Goal: Communication & Community: Answer question/provide support

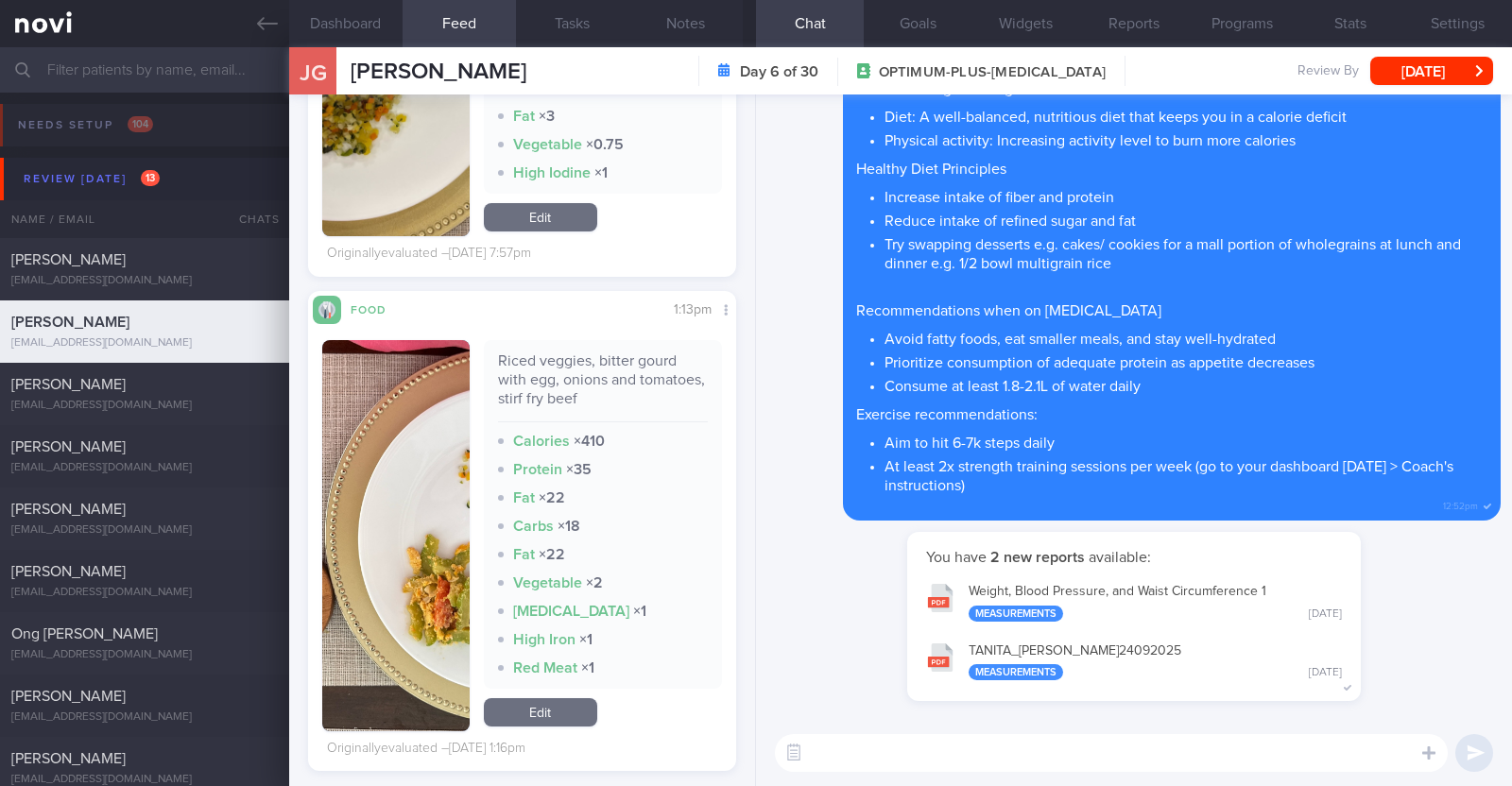
scroll to position [3078, 0]
click at [910, 747] on textarea at bounding box center [1111, 753] width 673 height 38
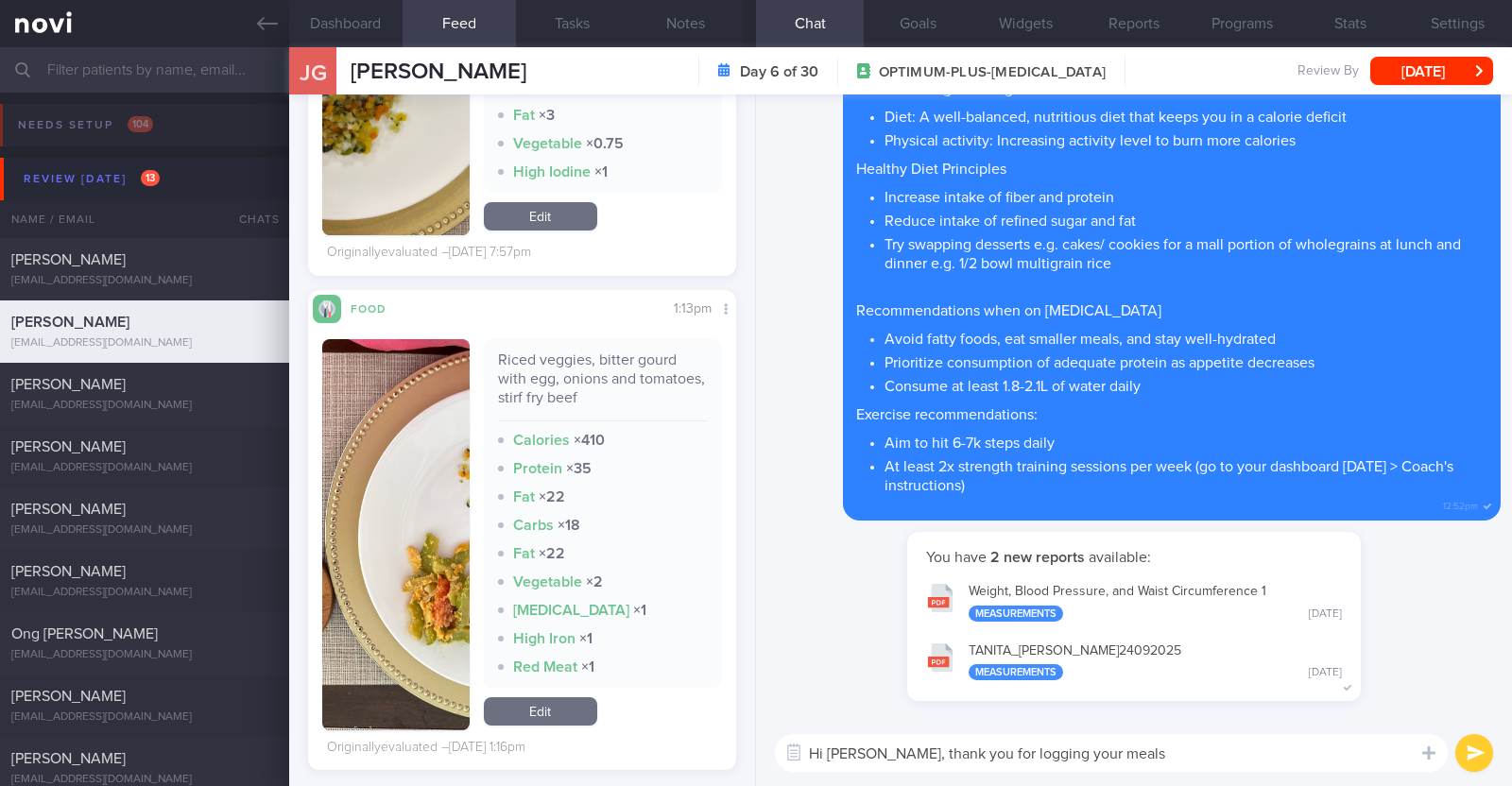
drag, startPoint x: 1131, startPoint y: 750, endPoint x: 873, endPoint y: 729, distance: 258.9
click at [873, 729] on div "Hi Judith, thank you for logging your meals Hi Judith, thank you for logging yo…" at bounding box center [1134, 753] width 756 height 66
type textarea "Hi Judith, happy Monday:)"
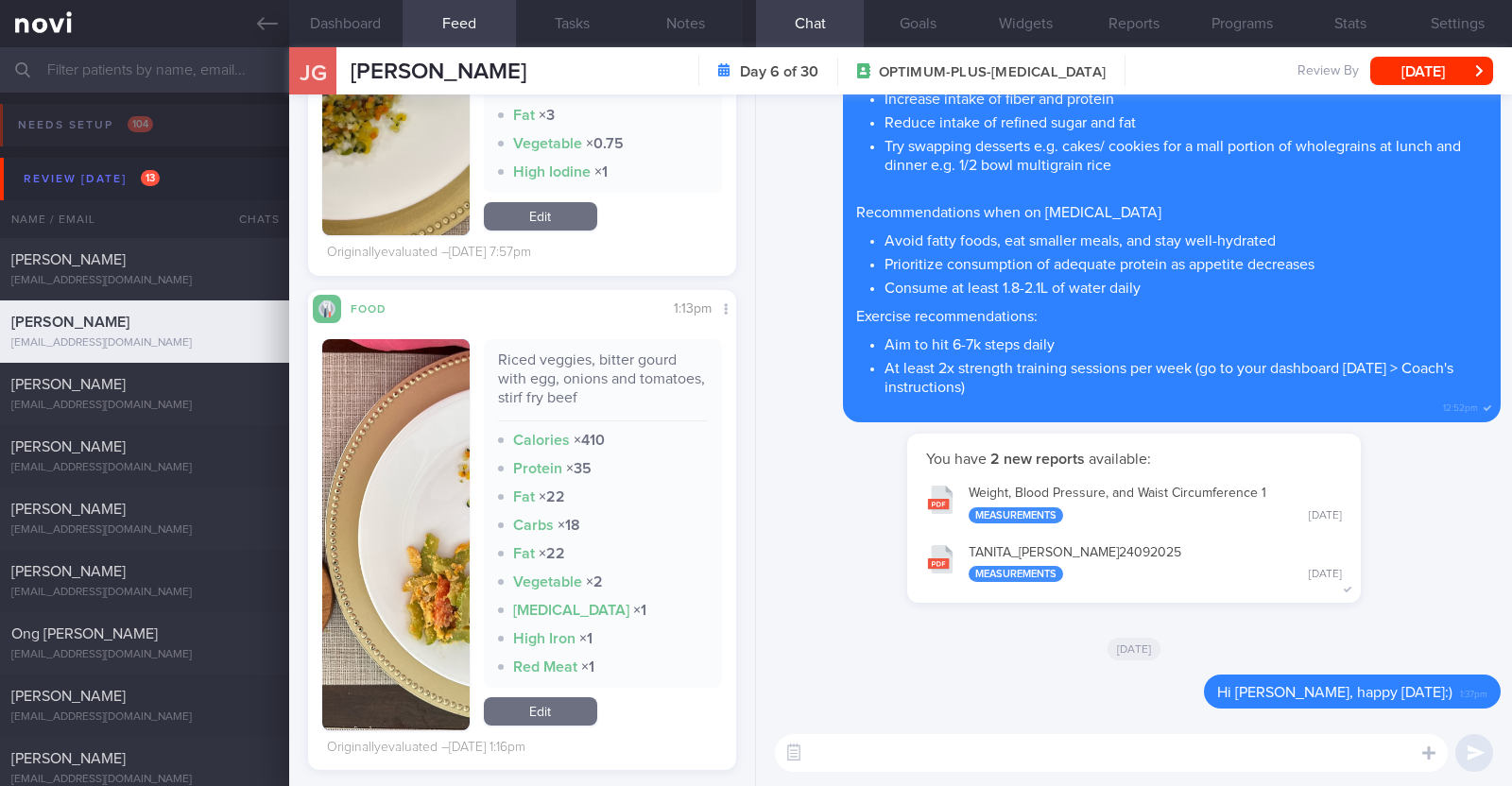
paste textarea "thank you for logging your meals"
click at [814, 748] on textarea "thank you for logging your meals" at bounding box center [1111, 753] width 673 height 38
click at [1060, 756] on textarea "Thank you for logging your meals" at bounding box center [1111, 753] width 673 height 38
type textarea "Thank you for logging your meals!"
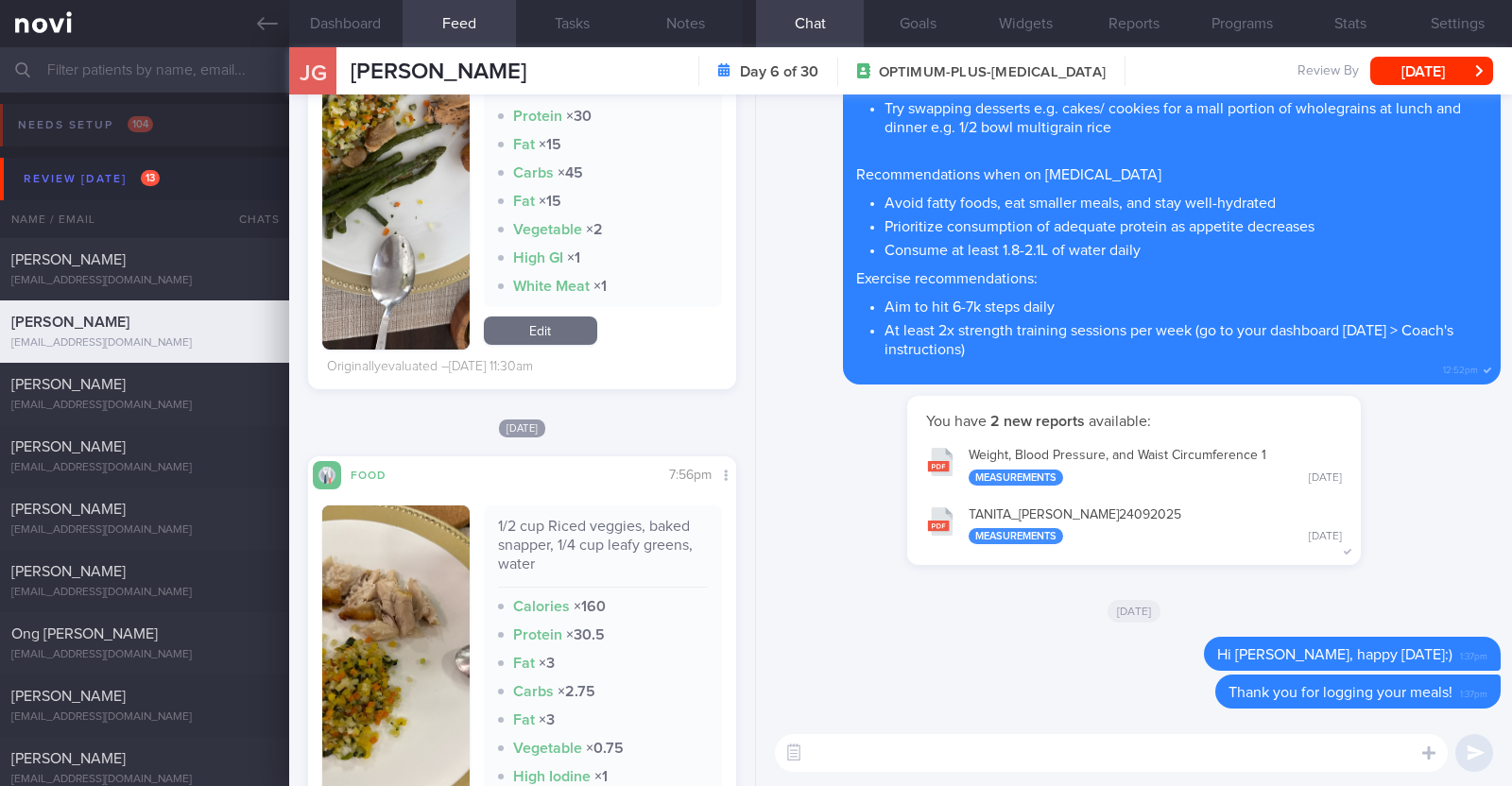
scroll to position [2605, 0]
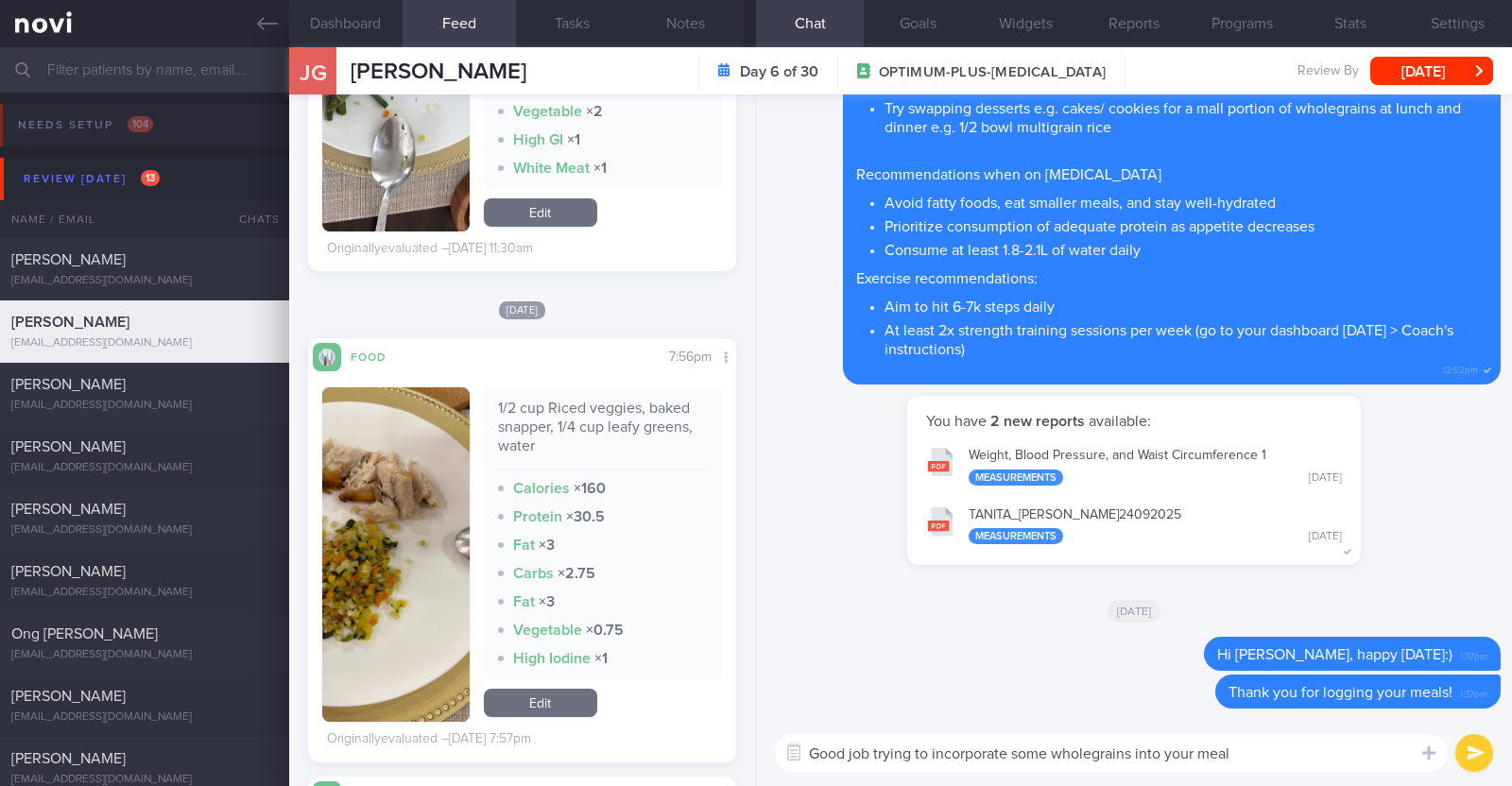
type textarea "Good job trying to incorporate some wholegrains into your meals"
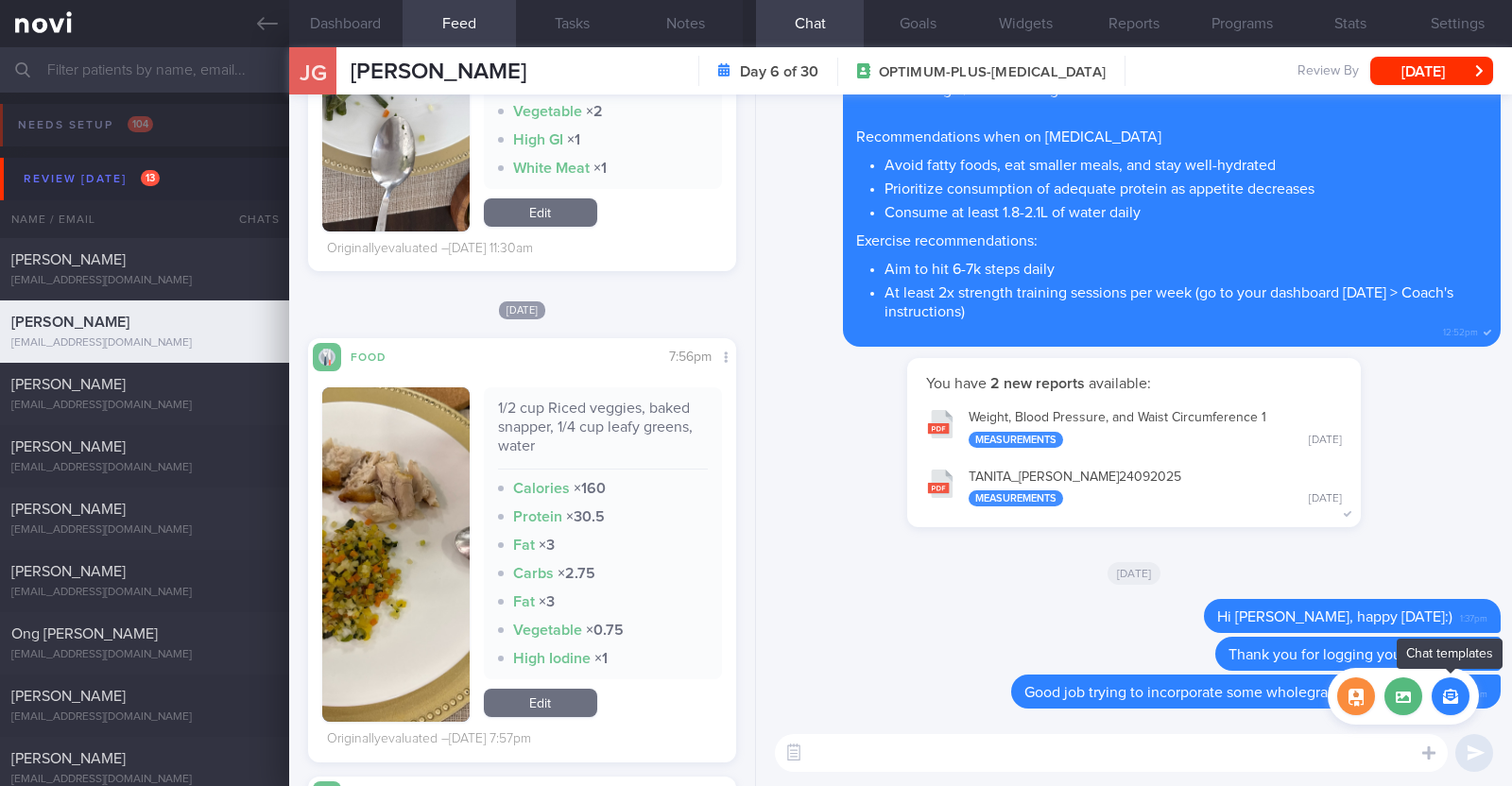
click at [1449, 690] on button "button" at bounding box center [1450, 696] width 38 height 38
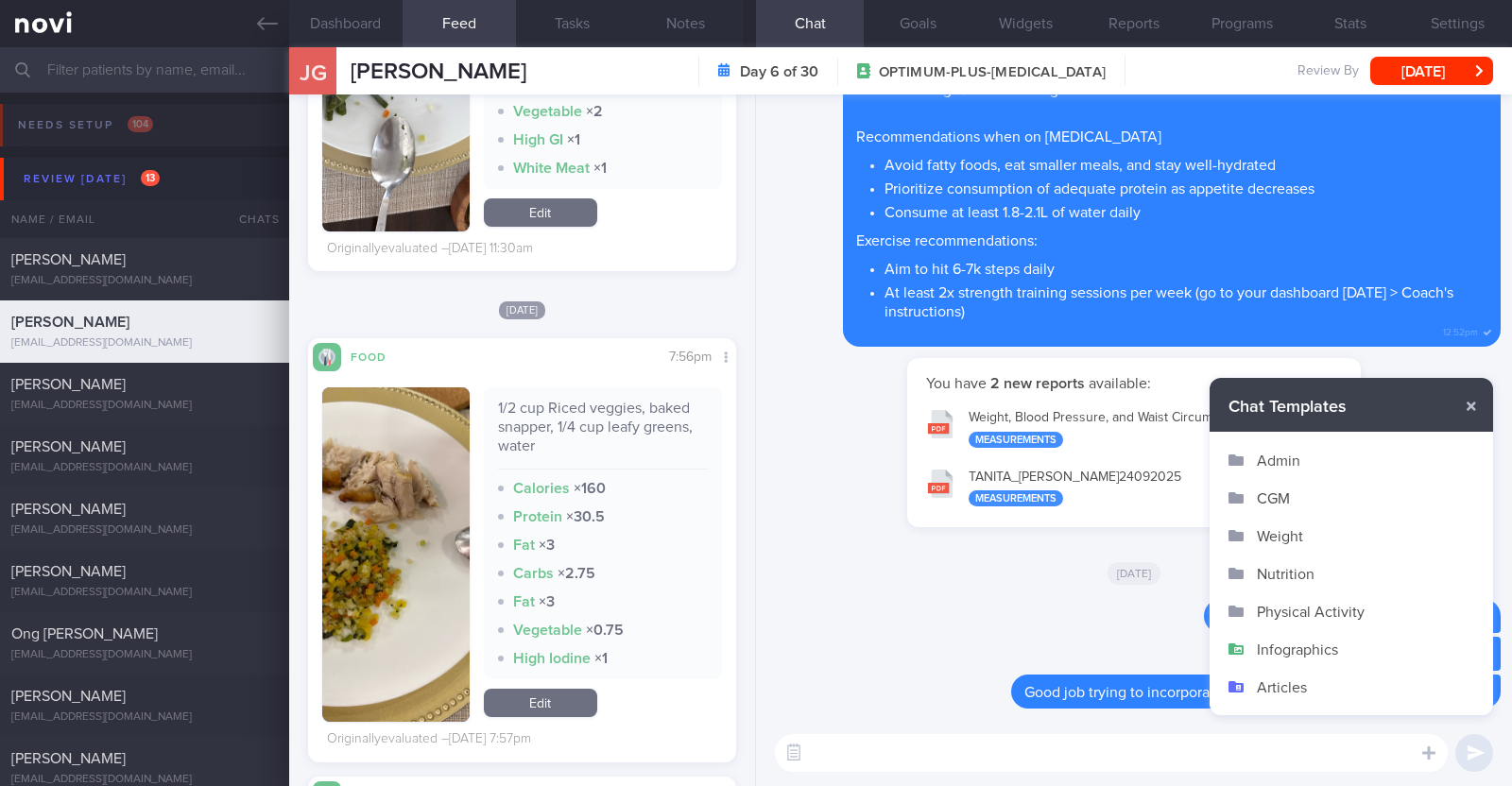
click at [1292, 639] on button "Infographics" at bounding box center [1351, 649] width 284 height 38
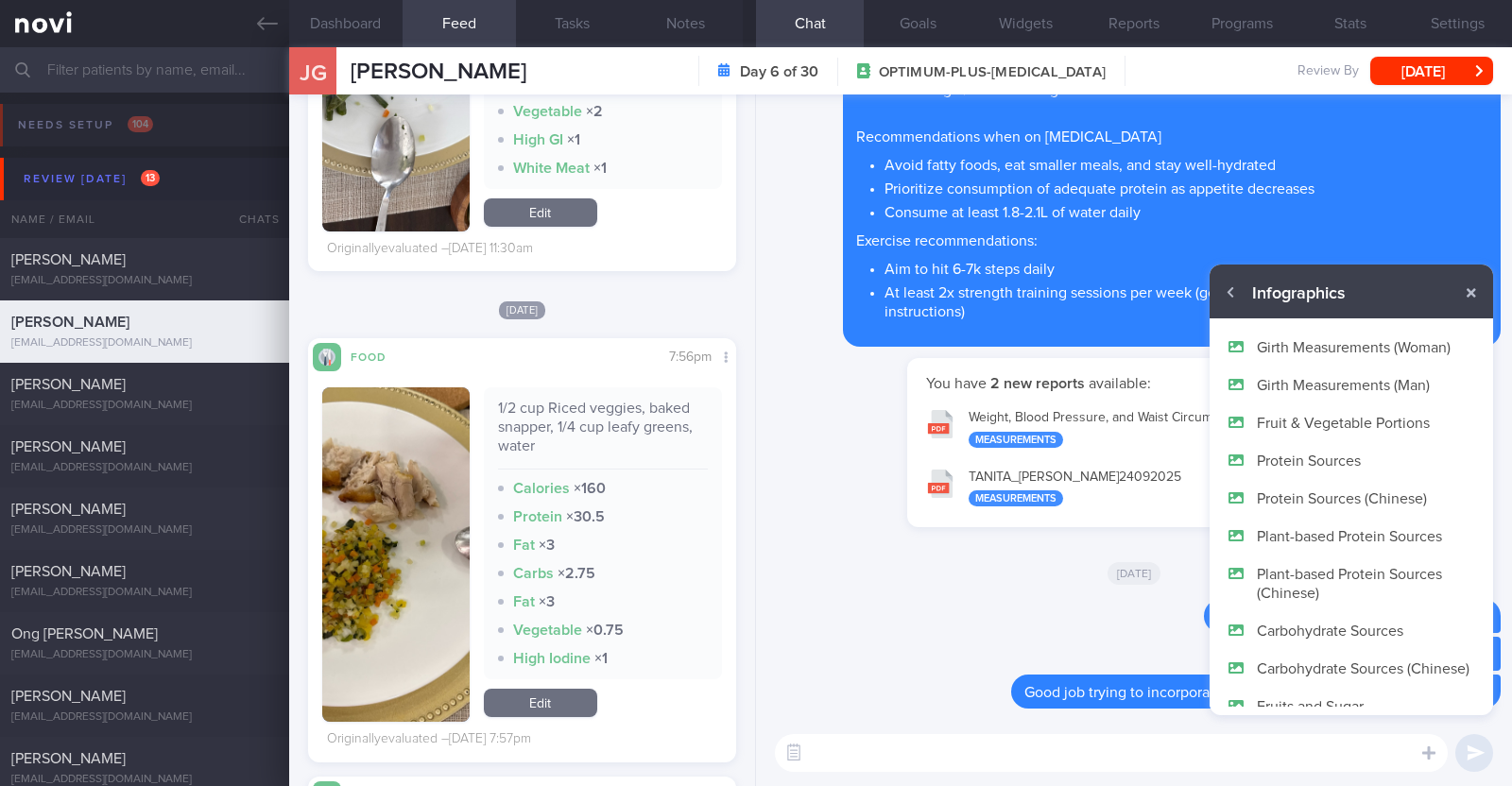
scroll to position [113, 0]
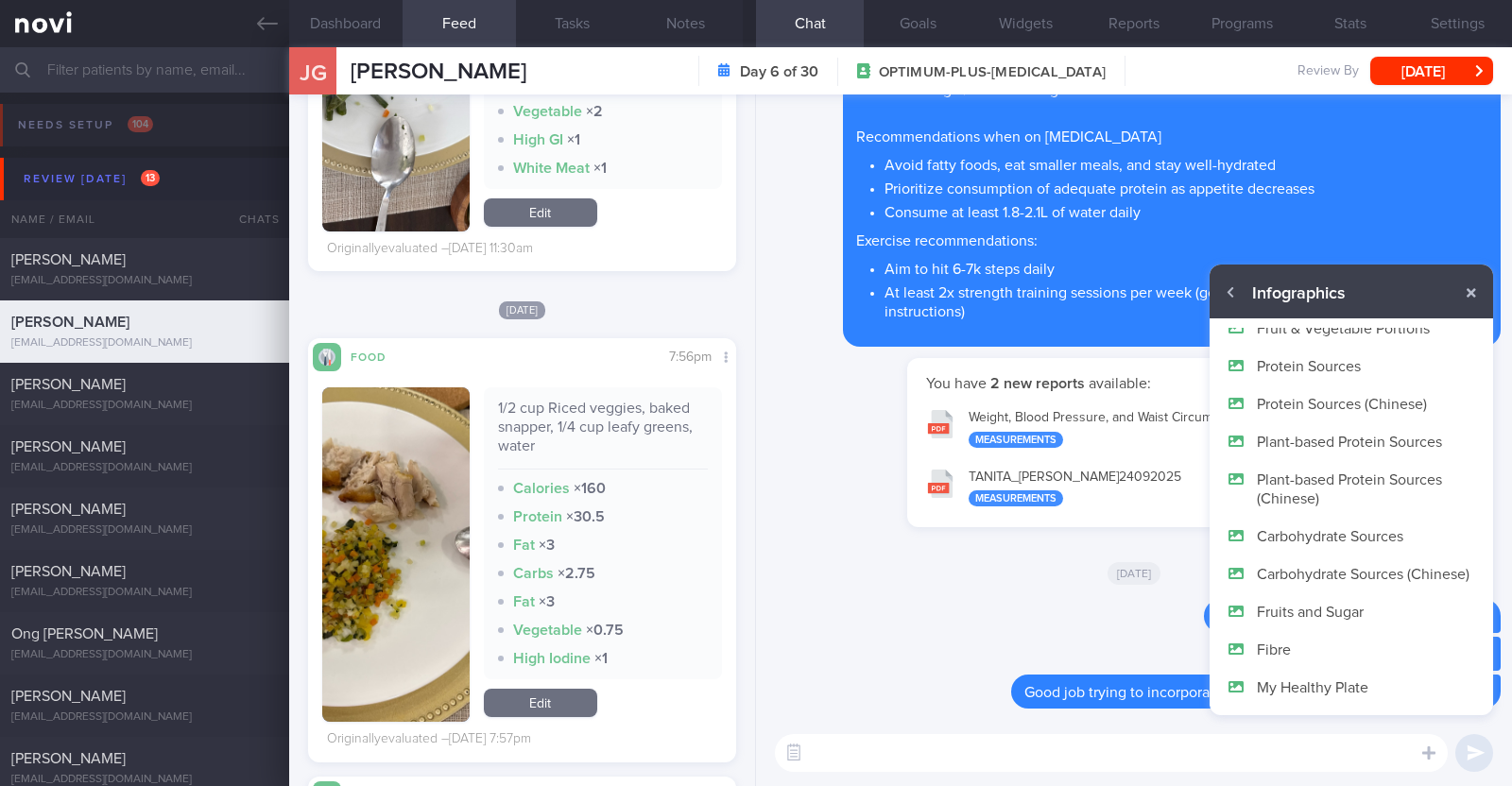
click at [1346, 518] on button "Carbohydrate Sources" at bounding box center [1351, 536] width 284 height 38
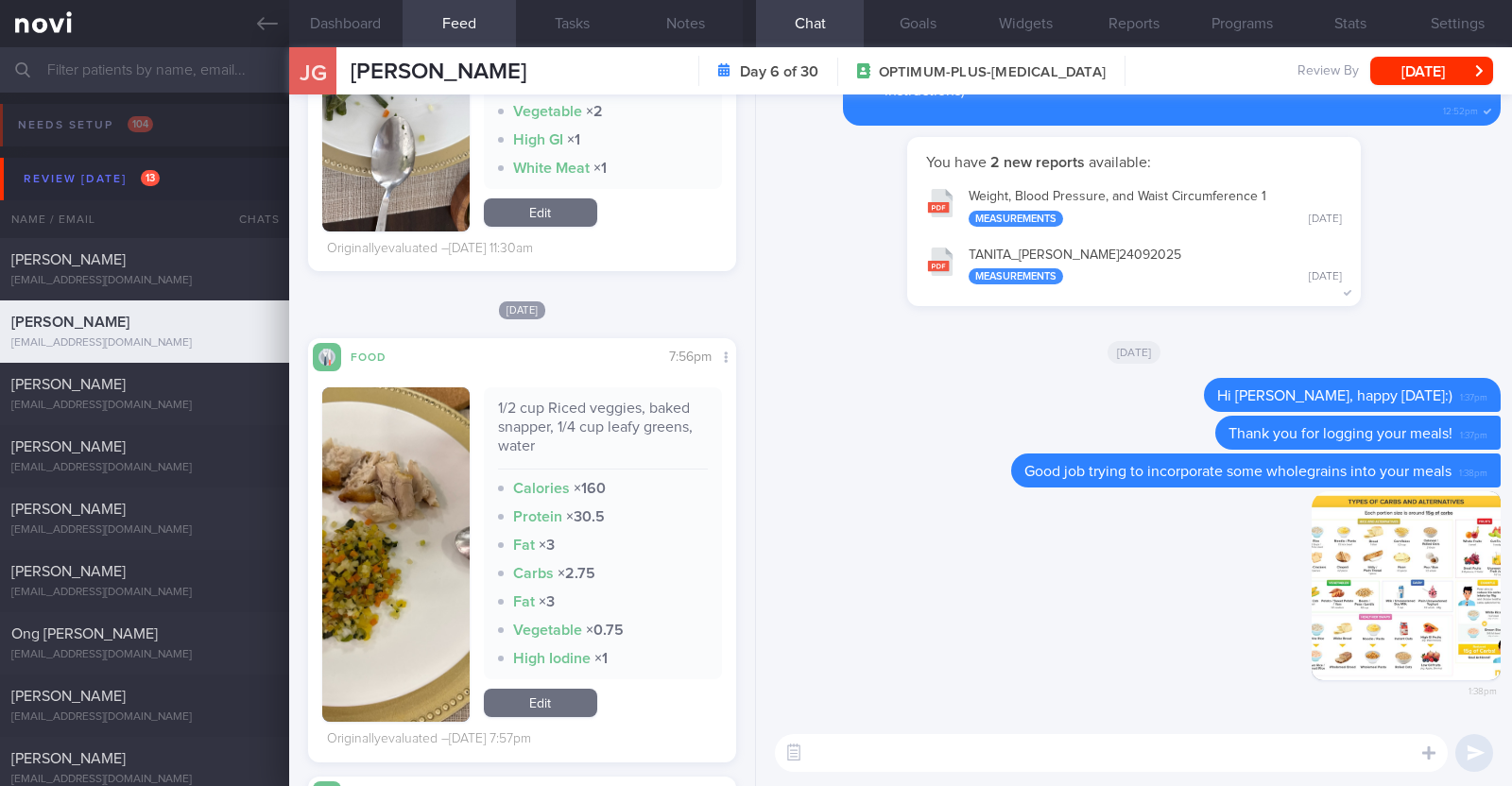
scroll to position [0, 0]
click at [1238, 751] on textarea at bounding box center [1111, 753] width 673 height 38
click at [1410, 548] on button "button" at bounding box center [1406, 585] width 189 height 189
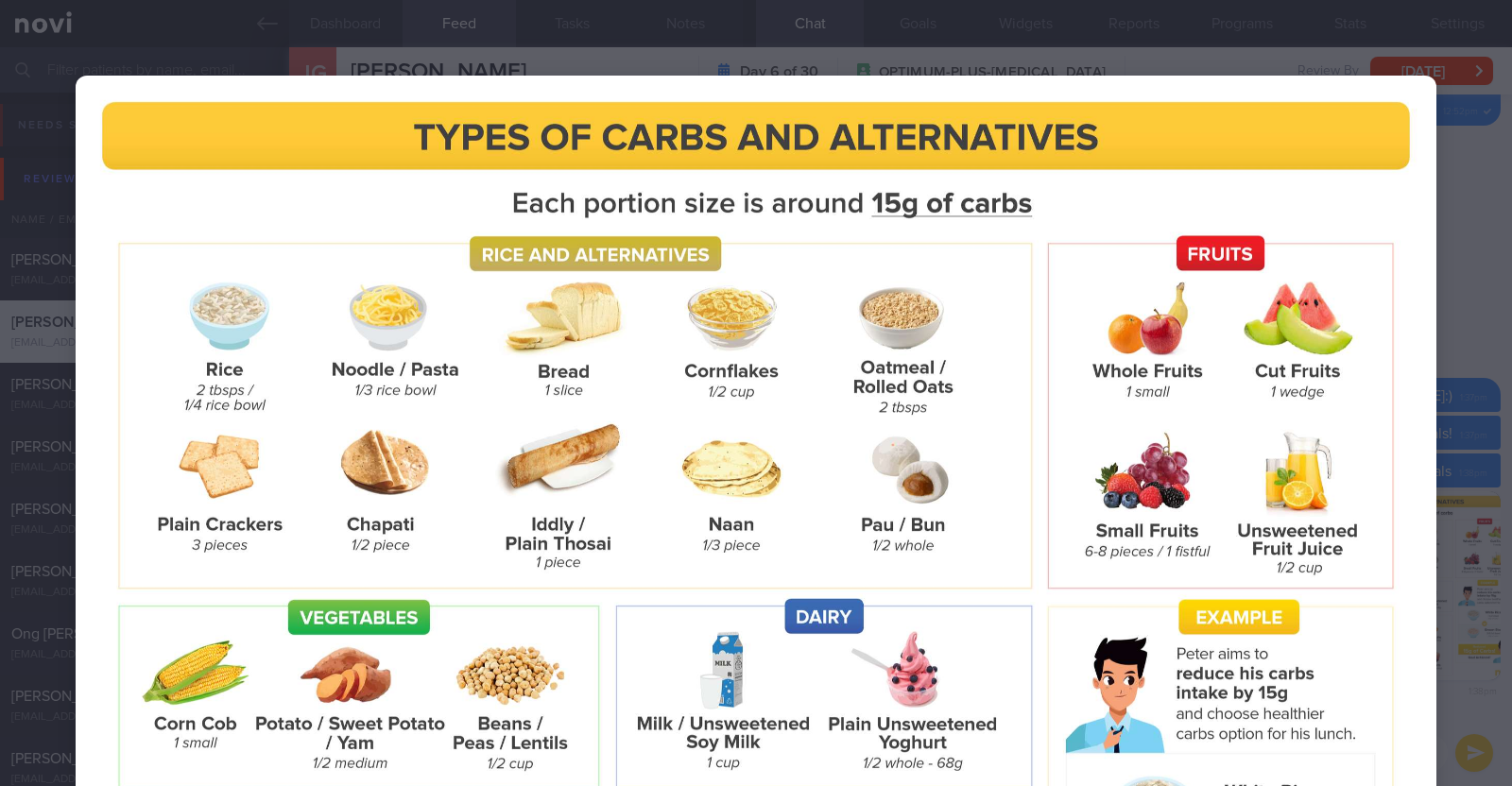
click at [1452, 484] on div at bounding box center [756, 634] width 1512 height 1269
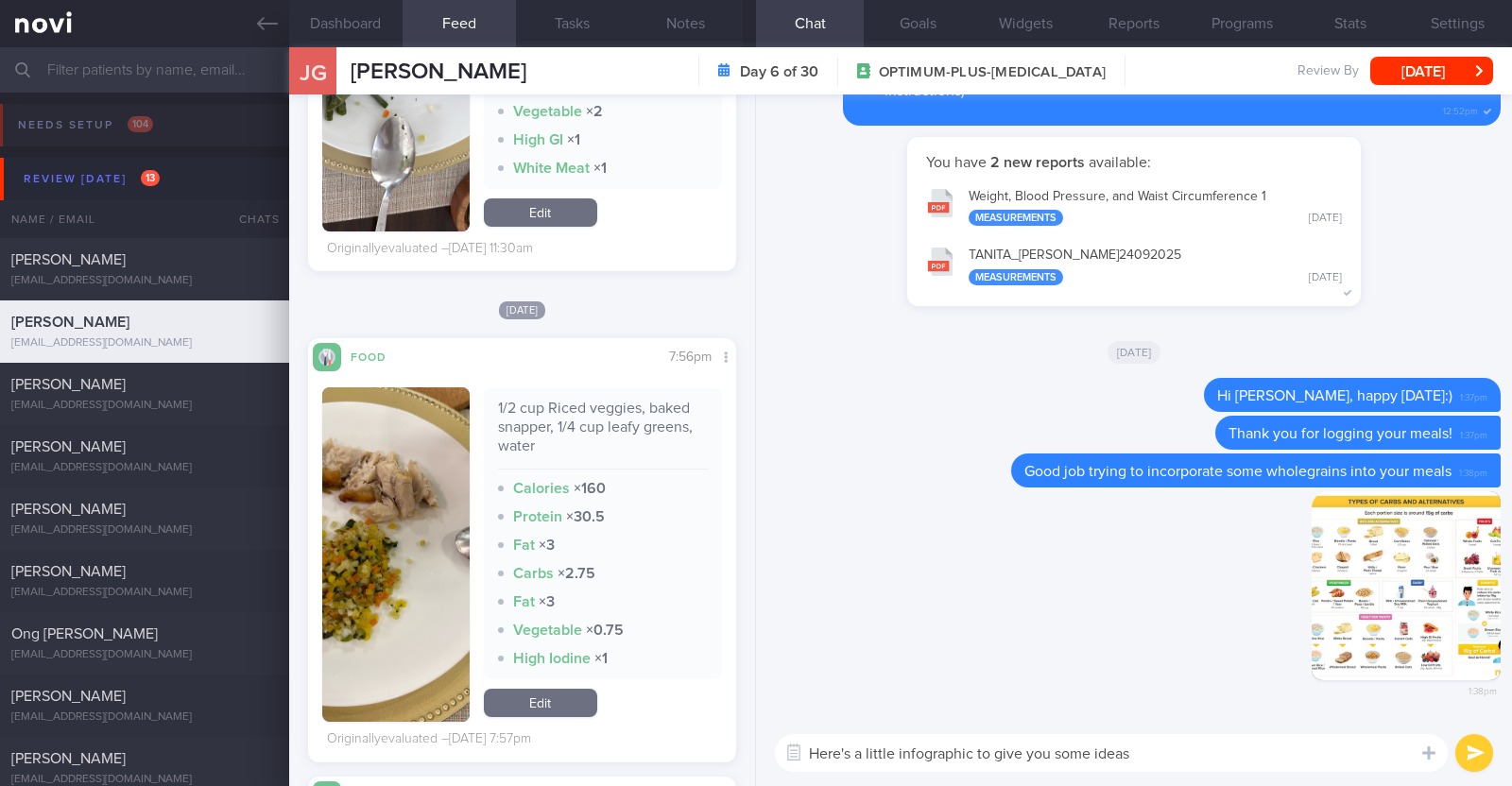
click at [1167, 762] on textarea "Here's a little infographic to give you some ideas" at bounding box center [1111, 753] width 673 height 38
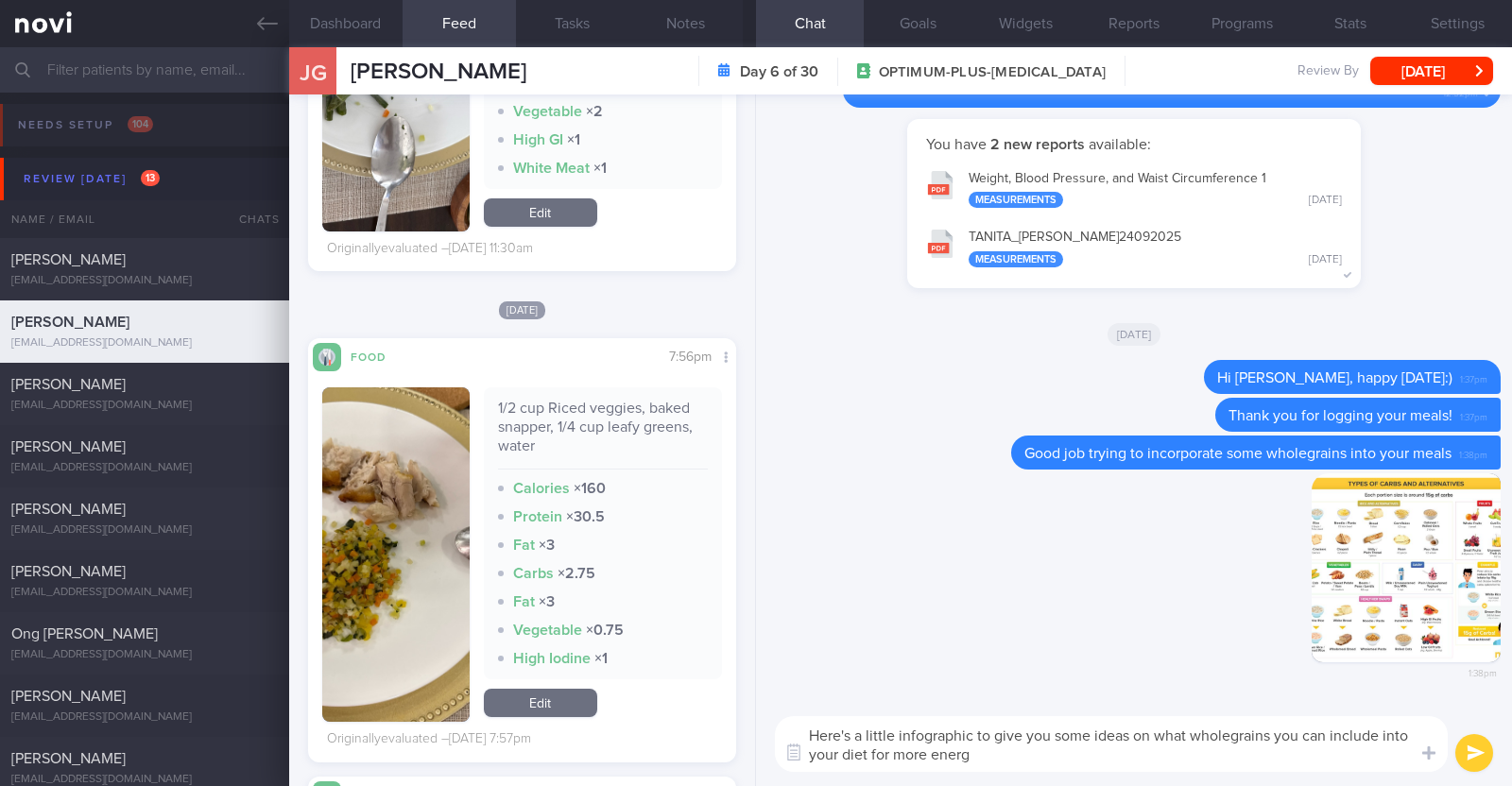
type textarea "Here's a little infographic to give you some ideas on what wholegrains you can …"
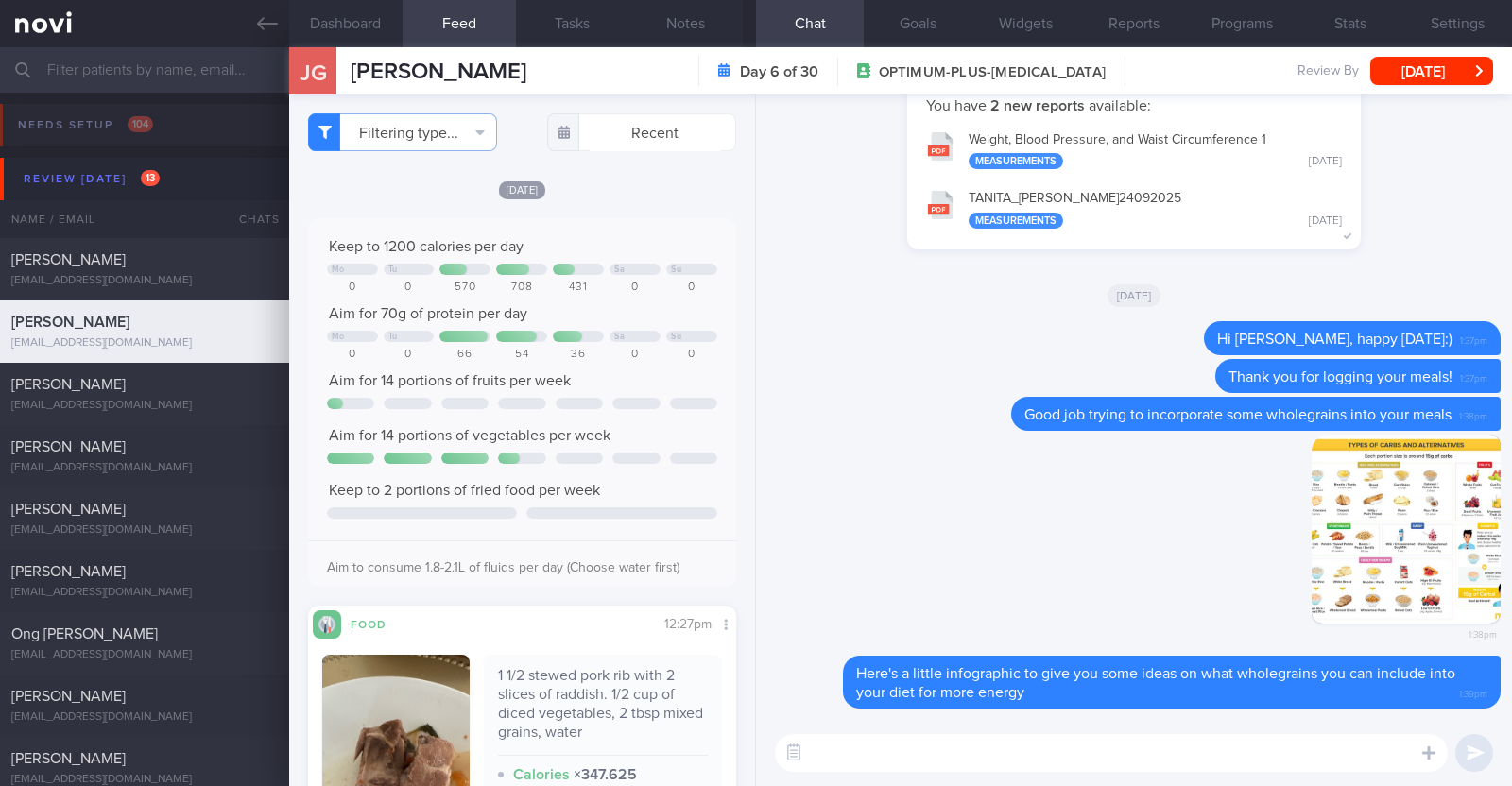
click at [874, 754] on textarea at bounding box center [1111, 753] width 673 height 38
type textarea "Protein intake is also slightly under your goal of 70g per day"
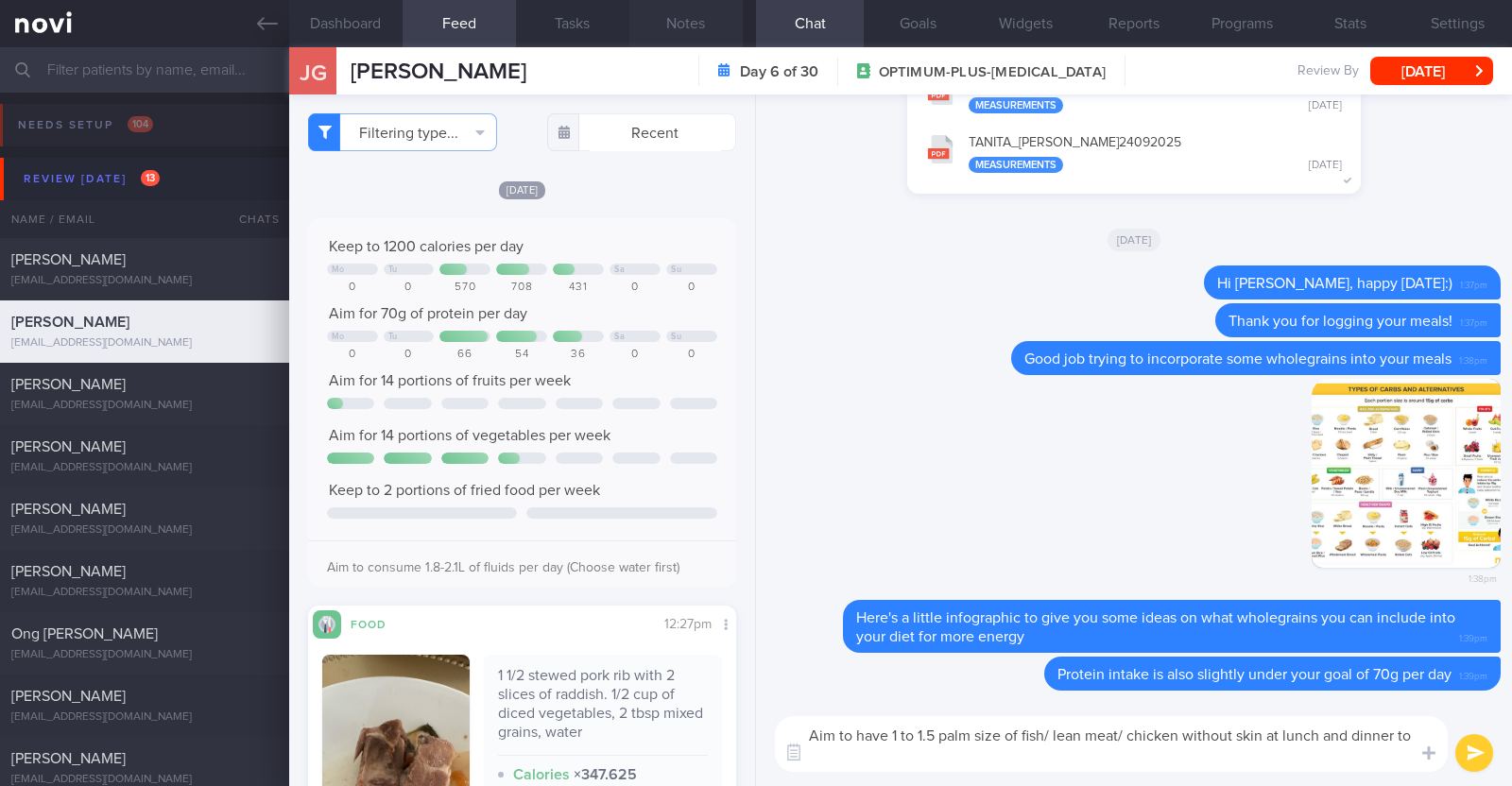
click at [655, 6] on button "Notes" at bounding box center [687, 24] width 114 height 47
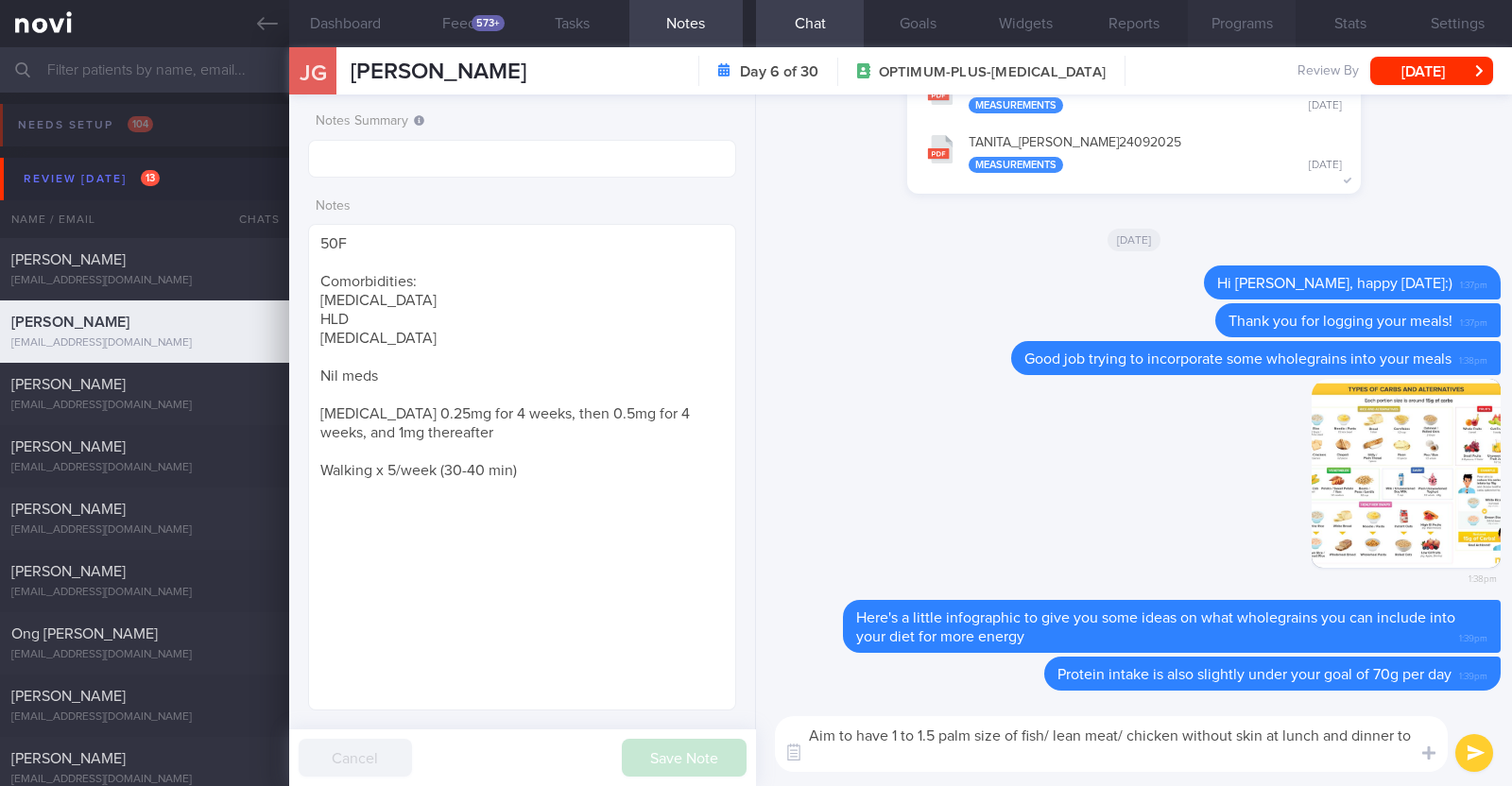
click at [1246, 17] on button "Programs" at bounding box center [1242, 24] width 108 height 47
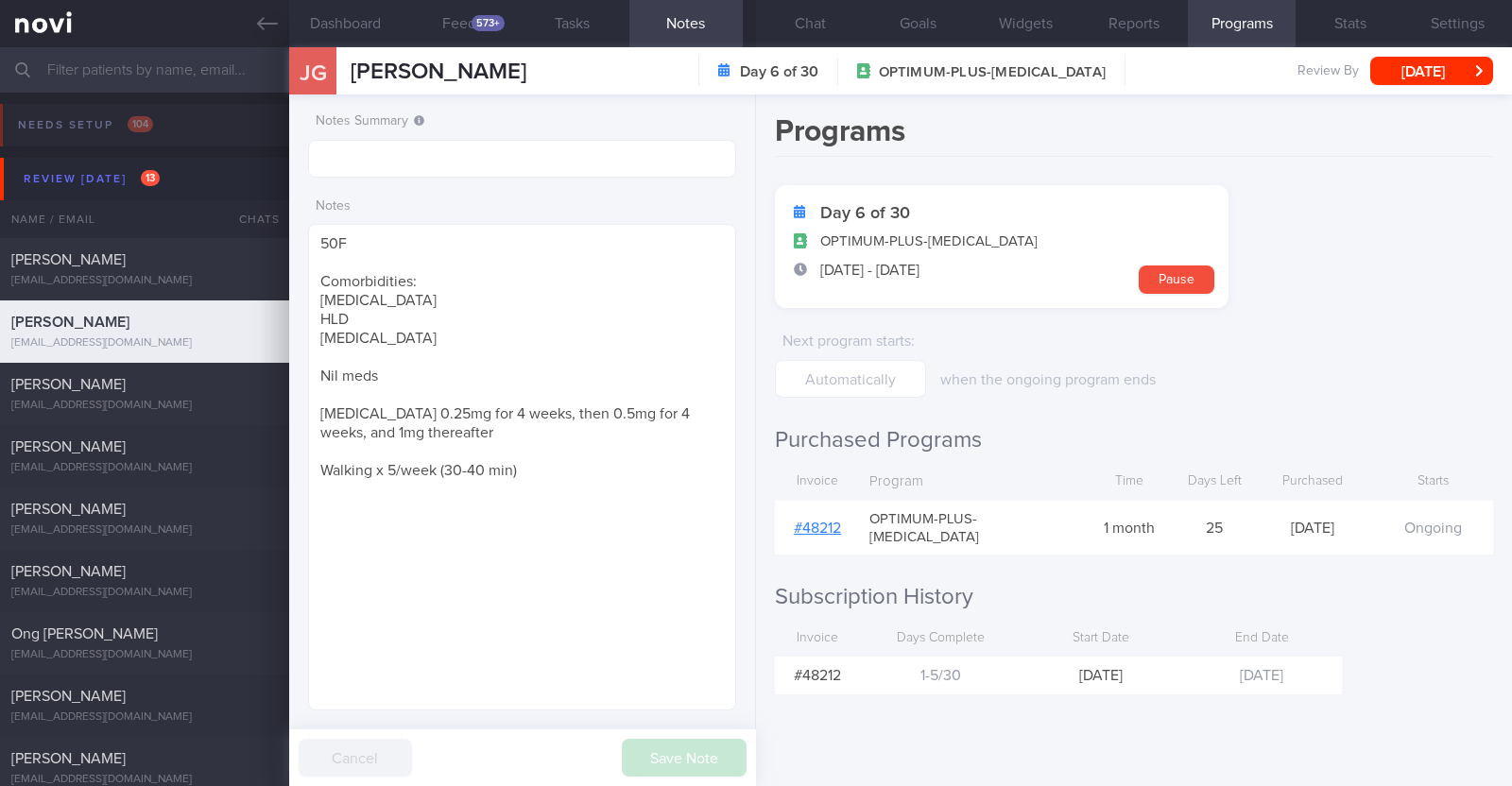
click at [811, 521] on link "# 48212" at bounding box center [818, 528] width 47 height 15
click at [802, 16] on button "Chat" at bounding box center [810, 24] width 108 height 47
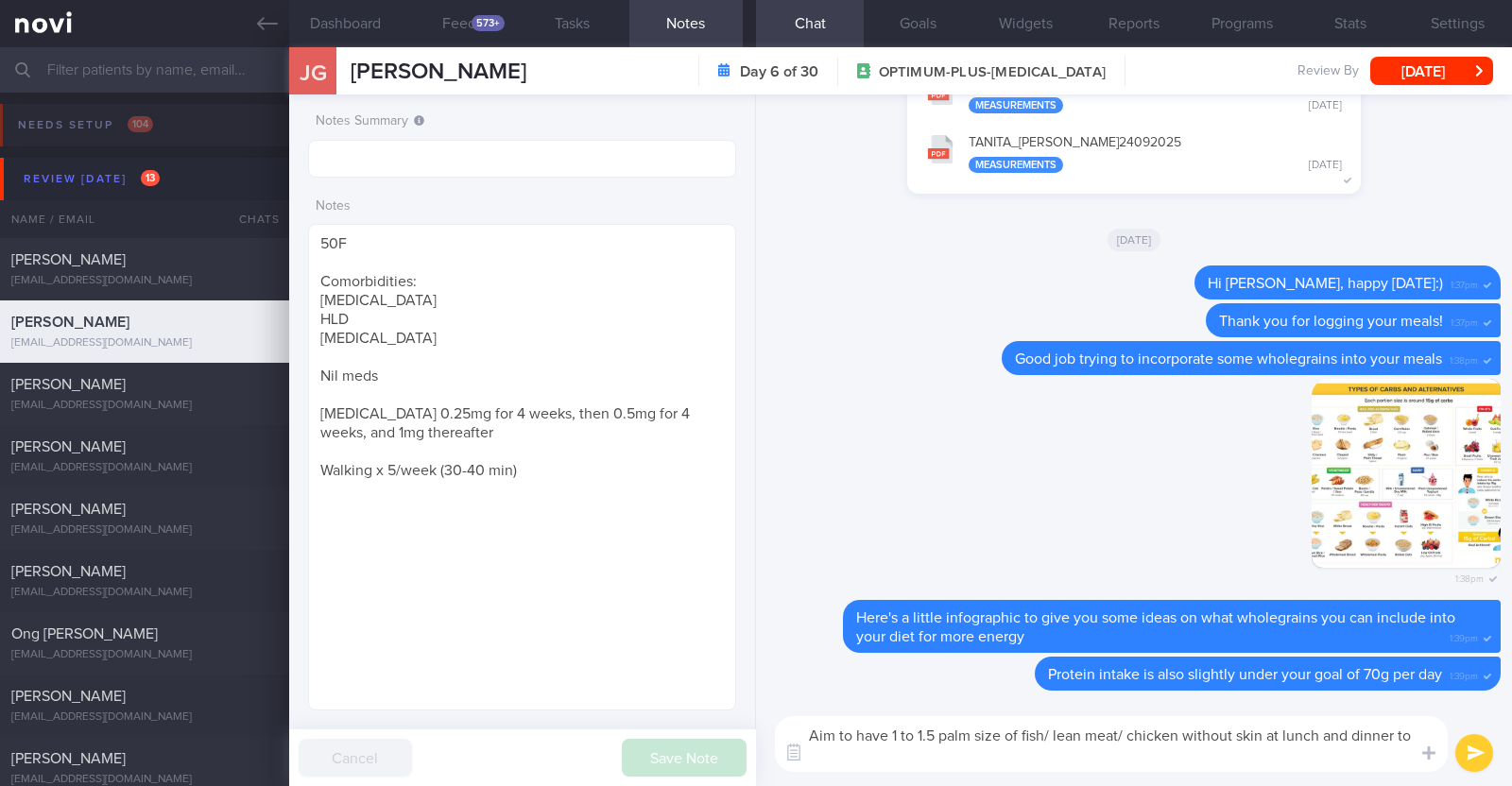
click at [1402, 734] on textarea "Aim to have 1 to 1.5 palm size of fish/ lean meat/ chicken without skin at lunc…" at bounding box center [1111, 743] width 673 height 56
type textarea "Aim to have 1 to 1.5 palm size of fish/ lean meat/ chicken without skin at lunc…"
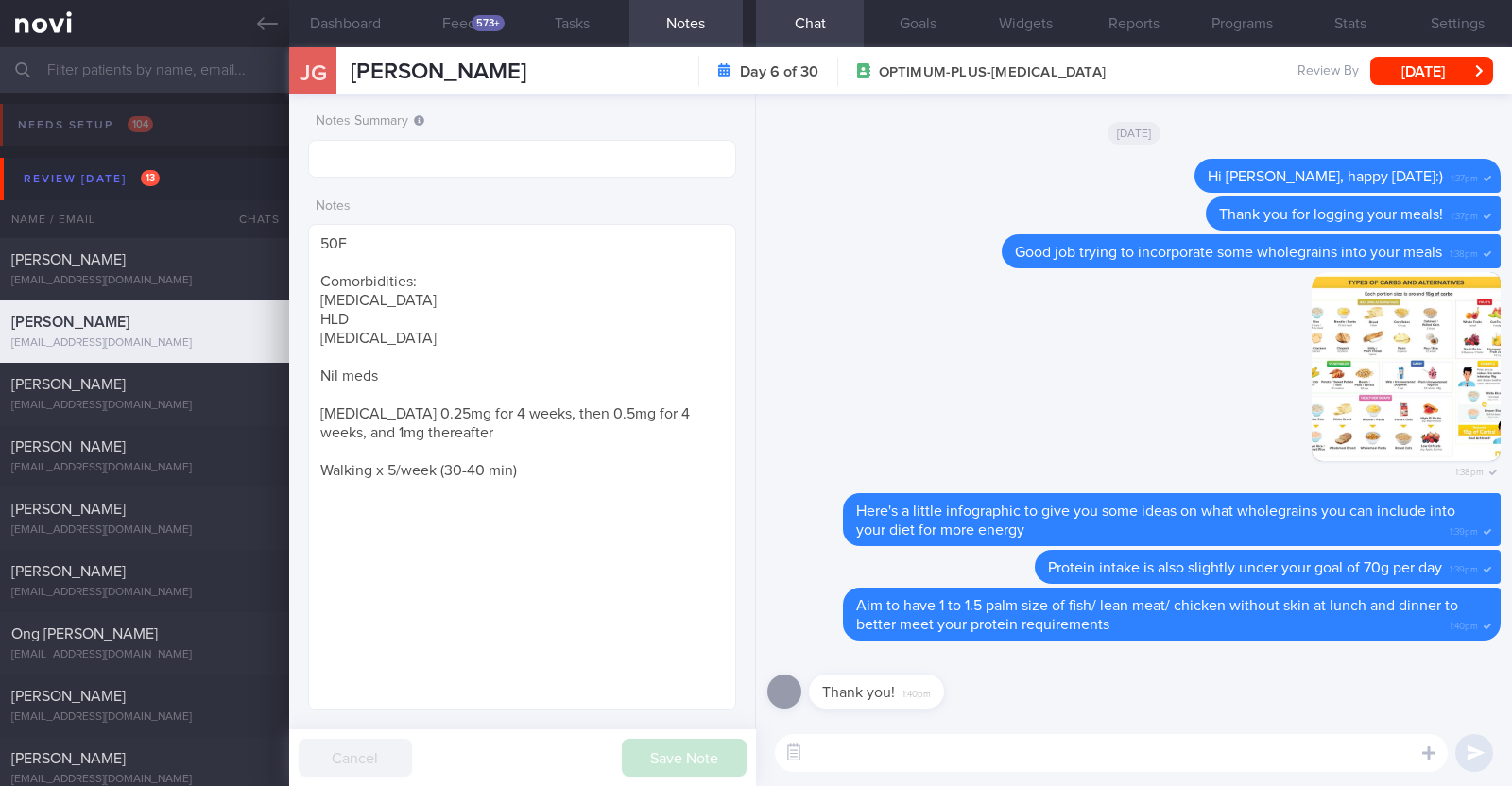
click at [858, 746] on textarea at bounding box center [1111, 753] width 673 height 38
paste textarea "Here are some examples of how much protein is contained in various foods: - 150…"
type textarea "Here are some examples of how much protein is contained in various foods: - 150…"
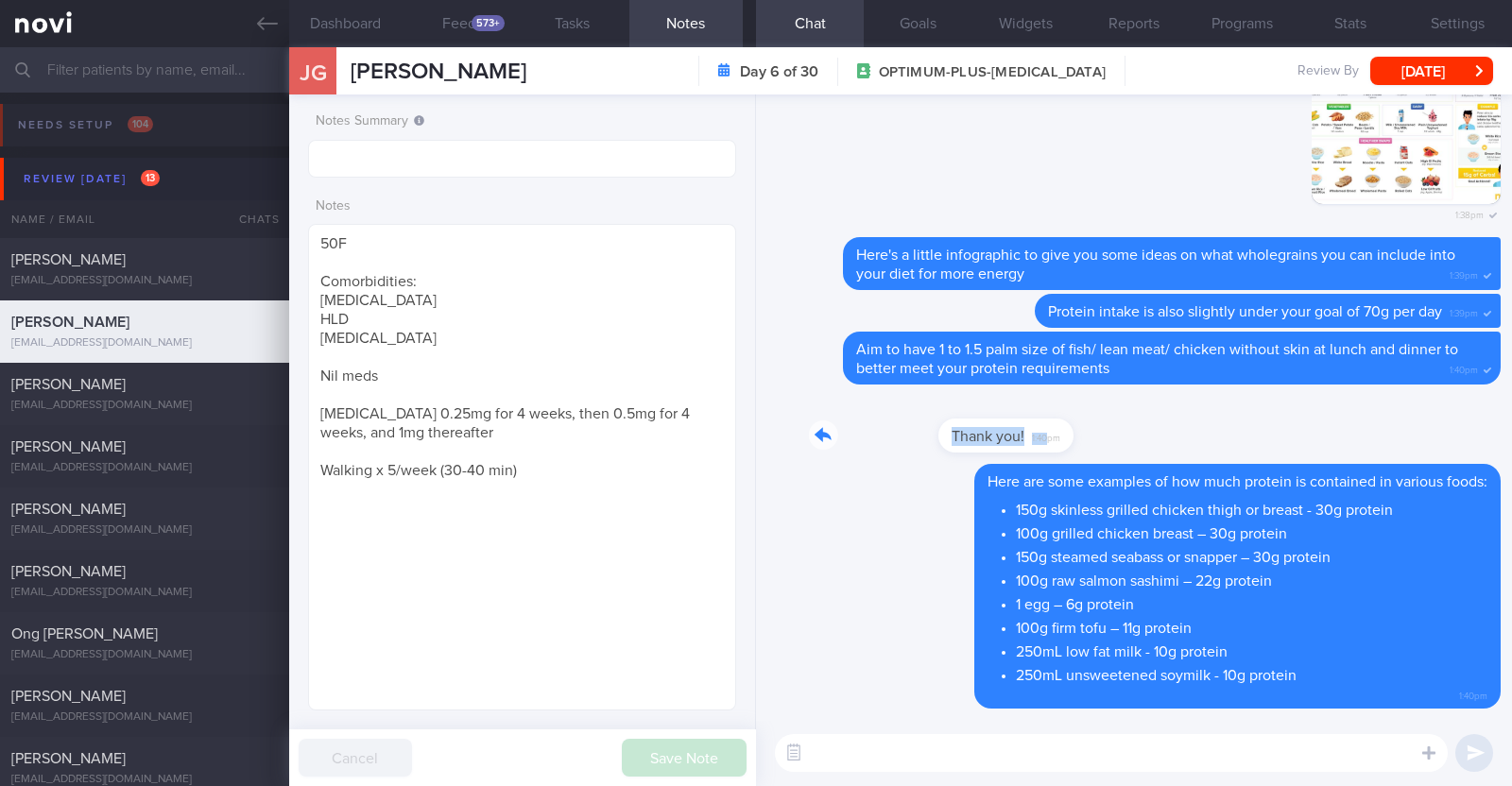
drag, startPoint x: 915, startPoint y: 424, endPoint x: 1317, endPoint y: 436, distance: 402.2
click at [1337, 430] on div "Thank you! 1:40pm" at bounding box center [1134, 430] width 733 height 68
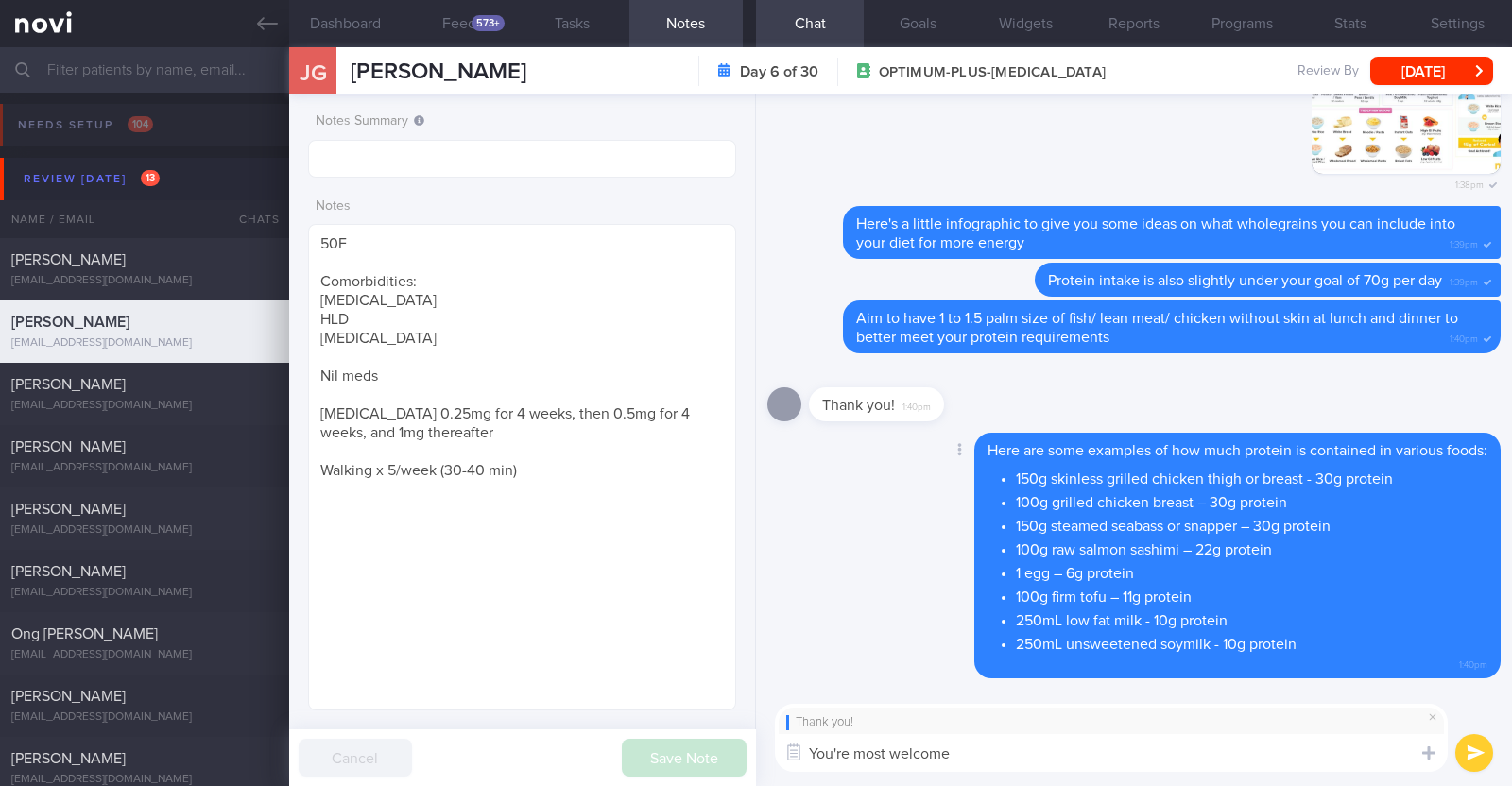
type textarea "You're most welcome!"
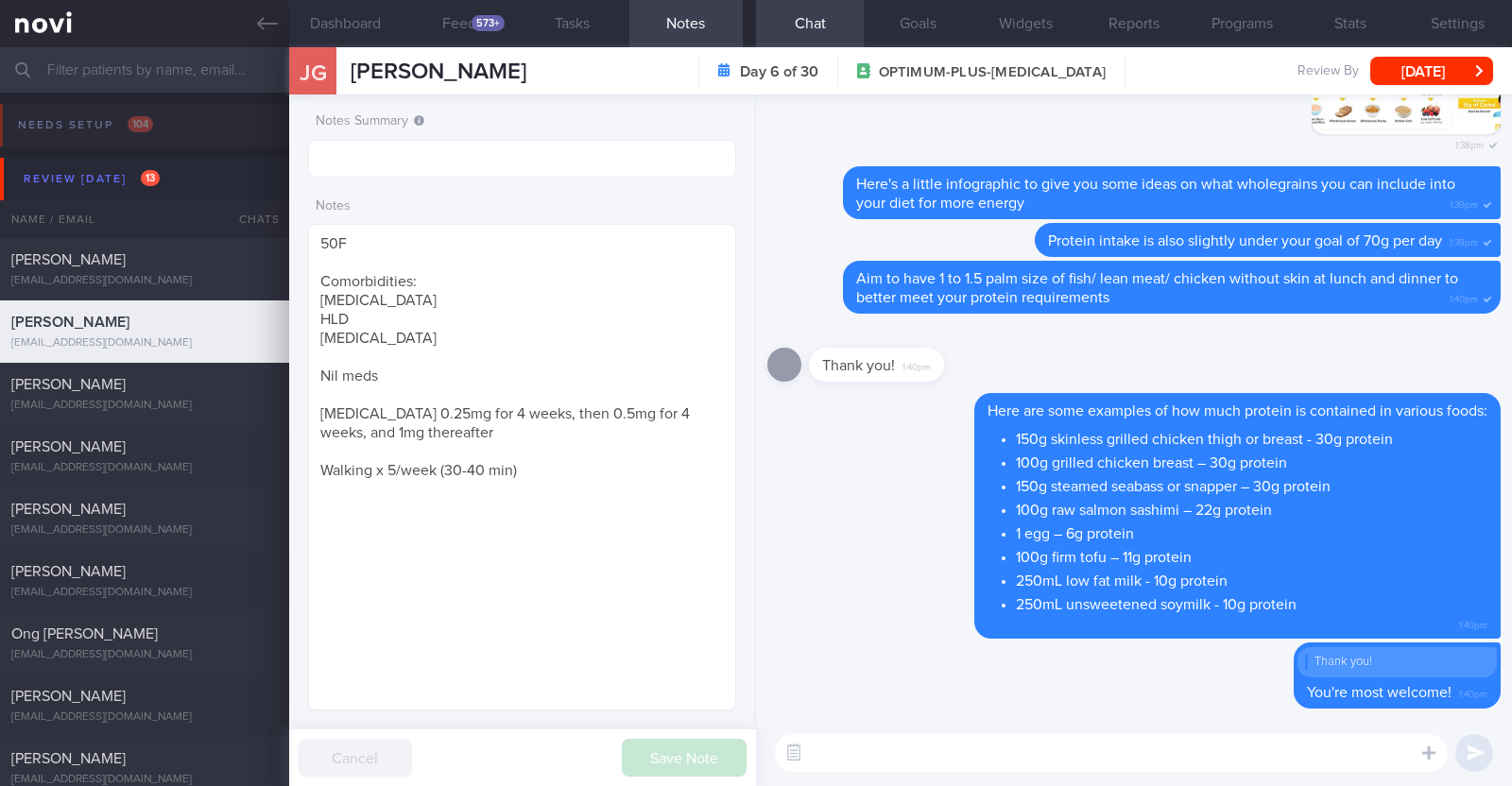
click at [1405, 55] on div "JG Judith Guerrero Judith Guerrero judes_ramos@hotmail.com Day 6 of 30 OPTIMUM-…" at bounding box center [900, 71] width 1223 height 47
click at [1402, 64] on button "[DATE]" at bounding box center [1432, 71] width 123 height 28
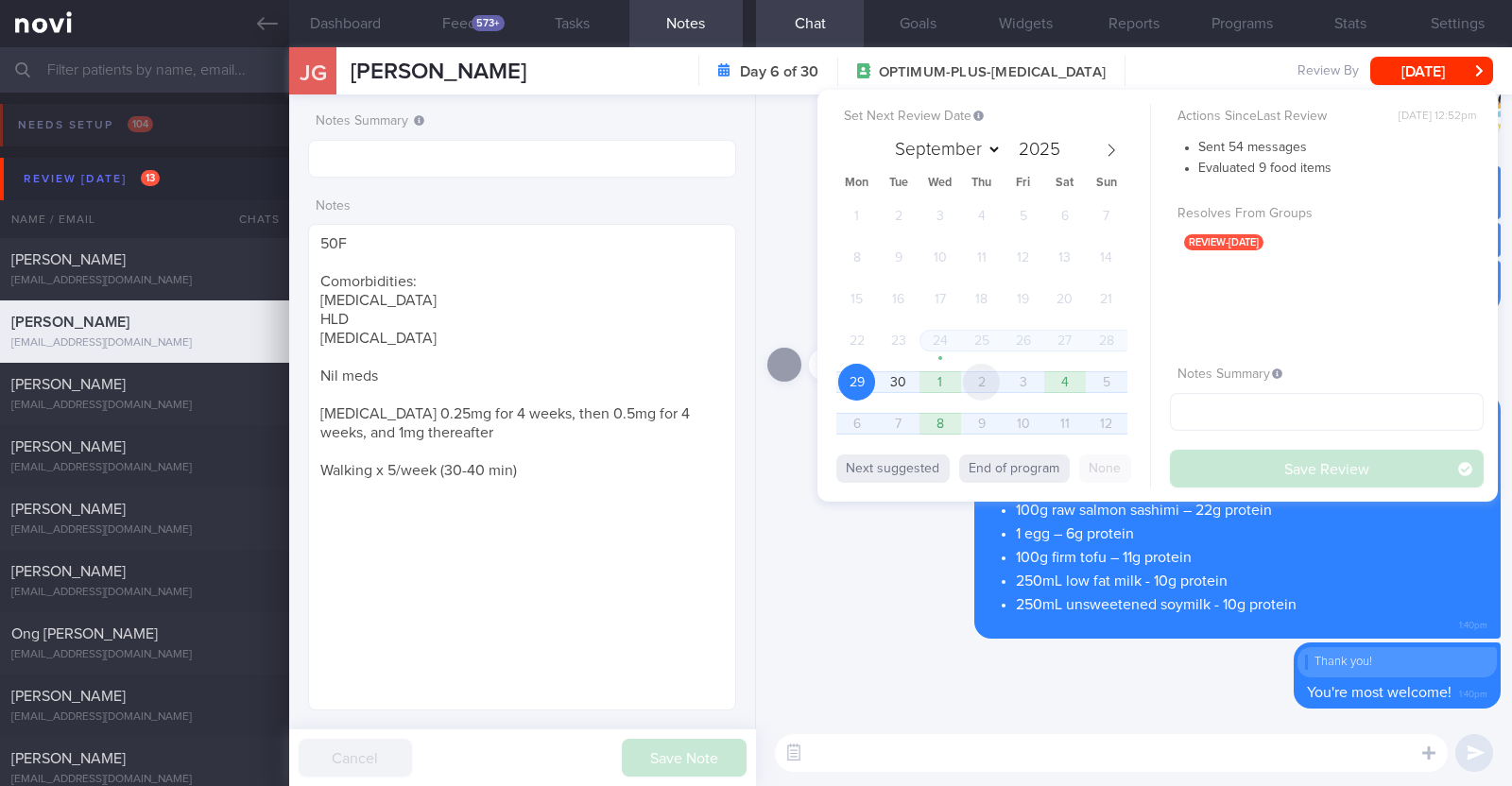
click at [999, 379] on span "2" at bounding box center [981, 382] width 37 height 37
select select "9"
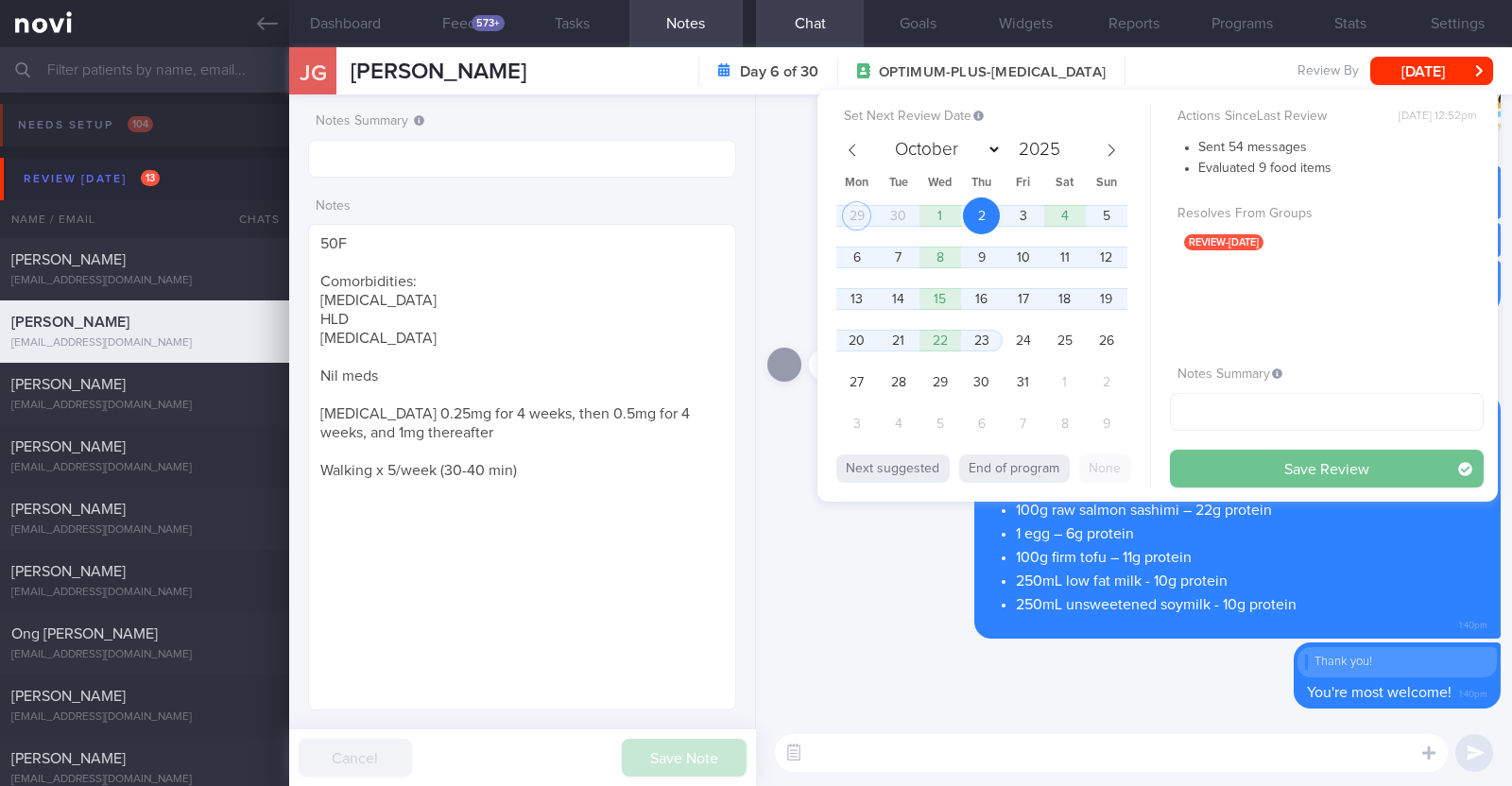
click at [1366, 465] on button "Save Review" at bounding box center [1326, 468] width 314 height 38
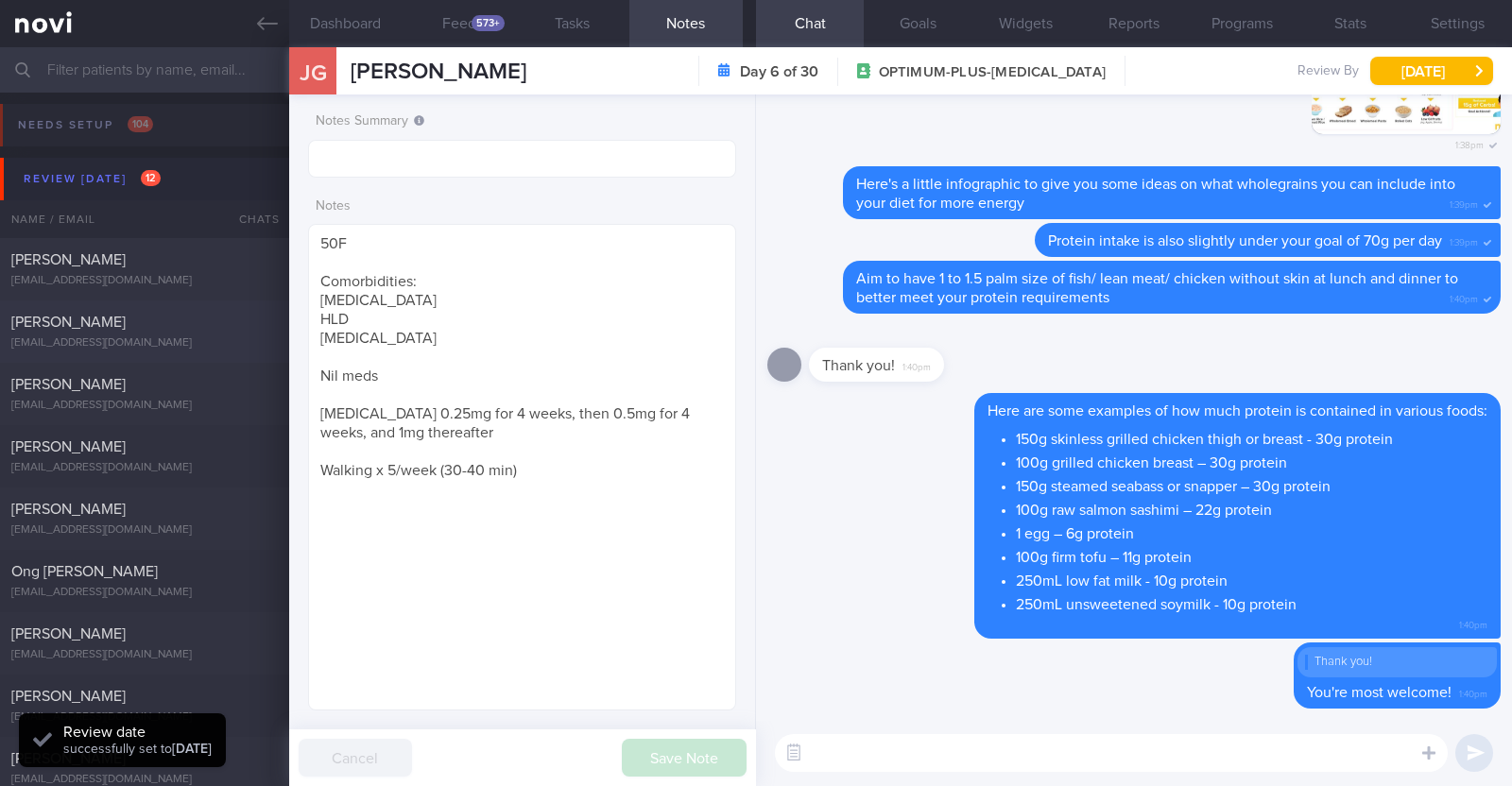
click at [156, 340] on div "[EMAIL_ADDRESS][DOMAIN_NAME]" at bounding box center [144, 343] width 267 height 14
type input "R/v 29/9"
type textarea "22M Comorbidities: ACL surgery in Sep '24 Nil meds Running x 3-4/week (60-120h)…"
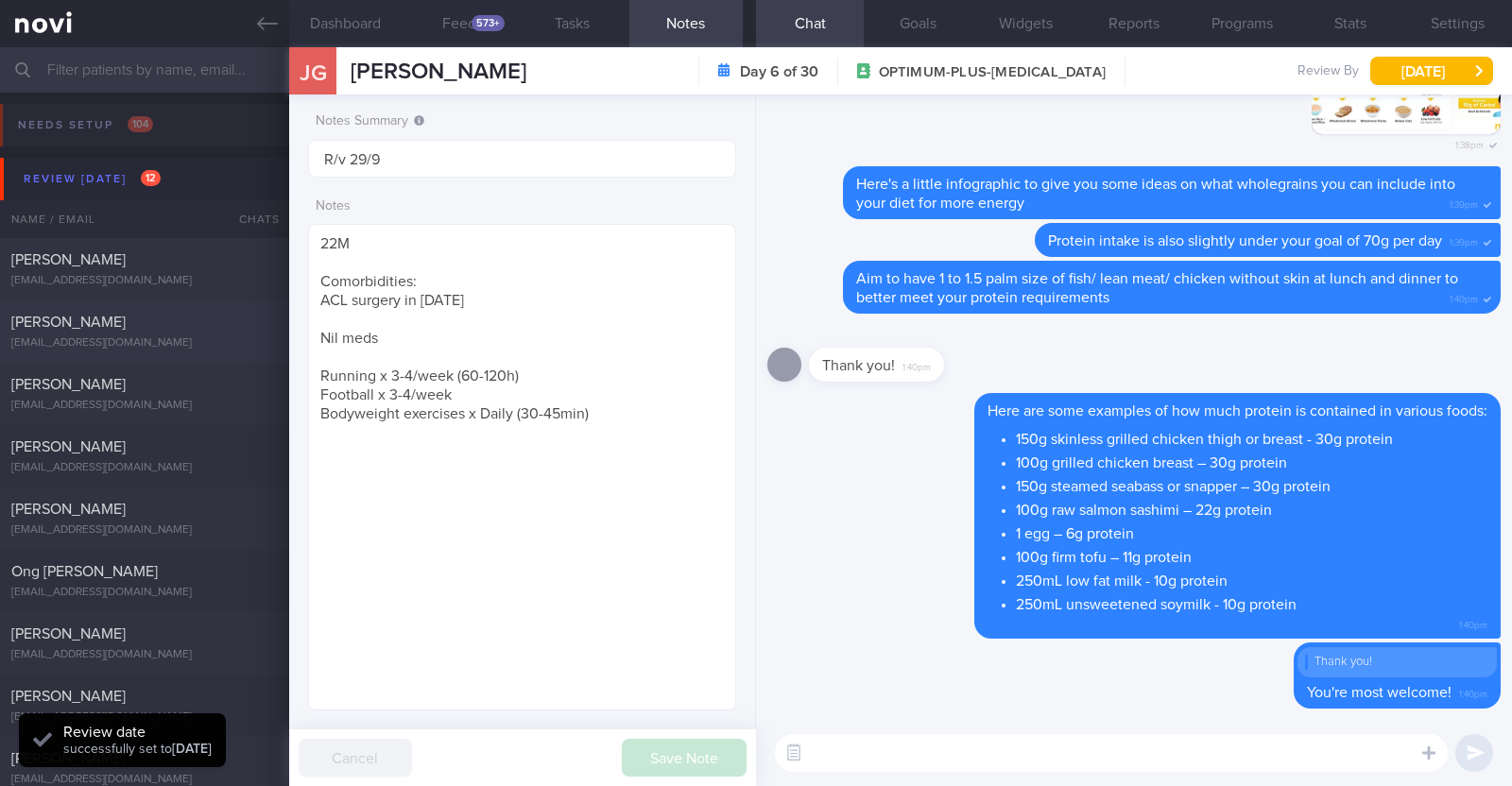
select select "8"
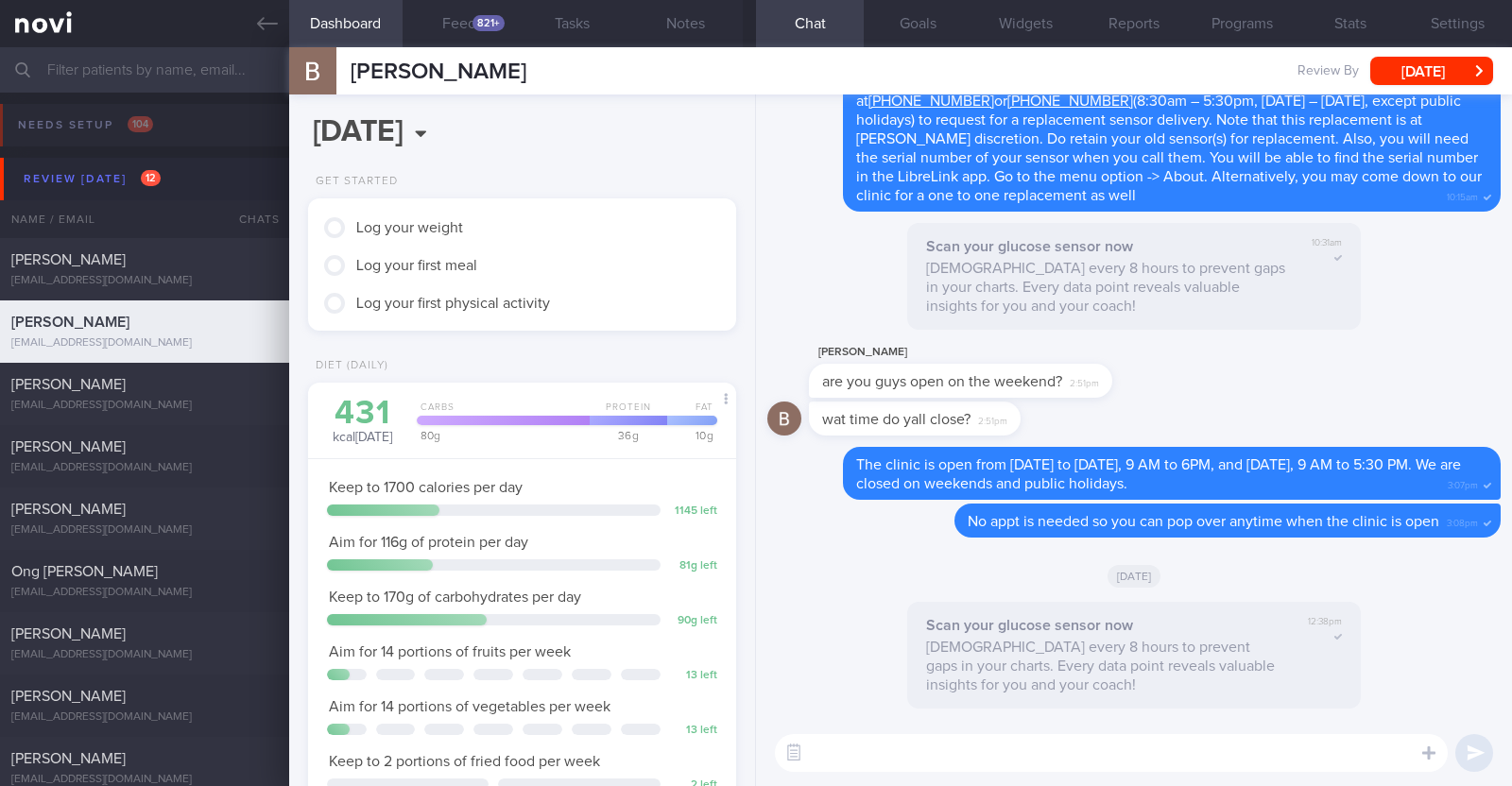
scroll to position [191, 382]
click at [456, 30] on button "Feed 821+" at bounding box center [459, 24] width 114 height 47
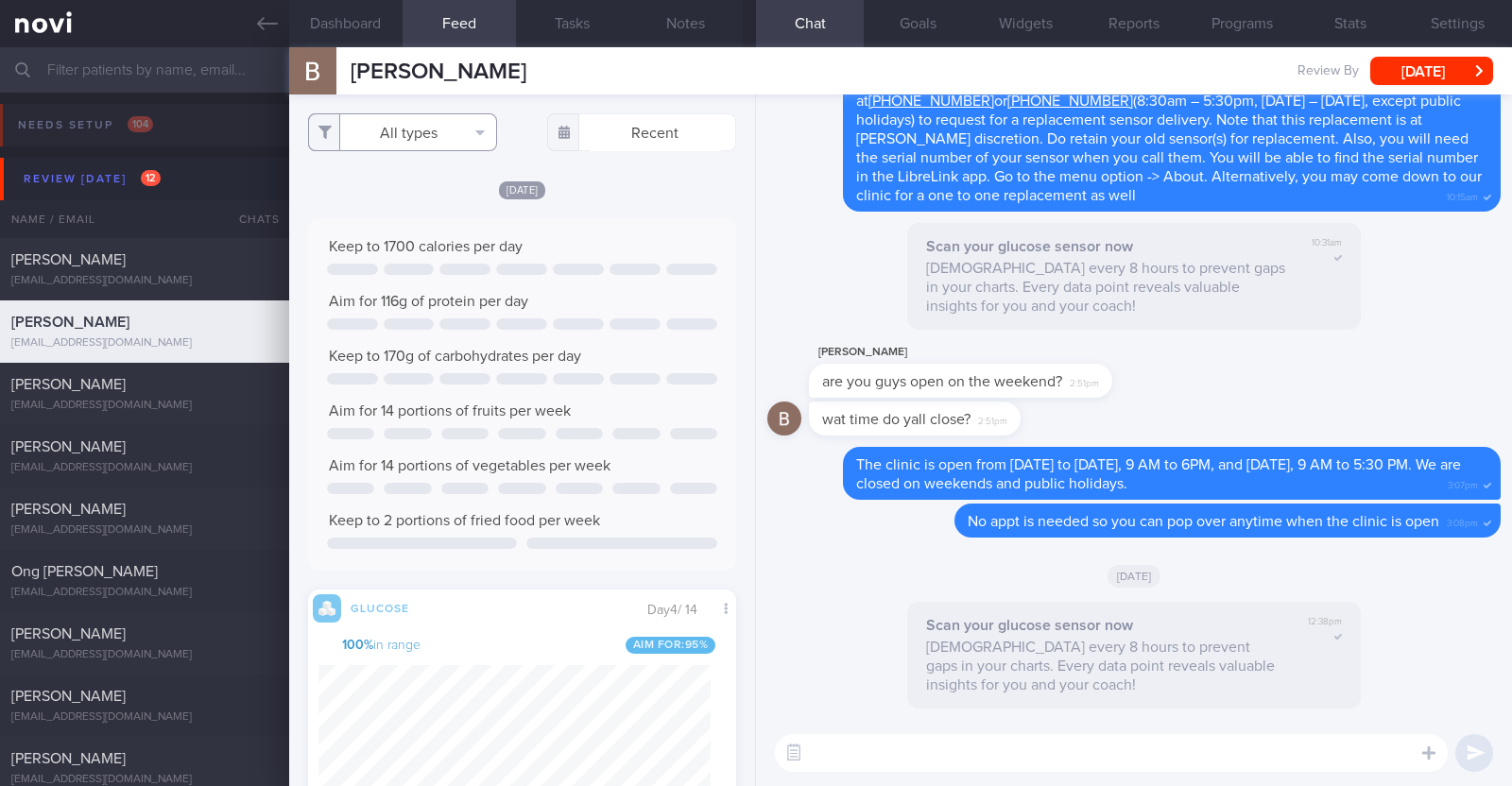
click at [478, 137] on button "All types" at bounding box center [402, 133] width 189 height 38
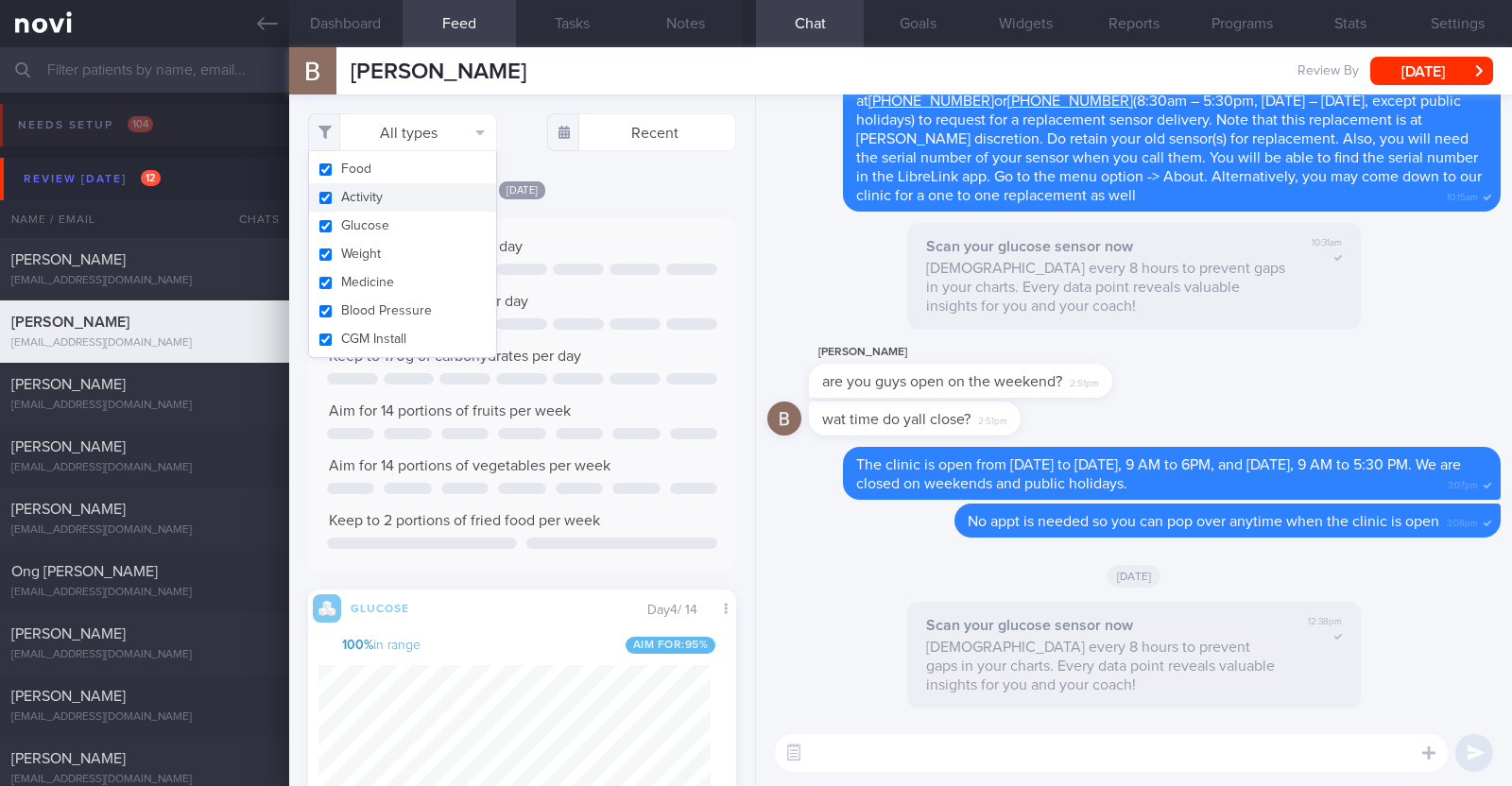
click at [433, 195] on button "Activity" at bounding box center [402, 197] width 187 height 28
checkbox input "false"
click at [615, 174] on div "Filtering type... Food Activity Glucose Weight Medicine Blood Pressure CGM Inst…" at bounding box center [522, 440] width 466 height 691
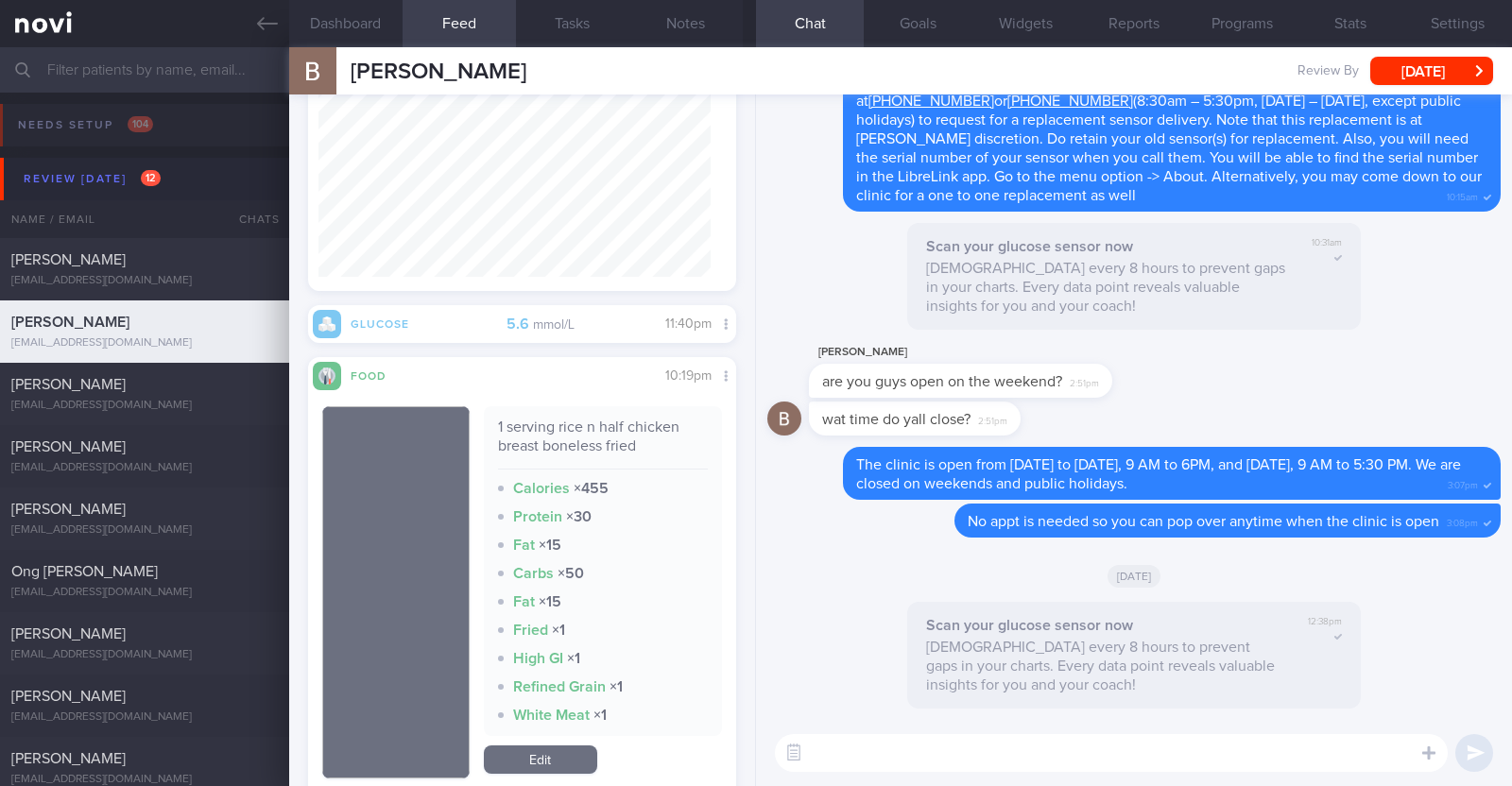
scroll to position [943, 0]
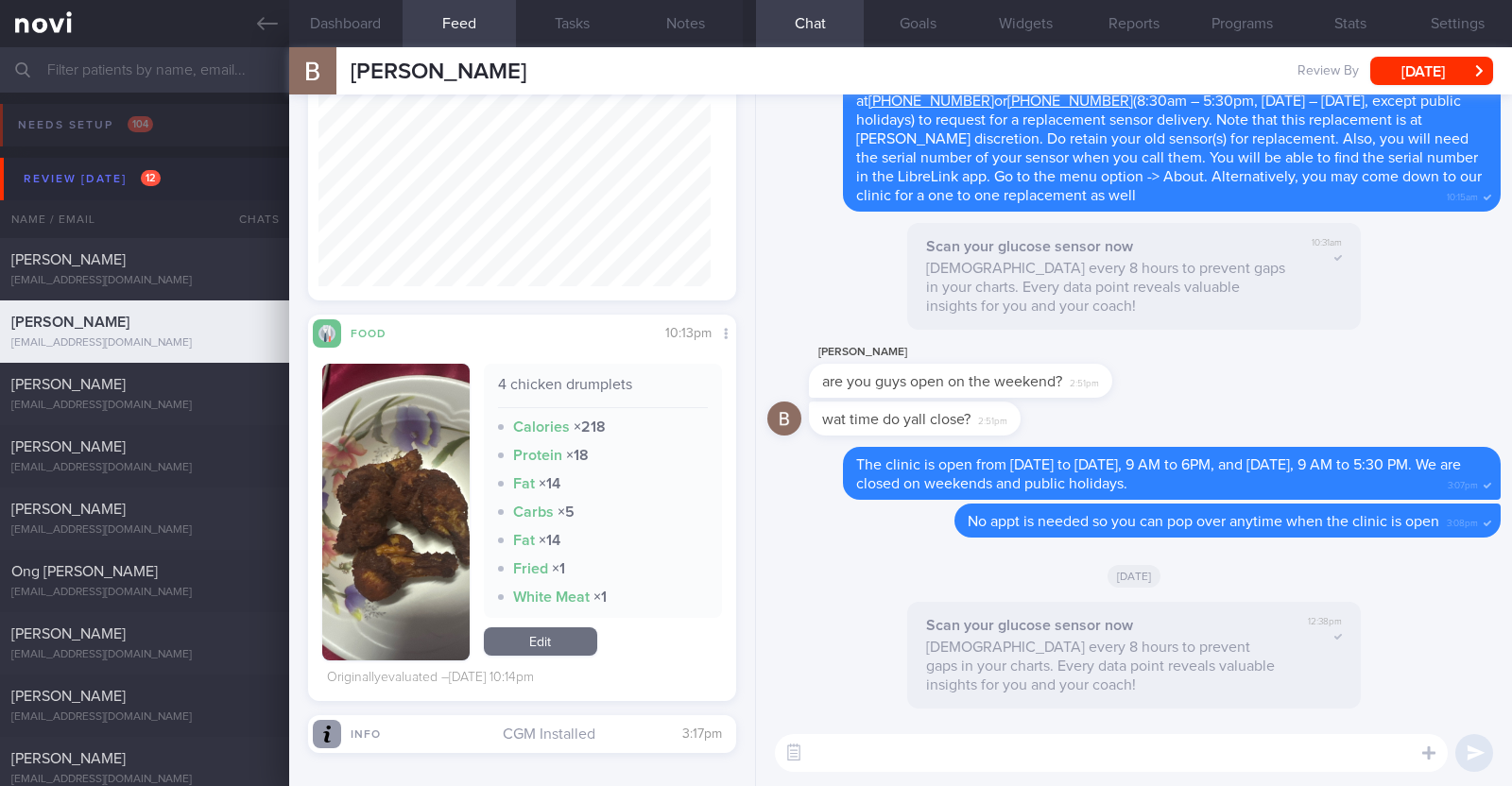
click at [908, 767] on textarea at bounding box center [1111, 753] width 673 height 38
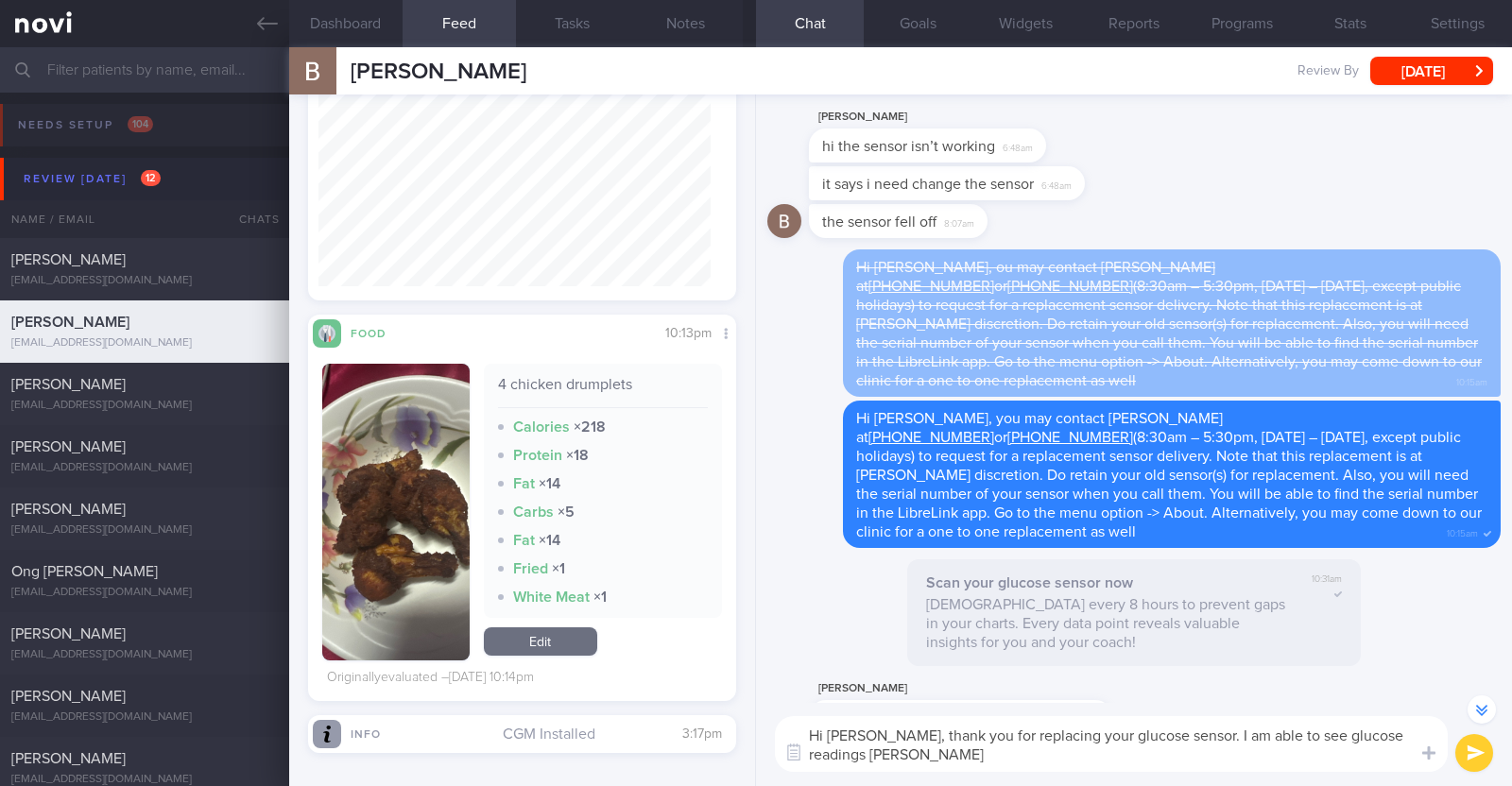
scroll to position [0, 0]
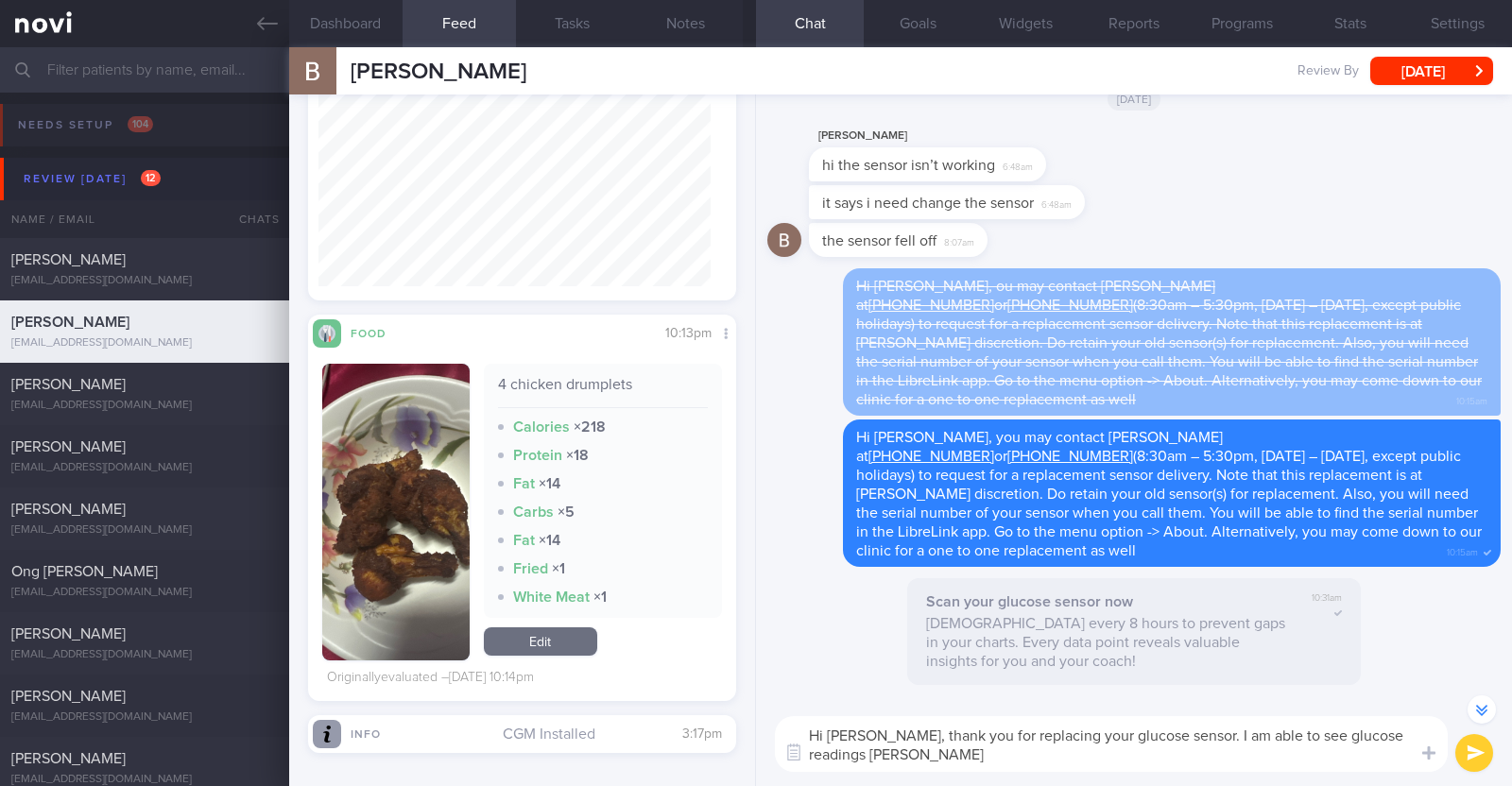
type textarea "Hi Bala, thank you for replacing your glucose sensor. I am able to see glucose …"
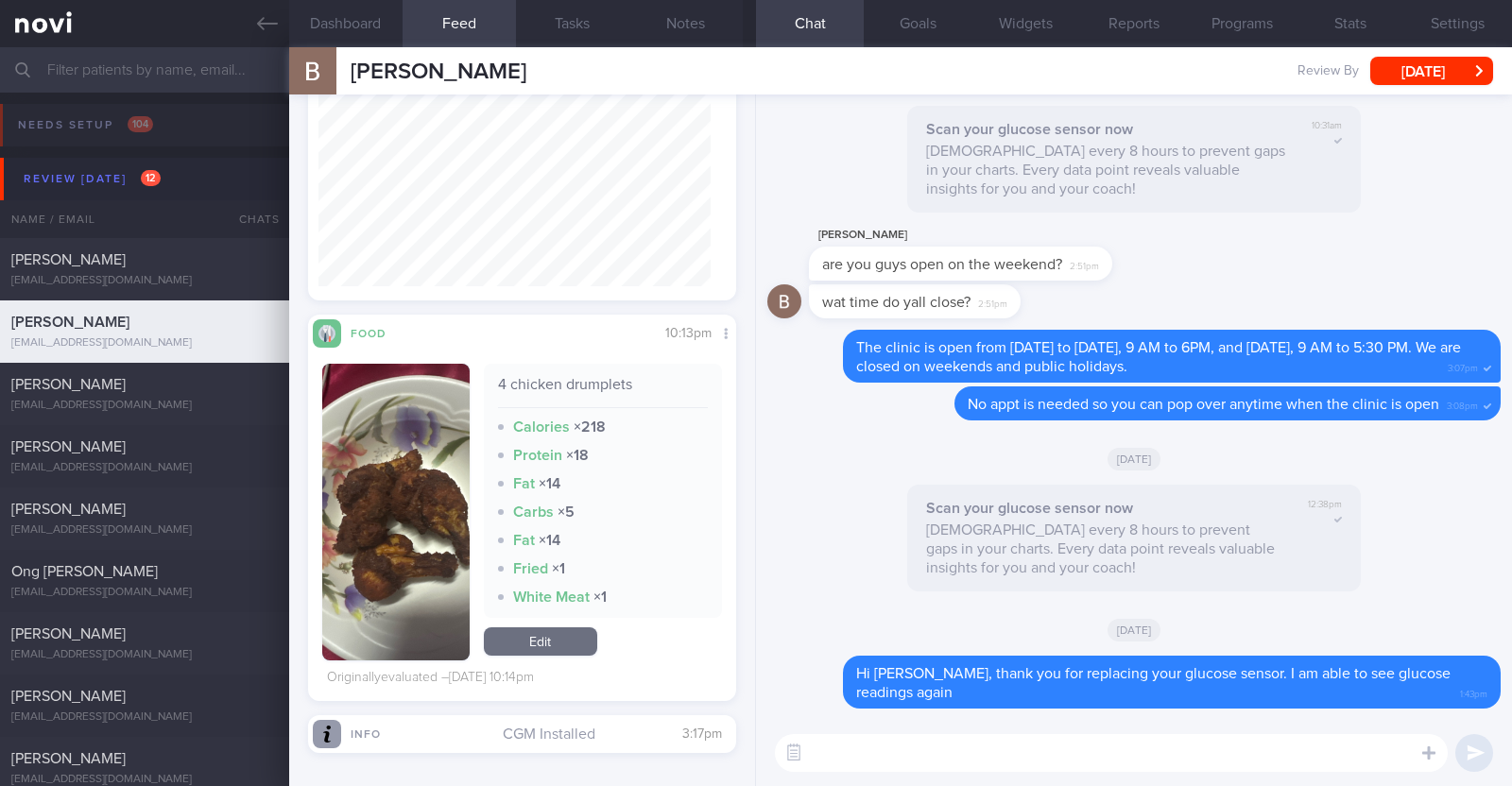
click at [905, 758] on textarea at bounding box center [1111, 753] width 673 height 38
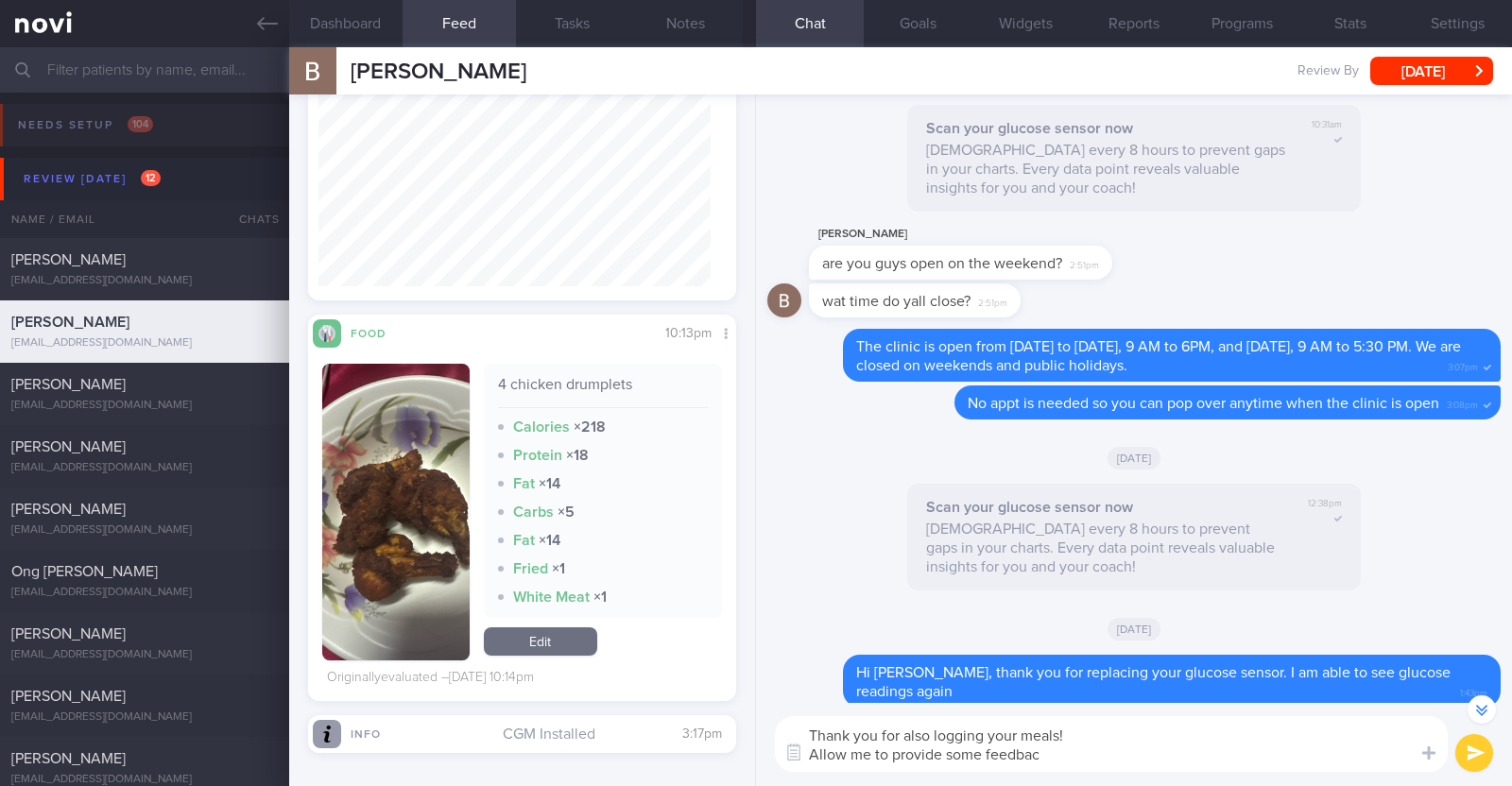
type textarea "Thank you for also logging your meals! Allow me to provide some feedback"
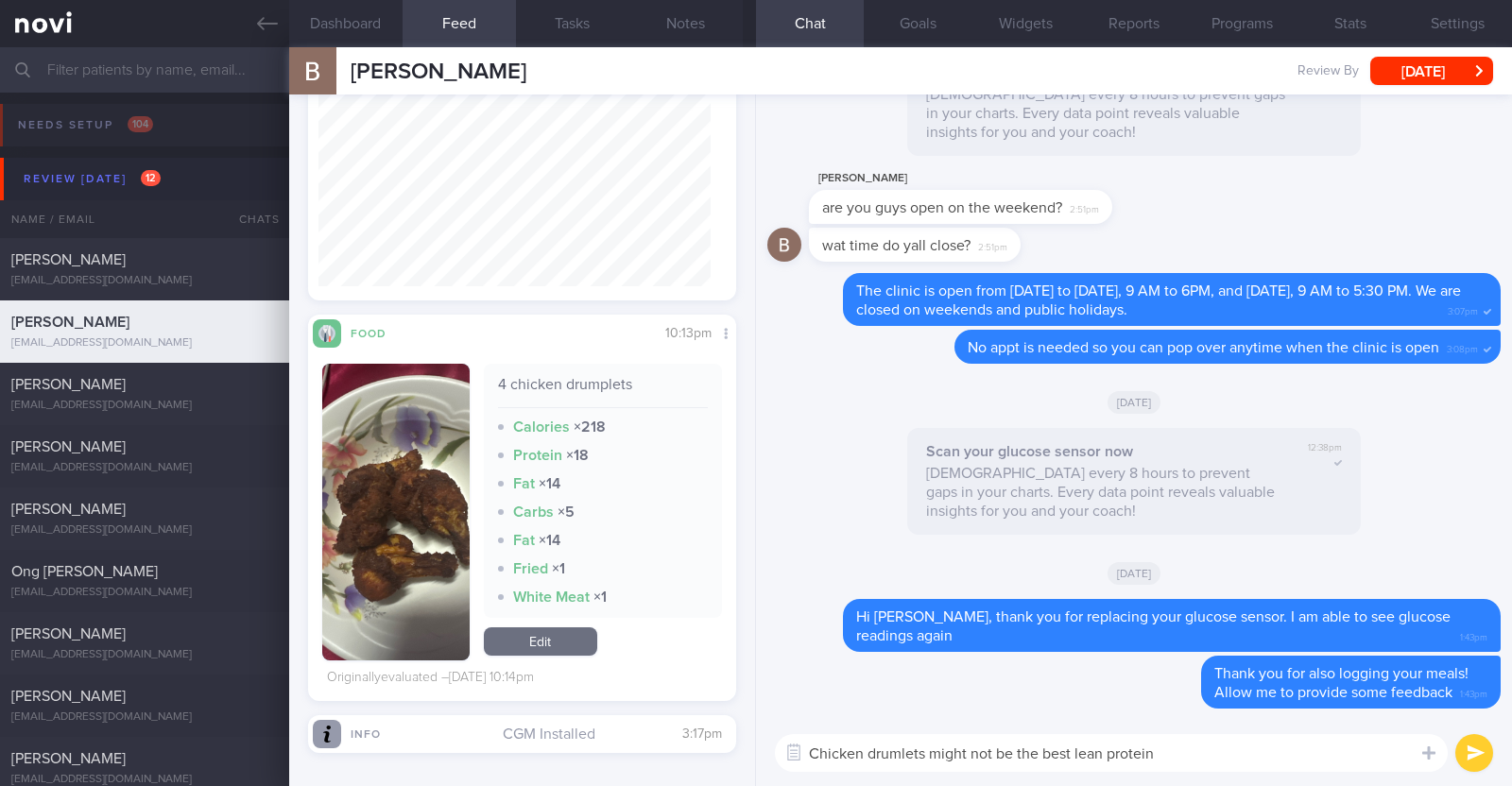
type textarea "Chicken drumlets might not be the best lean protein"
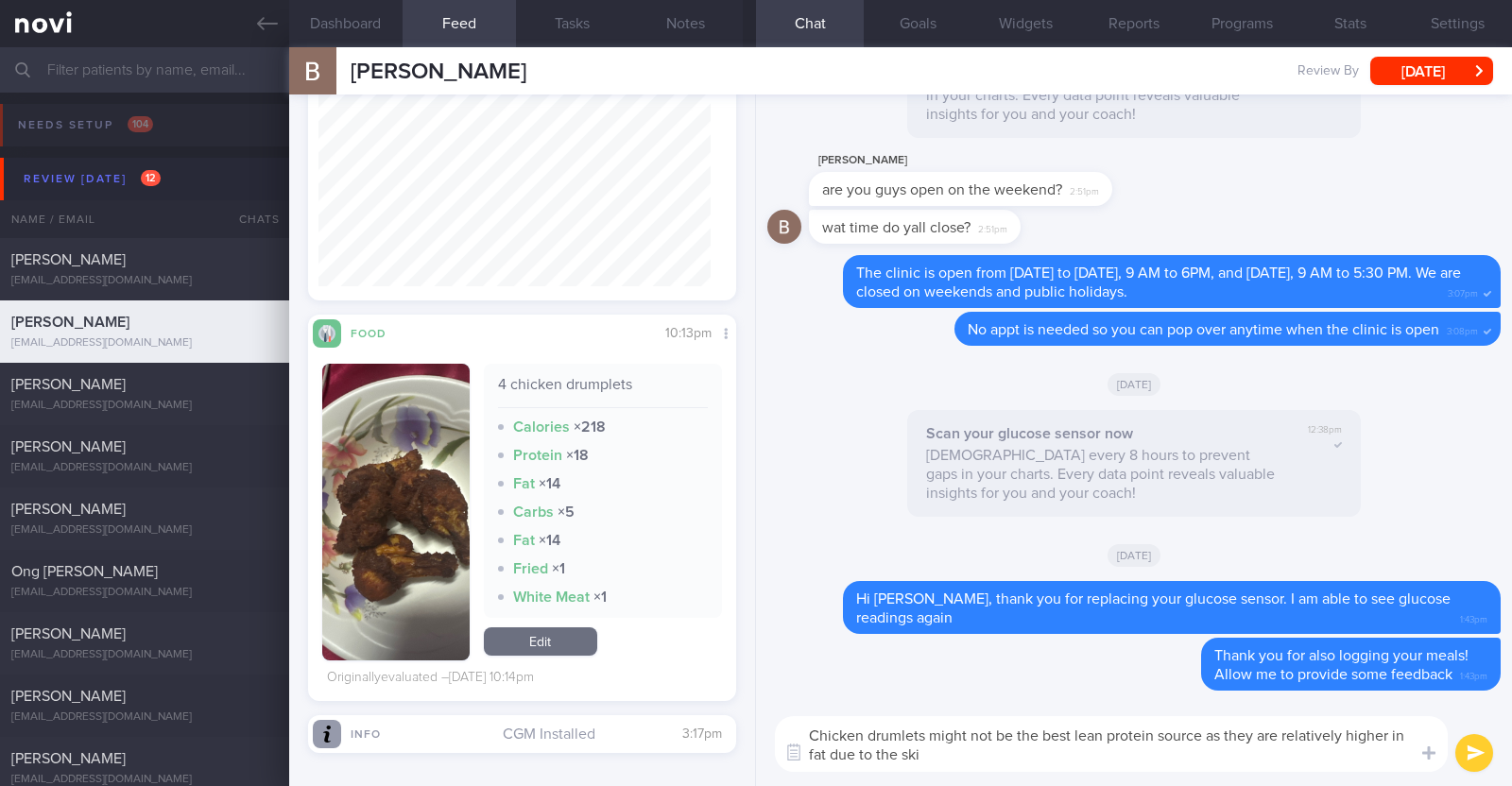
type textarea "Chicken drumlets might not be the best lean protein source as they are relative…"
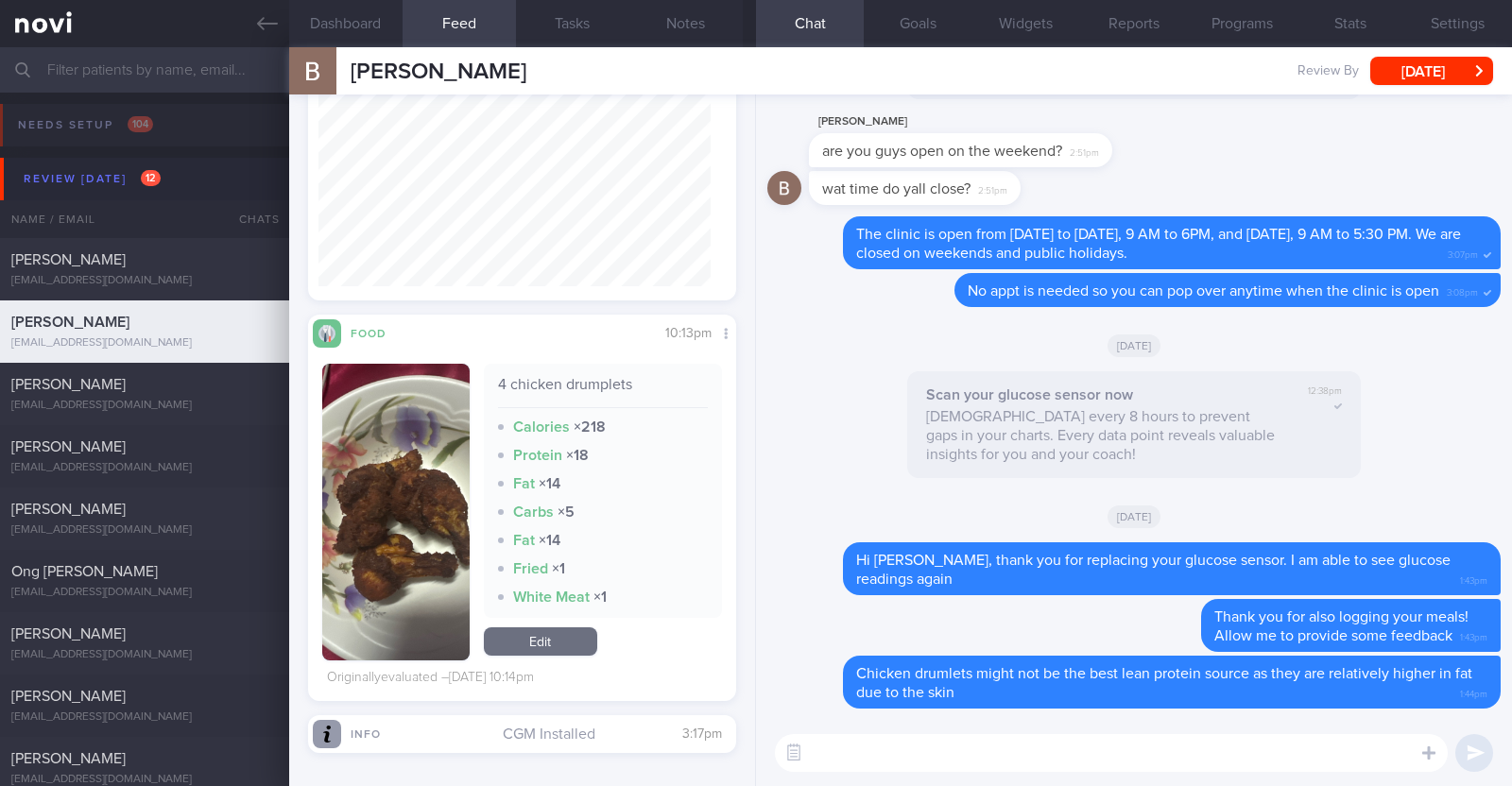
paste textarea "Try to choose lean proteins over fried/breaded/saucy/oily/processed/fatty forms…"
type textarea "Try to choose lean proteins over fried/breaded/saucy/oily/processed/fatty forms…"
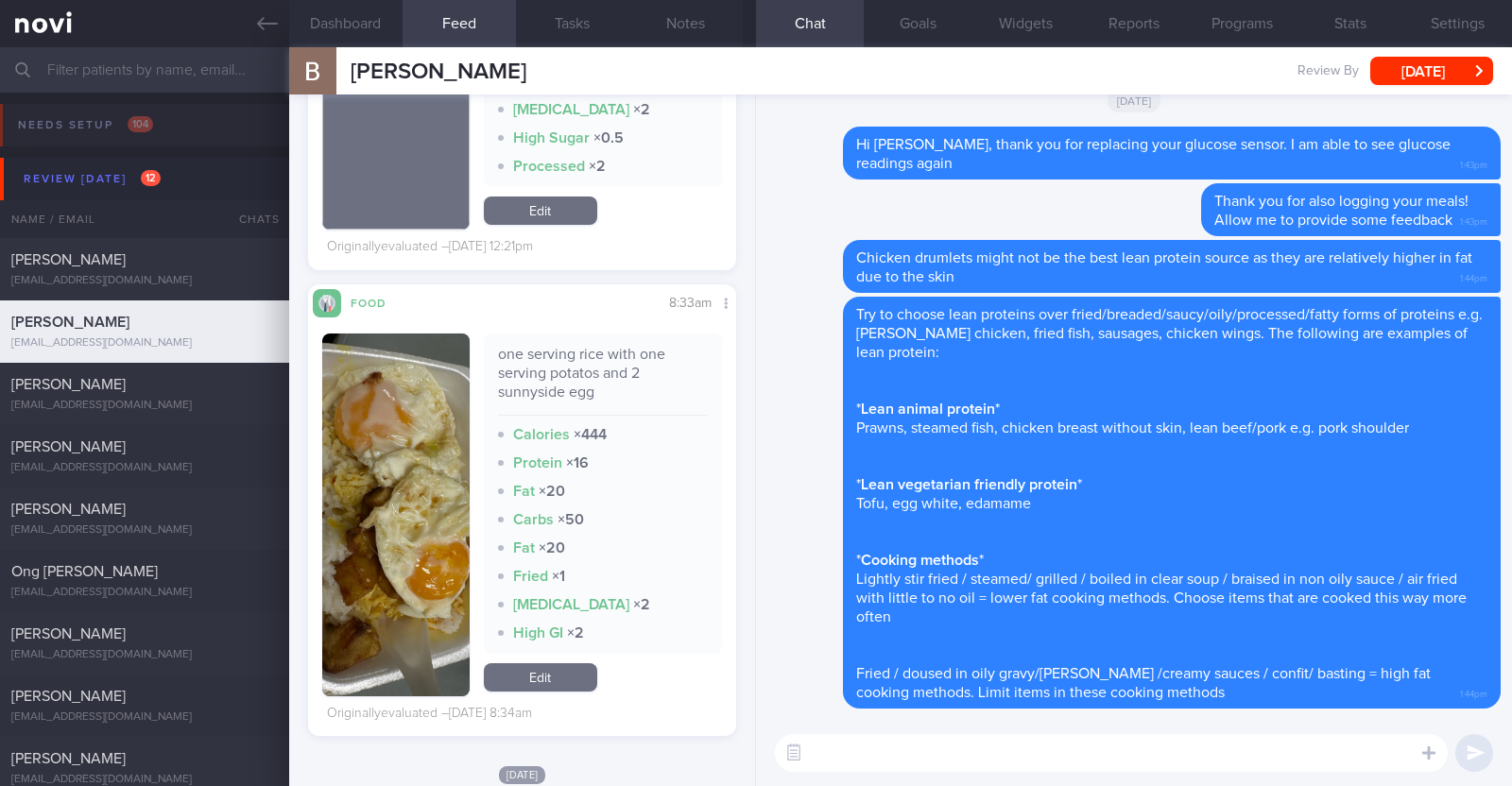
scroll to position [2808, 0]
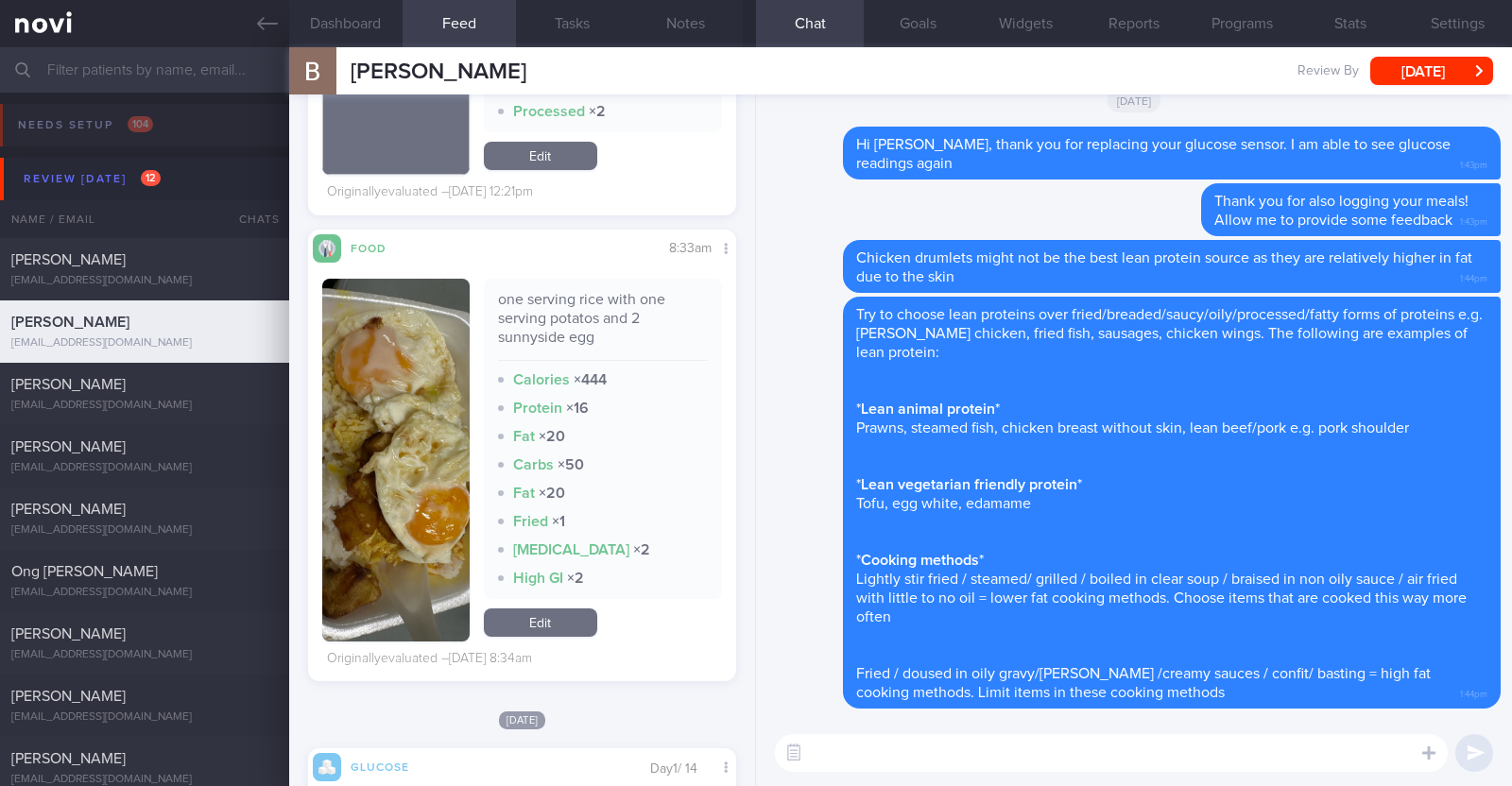
click at [377, 426] on button "button" at bounding box center [396, 460] width 147 height 363
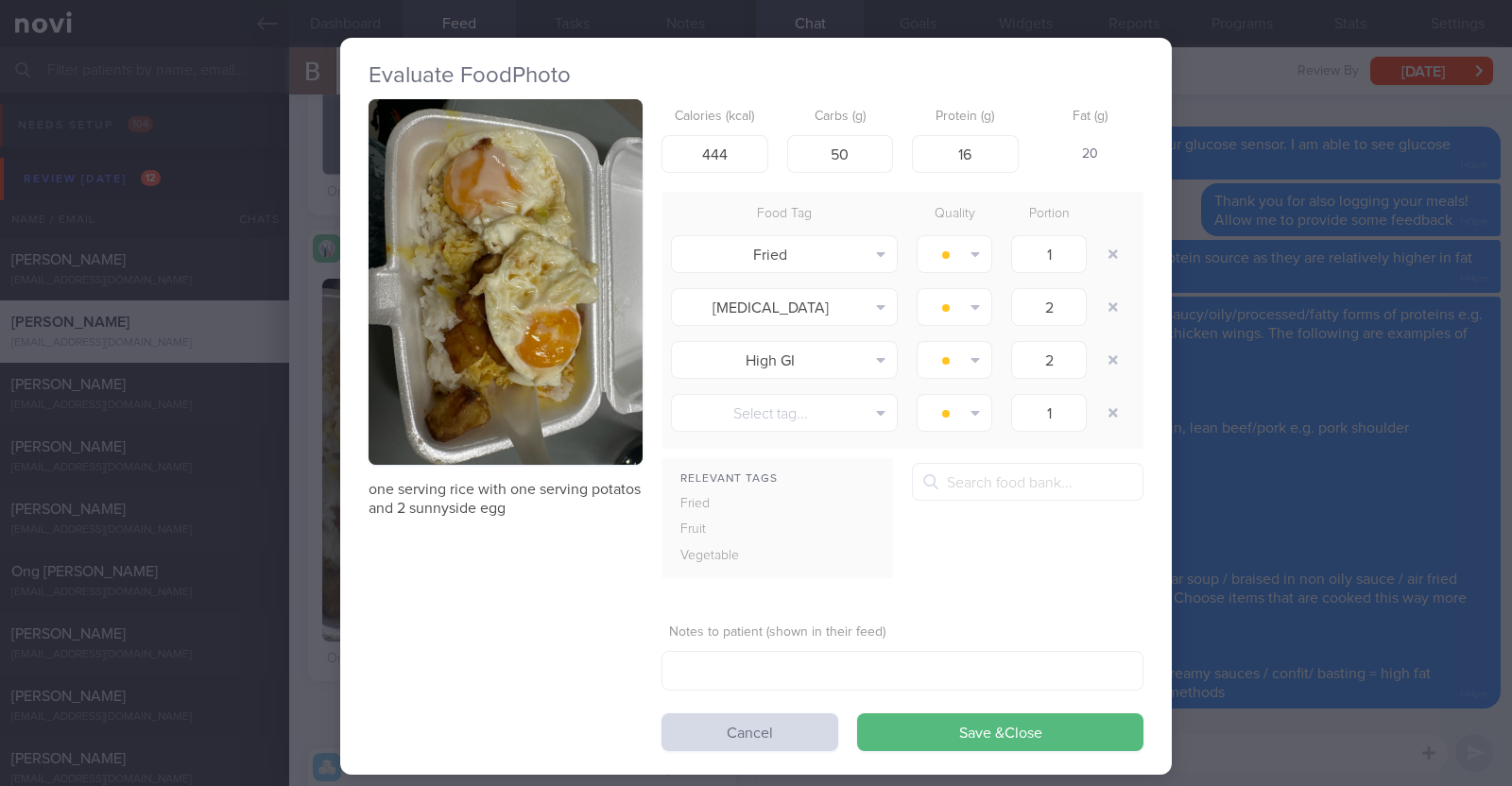
click at [1245, 292] on div "Evaluate Food Photo one serving rice with one serving potatos and 2 sunnyside e…" at bounding box center [756, 393] width 1512 height 786
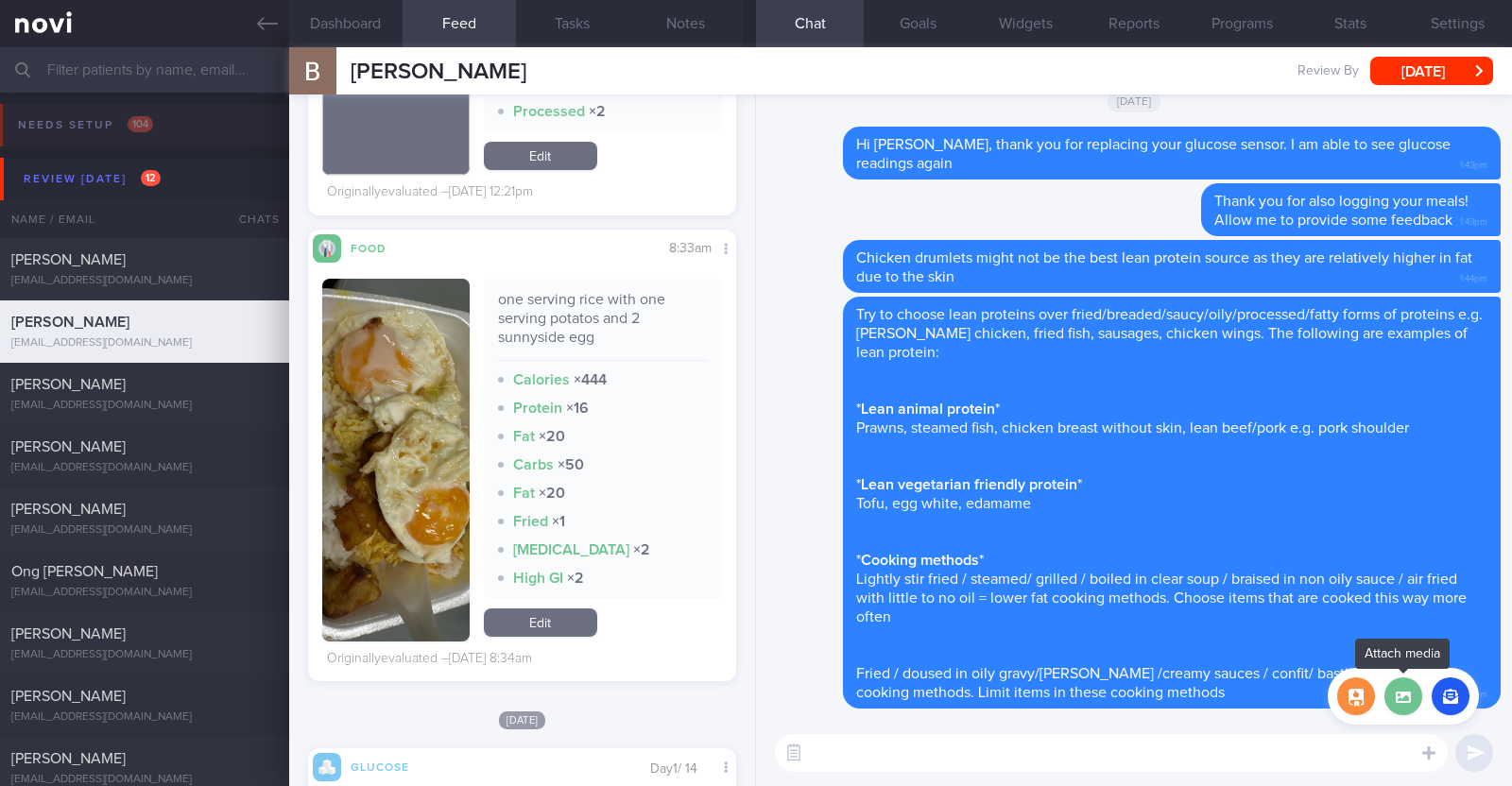
click at [1401, 713] on label at bounding box center [1404, 696] width 38 height 38
click at [0, 0] on input "file" at bounding box center [0, 0] width 0 height 0
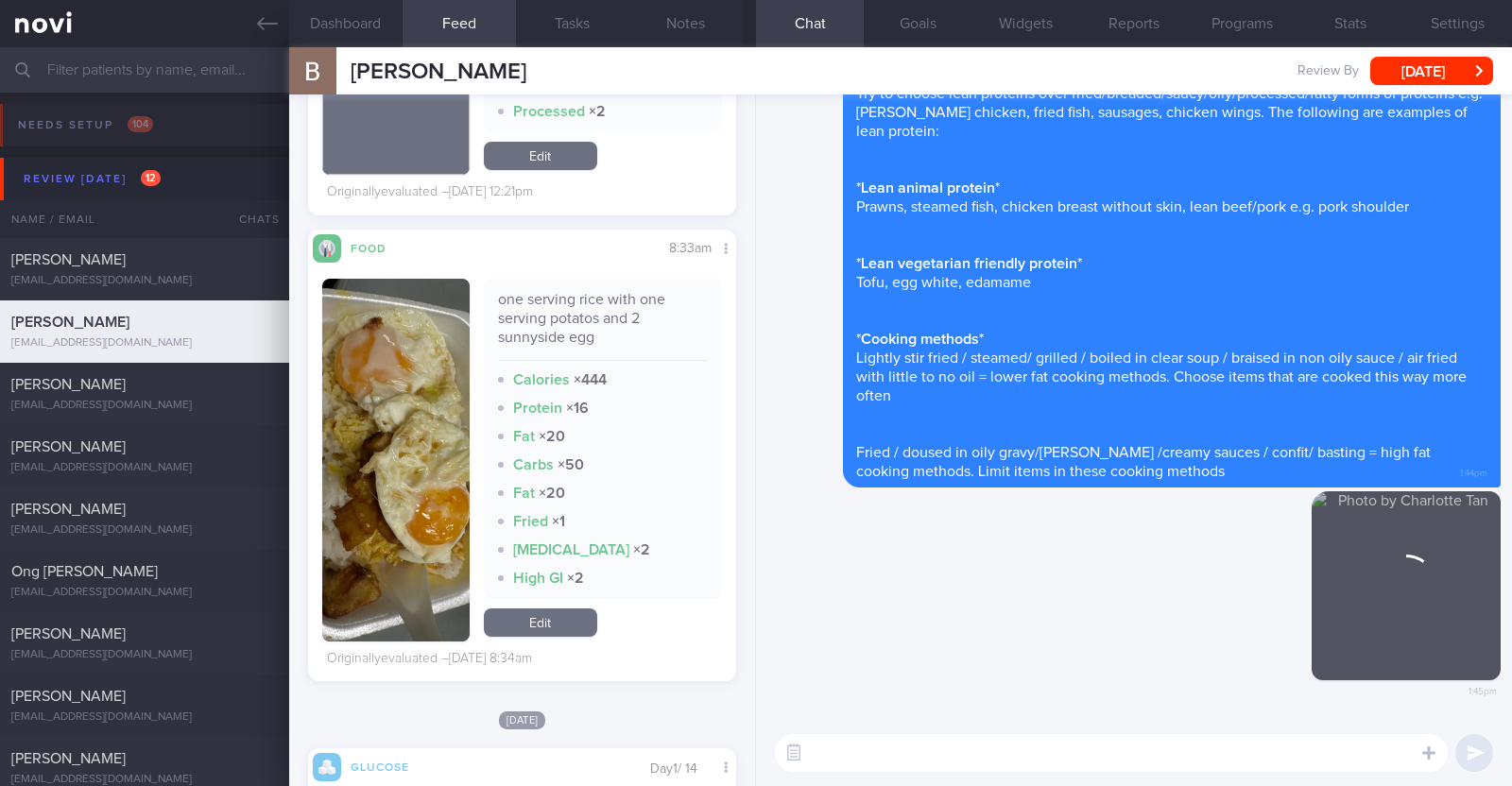
click at [934, 749] on textarea at bounding box center [1111, 753] width 673 height 38
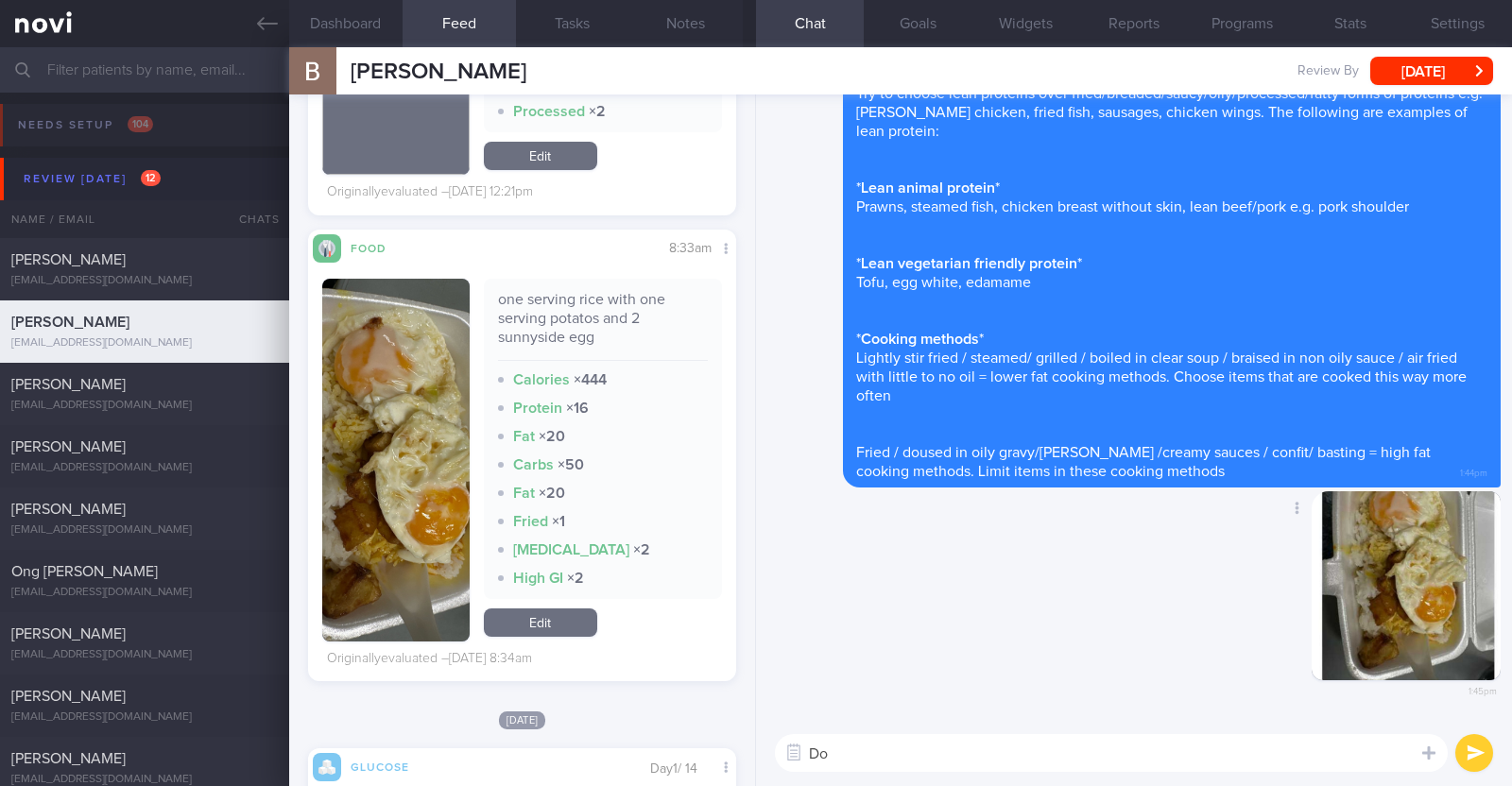
type textarea "D"
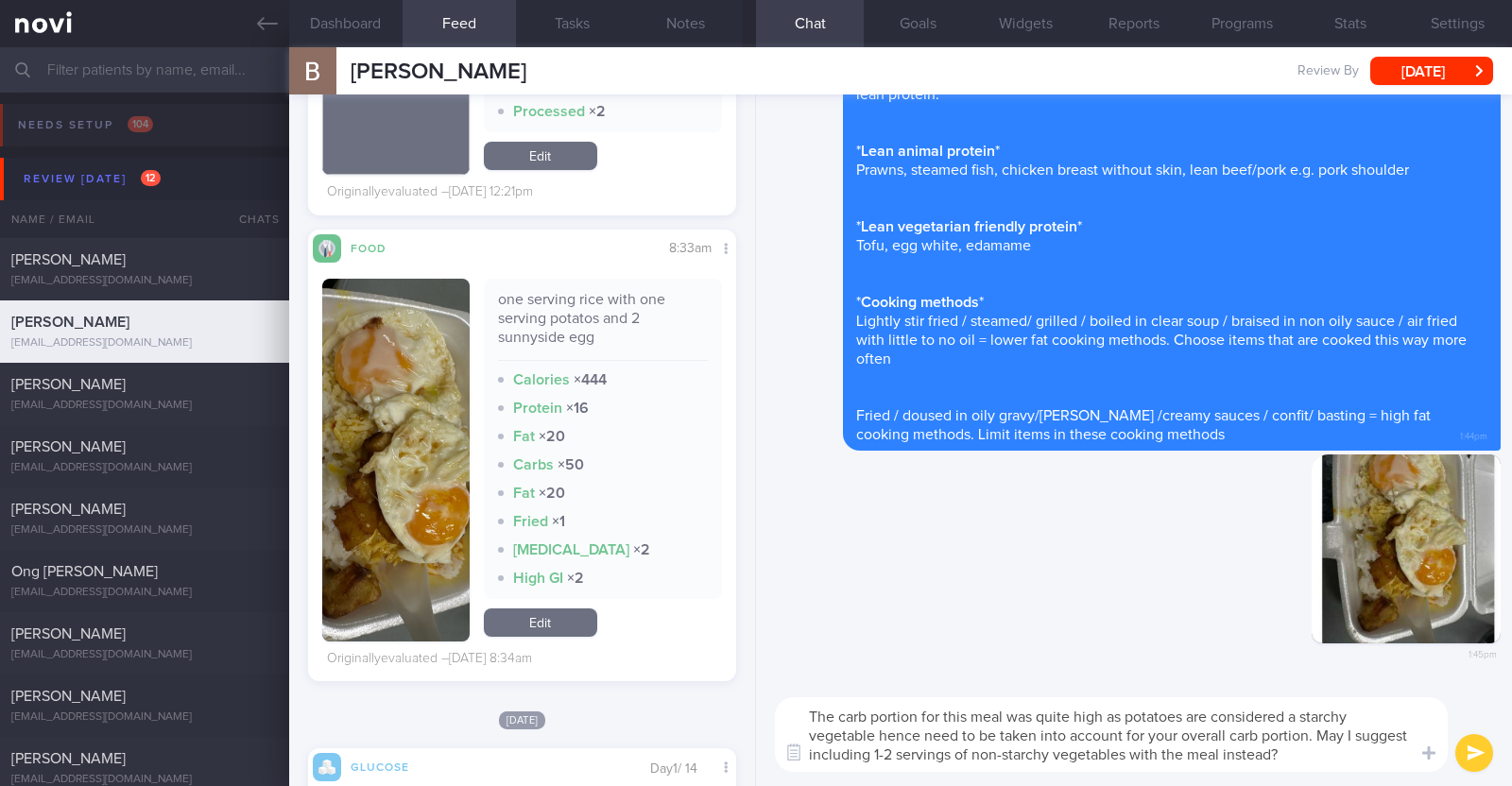
click at [1128, 745] on textarea "The carb portion for this meal was quite high as potatoes are considered a star…" at bounding box center [1111, 734] width 673 height 75
paste textarea "green leafy vegetables, broccoli, cauliflower, bell peppers, long beans, brinja…"
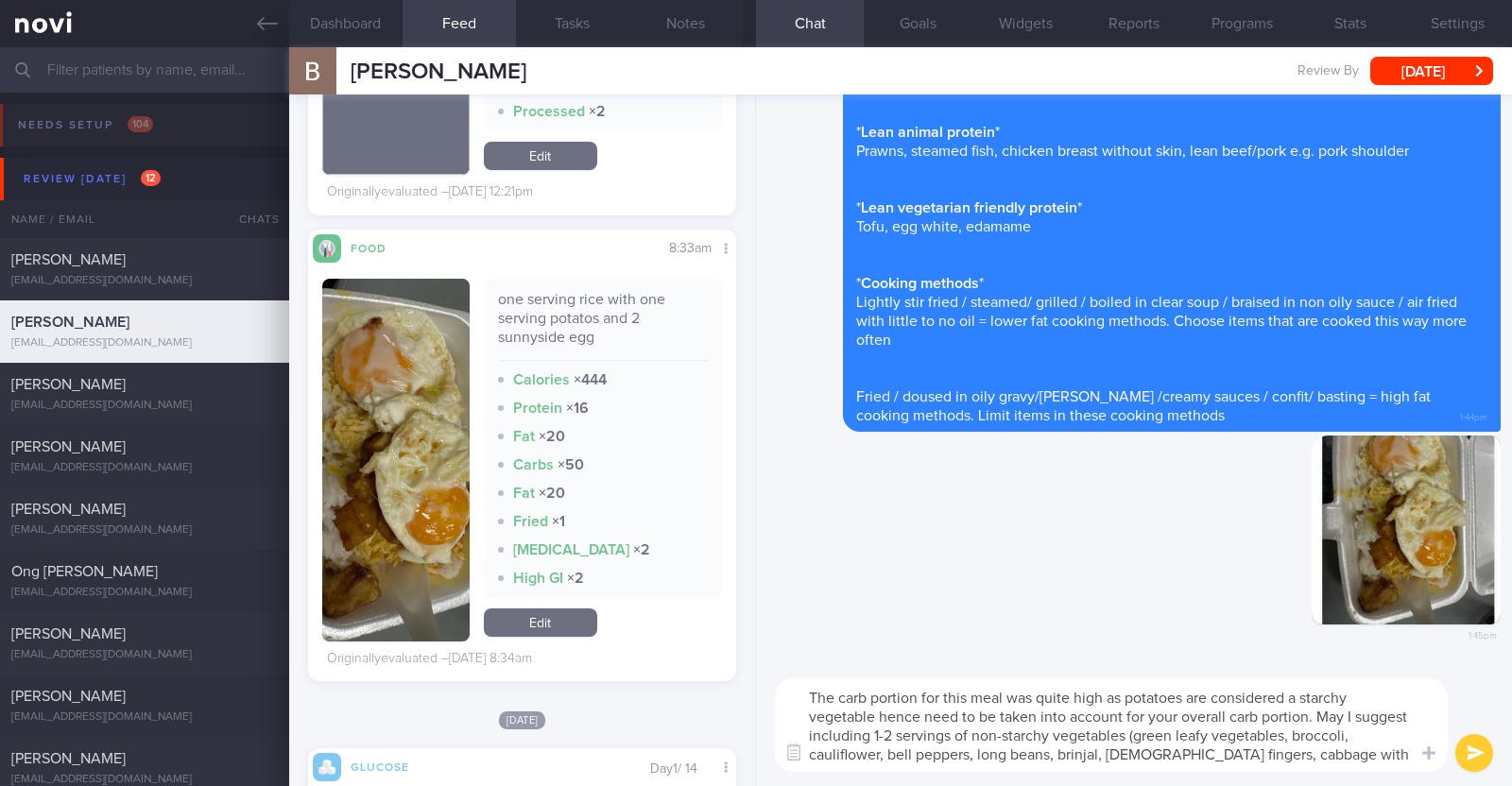
type textarea "The carb portion for this meal was quite high as potatoes are considered a star…"
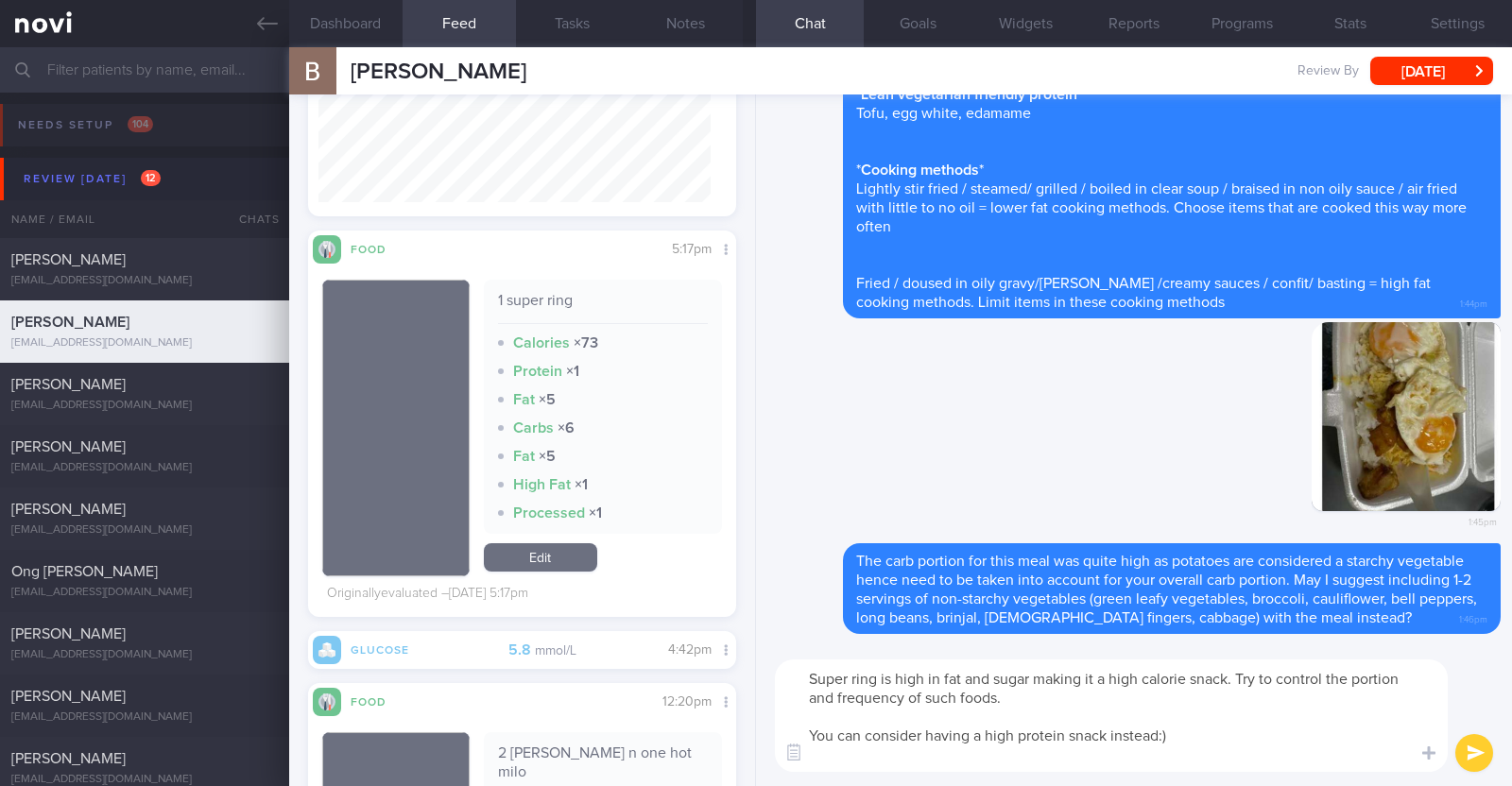
paste textarea "- Hard boiled egg - Unsalted edamame - Unsweetened soy milk - Low fat milk - [L…"
type textarea "Super ring is high in fat and sugar making it a high calorie snack. Try to cont…"
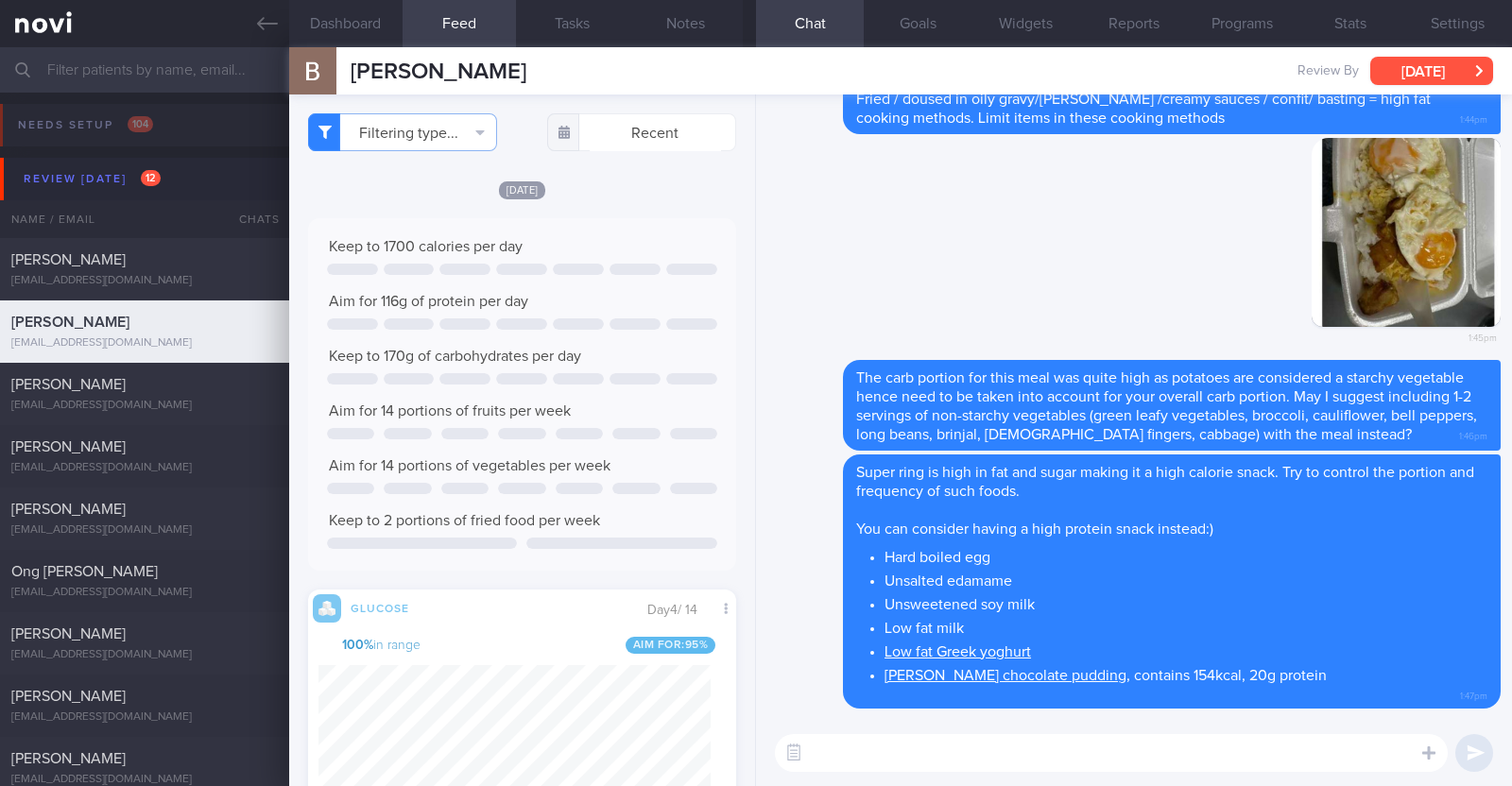
click at [1402, 70] on button "[DATE]" at bounding box center [1432, 71] width 123 height 28
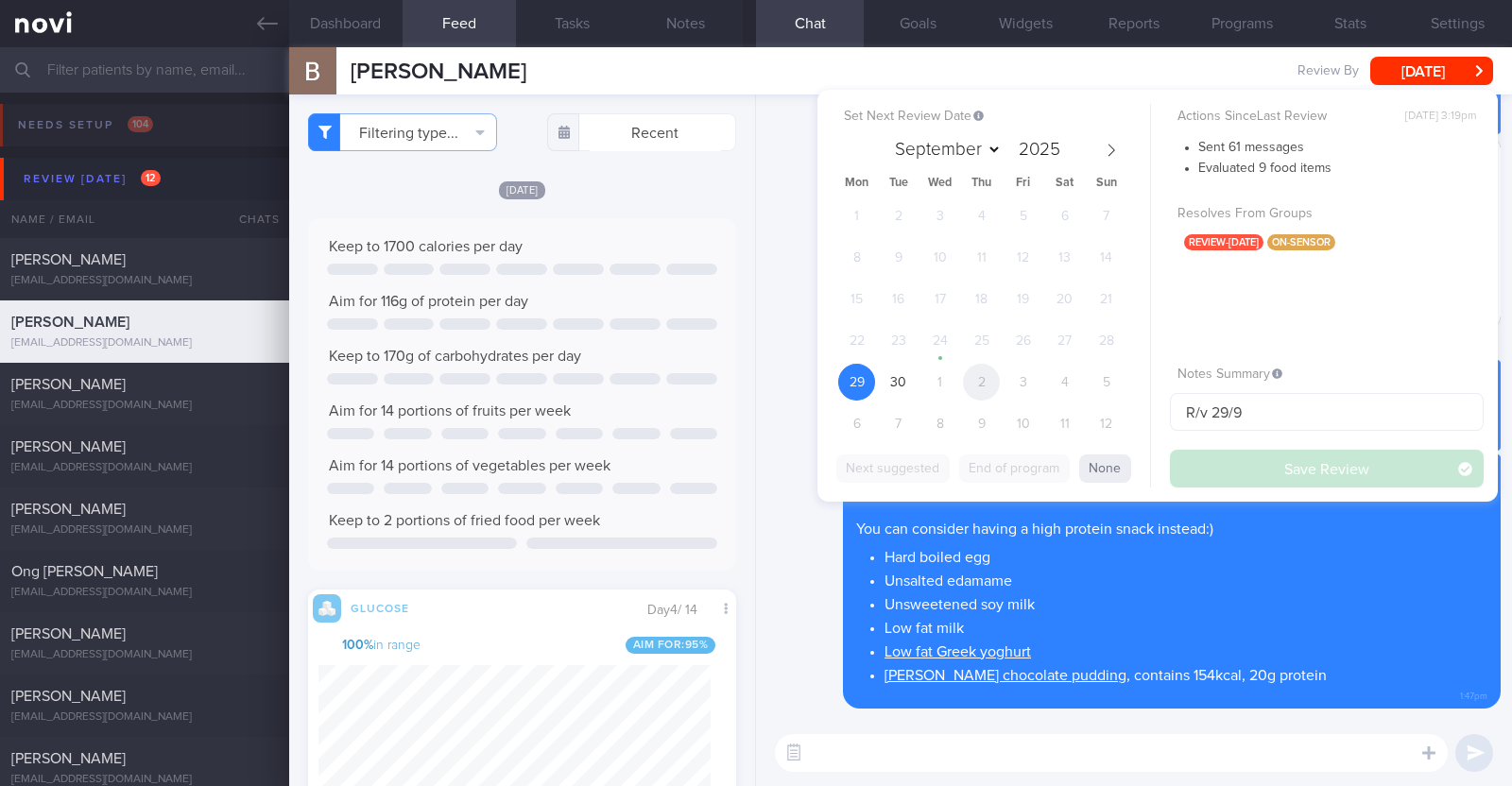
click at [992, 380] on span "2" at bounding box center [981, 382] width 37 height 37
select select "9"
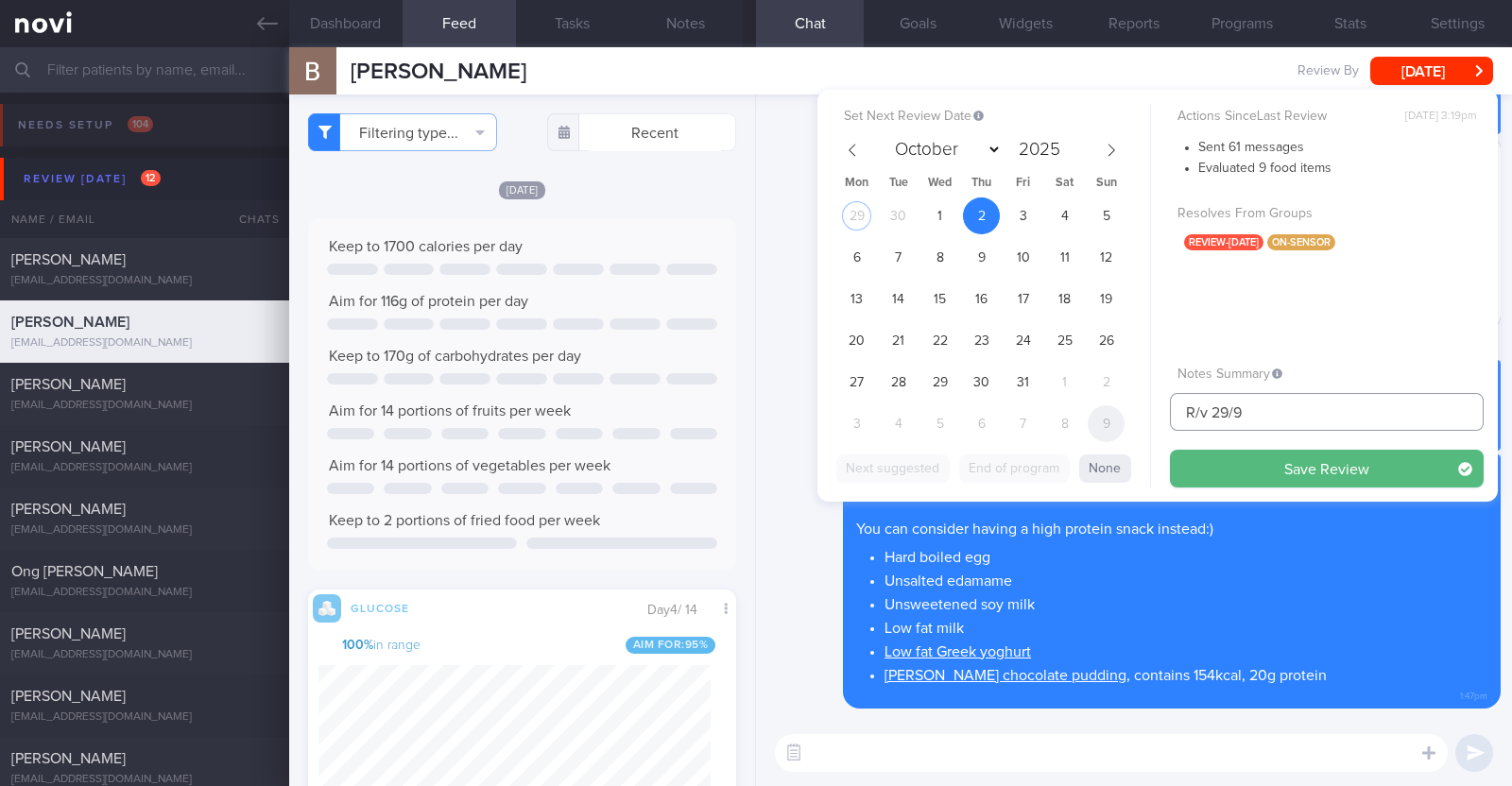
drag, startPoint x: 1267, startPoint y: 411, endPoint x: 1108, endPoint y: 404, distance: 159.2
click at [1108, 404] on div "Set Next Review Date 2 Oct 2025 September October November December 2025 Mon Tu…" at bounding box center [1157, 296] width 680 height 411
type input "2/10"
click at [1263, 460] on button "Save Review" at bounding box center [1326, 468] width 314 height 38
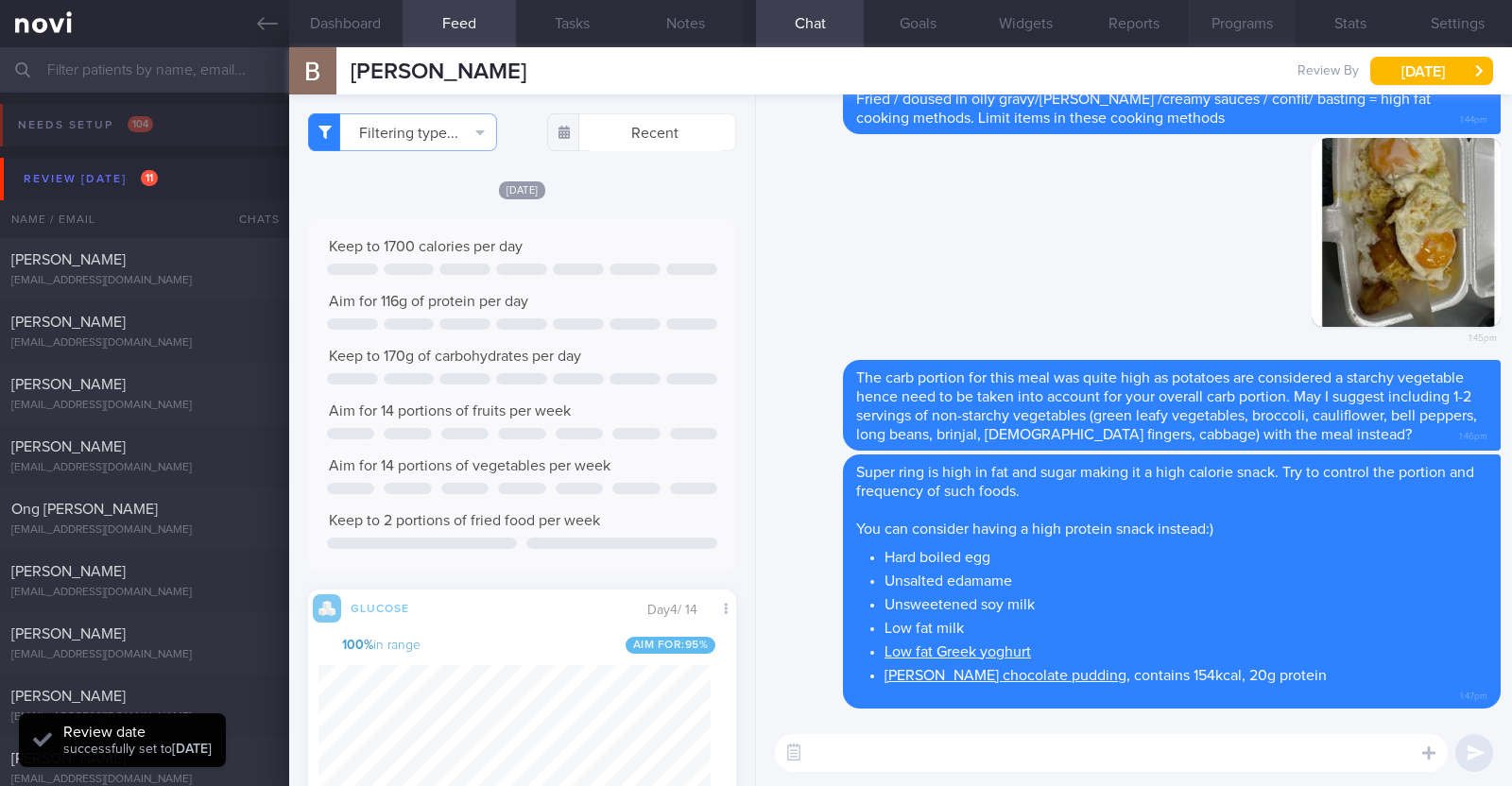
scroll to position [260, 392]
click at [1262, 21] on button "Programs" at bounding box center [1242, 24] width 108 height 47
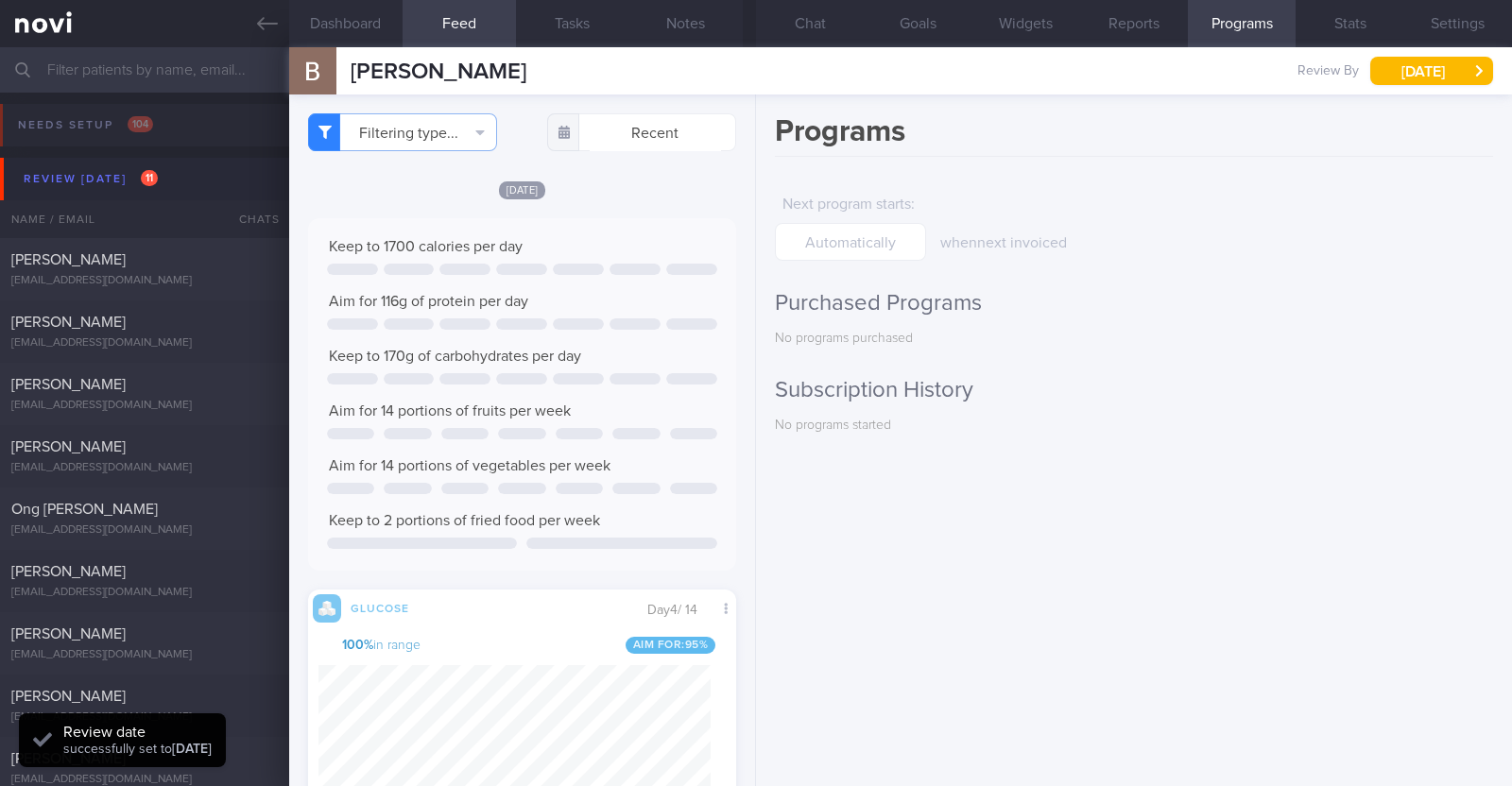
click at [870, 398] on h2 "Subscription History" at bounding box center [1134, 391] width 718 height 28
drag, startPoint x: 502, startPoint y: 78, endPoint x: 345, endPoint y: 73, distance: 157.1
click at [345, 73] on div "balaji vijayan balaji vijayan balajivijayan123@gmail.com Review By Thu, 2 Oct S…" at bounding box center [900, 71] width 1223 height 47
copy span "[PERSON_NAME]"
click at [675, 22] on button "Notes" at bounding box center [687, 24] width 114 height 47
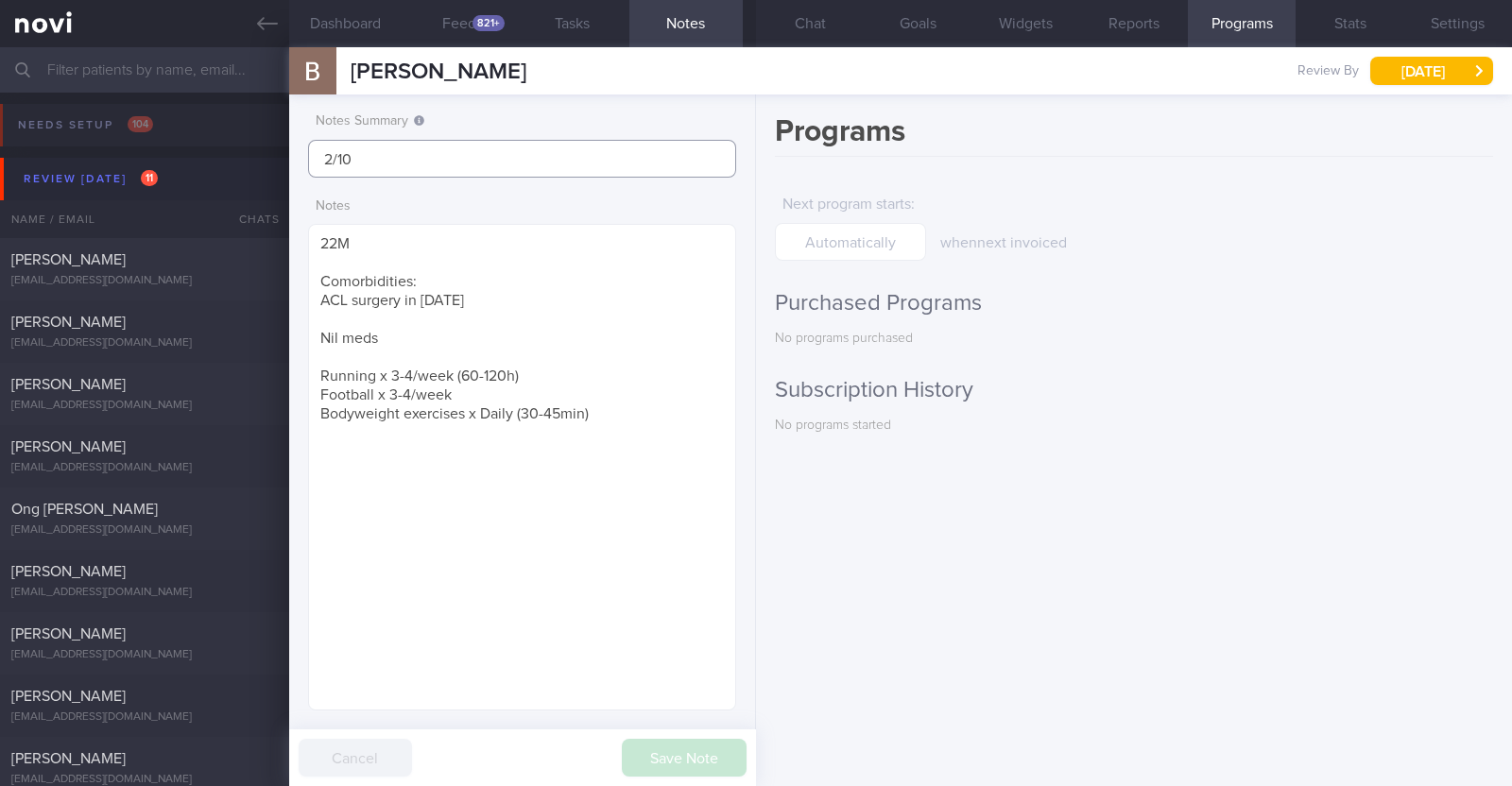
click at [326, 156] on input "2/10" at bounding box center [522, 158] width 428 height 38
type input "r/v 2/10"
click at [647, 742] on button "Save Note" at bounding box center [685, 758] width 125 height 38
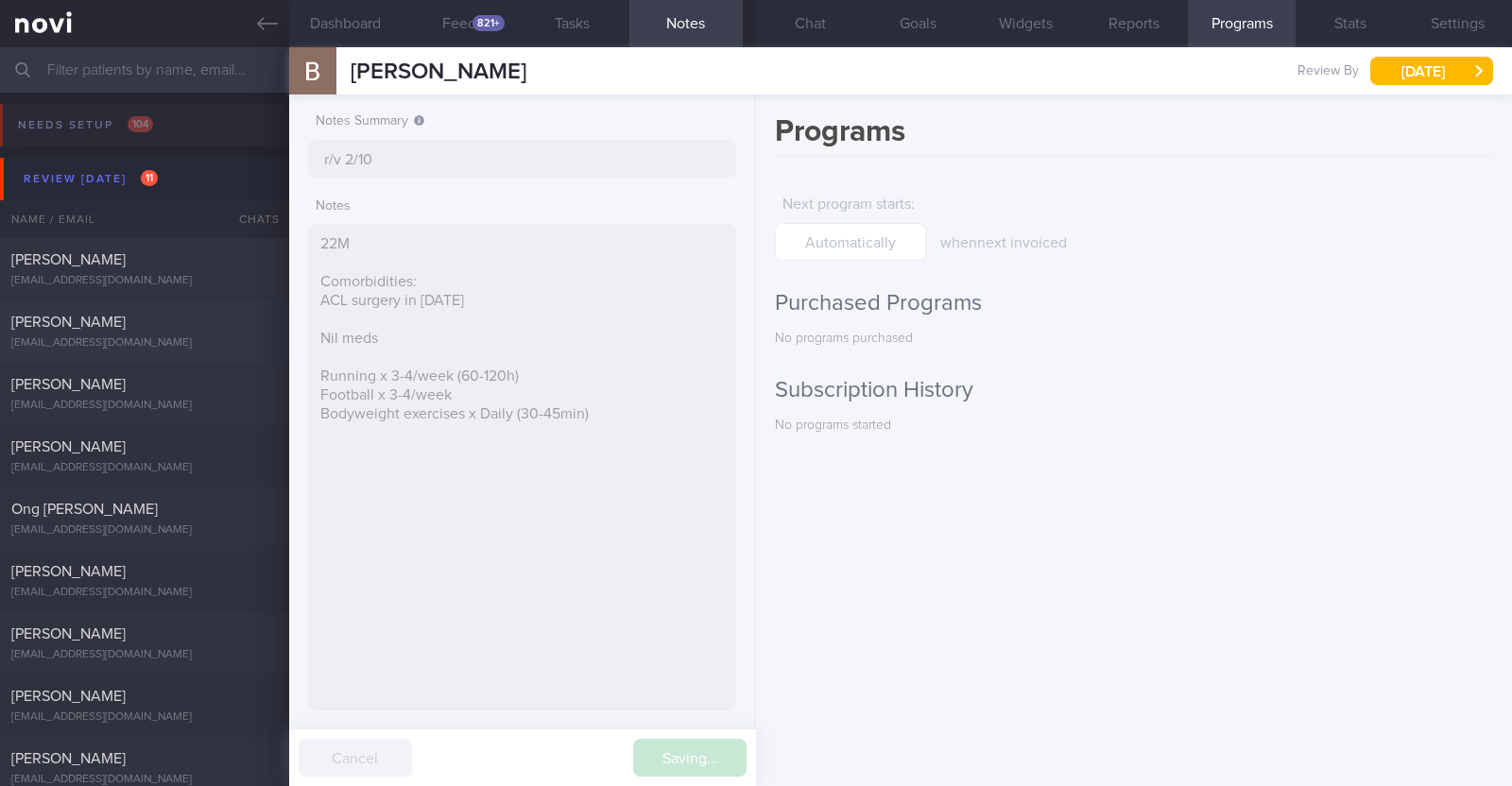
type input "r/v 2/10"
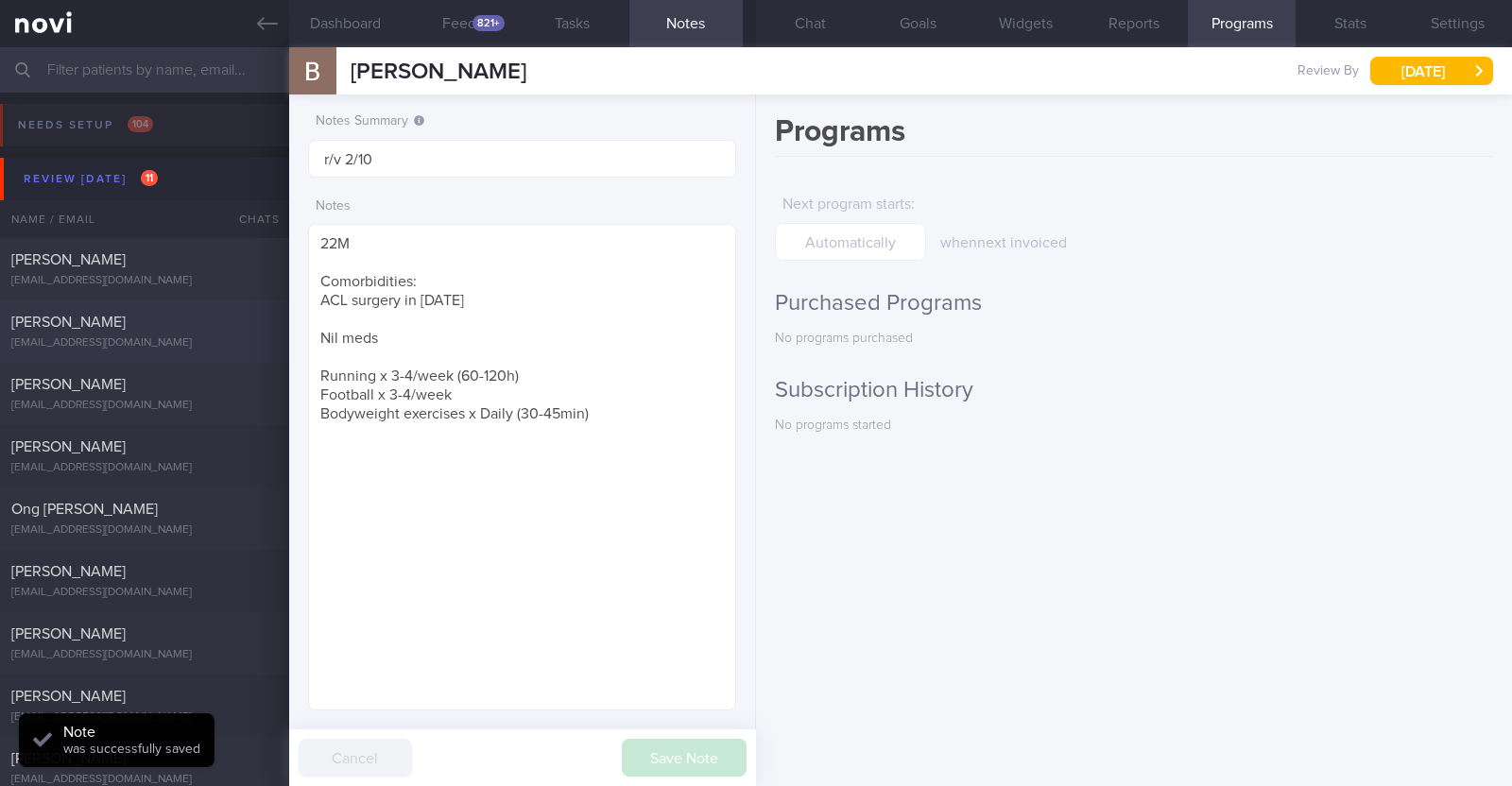
click at [156, 323] on div "[PERSON_NAME]" at bounding box center [142, 322] width 262 height 19
type textarea "44F (No specific weight goal at this time as per dr) Comorbidities: Kidney tran…"
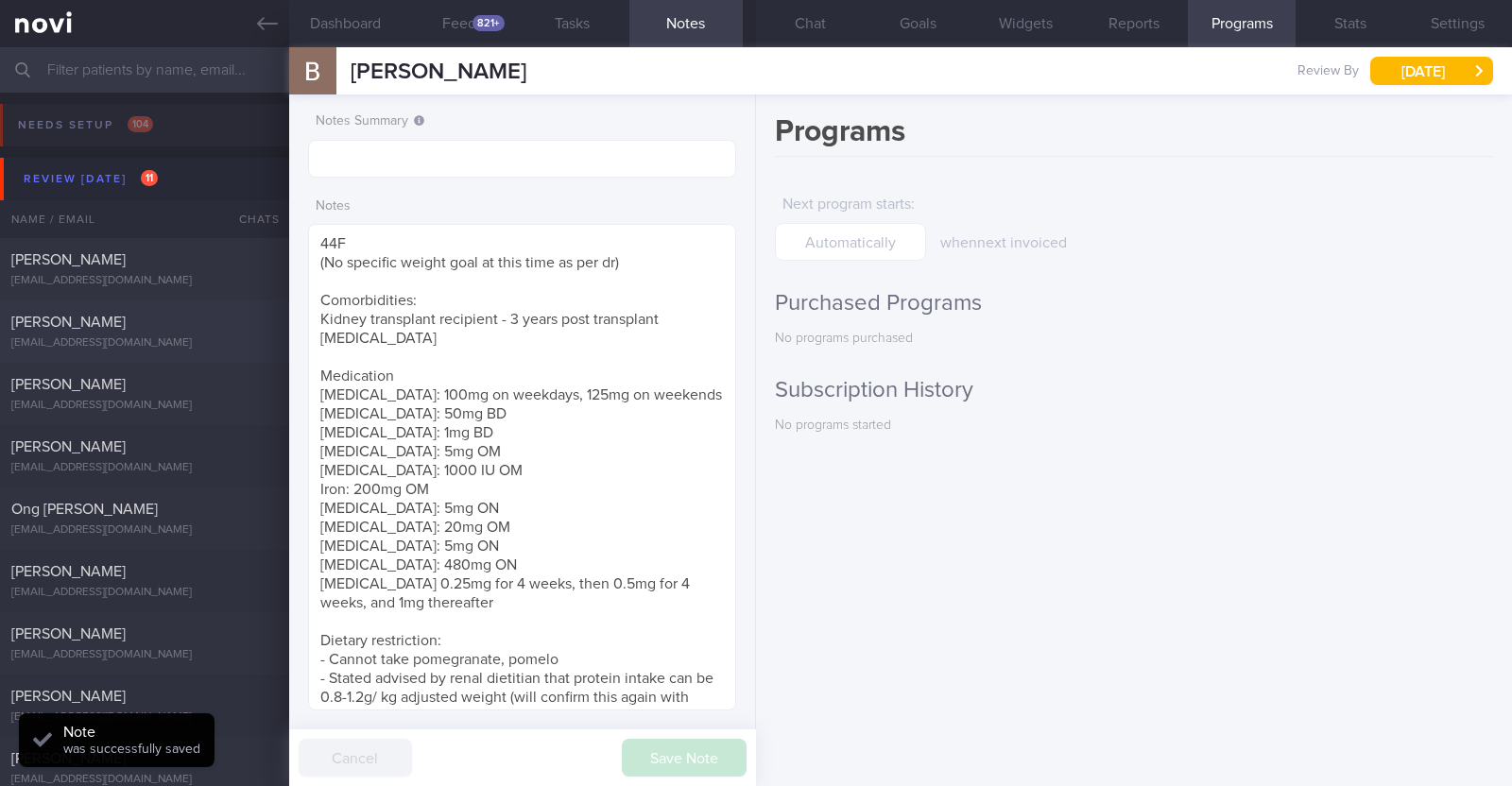
select select "8"
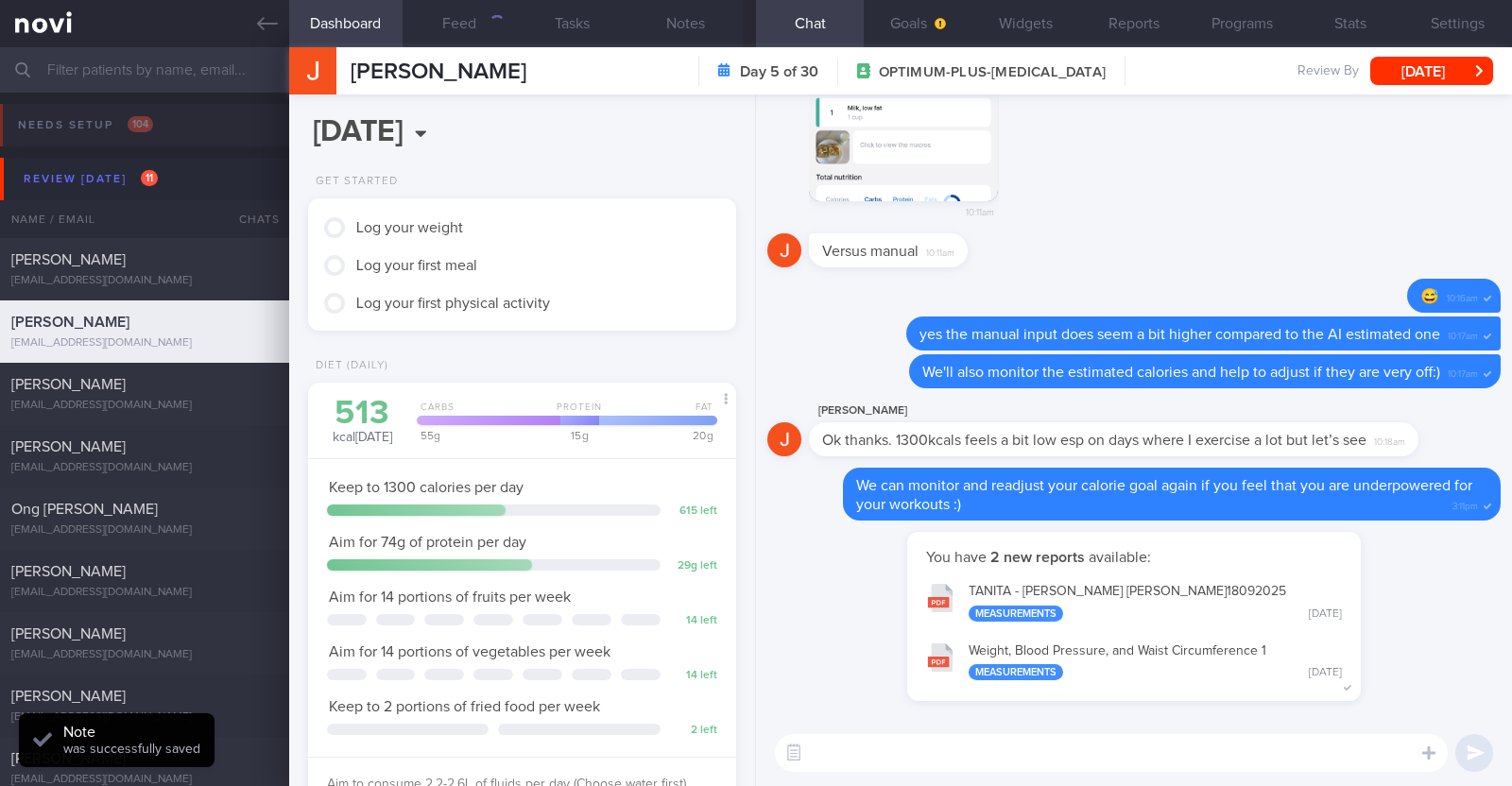
scroll to position [188, 377]
click at [507, 27] on button "Feed 1086" at bounding box center [459, 24] width 114 height 47
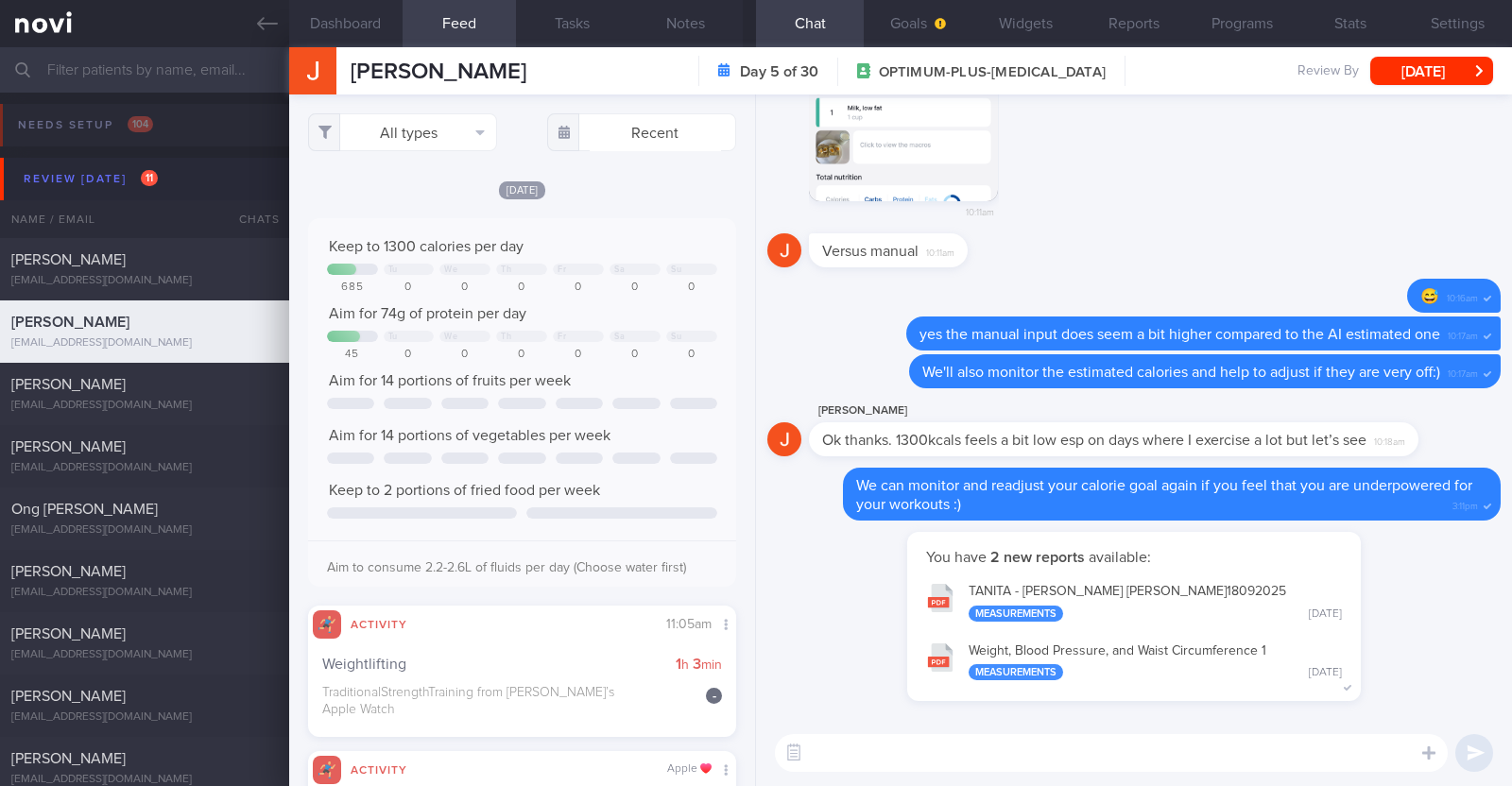
click at [708, 188] on div "[DATE]" at bounding box center [522, 189] width 428 height 20
click at [667, 24] on button "Notes" at bounding box center [687, 24] width 114 height 47
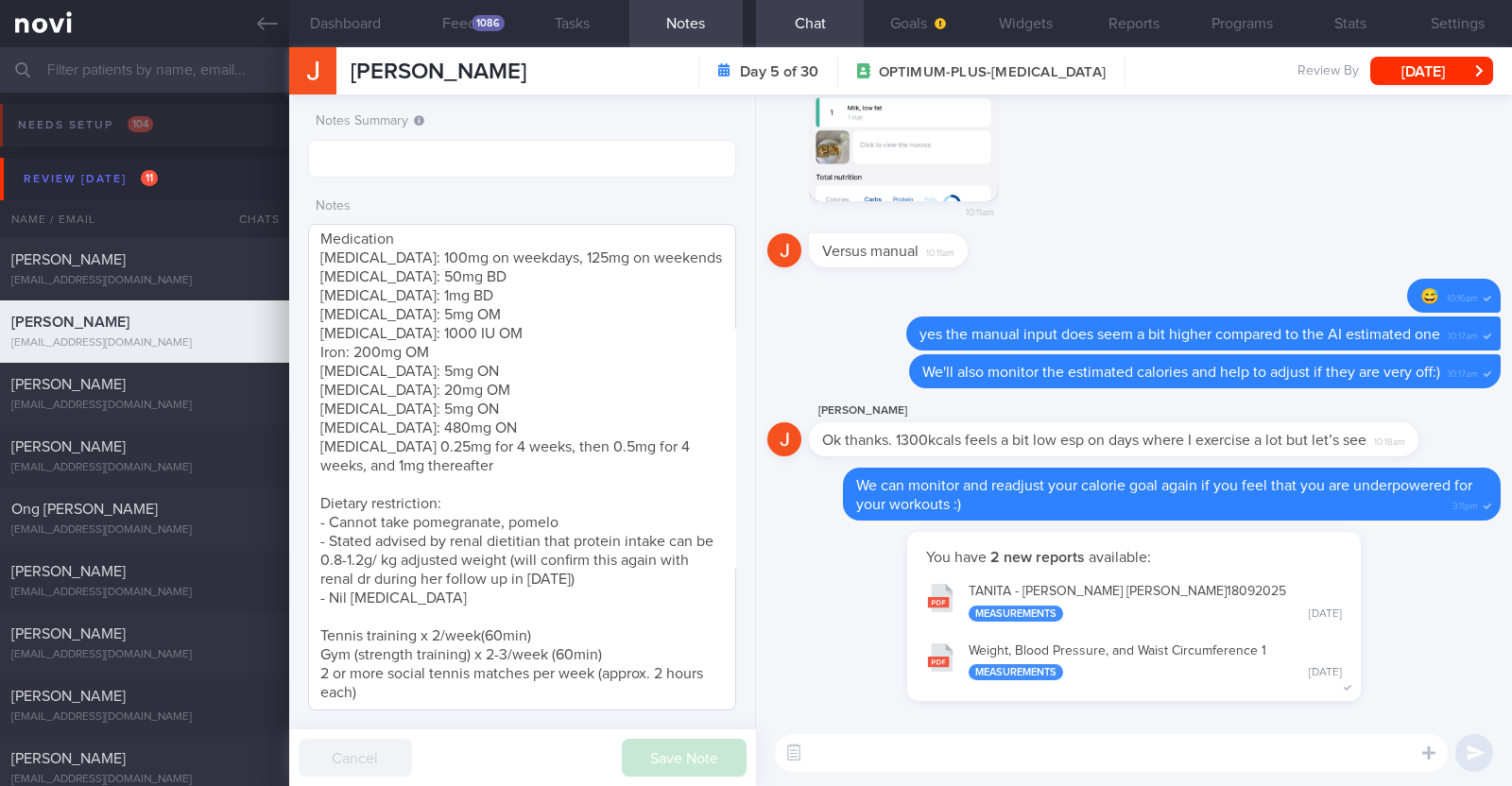
scroll to position [137, 0]
click at [486, 12] on button "Feed 1086" at bounding box center [459, 24] width 114 height 47
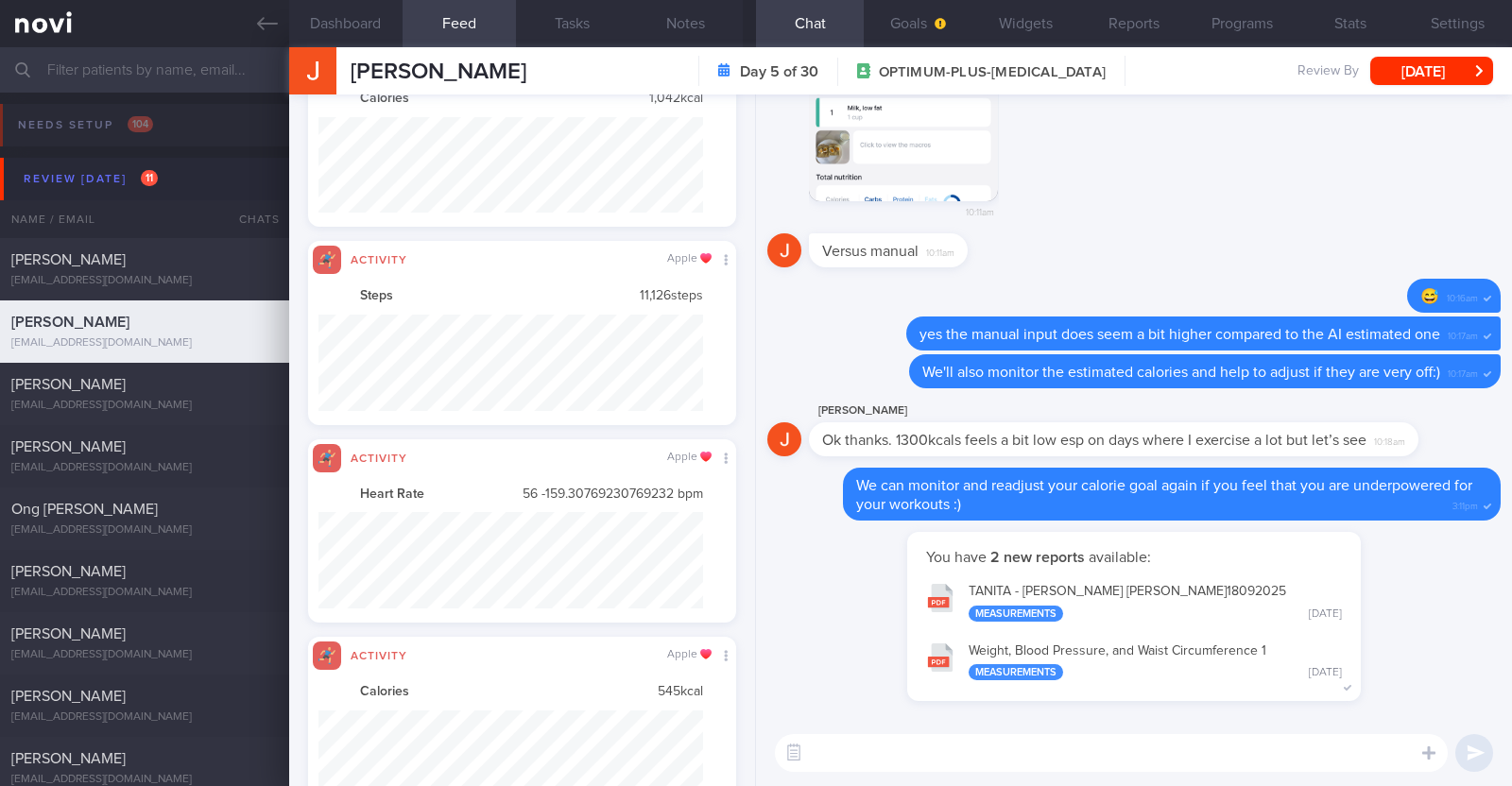
scroll to position [944500, 944635]
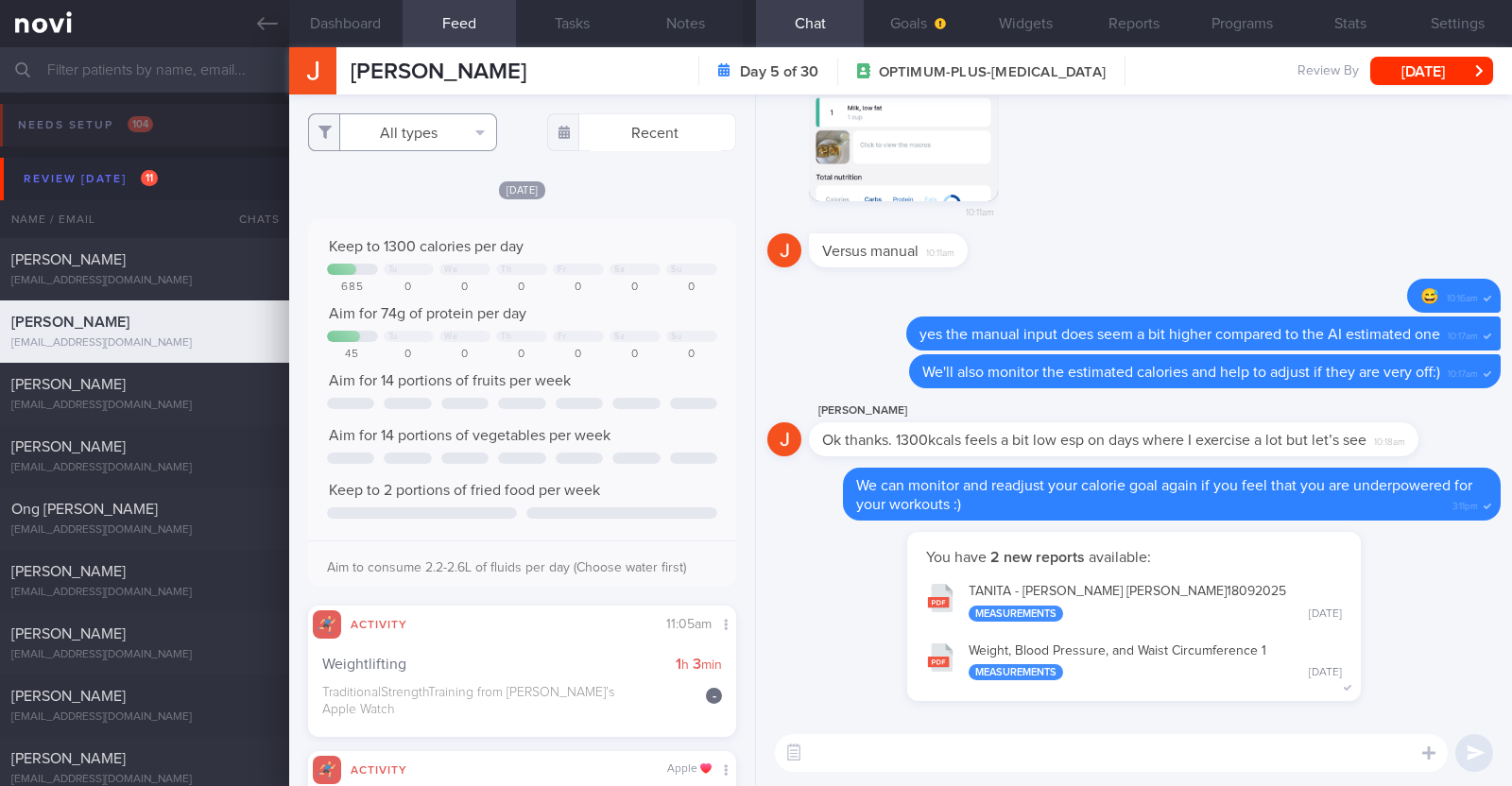
click at [425, 123] on button "All types" at bounding box center [402, 133] width 189 height 38
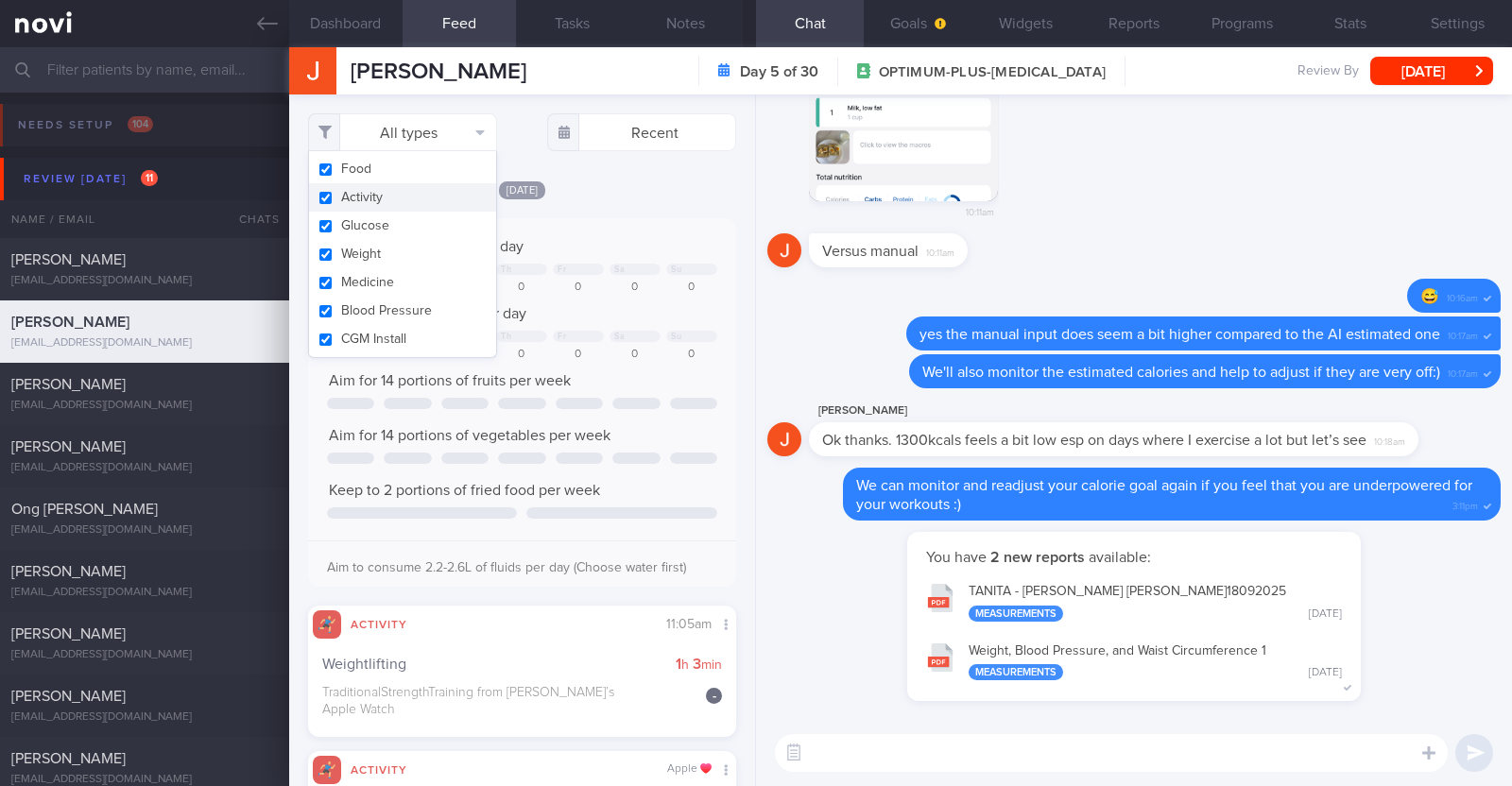
click at [382, 198] on button "Activity" at bounding box center [402, 197] width 187 height 28
checkbox input "false"
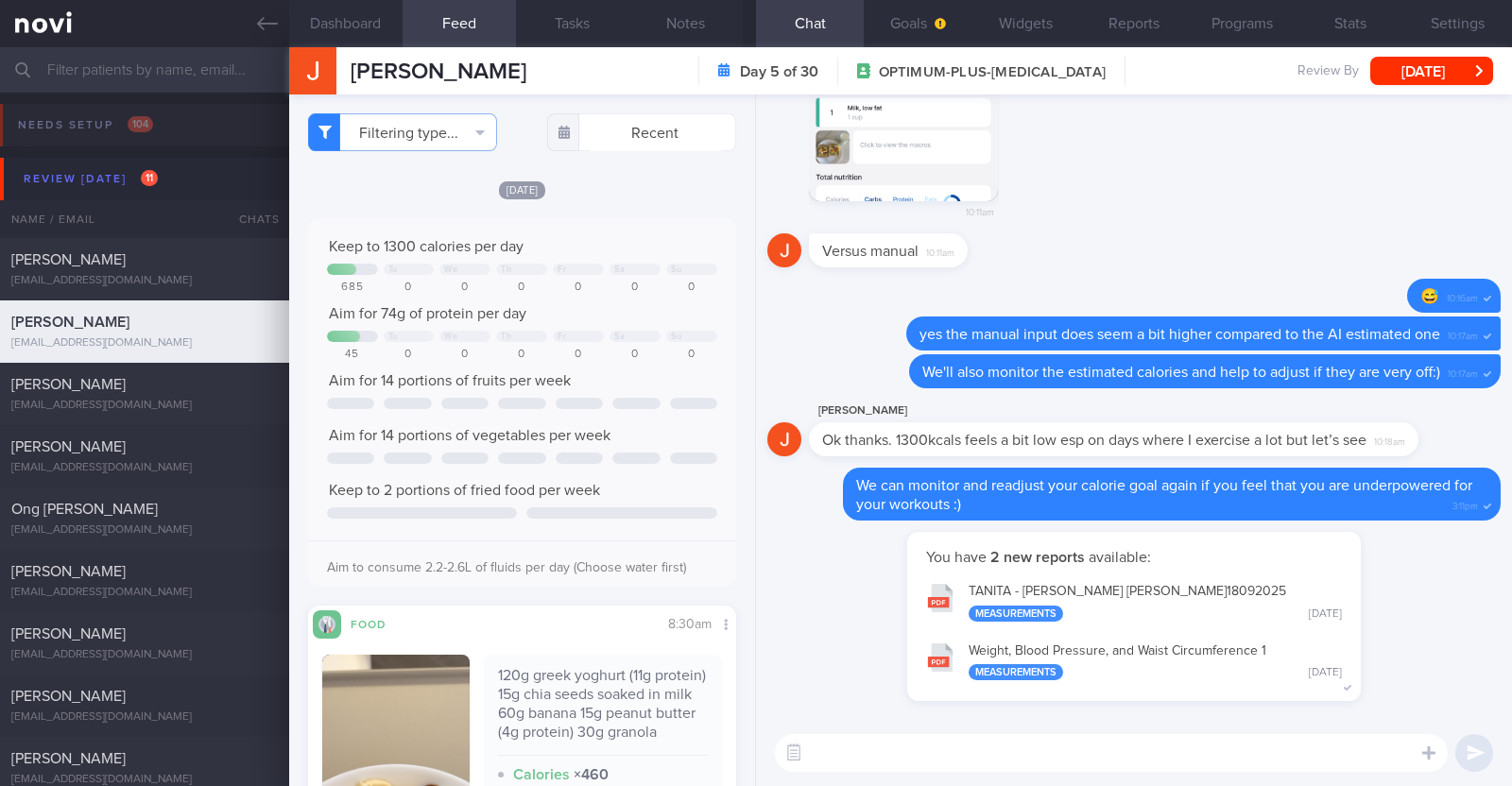
click at [614, 168] on div "Filtering type... Food Activity Glucose Weight Medicine Blood Pressure CGM Inst…" at bounding box center [522, 440] width 466 height 691
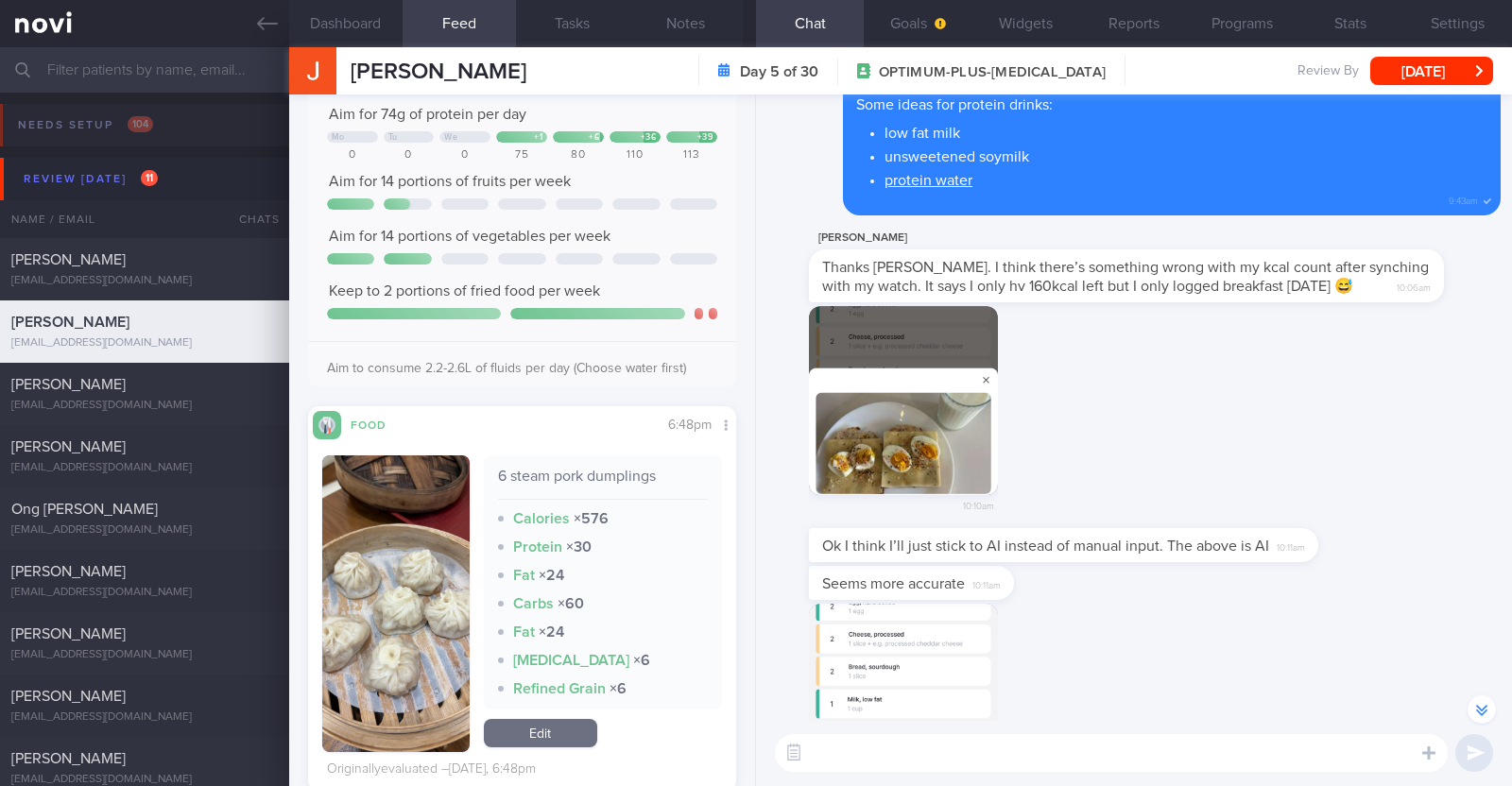
click at [484, 747] on link "Edit" at bounding box center [541, 733] width 114 height 28
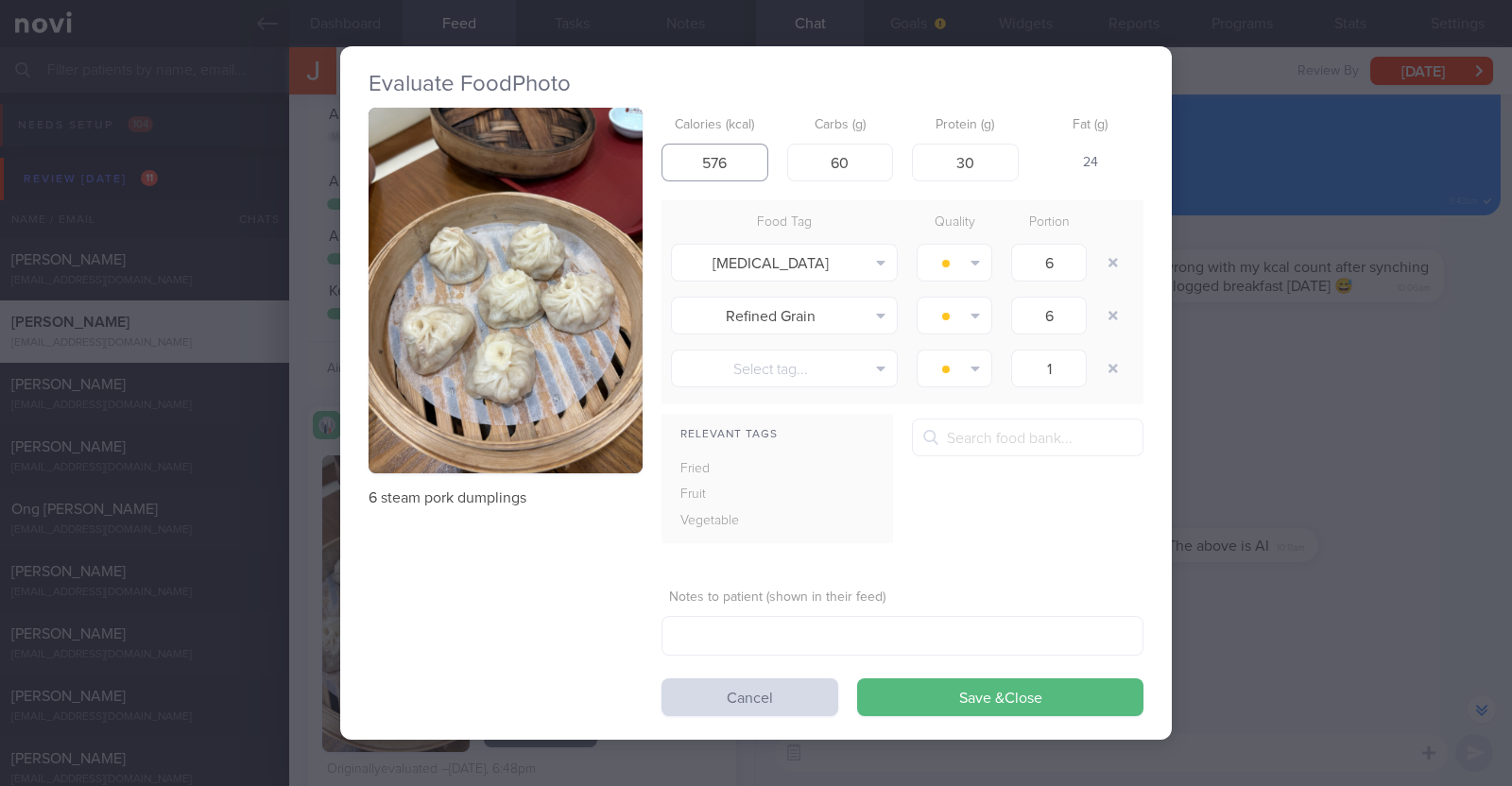
drag, startPoint x: 641, startPoint y: 134, endPoint x: 532, endPoint y: 127, distance: 109.2
click at [532, 127] on div "6 steam pork dumplings Calories (kcal) 576 Carbs (g) 60 Protein (g) 30 Fat (g) …" at bounding box center [756, 412] width 775 height 609
type input "420"
drag, startPoint x: 875, startPoint y: 148, endPoint x: 800, endPoint y: 141, distance: 75.3
click at [800, 141] on div "Carbs (g) 60" at bounding box center [840, 145] width 107 height 74
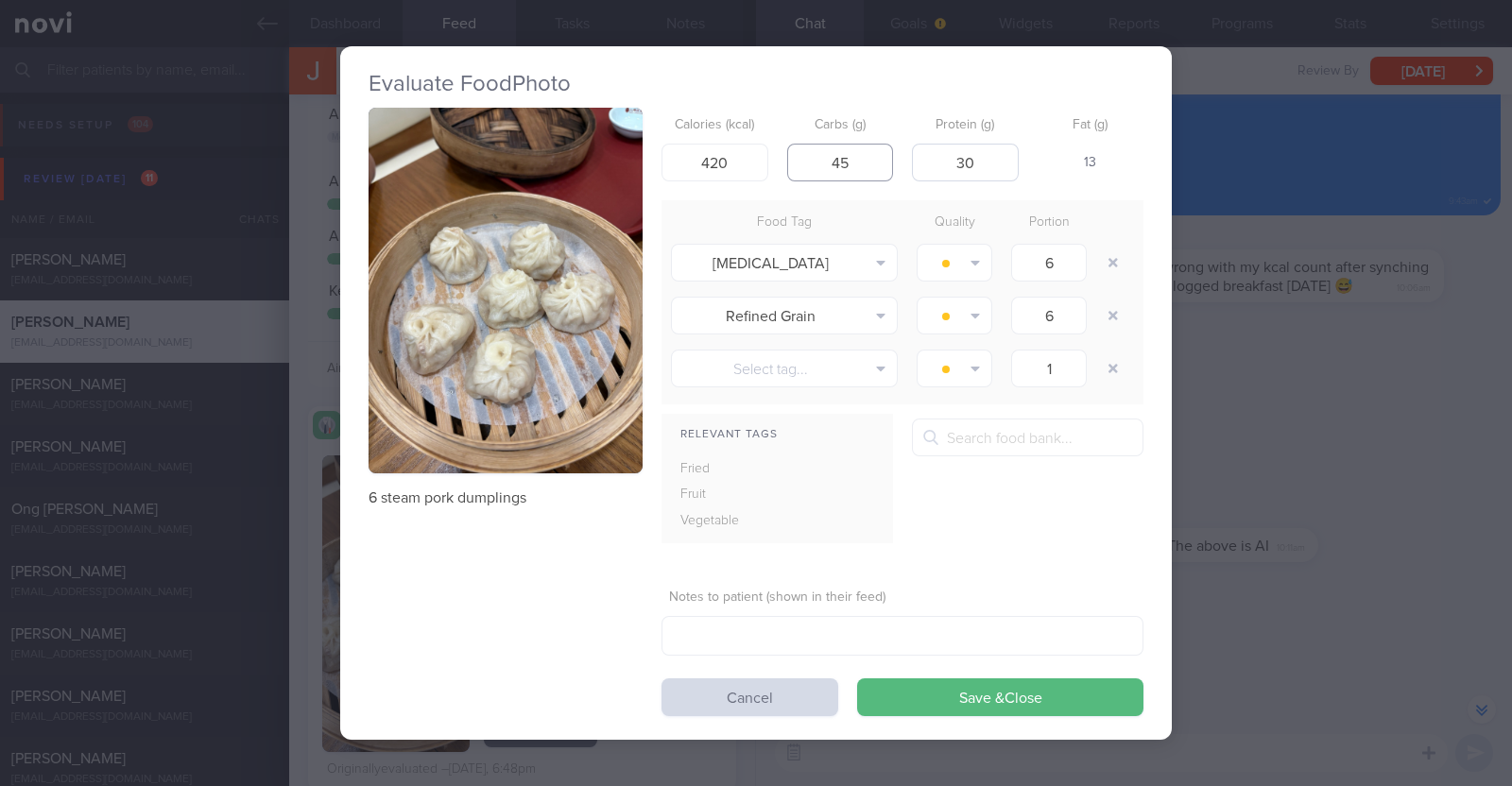
type input "45"
drag, startPoint x: 988, startPoint y: 170, endPoint x: 816, endPoint y: 127, distance: 177.3
click at [816, 127] on div "Calories (kcal) 420 Carbs (g) 45 Protein (g) 30 Fat (g) 13" at bounding box center [902, 145] width 482 height 75
type input "21"
click at [482, 588] on div "6 steam pork dumplings Calories (kcal) 420 Carbs (g) 45 Protein (g) 21 Fat (g) …" at bounding box center [756, 412] width 775 height 609
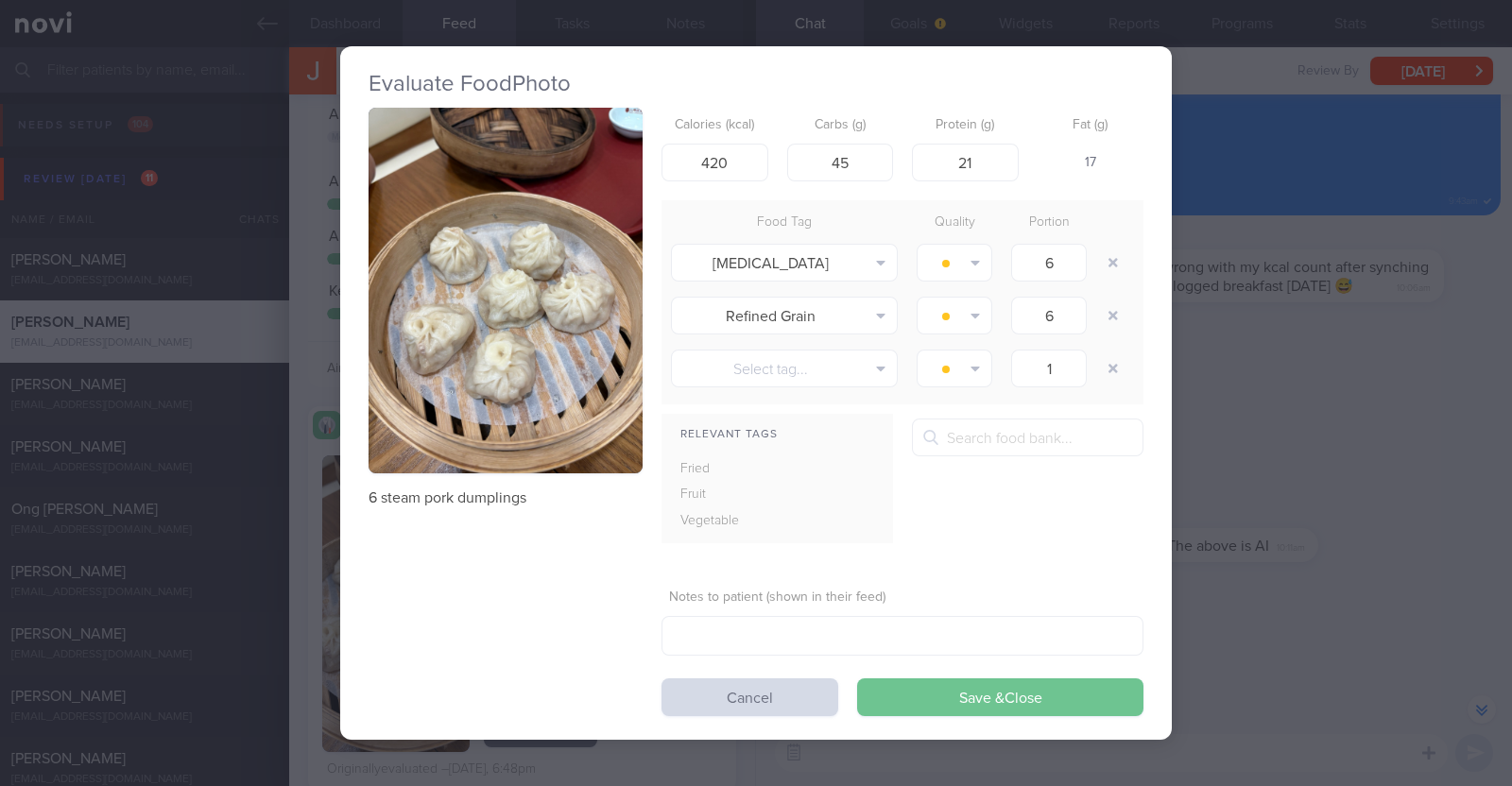
click at [924, 685] on button "Save & Close" at bounding box center [1001, 697] width 286 height 38
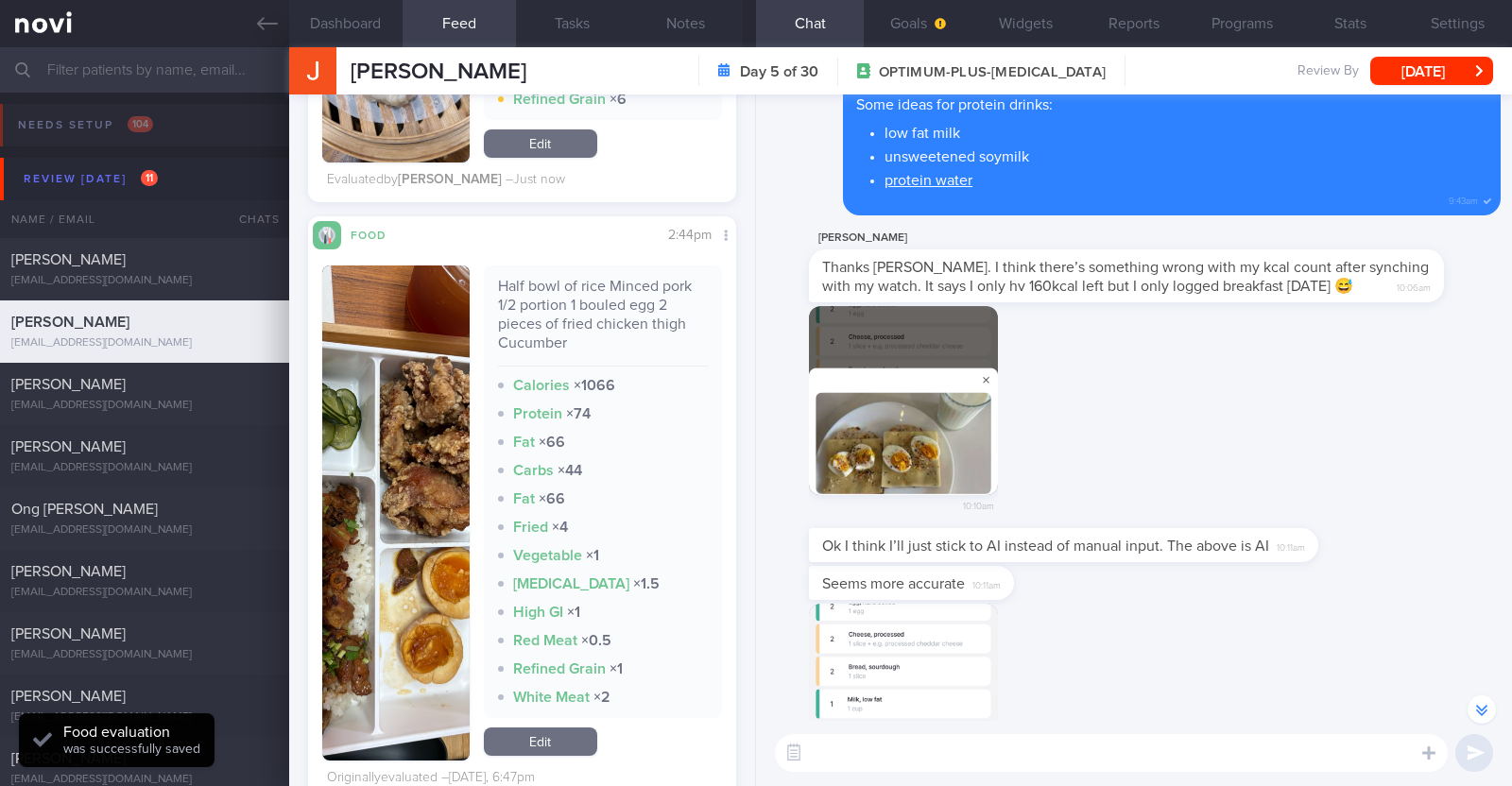
scroll to position [1889, 0]
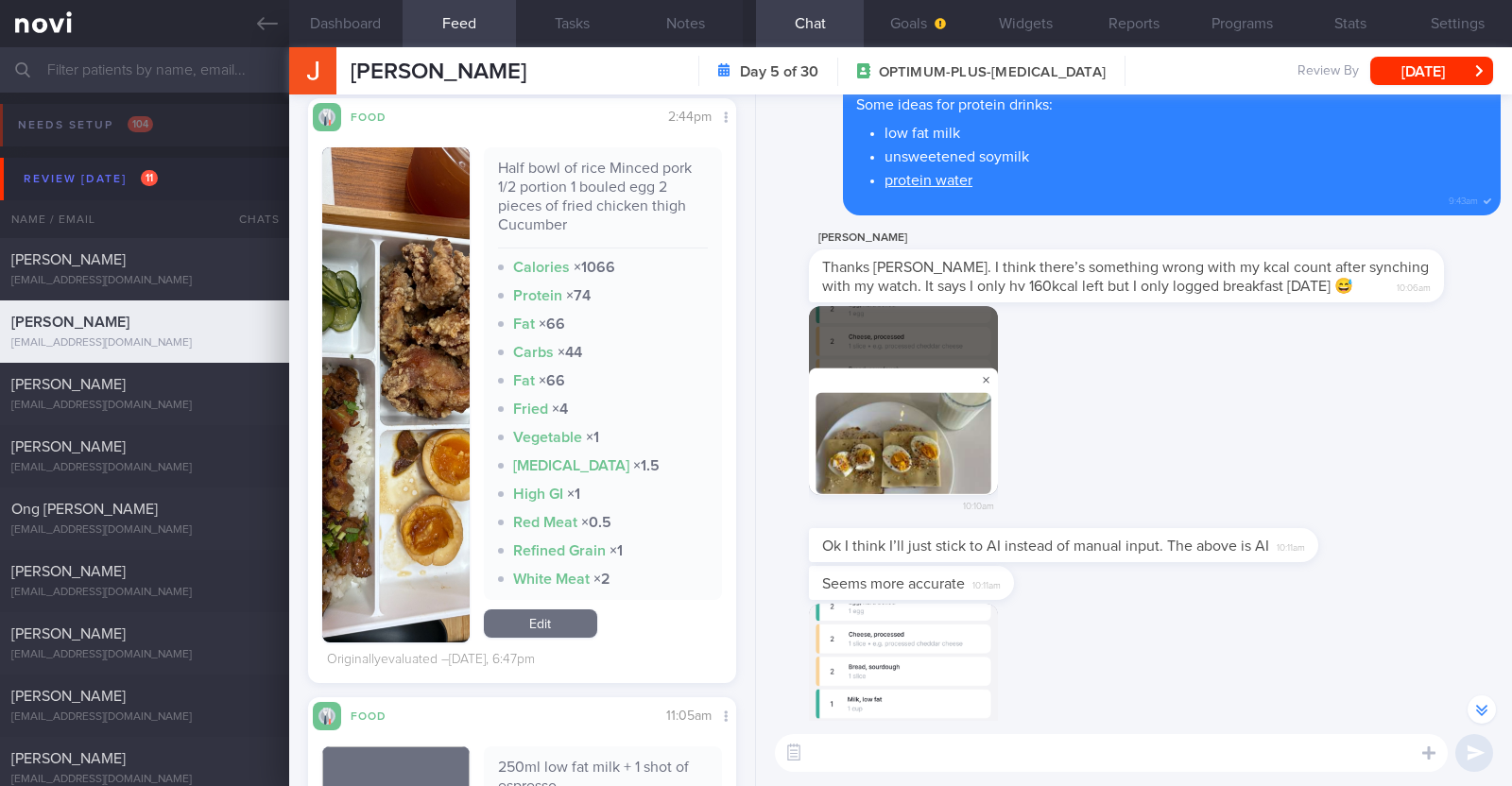
click at [360, 532] on img "button" at bounding box center [396, 394] width 147 height 495
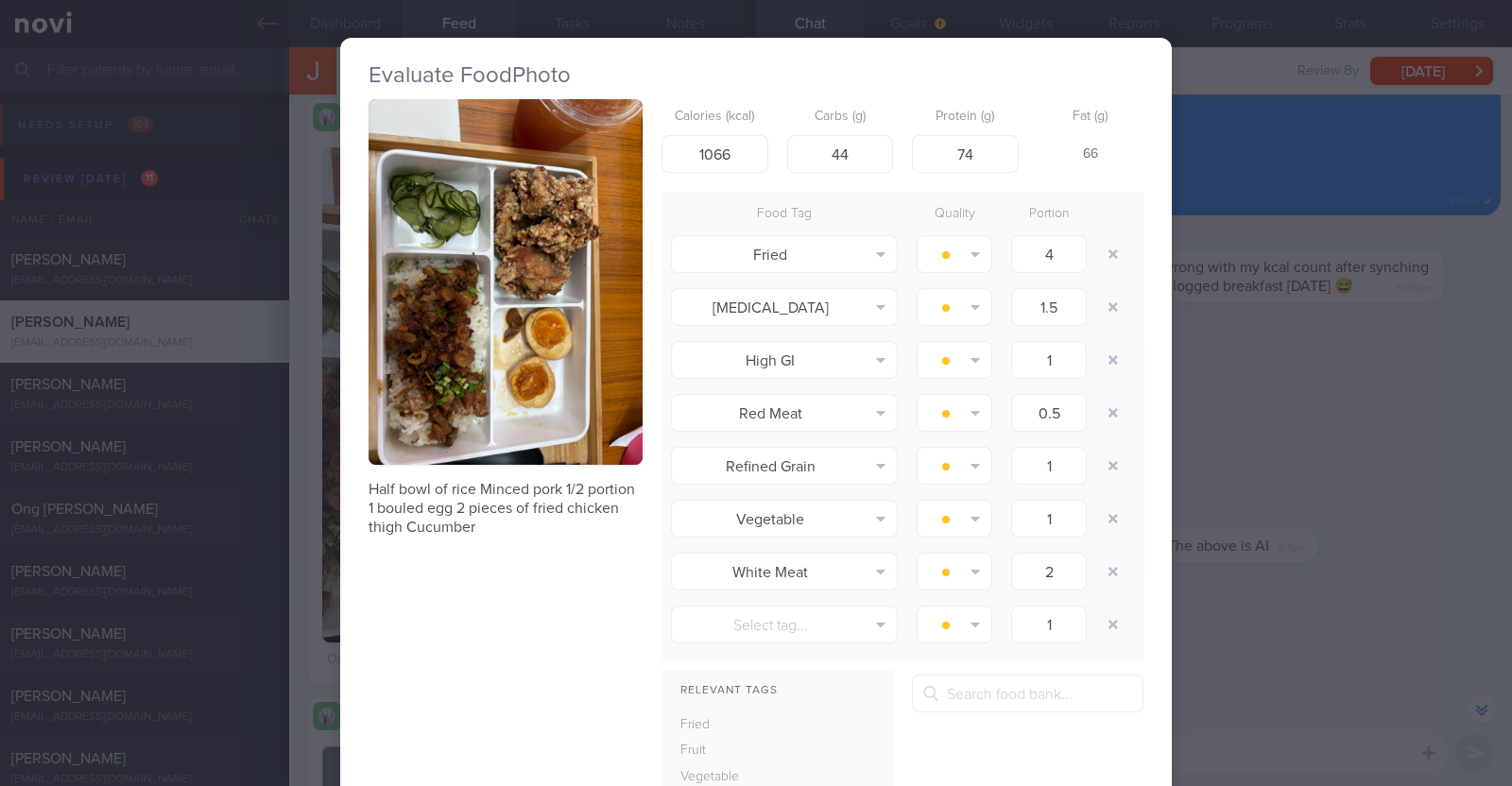
click at [999, 67] on h2 "Evaluate Food Photo" at bounding box center [756, 76] width 775 height 28
click at [934, 63] on h2 "Evaluate Food Photo" at bounding box center [756, 76] width 775 height 28
drag, startPoint x: 738, startPoint y: 153, endPoint x: 516, endPoint y: 101, distance: 228.0
click at [516, 101] on div "Half bowl of rice Minced pork 1/2 portion 1 bouled egg 2 pieces of fried chicke…" at bounding box center [756, 536] width 775 height 873
type input "746"
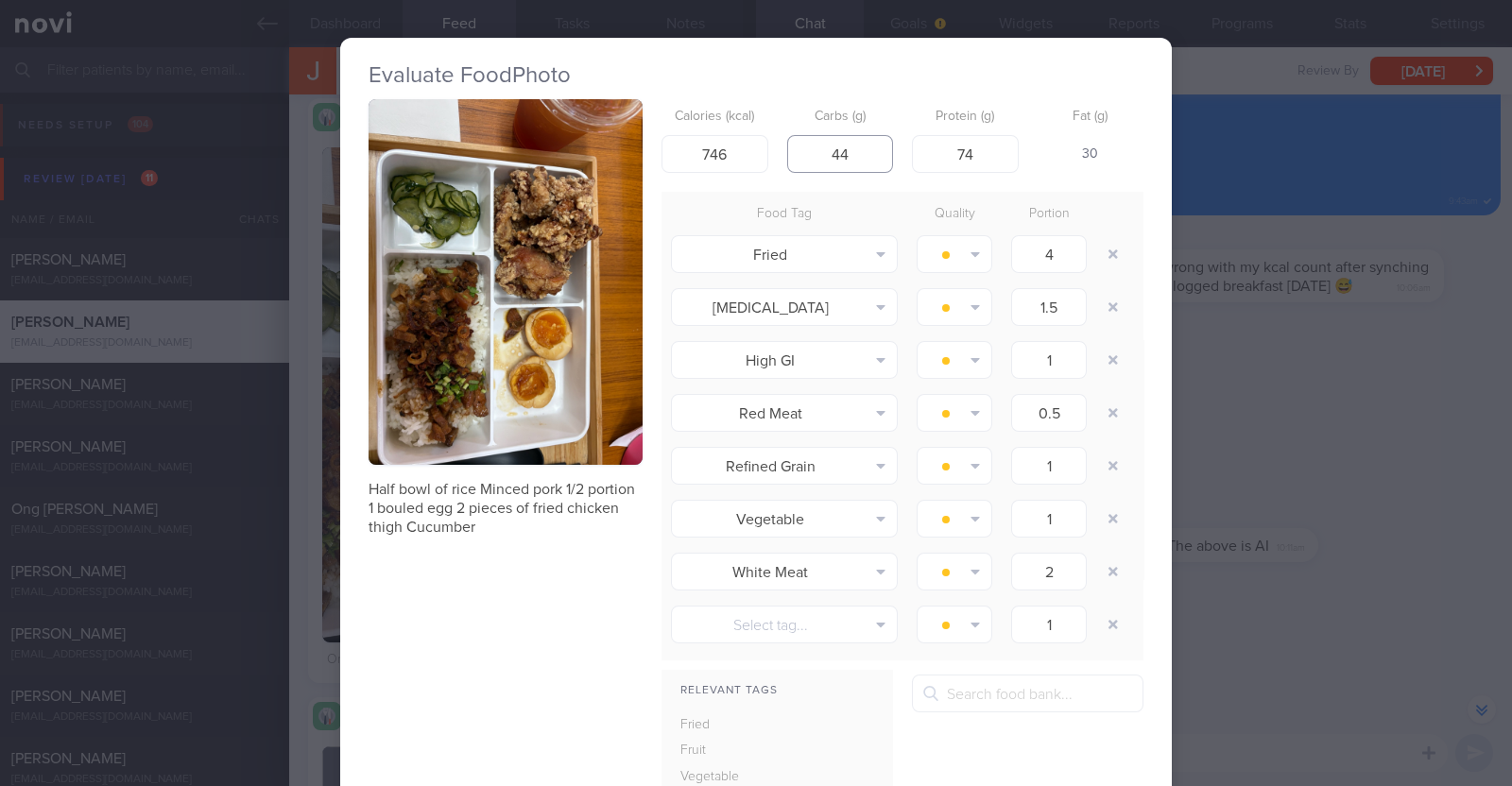
drag, startPoint x: 868, startPoint y: 148, endPoint x: 557, endPoint y: 116, distance: 312.6
click at [577, 125] on div "Half bowl of rice Minced pork 1/2 portion 1 bouled egg 2 pieces of fried chicke…" at bounding box center [756, 536] width 775 height 873
type input "39.6"
drag, startPoint x: 968, startPoint y: 157, endPoint x: 849, endPoint y: 145, distance: 119.6
click at [852, 146] on div "Calories (kcal) 746 Carbs (g) 39.6 Protein (g) 74 Fat (g) 32" at bounding box center [902, 137] width 482 height 75
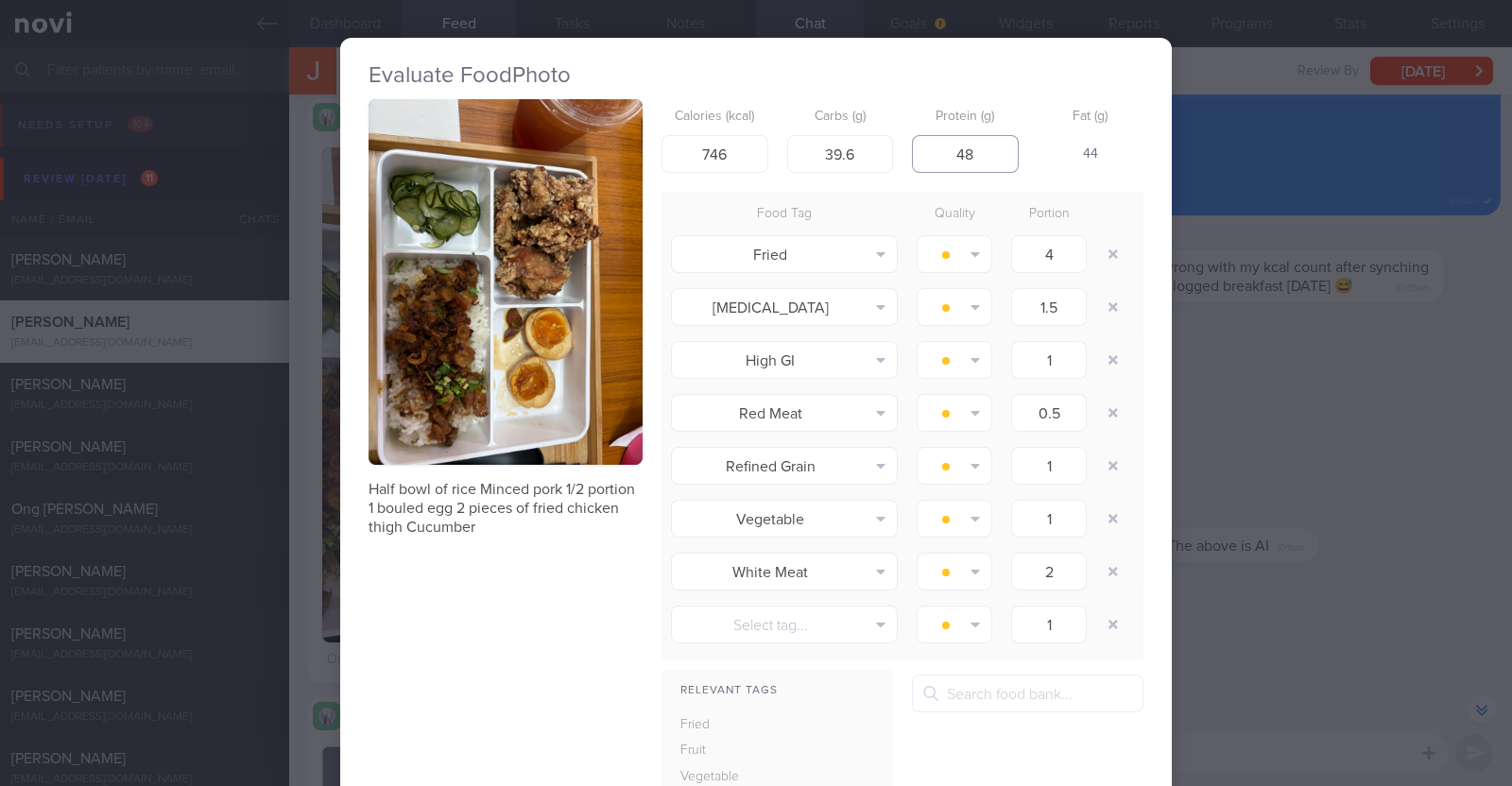
type input "48"
click at [591, 673] on div "Half bowl of rice Minced pork 1/2 portion 1 bouled egg 2 pieces of fried chicke…" at bounding box center [756, 536] width 775 height 873
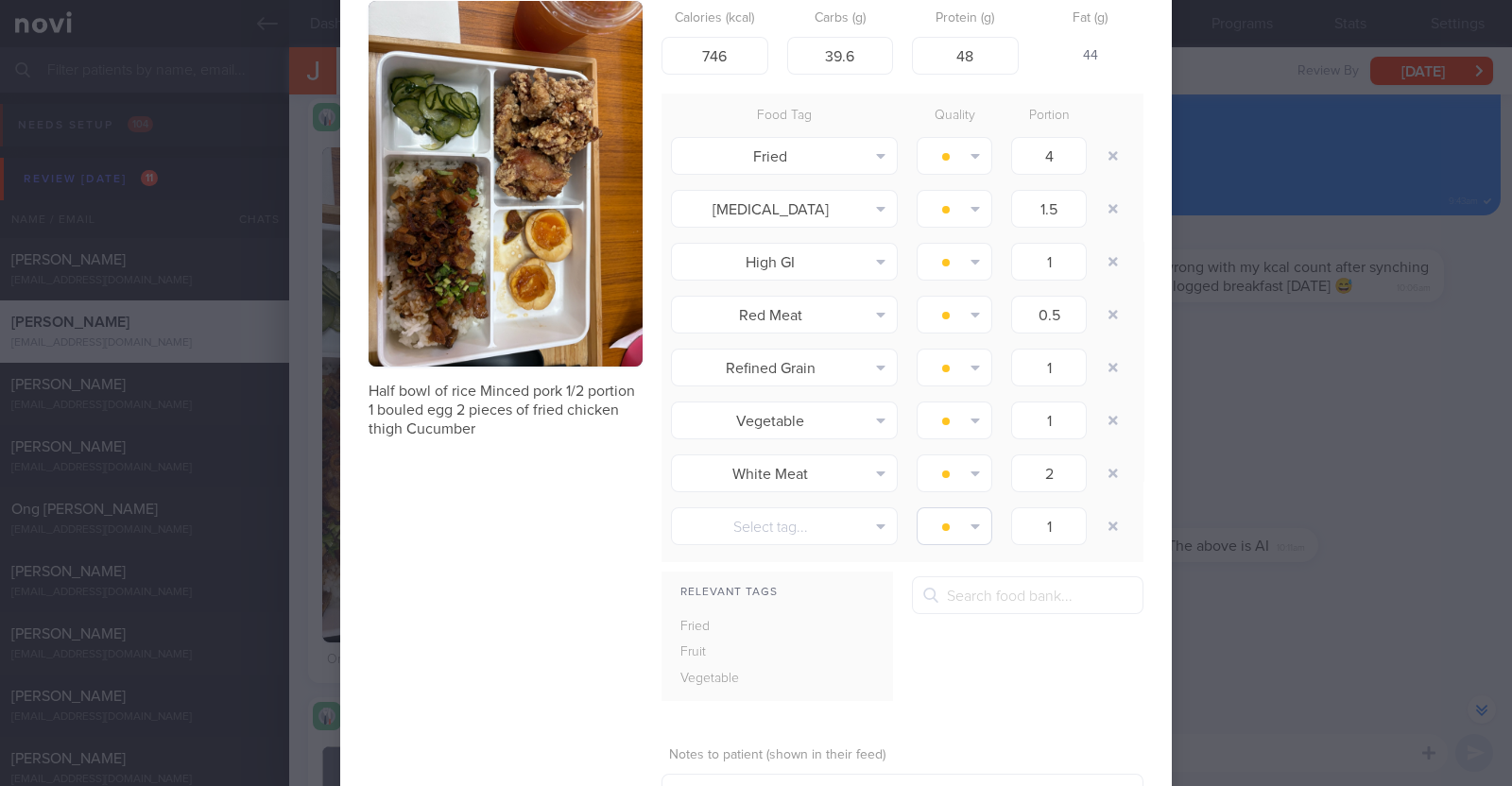
scroll to position [235, 0]
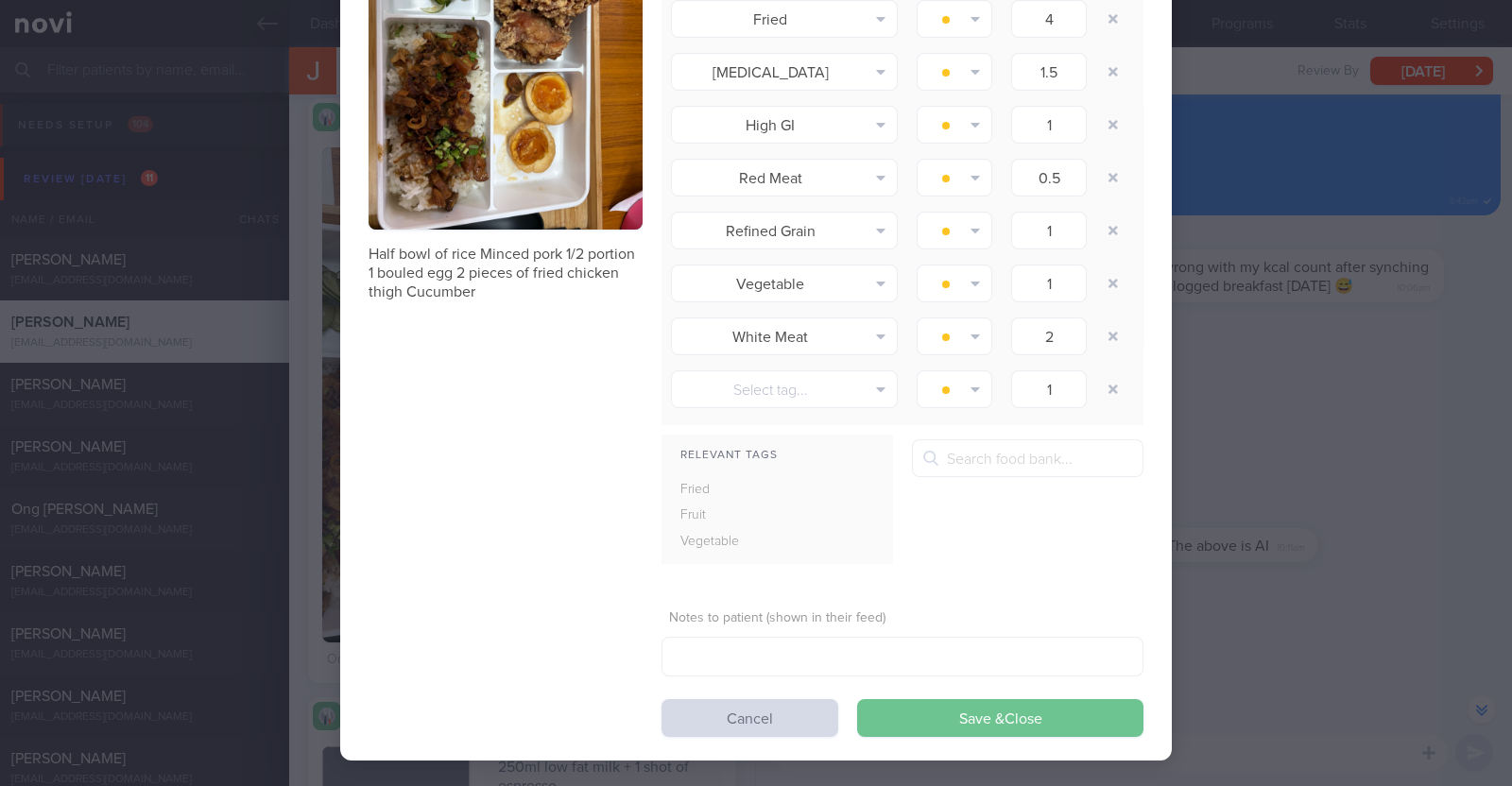
click at [978, 724] on button "Save & Close" at bounding box center [1001, 718] width 286 height 38
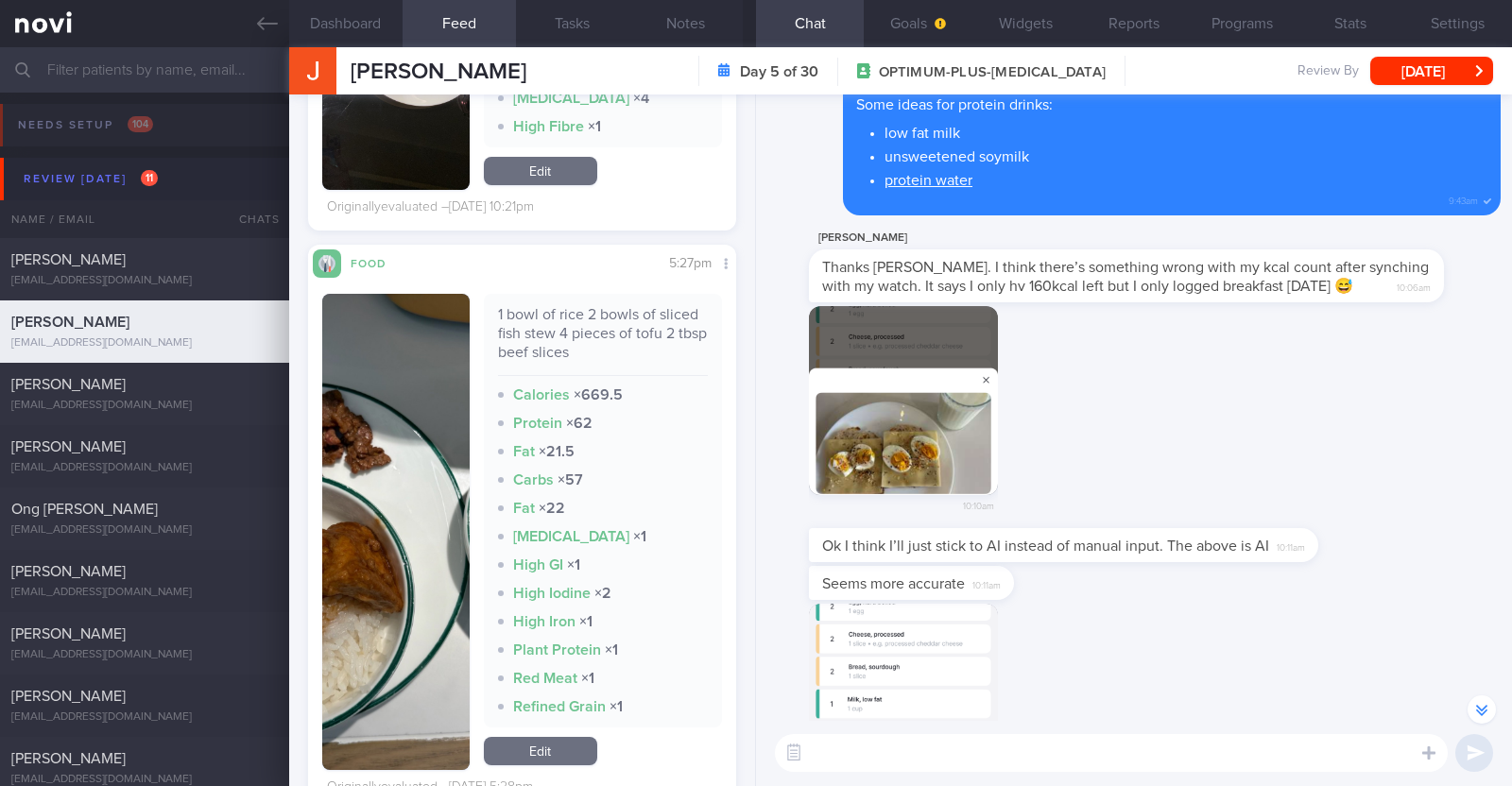
scroll to position [3305, 0]
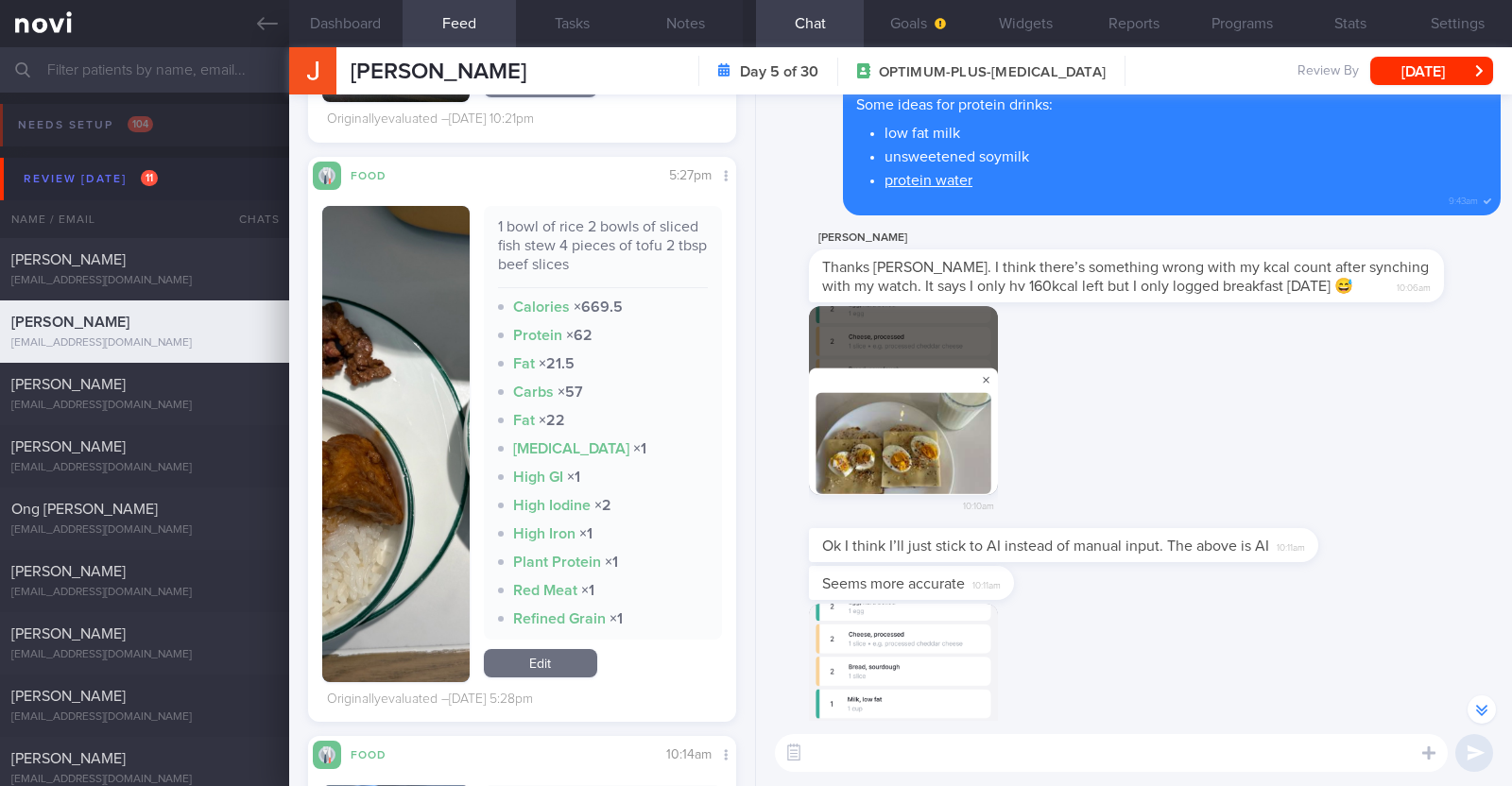
click at [341, 524] on button "button" at bounding box center [396, 444] width 147 height 476
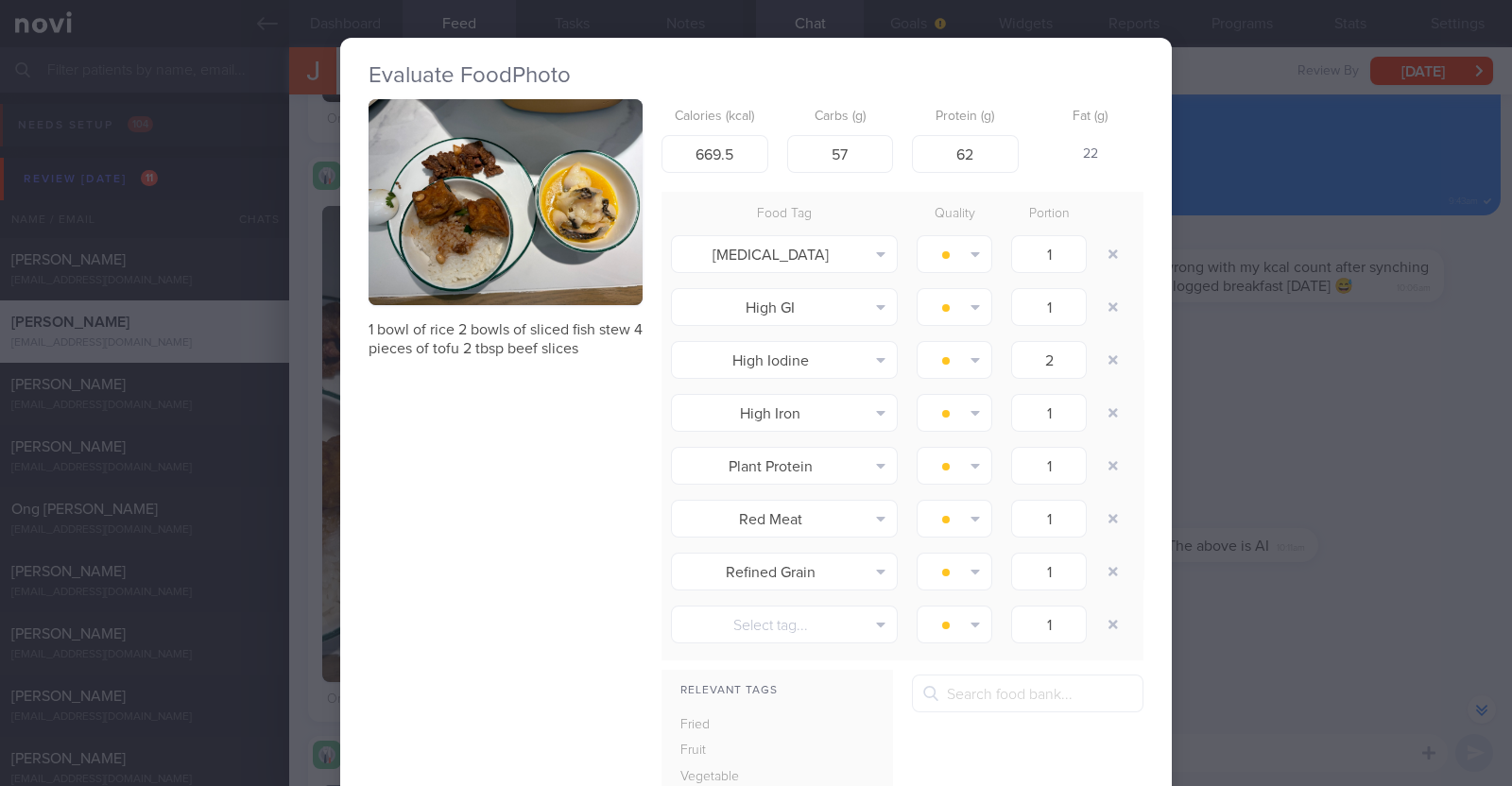
click at [307, 507] on div "Evaluate Food Photo 1 bowl of rice 2 bowls of sliced fish stew 4 pieces of tofu…" at bounding box center [756, 393] width 1512 height 786
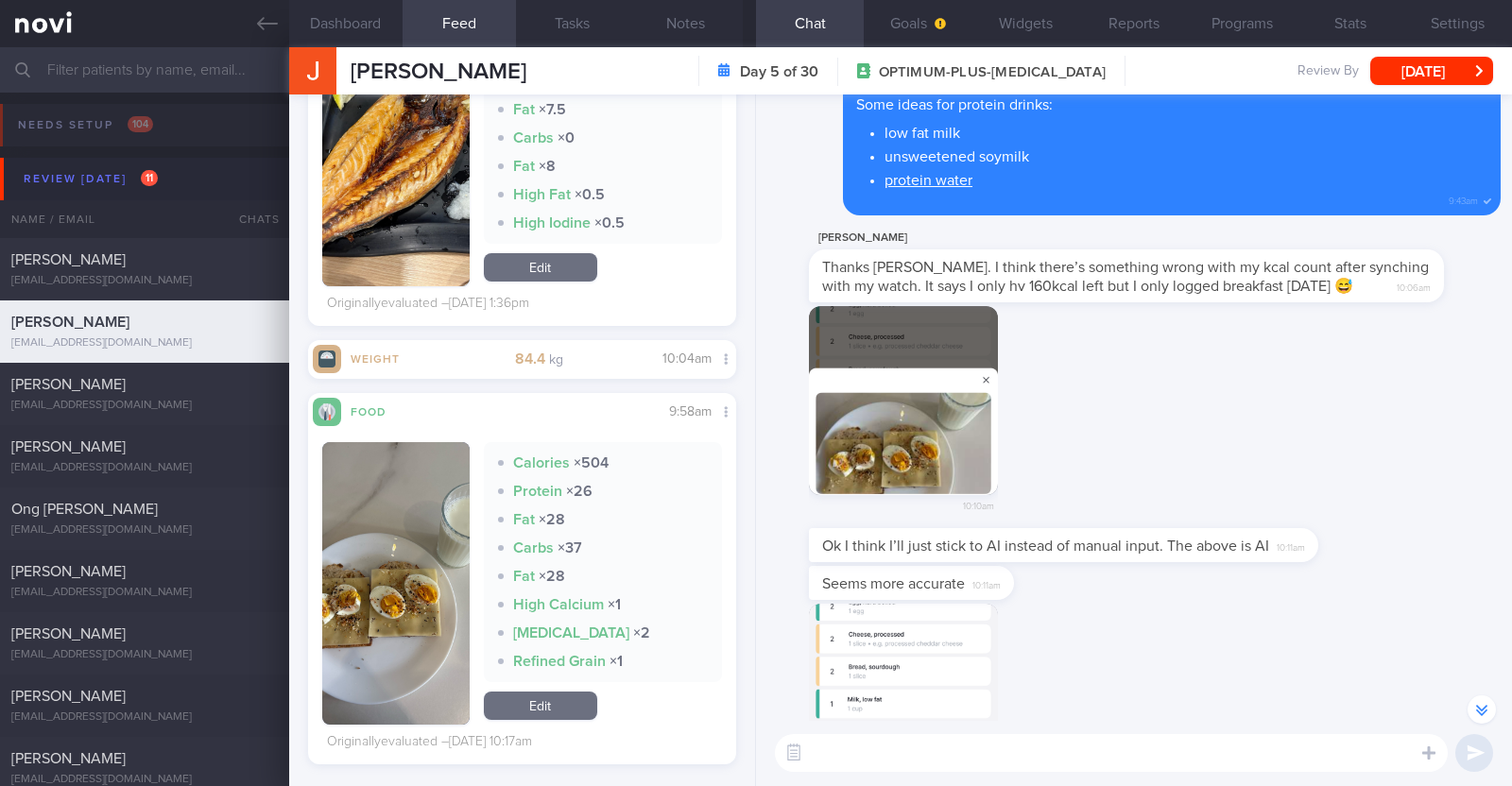
scroll to position [7768, 0]
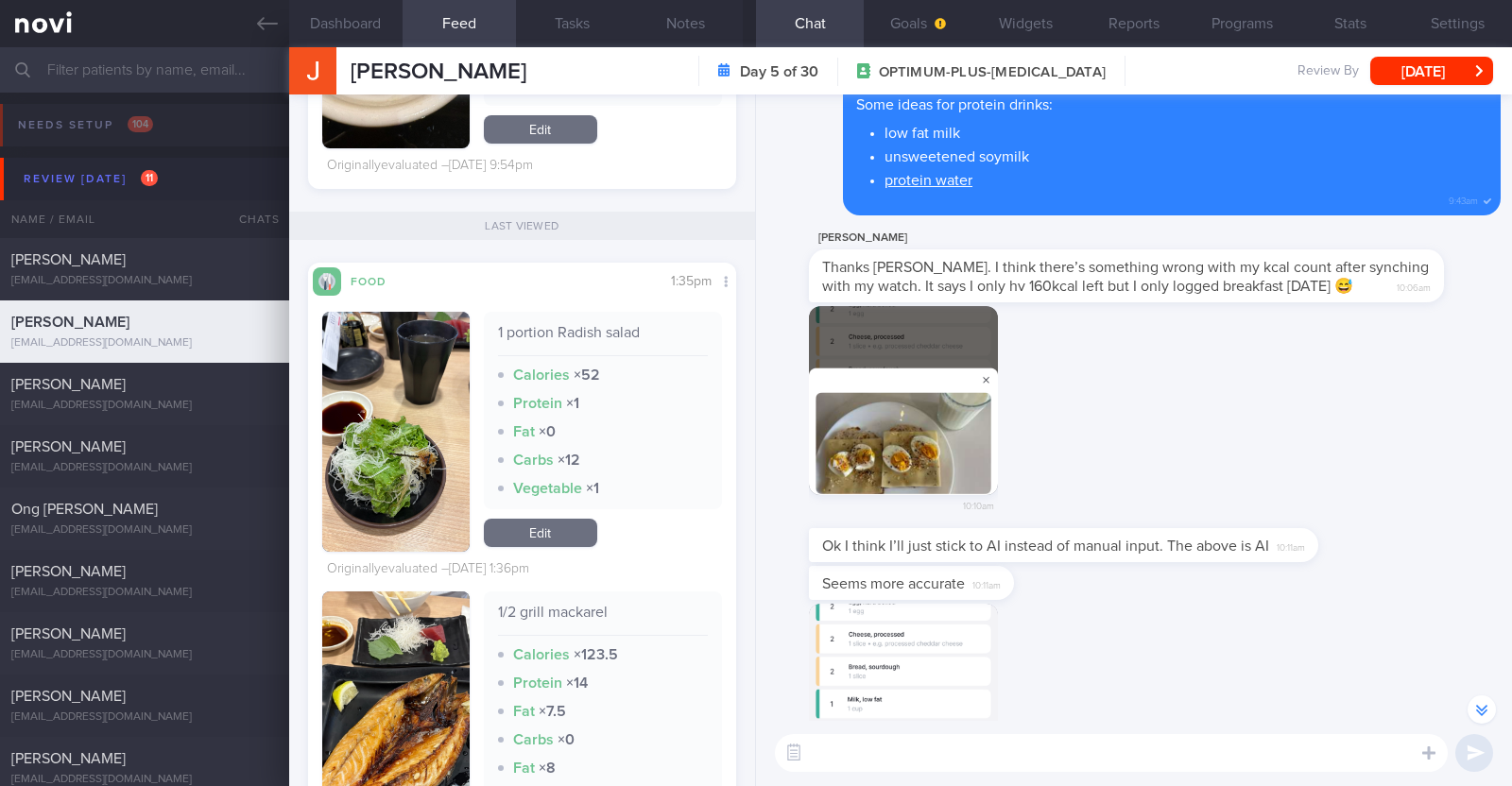
click at [888, 758] on textarea at bounding box center [1111, 753] width 673 height 38
type textarea "Hi Jamie, happy Monday:)"
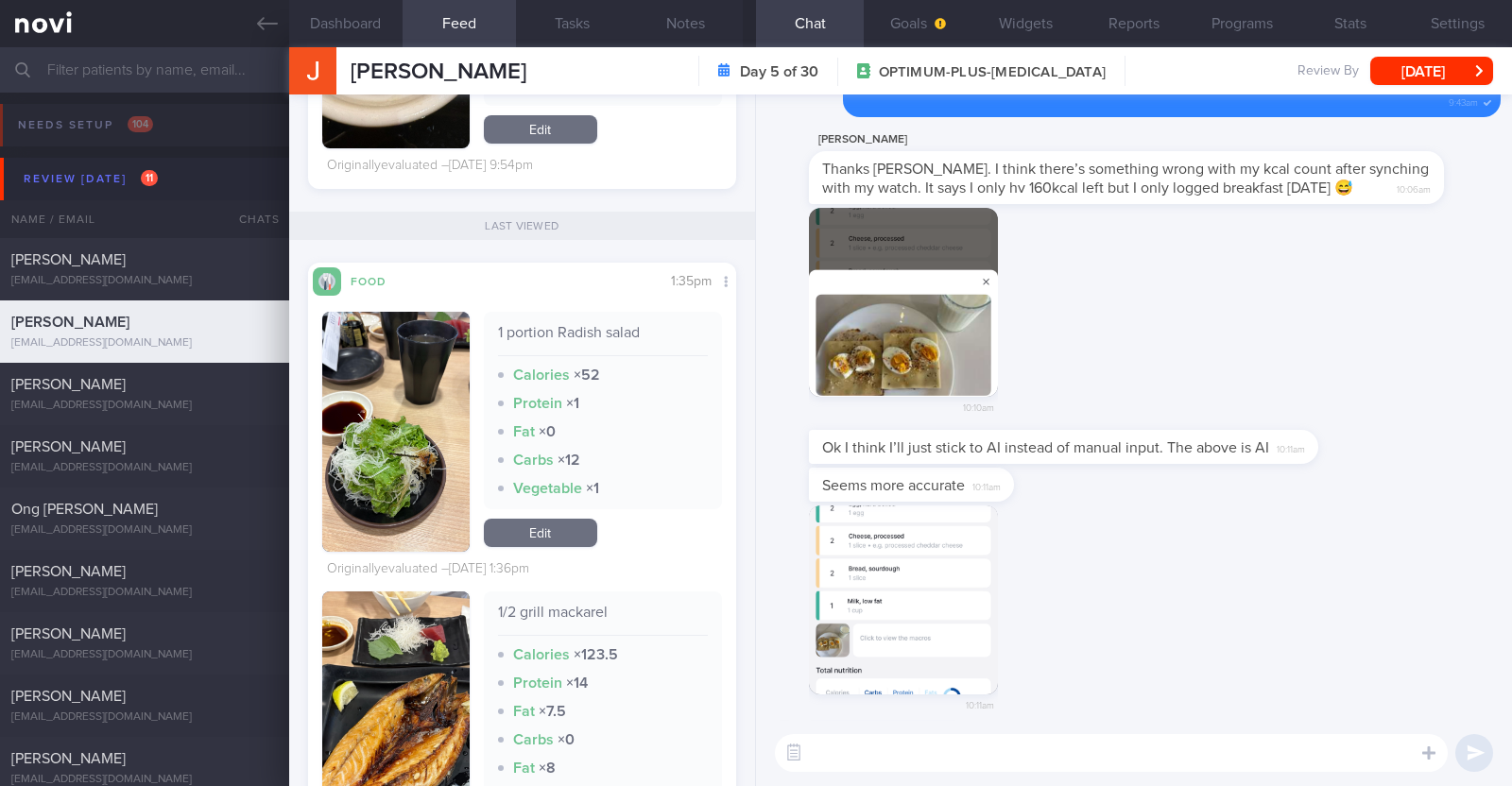
scroll to position [0, 0]
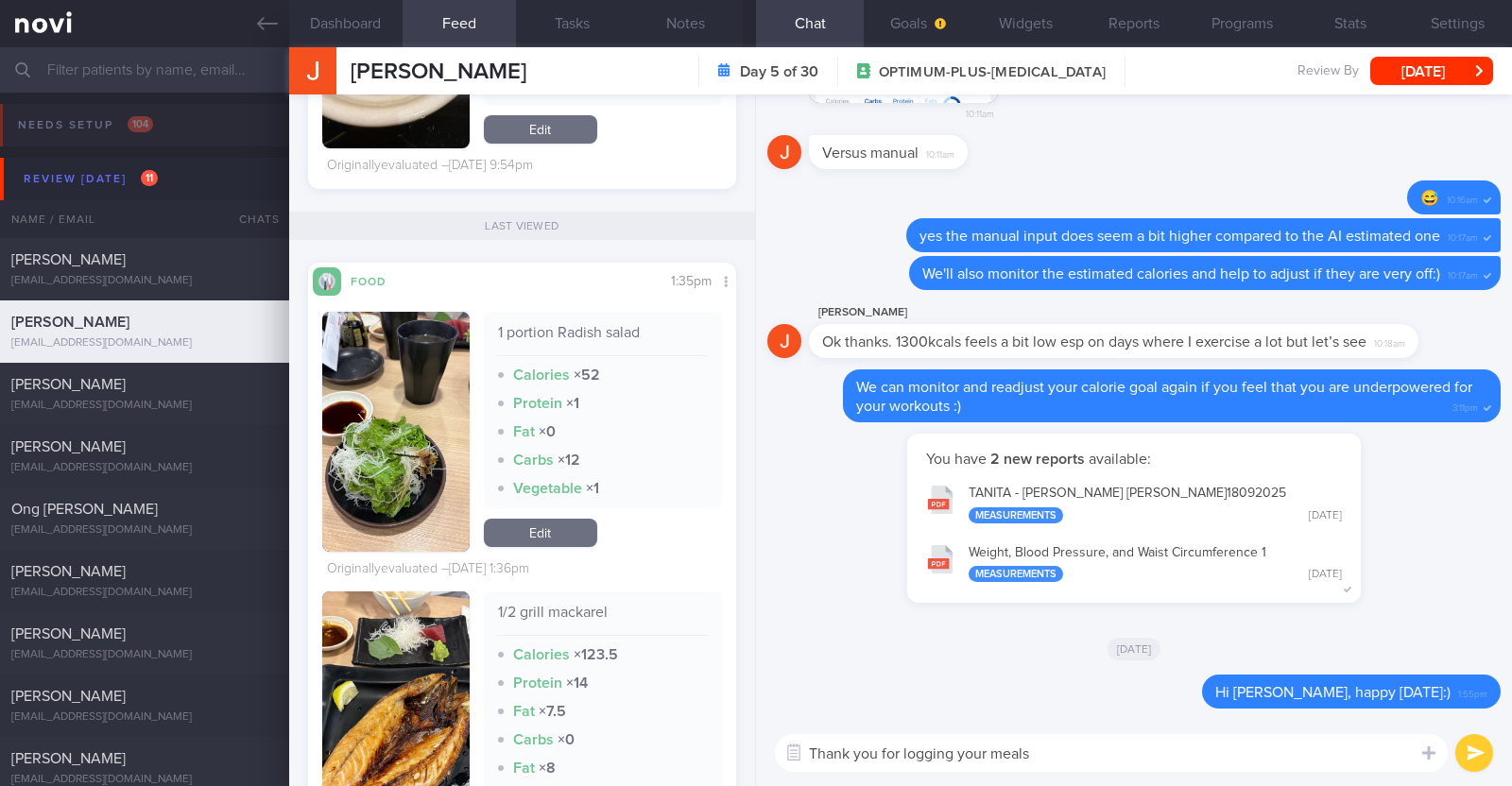
type textarea "Thank you for logging your meals!"
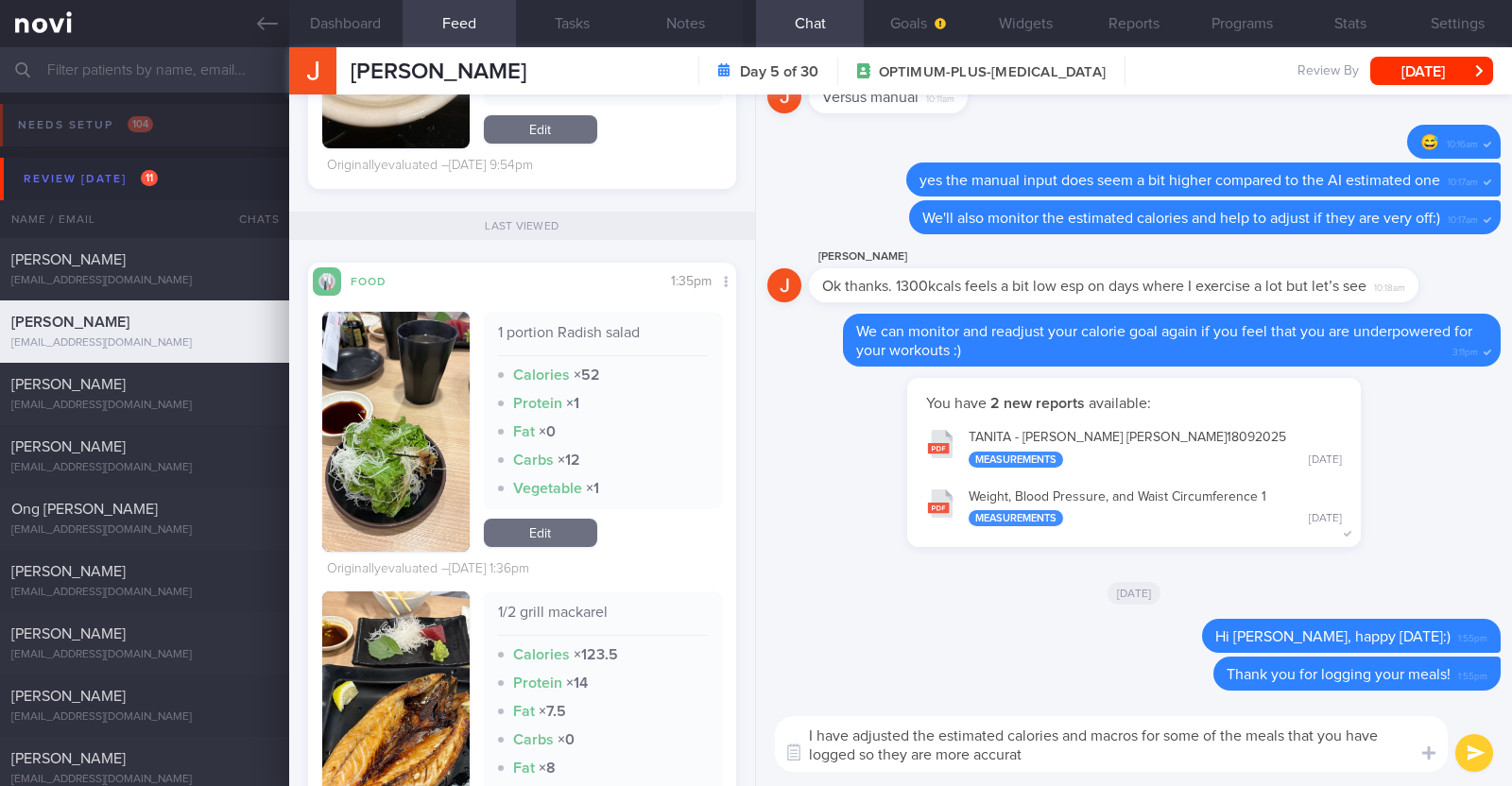
type textarea "I have adjusted the estimated calories and macros for some of the meals that yo…"
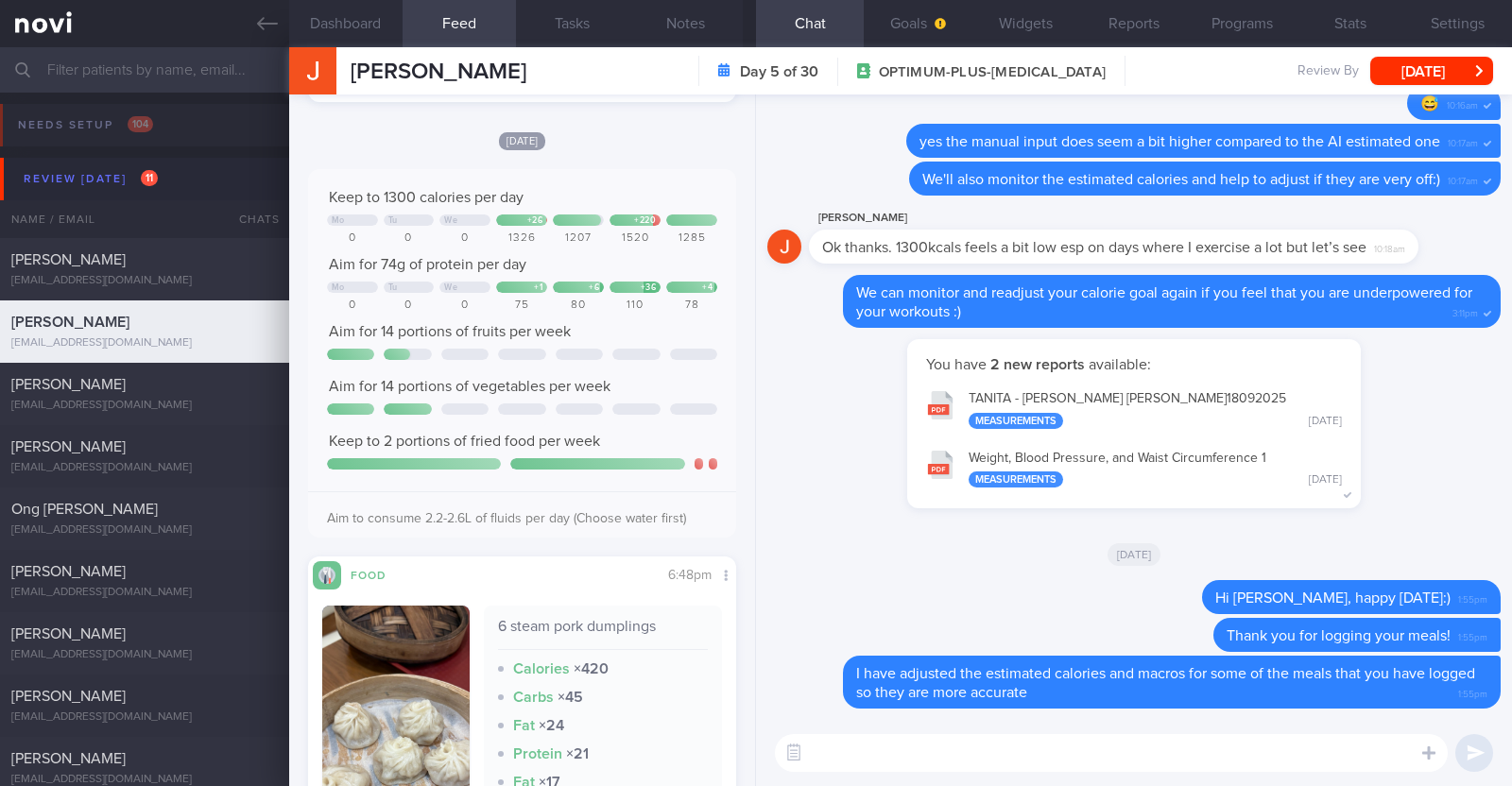
scroll to position [708, 0]
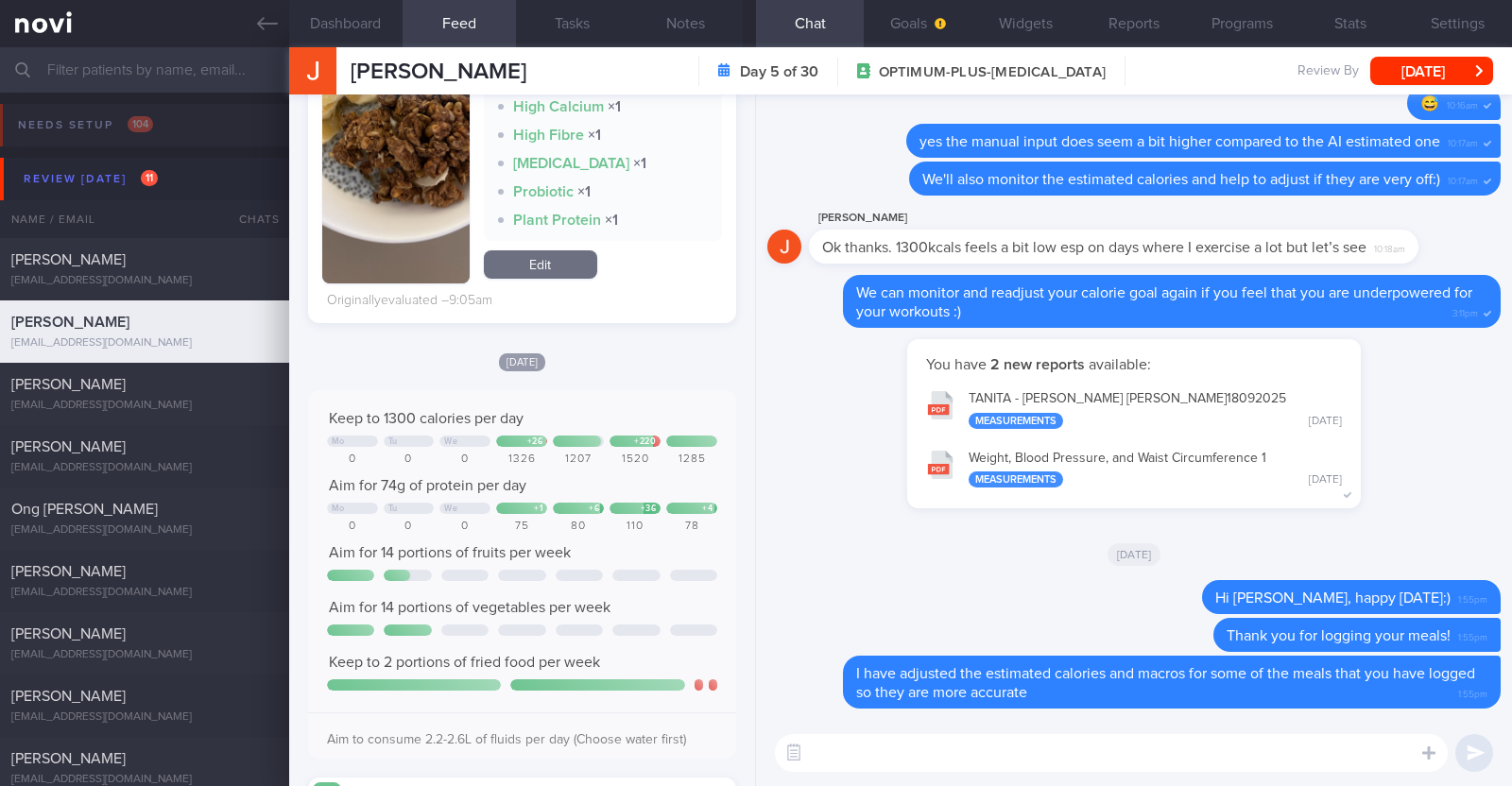
scroll to position [1063, 0]
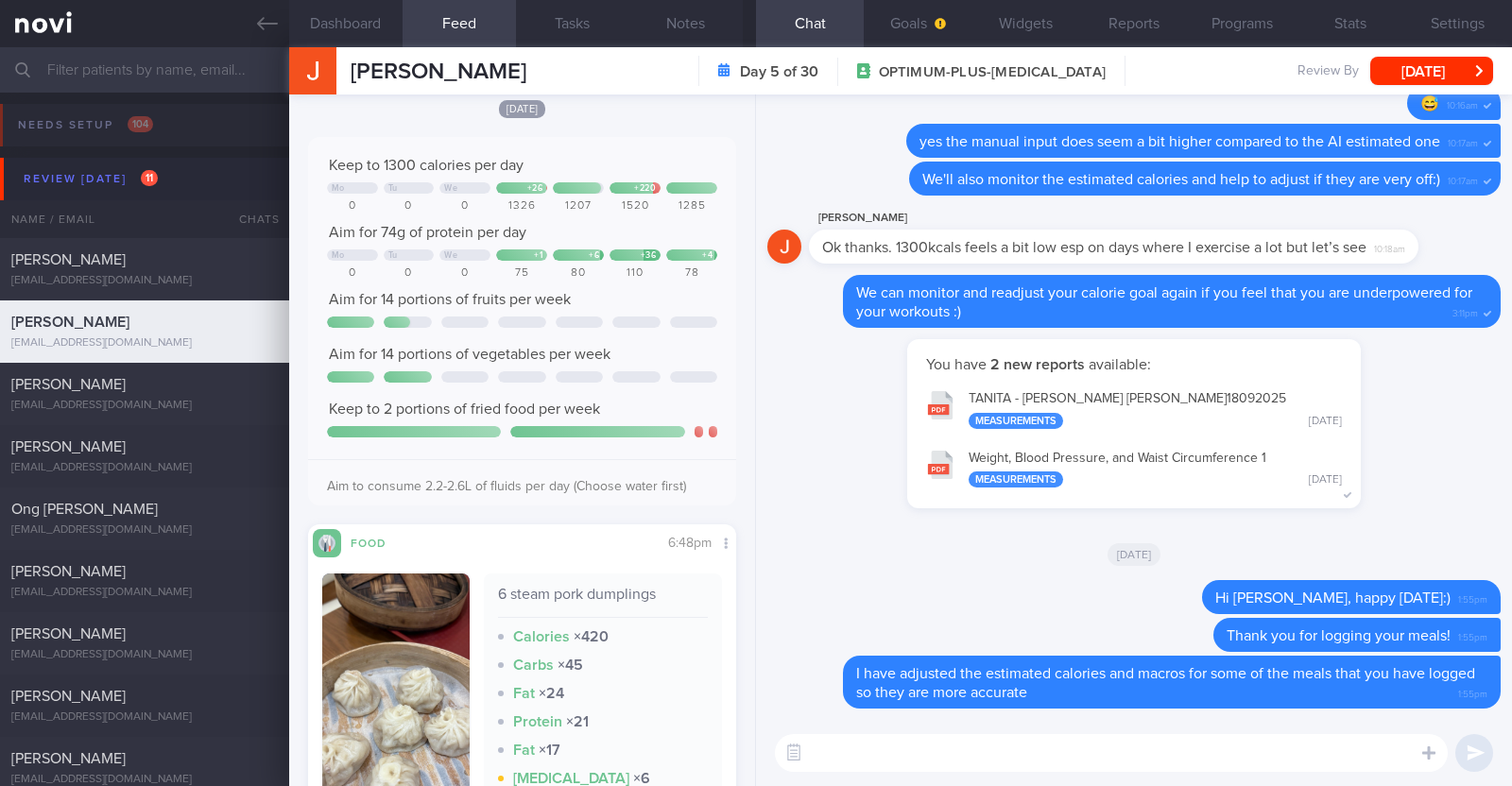
click at [856, 753] on textarea at bounding box center [1111, 753] width 673 height 38
paste textarea "👍"
type textarea "Overall protein intake has been good 👍 Keep it up"
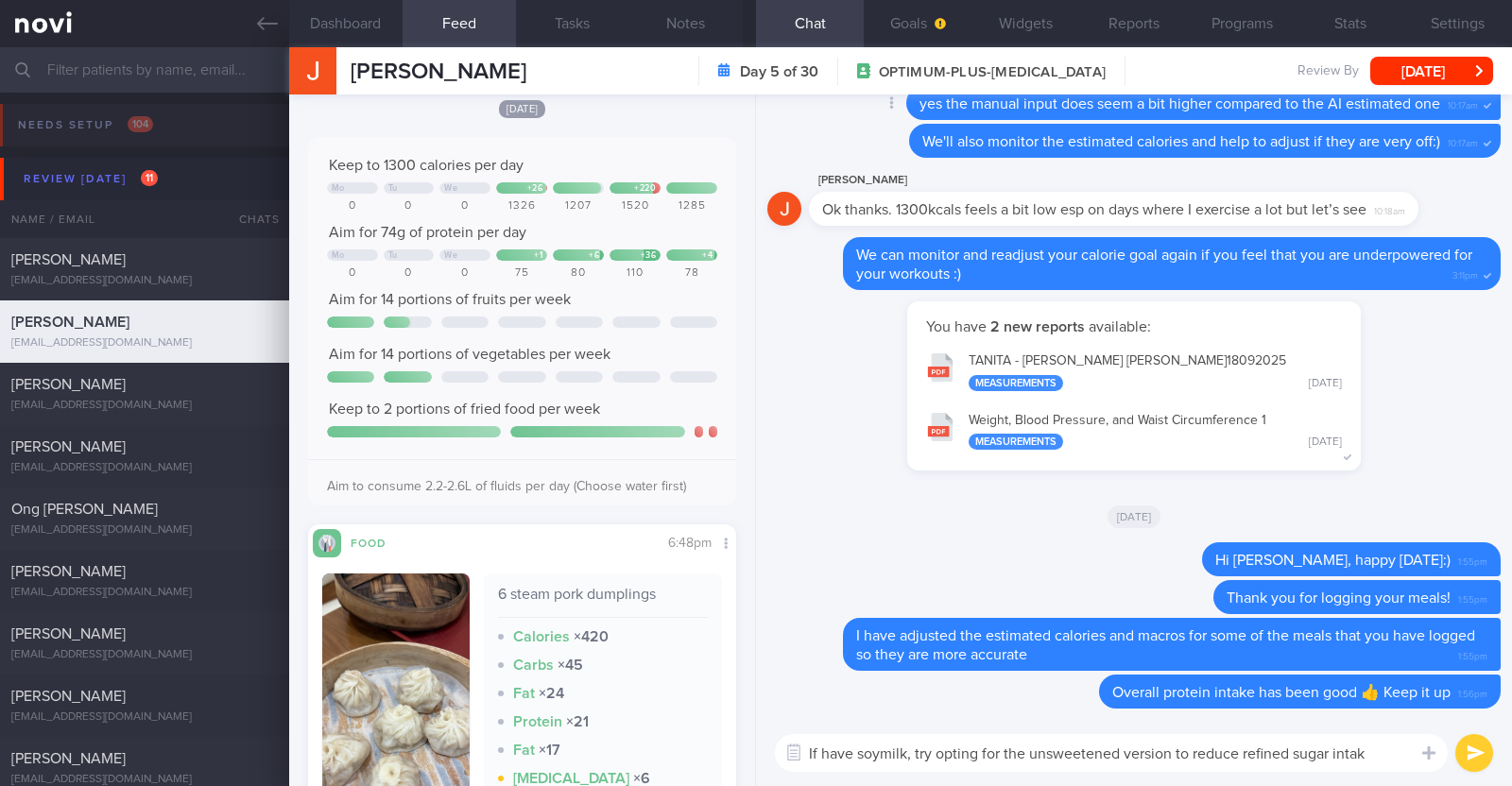
type textarea "If have soymilk, try opting for the unsweetened version to reduce refined sugar…"
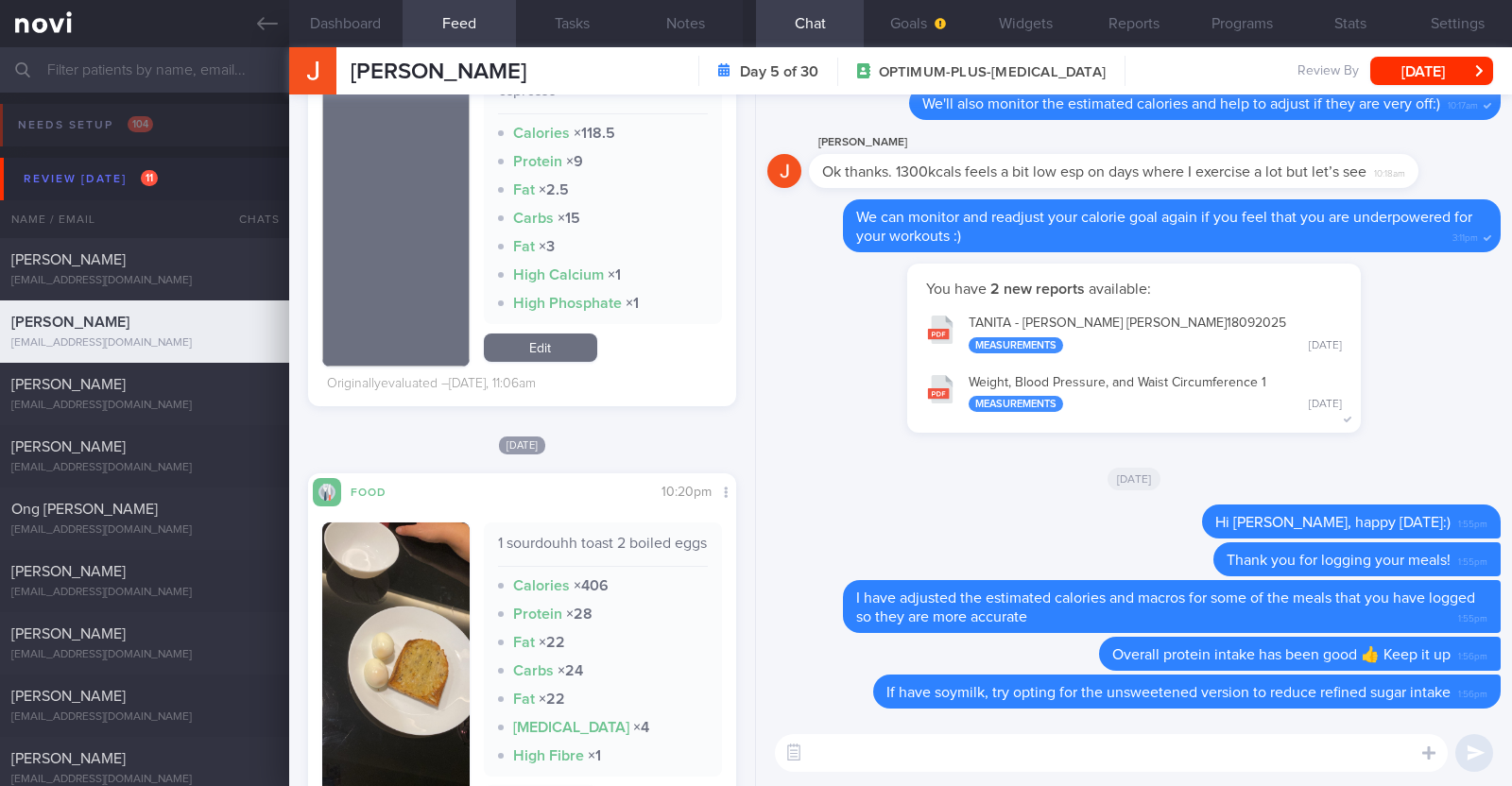
scroll to position [1874, 0]
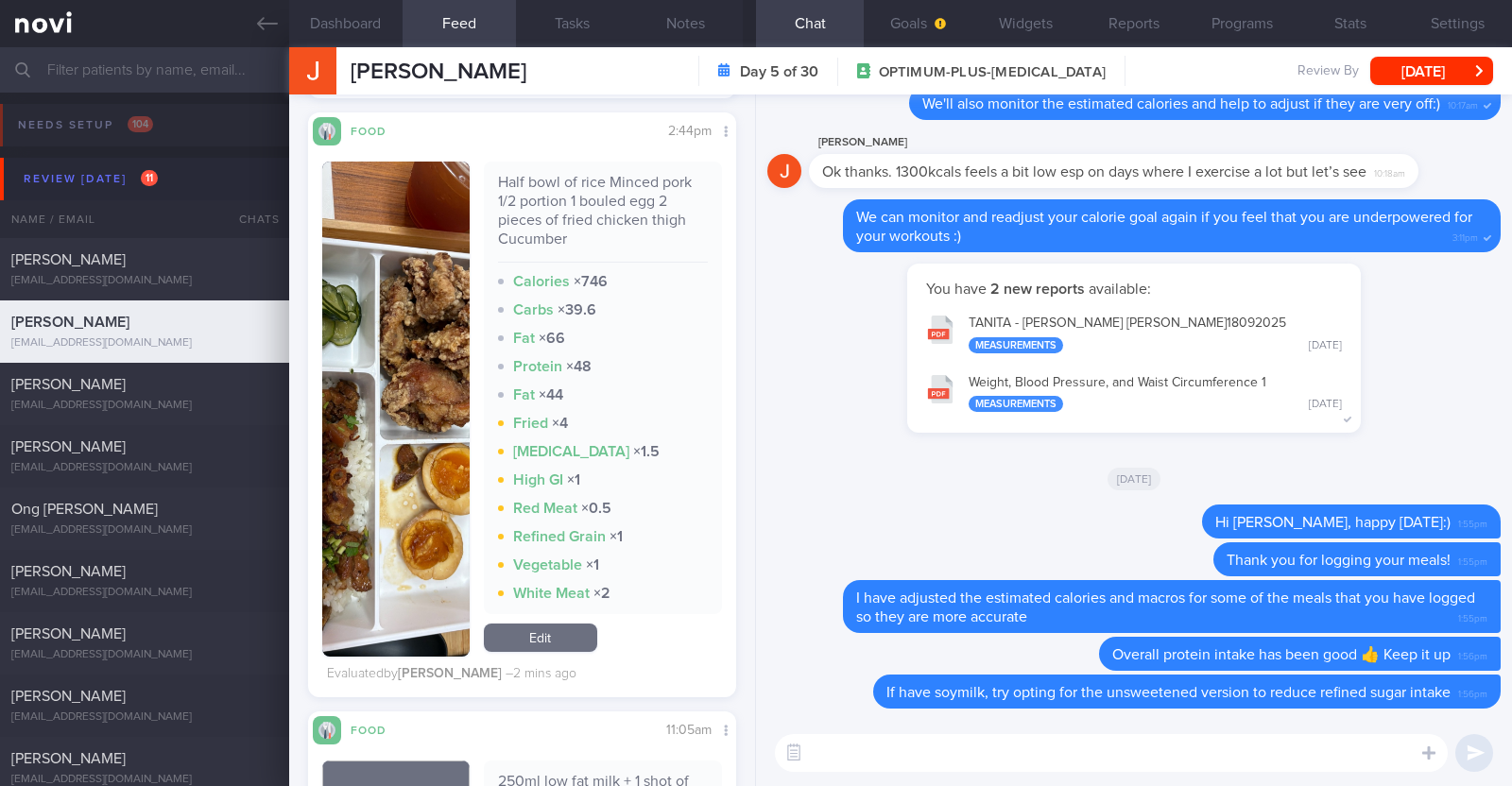
click at [406, 512] on button "button" at bounding box center [396, 409] width 147 height 495
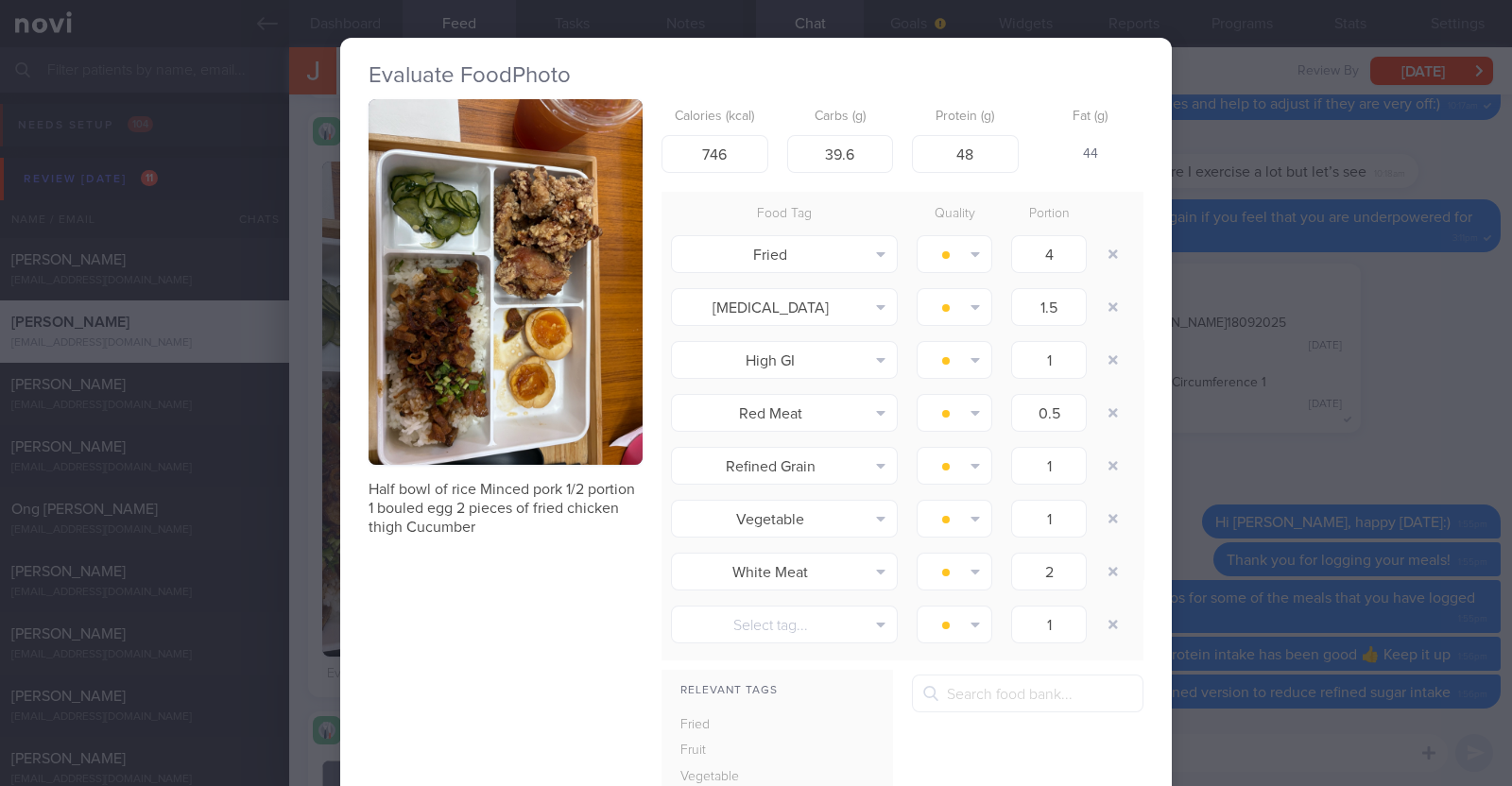
click at [1329, 349] on div "Evaluate Food Photo Half bowl of rice Minced pork 1/2 portion 1 bouled egg 2 pi…" at bounding box center [756, 393] width 1512 height 786
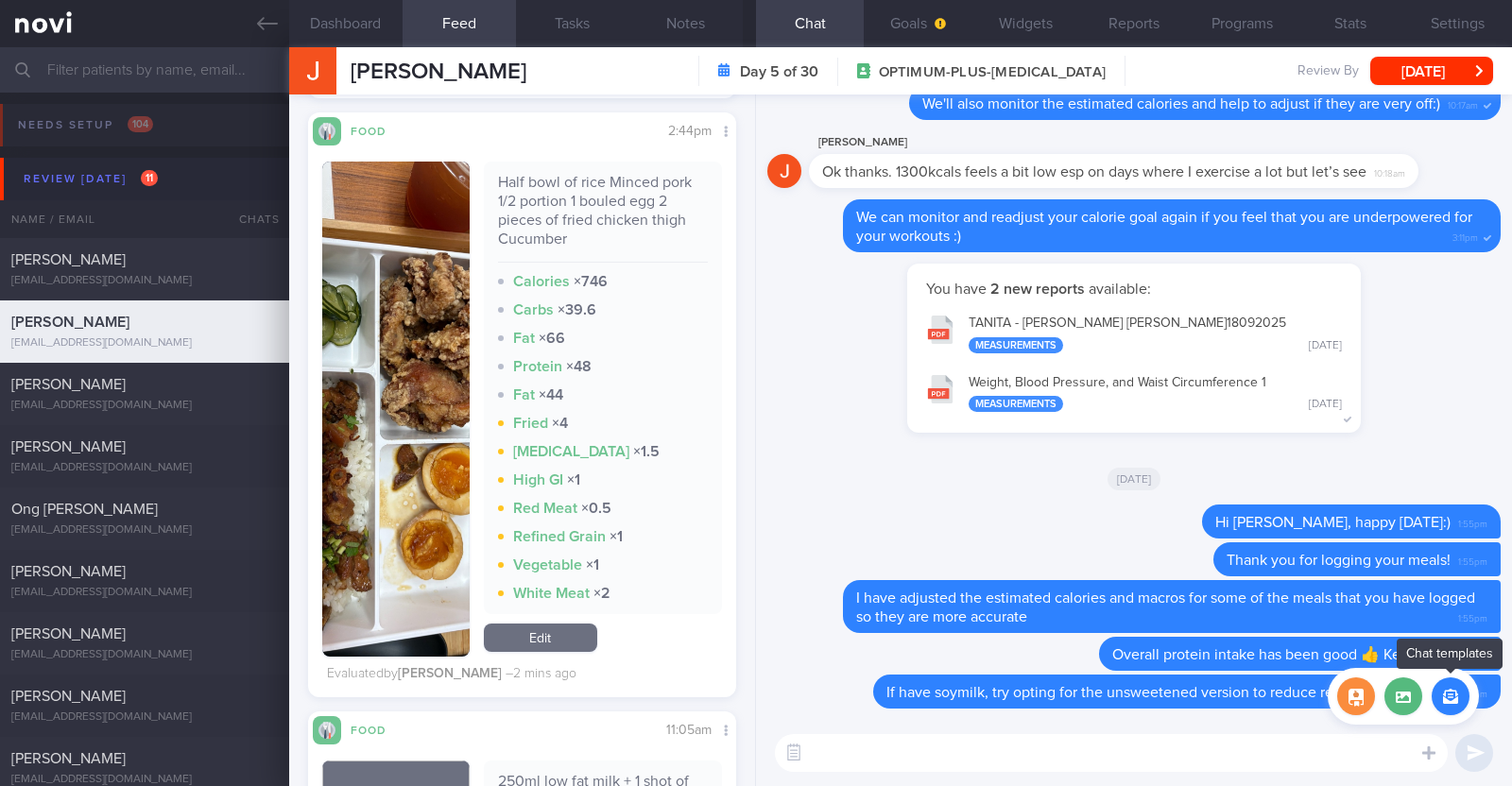
click at [1438, 690] on button "button" at bounding box center [1450, 696] width 38 height 38
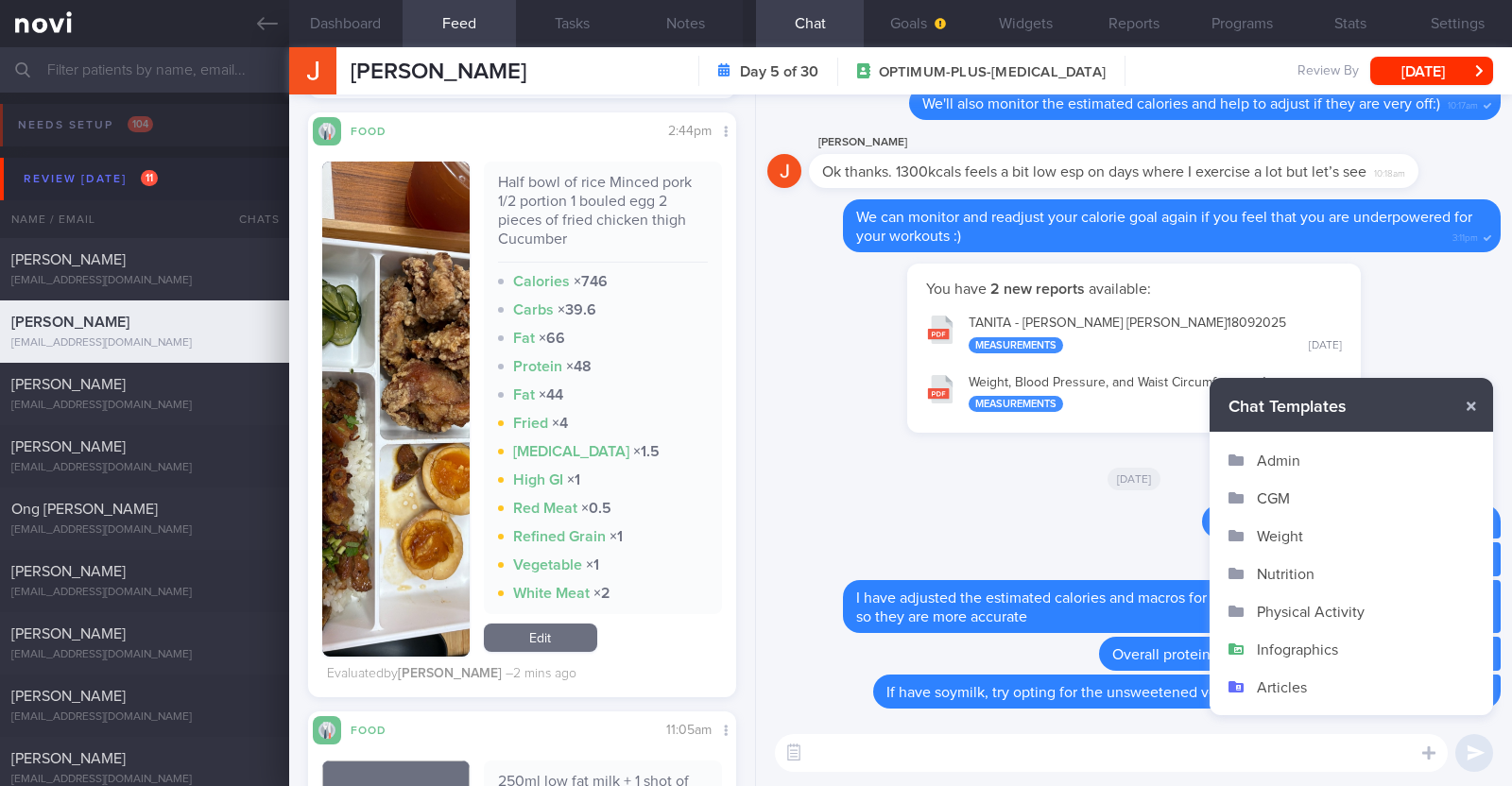
click at [1297, 649] on button "Infographics" at bounding box center [1351, 649] width 284 height 38
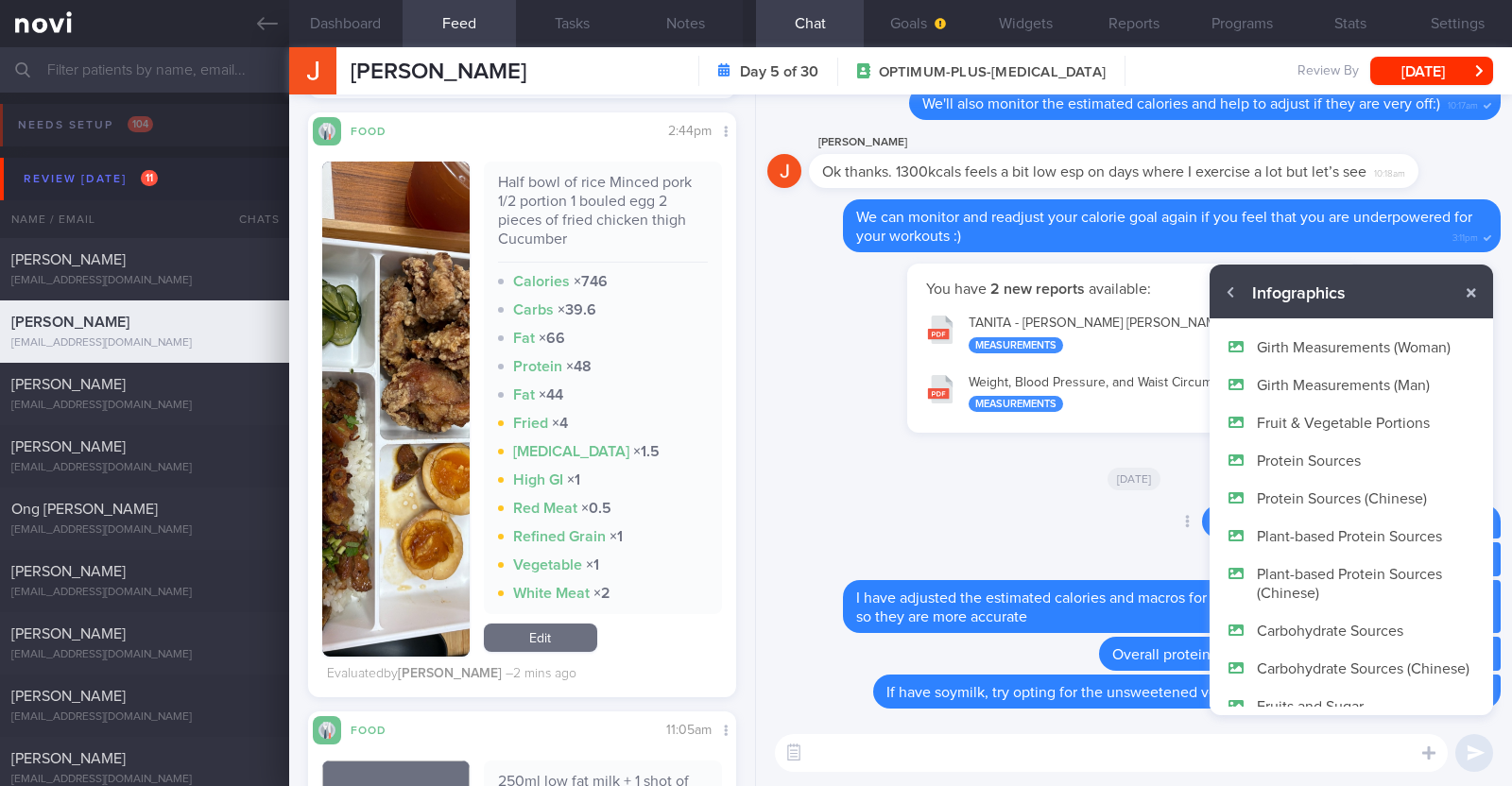
drag, startPoint x: 1109, startPoint y: 488, endPoint x: 1135, endPoint y: 521, distance: 42.0
click at [1108, 489] on div "[DATE]" at bounding box center [1134, 478] width 733 height 53
click at [1480, 297] on button "button" at bounding box center [1471, 293] width 34 height 34
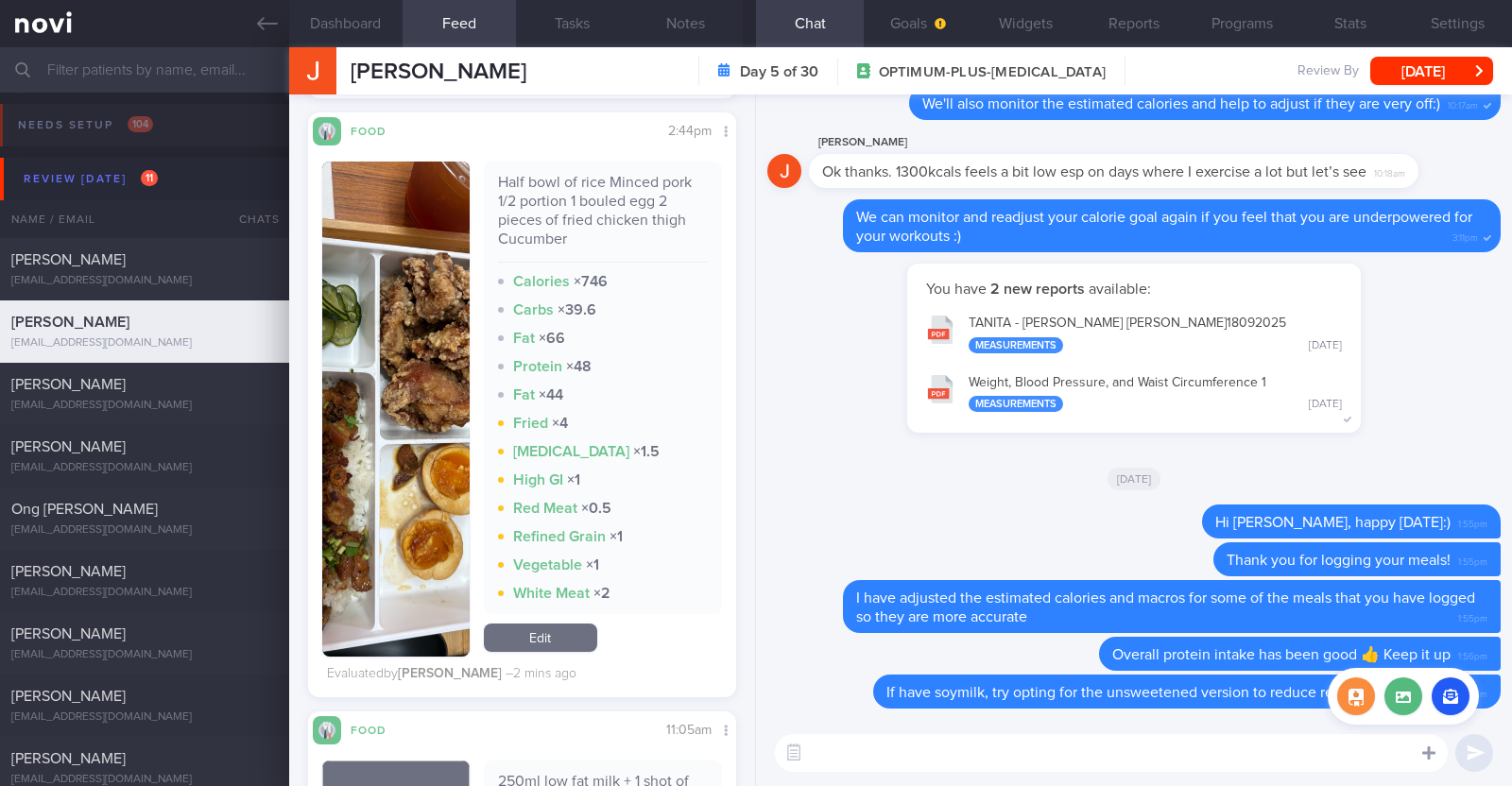
click at [1424, 747] on icon at bounding box center [1429, 753] width 13 height 17
click at [1412, 705] on label at bounding box center [1404, 696] width 38 height 38
click at [0, 0] on input "file" at bounding box center [0, 0] width 0 height 0
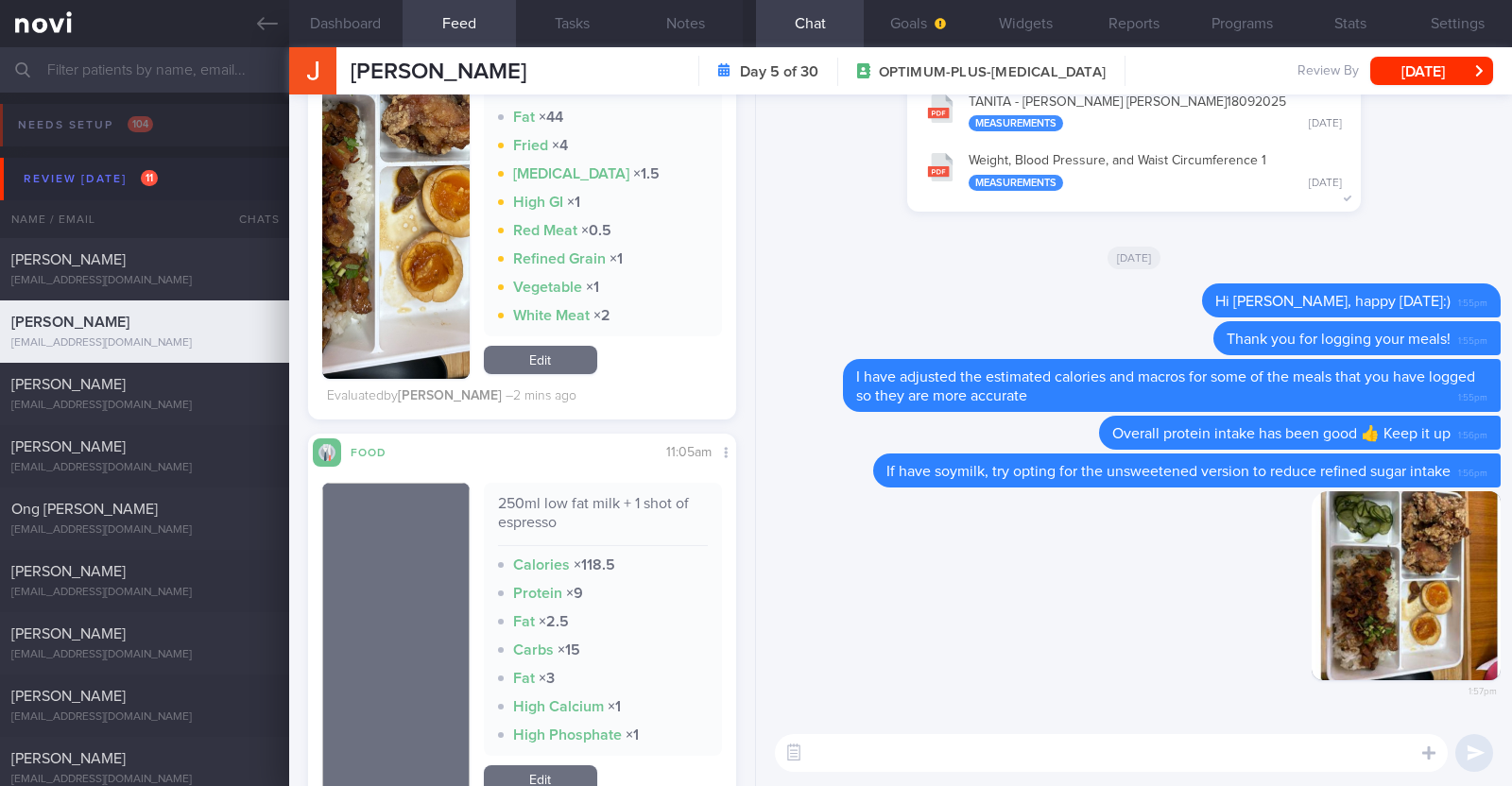
scroll to position [1993, 0]
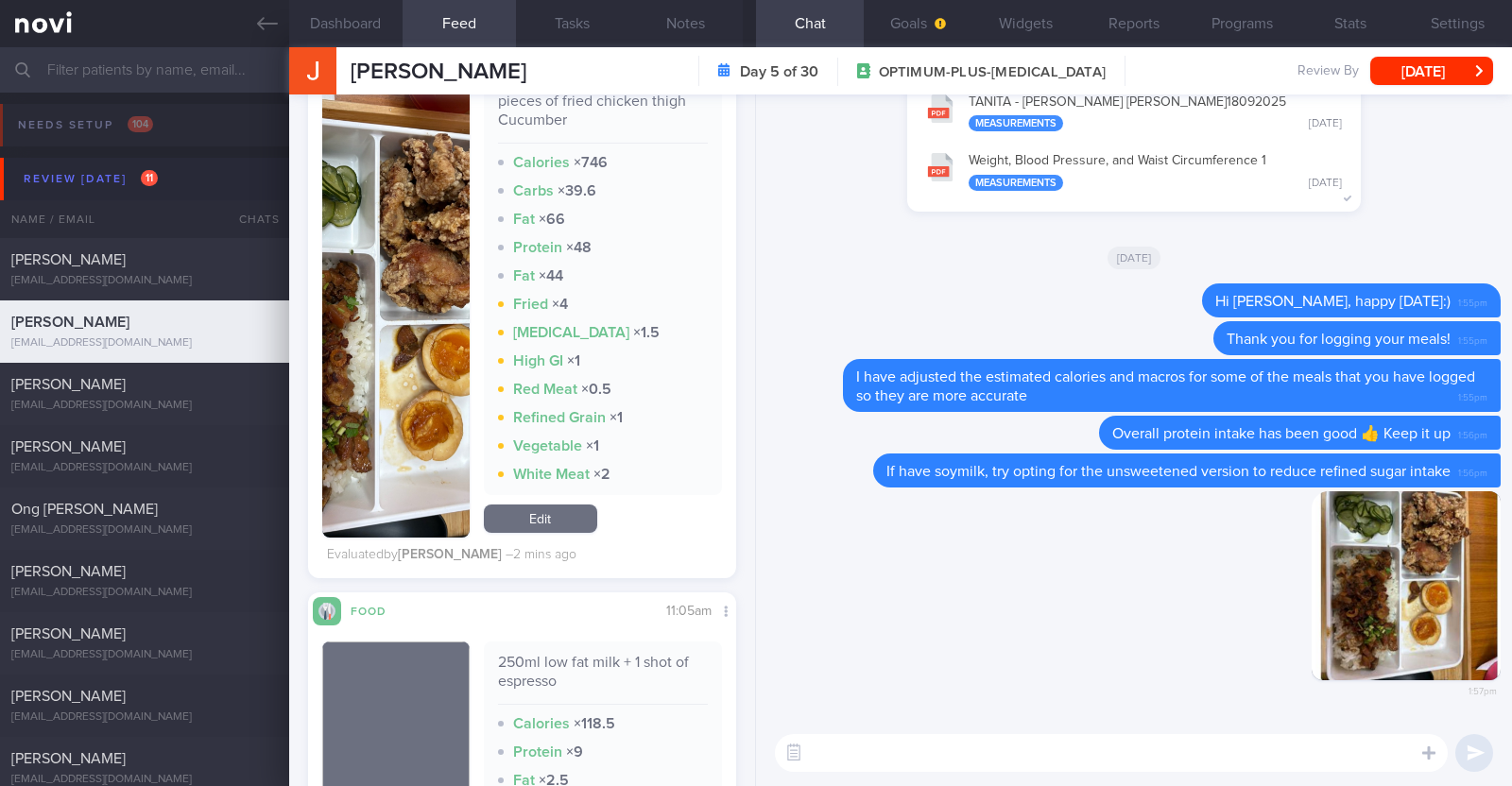
click at [882, 744] on textarea at bounding box center [1111, 753] width 673 height 38
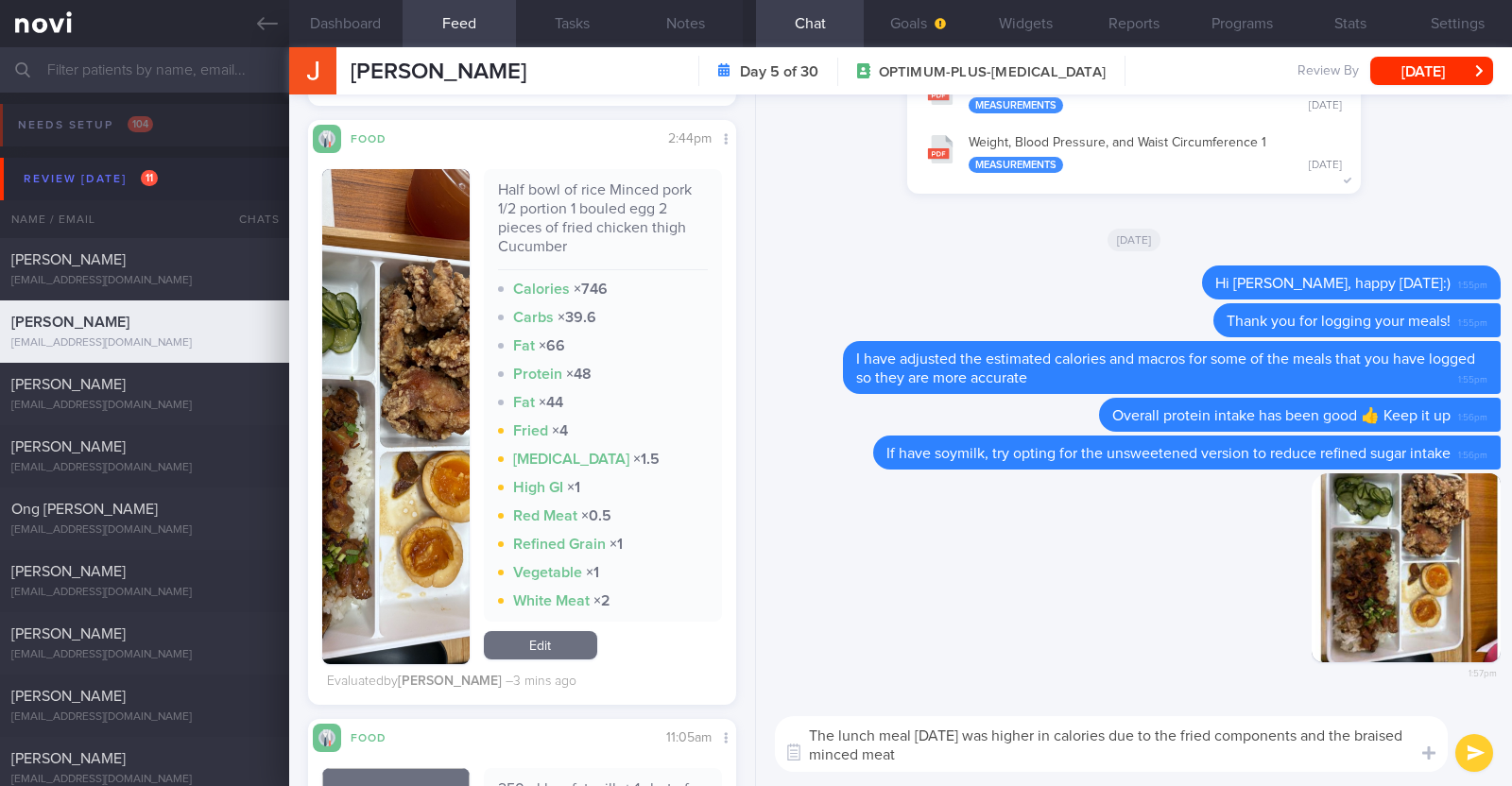
scroll to position [1756, 0]
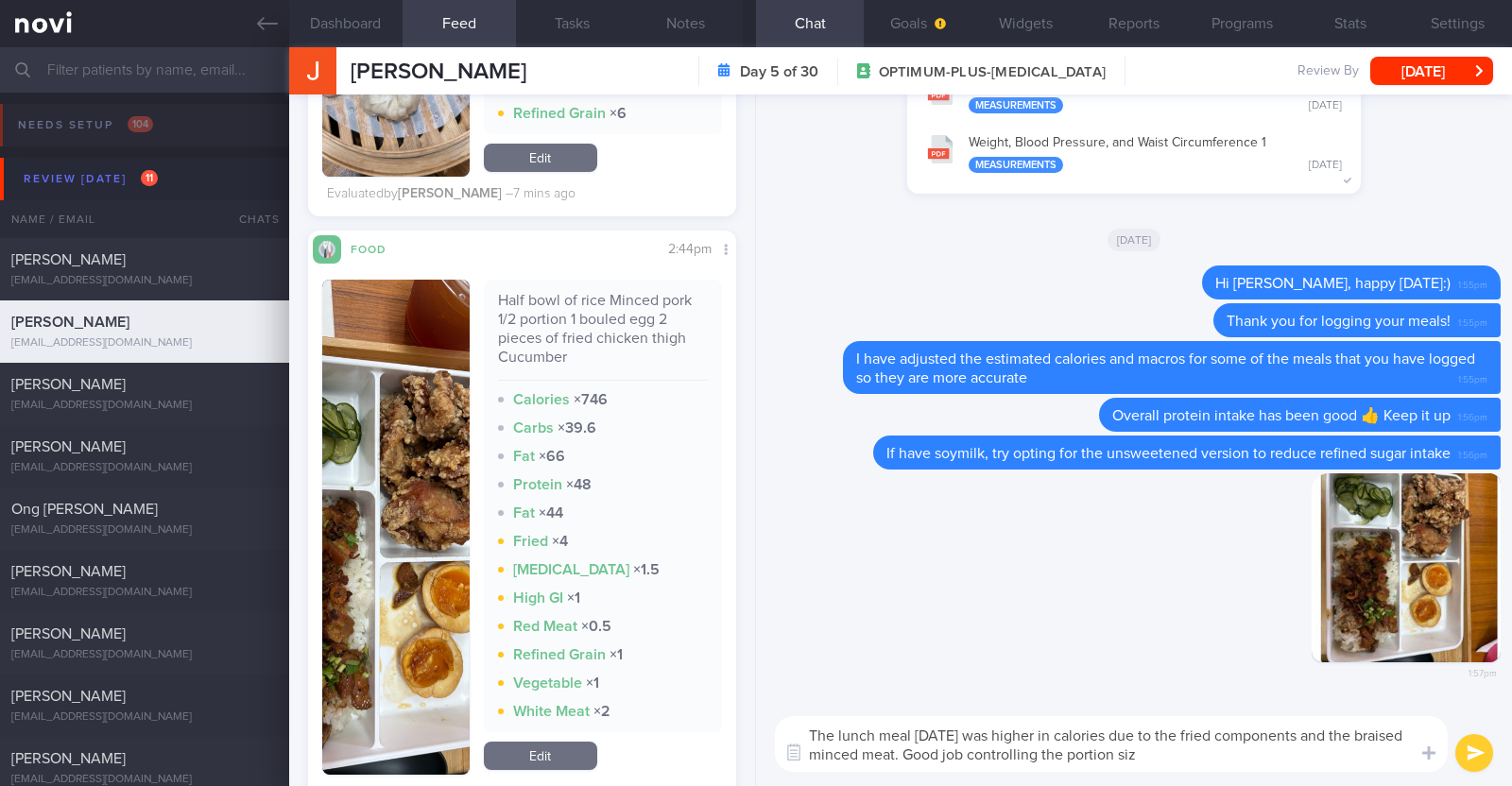
type textarea "The lunch meal yesterday was higher in calories due to the fried components and…"
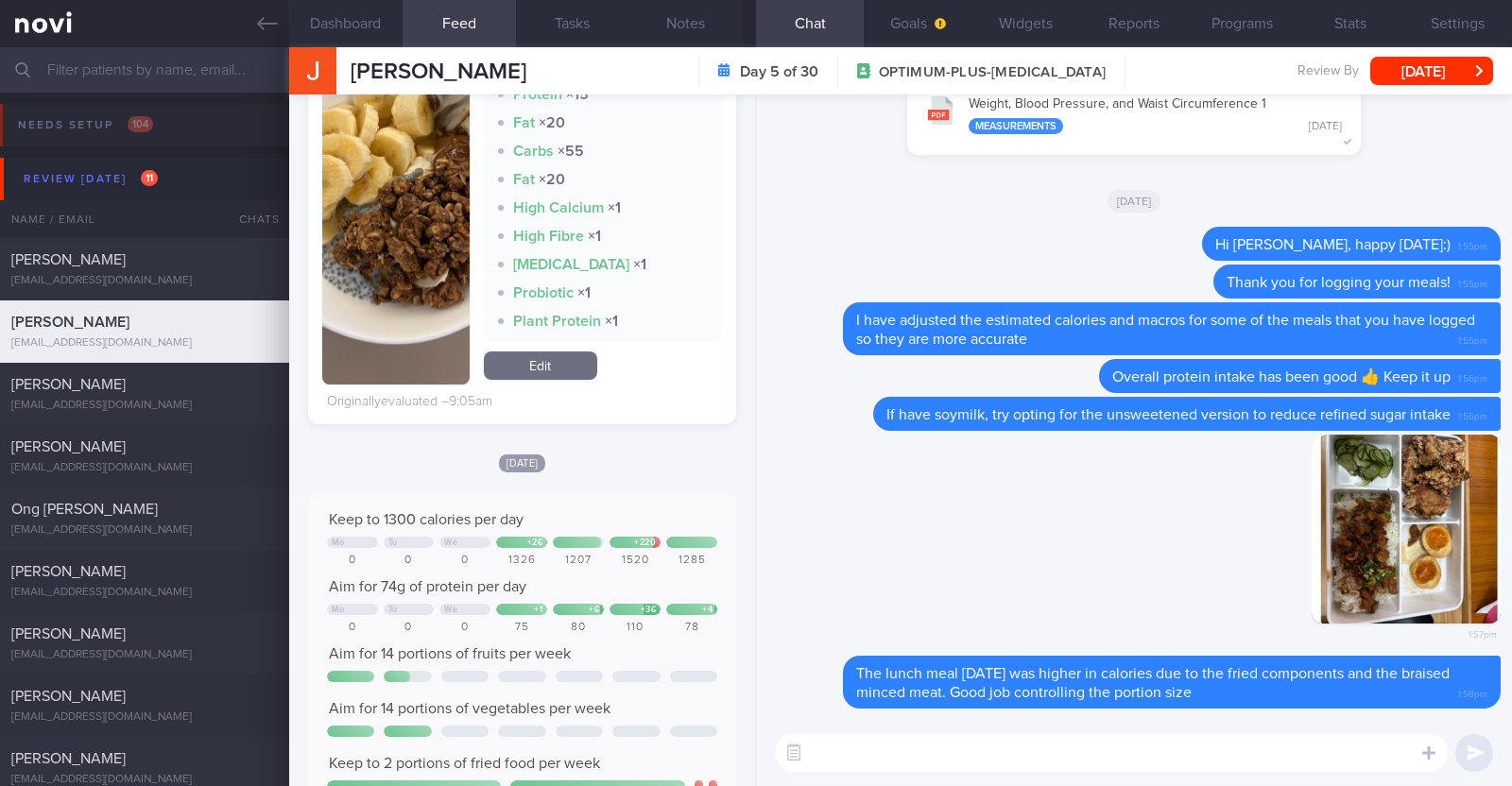
scroll to position [1180, 0]
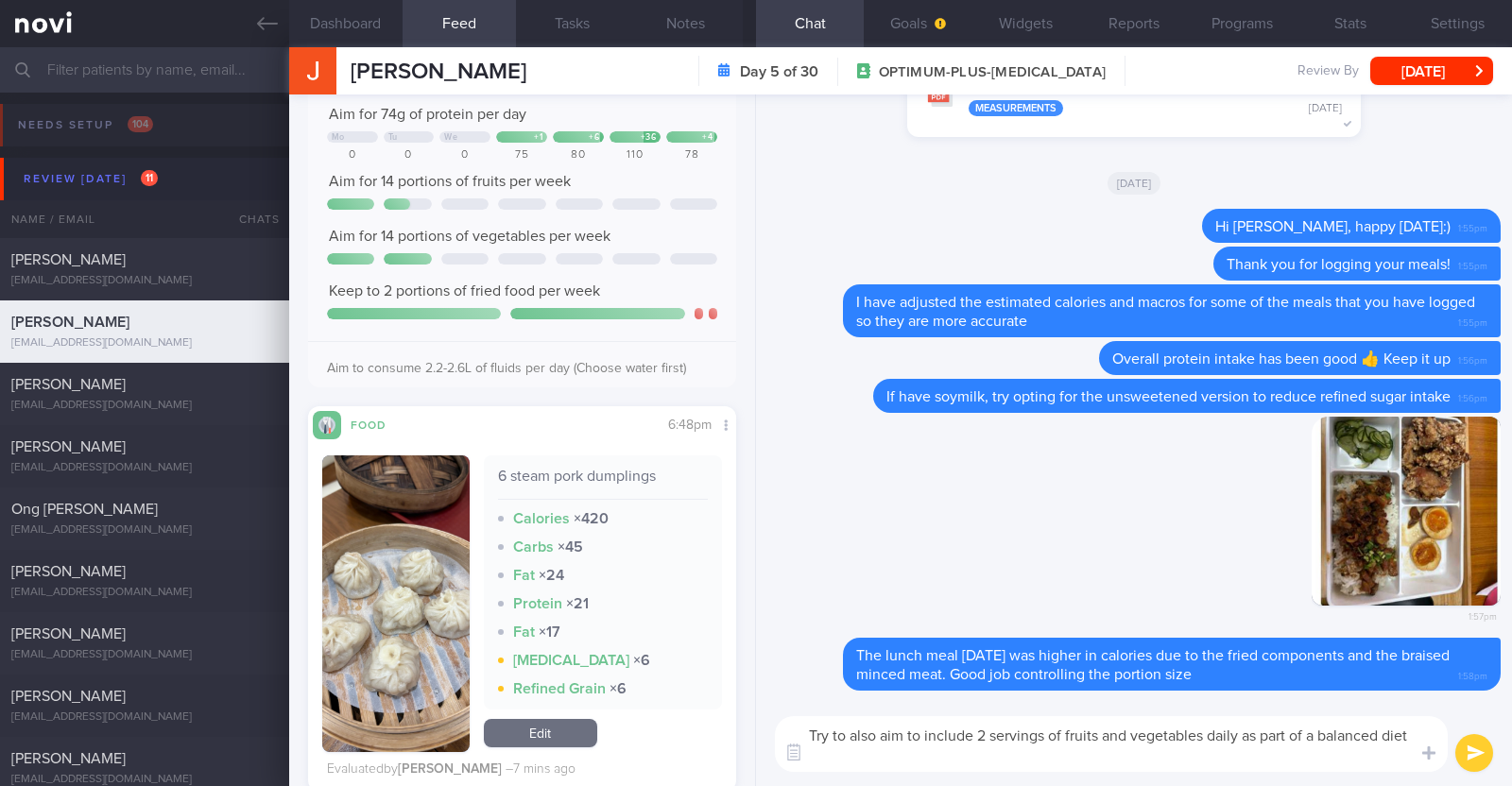
type textarea "Try to also aim to include 2 servings of fruits and vegetables daily as part of…"
click at [1485, 759] on button "submit" at bounding box center [1474, 753] width 38 height 38
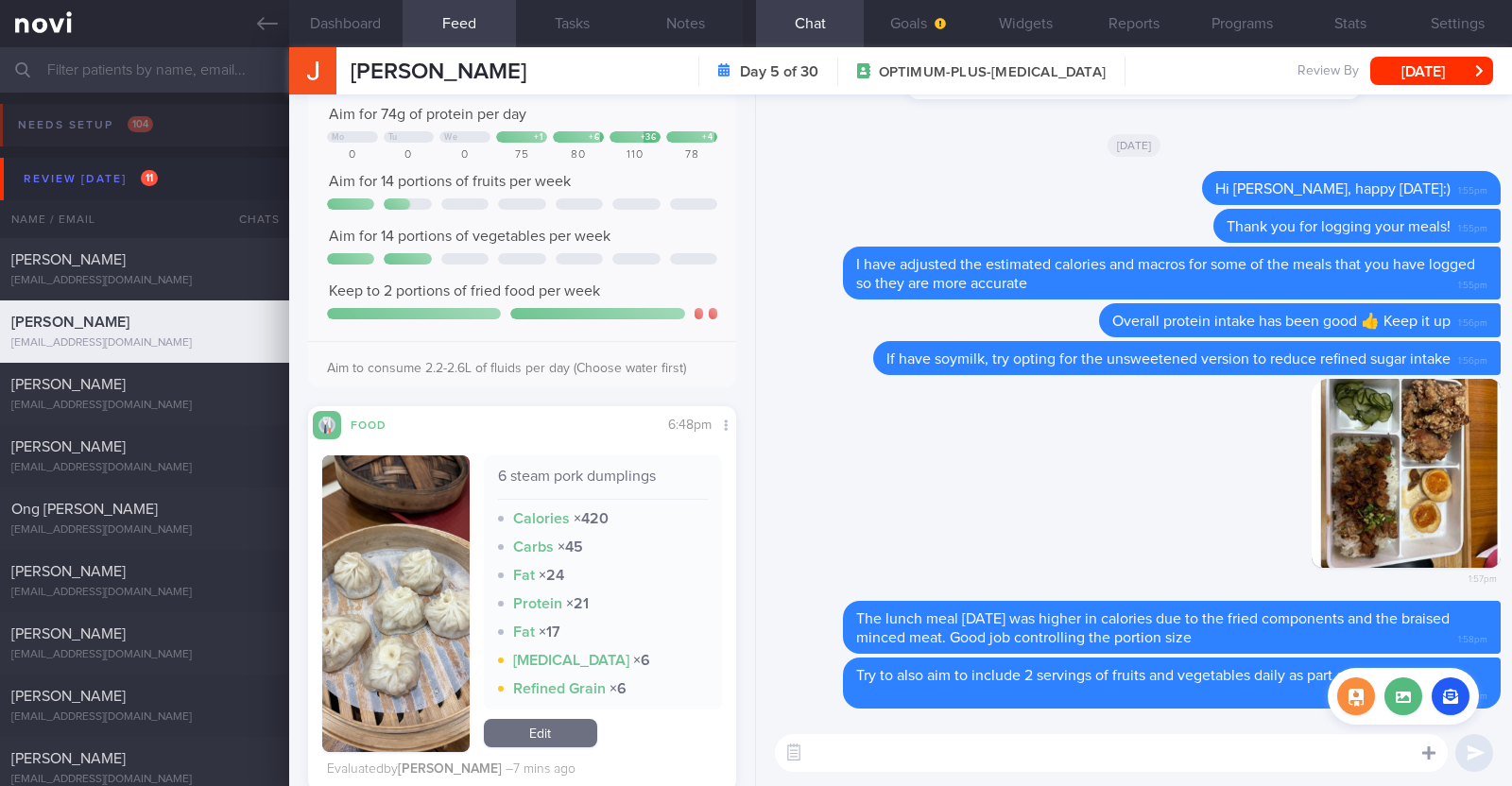
click at [1439, 753] on div at bounding box center [1429, 752] width 34 height 36
click at [1443, 685] on button "button" at bounding box center [1450, 696] width 38 height 38
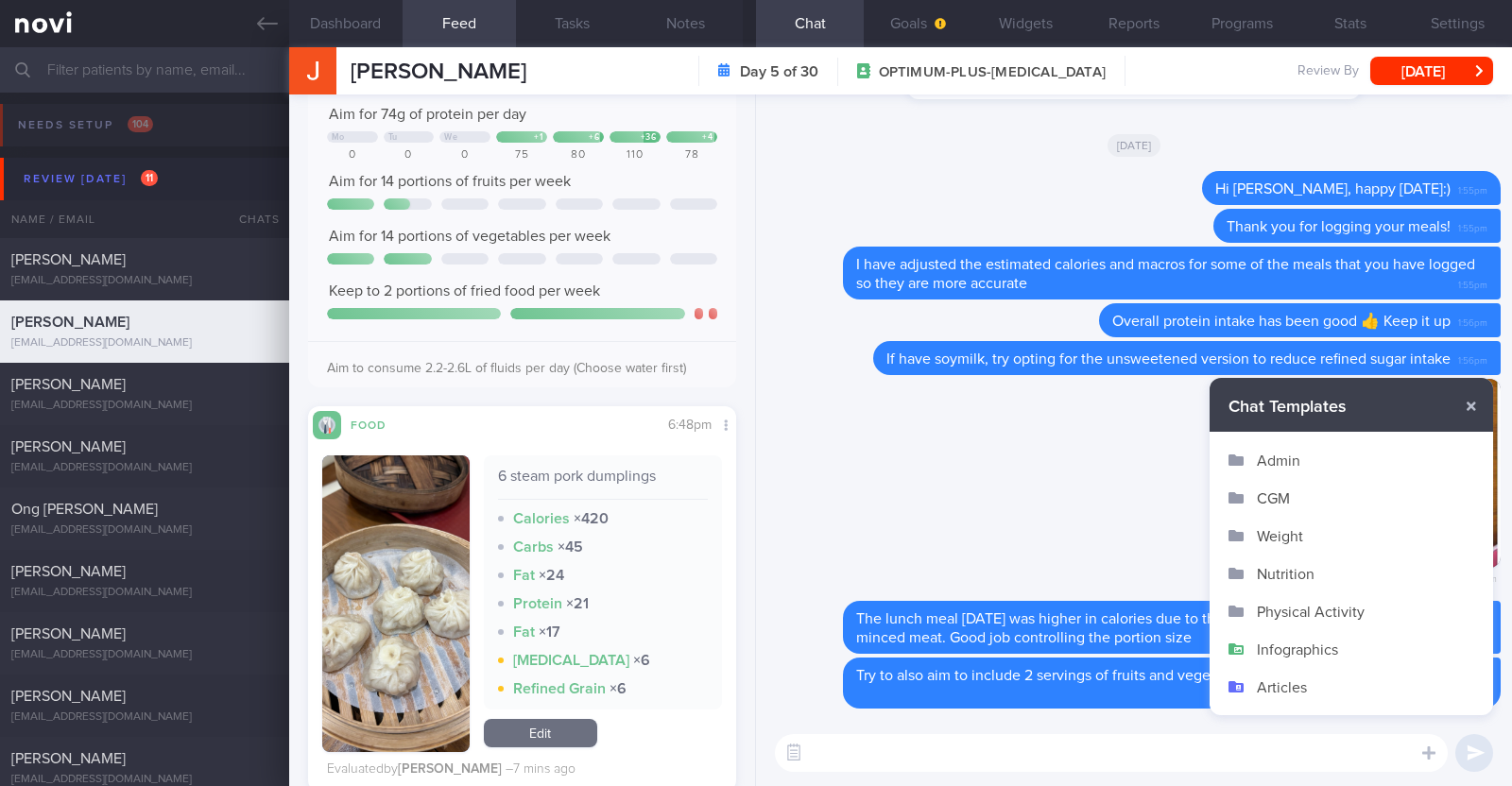
click at [1311, 650] on button "Infographics" at bounding box center [1351, 649] width 284 height 38
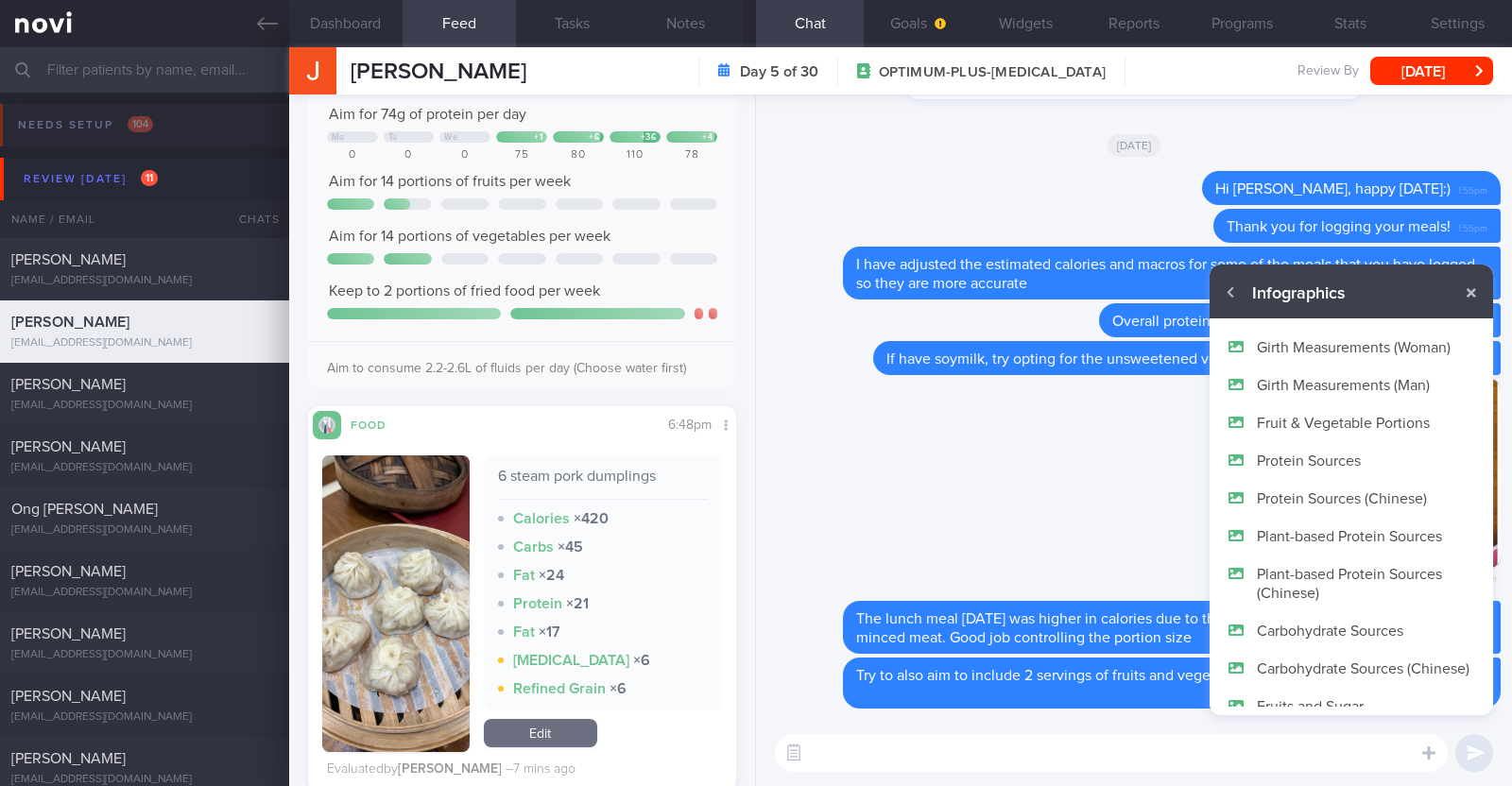
click at [1335, 417] on button "Fruit & Vegetable Portions" at bounding box center [1351, 422] width 284 height 38
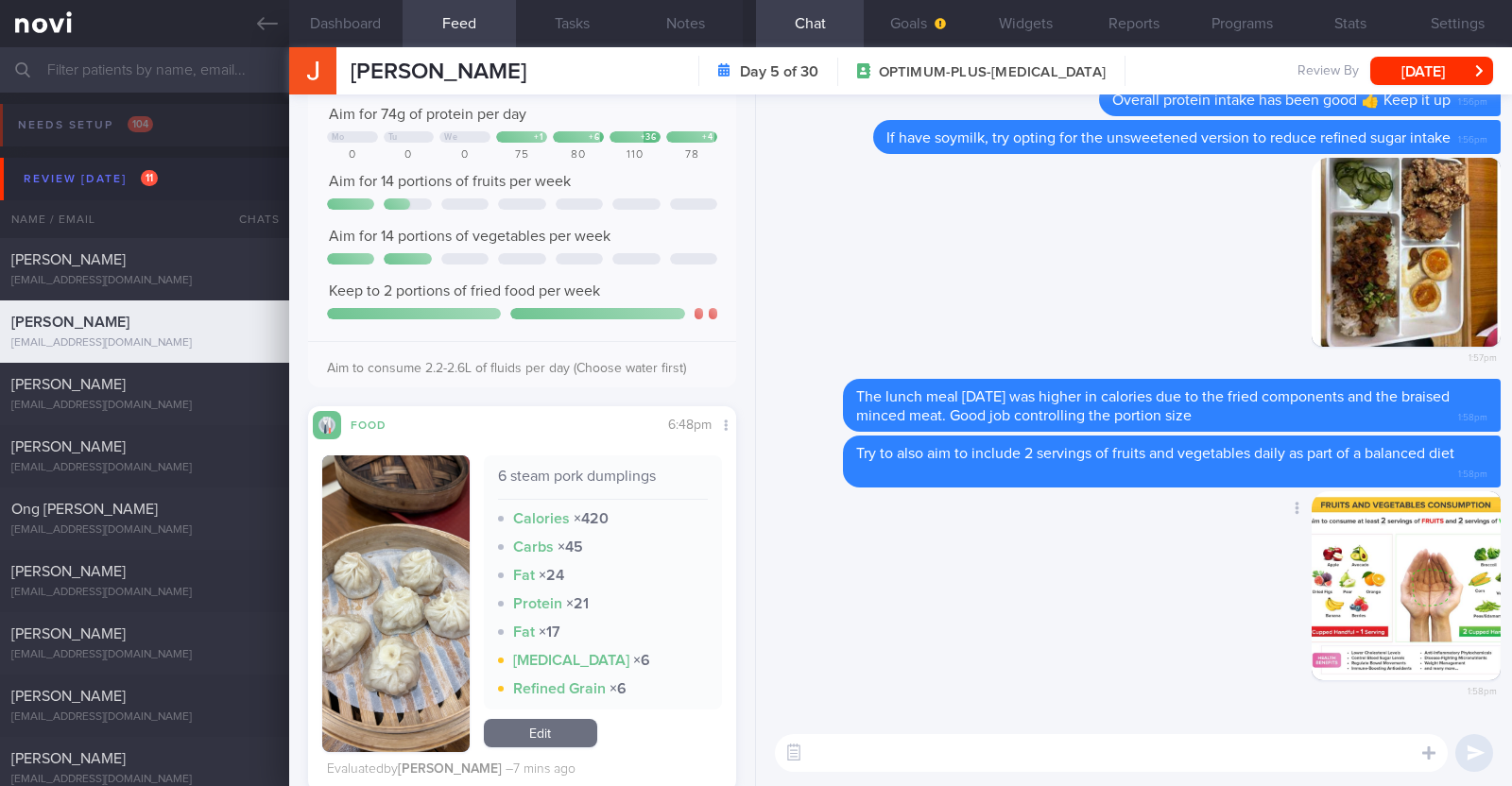
click at [1003, 570] on div "Delete 1:58pm" at bounding box center [1134, 606] width 733 height 229
click at [1408, 87] on div "Jamie Yeow Jamie Yeow jamieyeow@gmail.com Day 5 of 30 OPTIMUM-PLUS-WEGOVY Revie…" at bounding box center [900, 71] width 1223 height 47
click at [1418, 77] on button "[DATE]" at bounding box center [1432, 71] width 123 height 28
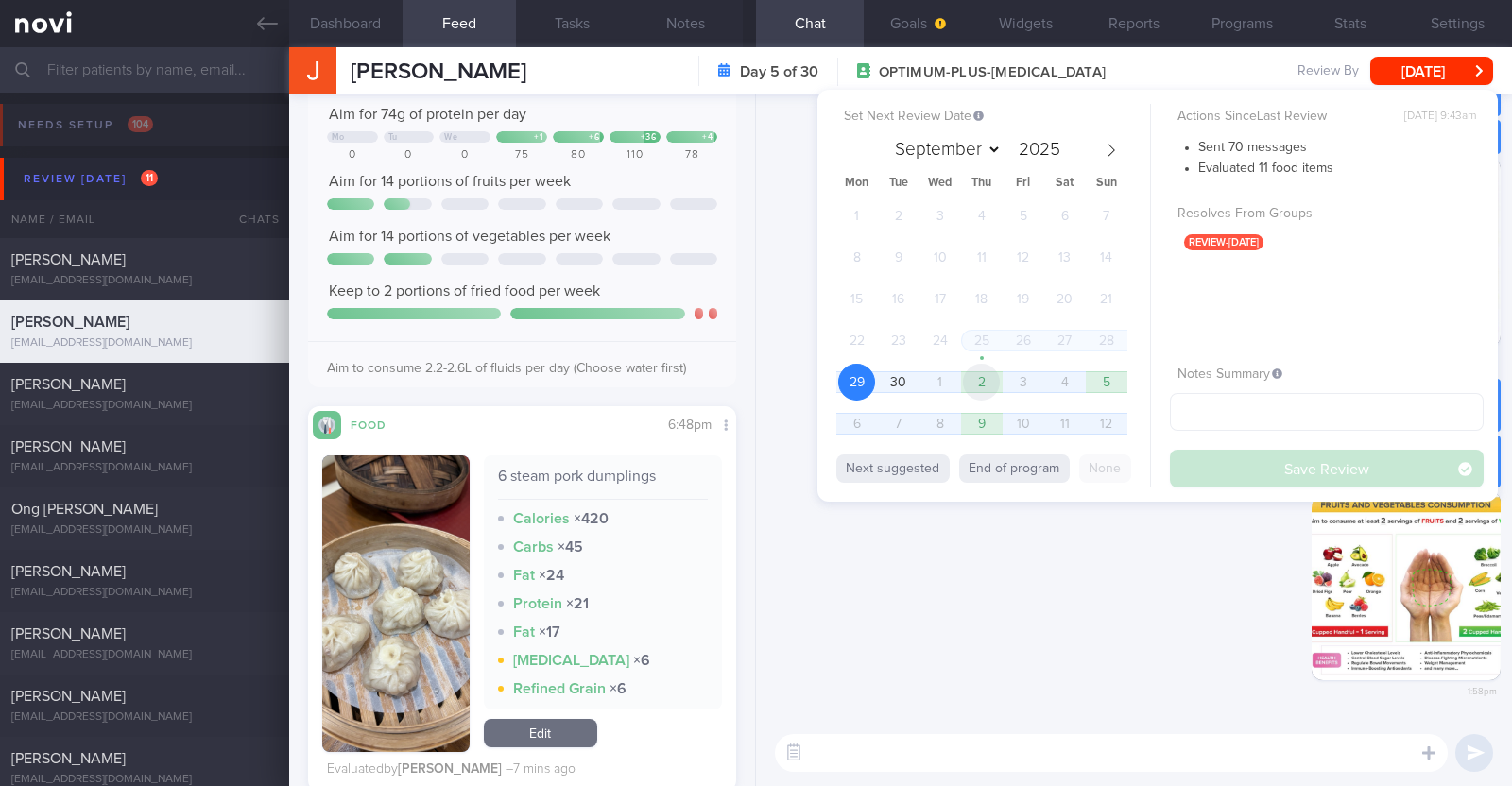
click at [977, 383] on span "2" at bounding box center [981, 382] width 37 height 37
select select "9"
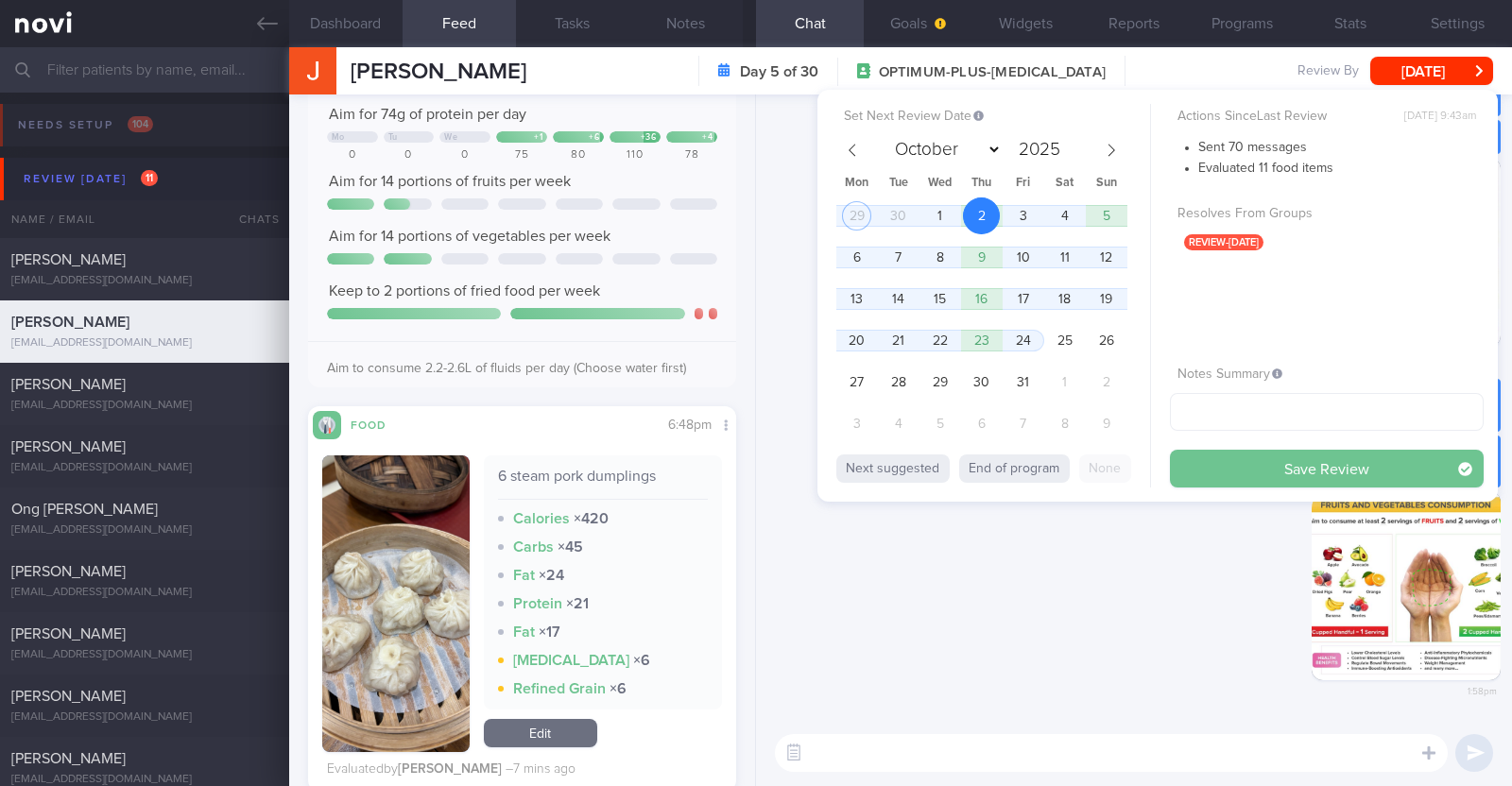
click at [1257, 479] on button "Save Review" at bounding box center [1326, 468] width 314 height 38
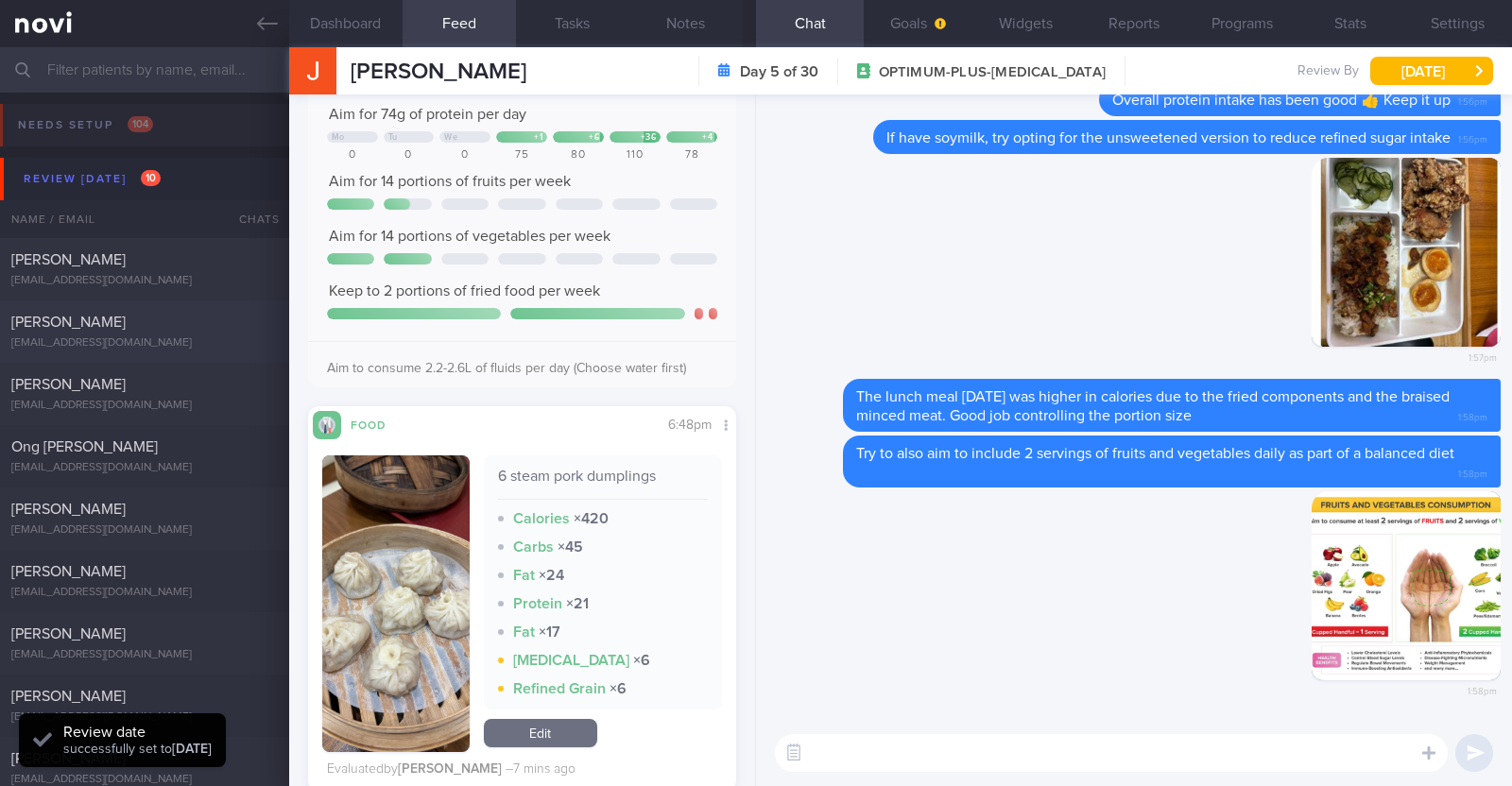
click at [184, 333] on div "Alvin Low lowalvin93@gmail.com" at bounding box center [144, 332] width 289 height 38
type textarea "32M Comorbidities: HLD - familial (diagnosed for 4-5 years back) Borderline HTN…"
select select "8"
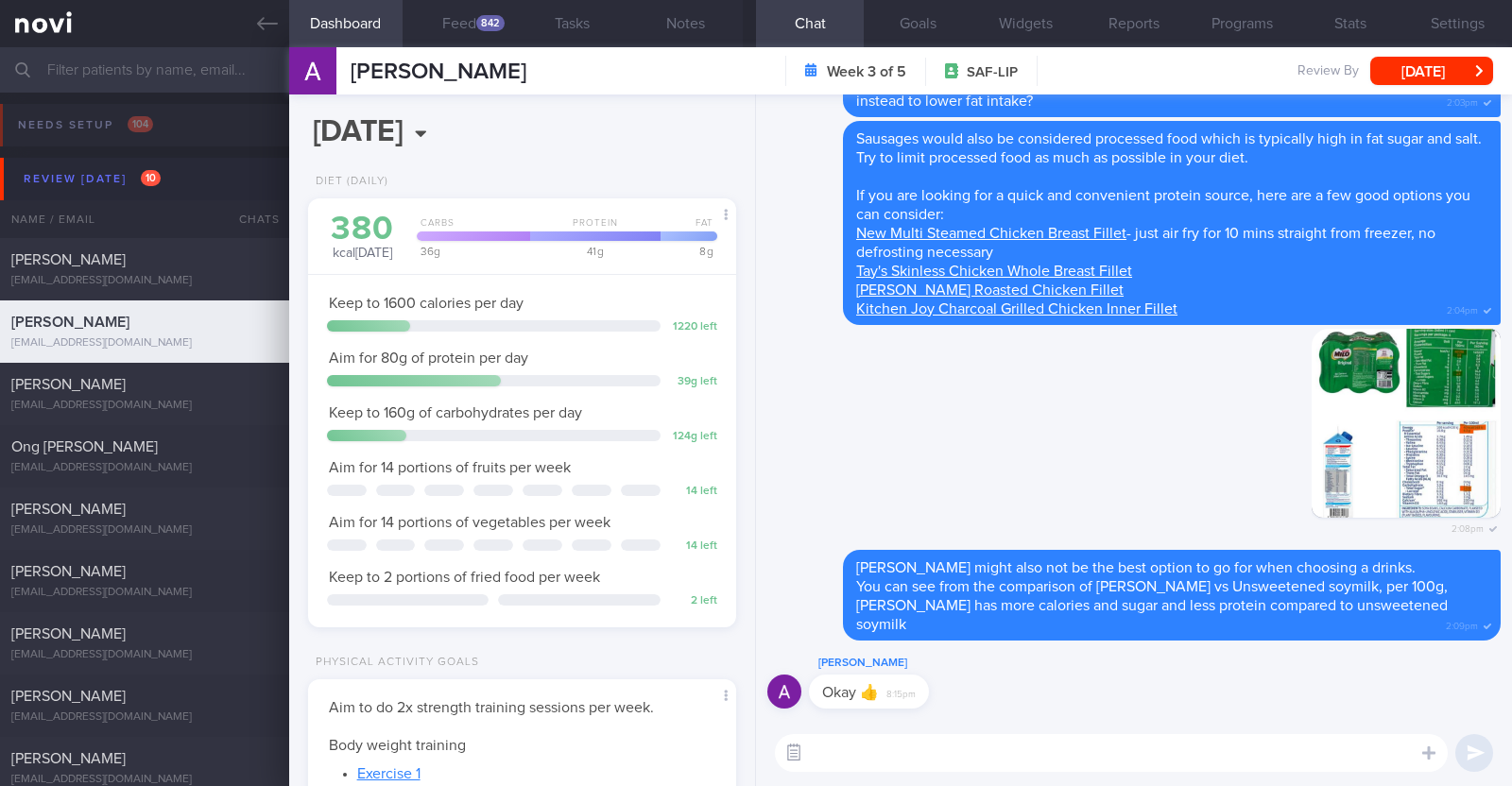
scroll to position [191, 382]
click at [484, 23] on div "842" at bounding box center [490, 23] width 28 height 16
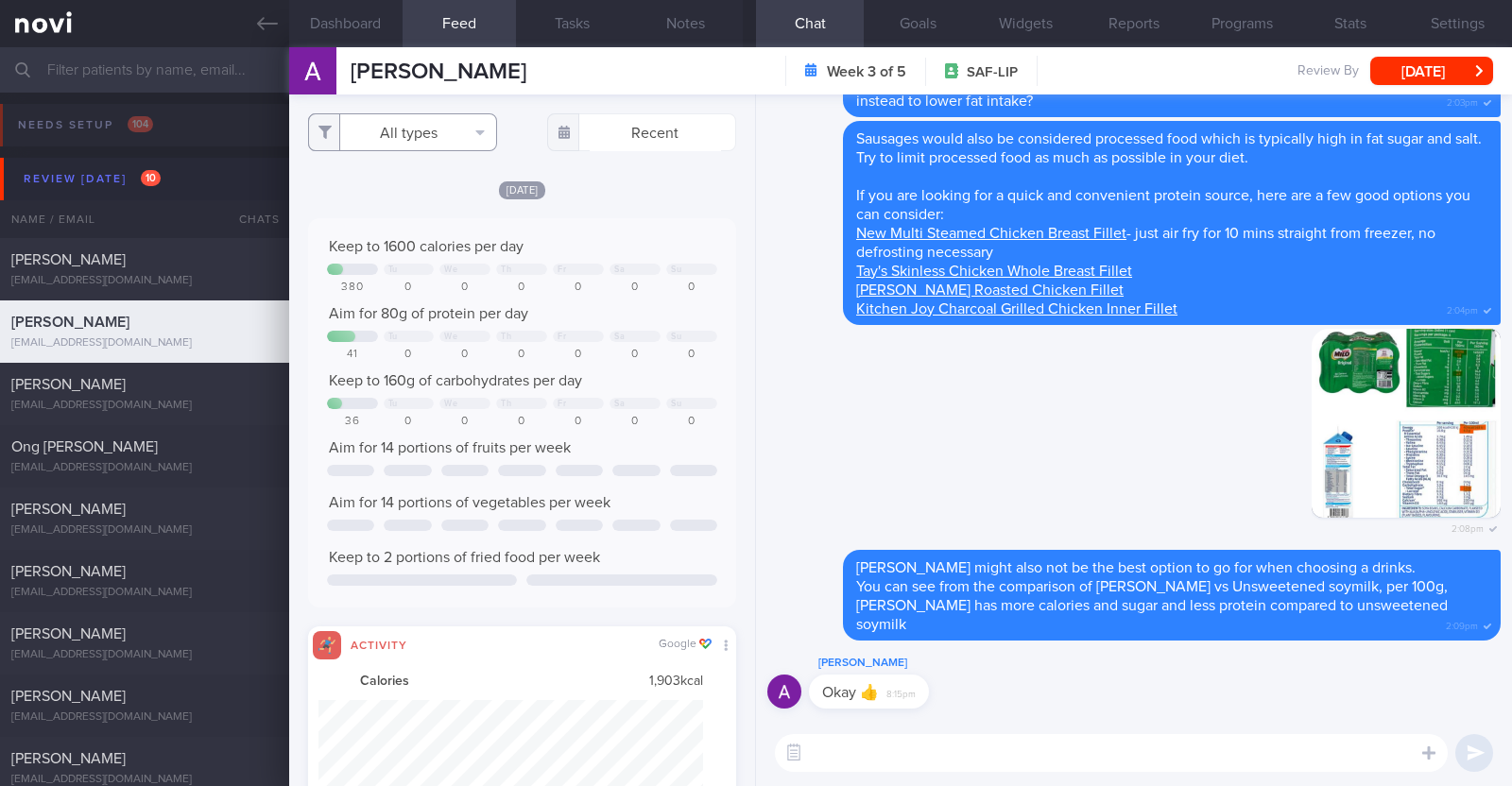
click at [465, 140] on button "All types" at bounding box center [402, 133] width 189 height 38
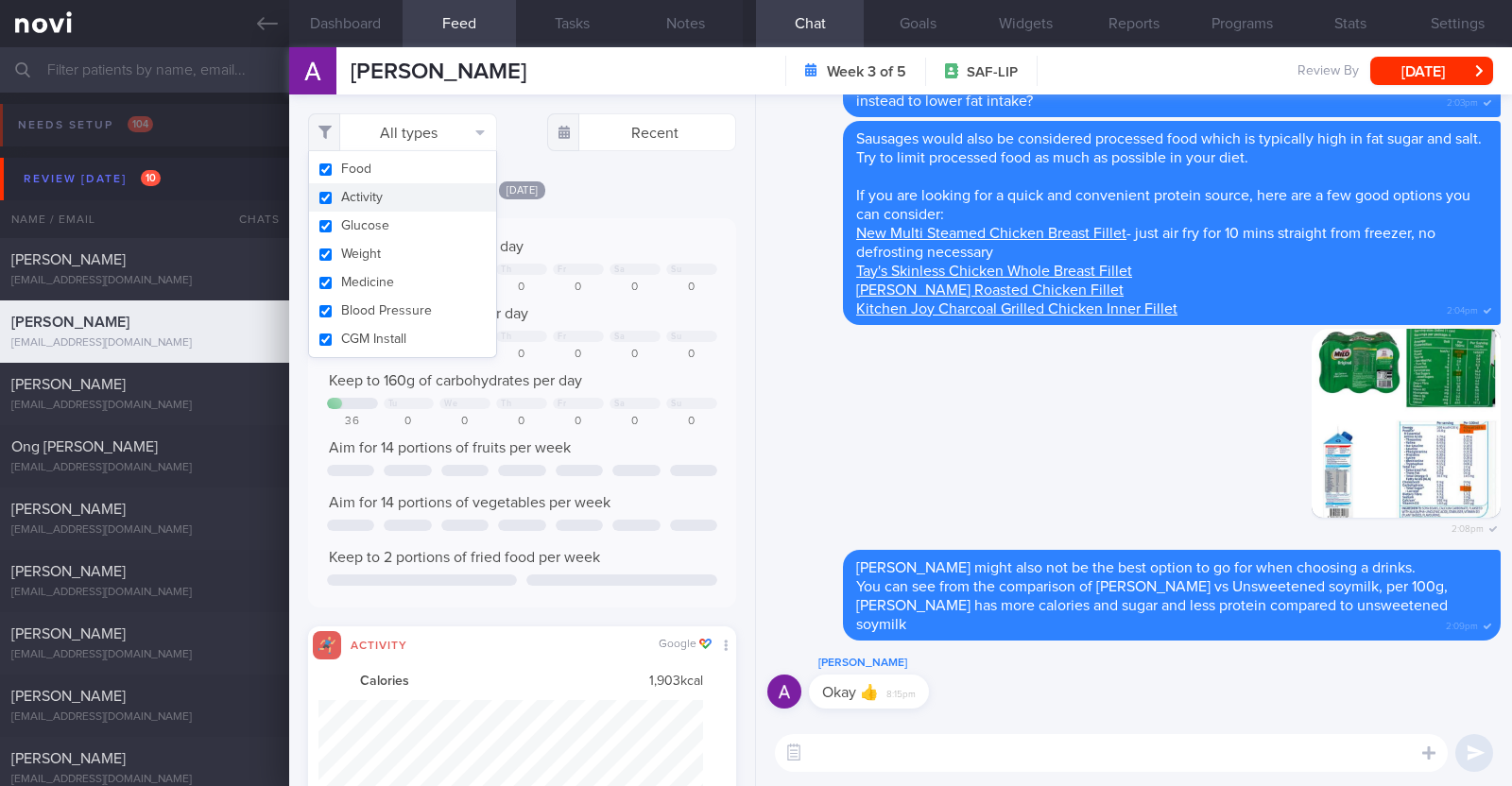
click at [387, 194] on button "Activity" at bounding box center [402, 197] width 187 height 28
checkbox input "false"
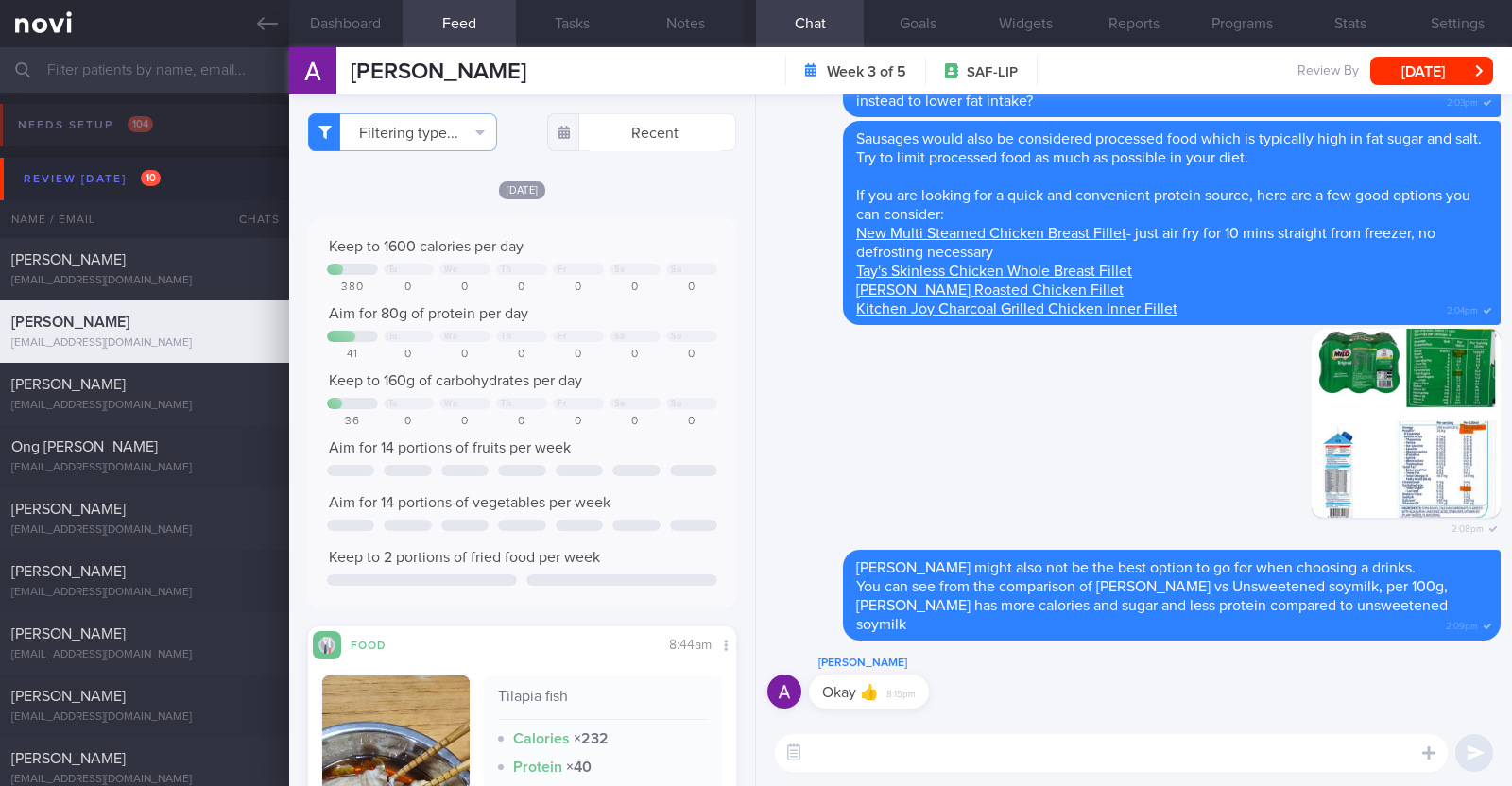
click at [620, 183] on div "[DATE]" at bounding box center [522, 189] width 428 height 20
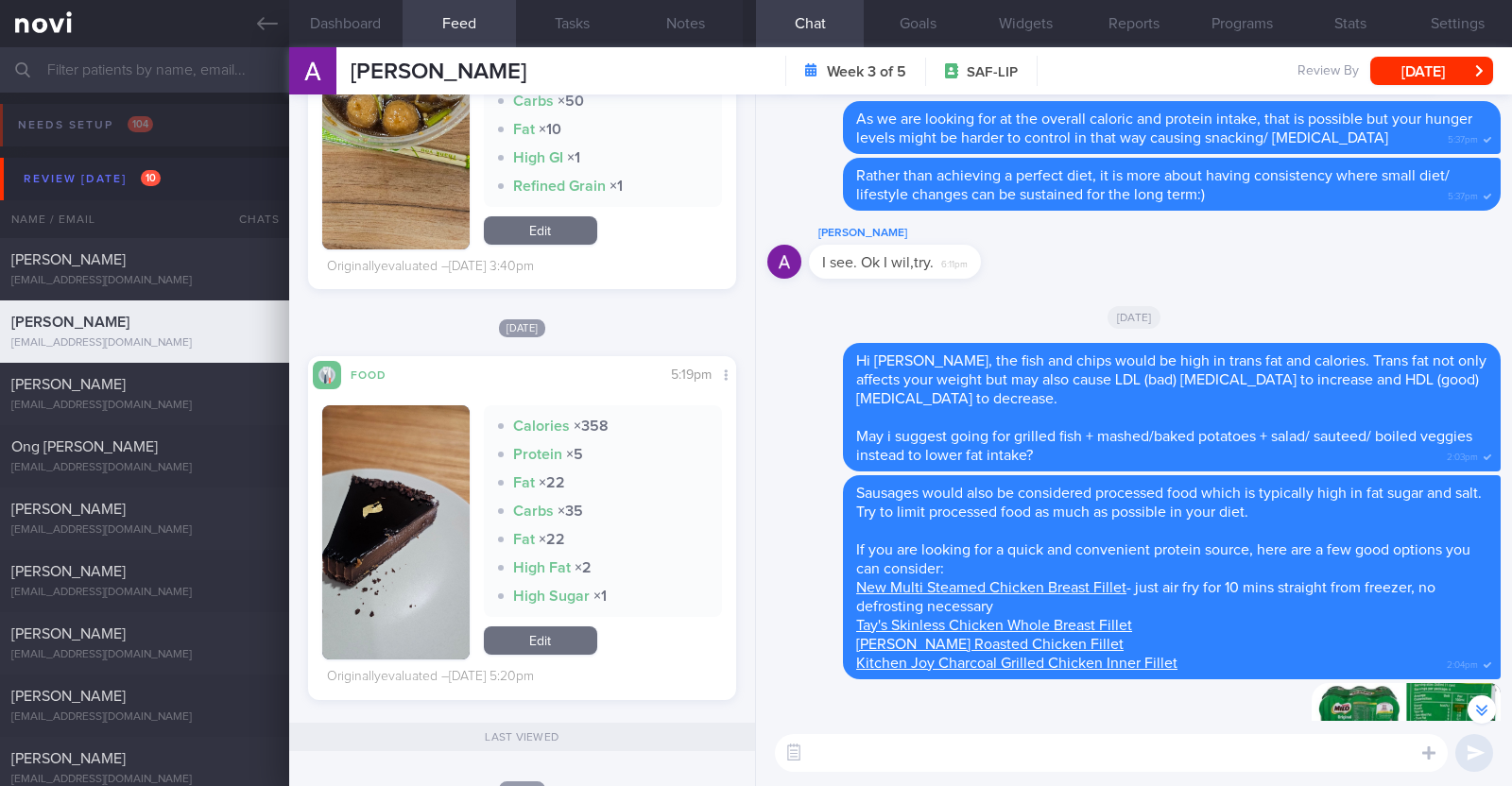
scroll to position [6493, 0]
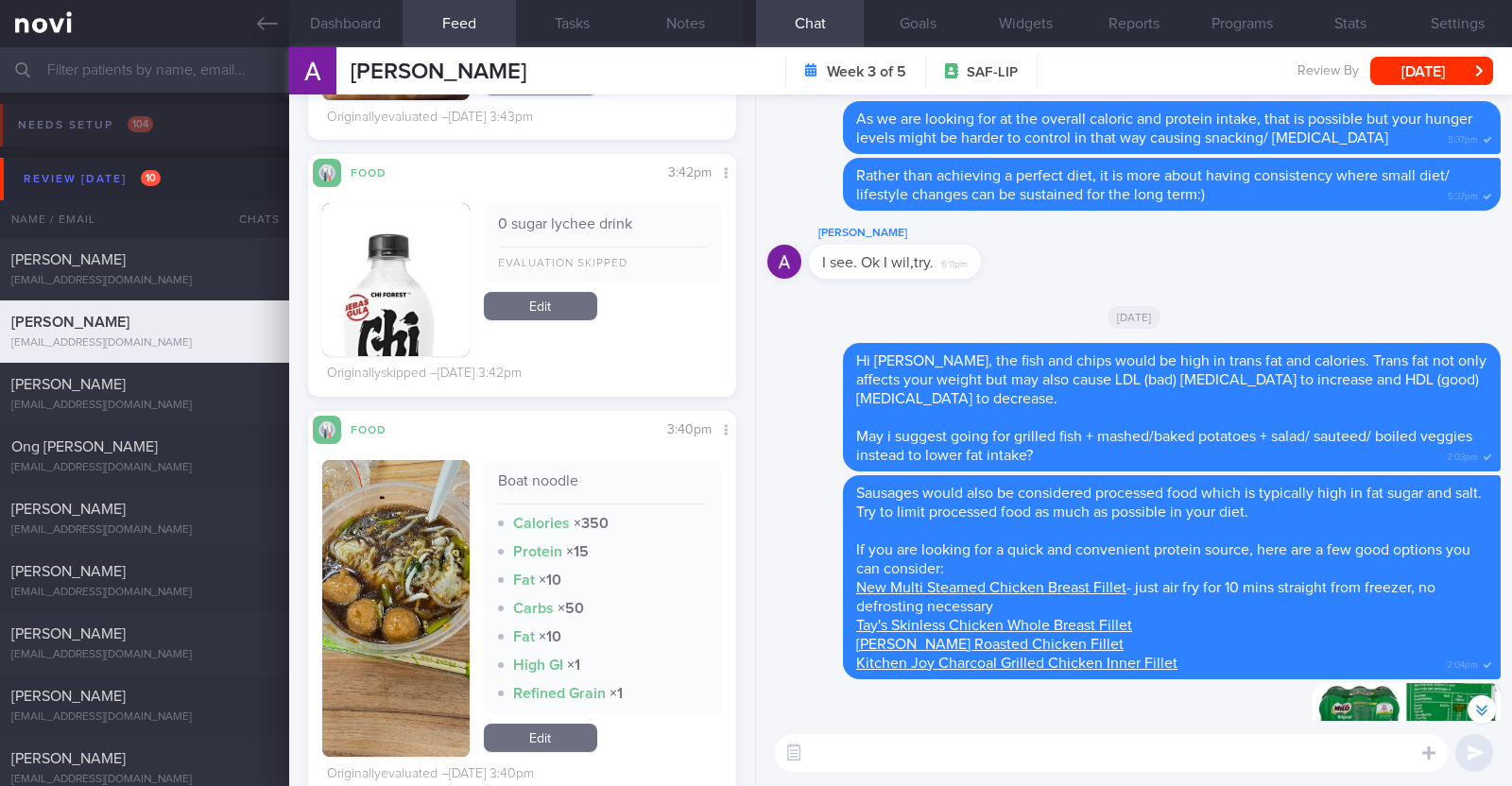
click at [912, 737] on textarea at bounding box center [1111, 753] width 673 height 38
type textarea "Hi Alvin, happy Monday:)"
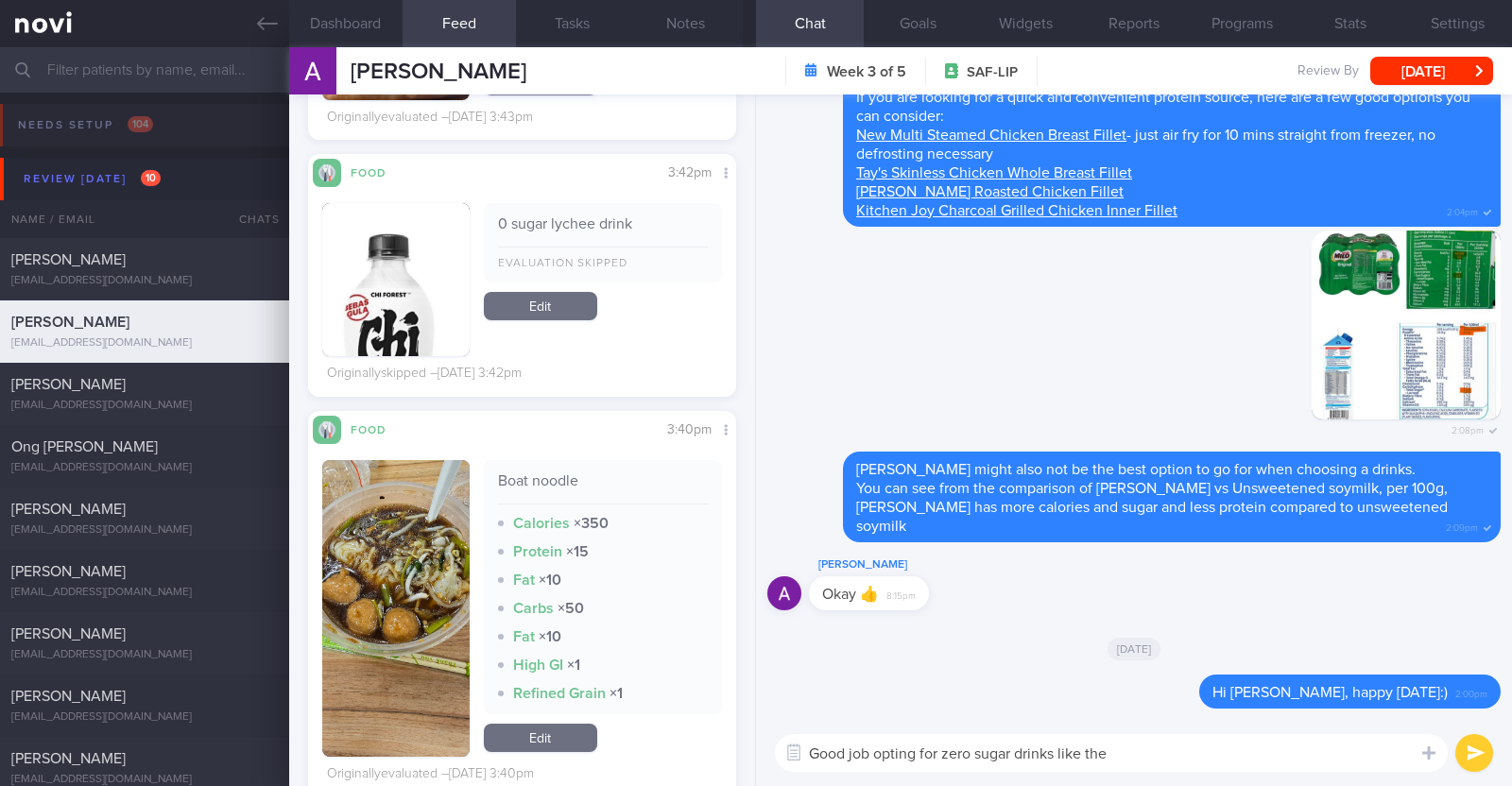
click at [387, 272] on button "button" at bounding box center [396, 279] width 147 height 153
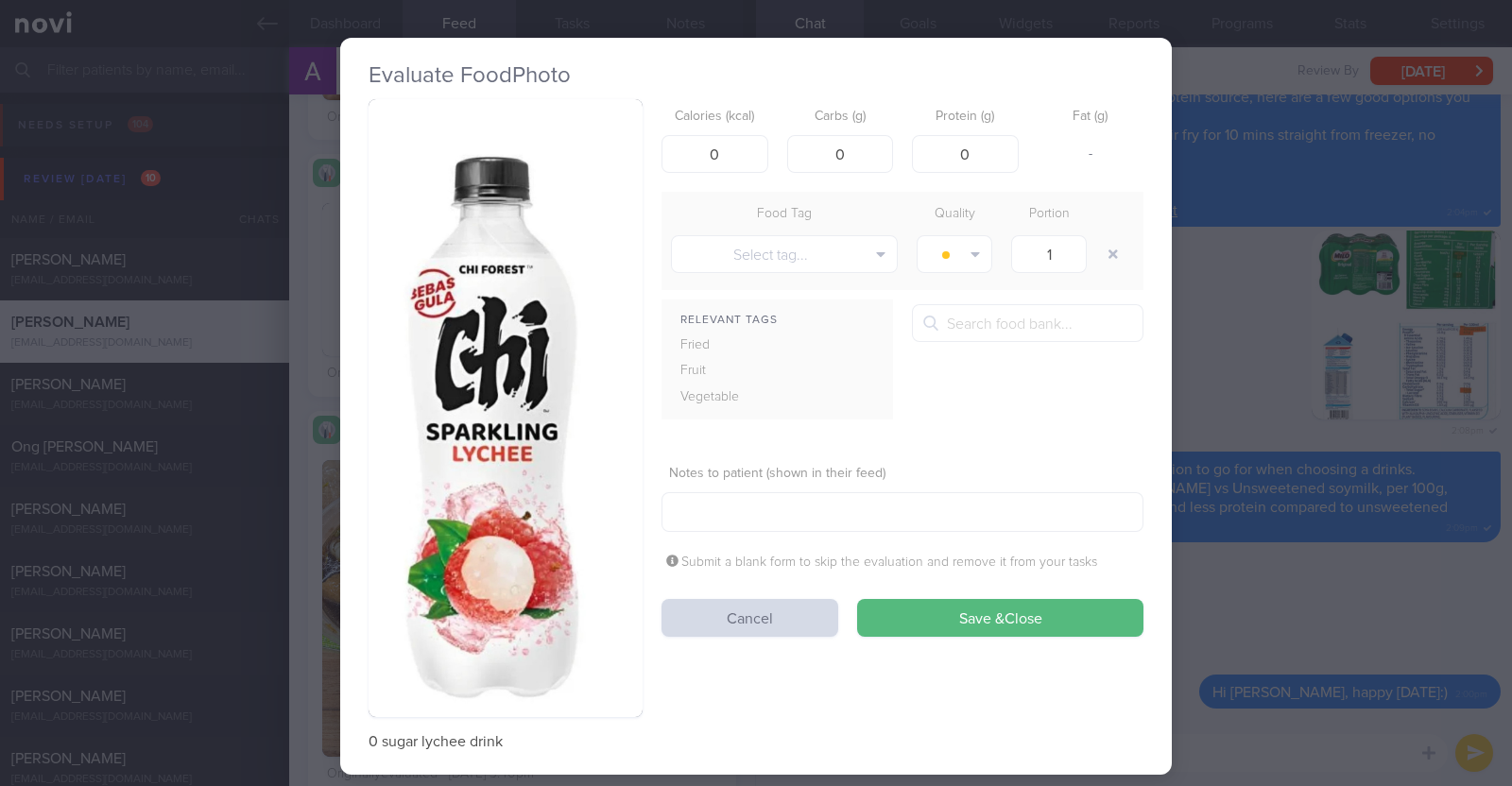
click at [341, 397] on div "Evaluate Food Photo 0 sugar lychee drink Calories (kcal) 0 Carbs (g) 0 Protein …" at bounding box center [756, 406] width 832 height 737
click at [1191, 619] on div "Evaluate Food Photo 0 sugar lychee drink Calories (kcal) 0 Carbs (g) 0 Protein …" at bounding box center [756, 393] width 1512 height 786
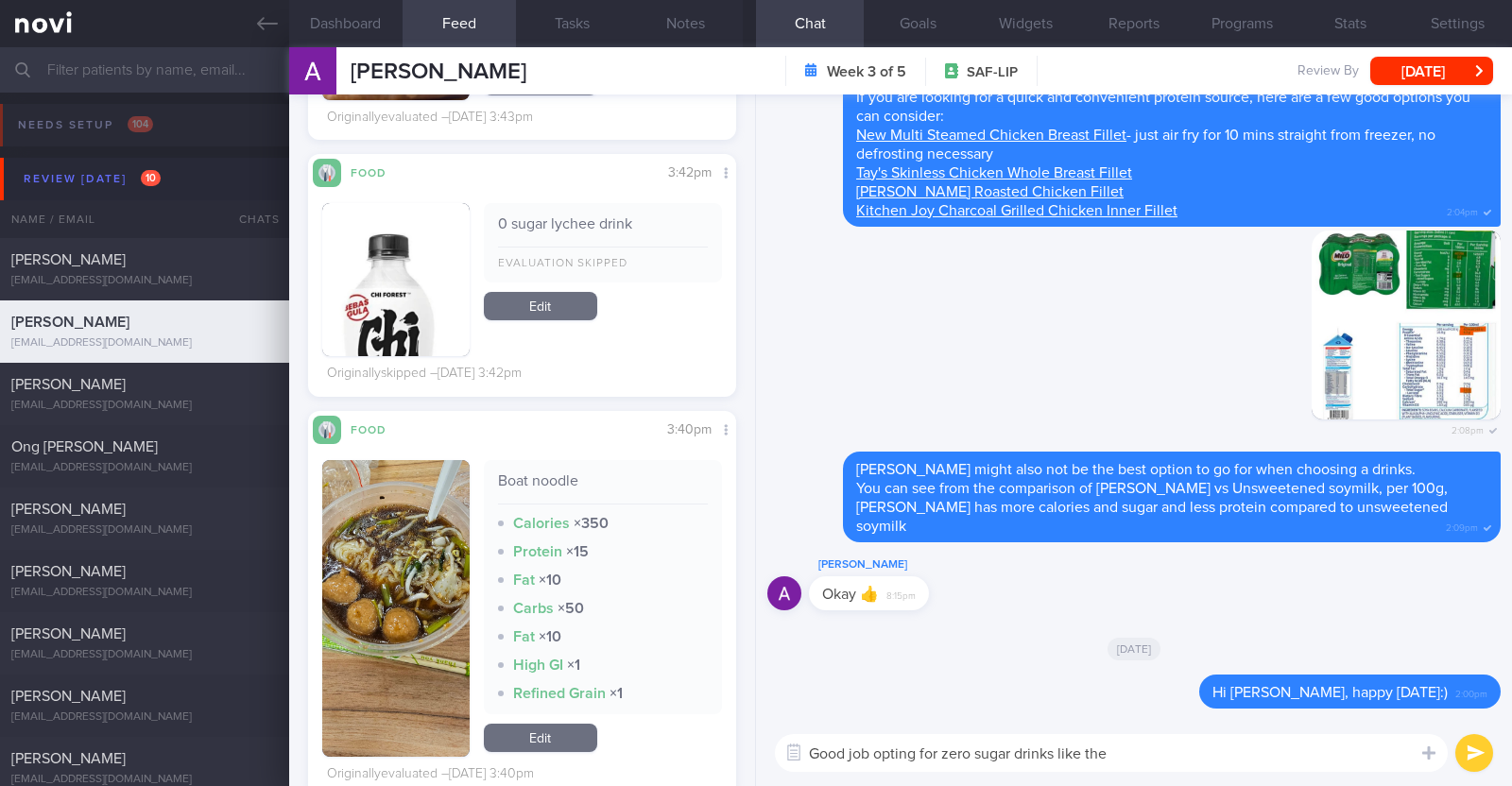
click at [1170, 758] on textarea "Good job opting for zero sugar drinks like the" at bounding box center [1111, 753] width 673 height 38
type textarea "Good job opting for zero sugar drinks like the Chi forest drink and the unsweet…"
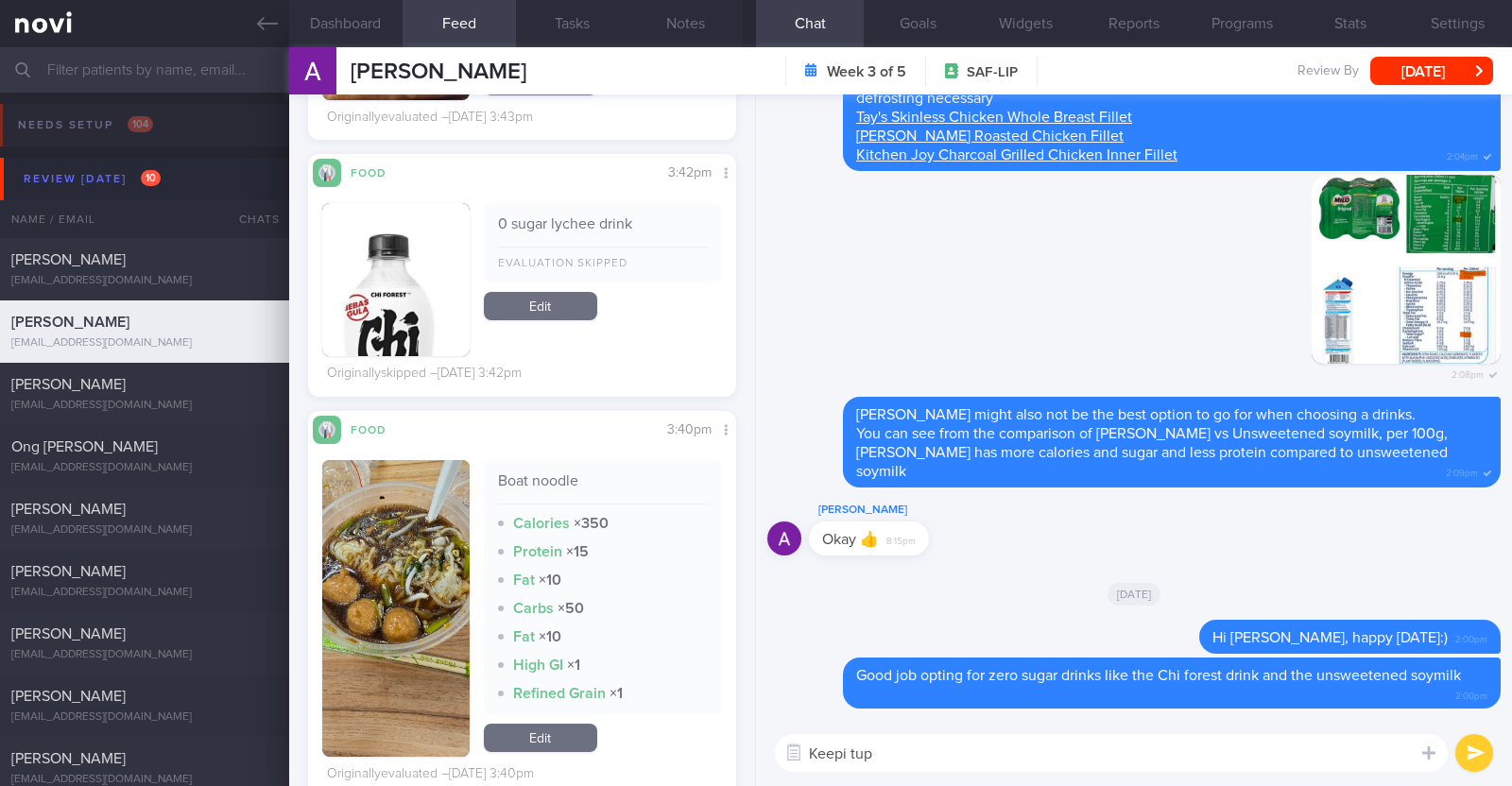
type textarea "Keepi tup!"
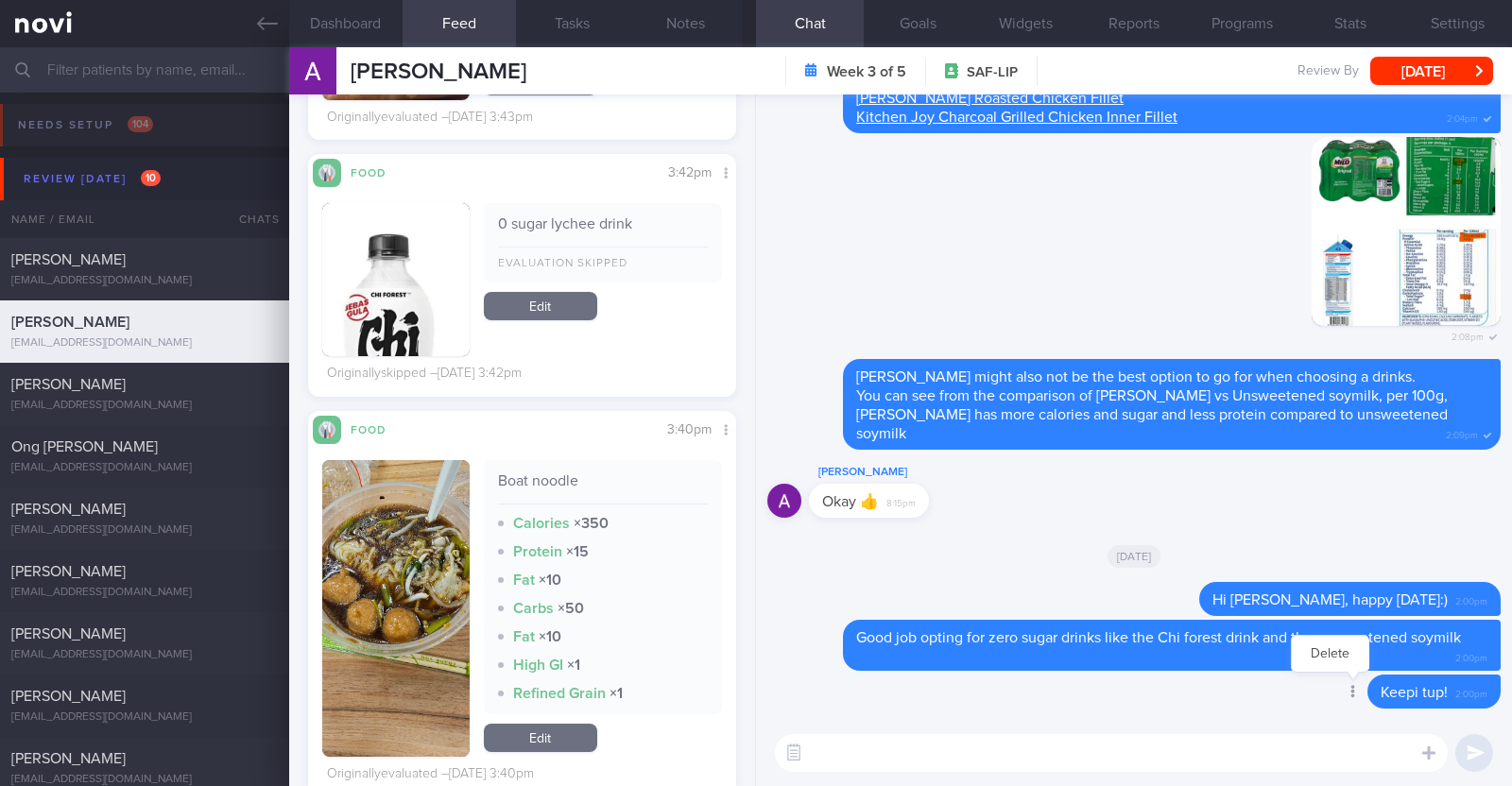
click at [1339, 699] on div at bounding box center [1352, 692] width 34 height 35
click at [1331, 658] on button "Delete" at bounding box center [1330, 653] width 77 height 28
click at [867, 743] on textarea at bounding box center [1111, 753] width 673 height 38
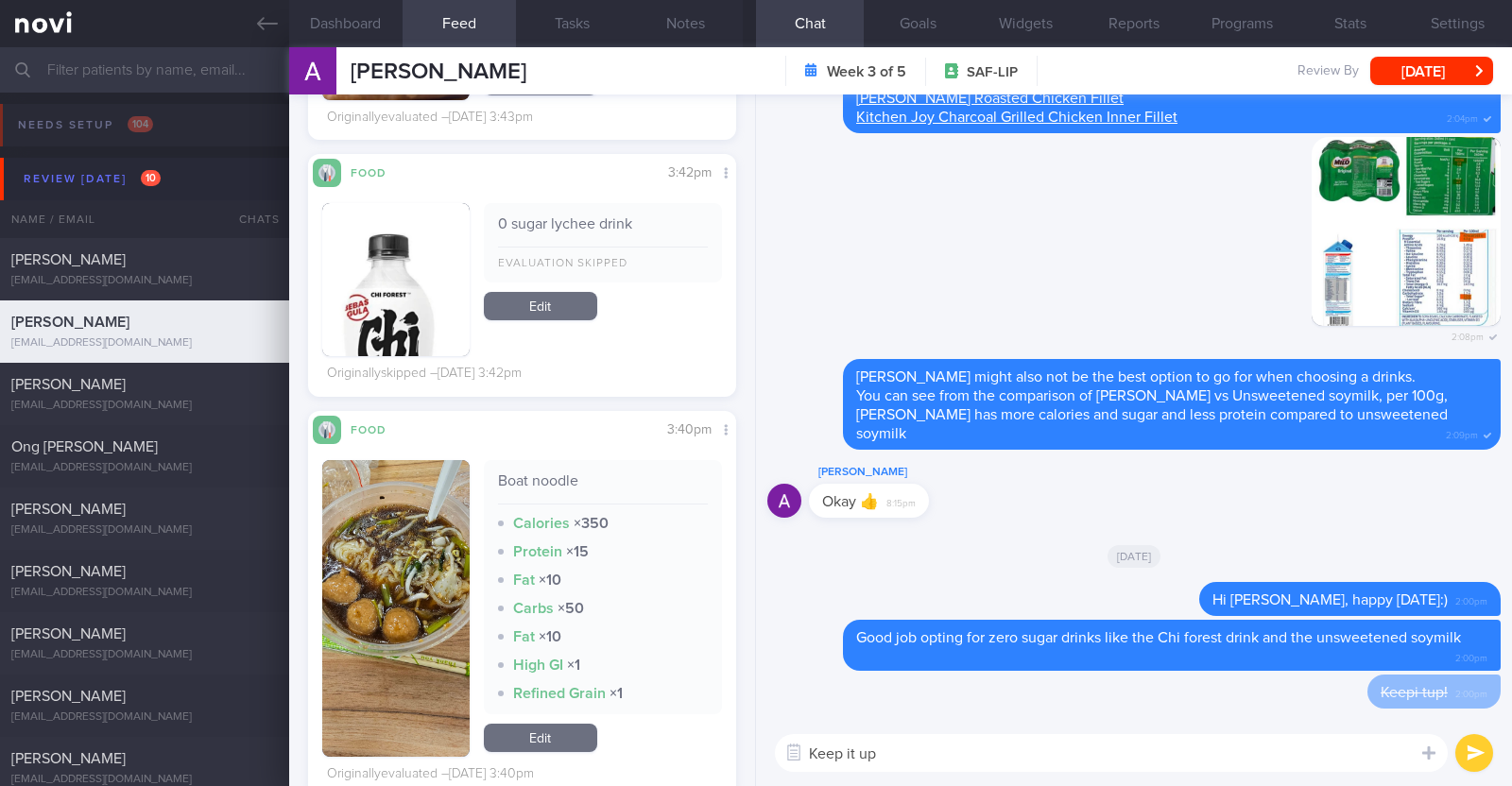
type textarea "Keep it up!"
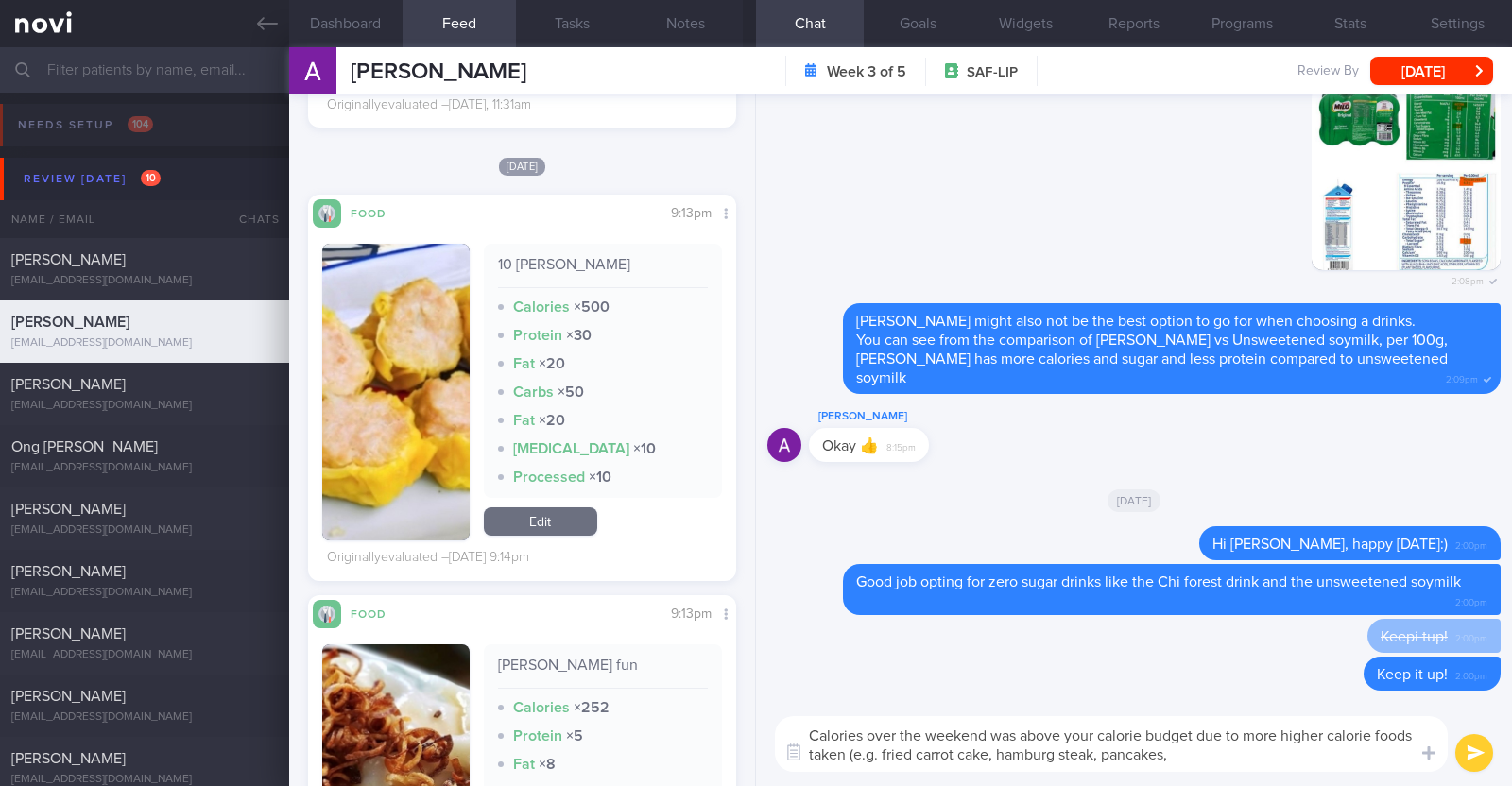
scroll to position [3541, 0]
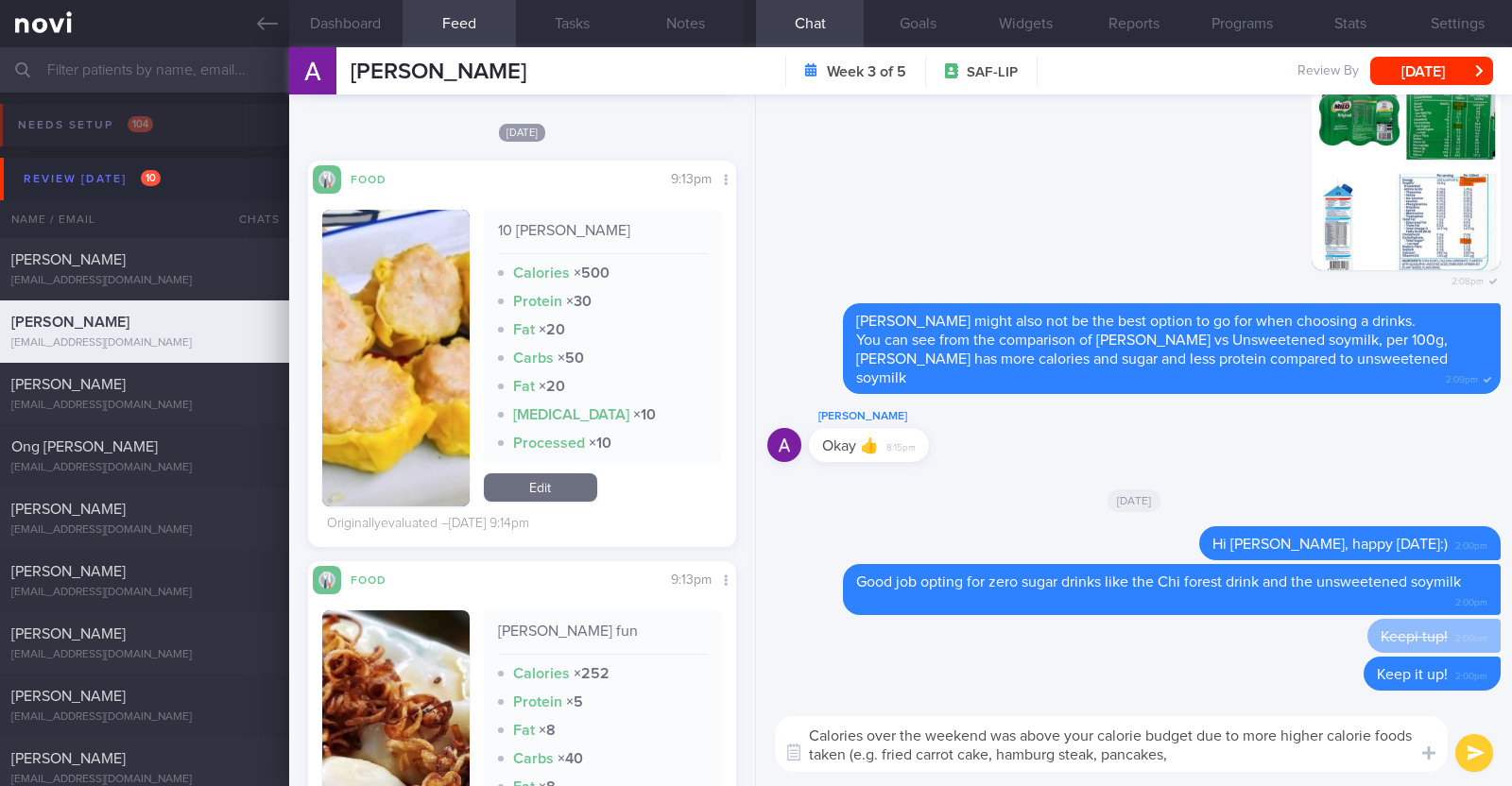
type textarea "Calories over the weekend was above your calorie budget due to more higher calo…"
click at [537, 487] on link "Edit" at bounding box center [541, 487] width 114 height 28
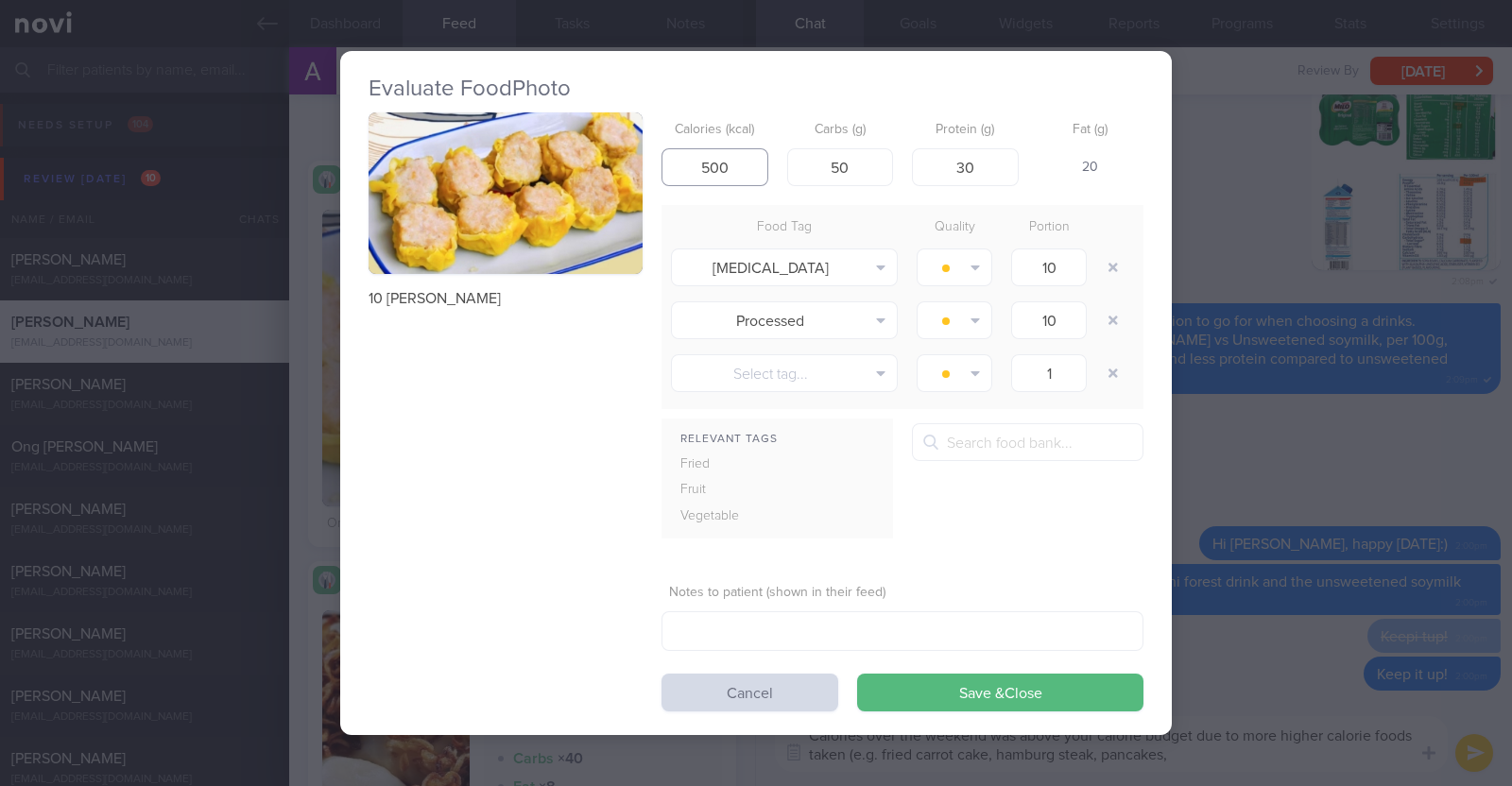
drag, startPoint x: 728, startPoint y: 166, endPoint x: 542, endPoint y: 97, distance: 198.4
click at [553, 102] on div "Evaluate Food Photo 10 siew mai Calories (kcal) 500 Carbs (g) 50 Protein (g) 30…" at bounding box center [756, 393] width 832 height 684
type input "290"
drag, startPoint x: 883, startPoint y: 161, endPoint x: 768, endPoint y: 138, distance: 117.3
click at [768, 138] on div "Calories (kcal) 290 Carbs (g) 50 Protein (g) 30 Fat (g) -" at bounding box center [902, 150] width 482 height 75
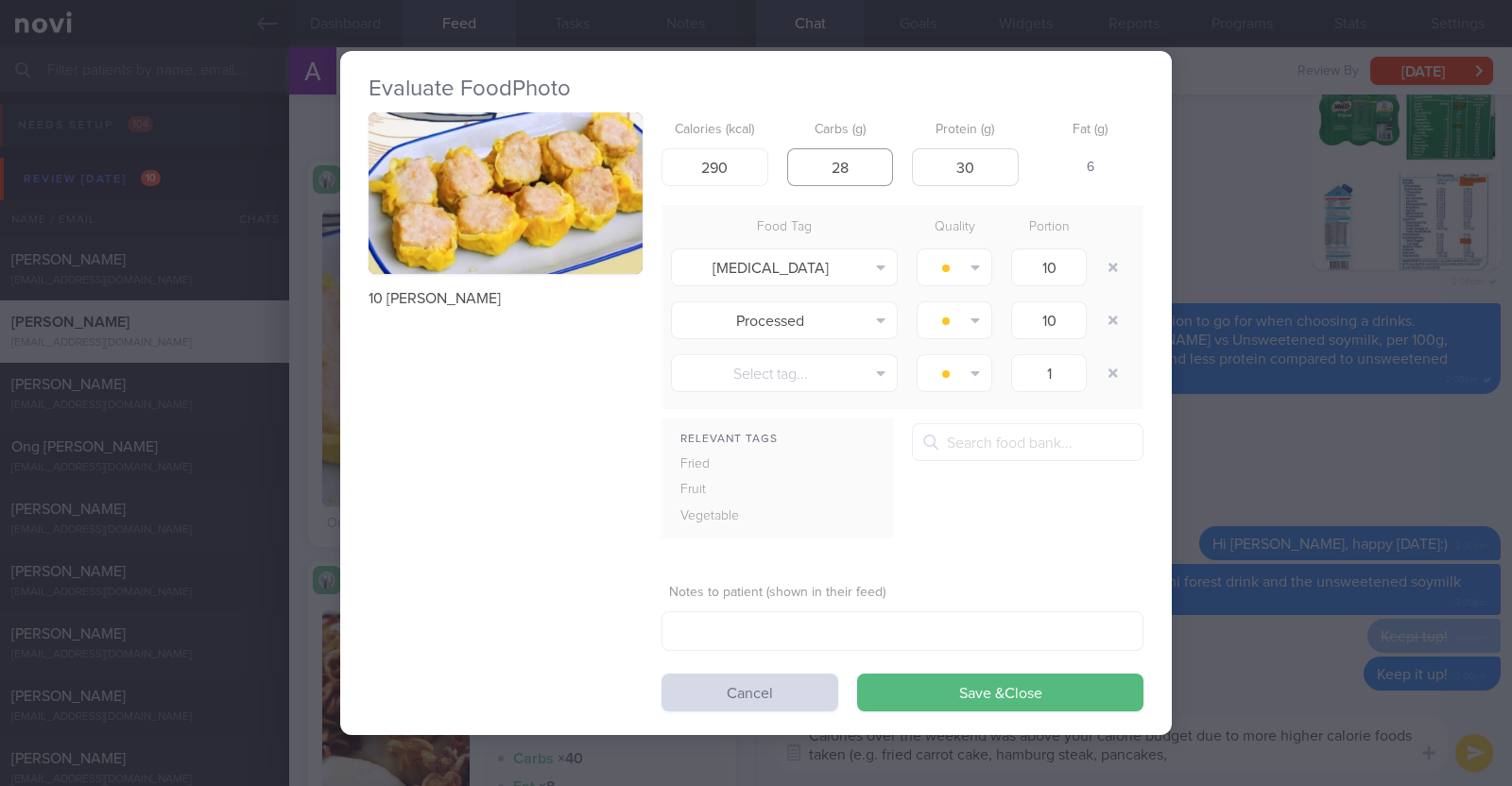
type input "28"
drag, startPoint x: 992, startPoint y: 158, endPoint x: 818, endPoint y: 159, distance: 174.0
click at [818, 159] on div "Calories (kcal) 290 Carbs (g) 28 Protein (g) 30 Fat (g) 6" at bounding box center [902, 150] width 482 height 75
type input "14"
click at [987, 691] on button "Save & Close" at bounding box center [1001, 692] width 286 height 38
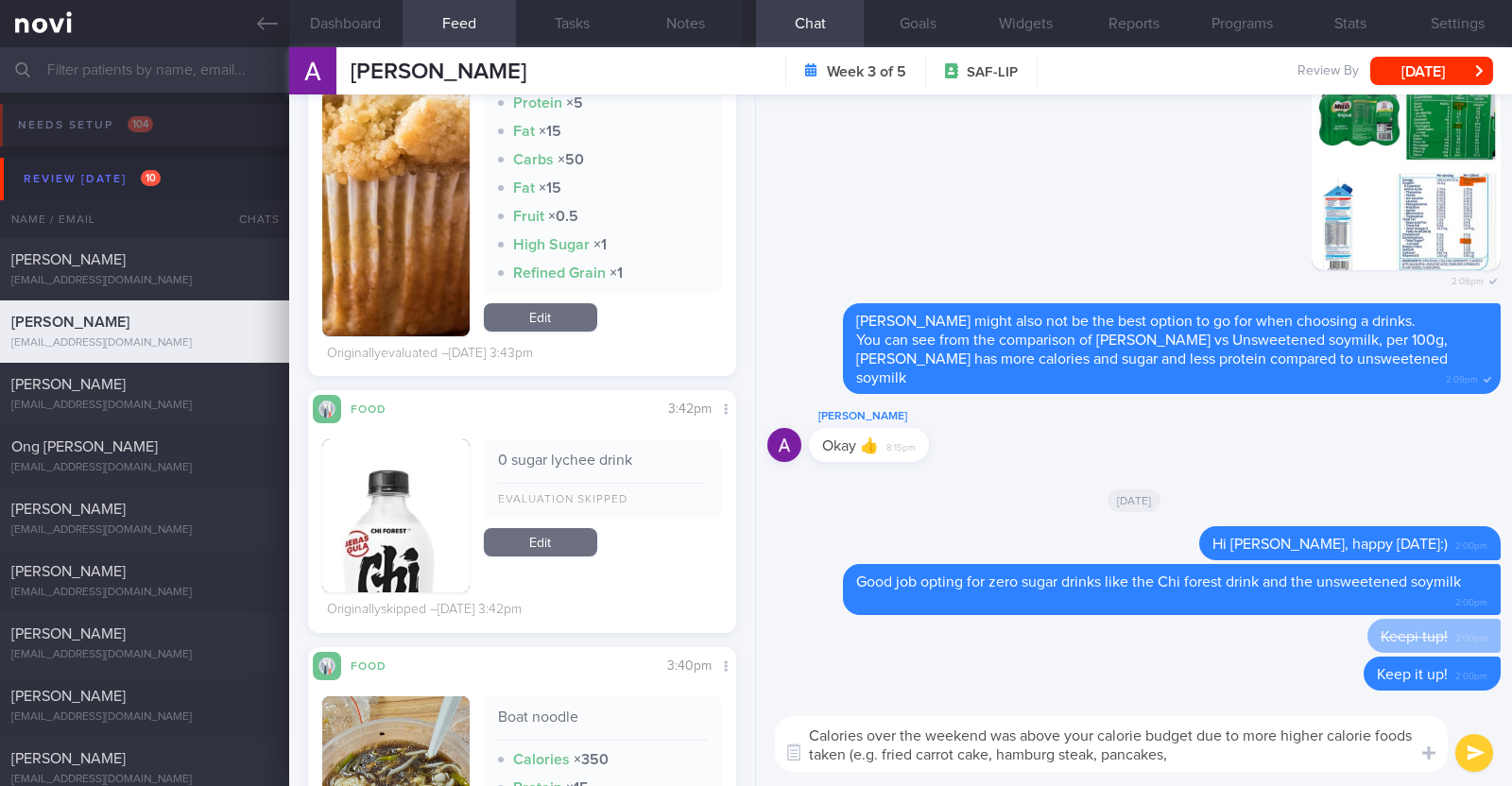
scroll to position [6021, 0]
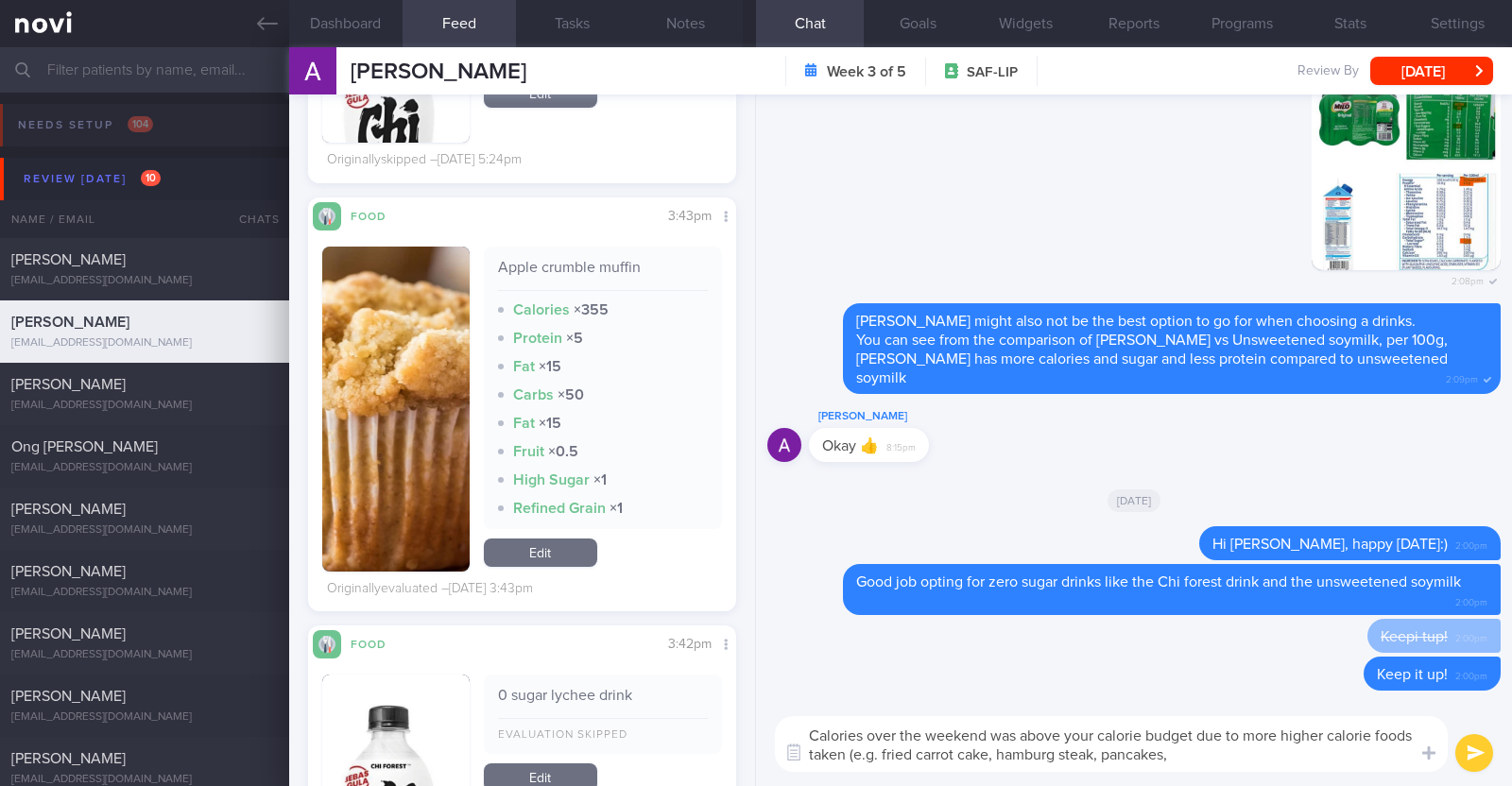
click at [1315, 755] on textarea "Calories over the weekend was above your calorie budget due to more higher calo…" at bounding box center [1111, 743] width 673 height 56
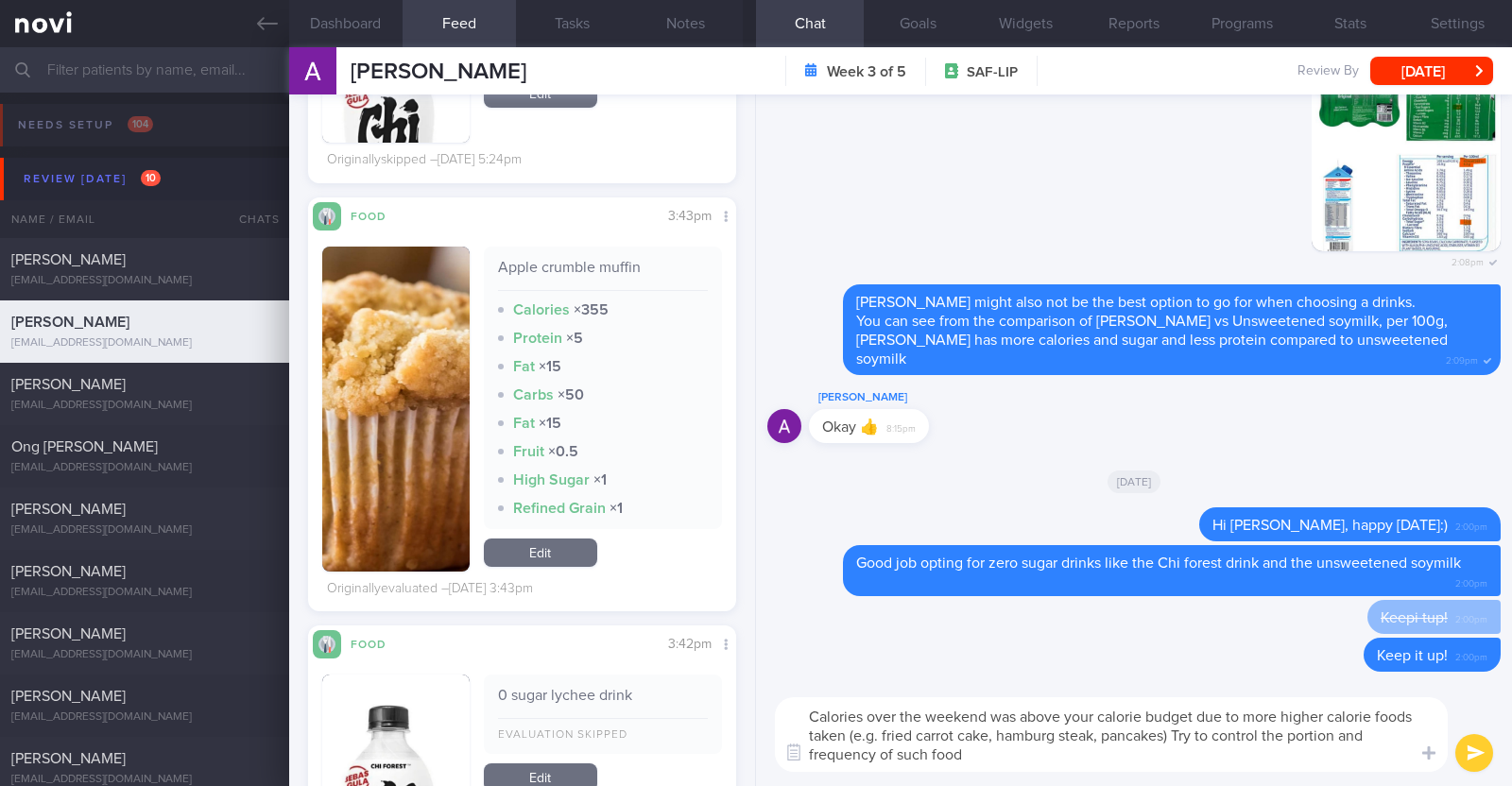
type textarea "Calories over the weekend was above your calorie budget due to more higher calo…"
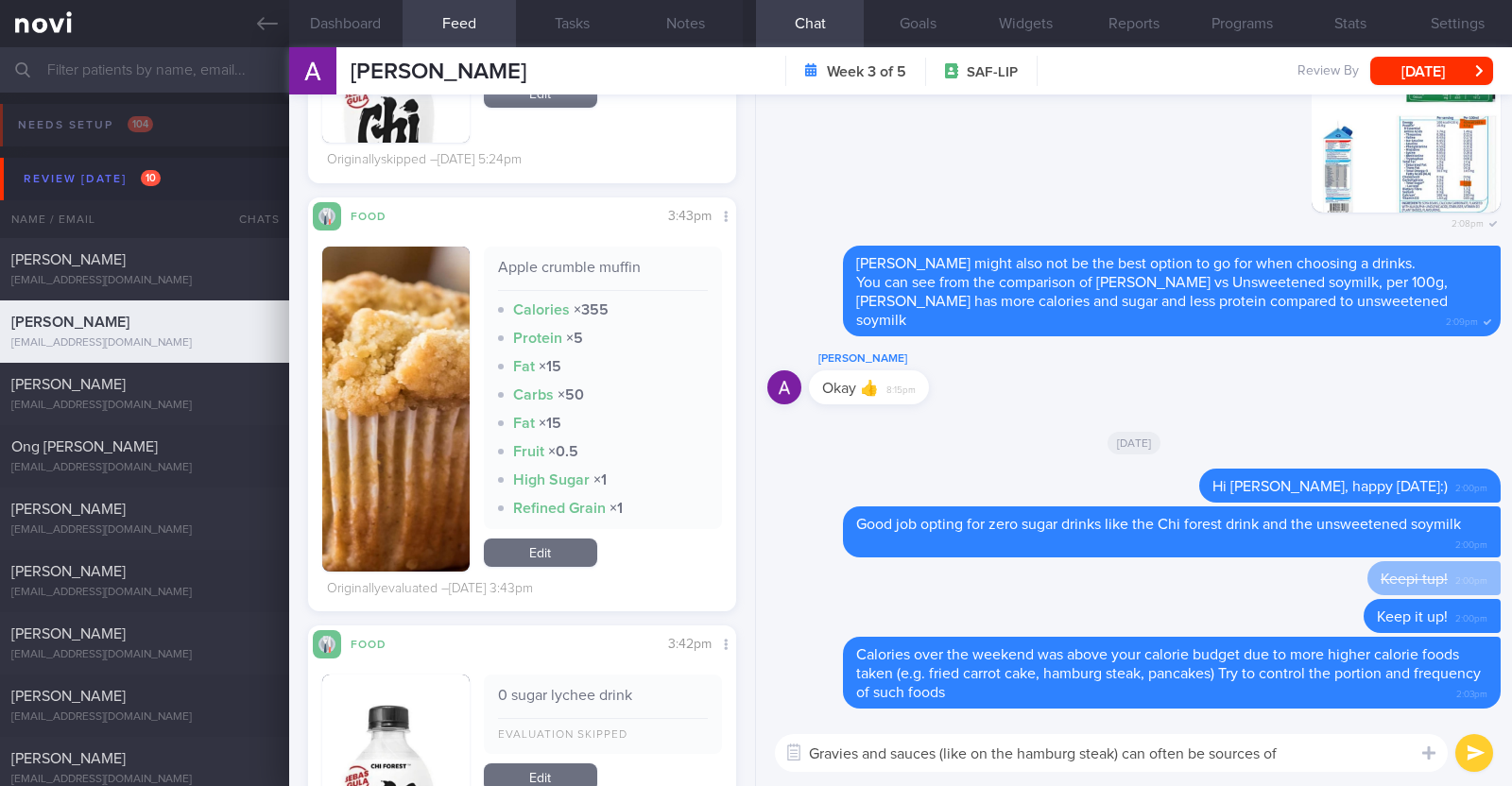
click at [1215, 758] on textarea "Gravies and sauces (like on the hamburg steak) can often be sources of" at bounding box center [1111, 753] width 673 height 38
click at [1366, 749] on textarea "Gravies and sauces (like on the hamburg steak) can often be significant sources…" at bounding box center [1111, 753] width 673 height 38
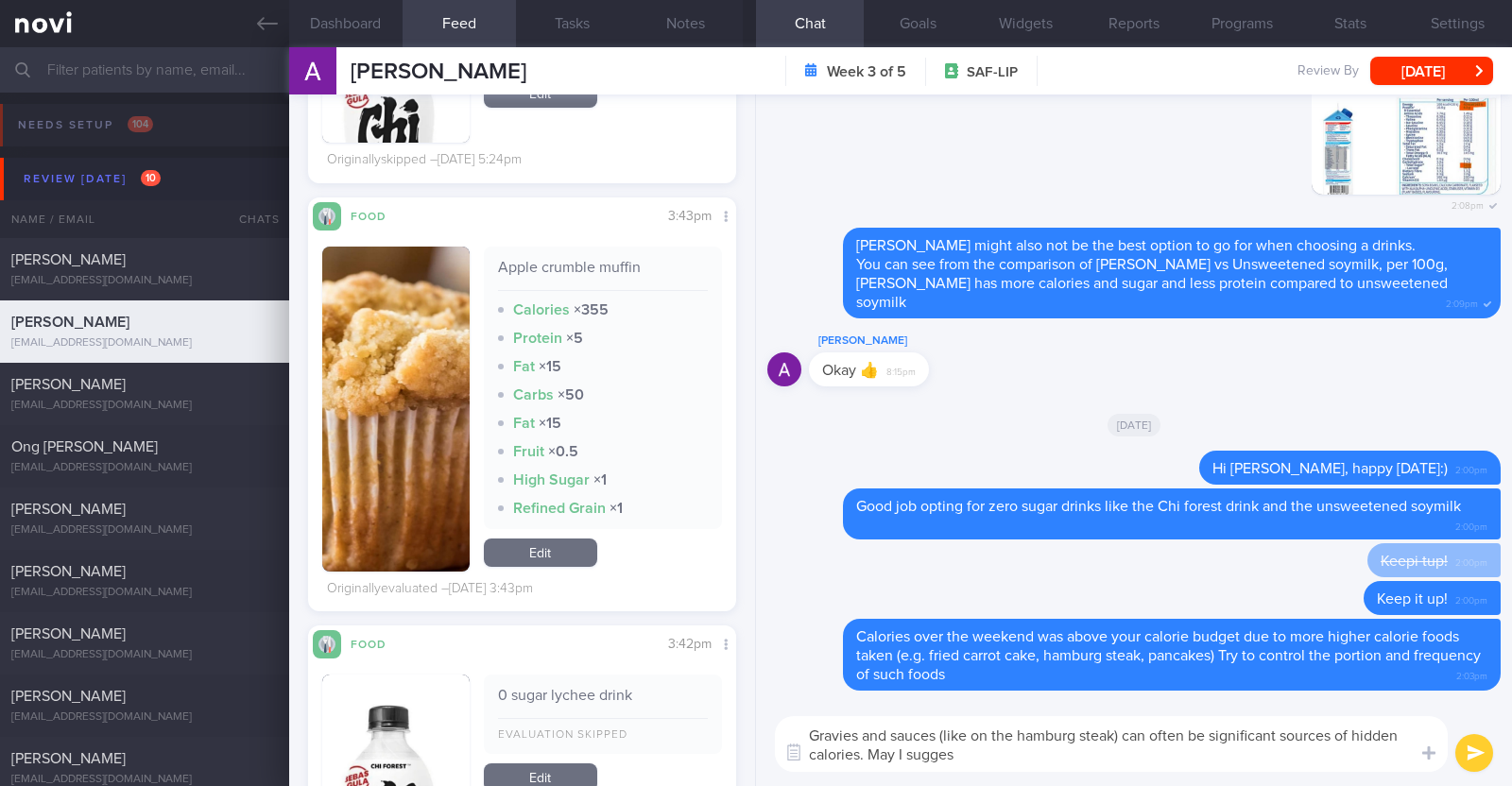
type textarea "Gravies and sauces (like on the hamburg steak) can often be significant sources…"
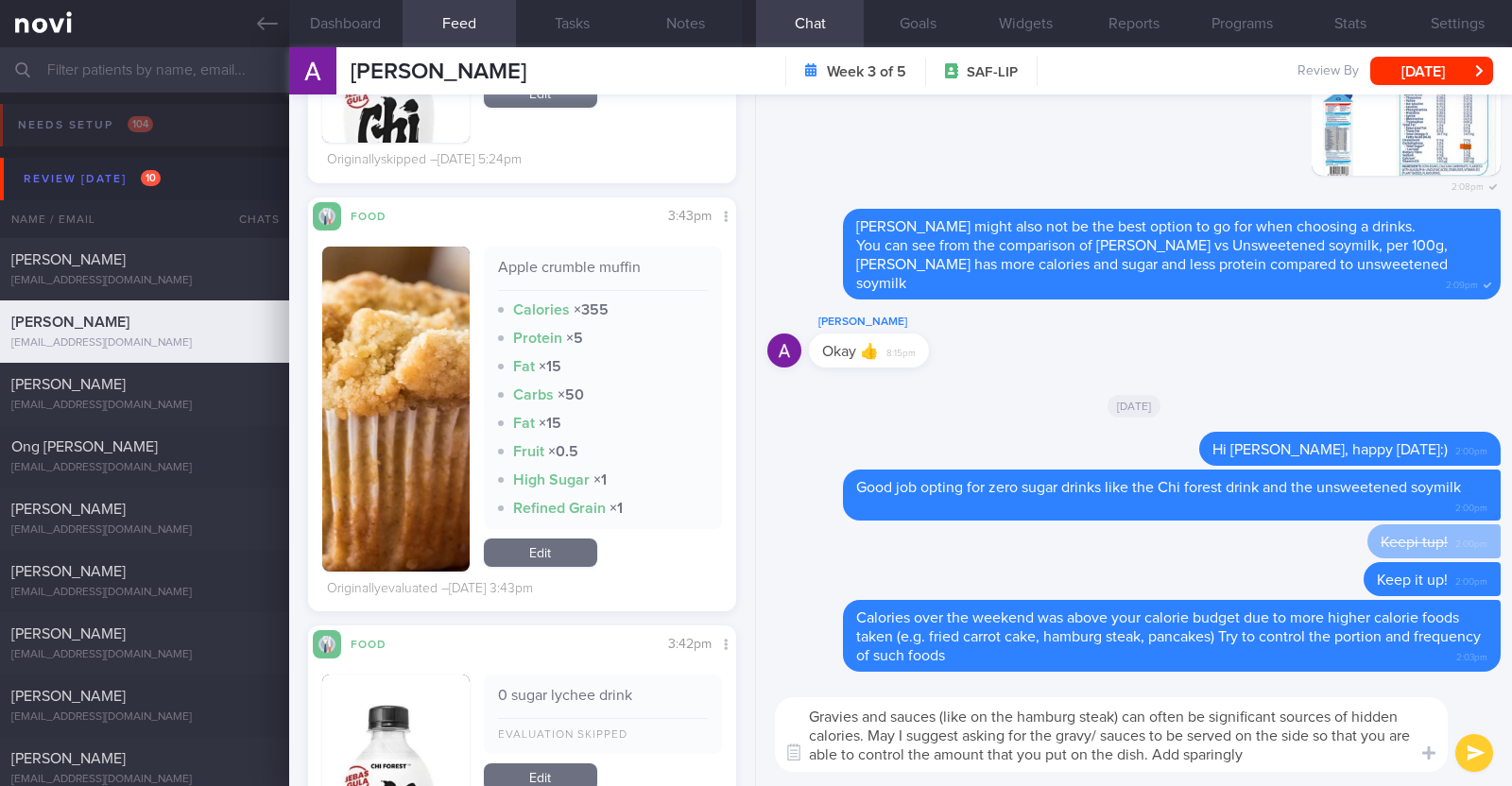
type textarea "Gravies and sauces (like on the hamburg steak) can often be significant sources…"
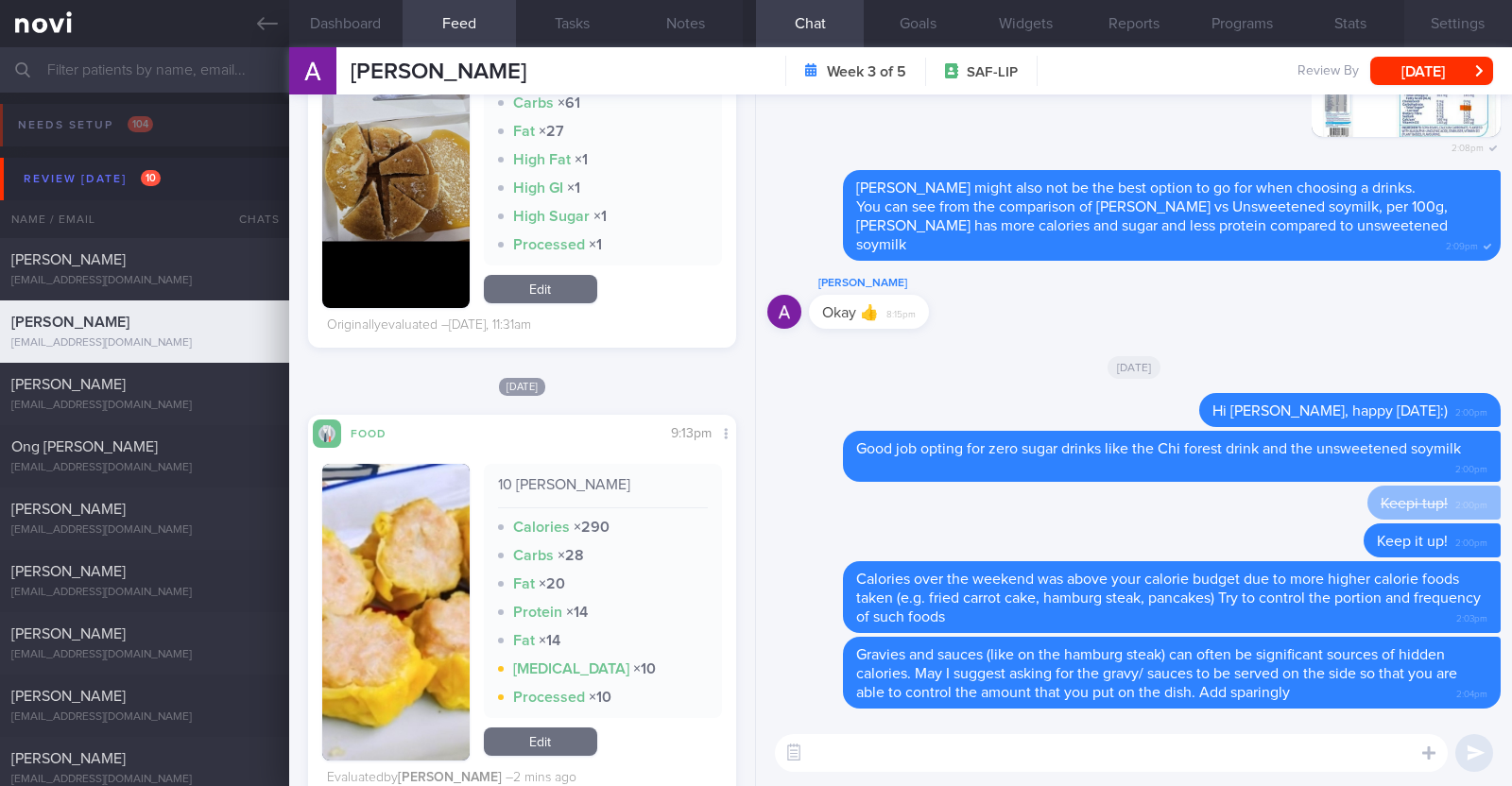
scroll to position [2257, 0]
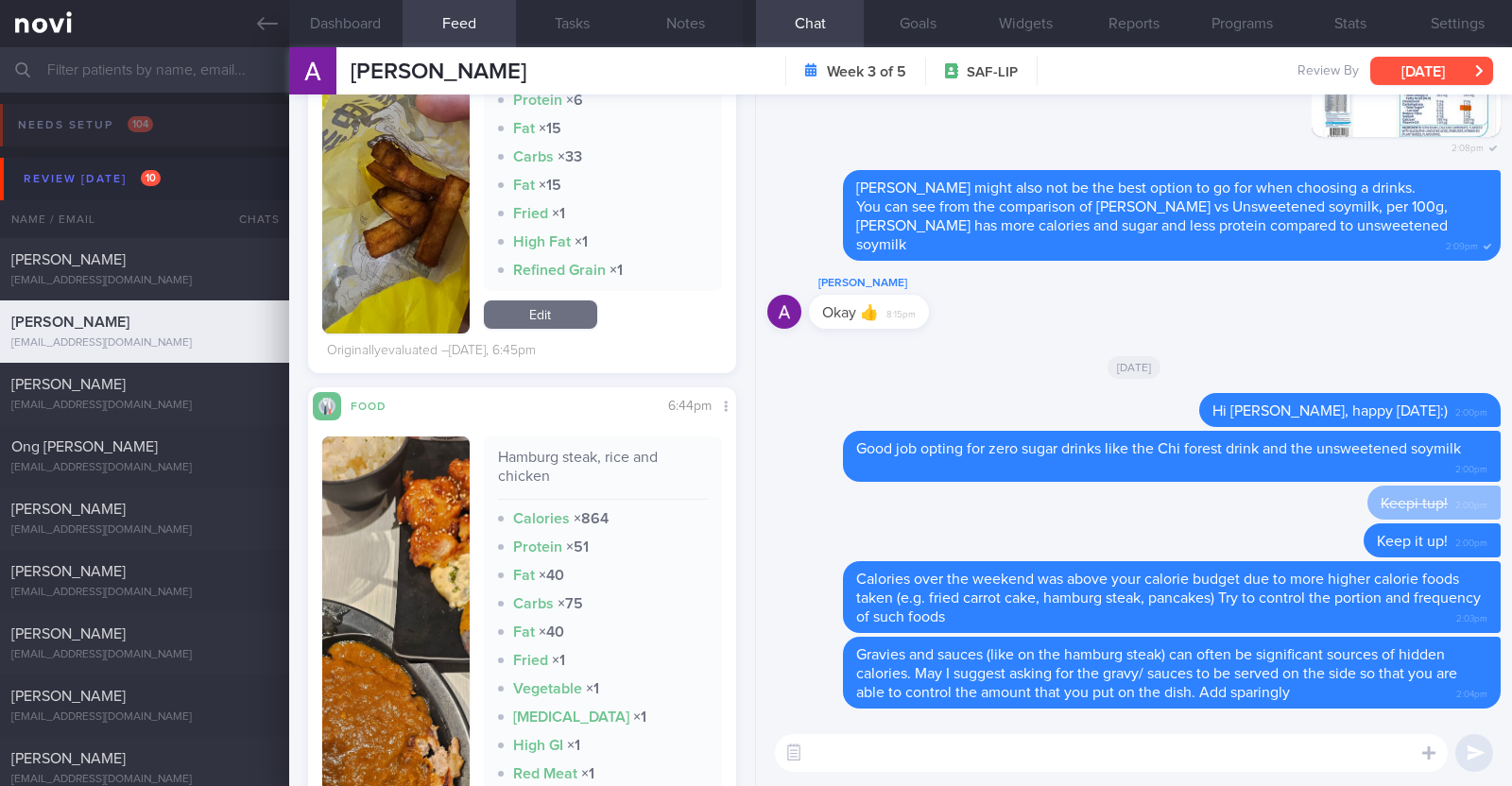
click at [1453, 74] on button "[DATE]" at bounding box center [1432, 71] width 123 height 28
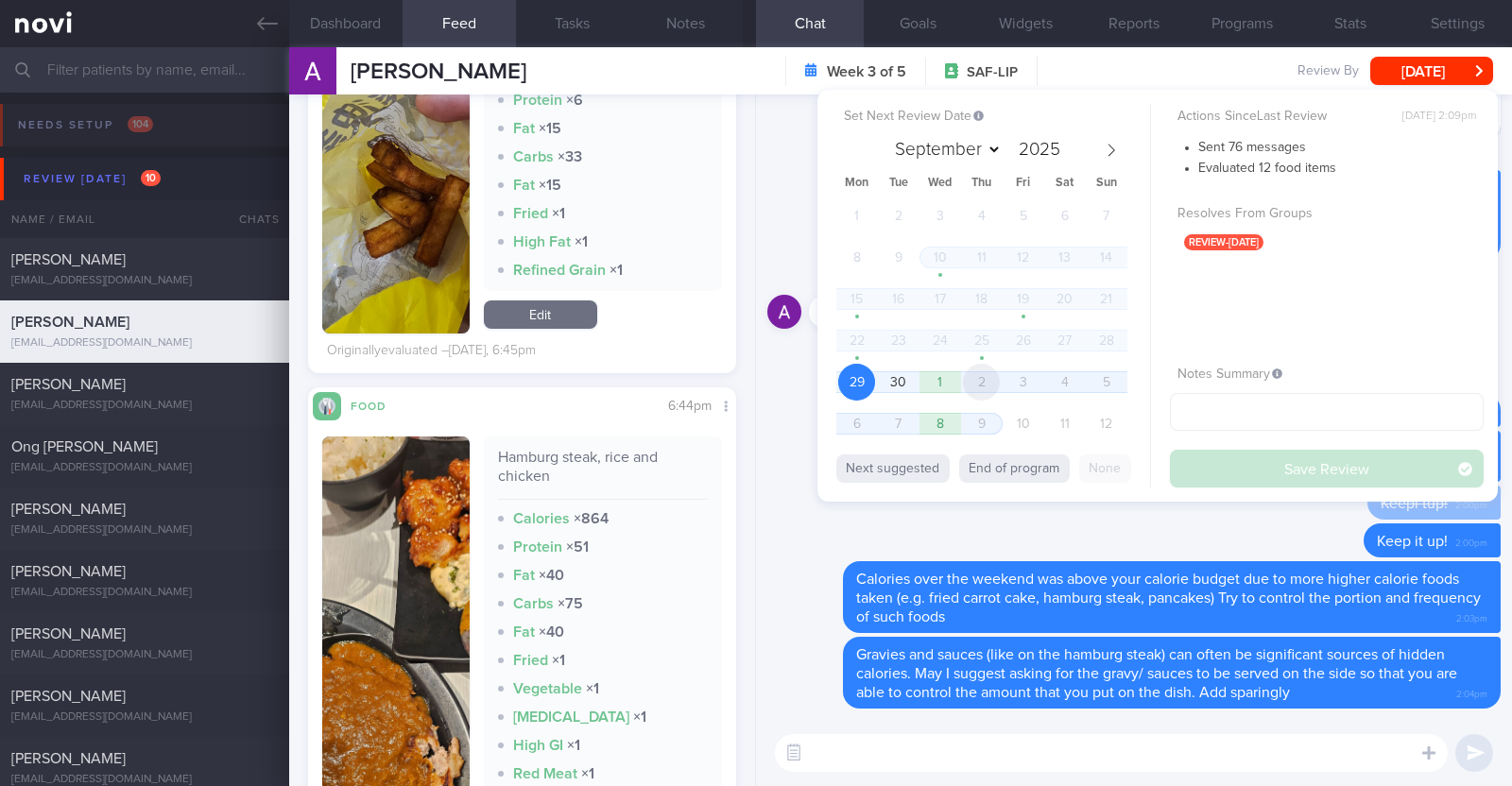
click at [997, 377] on span "2" at bounding box center [981, 382] width 37 height 37
select select "9"
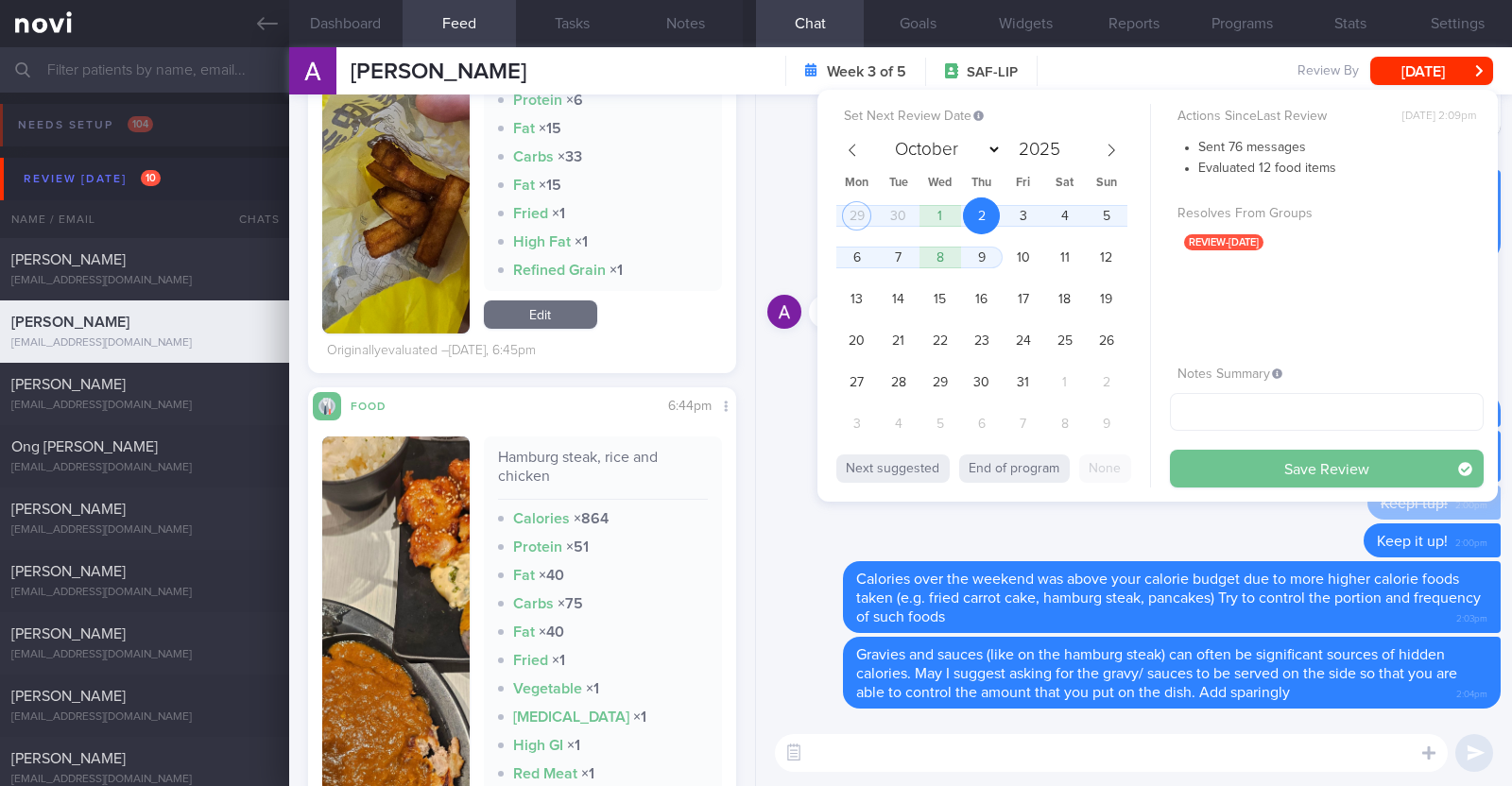
click at [1282, 457] on button "Save Review" at bounding box center [1326, 468] width 314 height 38
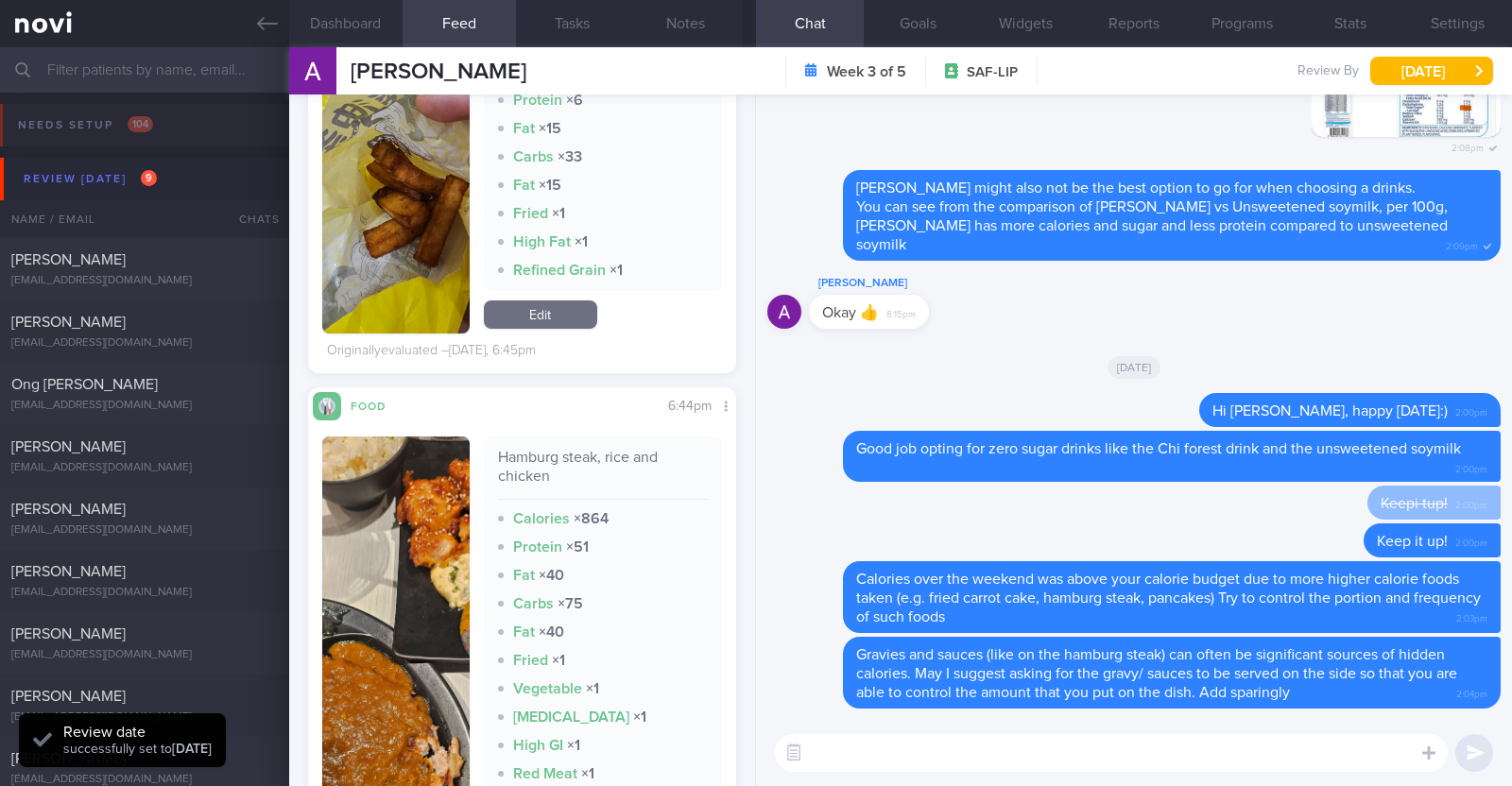
scroll to position [191, 382]
click at [169, 320] on div "[PERSON_NAME]" at bounding box center [142, 322] width 262 height 19
type textarea "30M Comorbidities: HLD Nil meds Jogging & static exercises x 3/week (45min)"
select select "8"
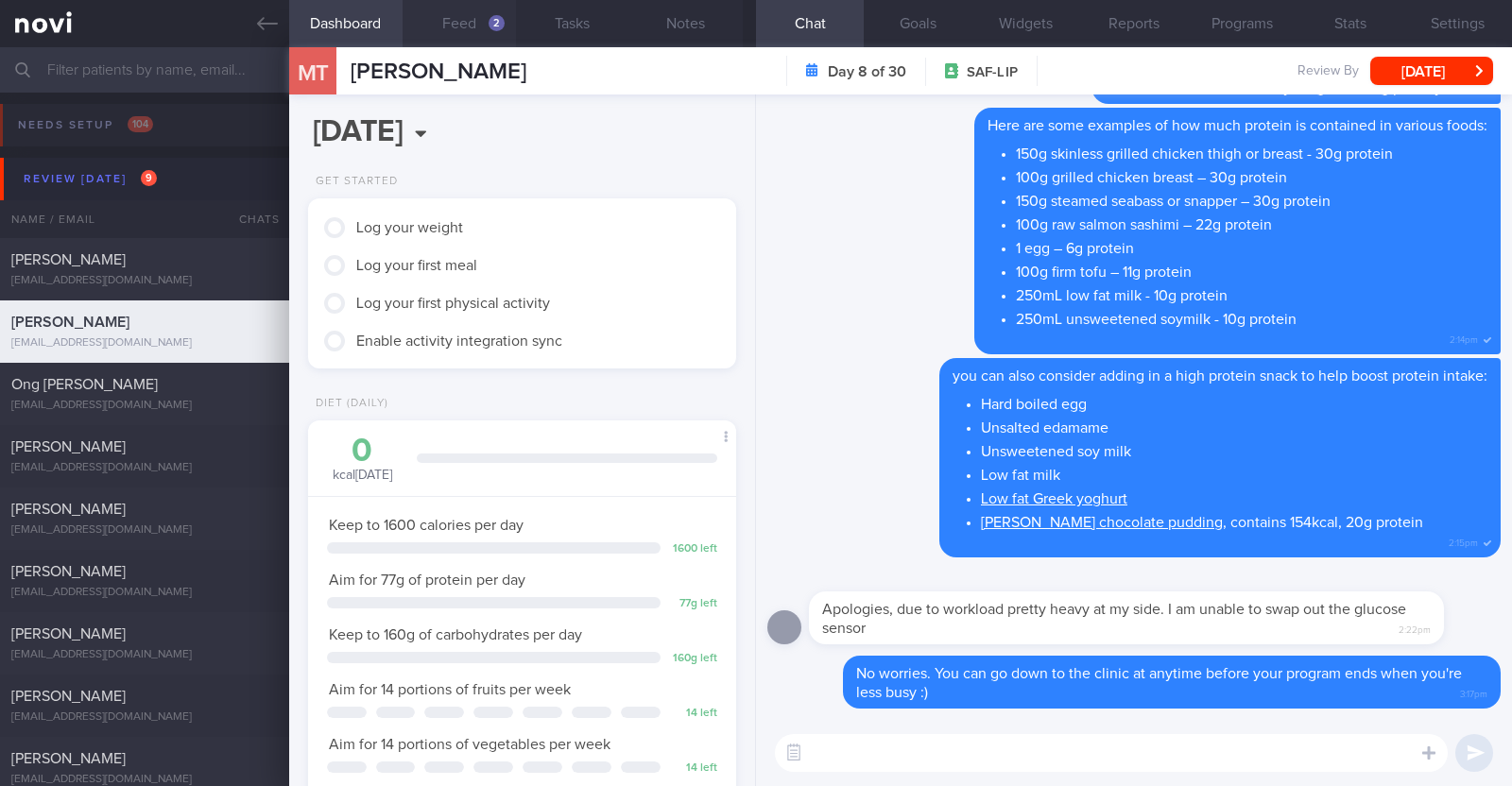
click at [463, 26] on button "Feed 2" at bounding box center [459, 24] width 114 height 47
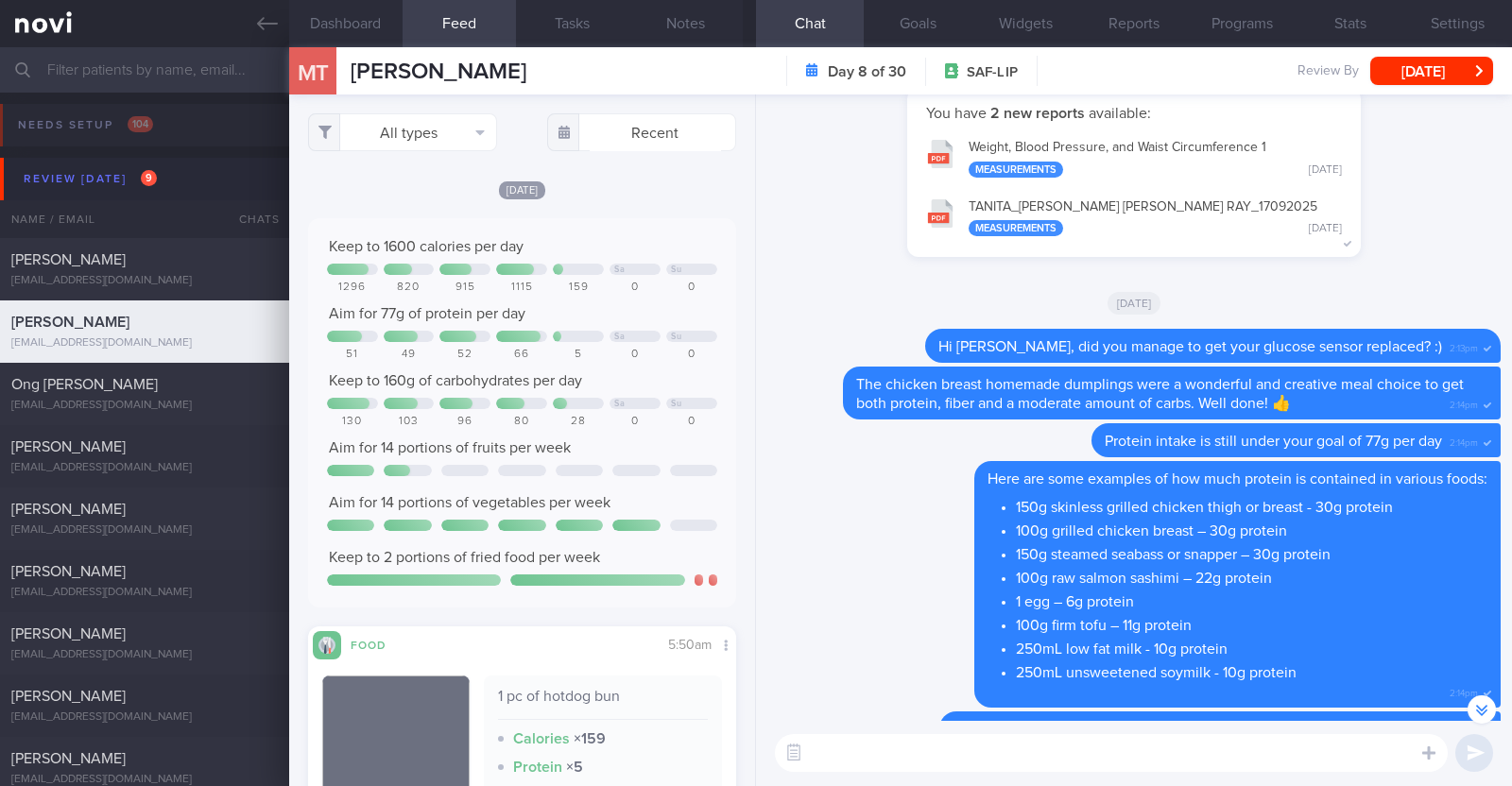
click at [852, 747] on textarea at bounding box center [1111, 753] width 673 height 38
drag, startPoint x: 914, startPoint y: 744, endPoint x: 655, endPoint y: 743, distance: 259.0
click at [676, 744] on div "Dashboard Feed 2 Tasks Notes Chat Goals Widgets Reports Programs Stats Settings…" at bounding box center [900, 416] width 1223 height 739
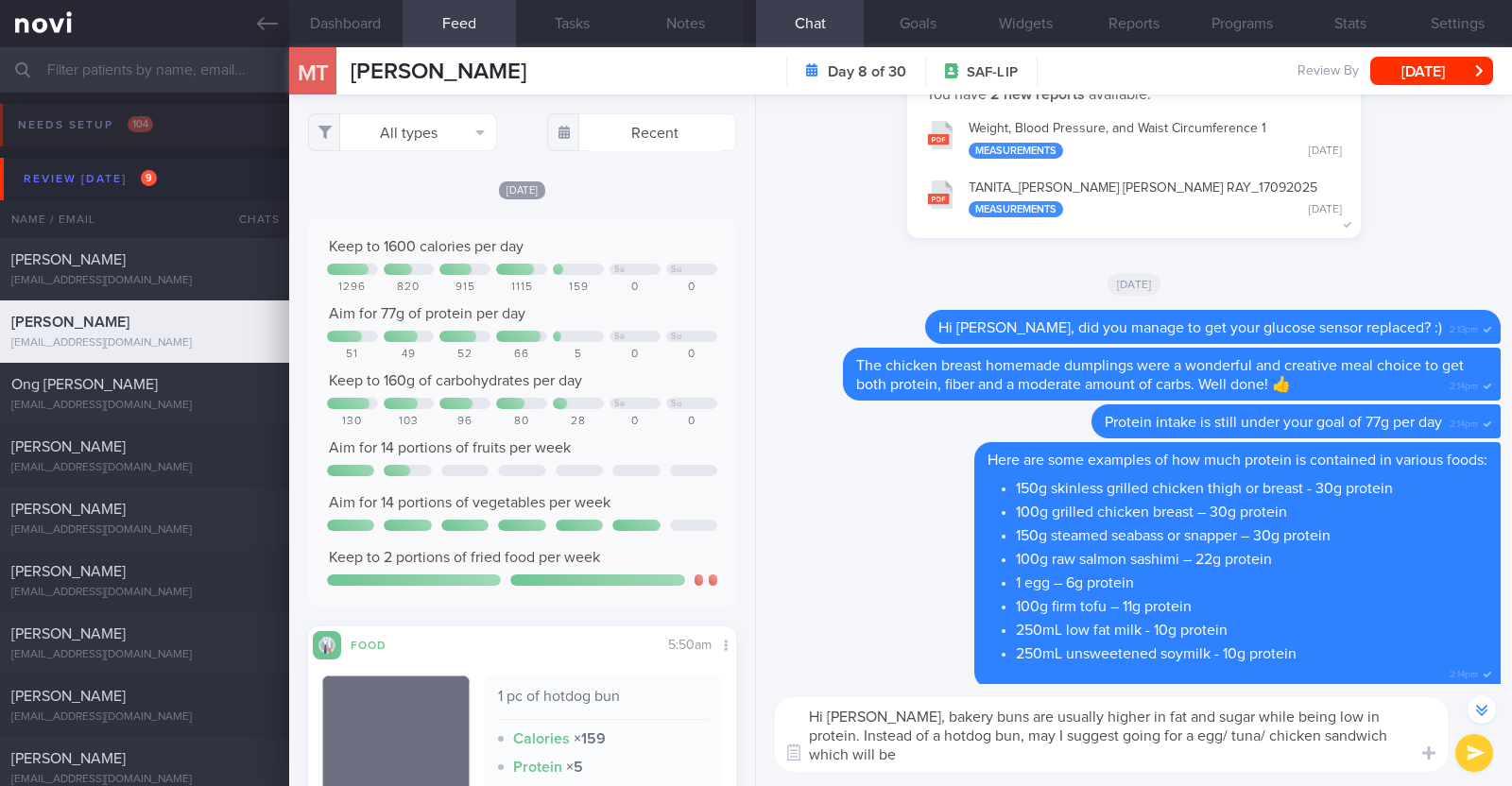
scroll to position [-389, 0]
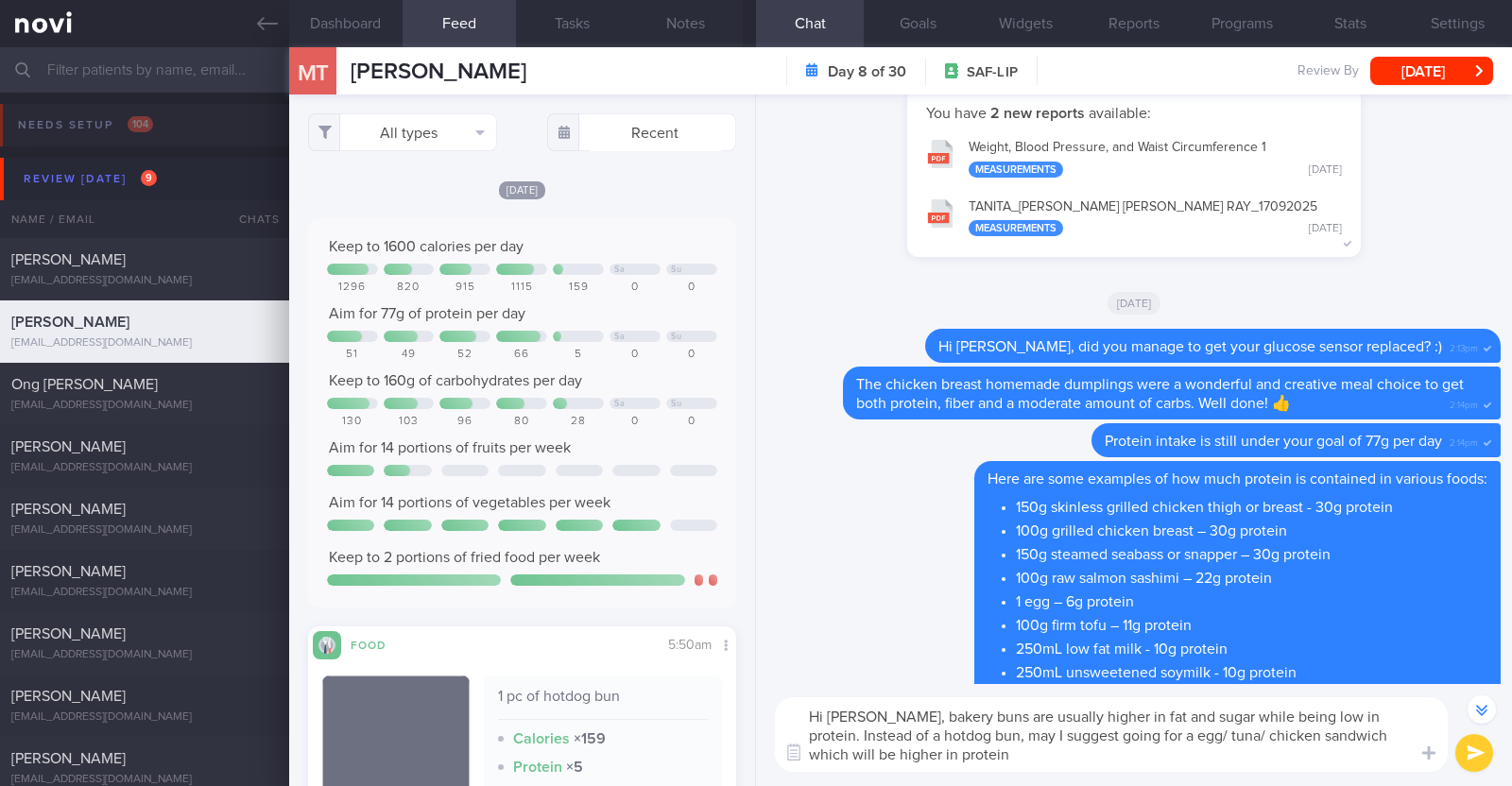
type textarea "Hi [PERSON_NAME], bakery buns are usually higher in fat and sugar while being l…"
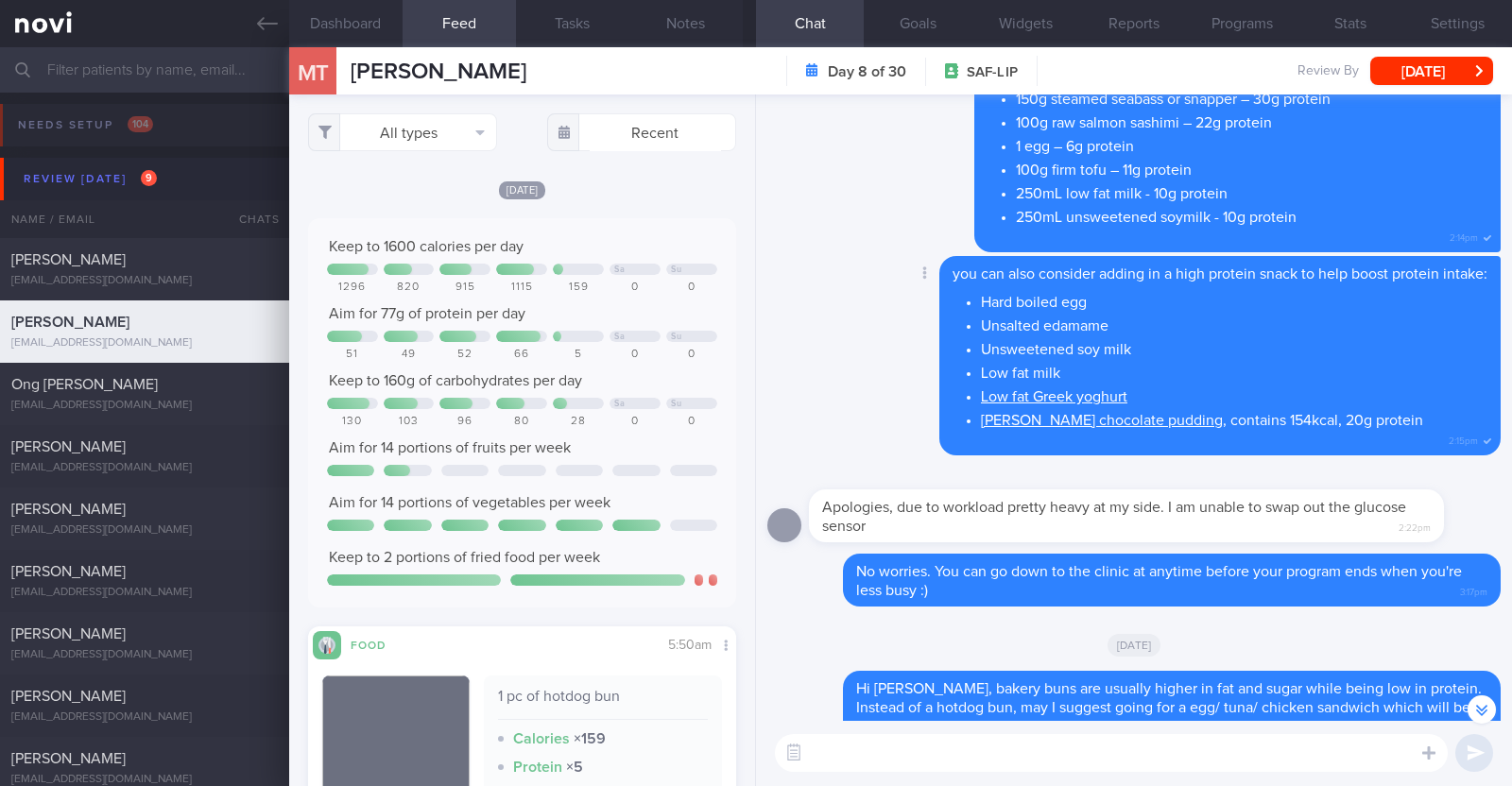
scroll to position [0, 0]
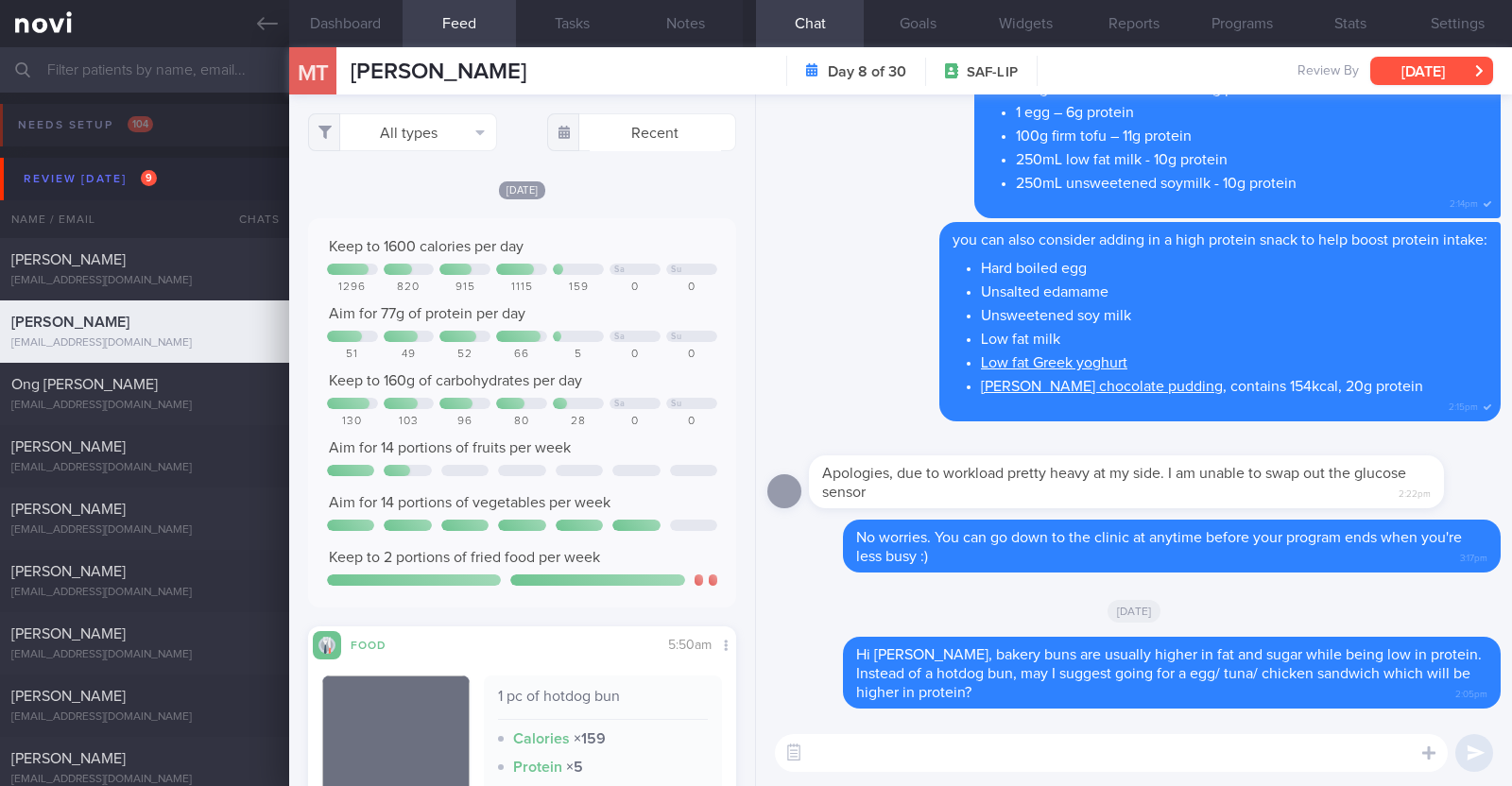
click at [1449, 71] on button "[DATE]" at bounding box center [1432, 71] width 123 height 28
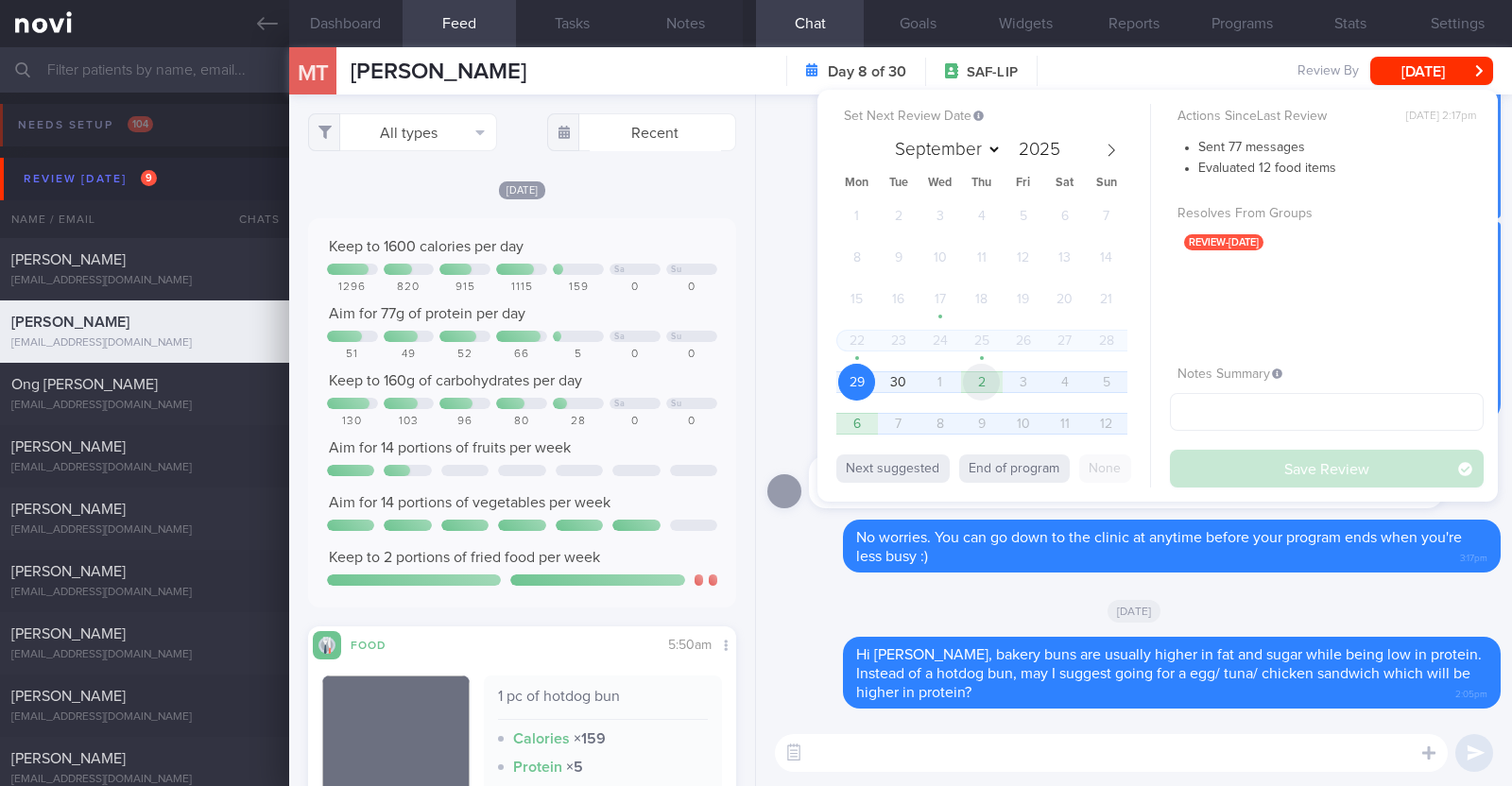
click at [998, 385] on span "2" at bounding box center [981, 382] width 37 height 37
select select "9"
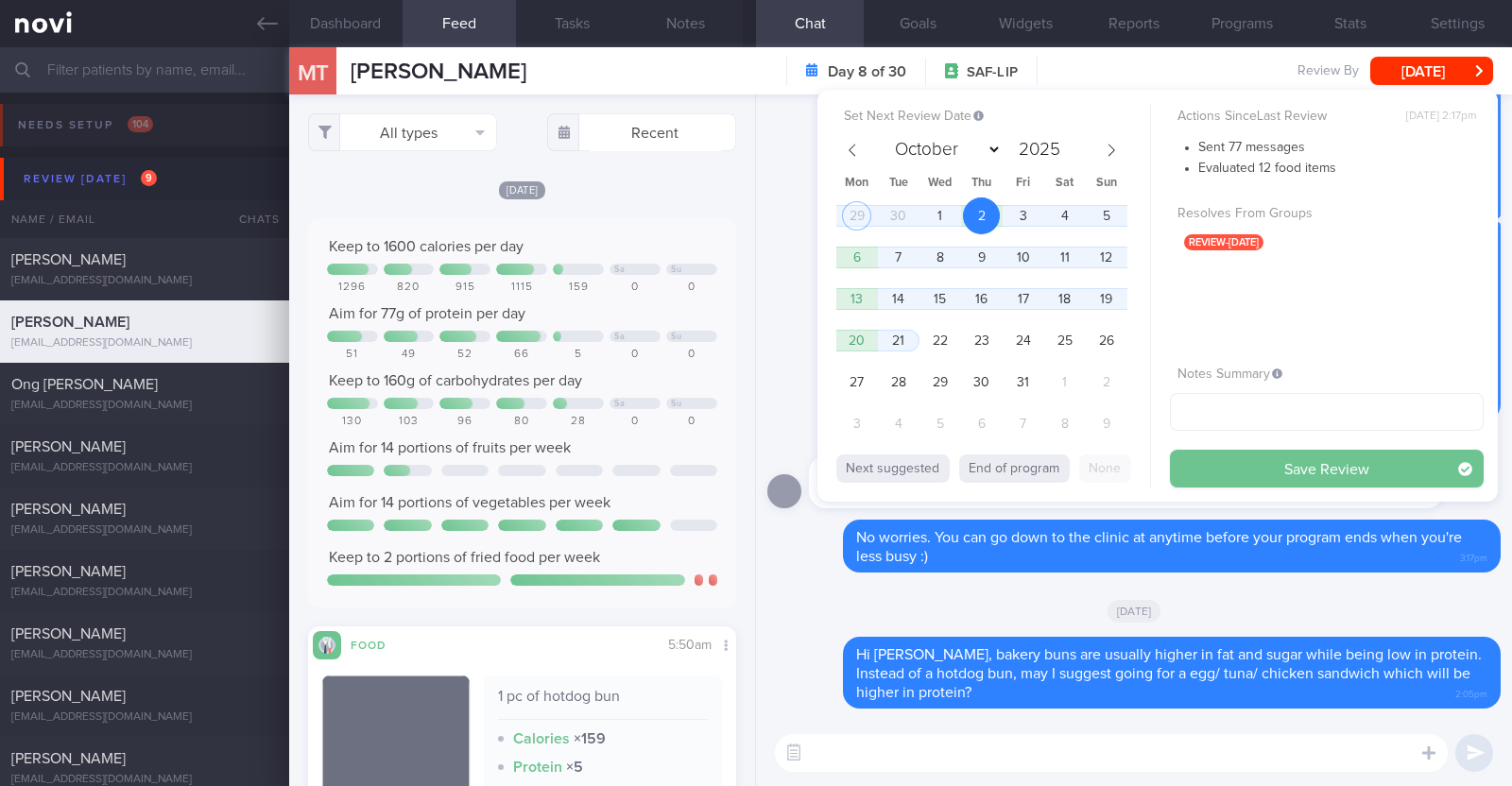
click at [1234, 466] on button "Save Review" at bounding box center [1326, 468] width 314 height 38
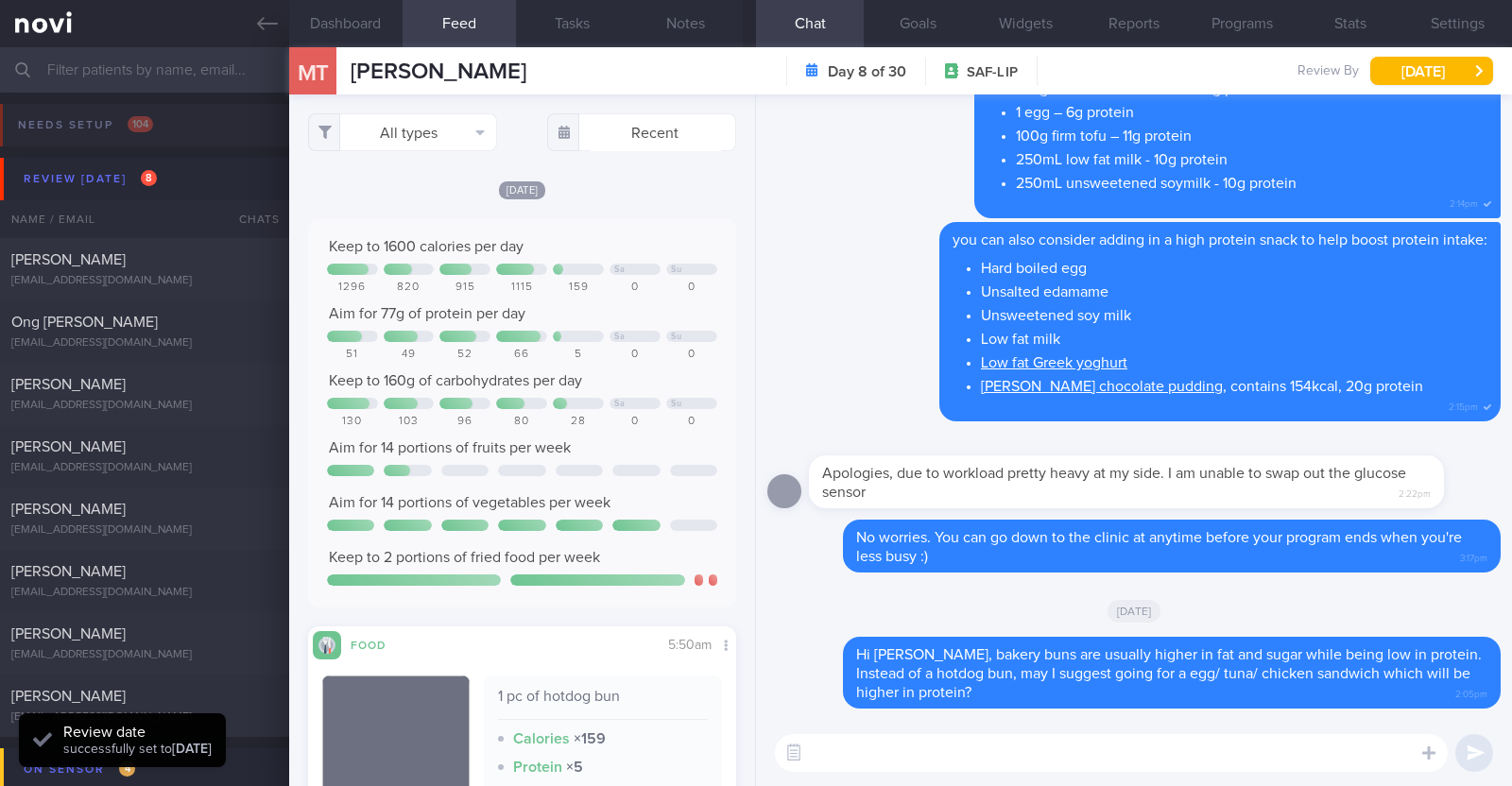
scroll to position [191, 382]
click at [224, 332] on div "Ong Peck Cheong ongpeckcheong@gmail.com" at bounding box center [144, 332] width 289 height 38
type textarea "58M Comorbidities: HTN HLD Knee pain Medications: [MEDICAL_DATA] 5mg OM [MEDICA…"
select select "8"
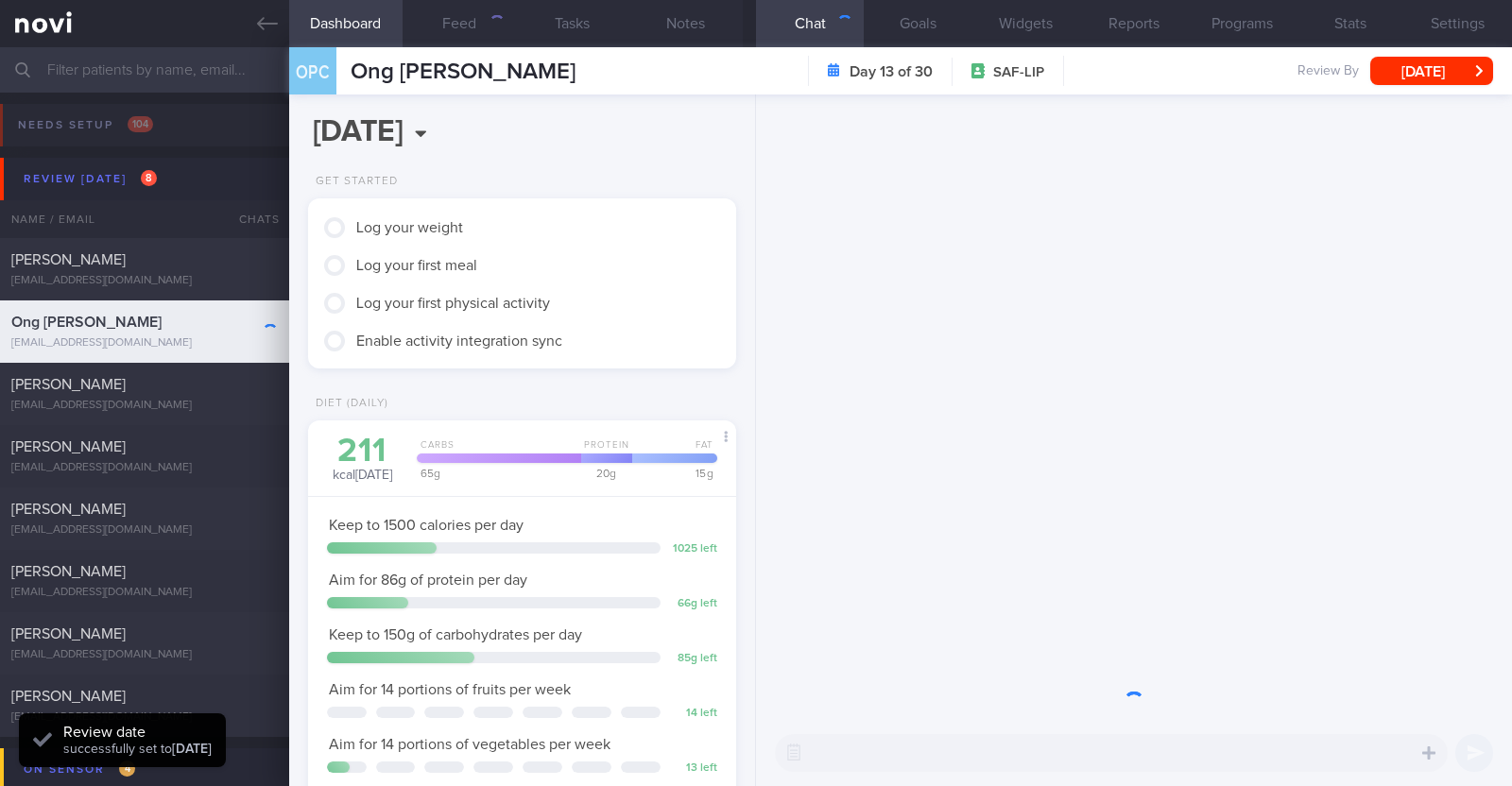
scroll to position [191, 382]
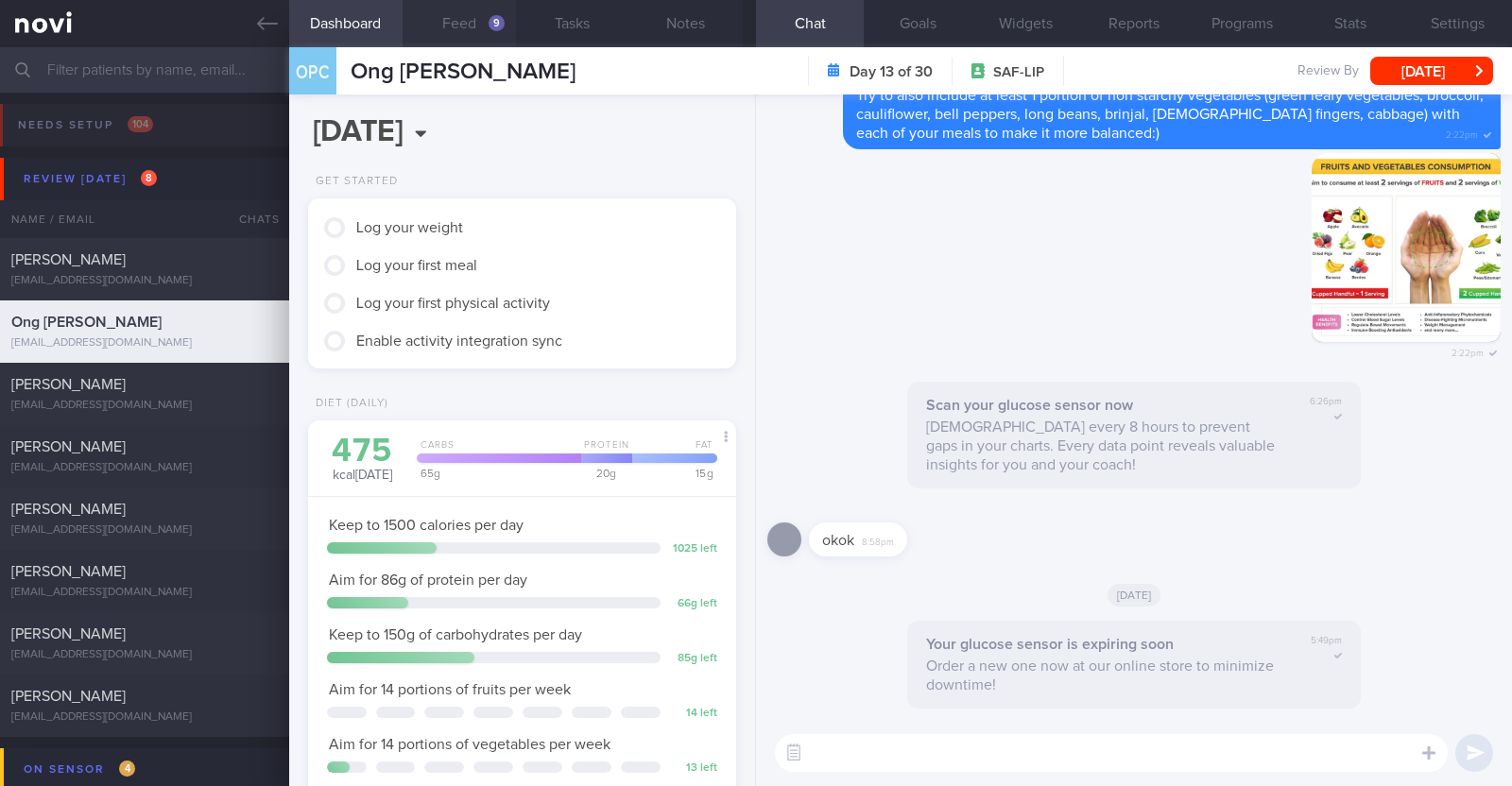
click at [489, 19] on div "9" at bounding box center [496, 23] width 16 height 16
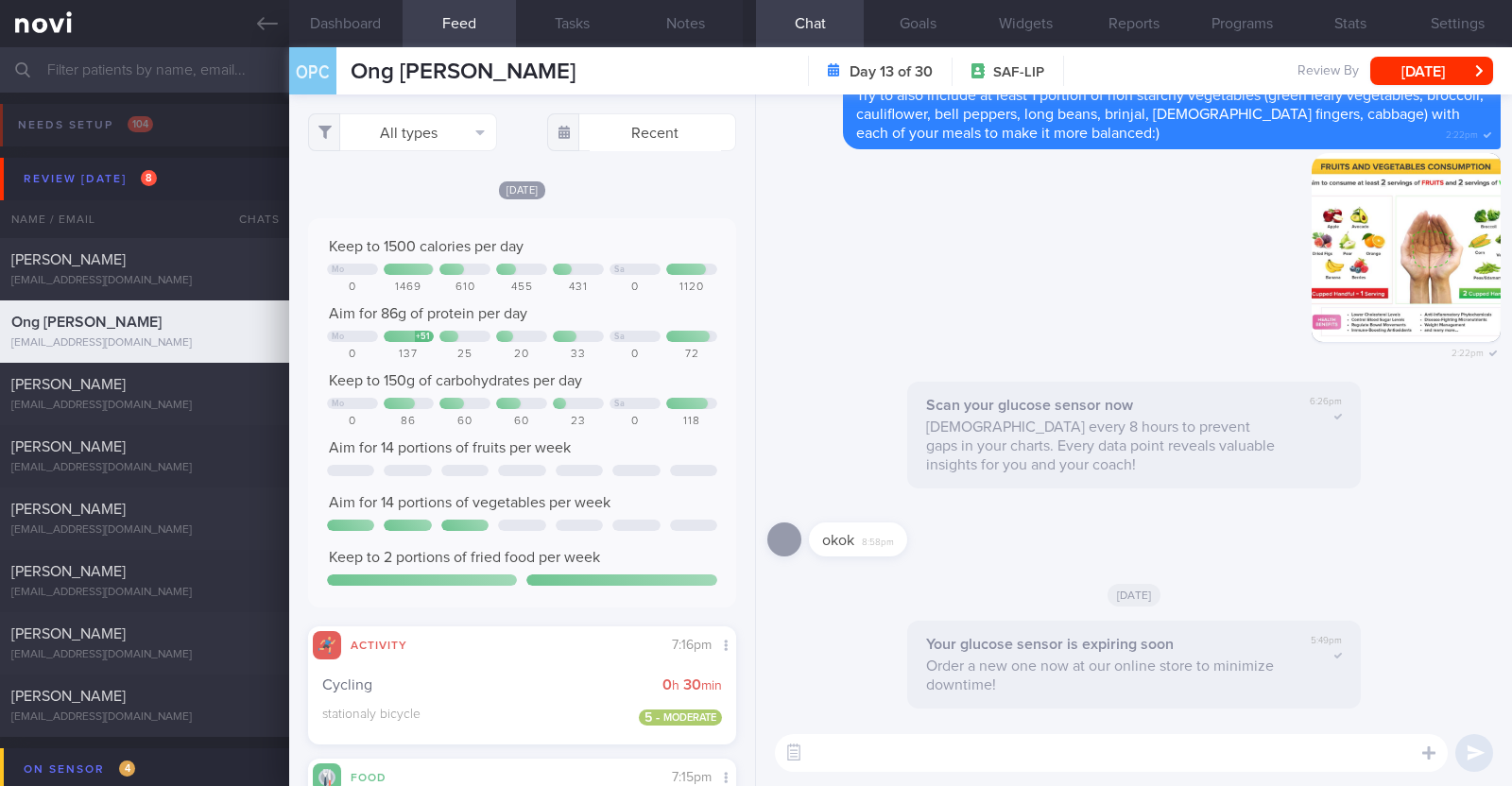
click at [663, 206] on div "Yesterday Keep to 1500 calories per day Mo Sa 0 1469 610 455 431 0 1120 Aim for…" at bounding box center [522, 462] width 428 height 565
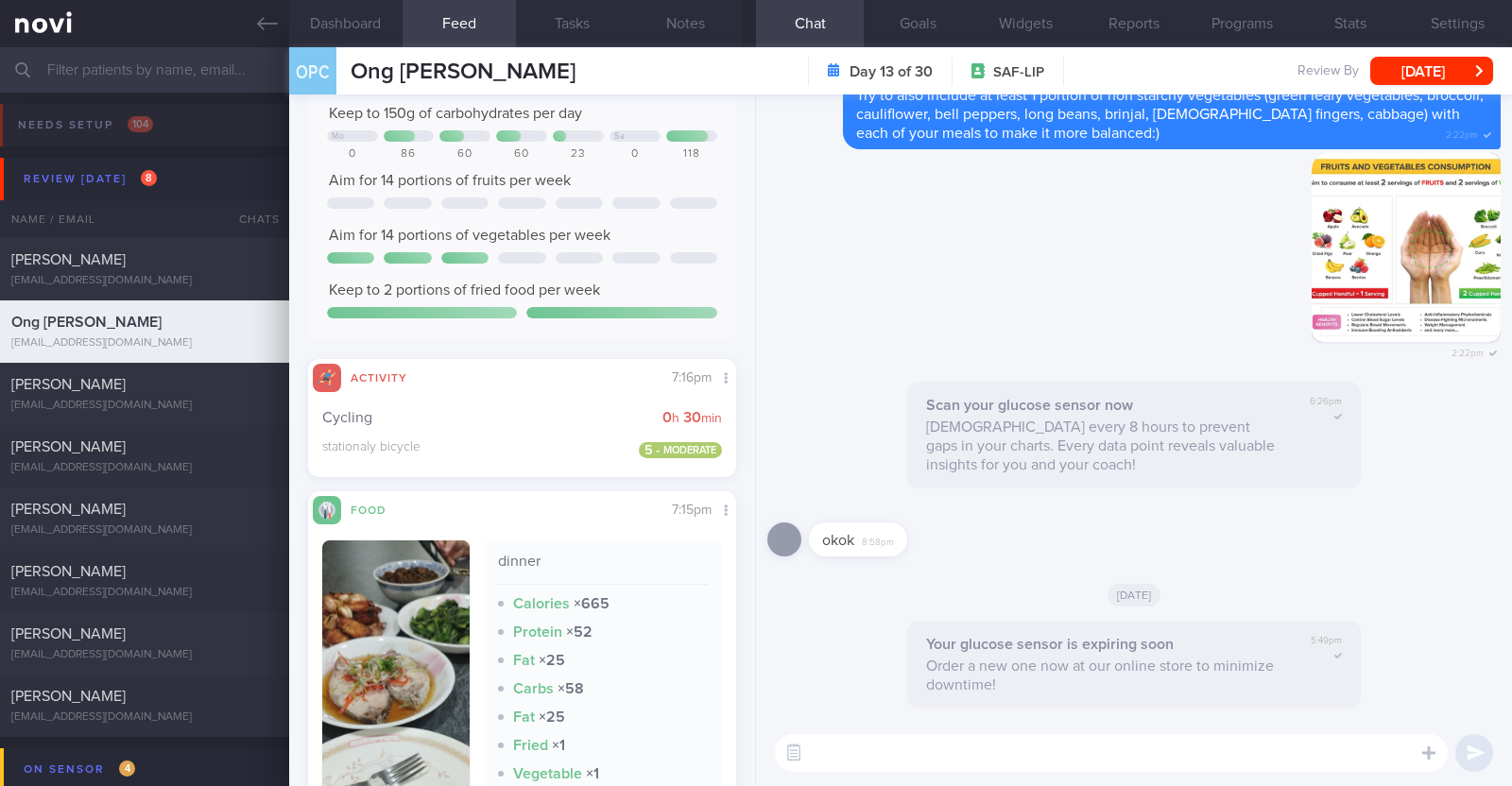
scroll to position [355, 0]
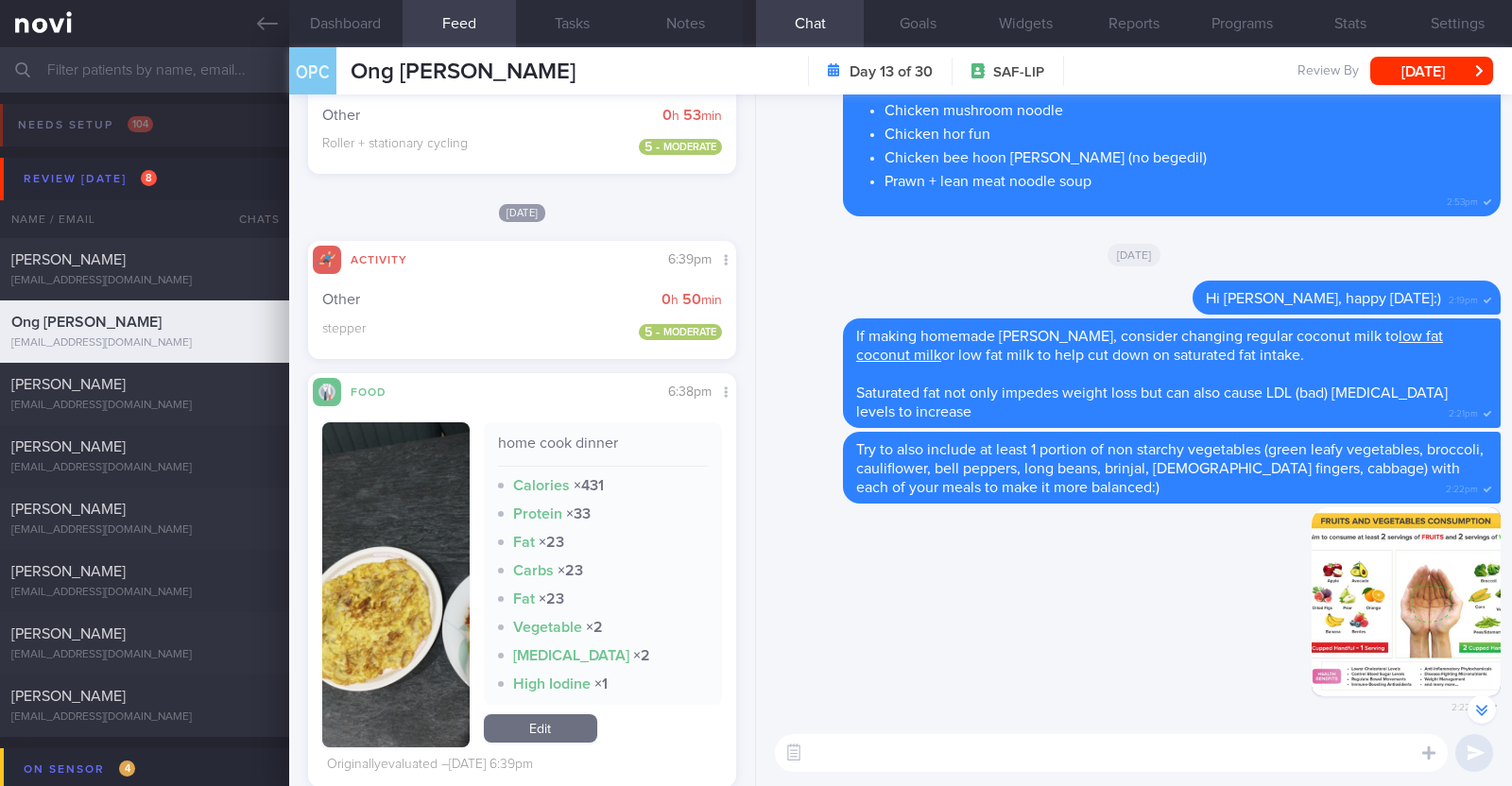
scroll to position [2007, 0]
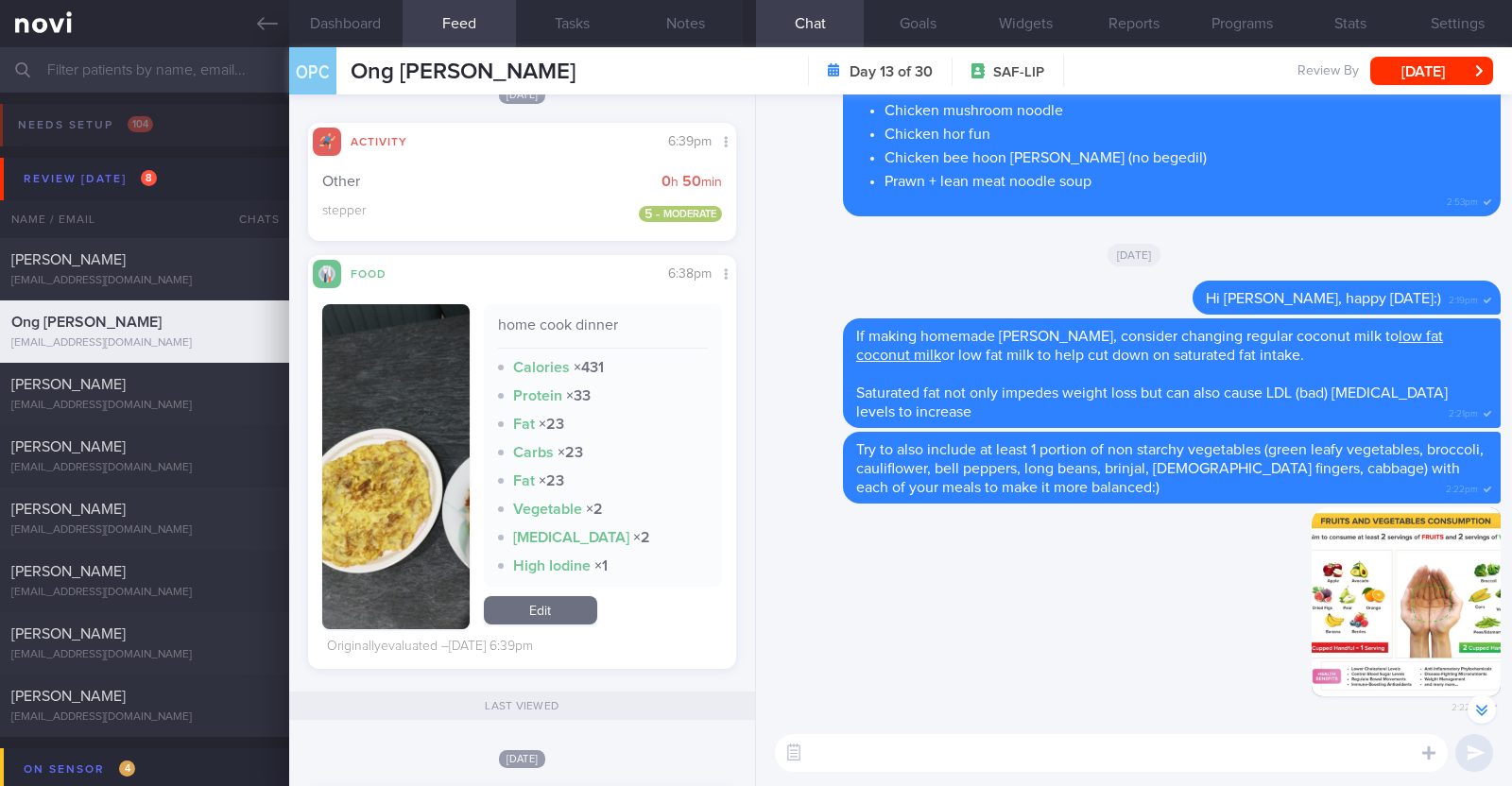
click at [841, 753] on textarea at bounding box center [1111, 753] width 673 height 38
paste textarea "👍"
type textarea "Hi [PERSON_NAME], great job staying active over the weekend 👍"
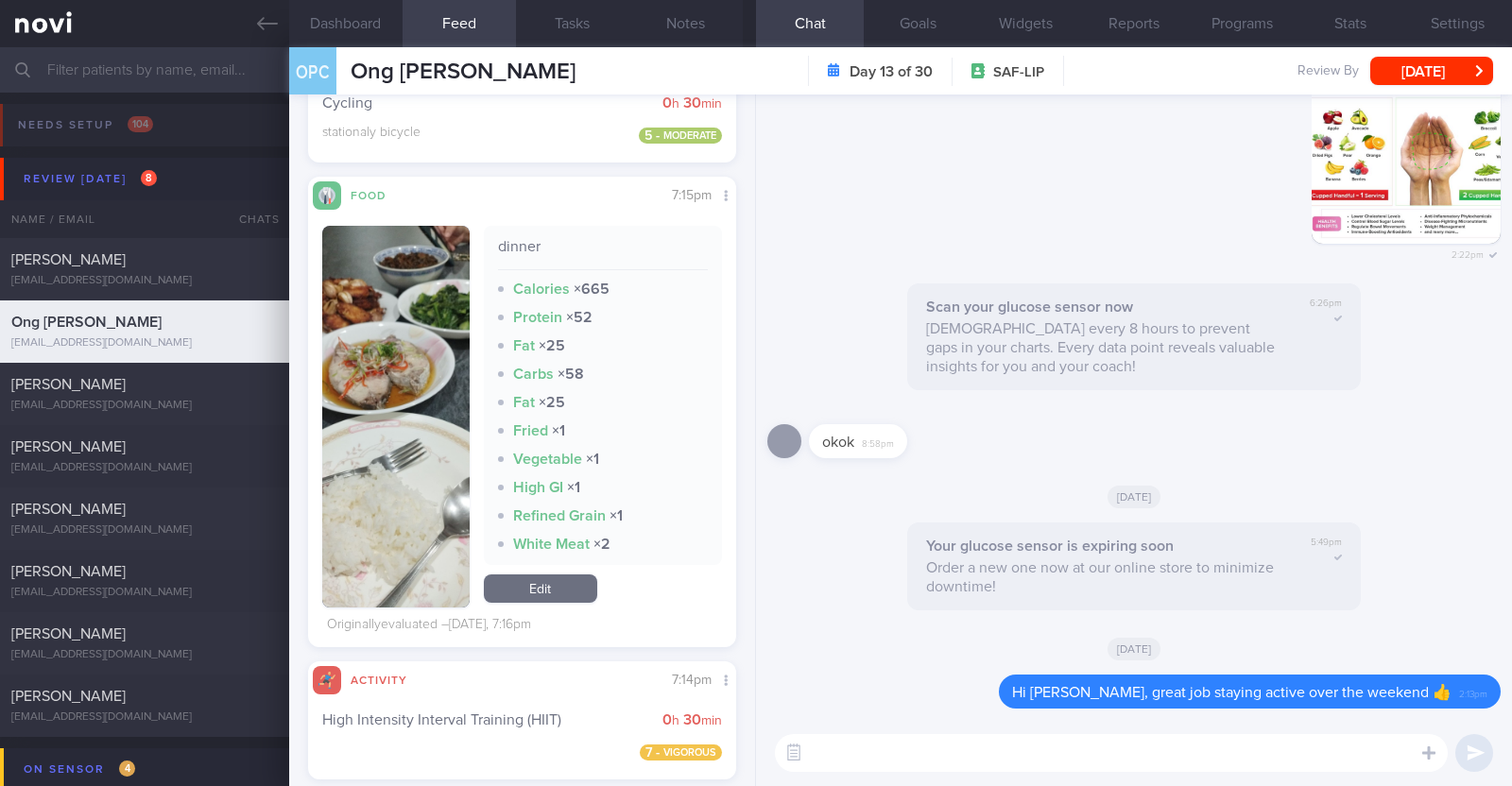
scroll to position [471, 0]
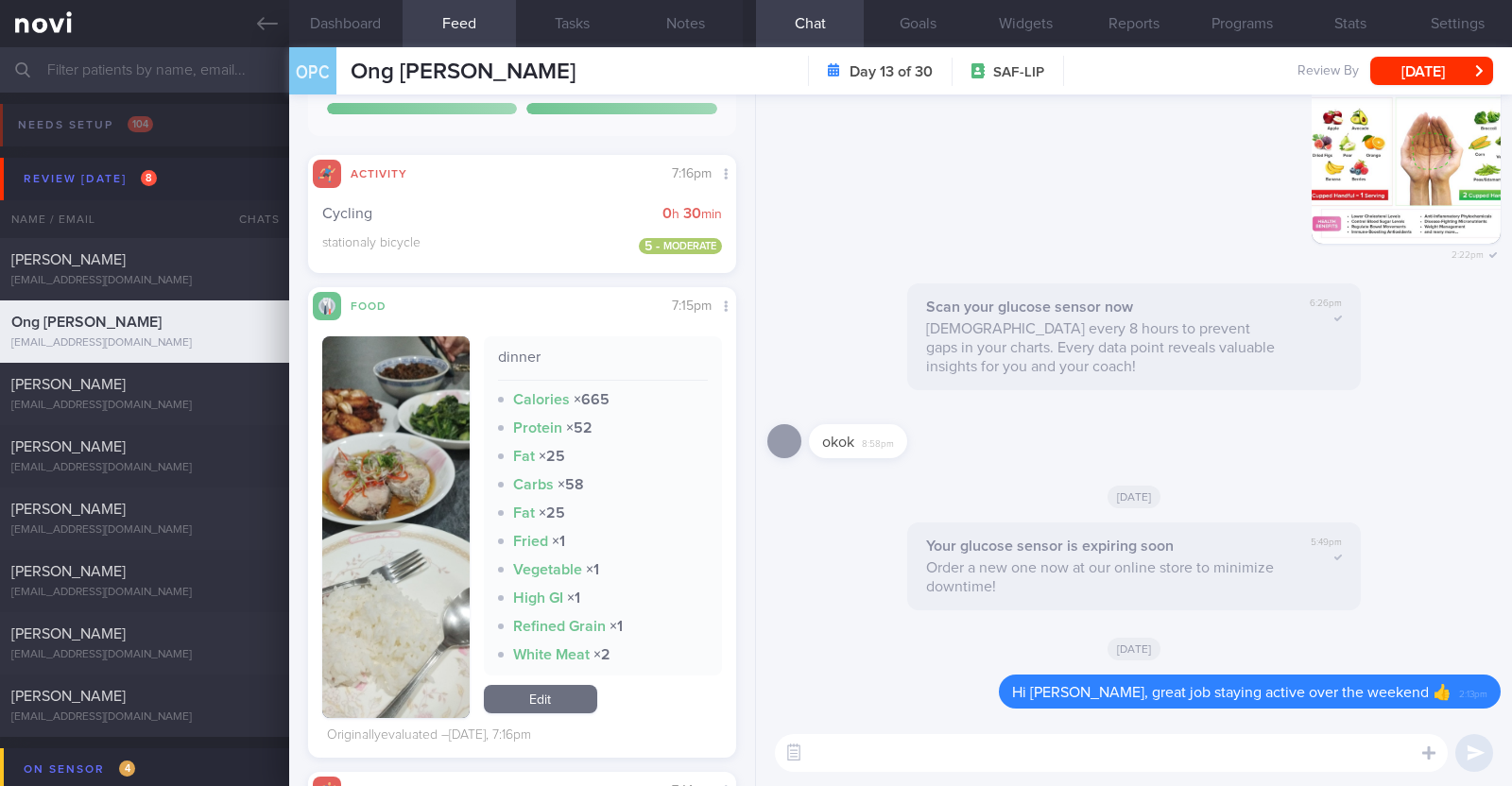
click at [455, 587] on button "button" at bounding box center [396, 527] width 147 height 381
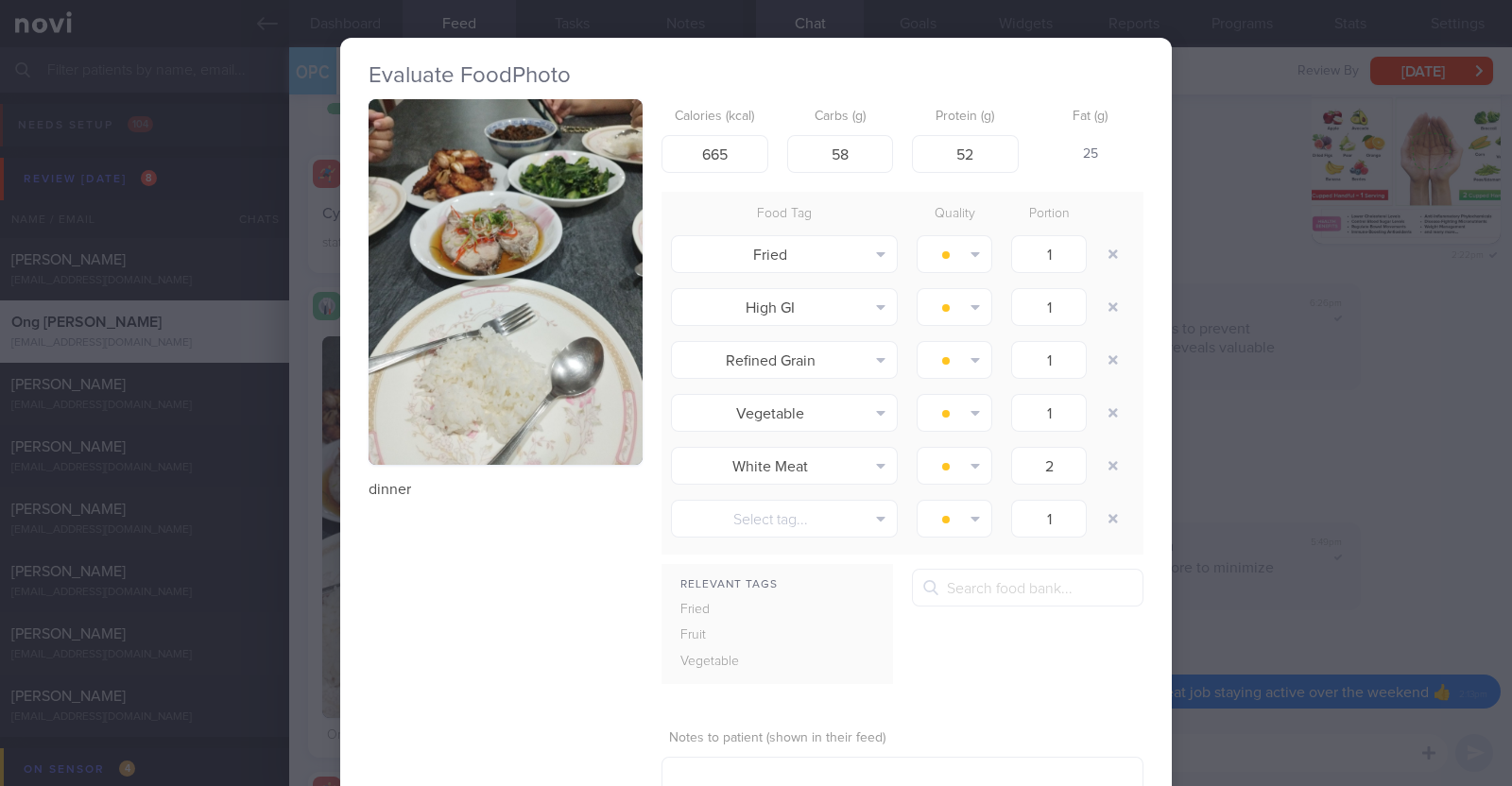
click at [306, 608] on div "Evaluate Food Photo dinner Calories (kcal) 665 Carbs (g) 58 Protein (g) 52 Fat …" at bounding box center [756, 393] width 1512 height 786
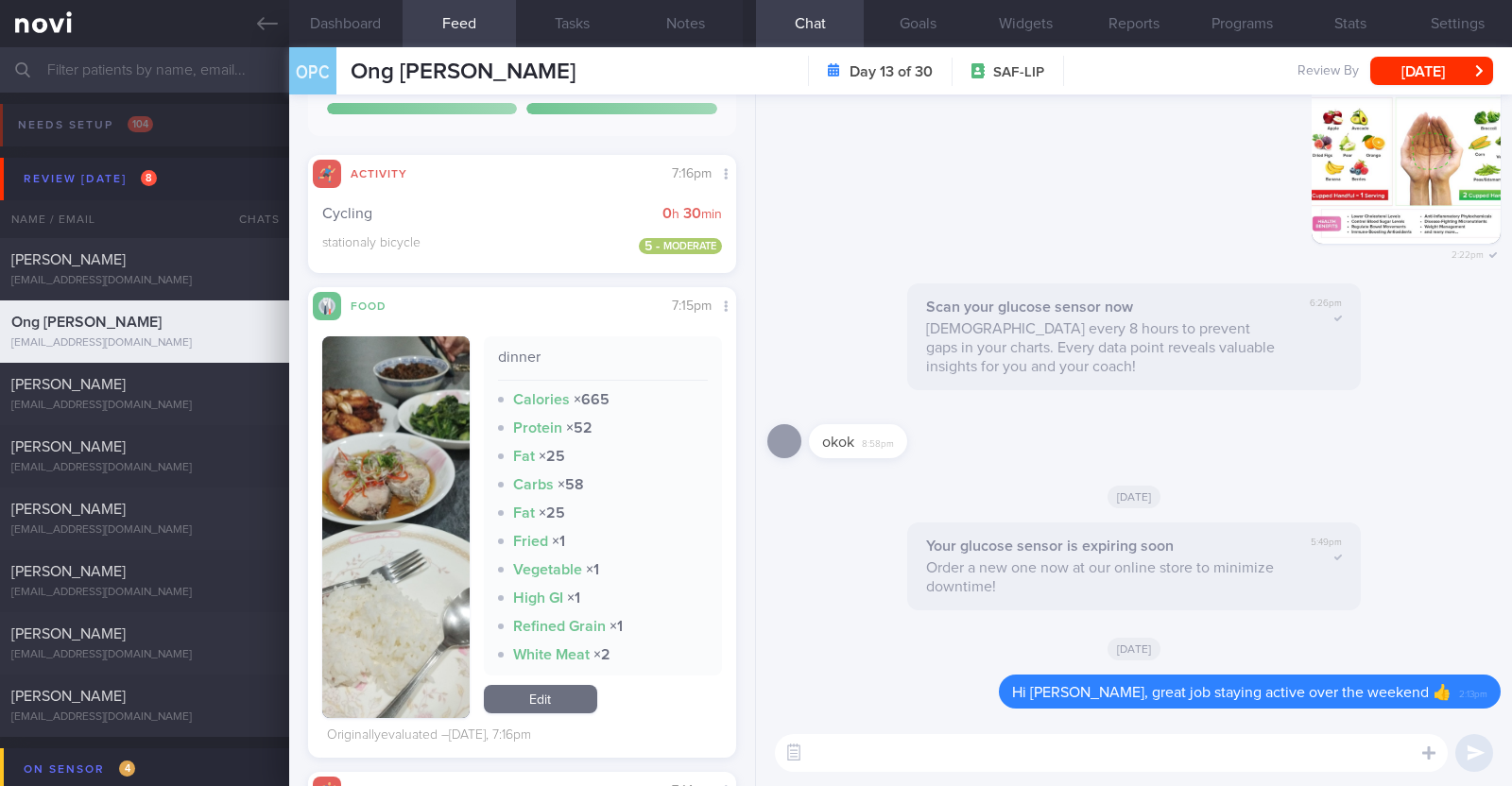
click at [851, 754] on textarea at bounding box center [1111, 753] width 673 height 38
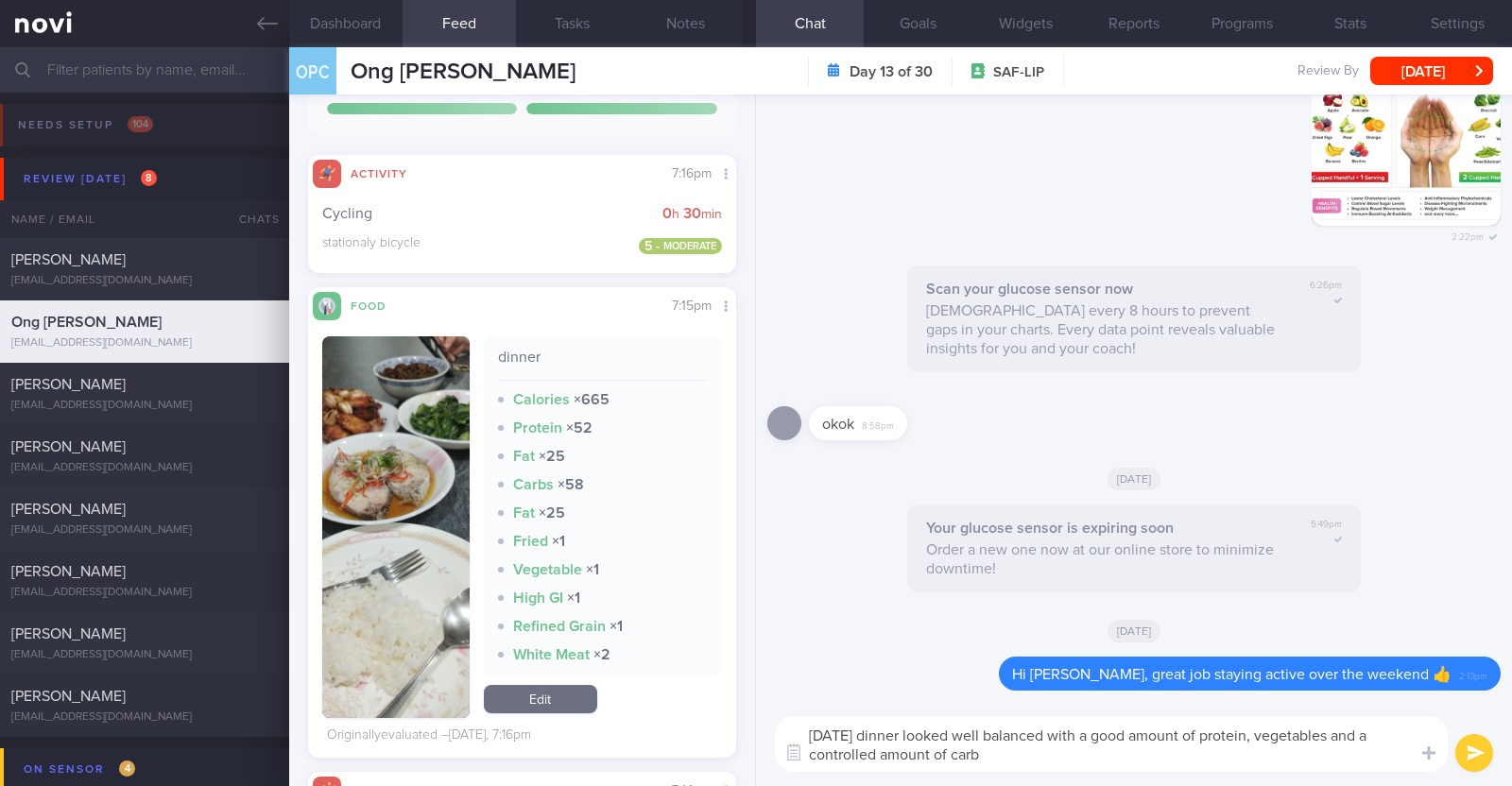
type textarea "Yesterday's dinner looked well balanced with a good amount of protein, vegetabl…"
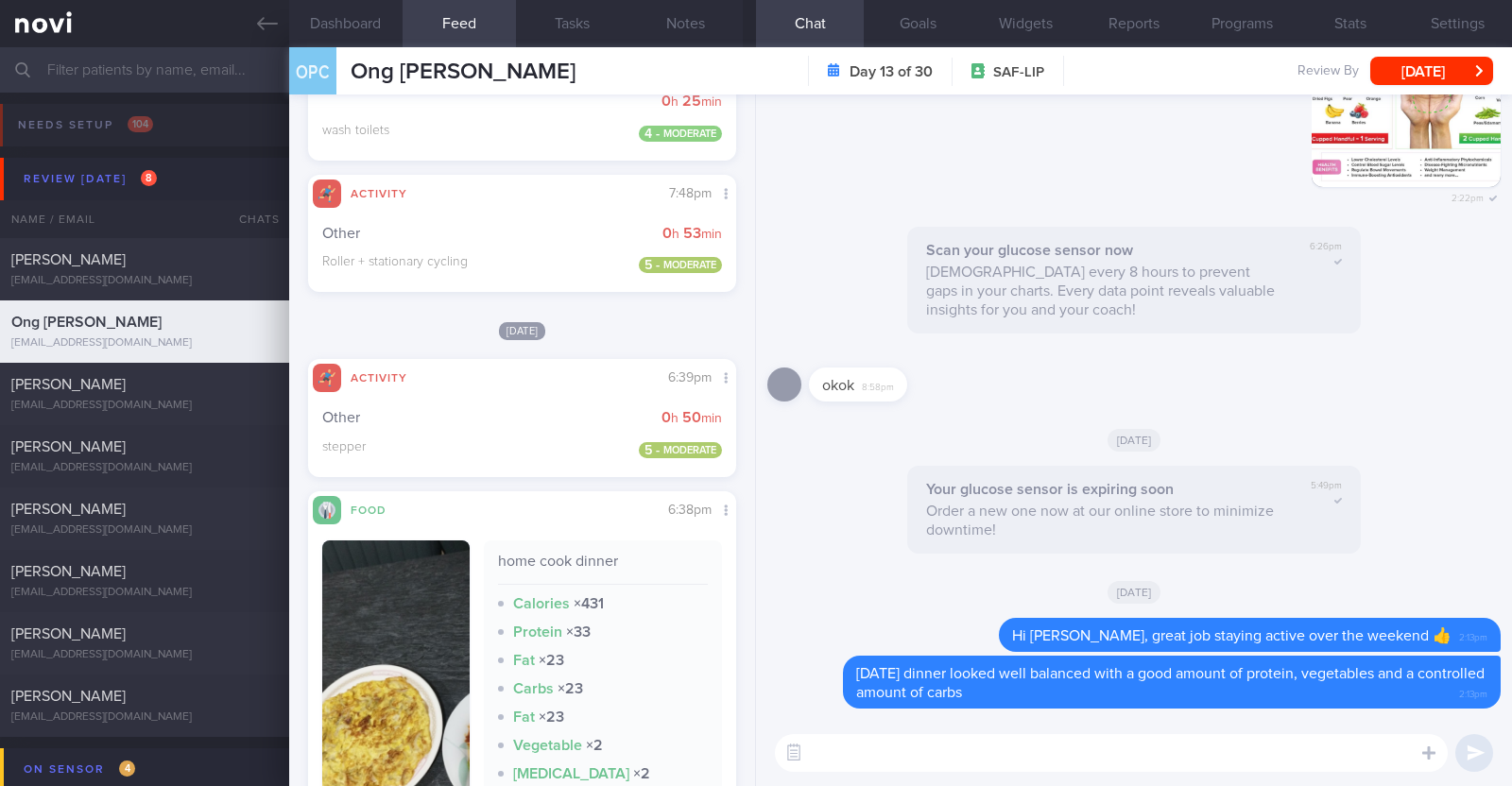
scroll to position [2479, 0]
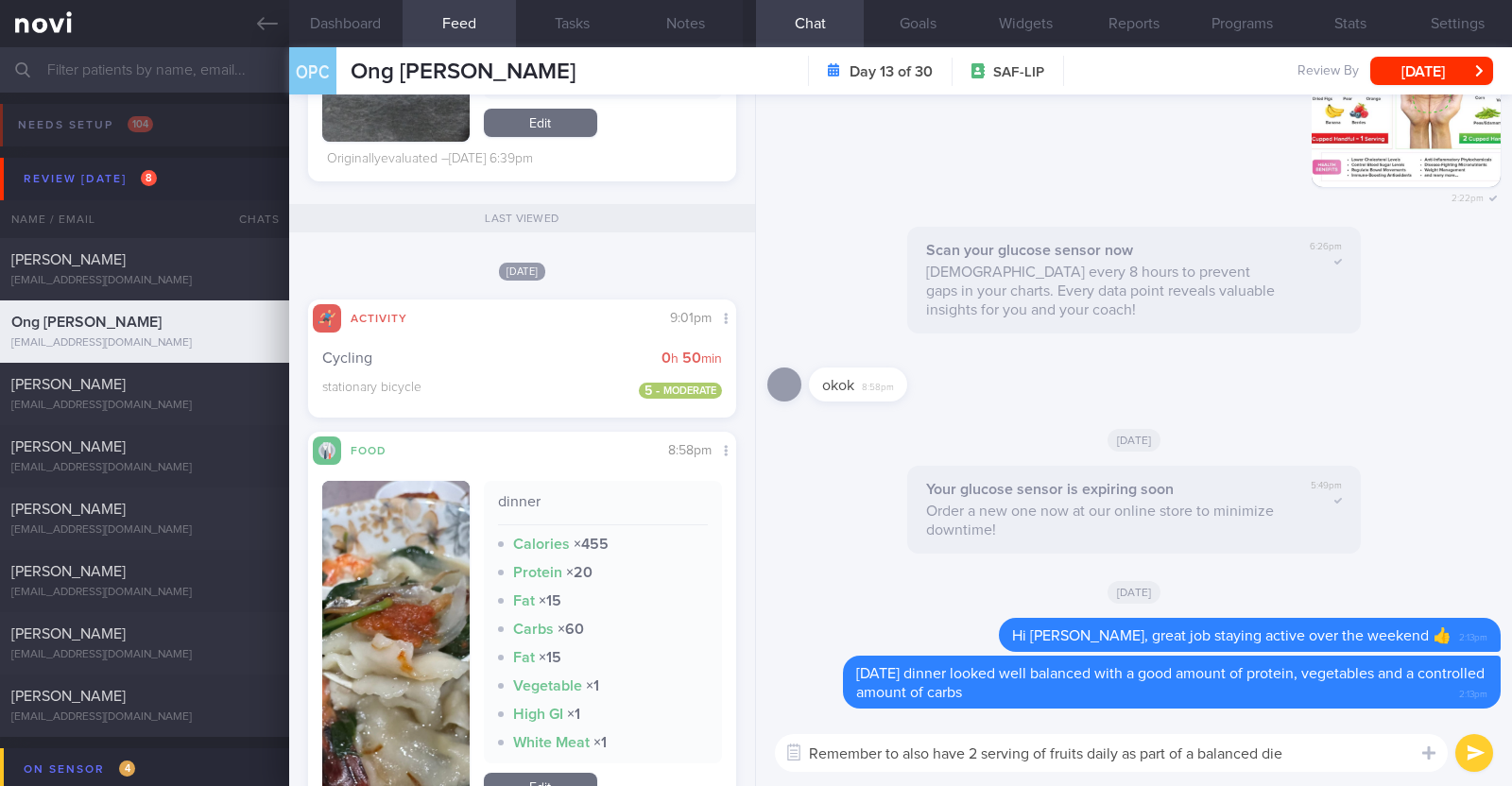
type textarea "Remember to also have 2 serving of fruits daily as part of a balanced diet"
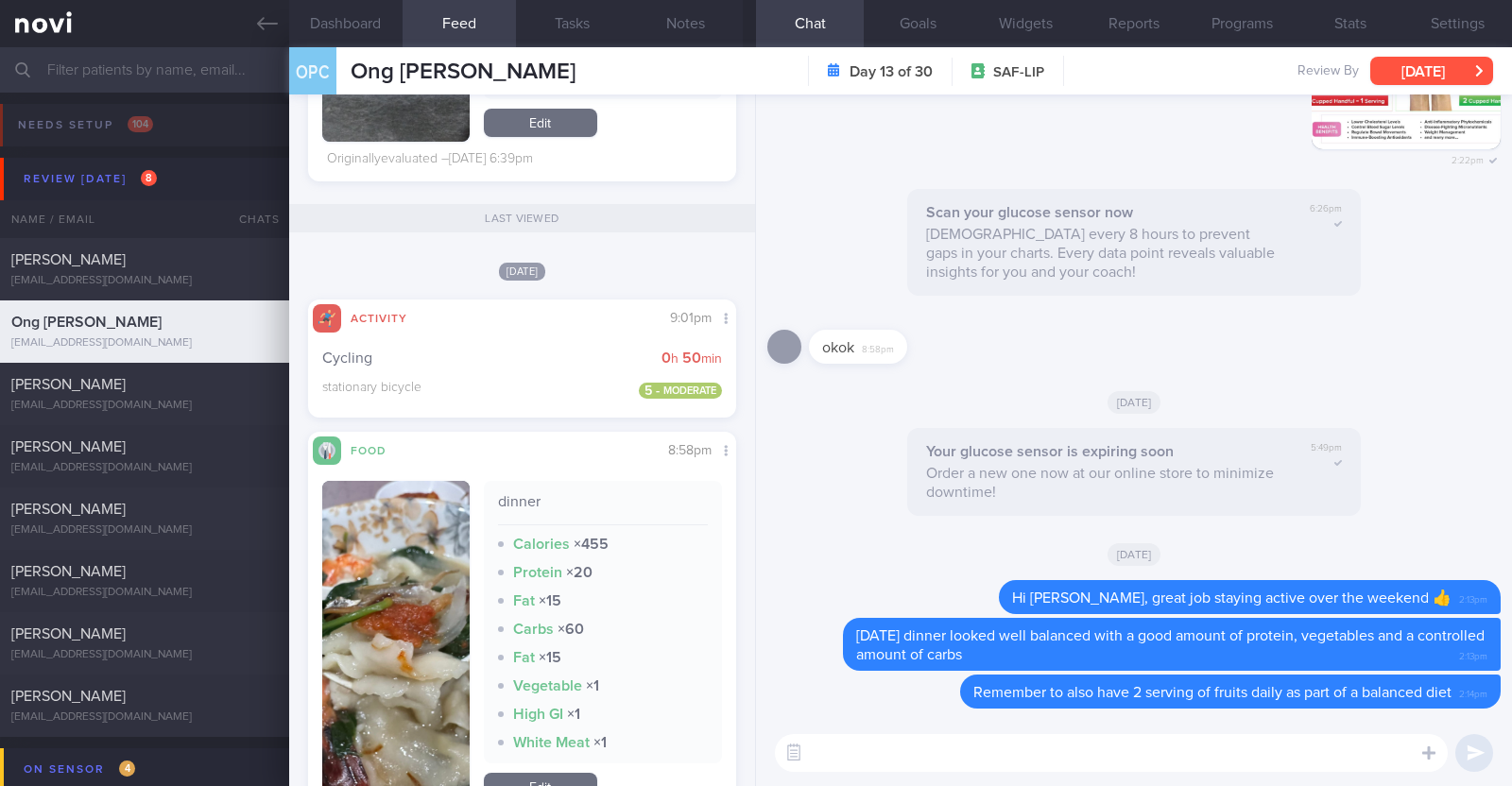
click at [1429, 61] on button "[DATE]" at bounding box center [1432, 71] width 123 height 28
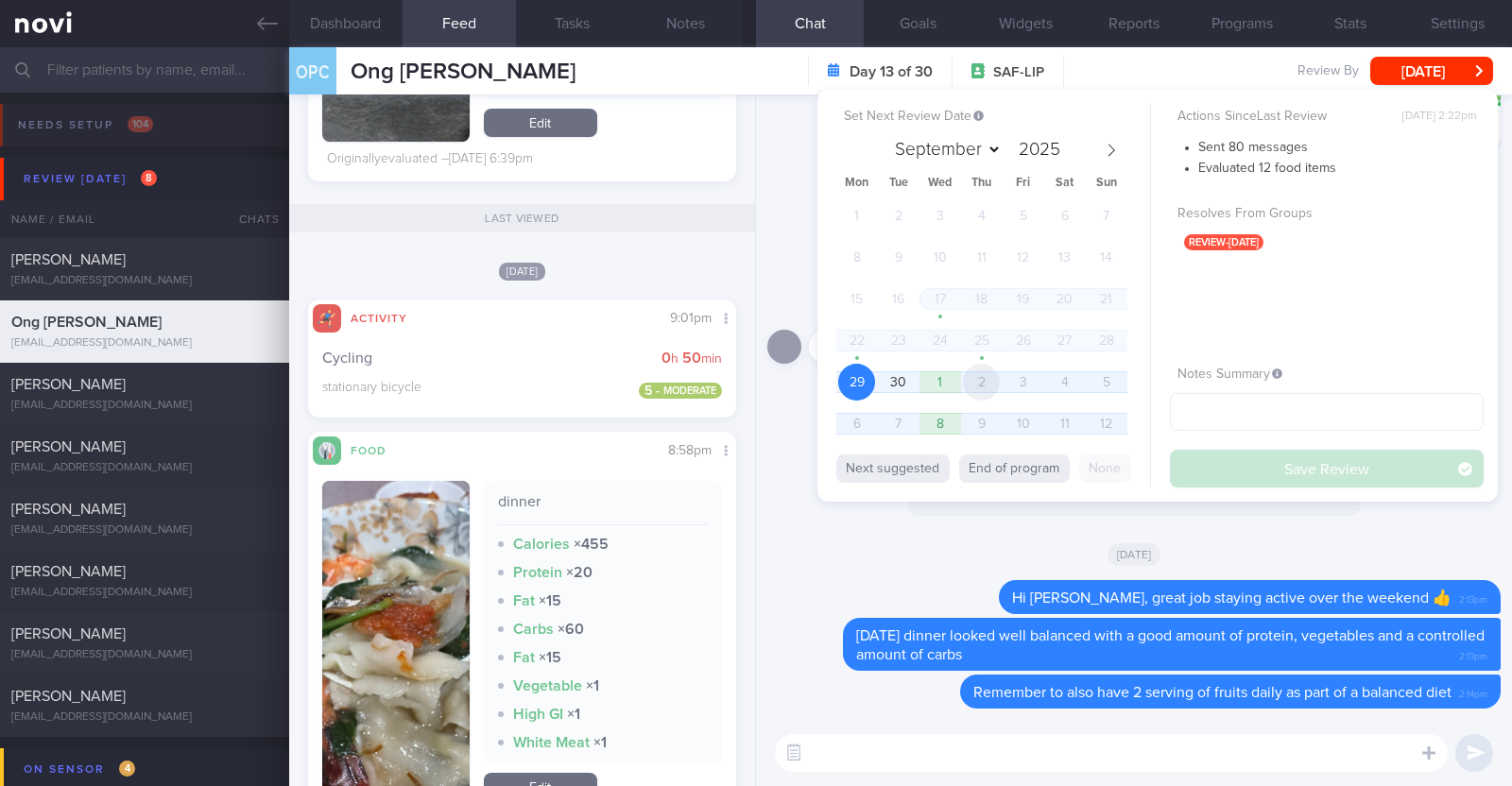
click at [989, 385] on span "2" at bounding box center [981, 382] width 37 height 37
select select "9"
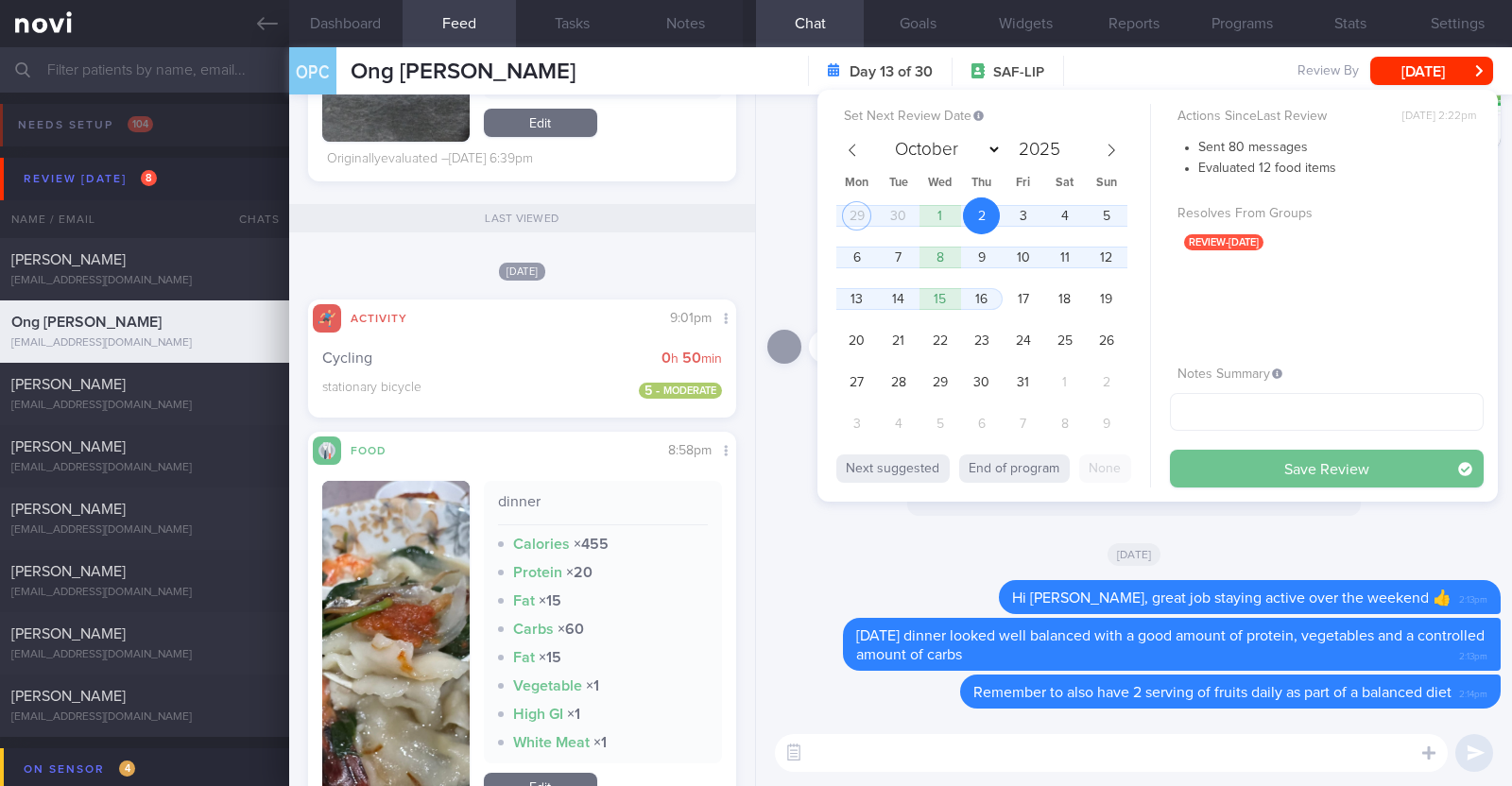
click at [1243, 470] on button "Save Review" at bounding box center [1326, 468] width 314 height 38
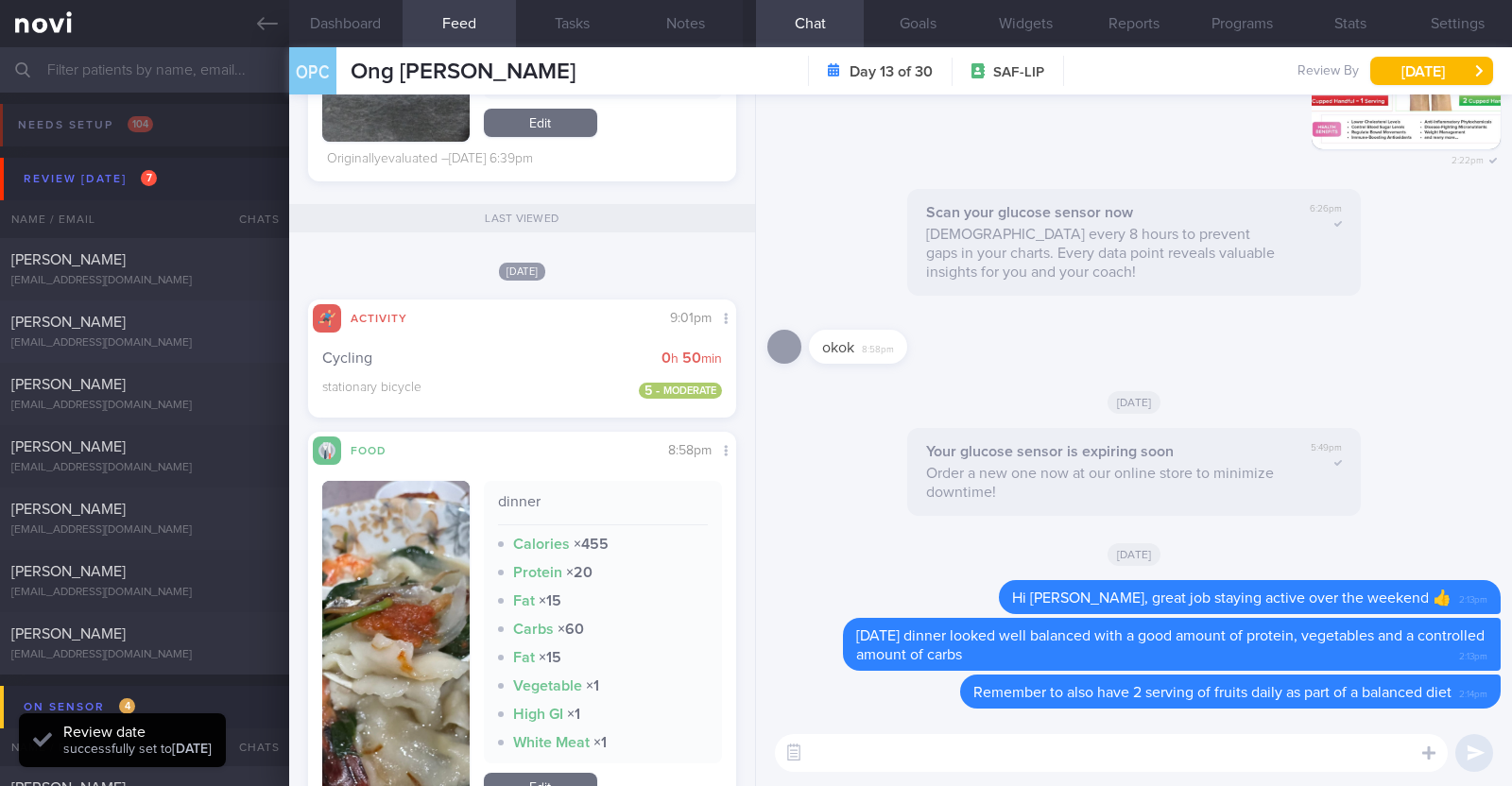
scroll to position [191, 382]
click at [155, 323] on div "Kam yong" at bounding box center [142, 322] width 262 height 19
type textarea "48M Comorbidities: Insulin resistance HTN HLD (HyperTg, elevated ApoB) Hepatic …"
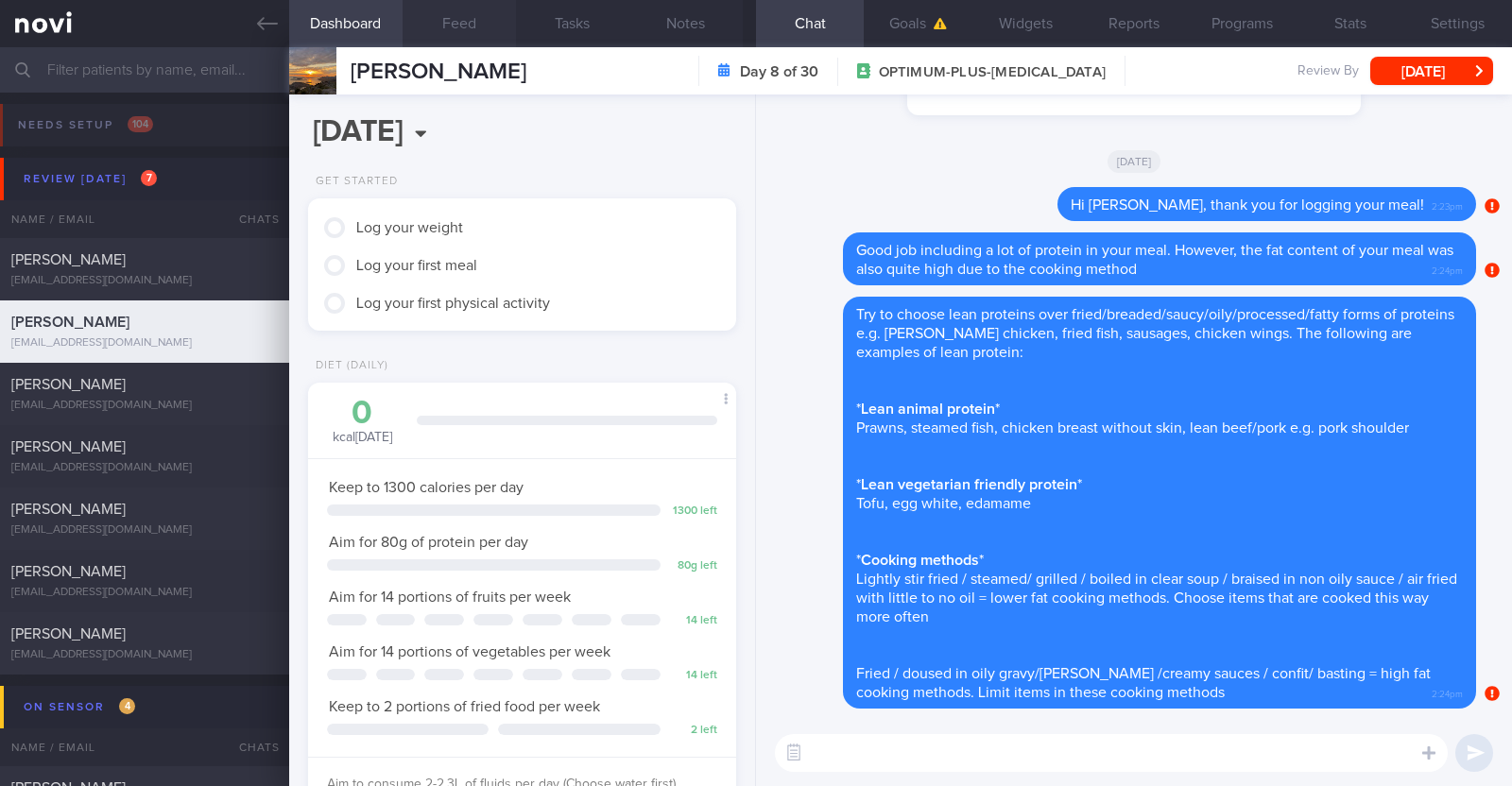
click at [455, 30] on button "Feed" at bounding box center [459, 24] width 114 height 47
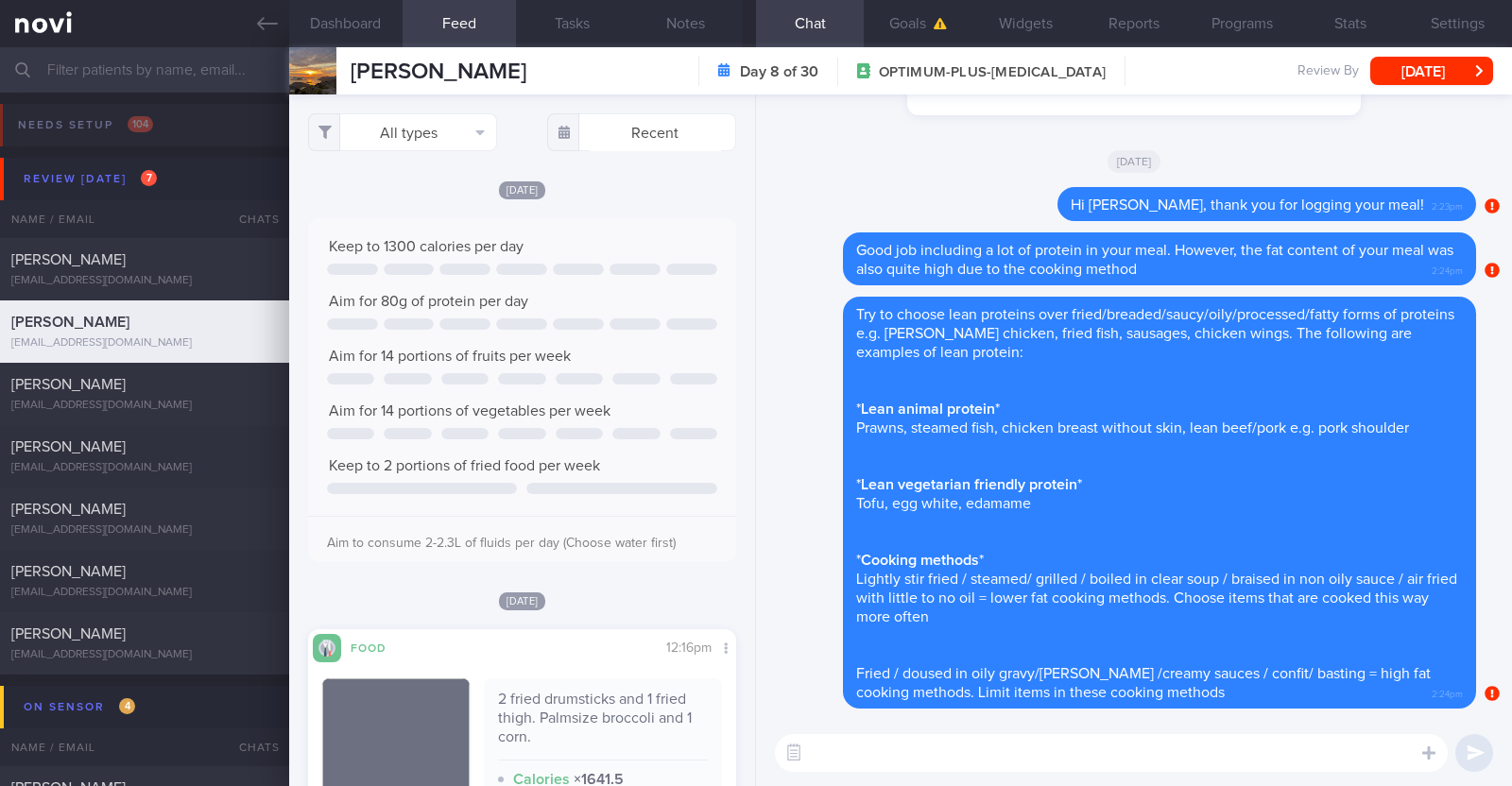
click at [1436, 54] on div "Kam yong Kam yong gibto12@gmail.com Day 8 of 30 OPTIMUM-PLUS-WEGOVY Review By M…" at bounding box center [900, 71] width 1223 height 47
click at [1427, 73] on button "[DATE]" at bounding box center [1432, 71] width 123 height 28
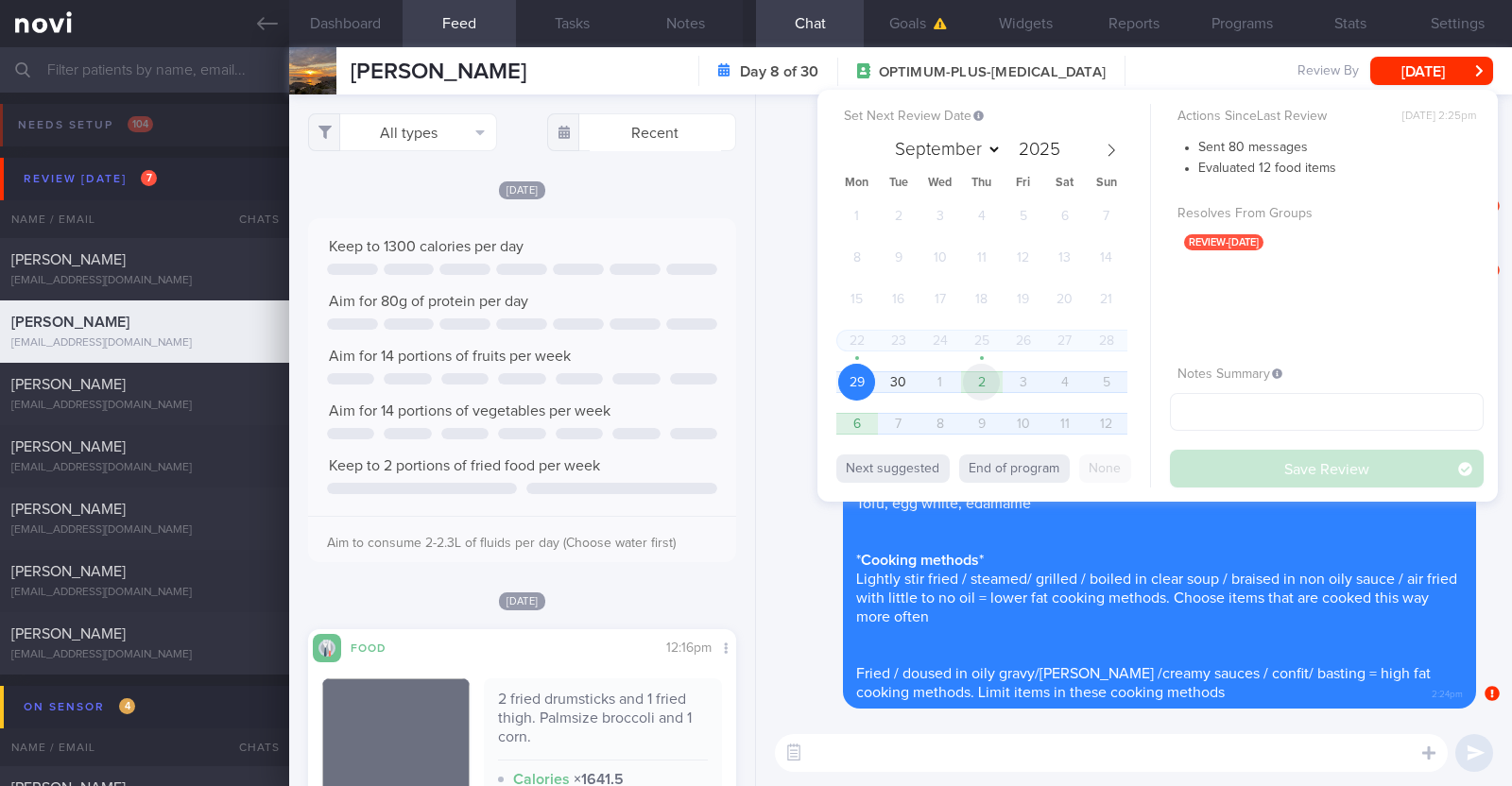
click at [998, 383] on span "2" at bounding box center [981, 382] width 37 height 37
select select "9"
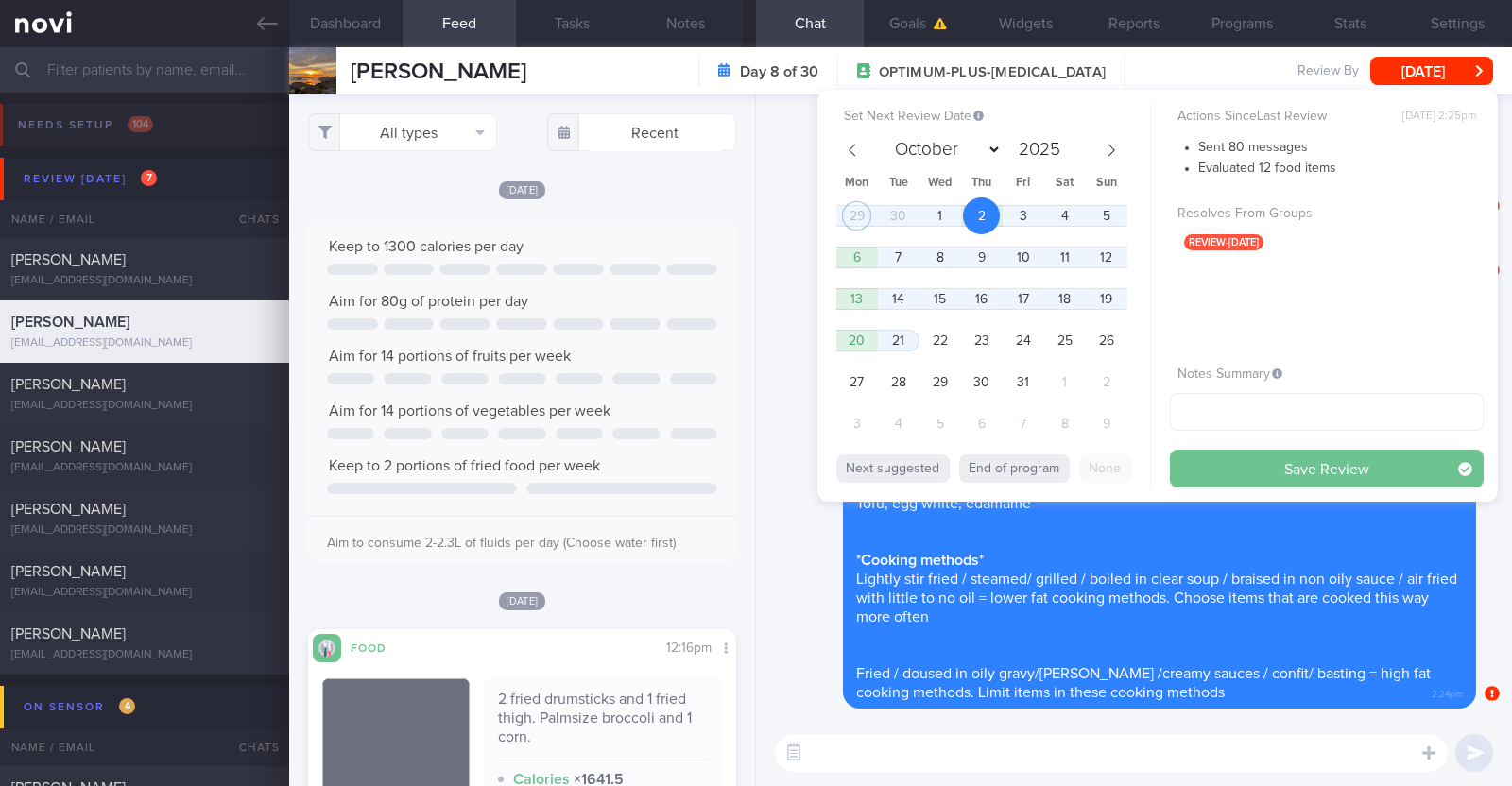
click at [1218, 468] on button "Save Review" at bounding box center [1326, 468] width 314 height 38
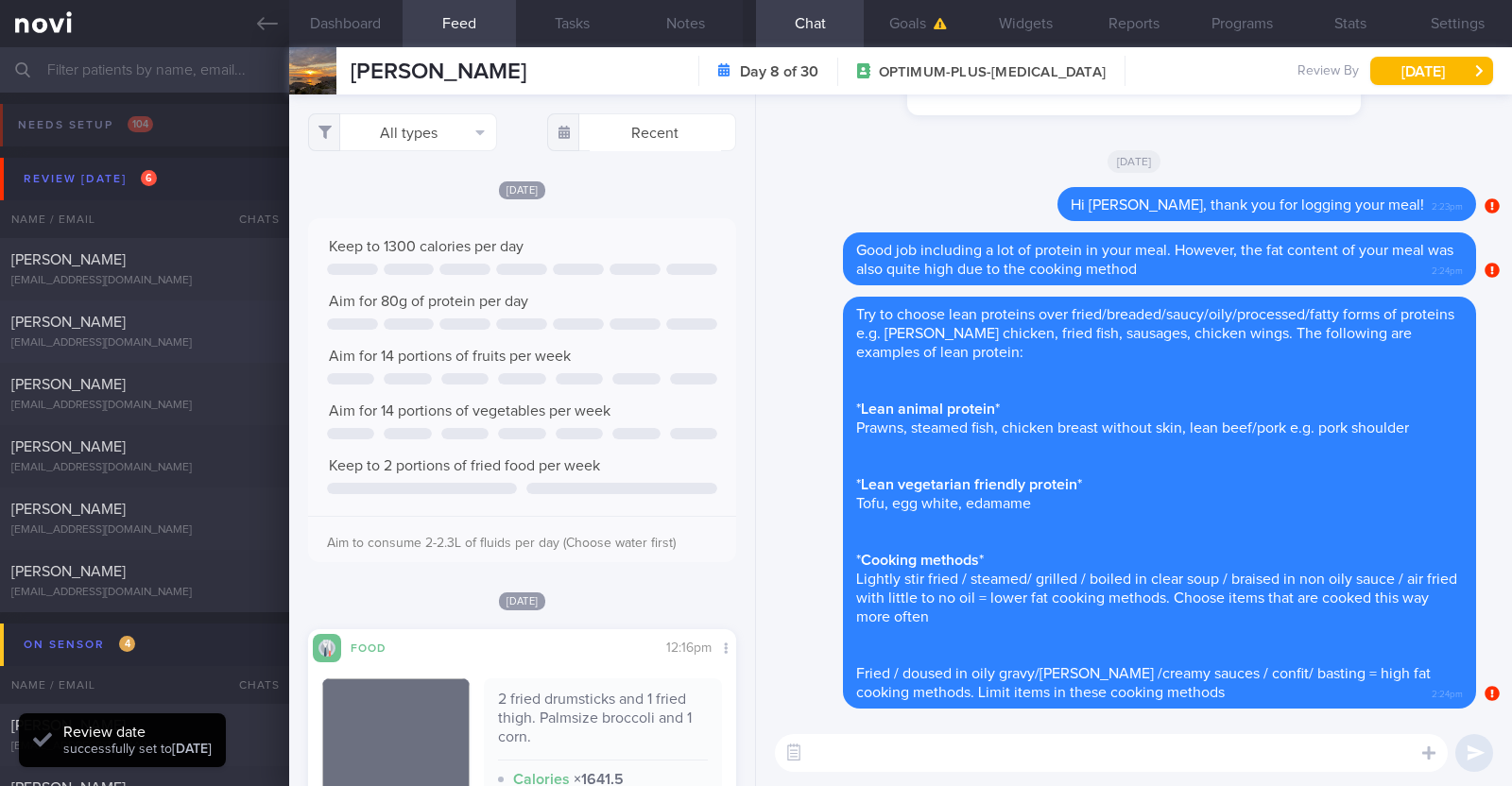
click at [170, 327] on div "[PERSON_NAME]" at bounding box center [142, 322] width 262 height 19
type textarea "32M Comorbidities: Left Wrist Ligament Tear before, surgery done but not back t…"
select select "8"
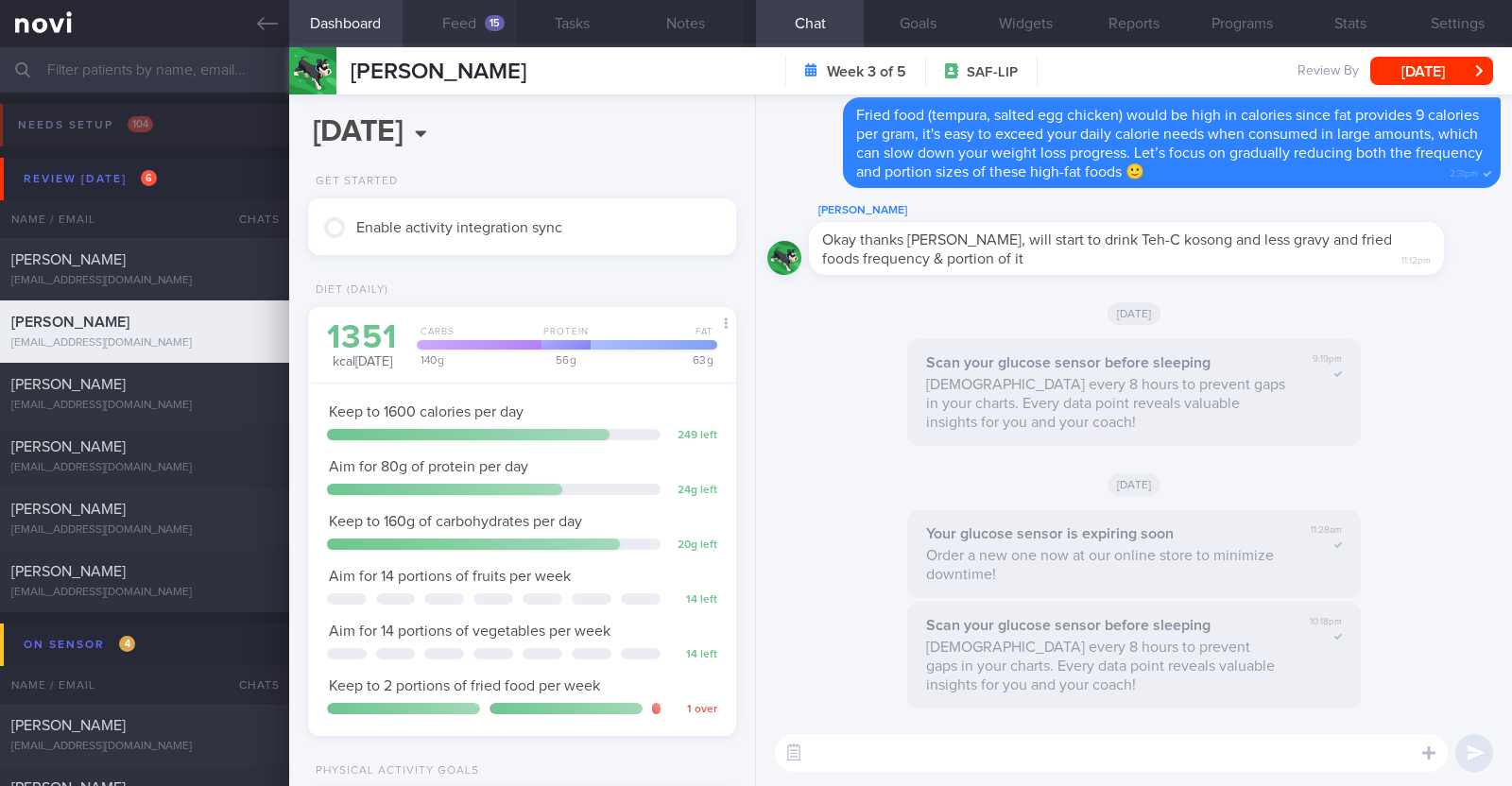
click at [499, 21] on div "15" at bounding box center [494, 23] width 20 height 16
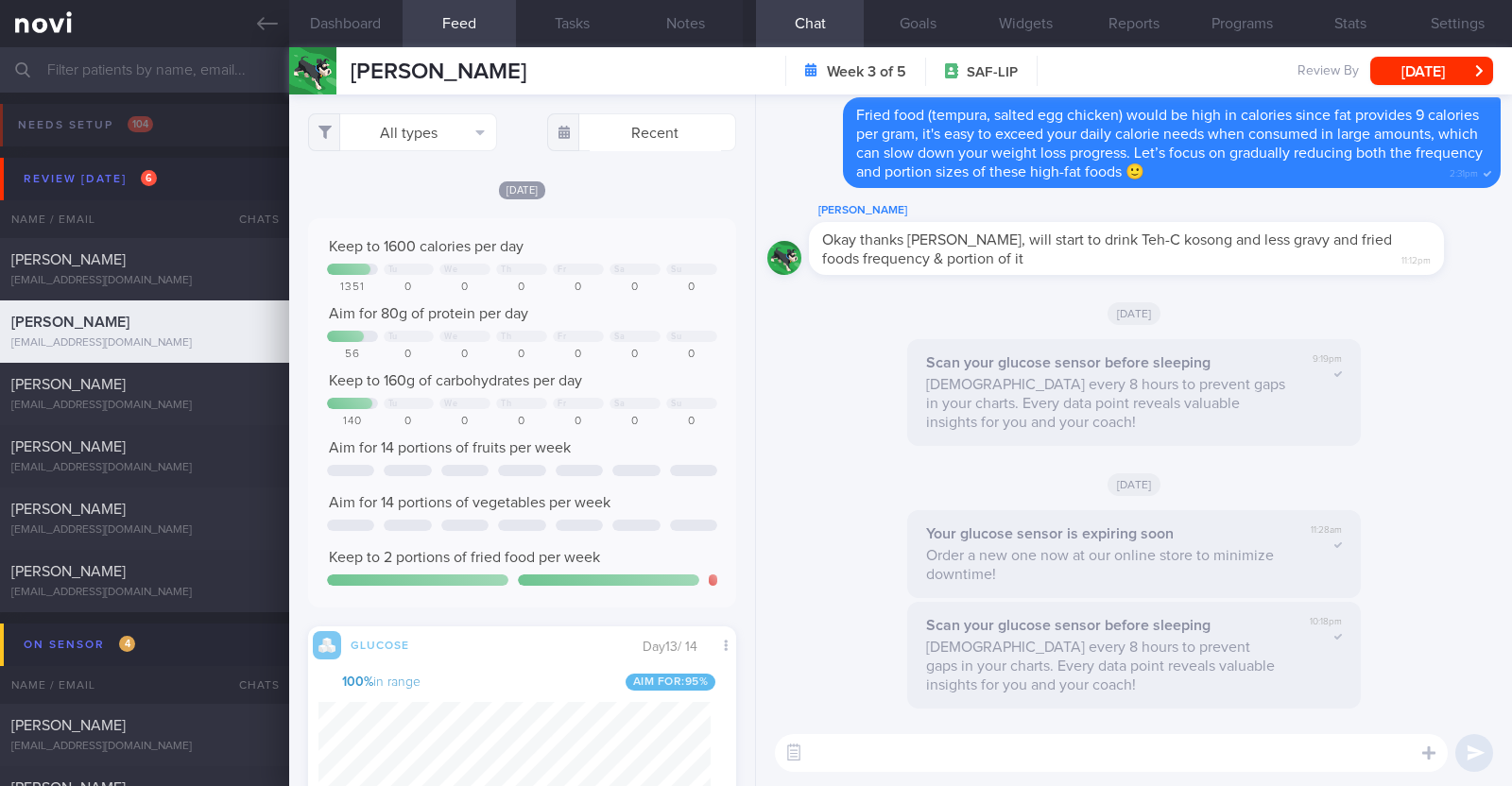
scroll to position [260, 392]
click at [728, 232] on div "All types Food Activity Glucose Weight Medicine Blood Pressure CGM Install Rece…" at bounding box center [522, 440] width 466 height 691
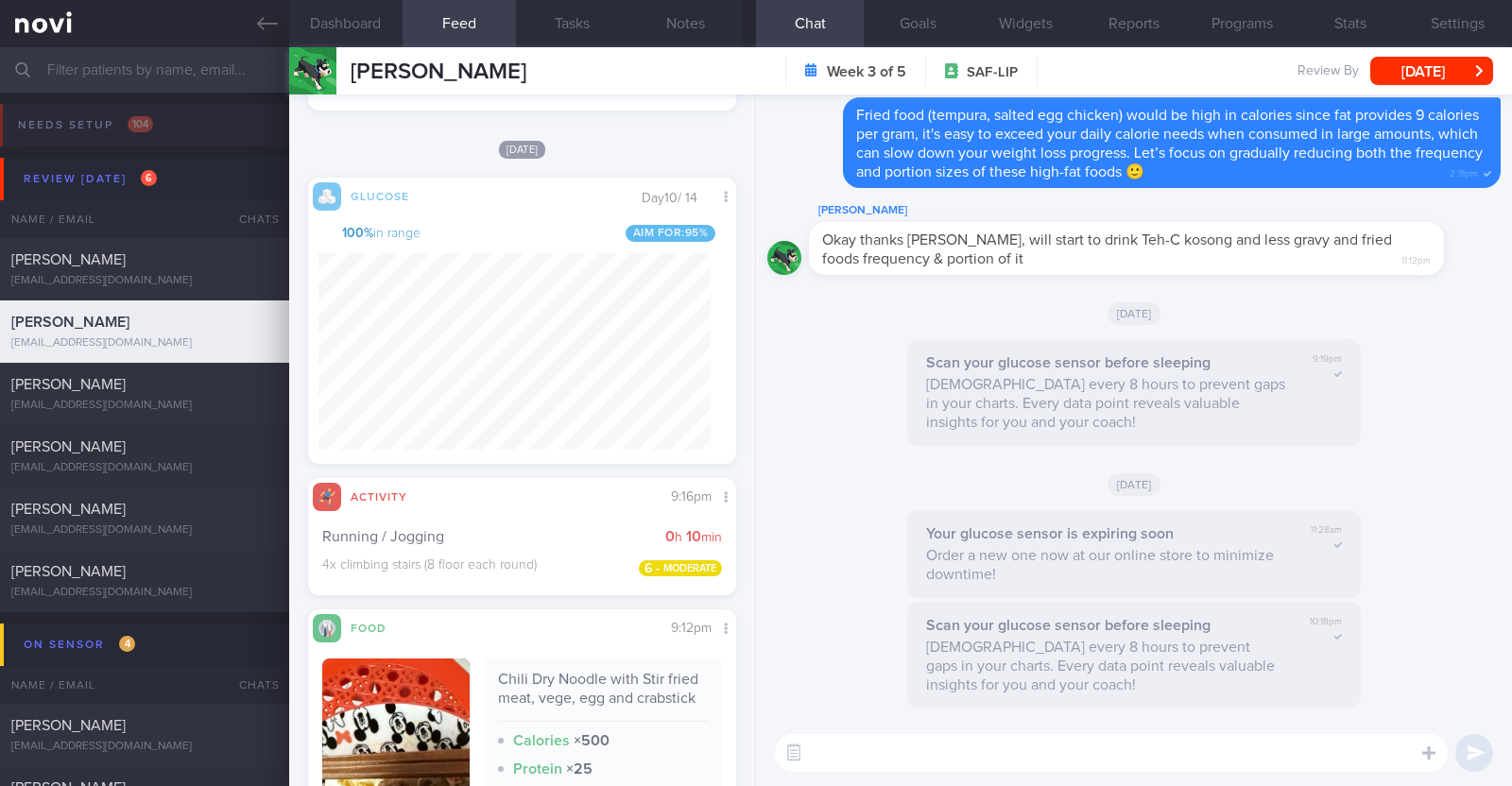
click at [898, 754] on textarea at bounding box center [1111, 753] width 673 height 38
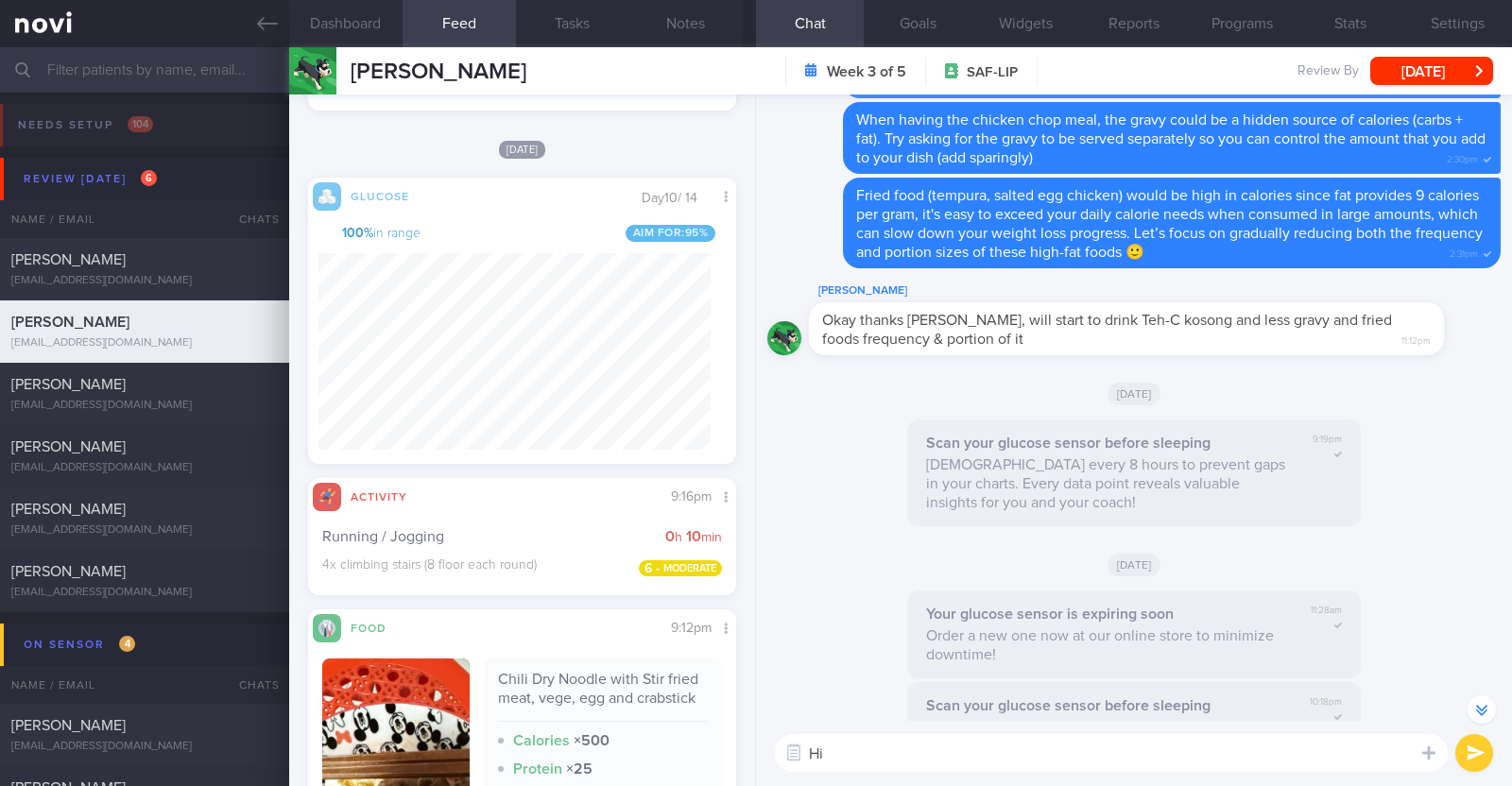
scroll to position [-354, 0]
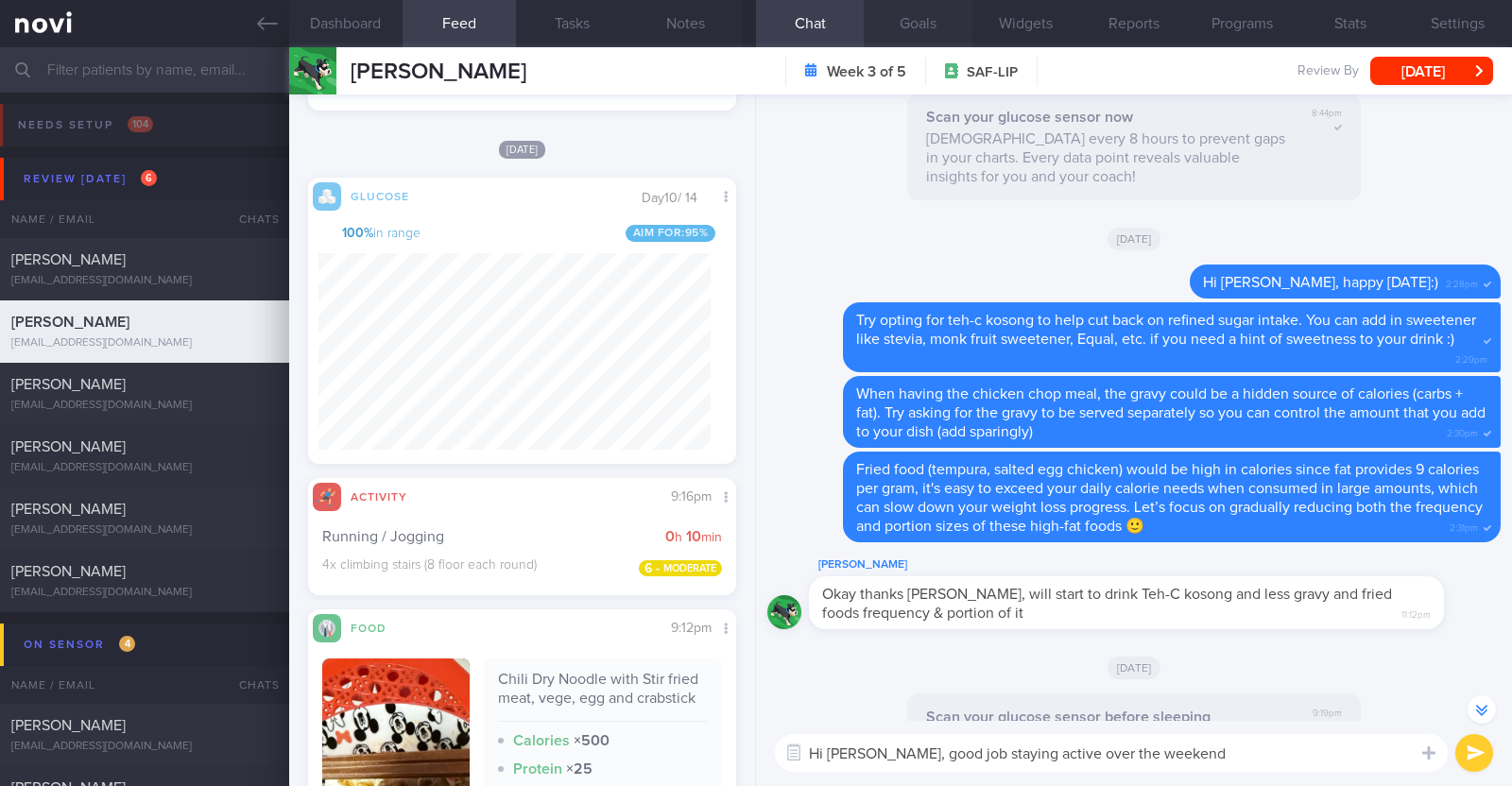
paste textarea "👍"
type textarea "Hi Chor Yeow, good job staying active over the weekend 👍"
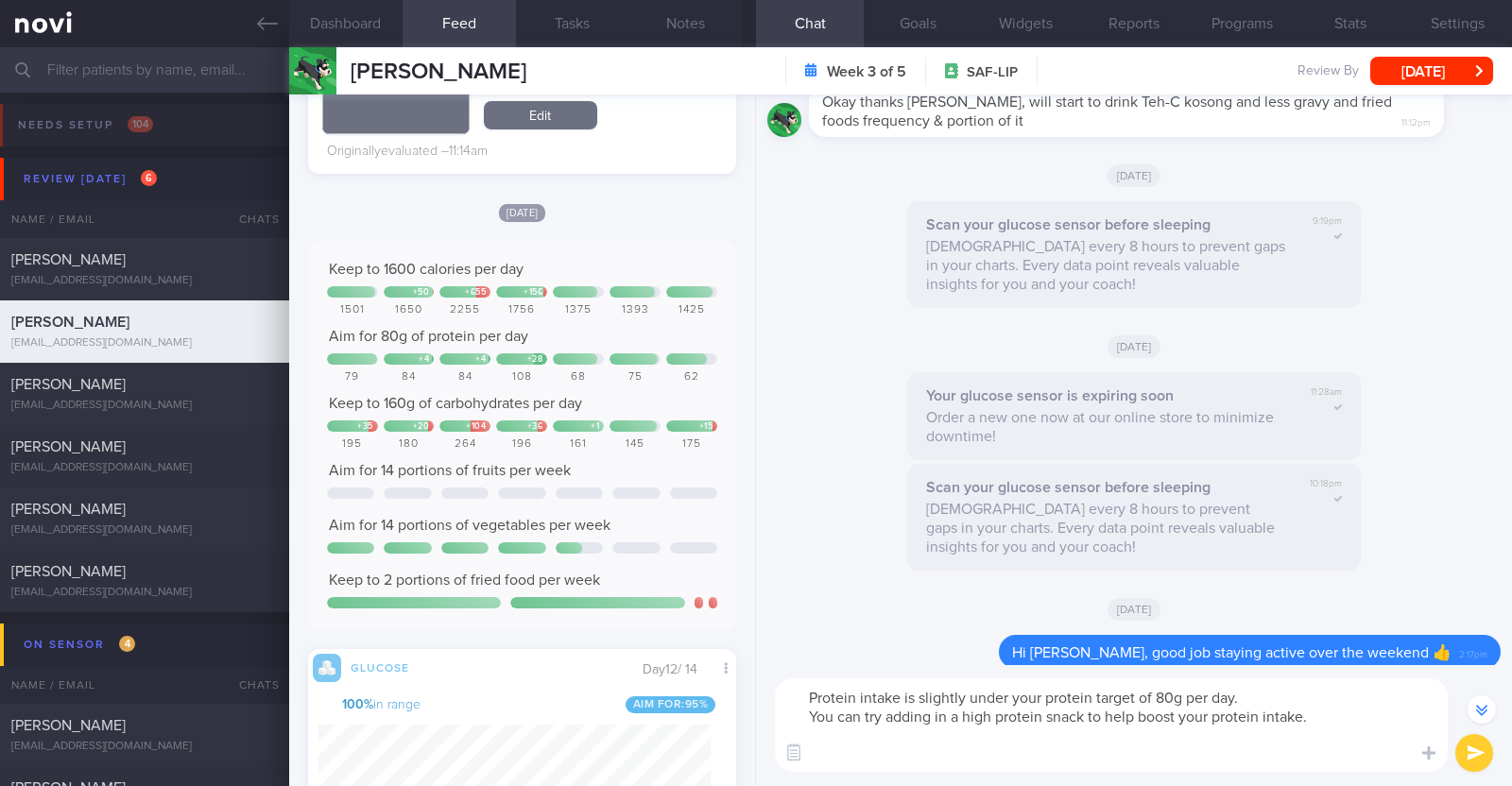
scroll to position [0, 0]
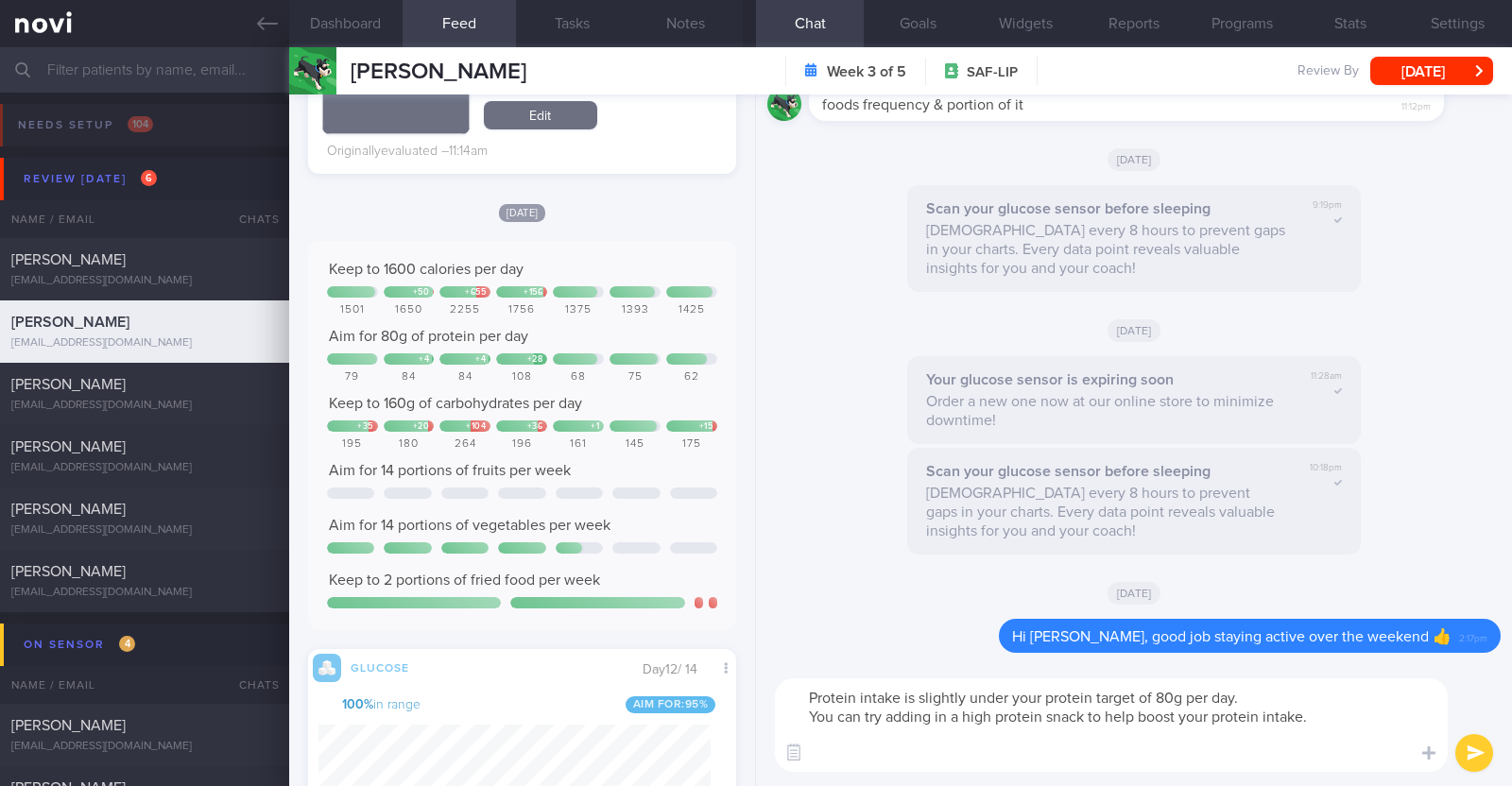
paste textarea "- Hard boiled egg - Unsalted edamame - Unsweetened soy milk - Low fat milk - [L…"
type textarea "Protein intake is slightly under your protein target of 80g per day. You can tr…"
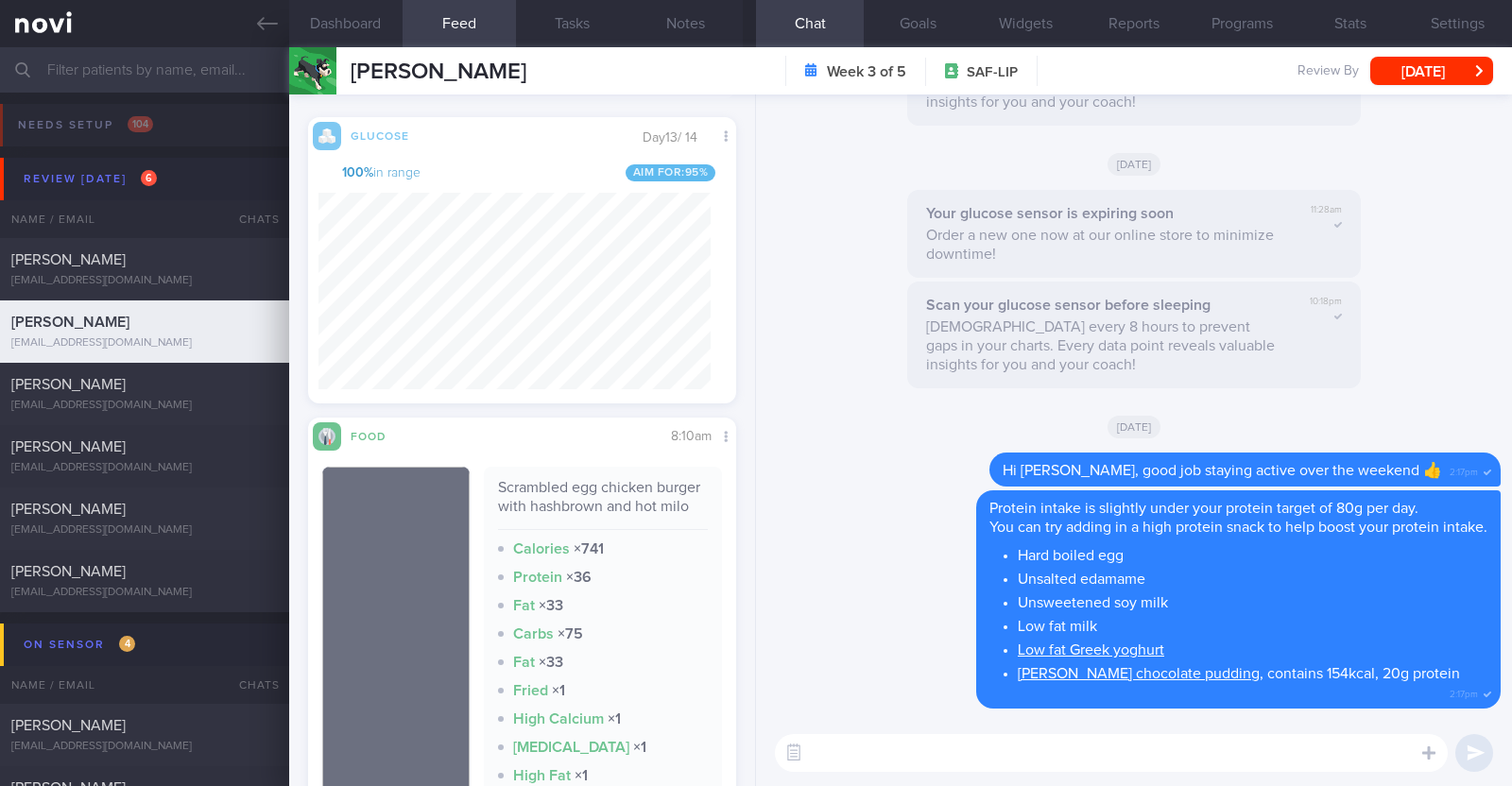
scroll to position [471, 0]
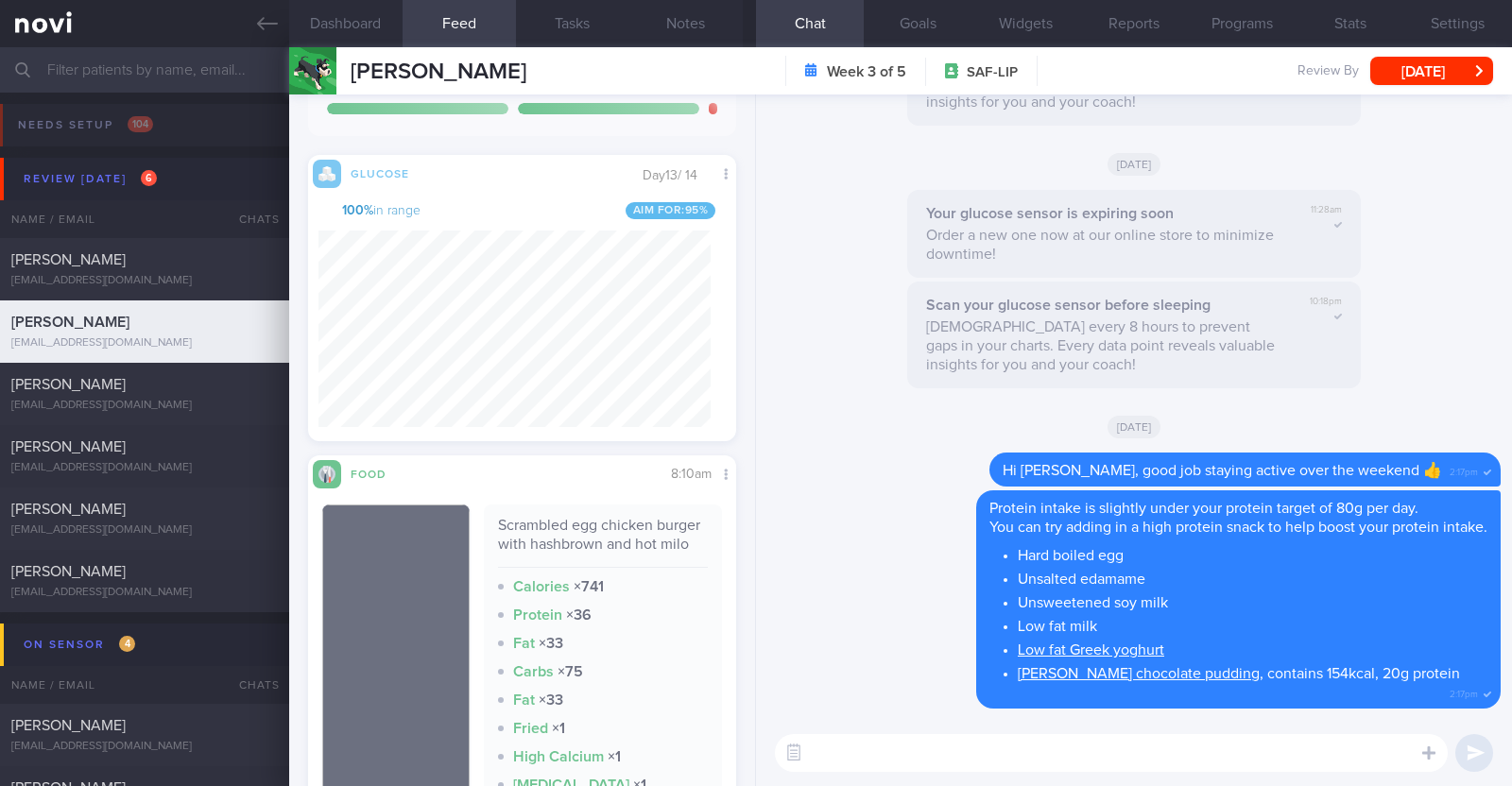
click at [853, 739] on textarea at bounding box center [1111, 753] width 673 height 38
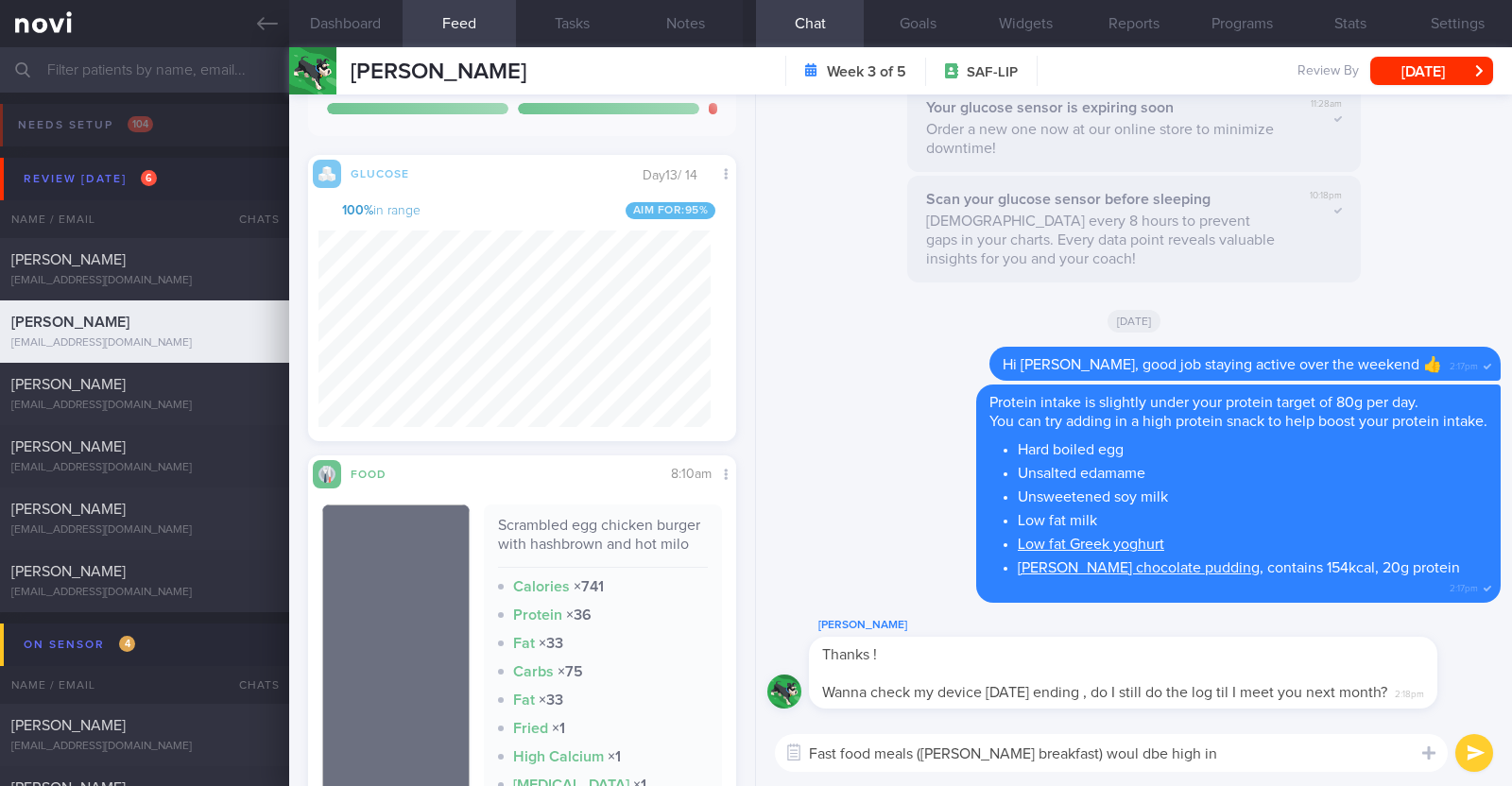
click at [1110, 744] on textarea "Fast food meals (McDonald's breakfast) woul dbe high in" at bounding box center [1111, 753] width 673 height 38
type textarea "Fast food meals (McDonald's breakfast) would be high in"
drag, startPoint x: 1209, startPoint y: 749, endPoint x: 569, endPoint y: 730, distance: 640.3
click at [569, 730] on div "Dashboard Feed 15 Tasks Notes Chat Goals Widgets Reports Programs Stats Setting…" at bounding box center [900, 416] width 1223 height 739
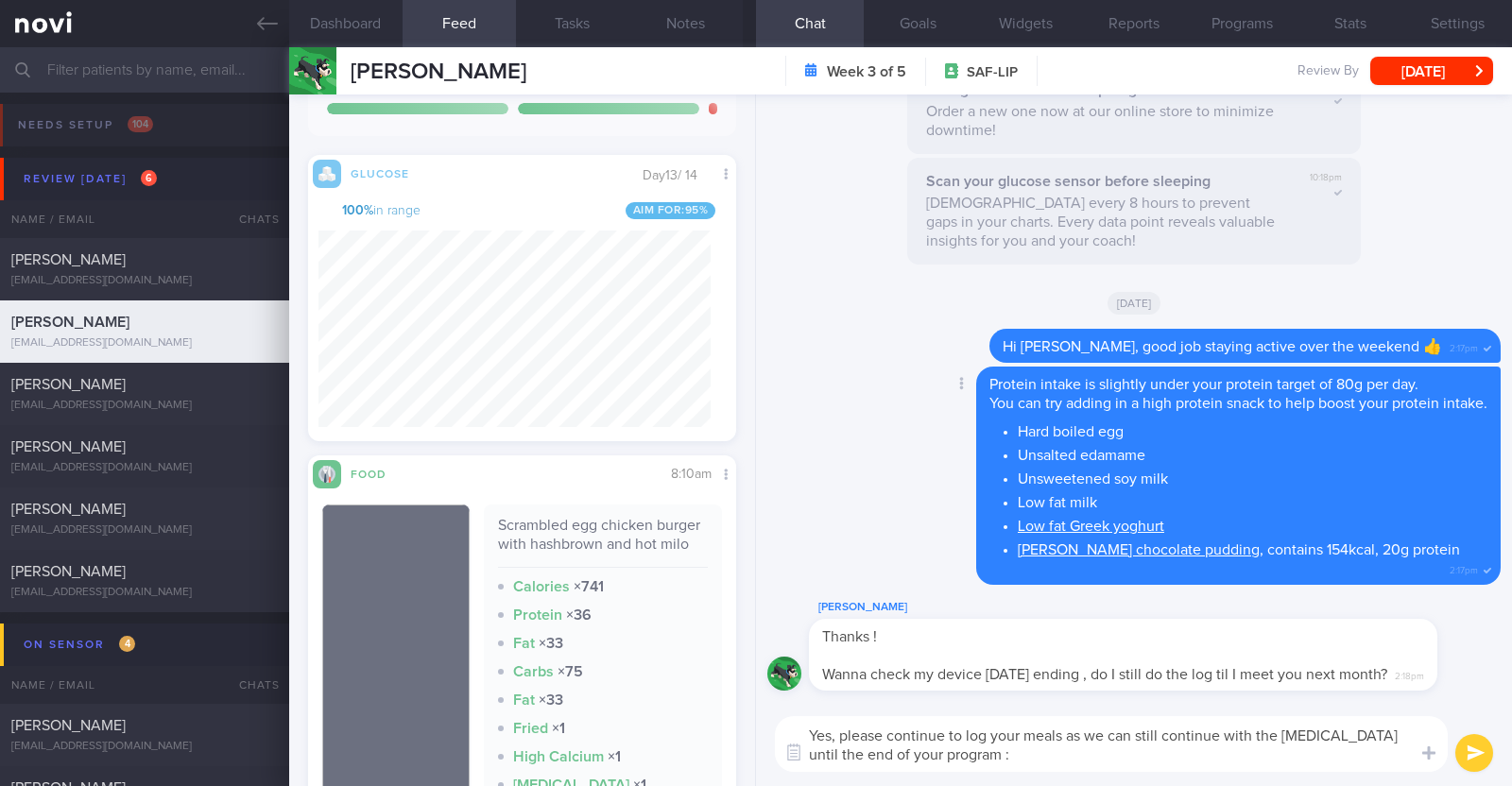
type textarea "Yes, please continue to log your meals as we can still continue with the health…"
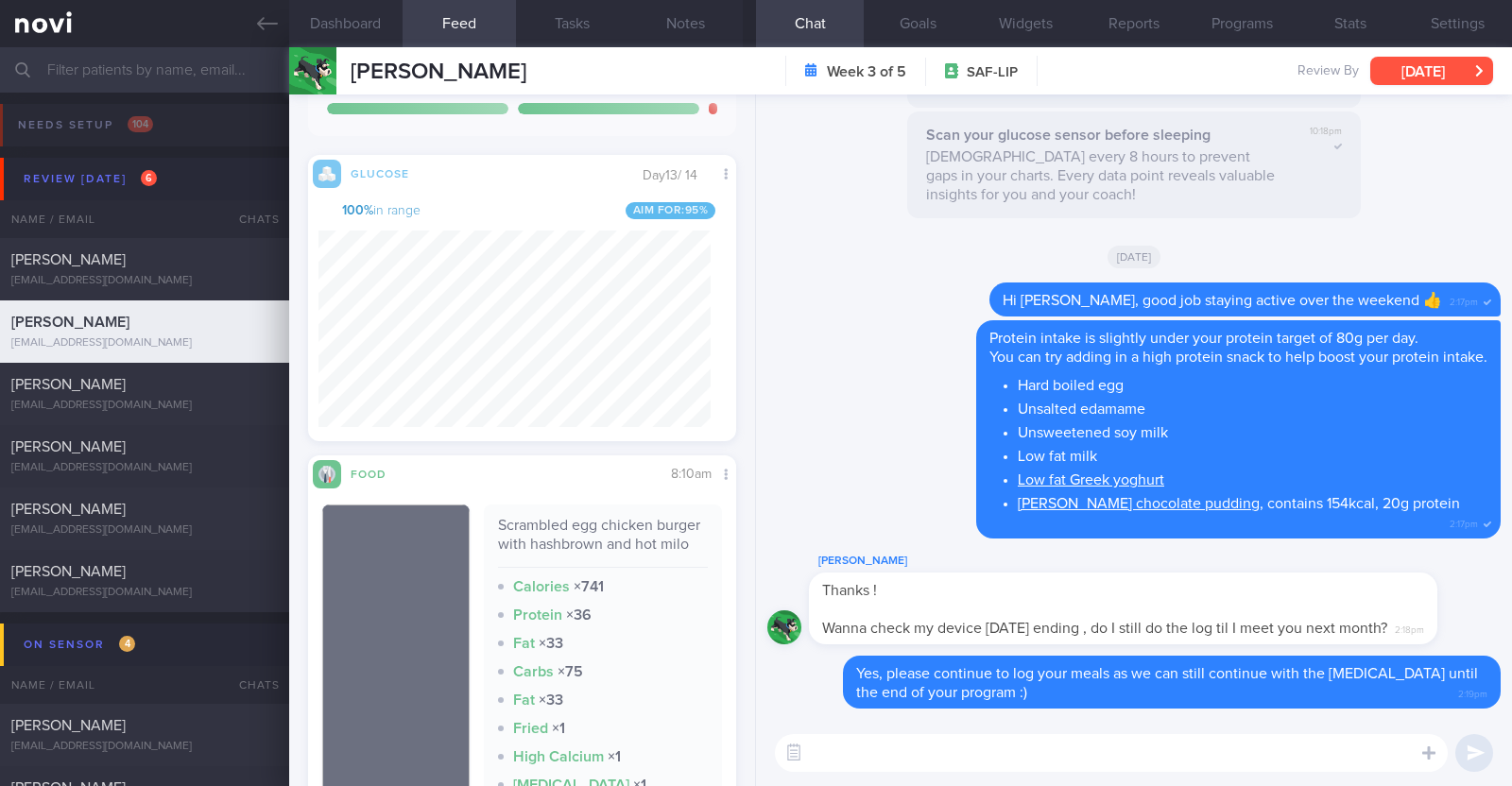
click at [1405, 57] on button "[DATE]" at bounding box center [1432, 71] width 123 height 28
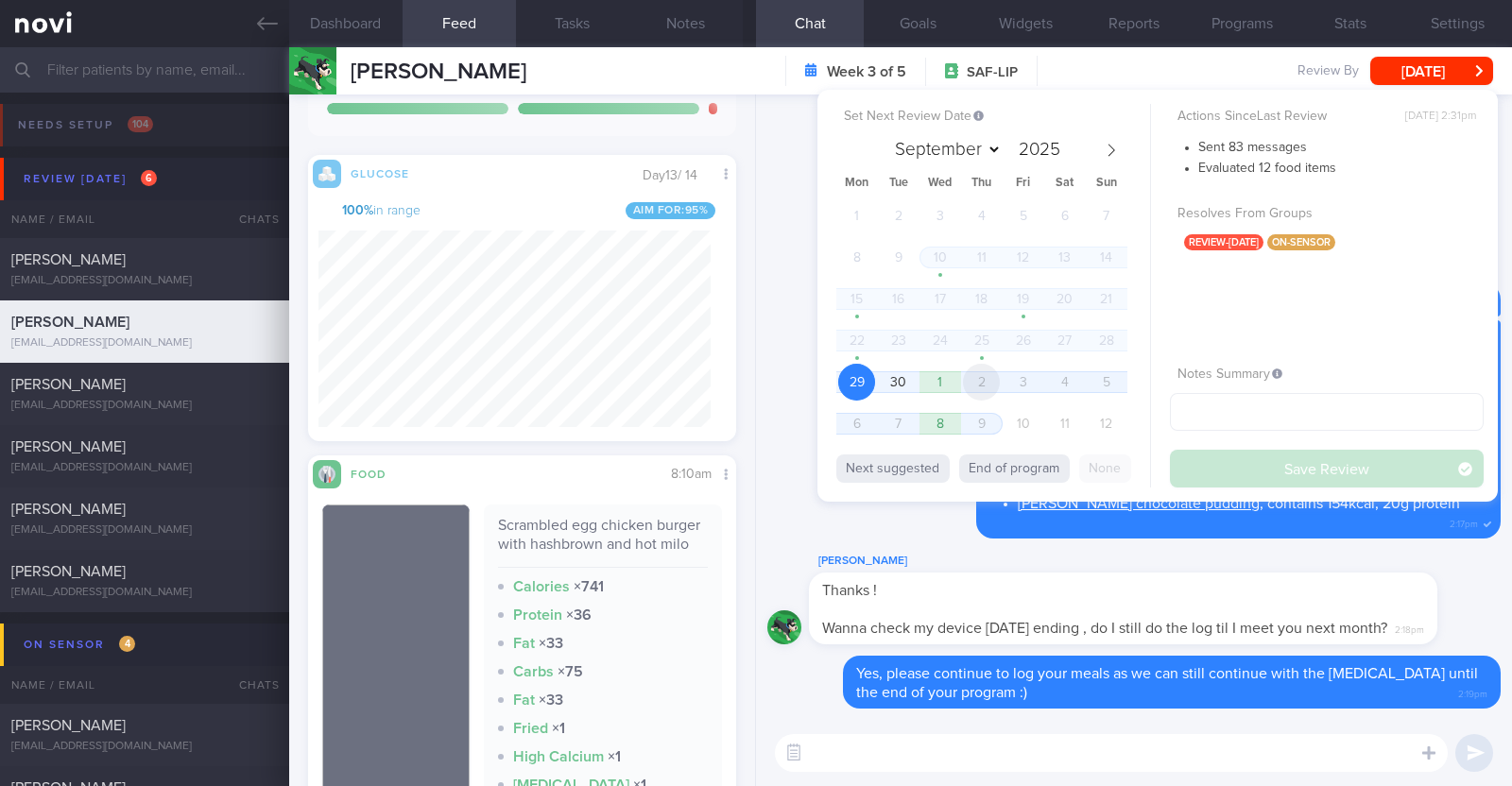
click at [982, 387] on span "2" at bounding box center [981, 382] width 37 height 37
select select "9"
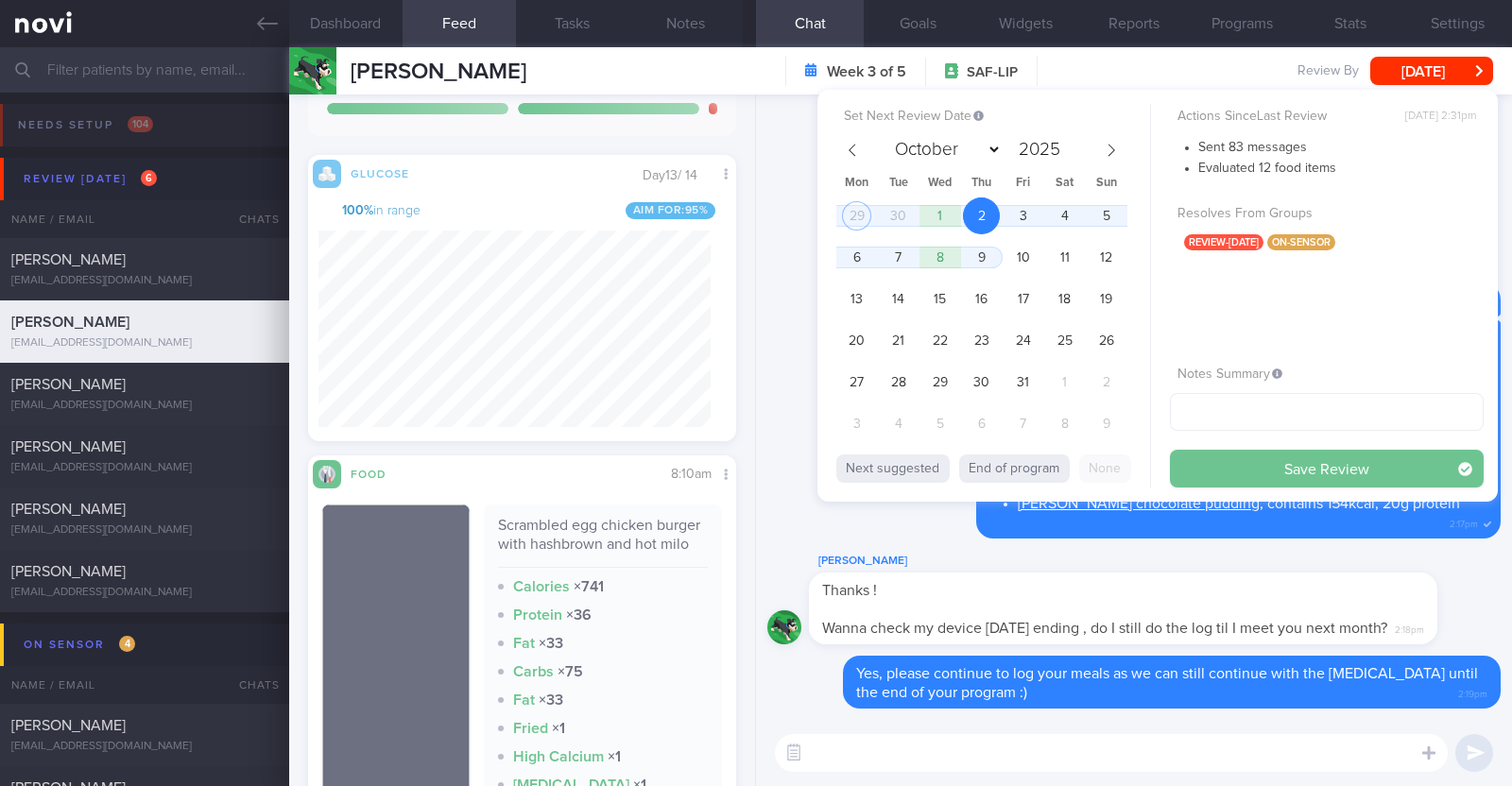
click at [1262, 461] on button "Save Review" at bounding box center [1326, 468] width 314 height 38
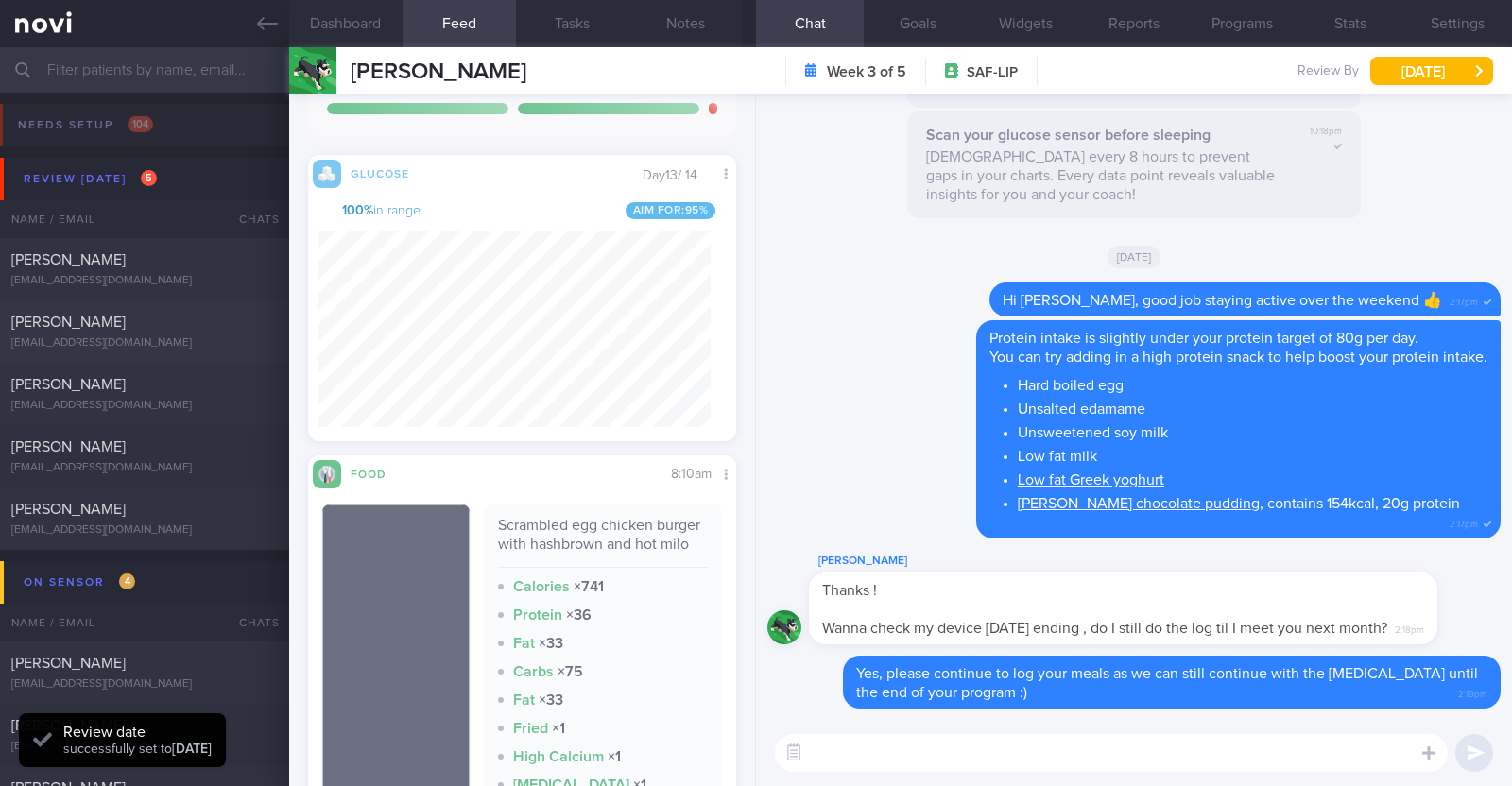
scroll to position [260, 392]
click at [149, 338] on div "[EMAIL_ADDRESS][DOMAIN_NAME]" at bounding box center [144, 343] width 267 height 14
type textarea "32M Nil PMHx/ Meds Running x 4-5/week (30-90min)"
select select "8"
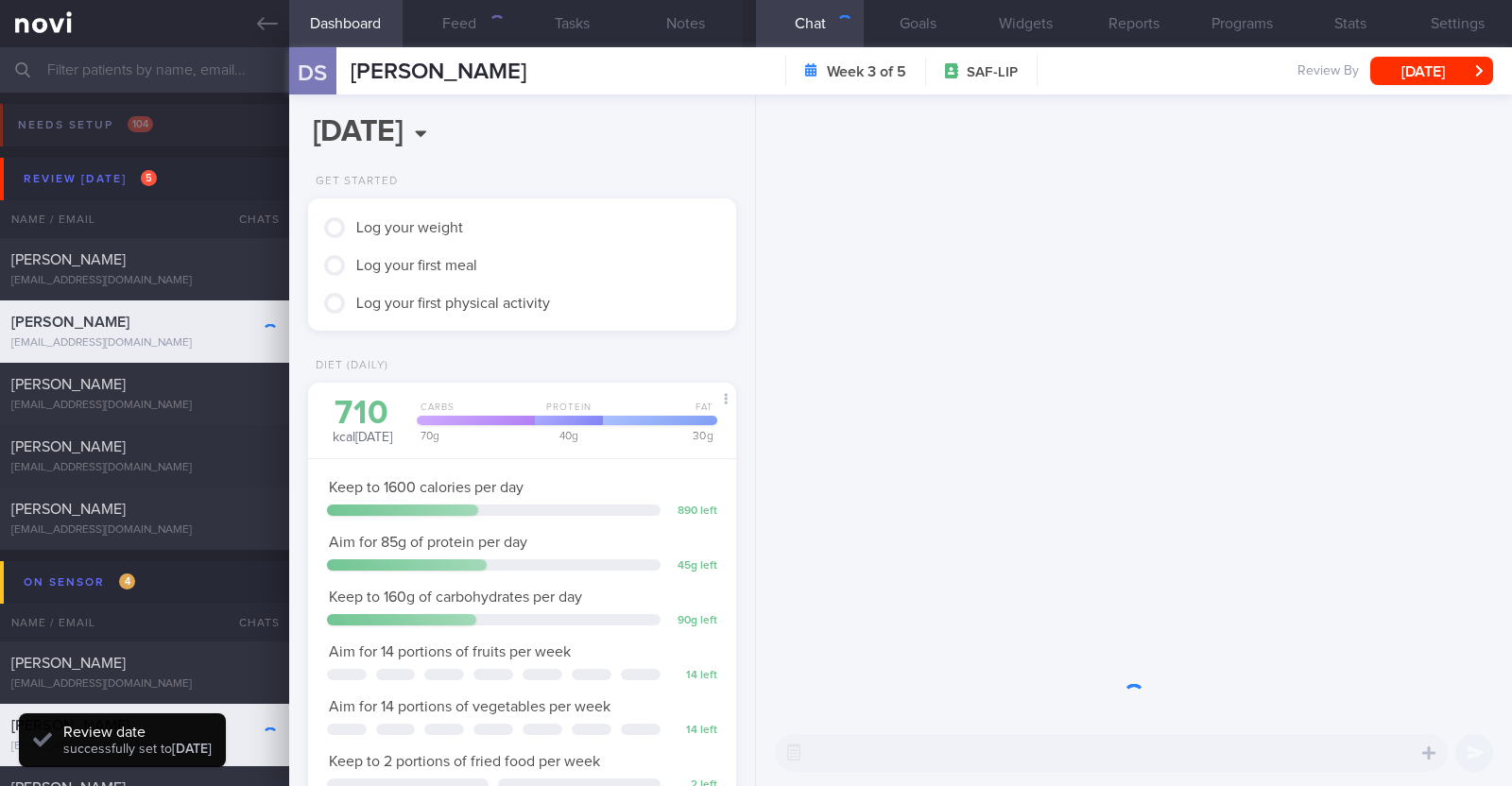
scroll to position [241, 382]
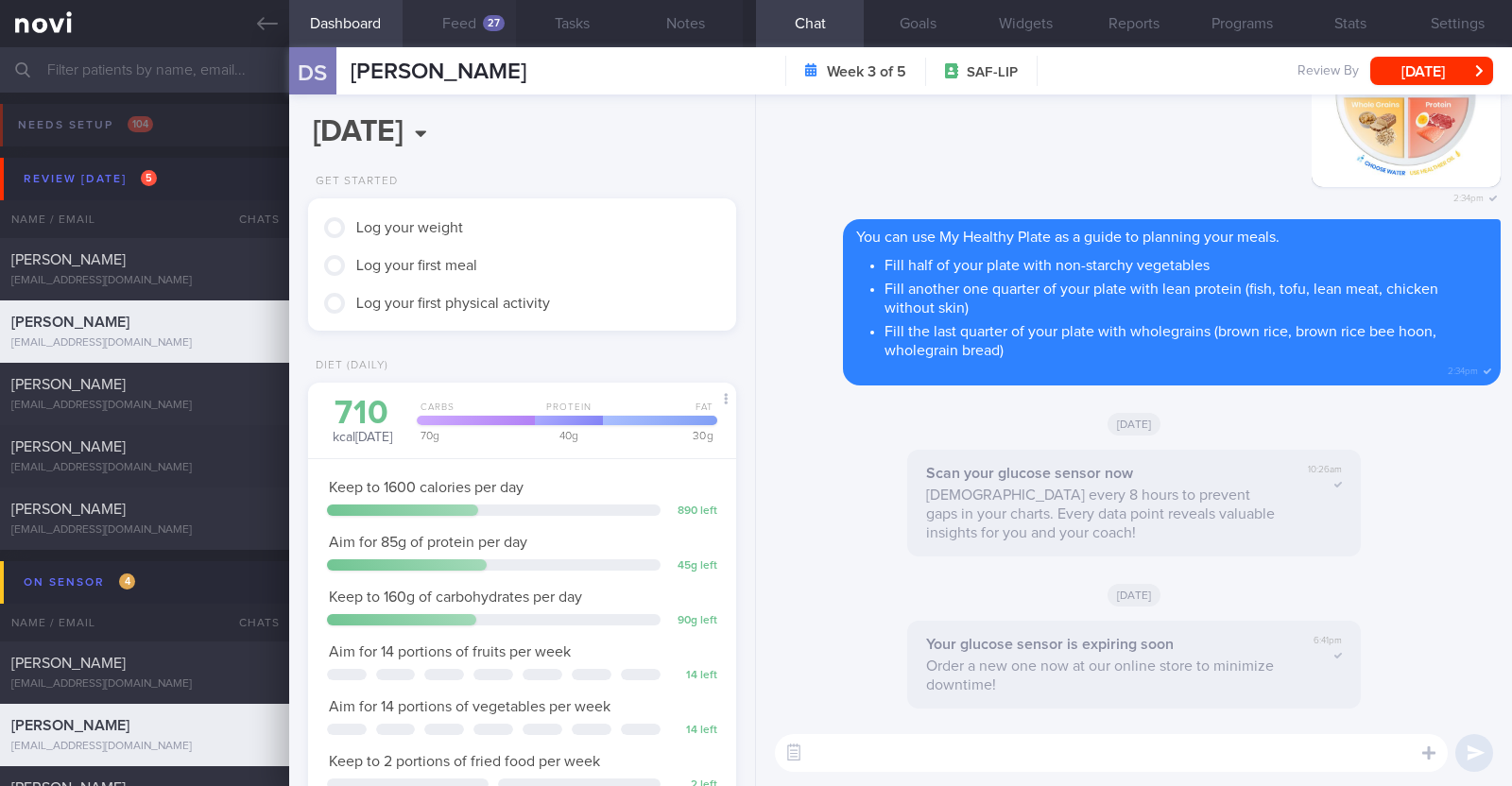
click at [482, 26] on button "Feed 27" at bounding box center [459, 24] width 114 height 47
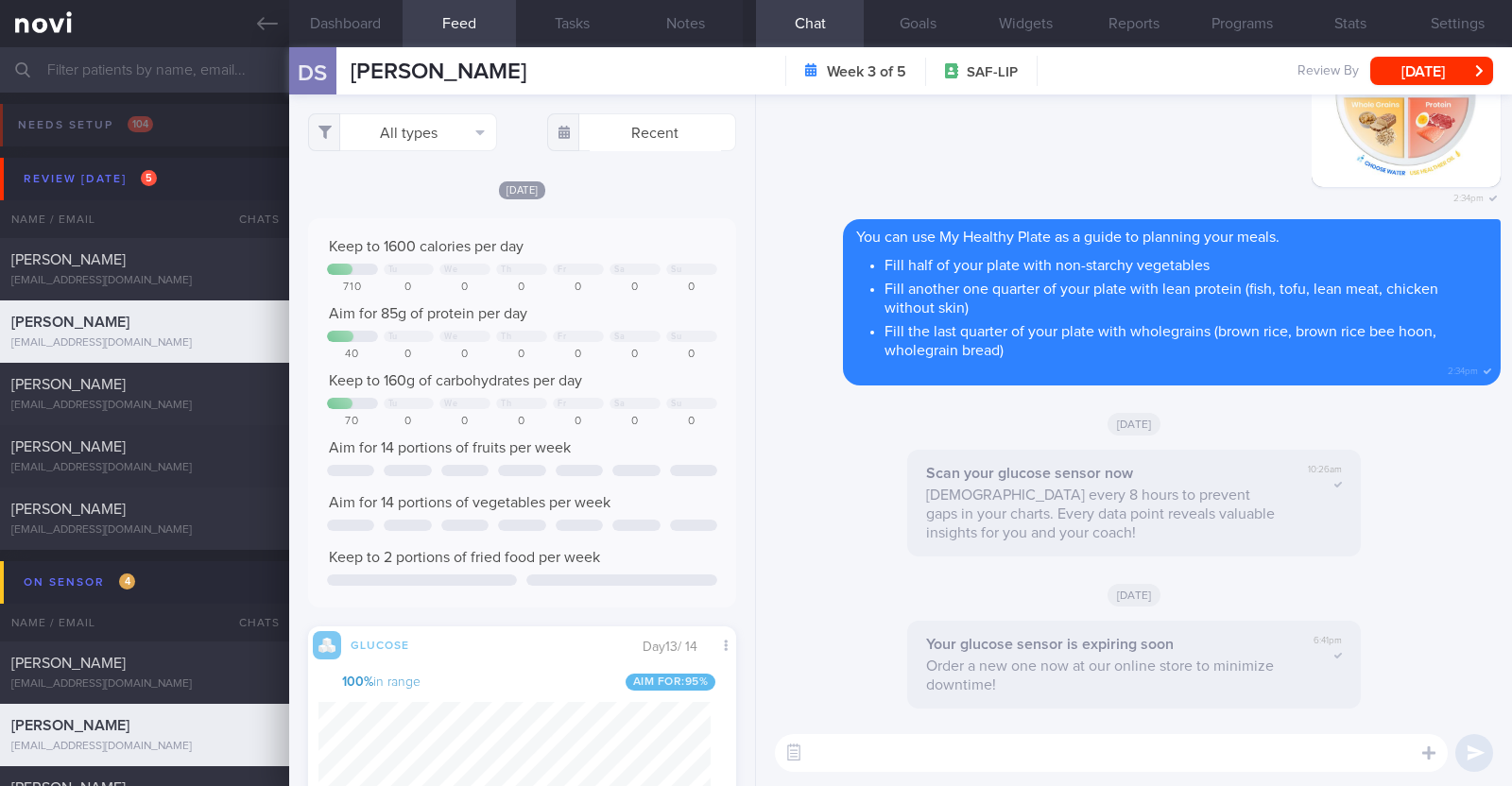
scroll to position [260, 392]
click at [458, 120] on button "All types" at bounding box center [402, 133] width 189 height 38
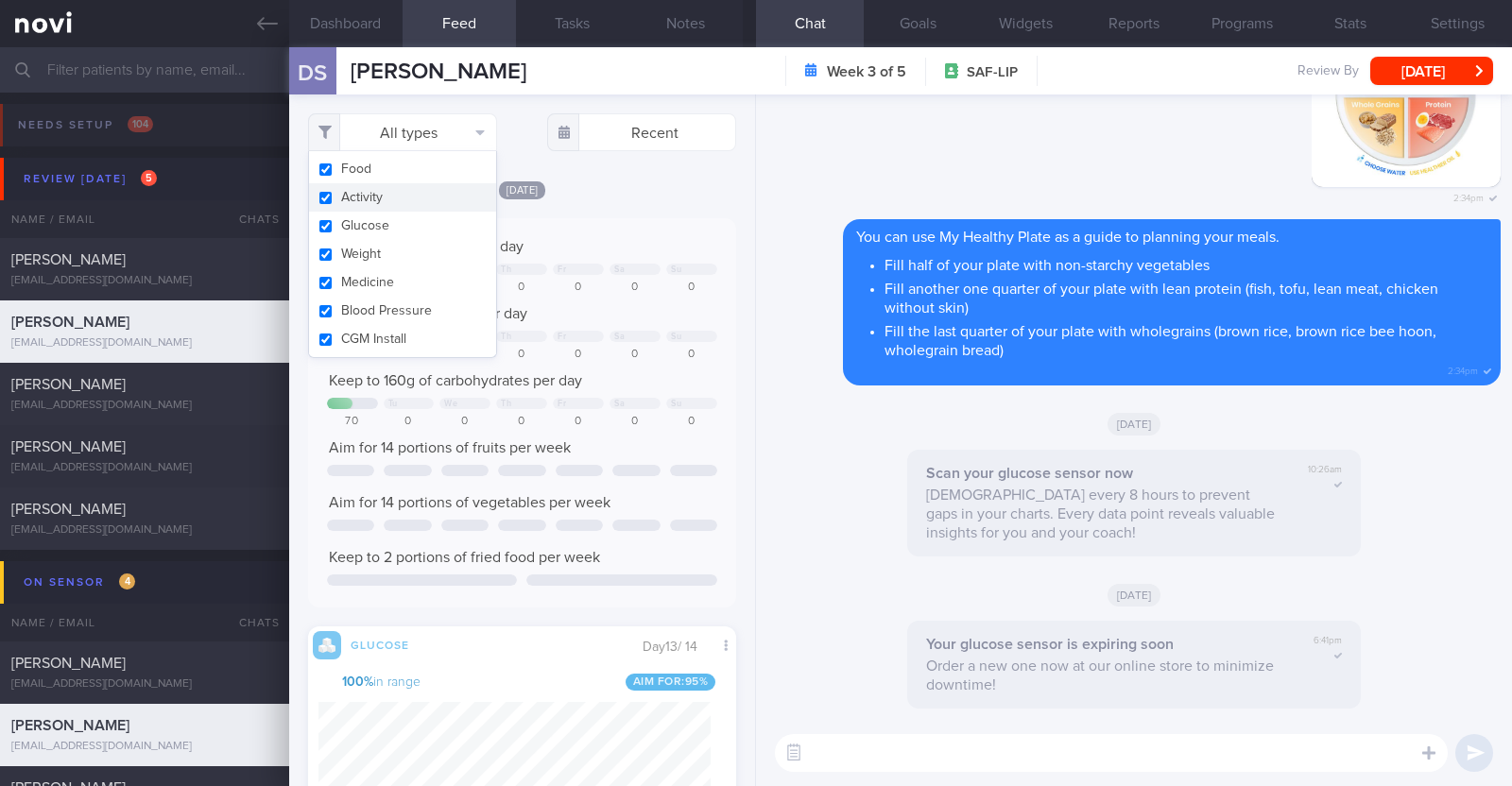
click at [413, 197] on button "Activity" at bounding box center [402, 197] width 187 height 28
checkbox input "false"
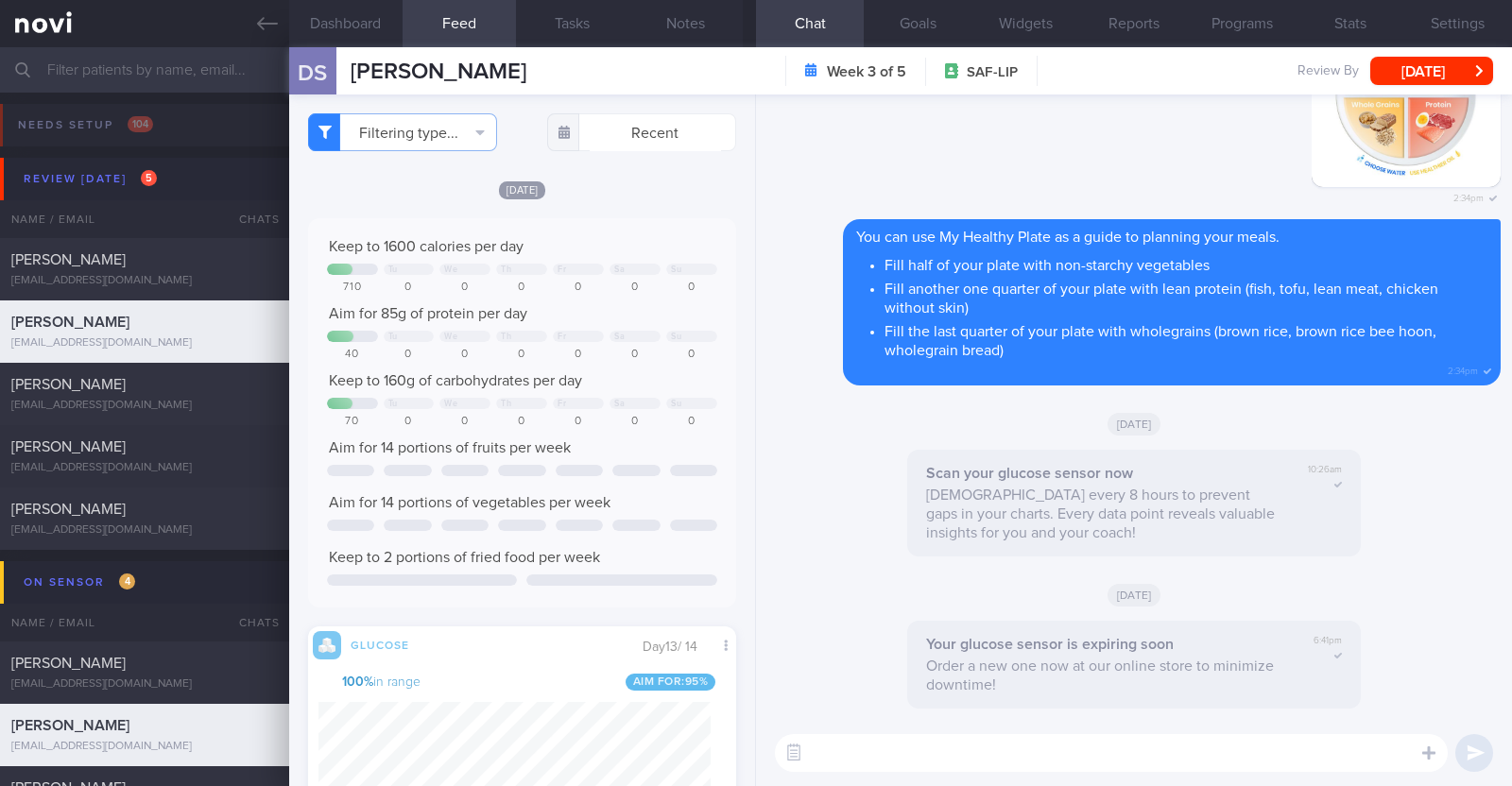
click at [629, 200] on div "Today Keep to 1600 calories per day Tu We Th Fr Sa Su 710 0 0 0 0 0 0 Aim for 8…" at bounding box center [522, 545] width 428 height 733
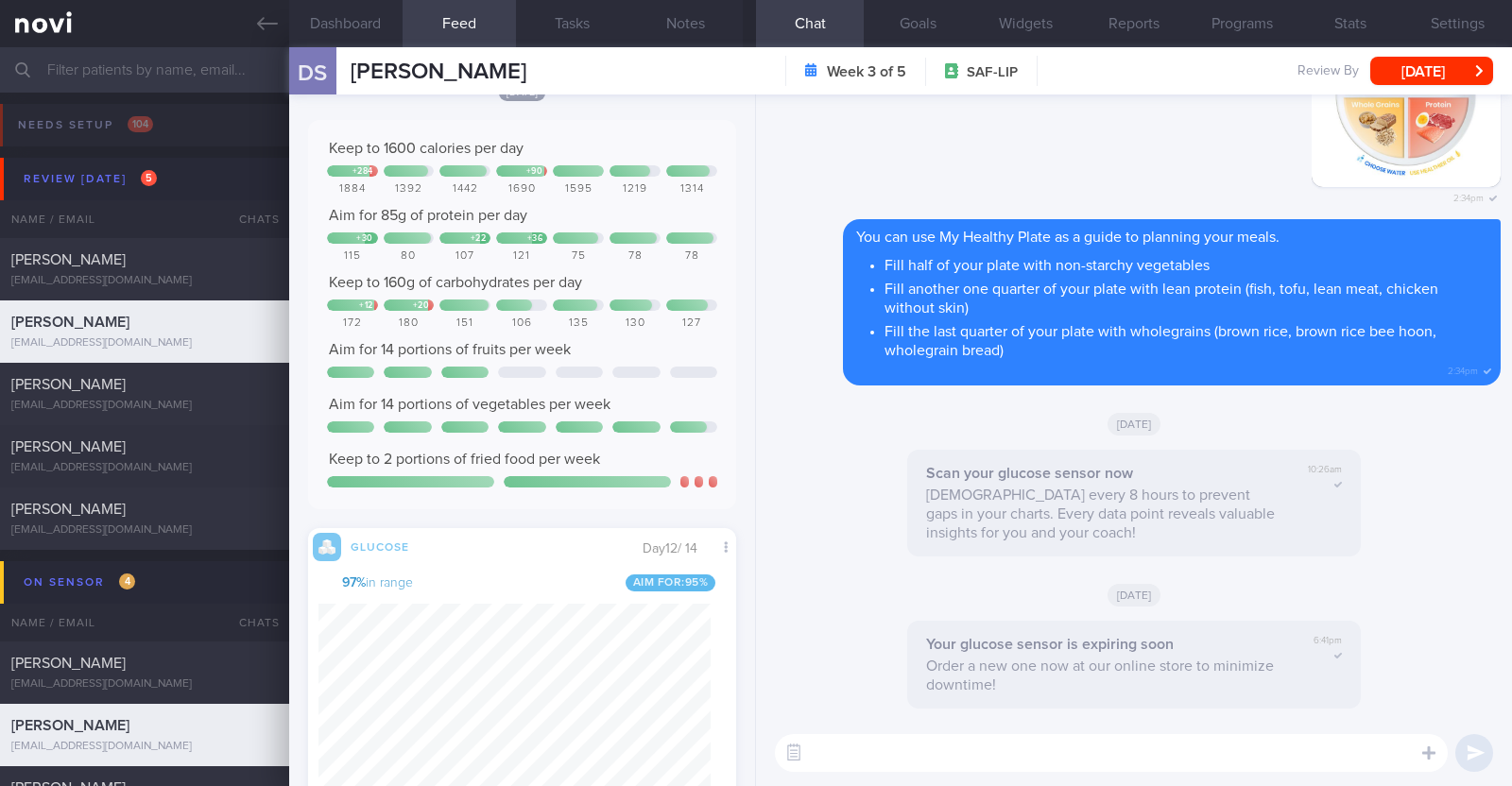
scroll to position [1063, 0]
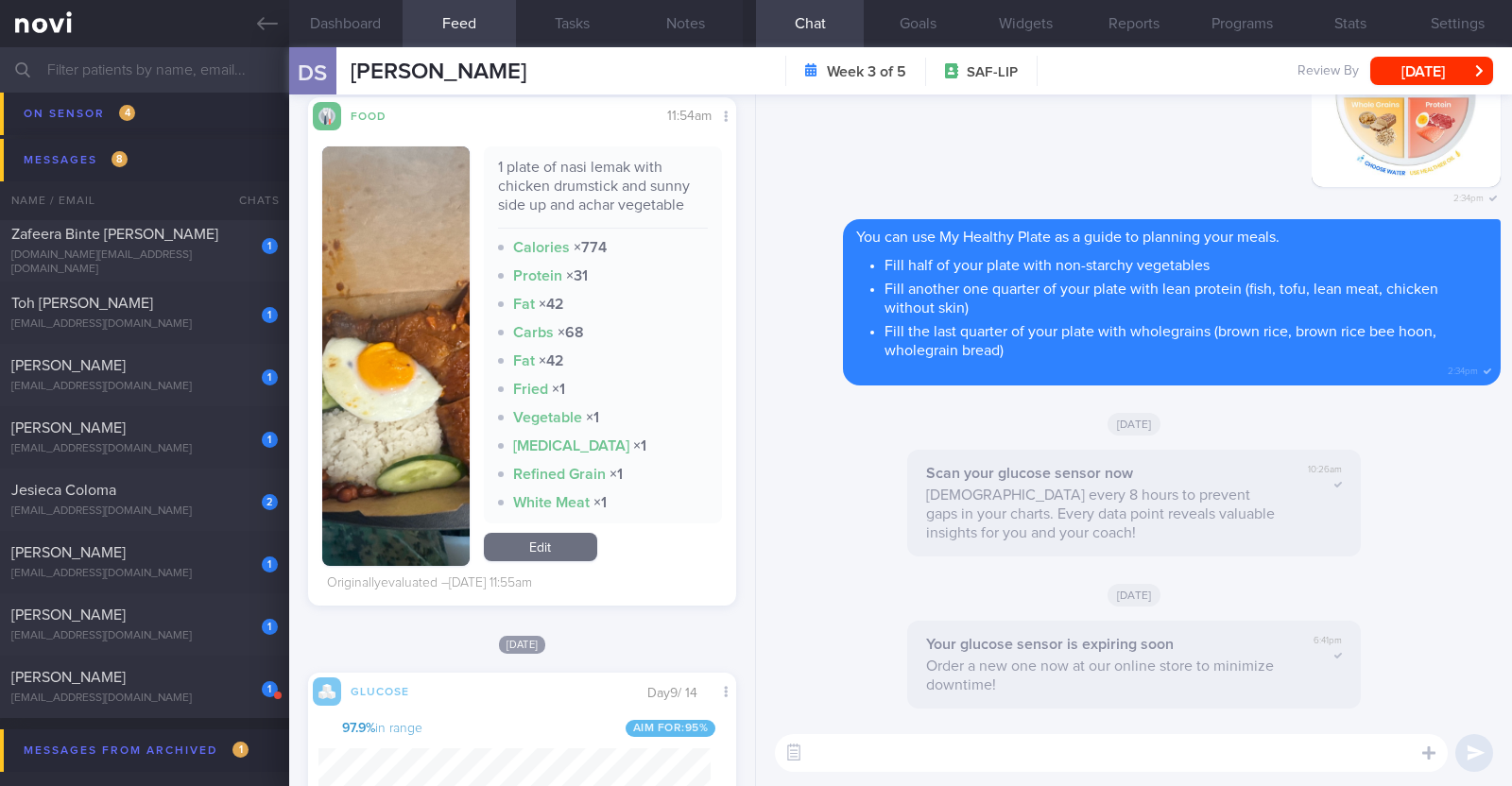
scroll to position [7570, 0]
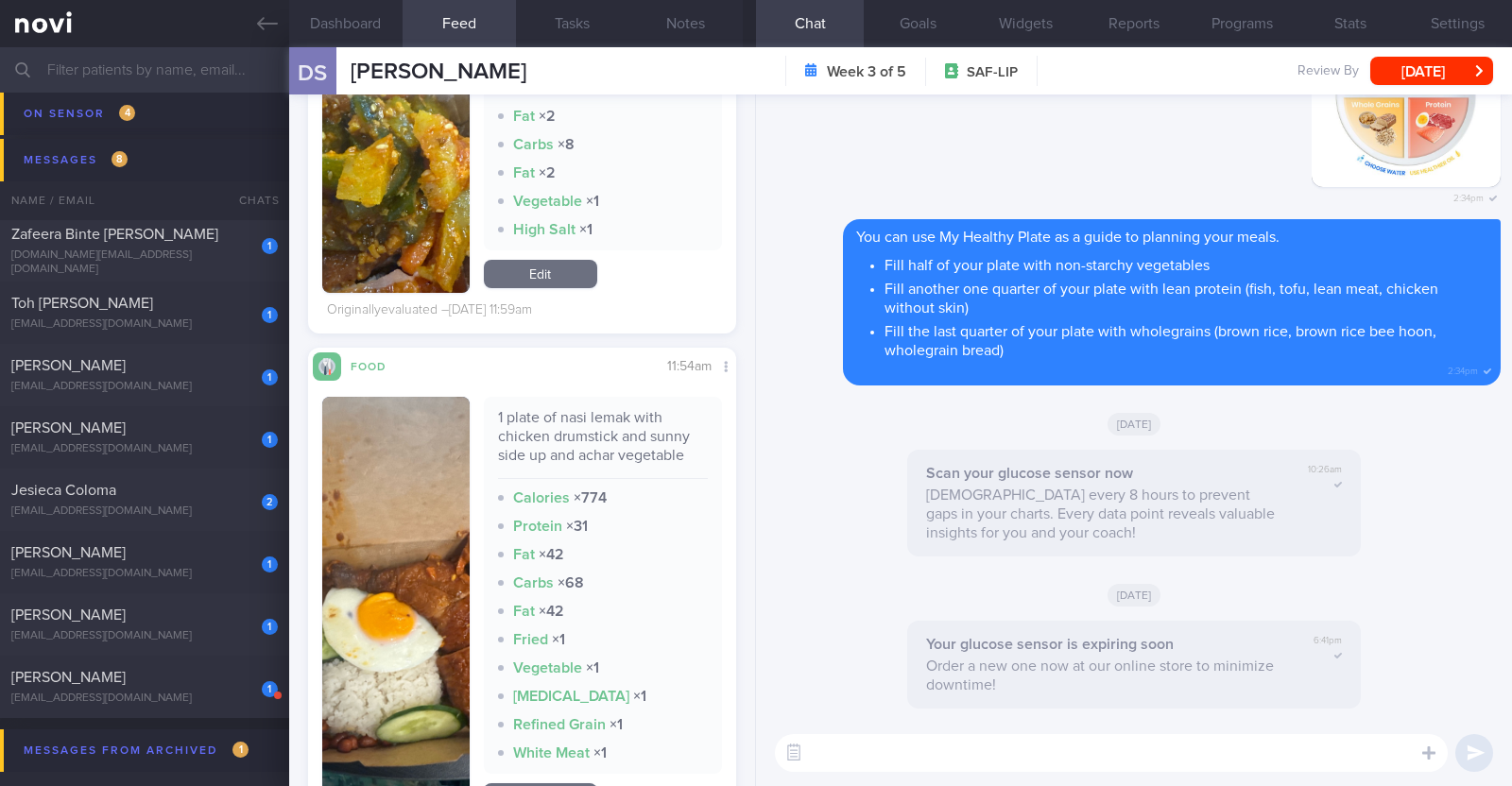
click at [883, 767] on textarea at bounding box center [1111, 753] width 673 height 38
type textarea "Hi [PERSON_NAME], happy [DATE]:)"
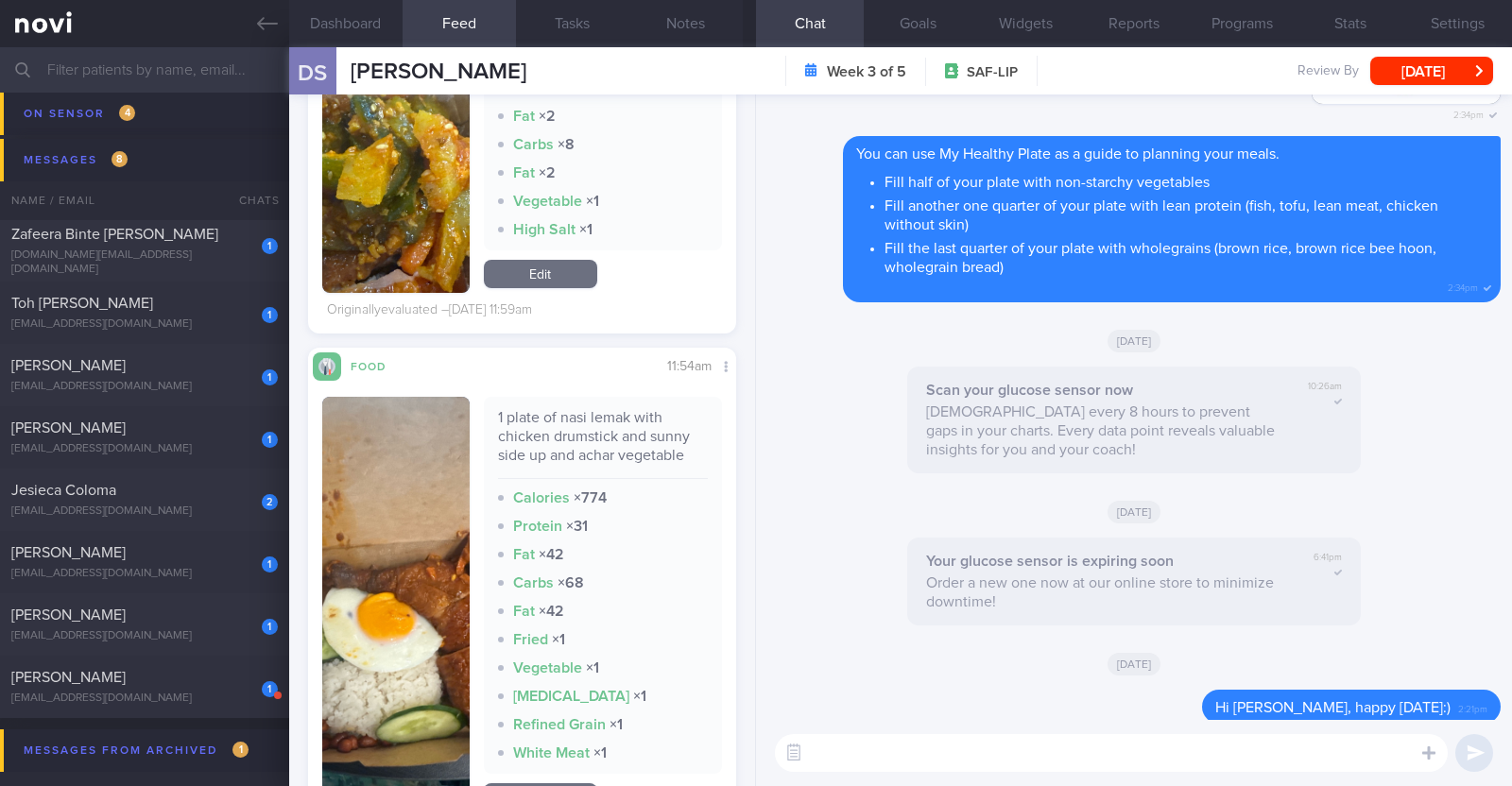
scroll to position [0, 0]
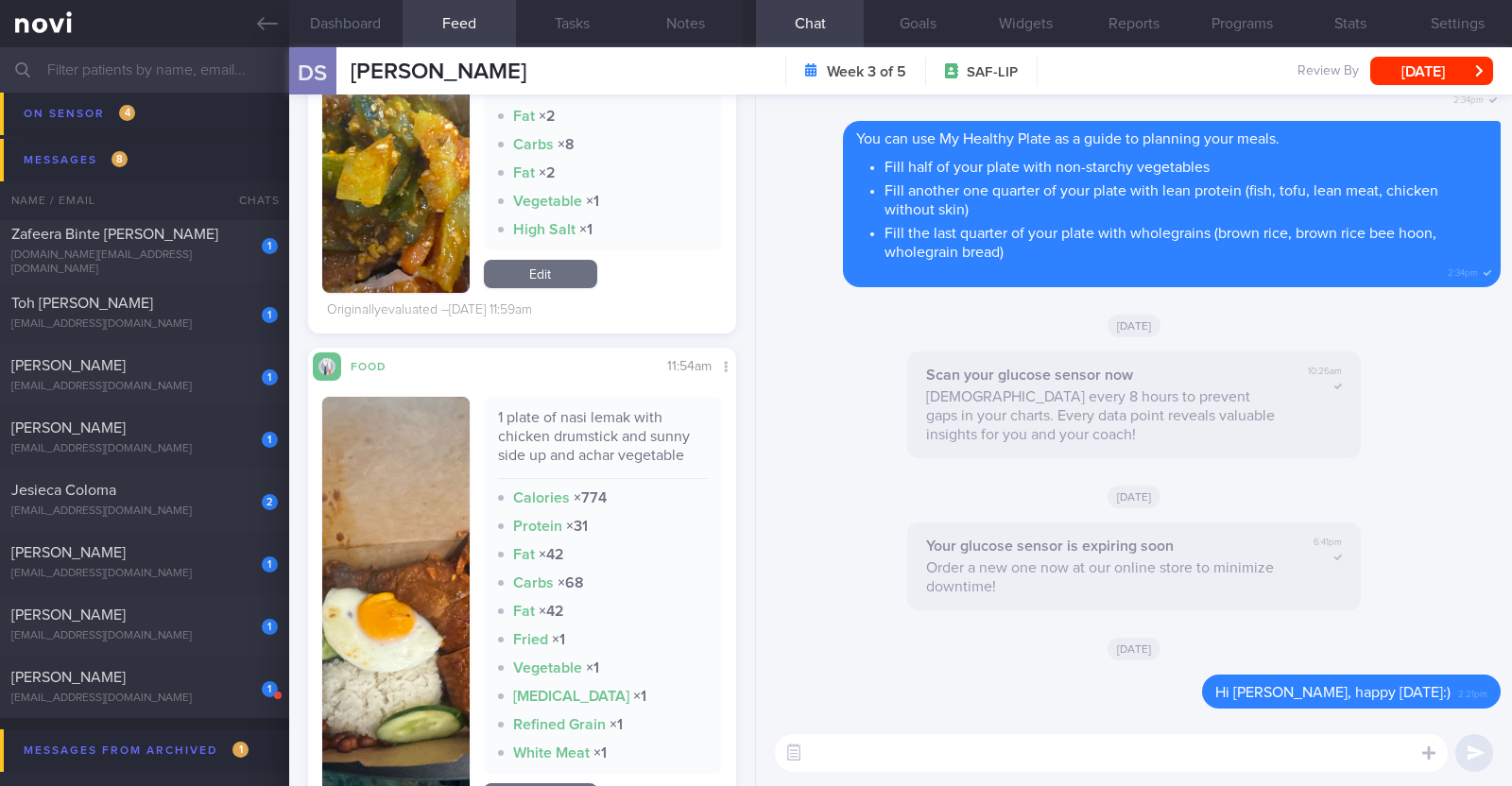
click at [852, 751] on textarea at bounding box center [1111, 753] width 673 height 38
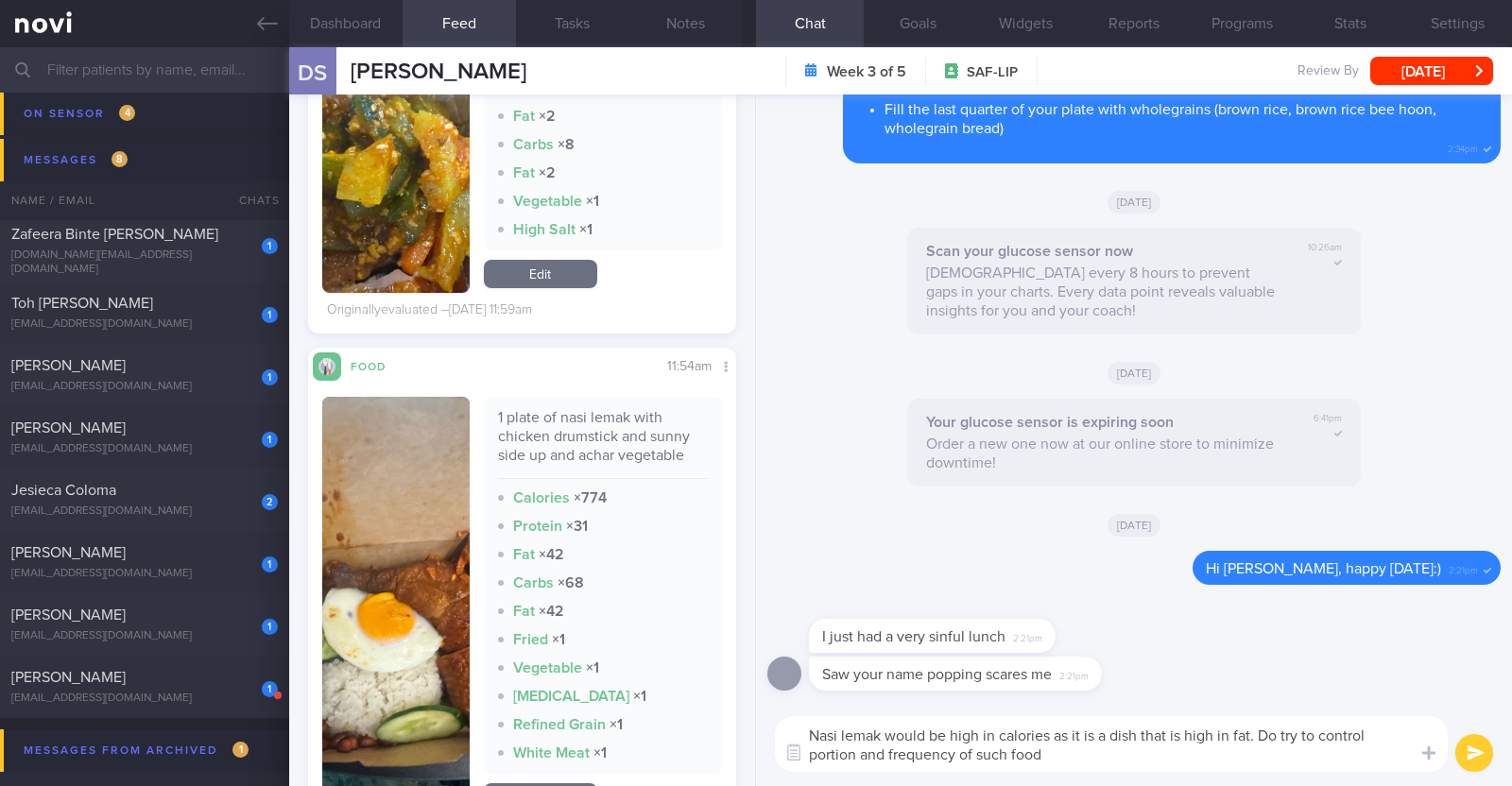
type textarea "Nasi lemak would be high in calories as it is a dish that is high in fat. Do tr…"
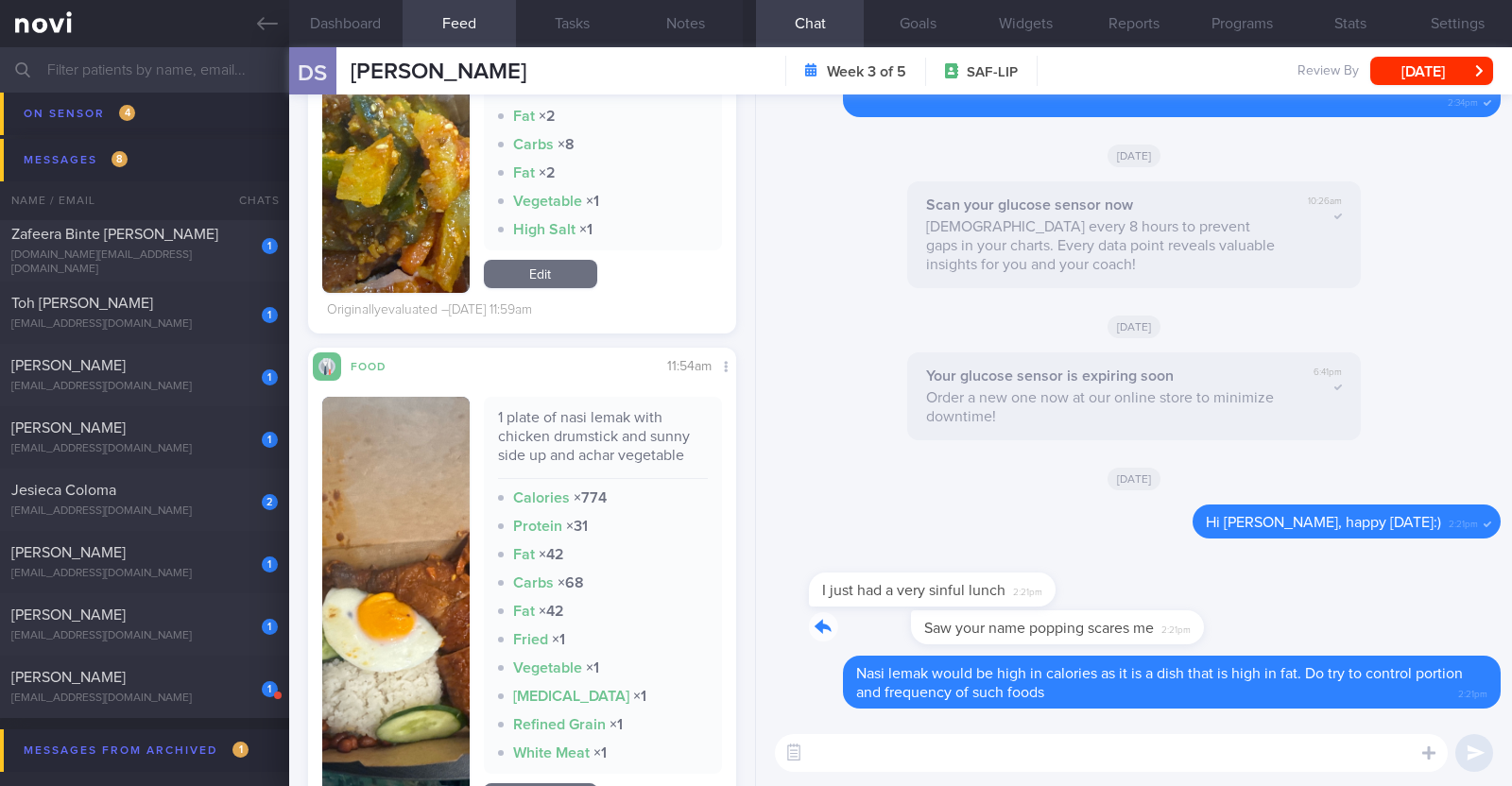
drag, startPoint x: 1098, startPoint y: 625, endPoint x: 1394, endPoint y: 612, distance: 296.3
click at [1394, 612] on div "Saw your name popping scares me 2:21pm" at bounding box center [1134, 633] width 733 height 46
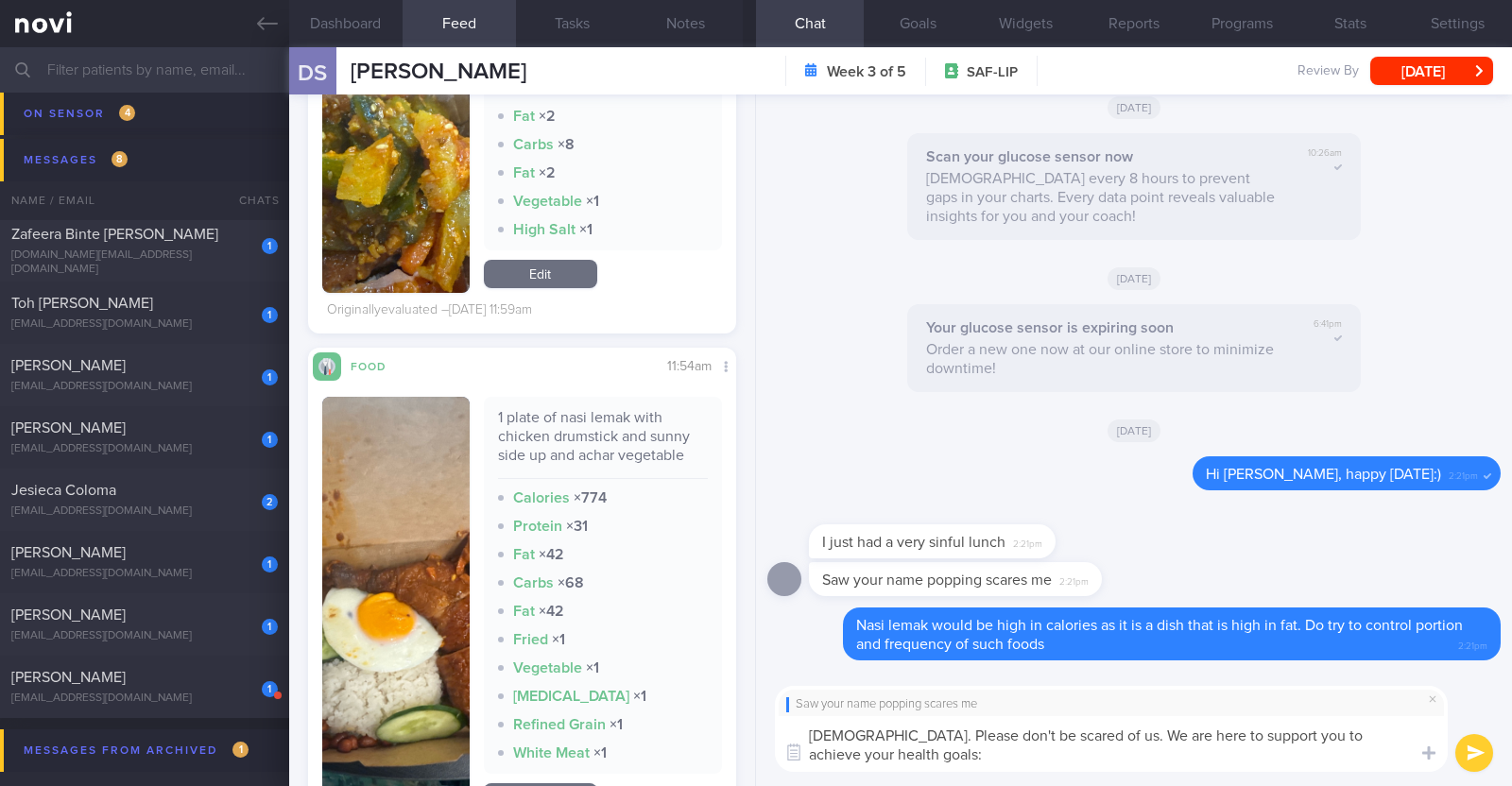
type textarea "[DEMOGRAPHIC_DATA]. Please don't be scared of us. We are here to support you to…"
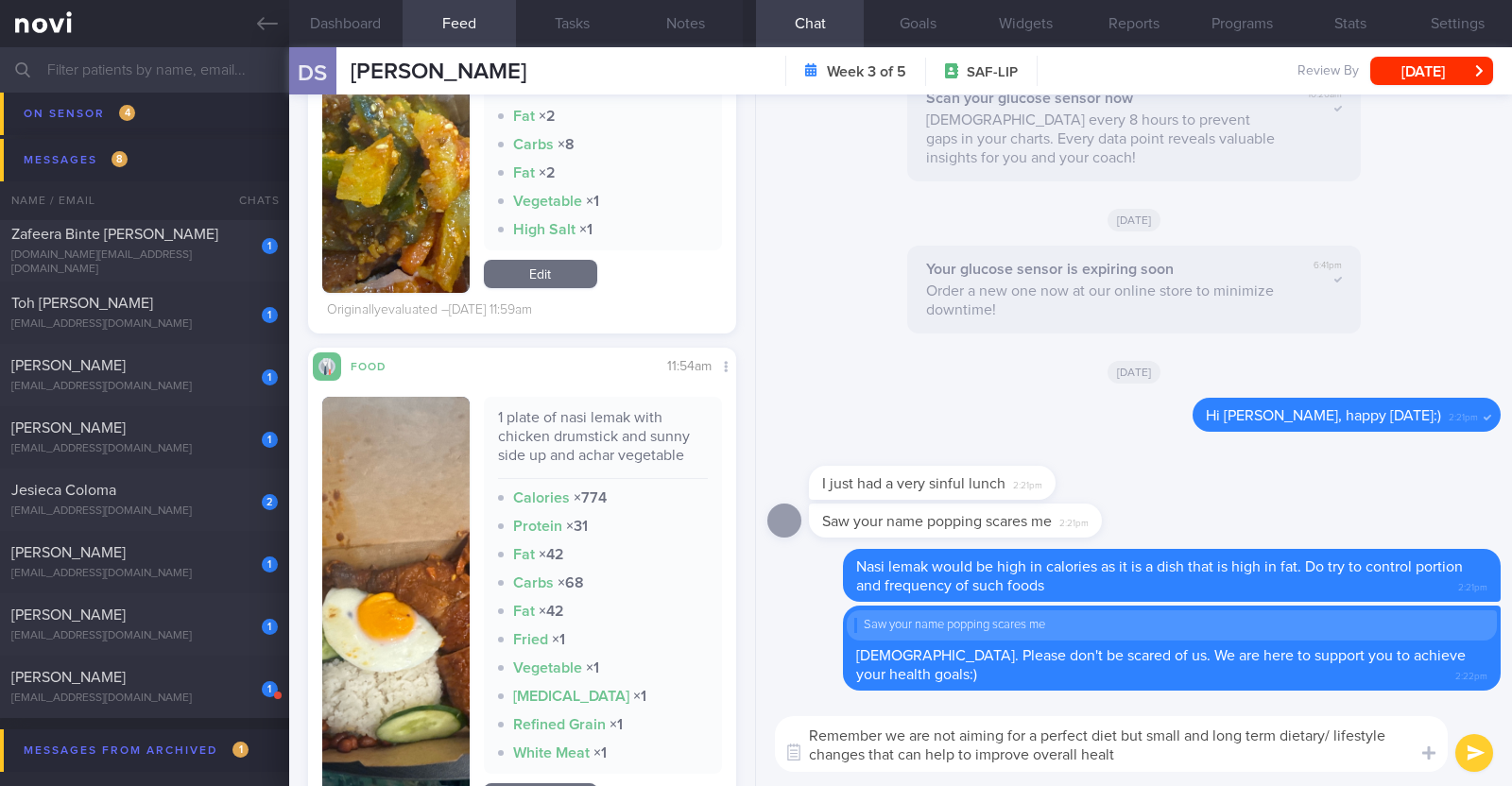
type textarea "Remember we are not aiming for a perfect diet but small and long term dietary/ …"
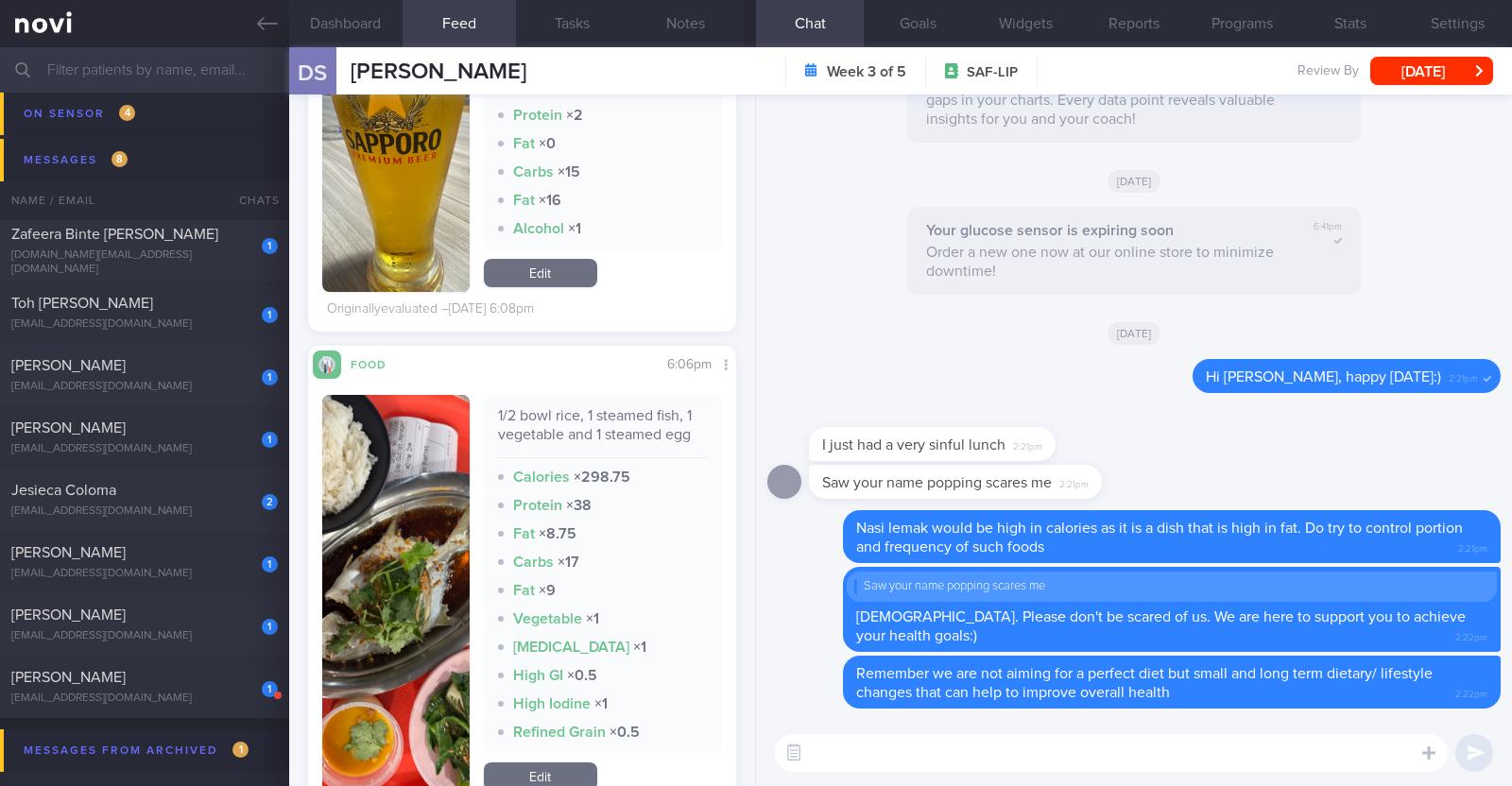
scroll to position [6271, 0]
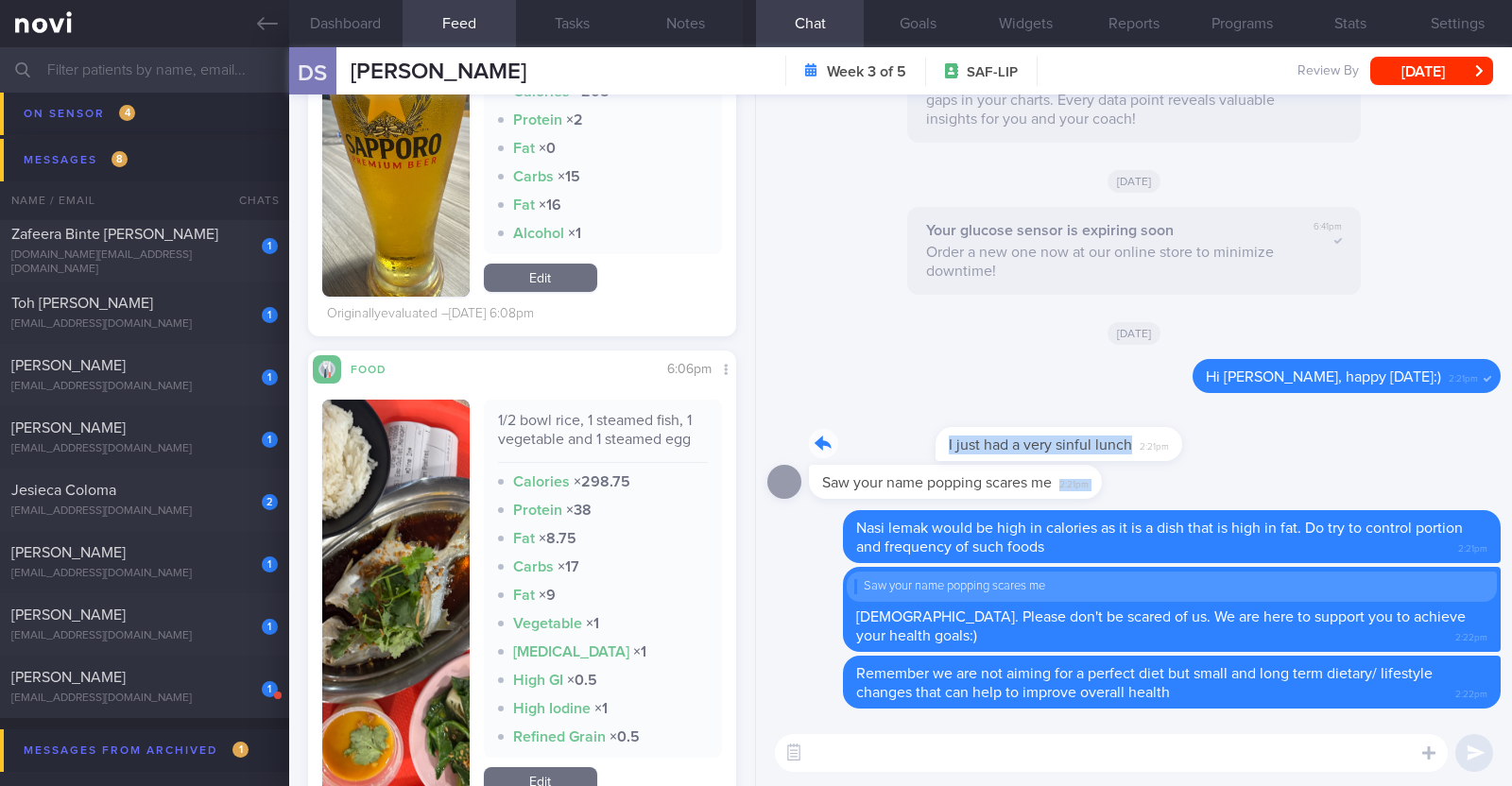
drag, startPoint x: 1043, startPoint y: 445, endPoint x: 1447, endPoint y: 479, distance: 405.4
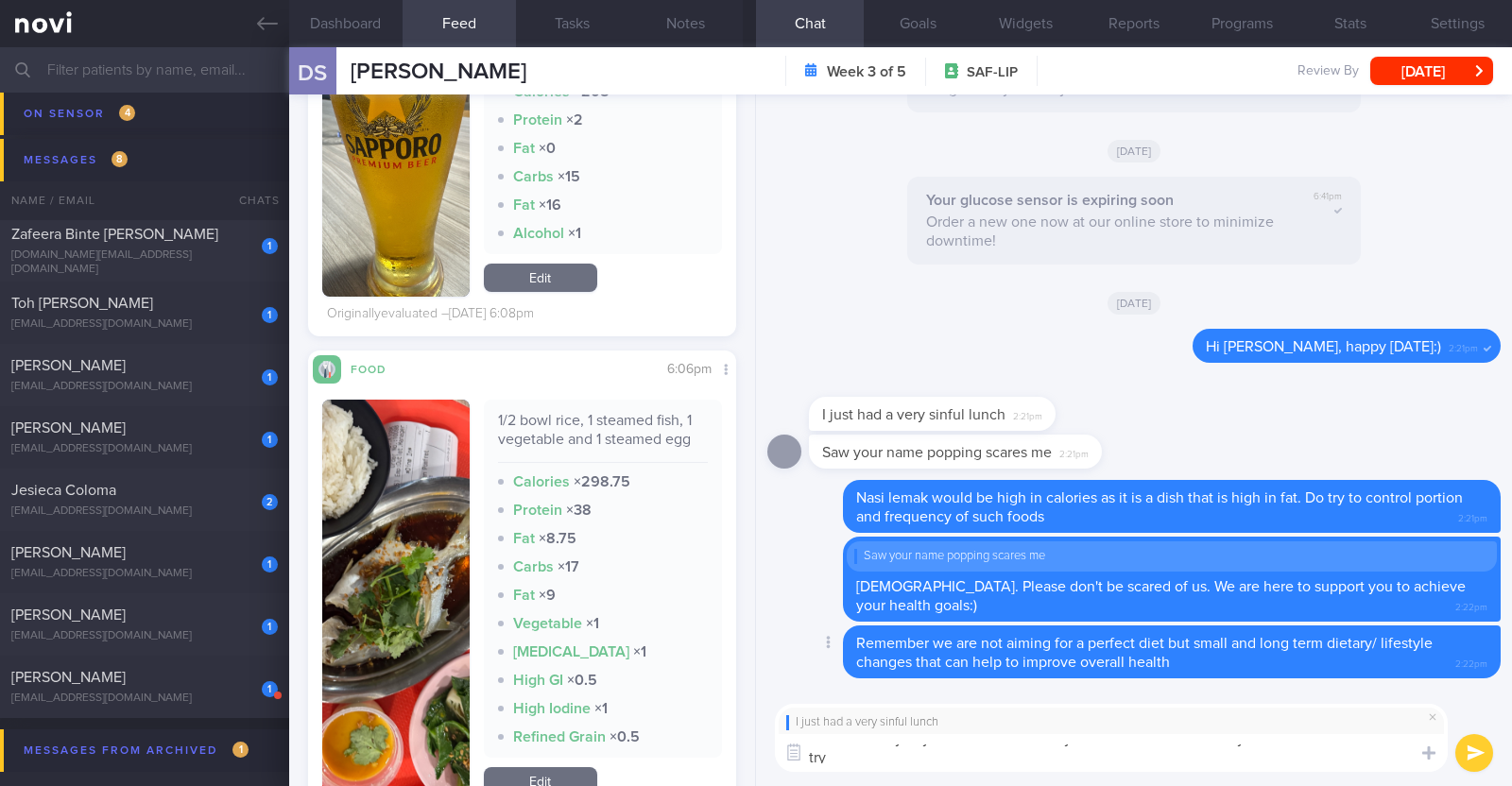
scroll to position [0, 0]
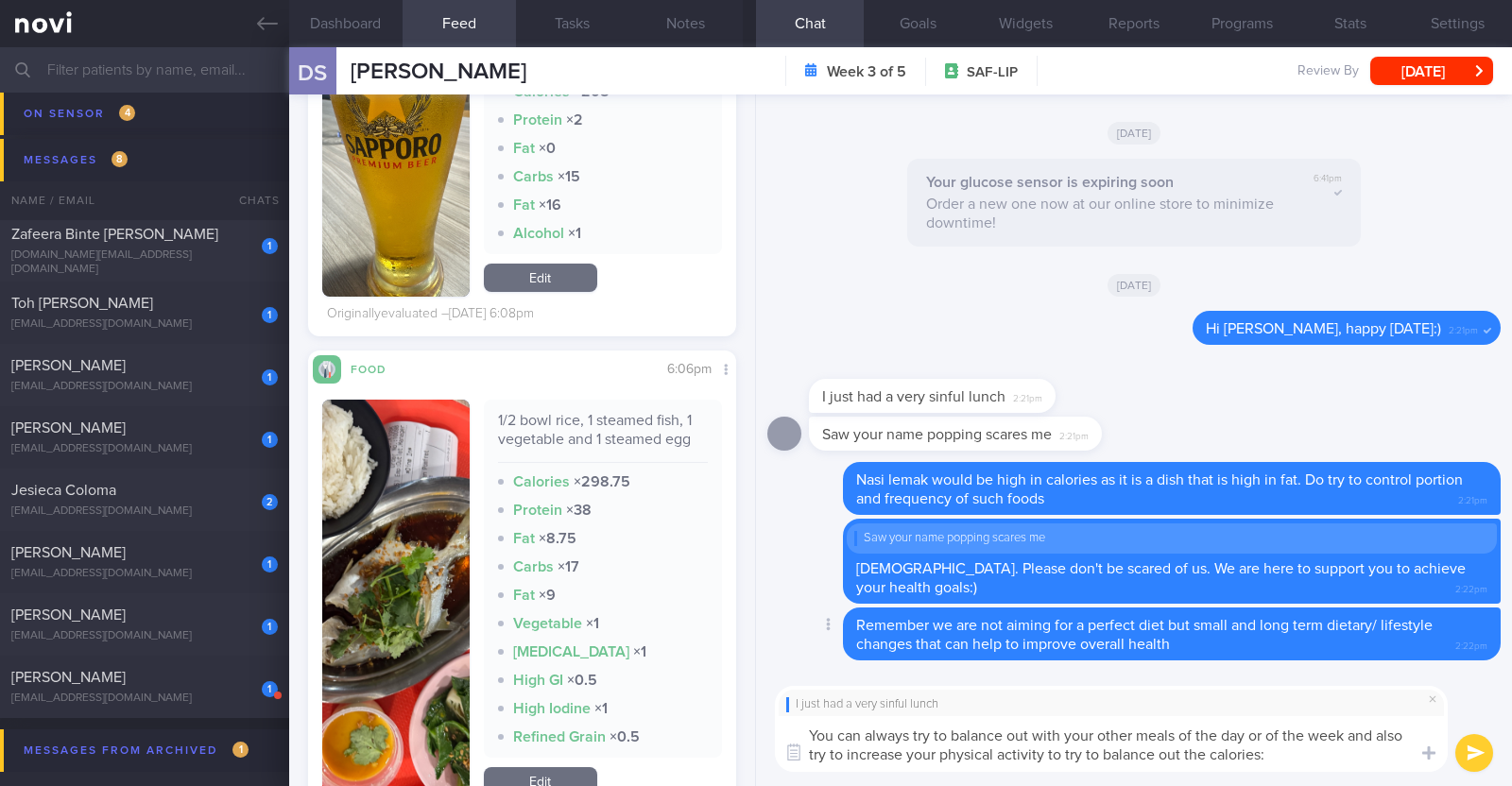
type textarea "You can always try to balance out with your other meals of the day or of the we…"
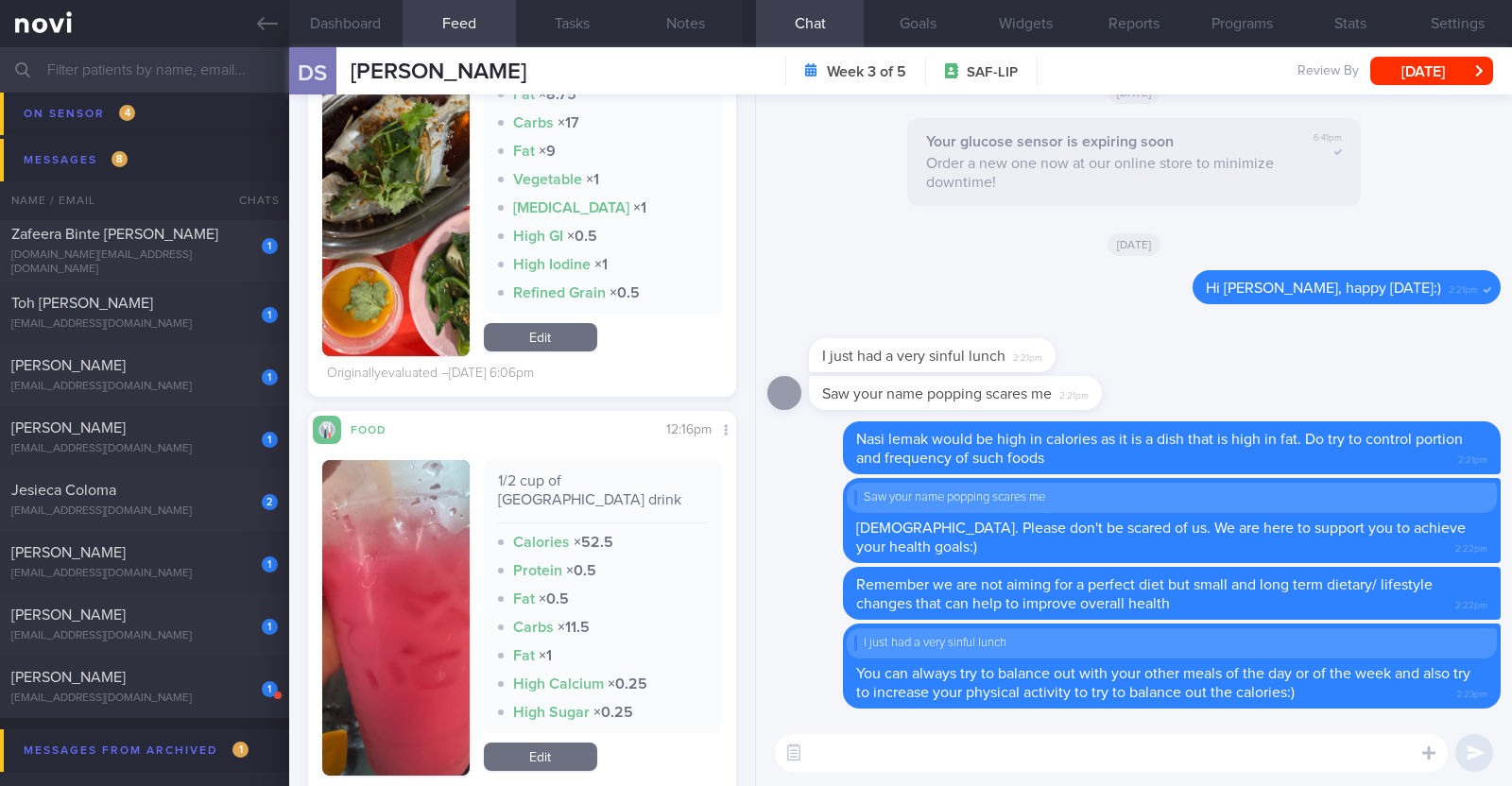
scroll to position [260, 392]
click at [951, 742] on textarea at bounding box center [1111, 753] width 673 height 38
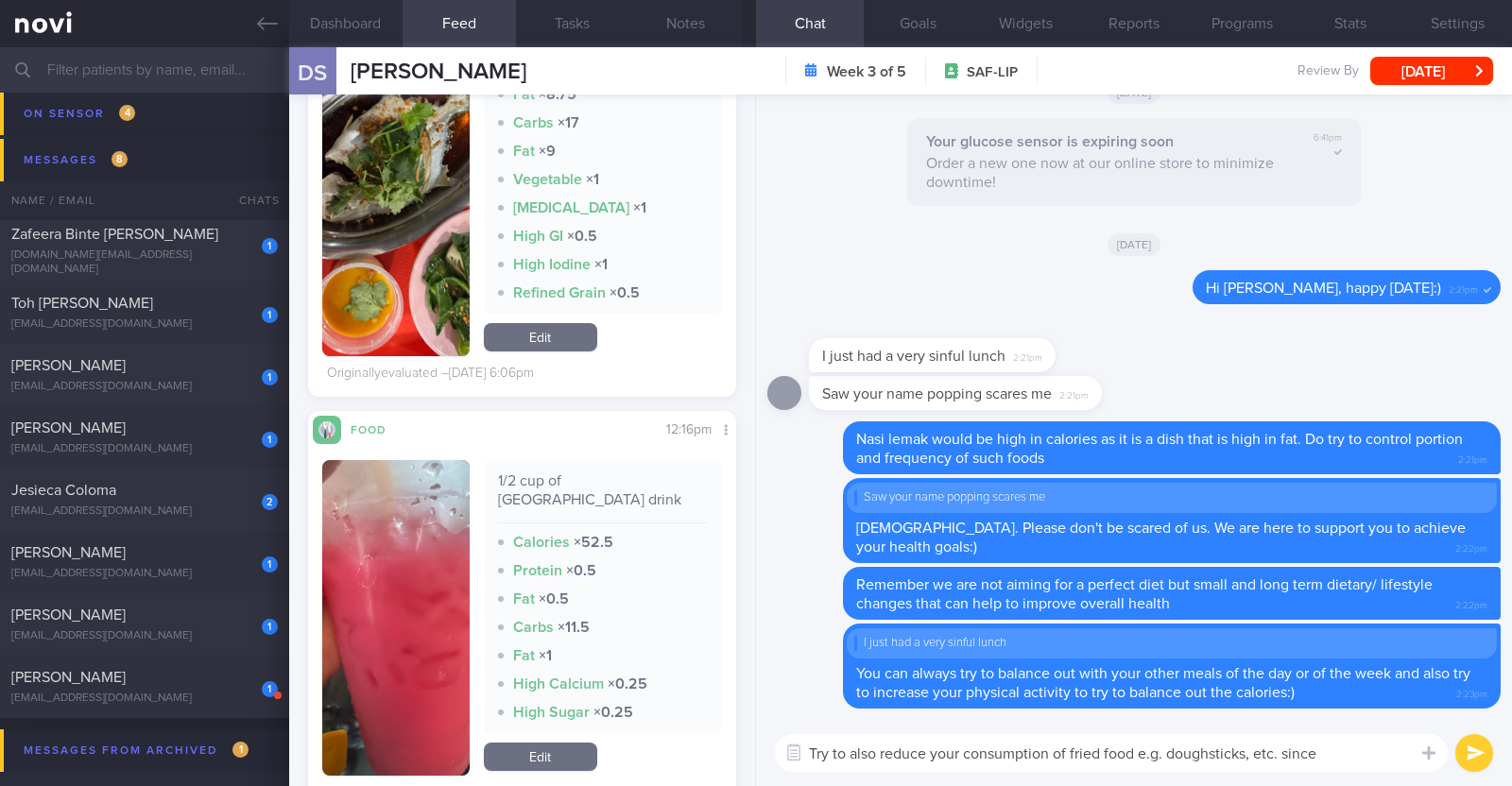
click at [1206, 753] on textarea "Try to also reduce your consumption of fried food e.g. doughsticks, etc. since" at bounding box center [1111, 753] width 673 height 38
click at [1378, 756] on textarea "Try to also reduce your consumption of fried food e.g. dough sticks, etc. since" at bounding box center [1111, 753] width 673 height 38
paste textarea "fat provides 9 calories per gram, it's easy to exceed your daily calorie needs …"
type textarea "Try to also reduce your consumption of fried food e.g. dough sticks, etc. since…"
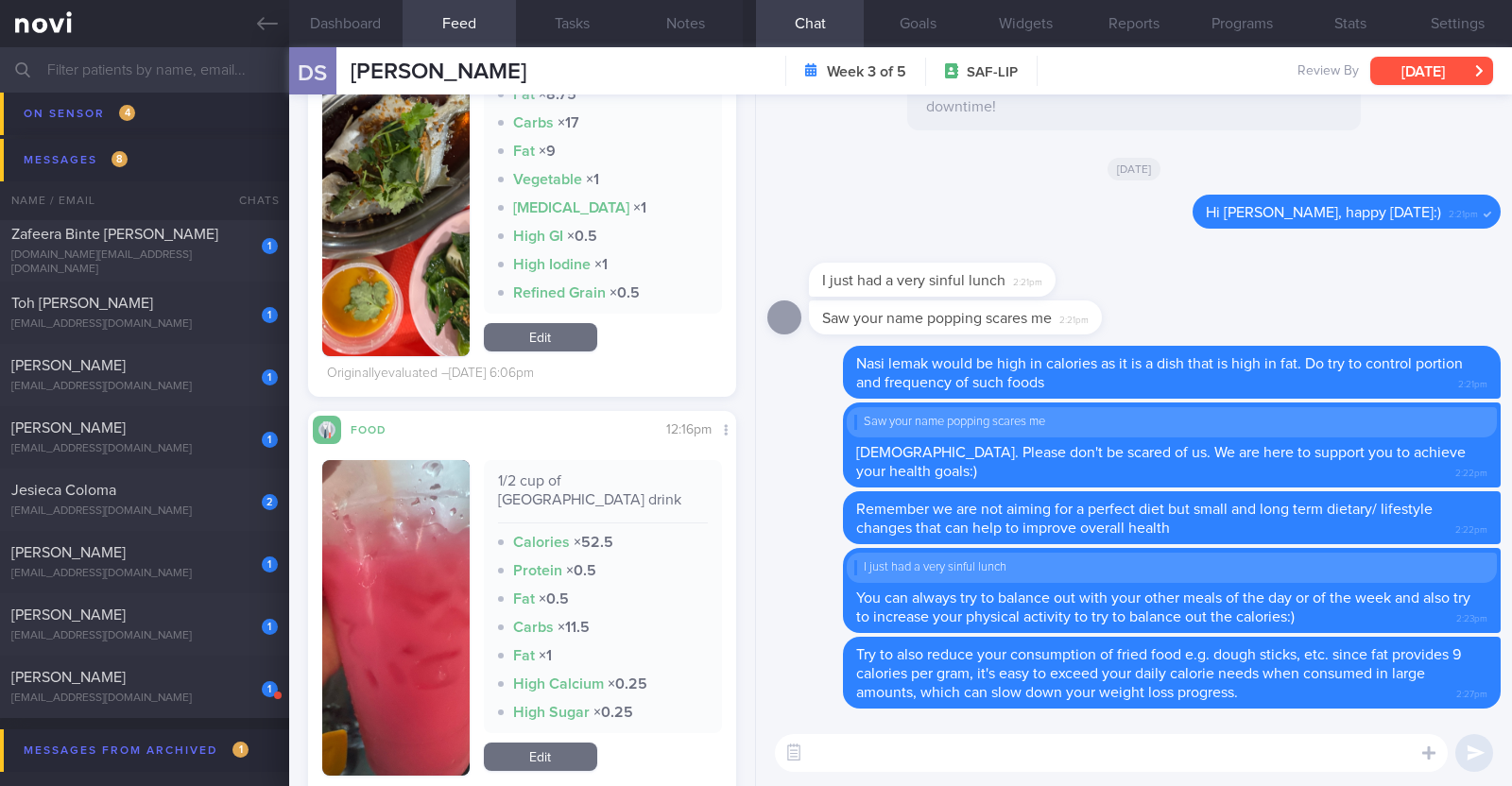
click at [1415, 81] on button "[DATE]" at bounding box center [1432, 71] width 123 height 28
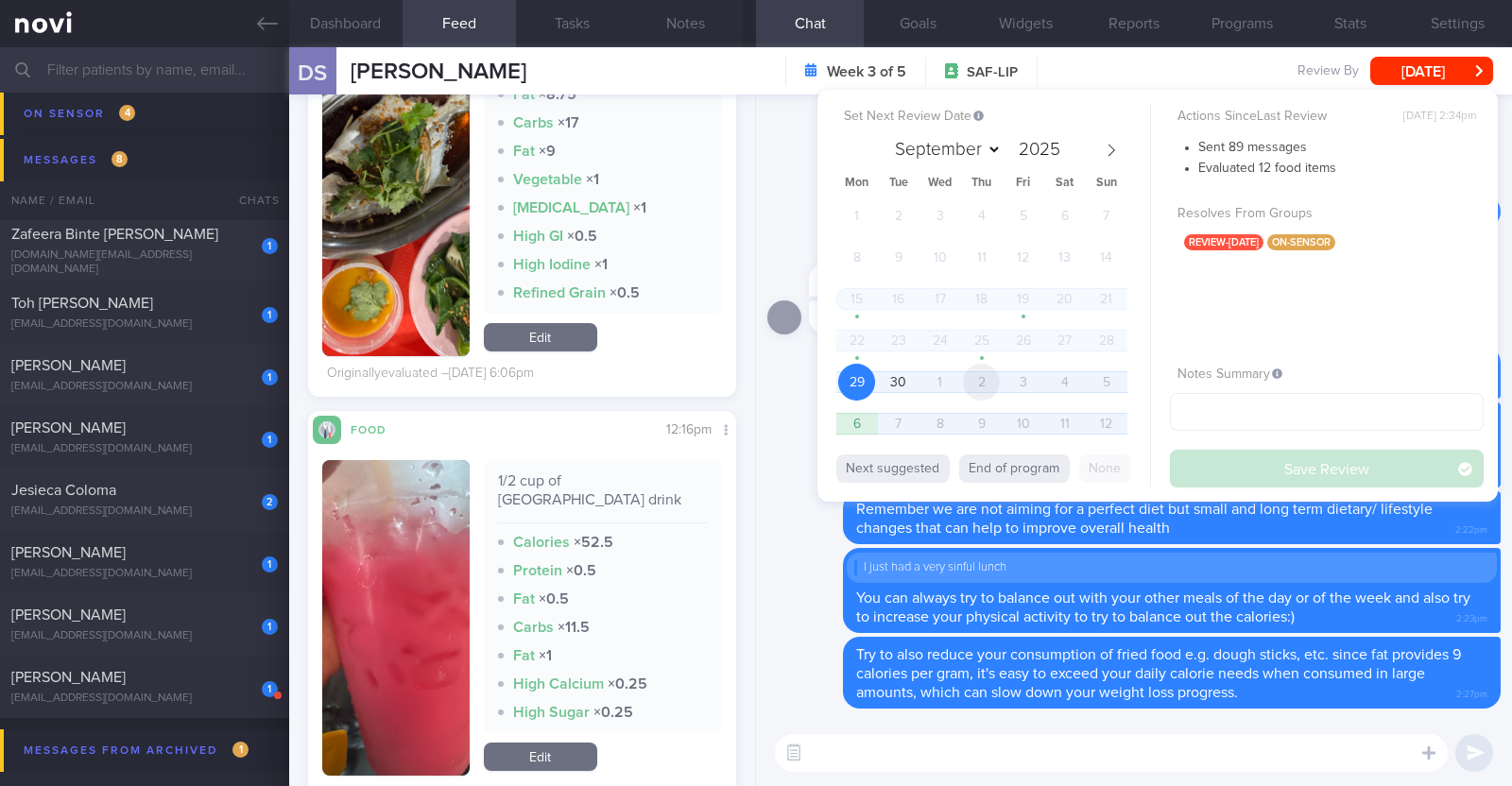
click at [997, 380] on span "2" at bounding box center [981, 382] width 37 height 37
select select "9"
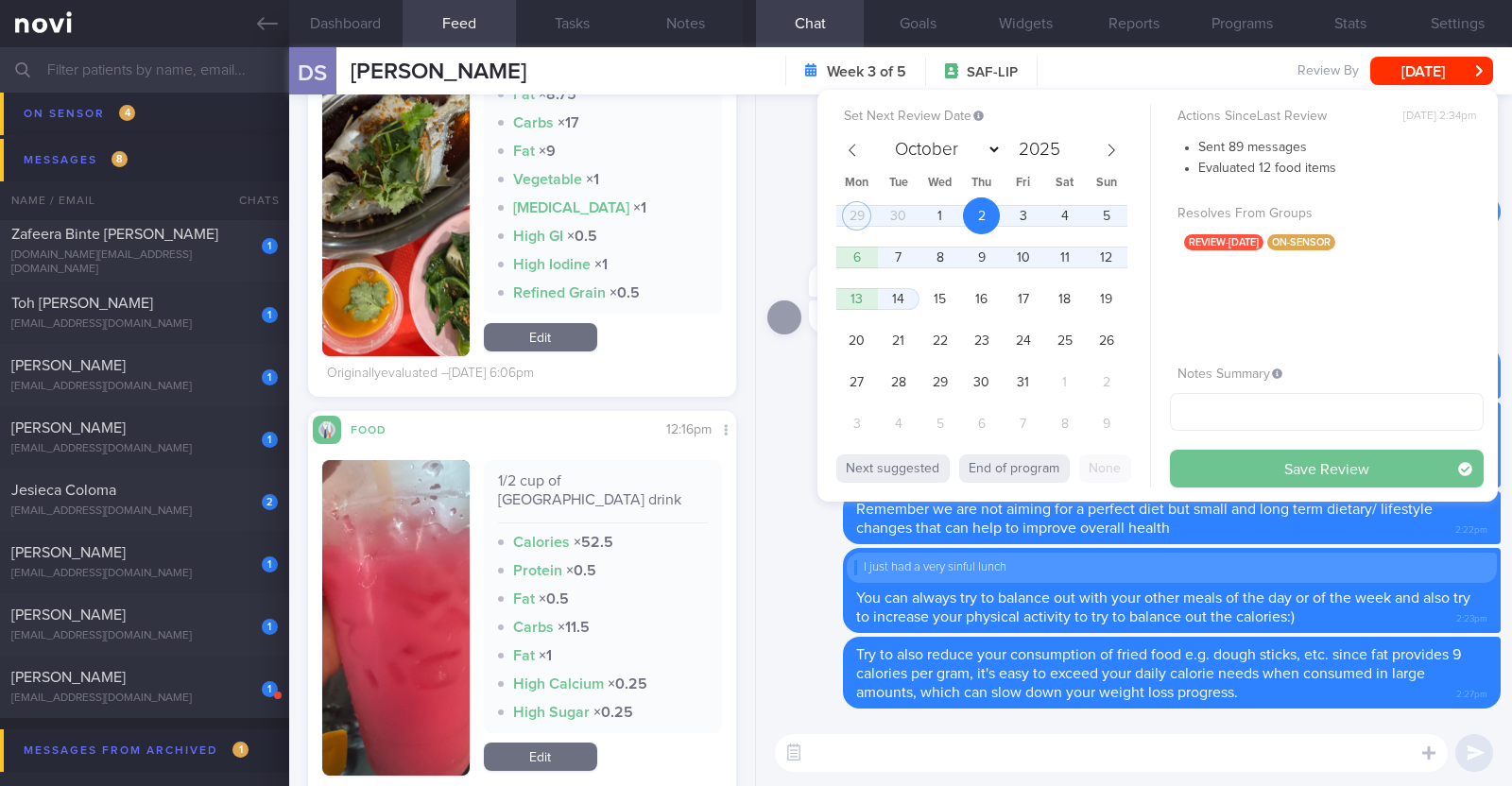
click at [1279, 463] on button "Save Review" at bounding box center [1326, 468] width 314 height 38
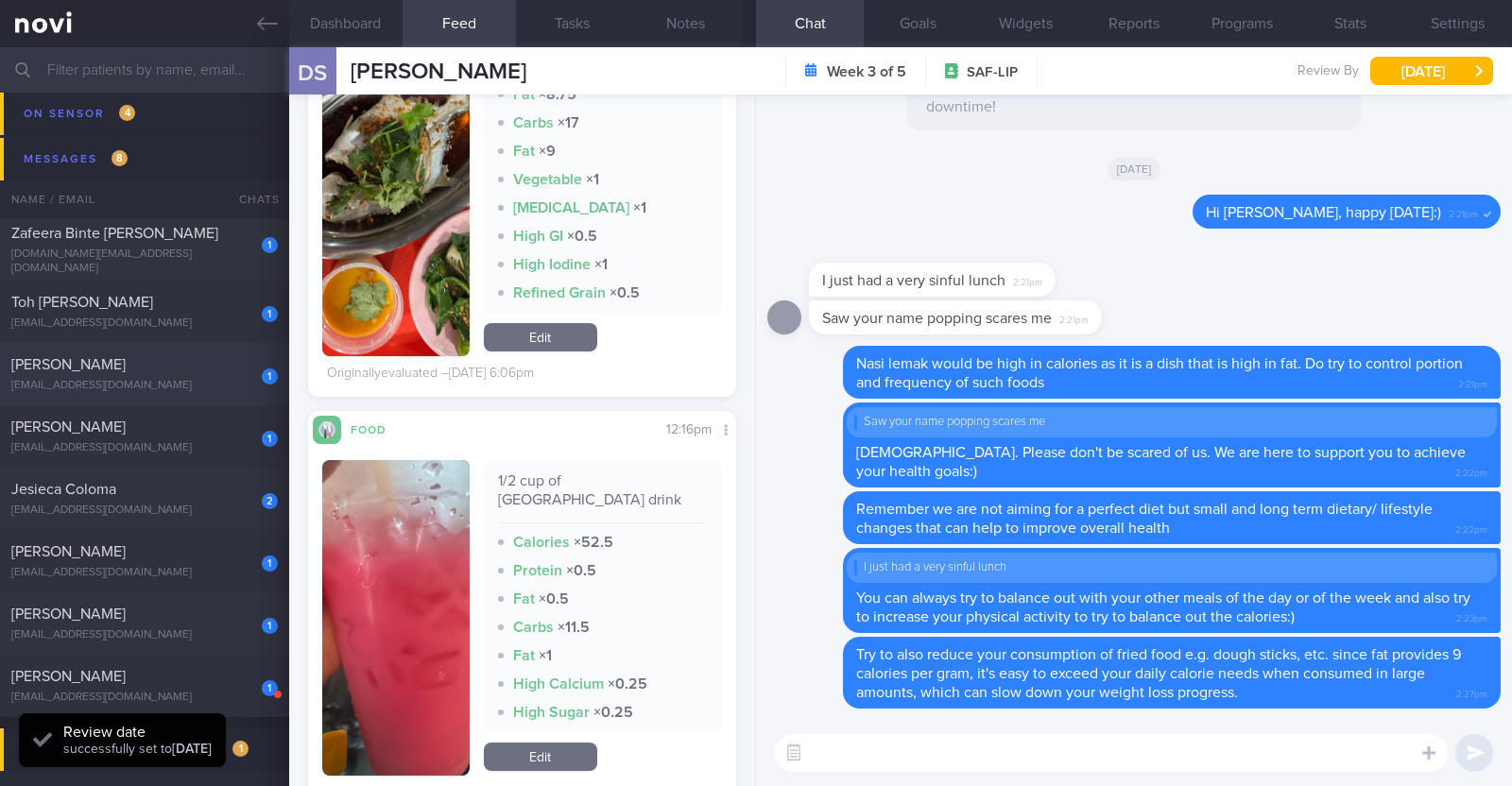
scroll to position [260, 392]
click at [170, 691] on div "[EMAIL_ADDRESS][DOMAIN_NAME]" at bounding box center [144, 697] width 267 height 14
type input "r/v 2/10"
type textarea "22M Comorbidities: ACL surgery in [DATE] Nil meds Running x 3-4/week (60-120h) …"
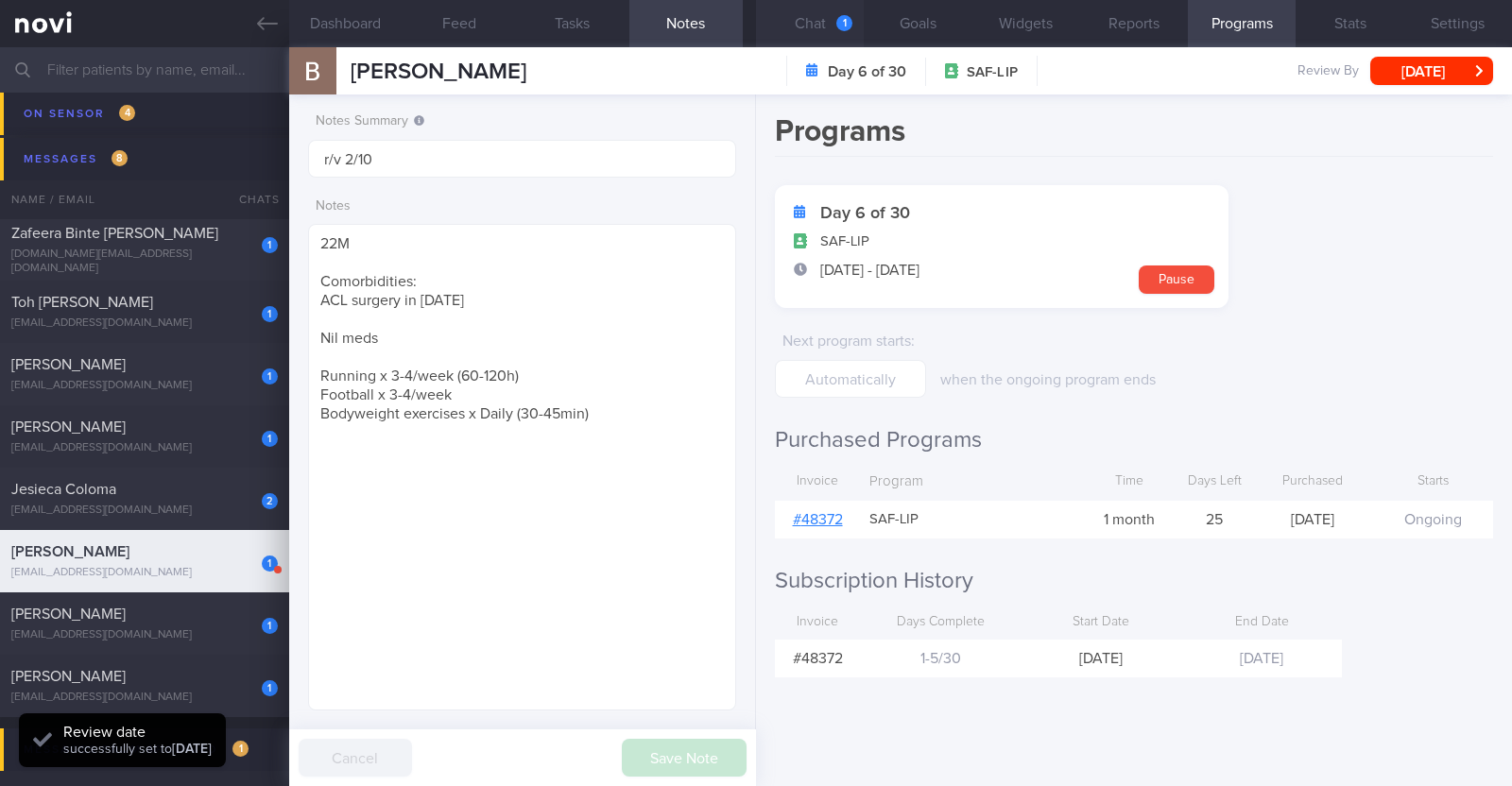
click at [831, 16] on button "Chat 1" at bounding box center [810, 24] width 108 height 47
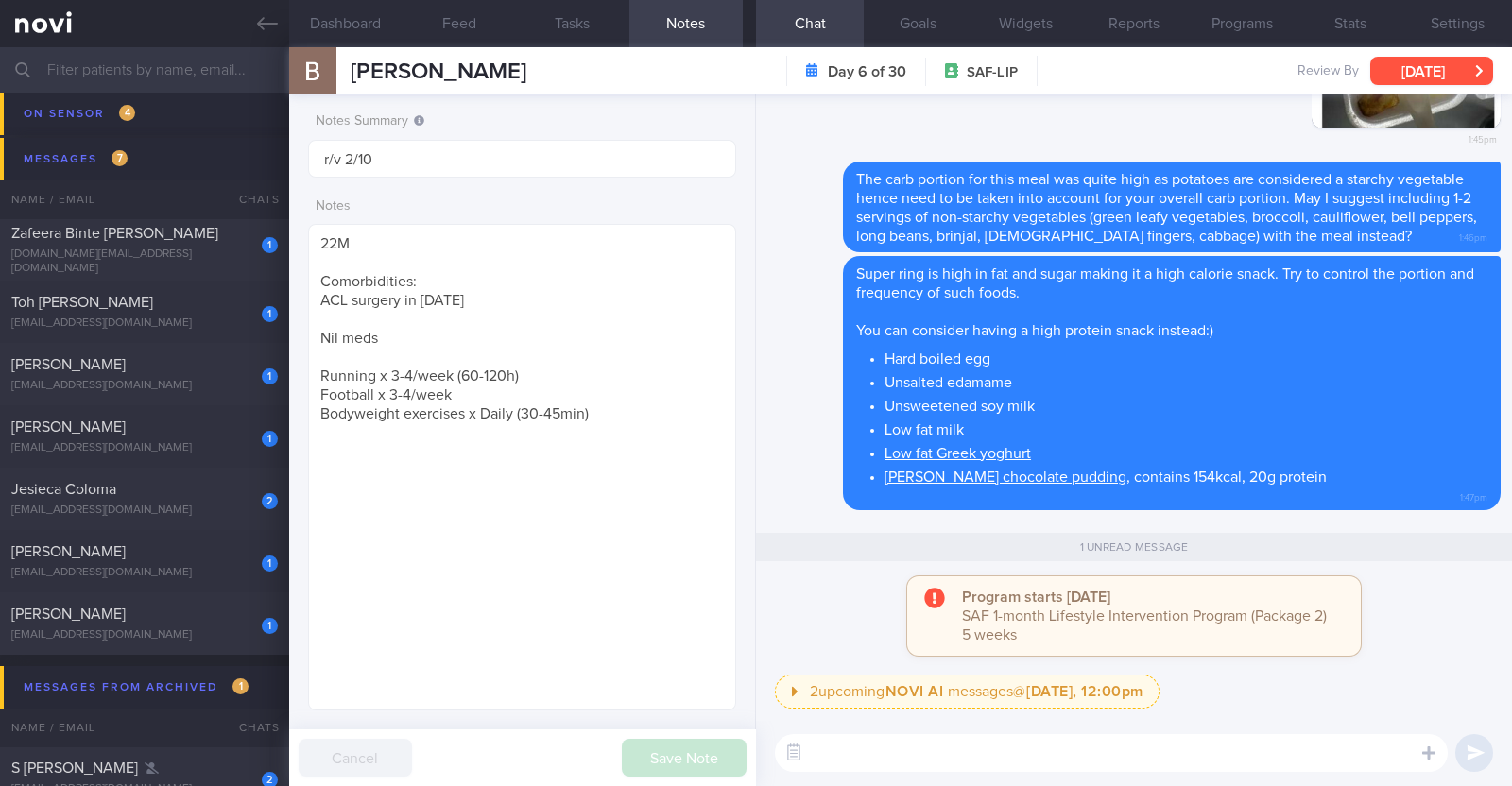
click at [1434, 79] on button "[DATE]" at bounding box center [1432, 71] width 123 height 28
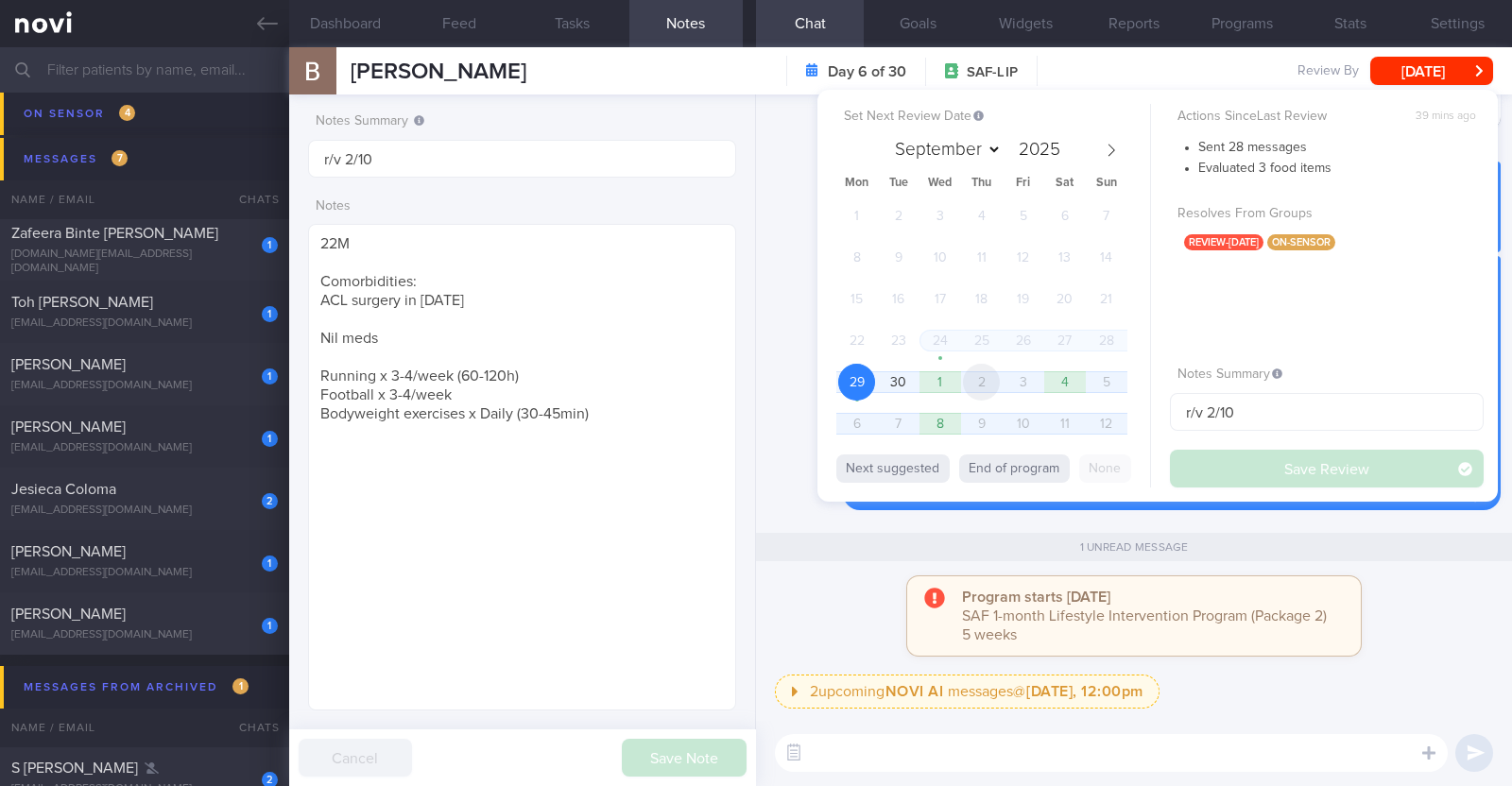
click at [968, 375] on span "2" at bounding box center [981, 382] width 37 height 37
select select "9"
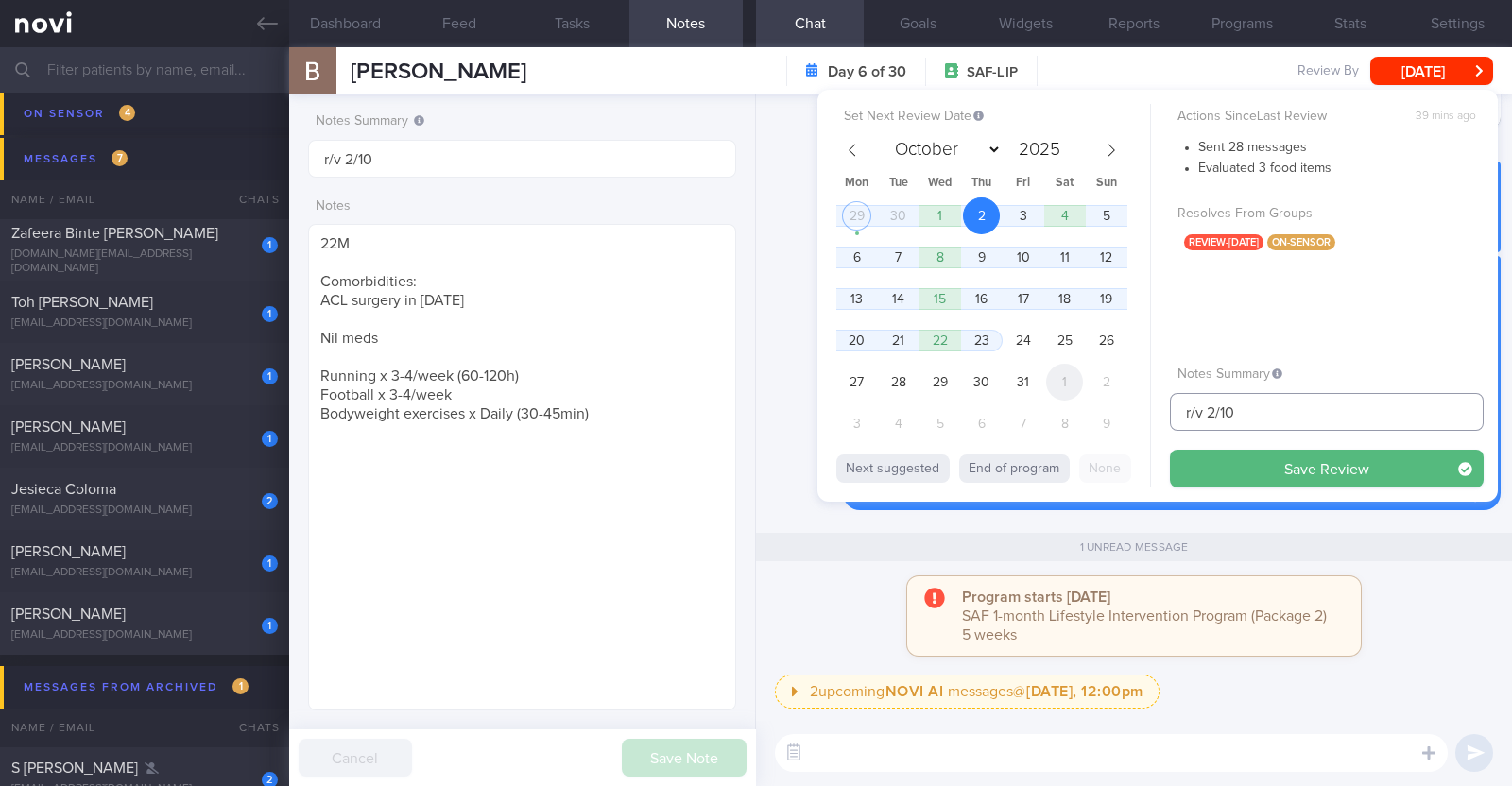
drag, startPoint x: 1272, startPoint y: 407, endPoint x: 1068, endPoint y: 394, distance: 204.4
click at [1068, 394] on div "Set Next Review Date 2 Oct 2025 September October November December 2025 Mon Tu…" at bounding box center [1157, 296] width 680 height 411
click at [1229, 465] on button "Save Review" at bounding box center [1326, 468] width 314 height 38
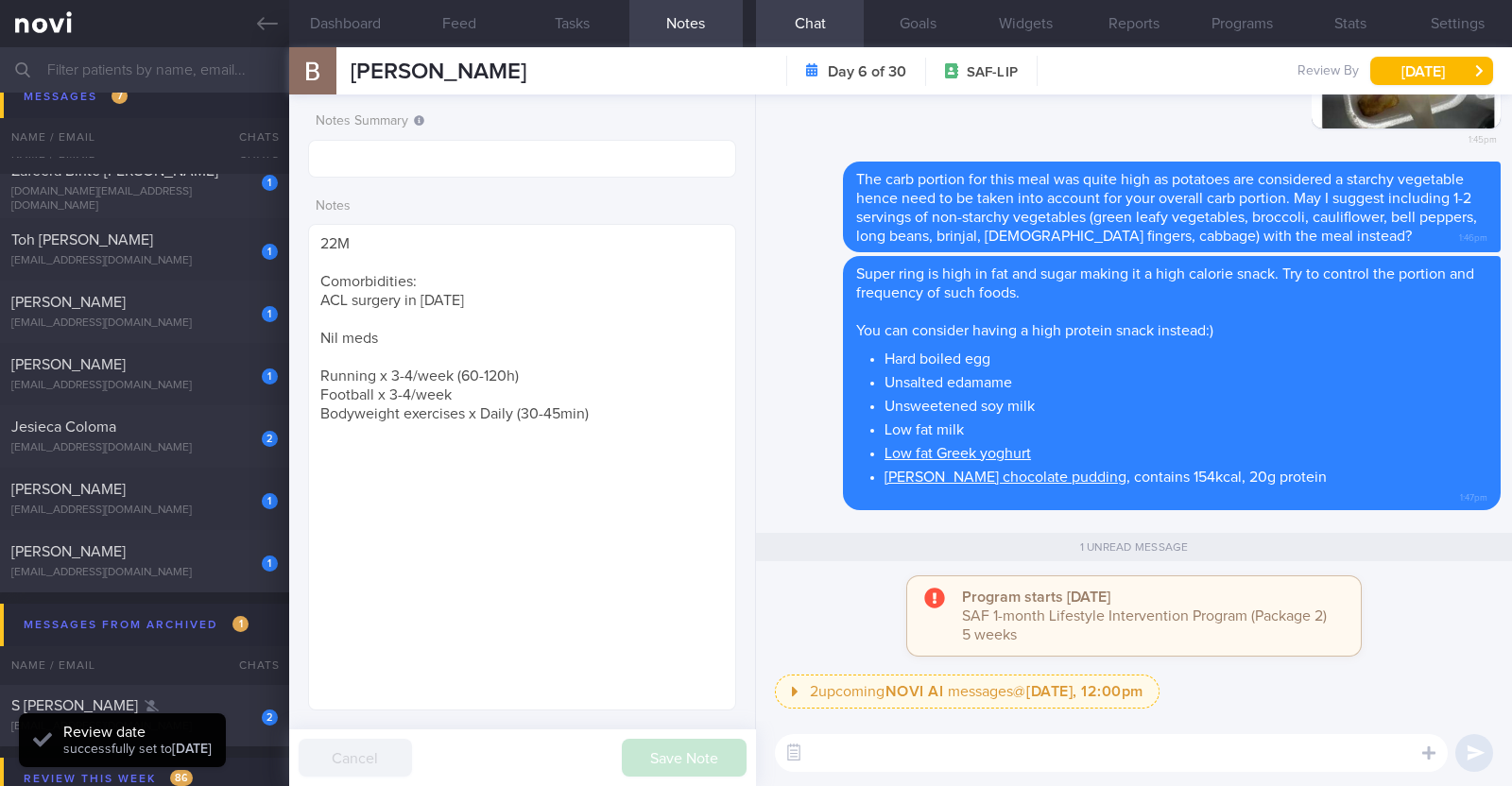
scroll to position [702, 0]
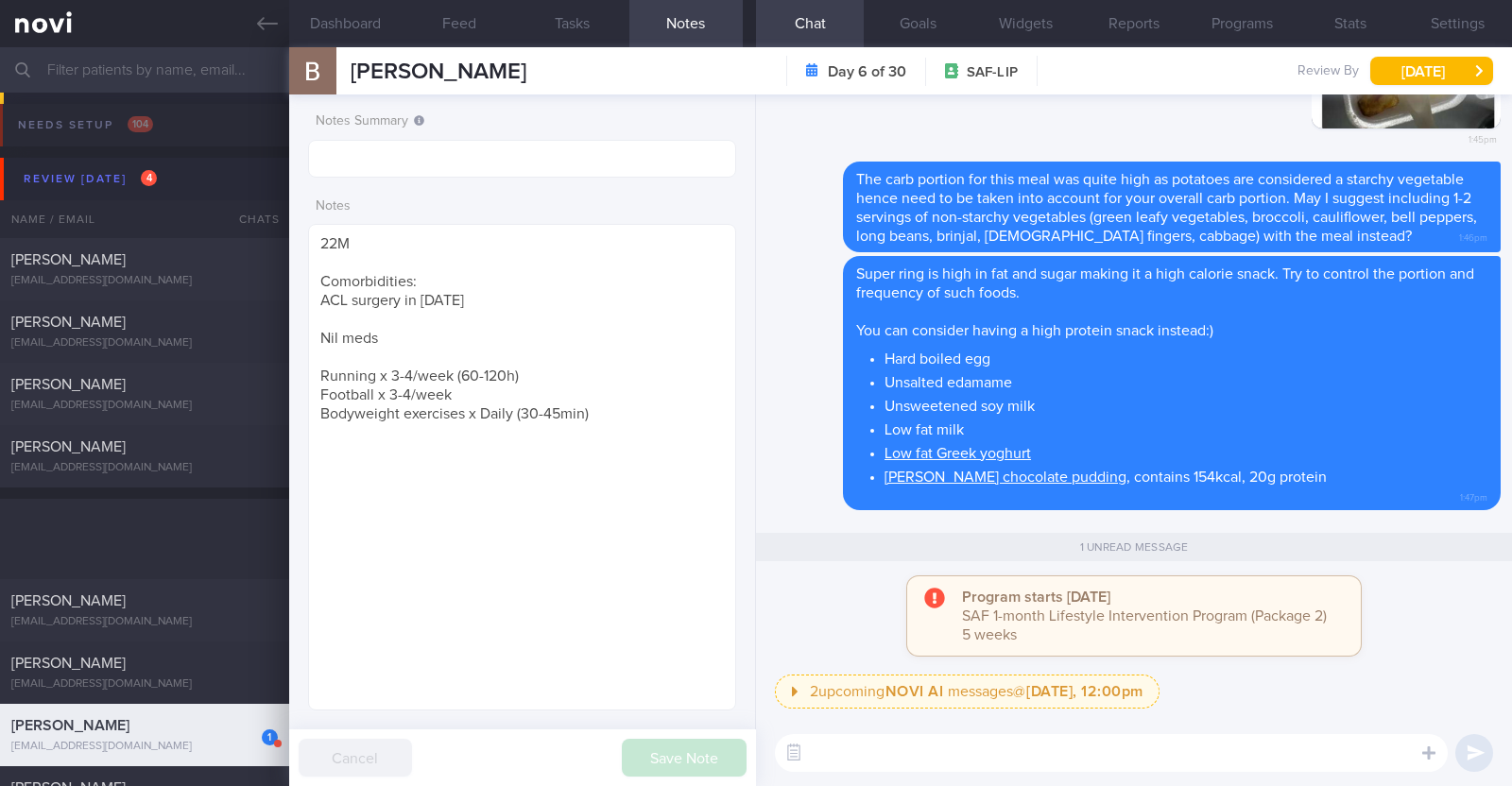
select select "9"
click at [184, 323] on div "[PERSON_NAME]" at bounding box center [142, 322] width 262 height 19
type textarea "33M Comorbidities: Knee injury ?[MEDICAL_DATA] Nil meds Sedentary"
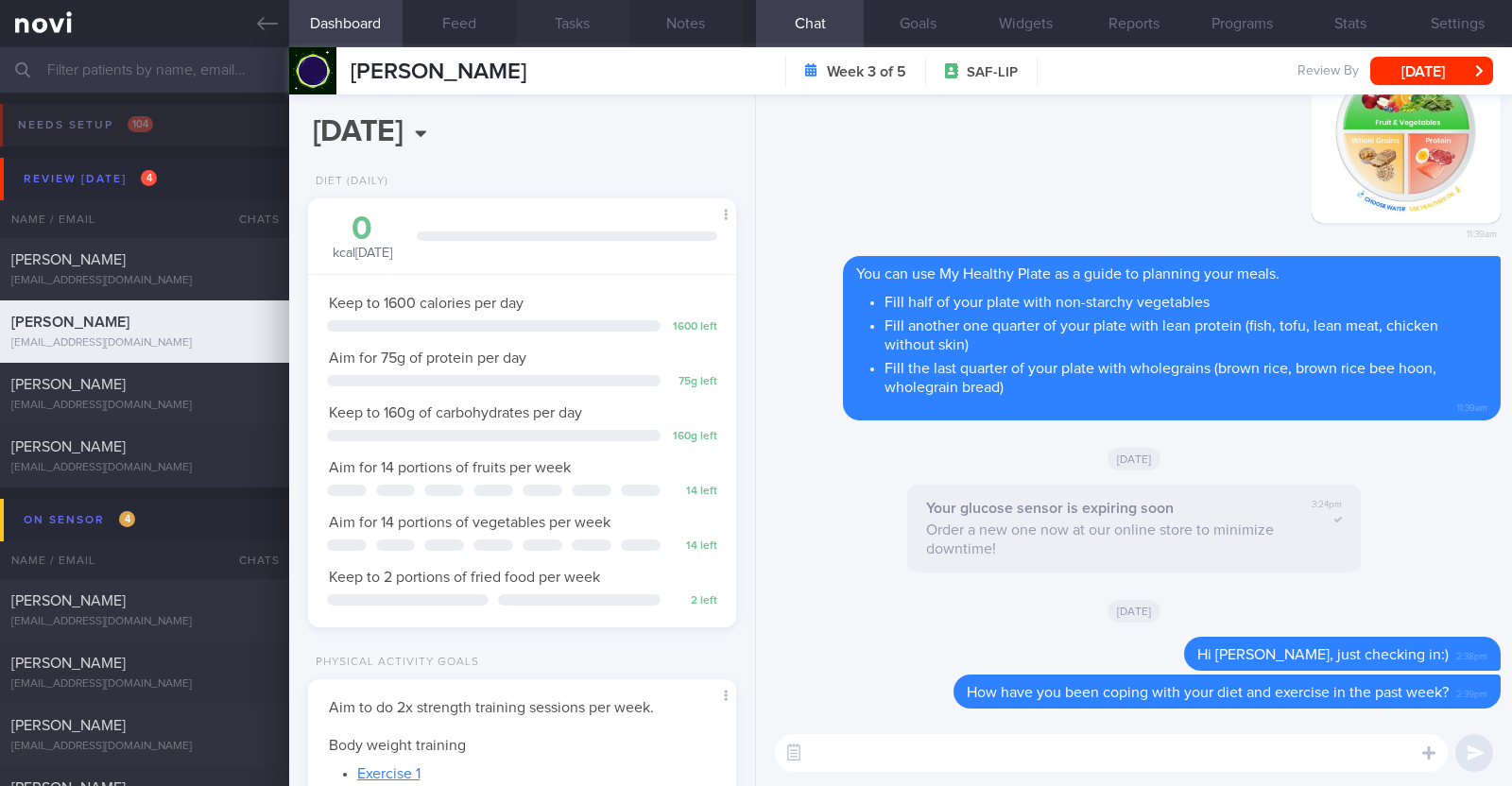
scroll to position [191, 382]
click at [452, 11] on button "Feed" at bounding box center [459, 24] width 114 height 47
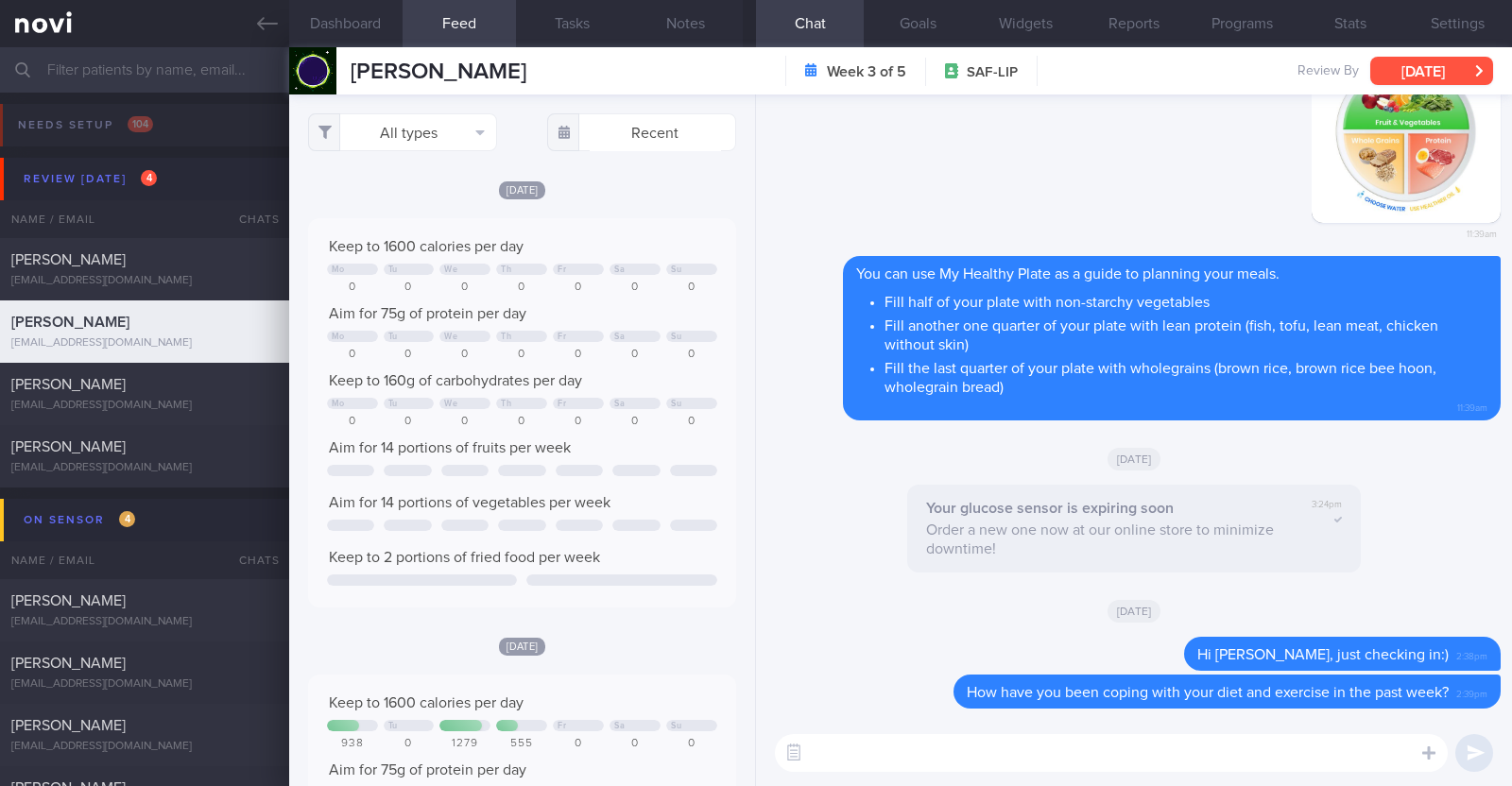
click at [1398, 80] on button "[DATE]" at bounding box center [1432, 71] width 123 height 28
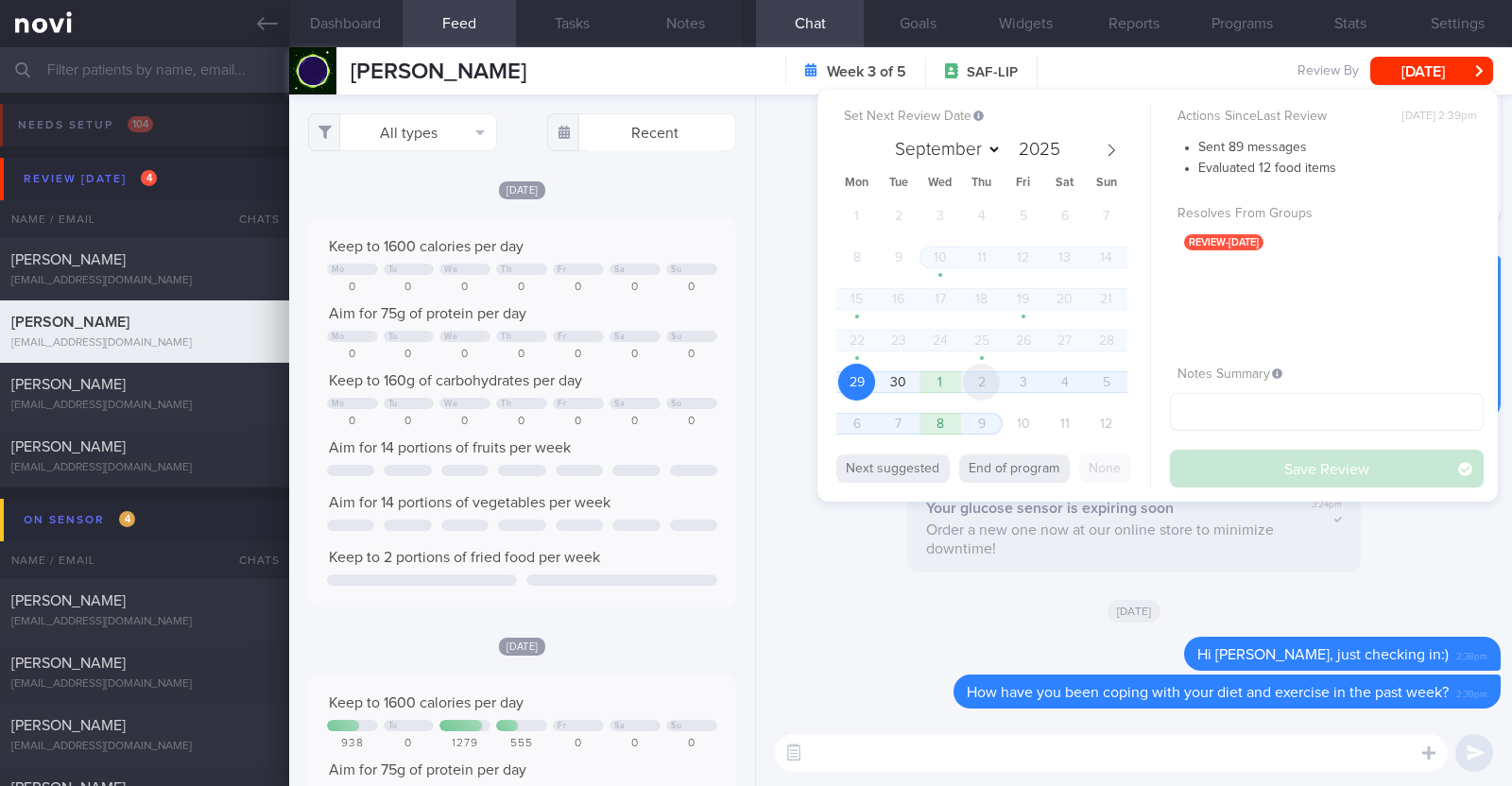
click at [992, 381] on span "2" at bounding box center [981, 382] width 37 height 37
select select "9"
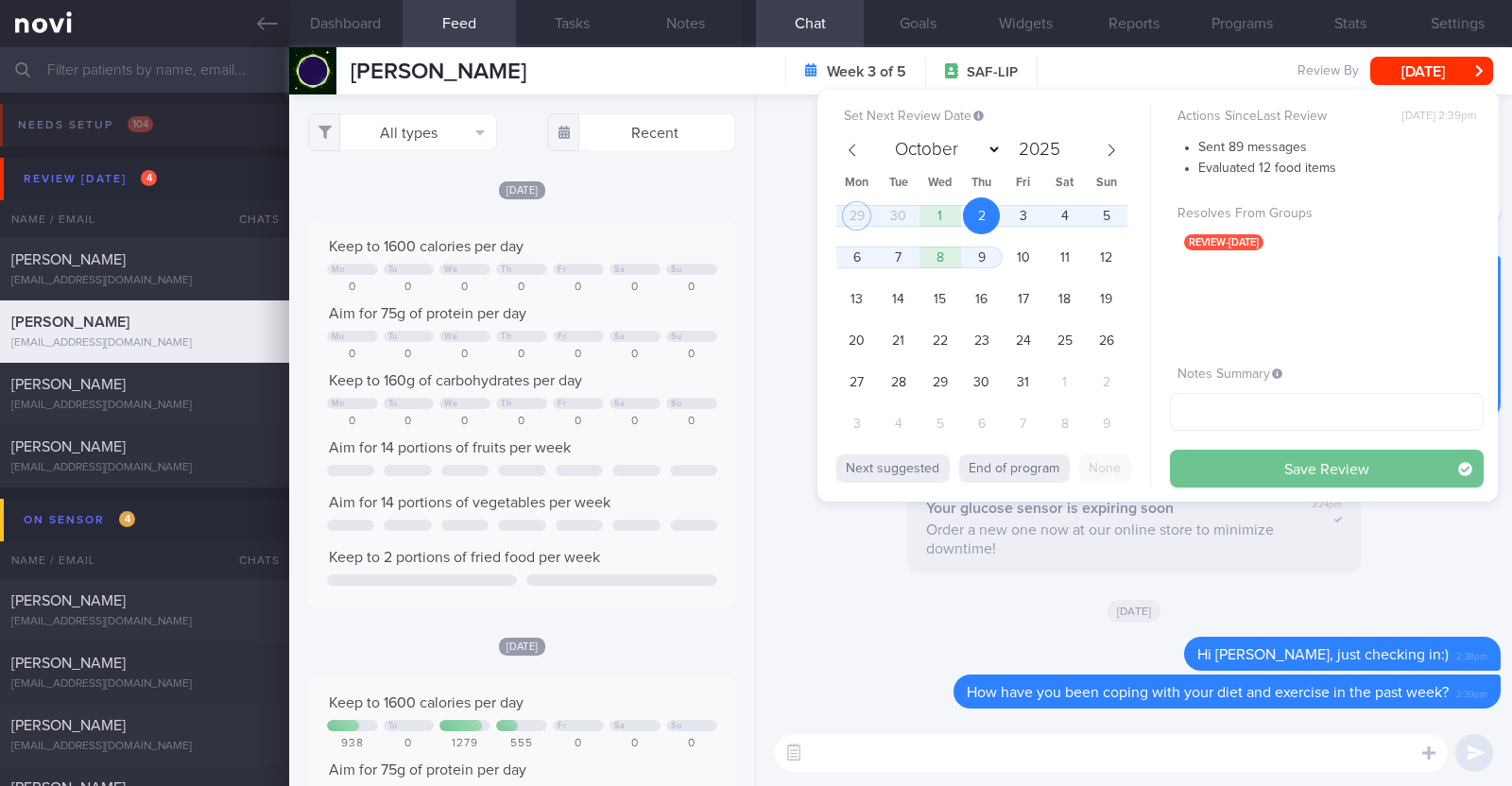
click at [1245, 463] on button "Save Review" at bounding box center [1326, 468] width 314 height 38
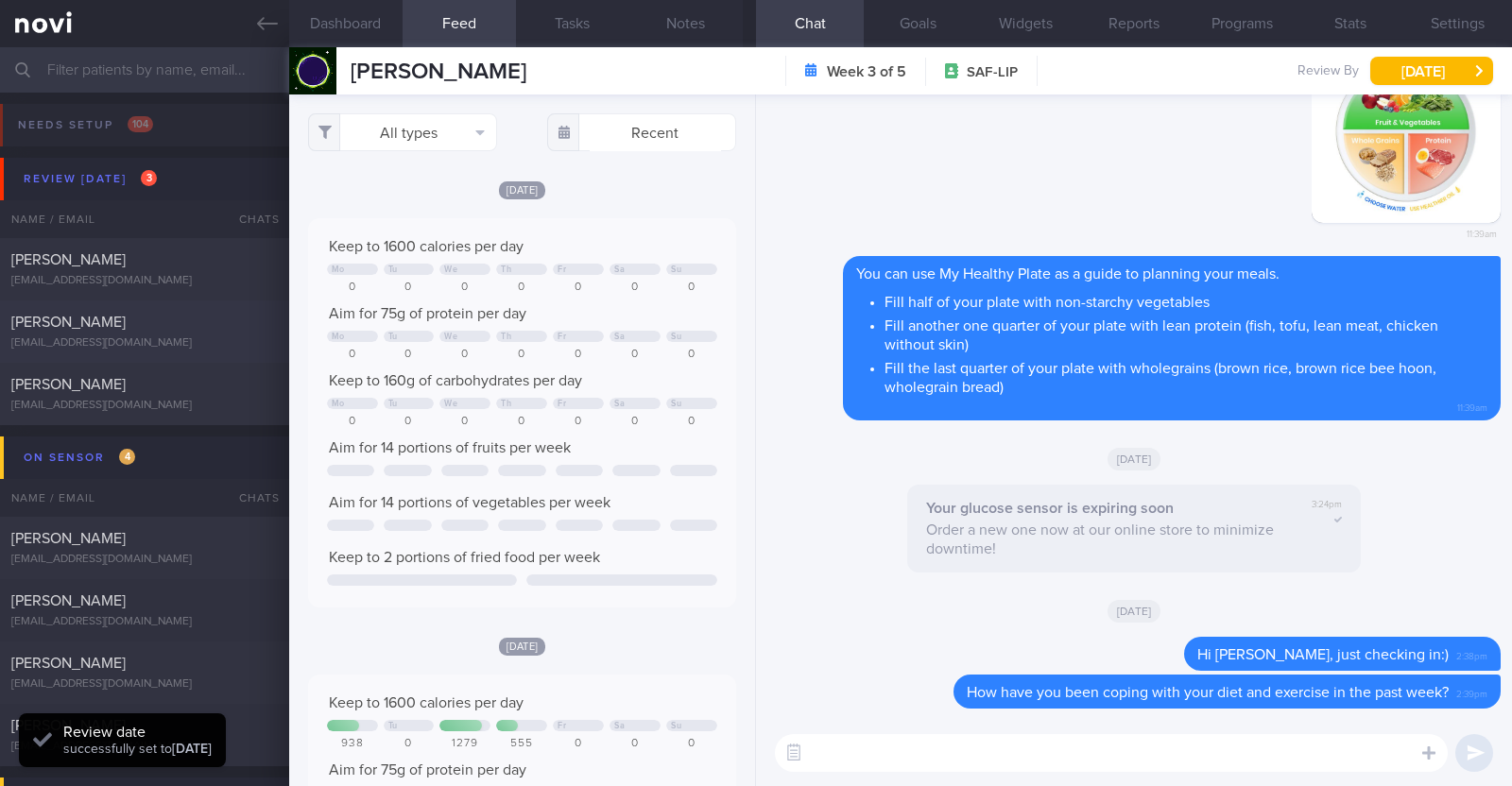
scroll to position [191, 382]
click at [171, 339] on div "akainao@hotmail.com" at bounding box center [144, 343] width 267 height 14
type textarea "36F Comorbidities: T2DM (dx 32y, at SGH A&E due to gastritis) Hypertension (dx …"
select select "8"
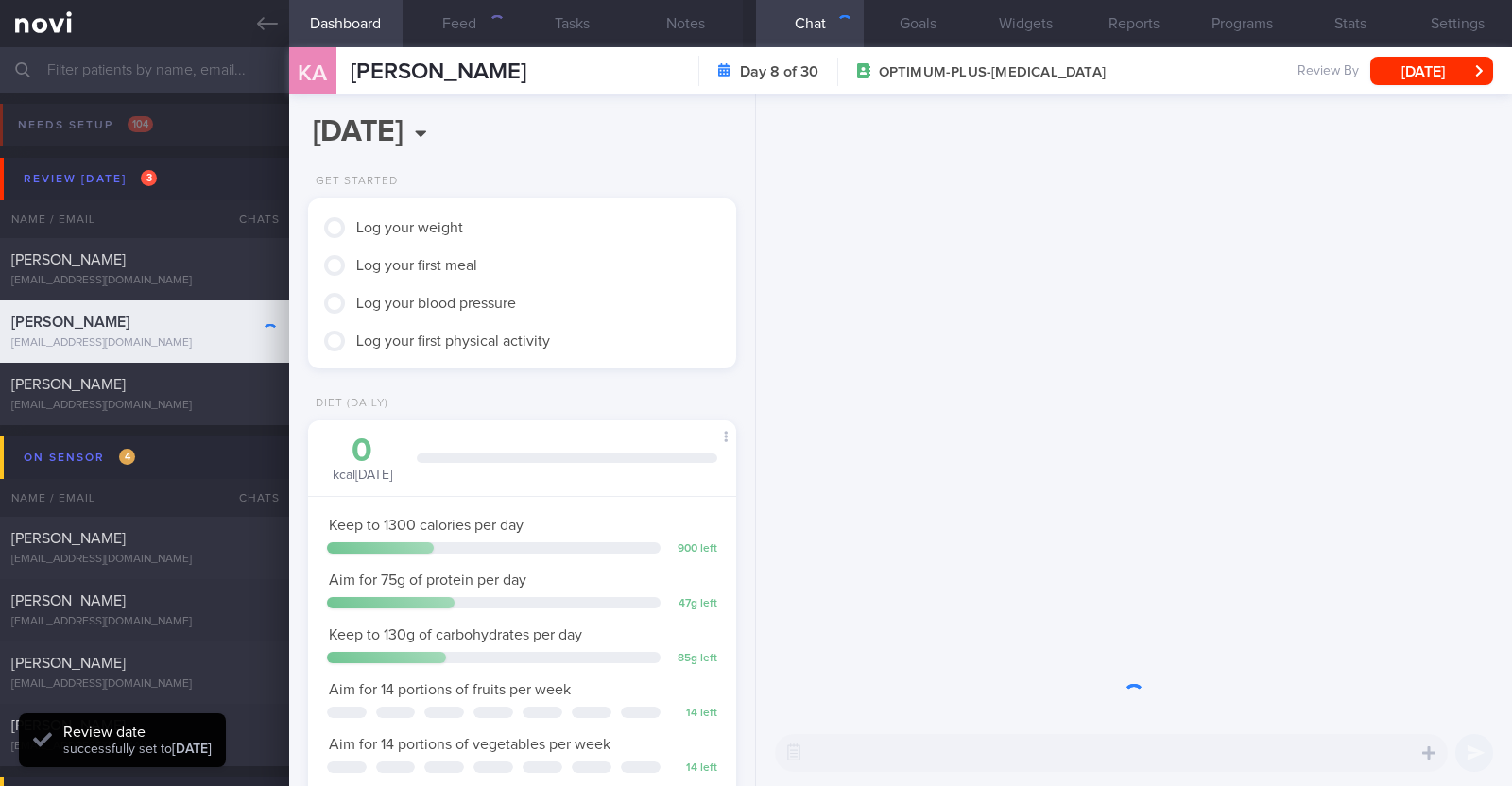
scroll to position [944407, 944644]
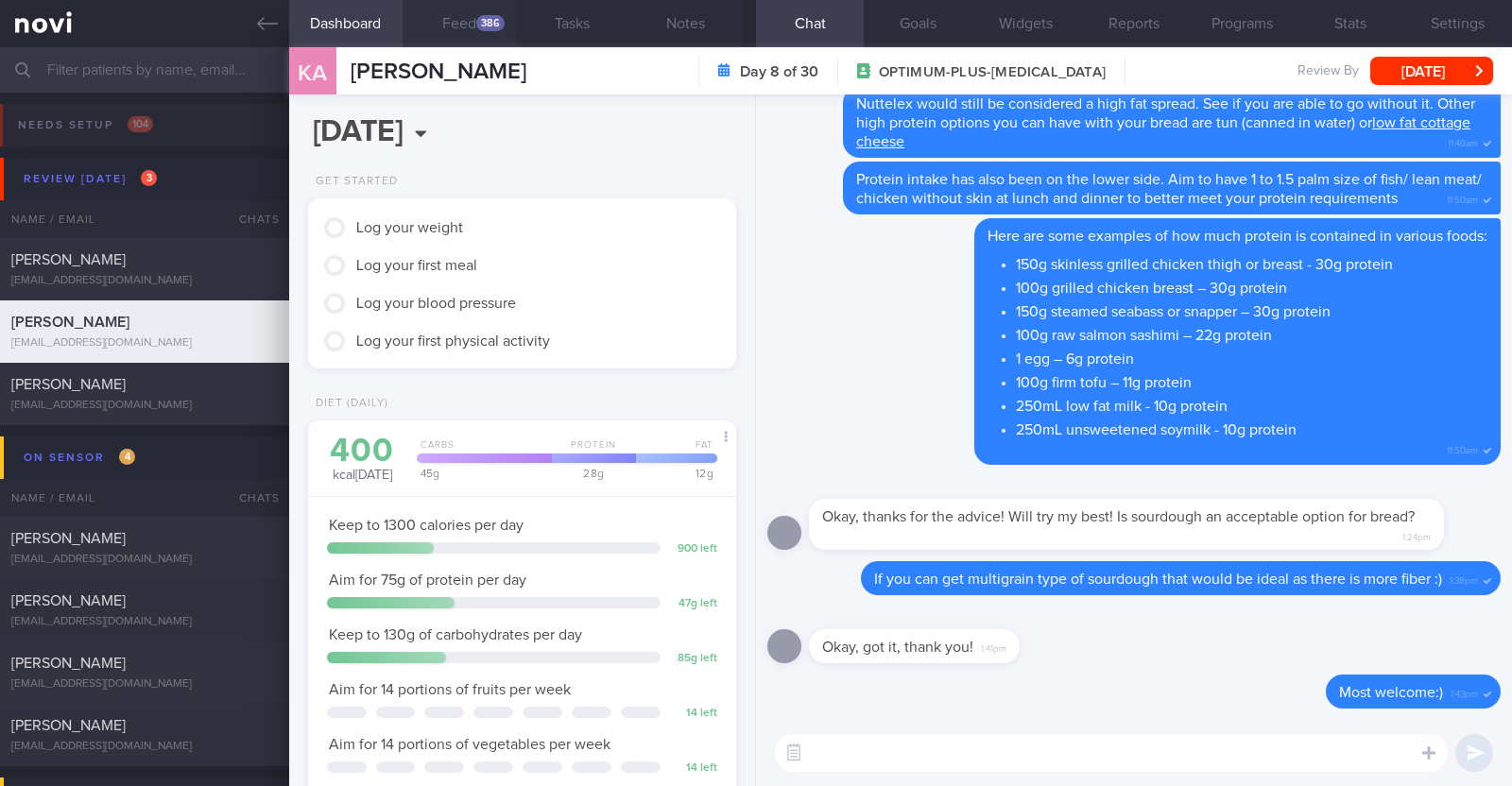
click at [479, 16] on div "386" at bounding box center [490, 23] width 28 height 16
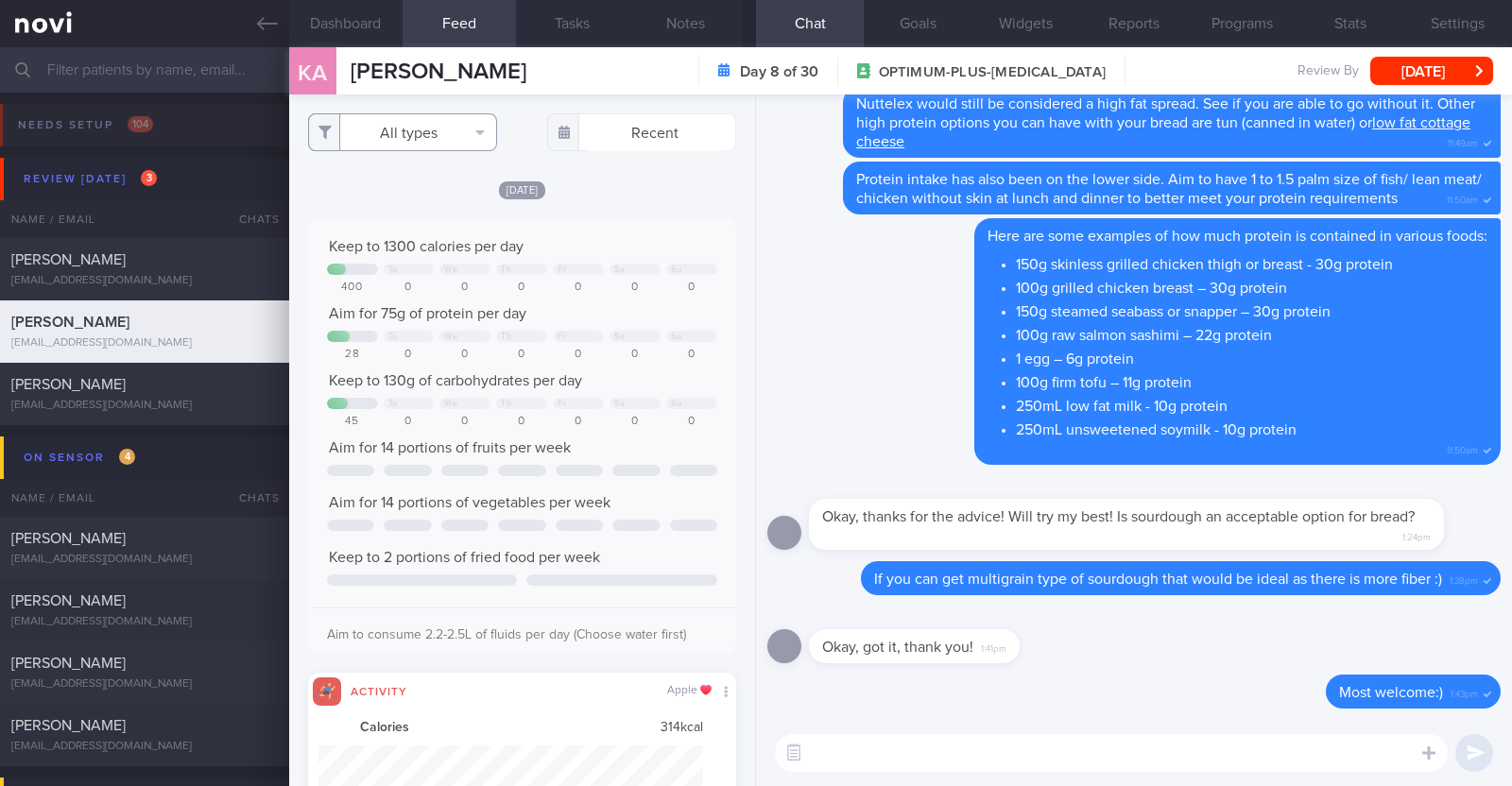
click at [454, 121] on button "All types" at bounding box center [402, 133] width 189 height 38
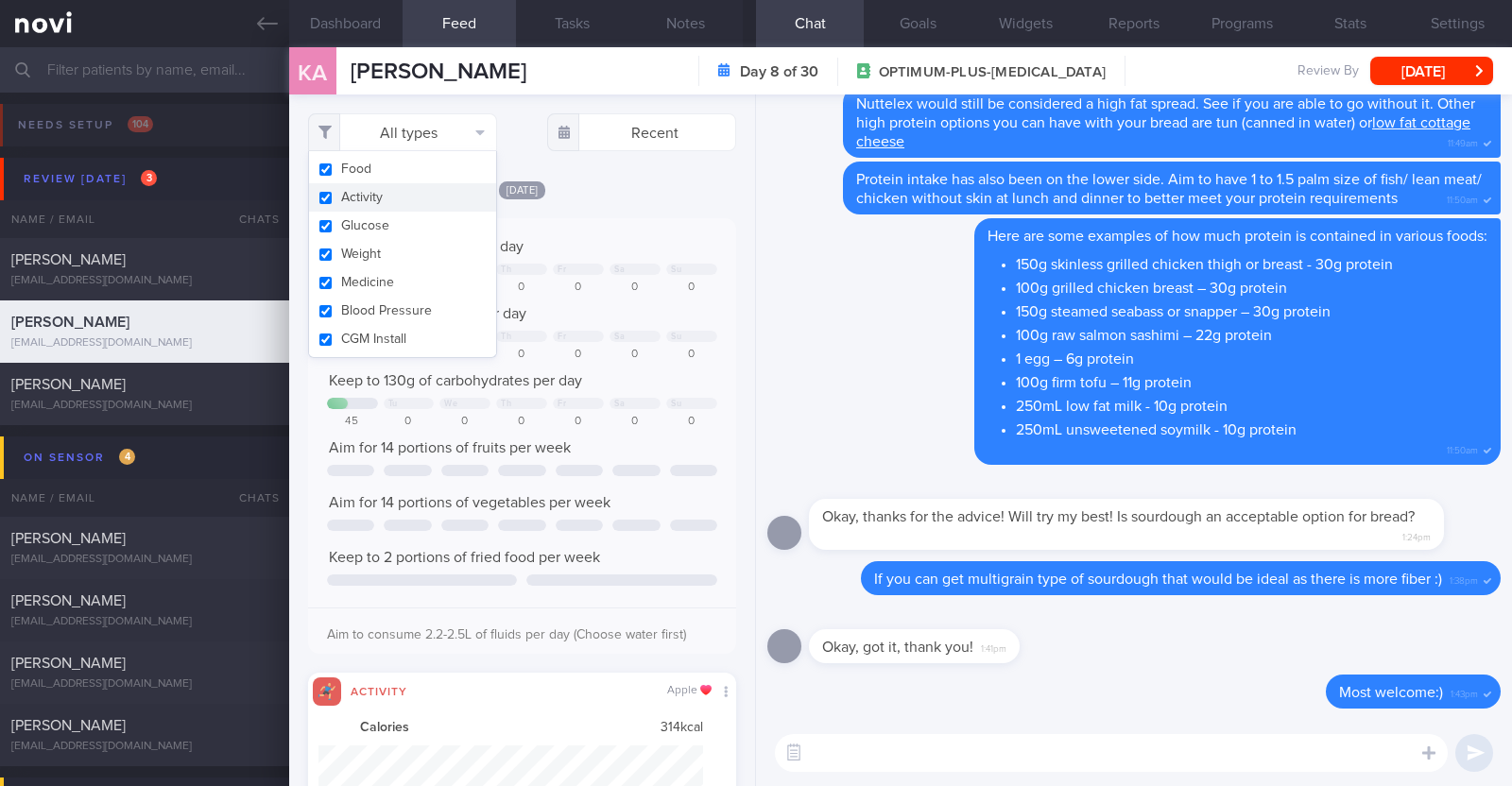
click at [419, 210] on button "Activity" at bounding box center [402, 197] width 187 height 28
checkbox input "false"
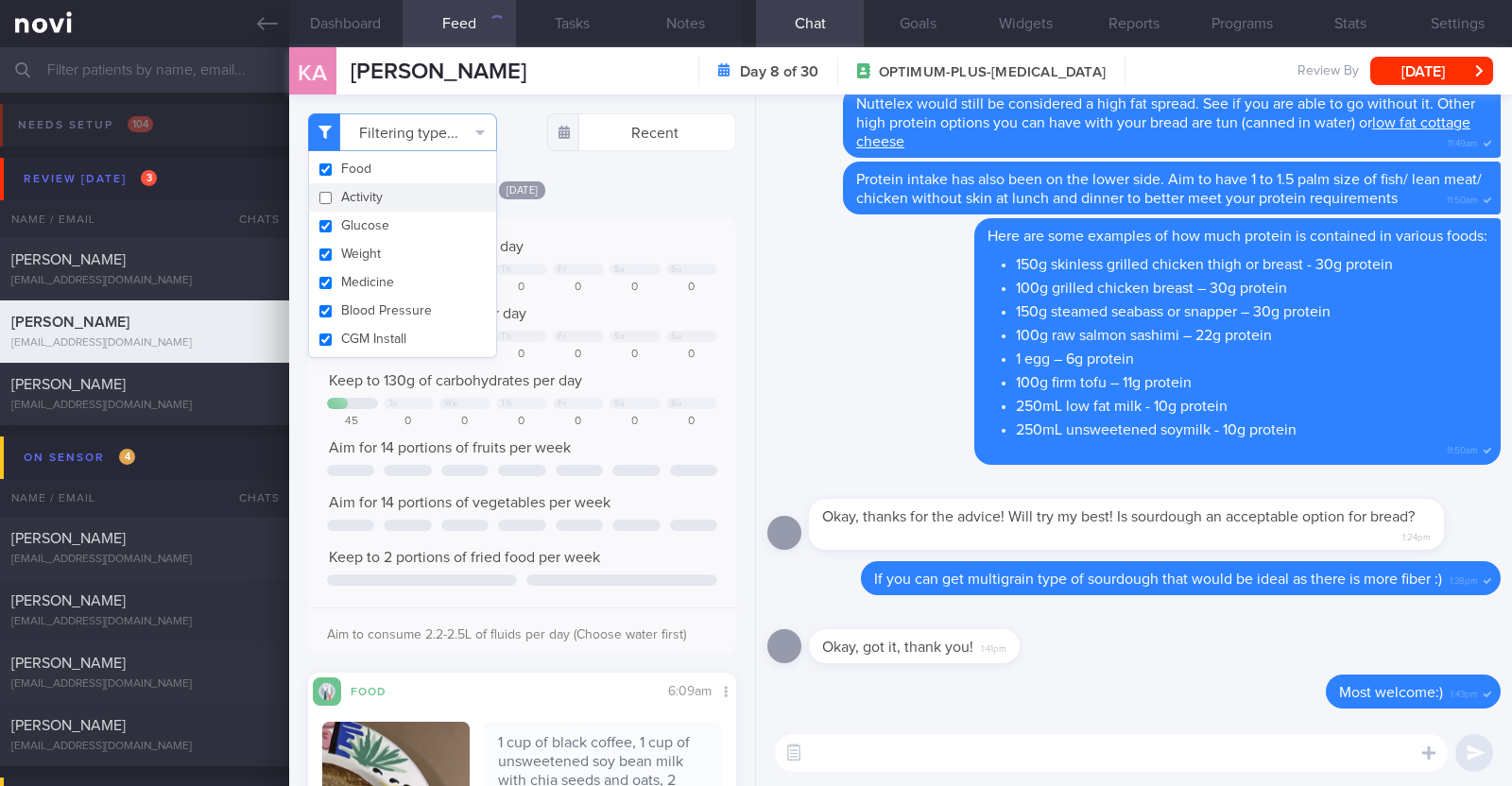
click at [690, 186] on div "[DATE]" at bounding box center [522, 189] width 428 height 20
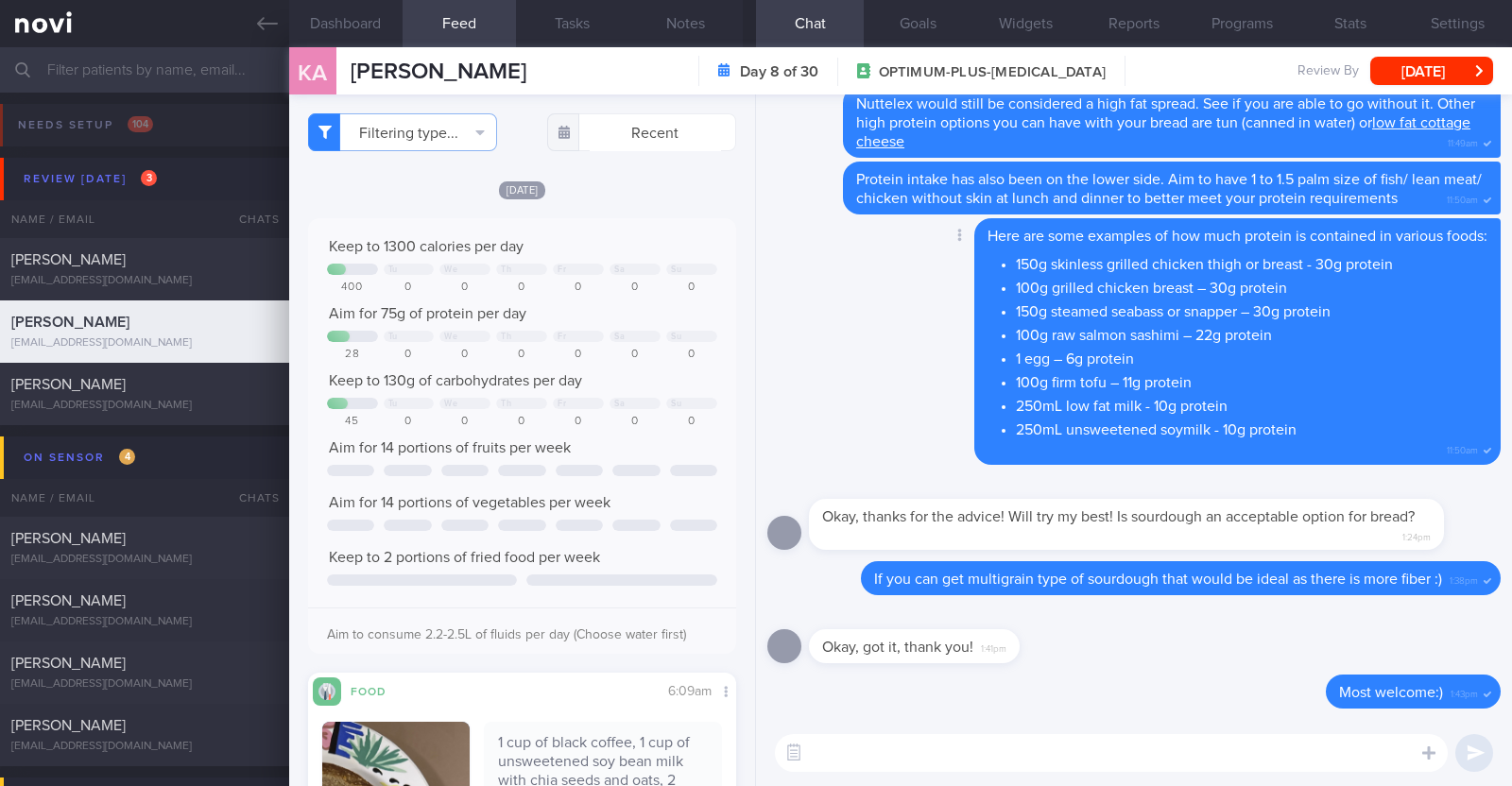
click at [846, 287] on div "Delete Here are some examples of how much protein is contained in various foods…" at bounding box center [1134, 347] width 733 height 258
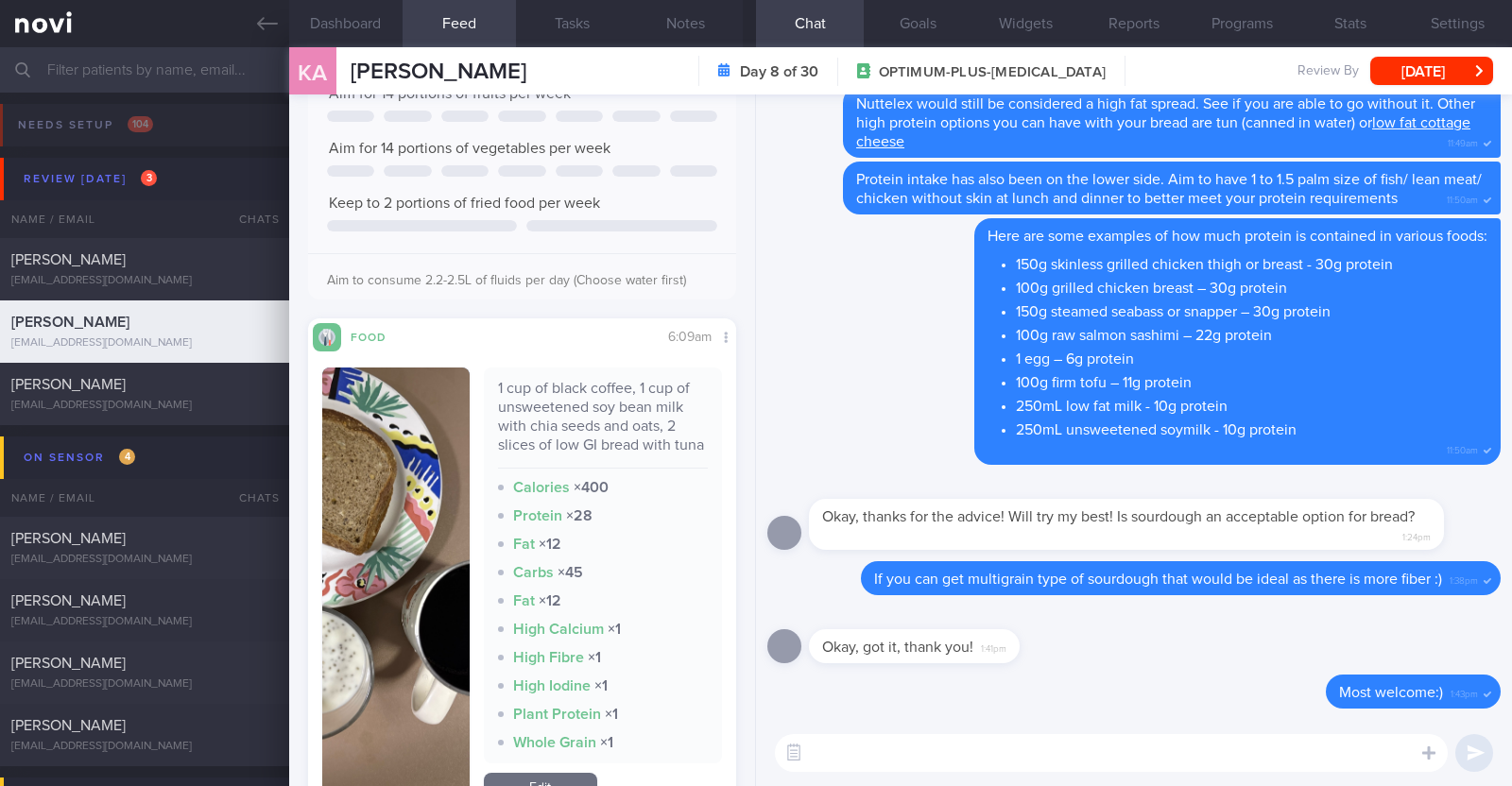
click at [396, 595] on button "button" at bounding box center [396, 587] width 147 height 438
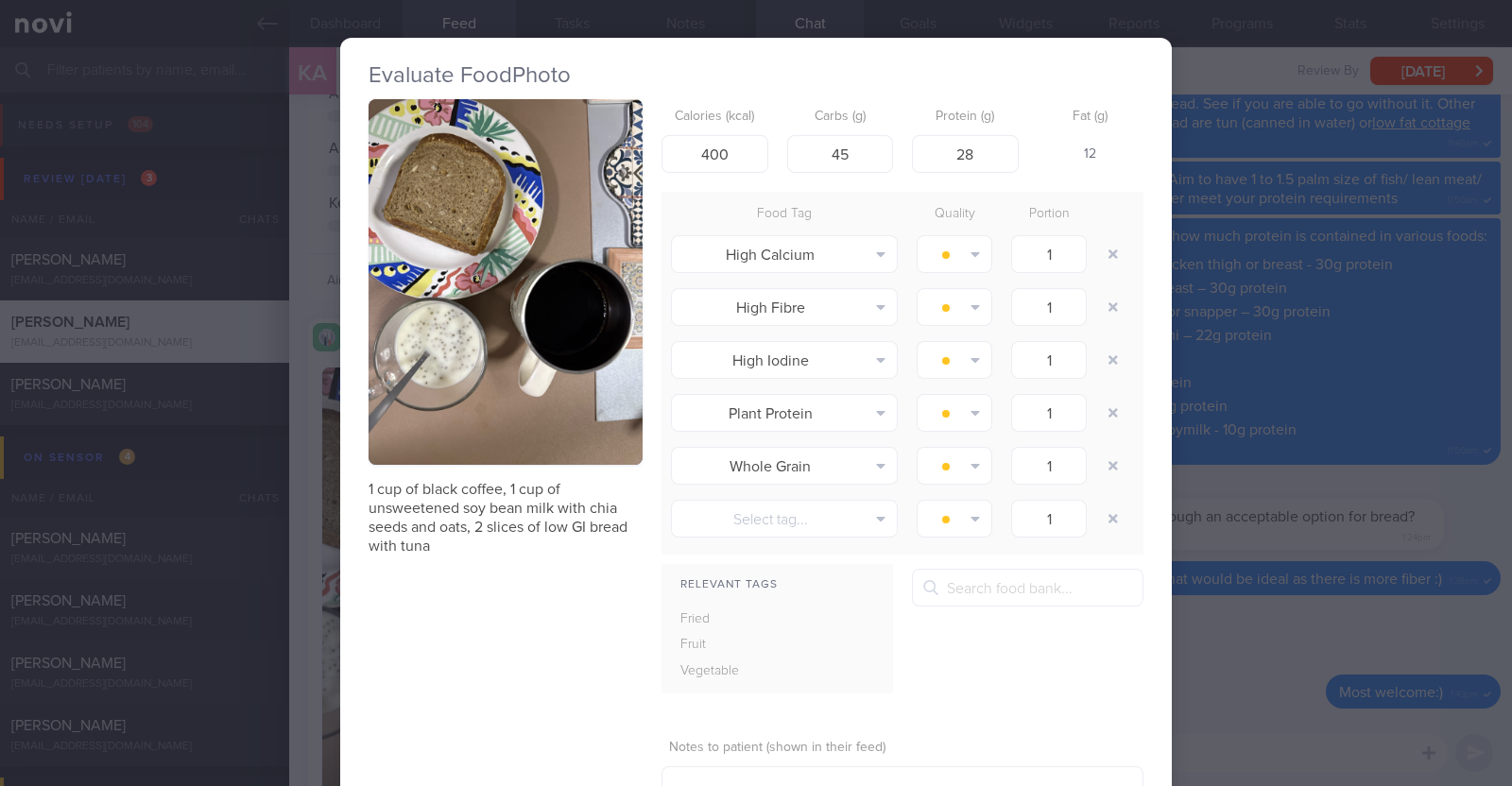
click at [307, 570] on div "Evaluate Food Photo 1 cup of black coffee, 1 cup of unsweetened soy bean milk w…" at bounding box center [756, 393] width 1512 height 786
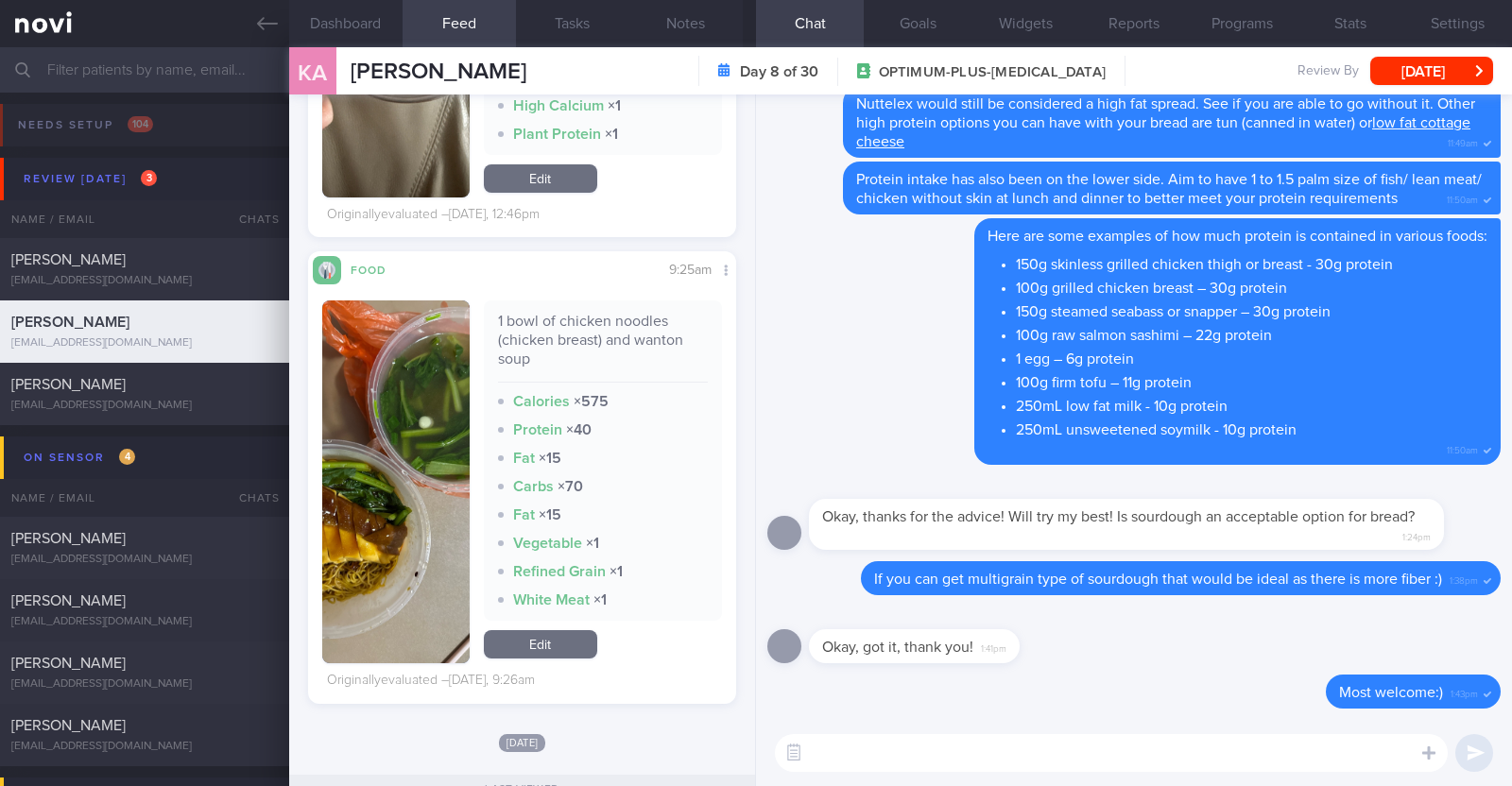
click at [989, 758] on textarea at bounding box center [1111, 753] width 673 height 38
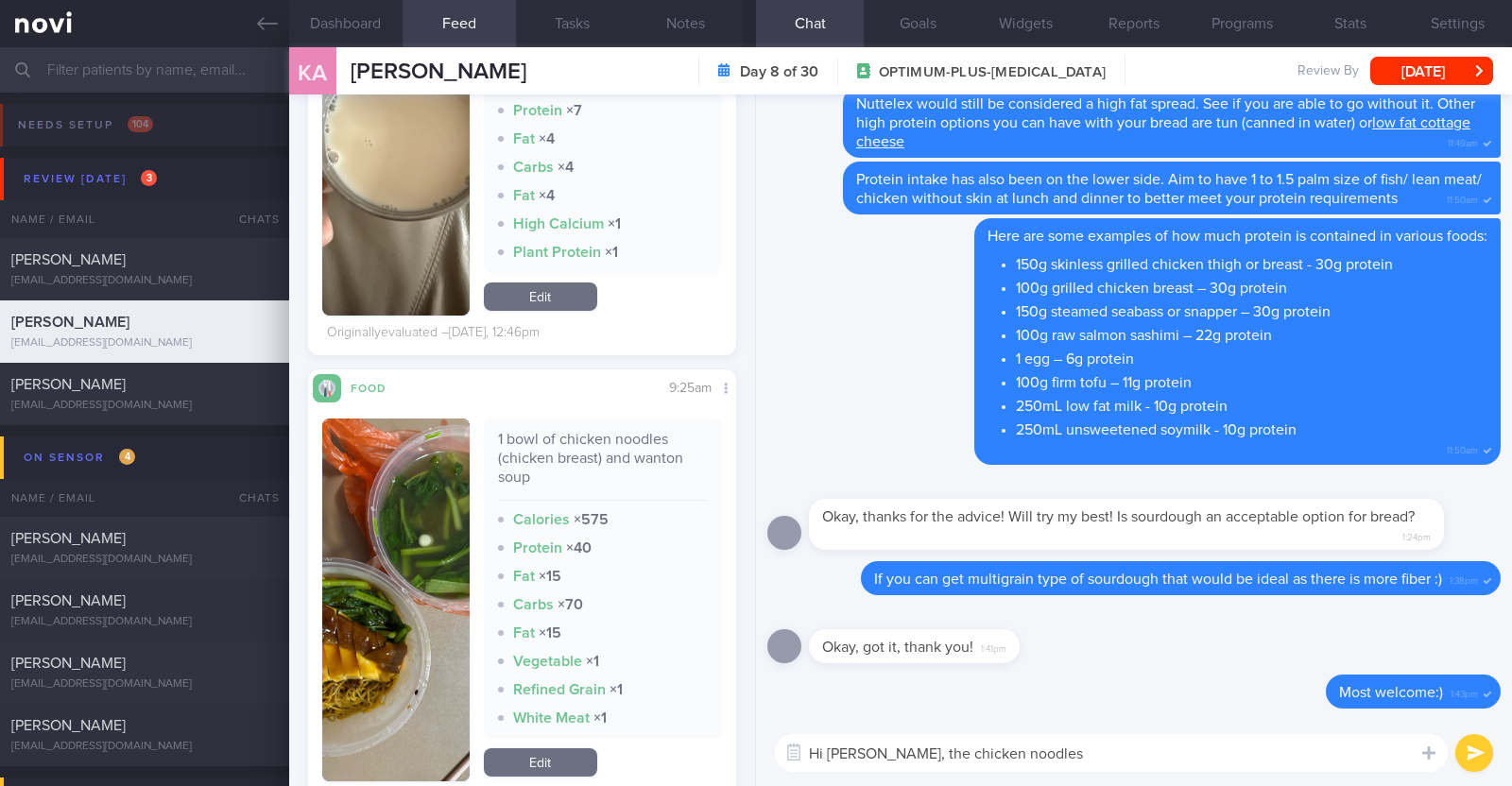
click at [954, 754] on textarea "Hi Kaylen, the chicken noodles" at bounding box center [1111, 753] width 673 height 38
click at [963, 759] on textarea "Hi Kaylen, the chicken breast noodles" at bounding box center [1111, 753] width 673 height 38
click at [1120, 739] on textarea "Hi Kaylen, the chicken breast noodles" at bounding box center [1111, 753] width 673 height 38
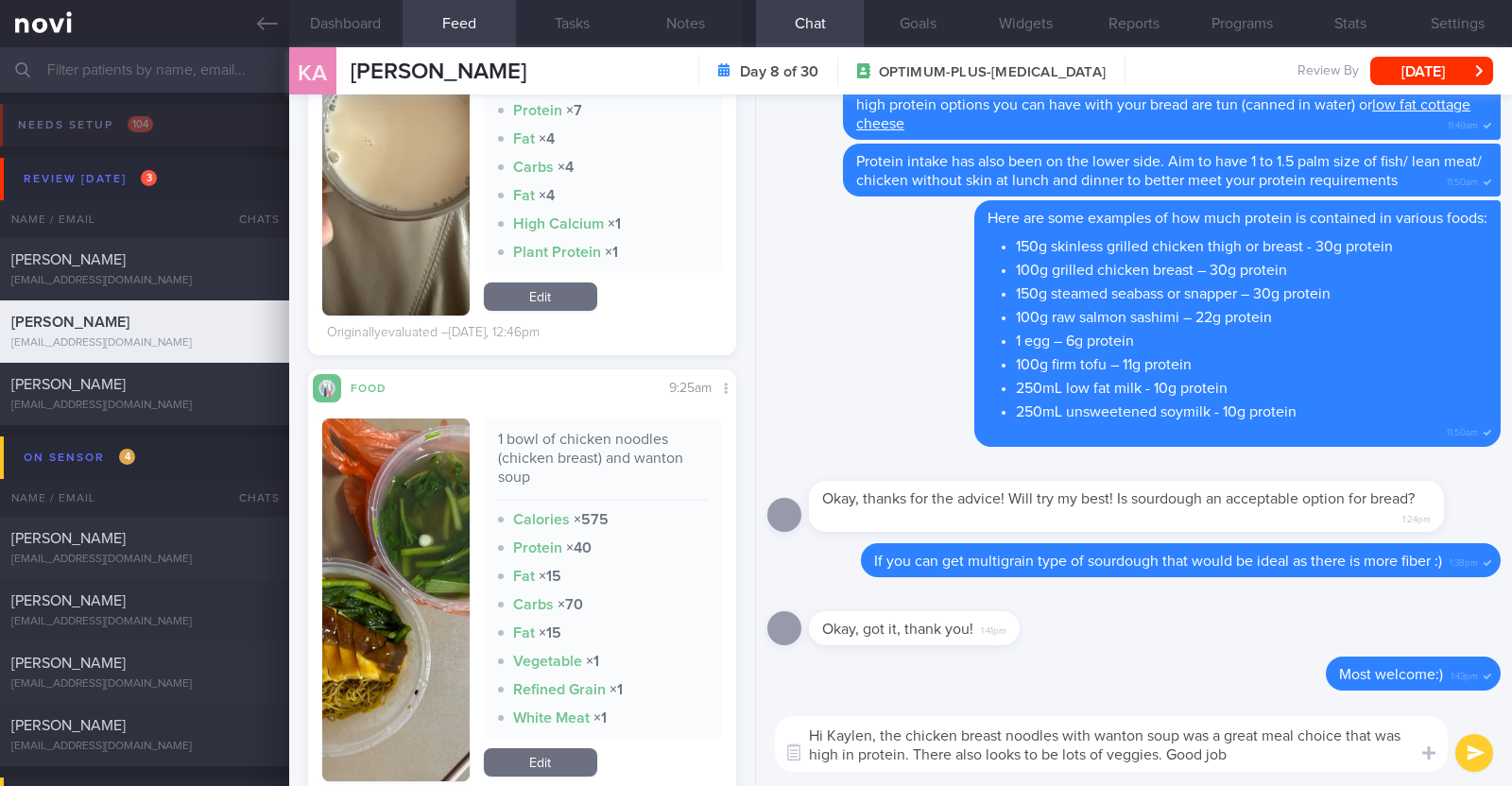
type textarea "Hi Kaylen, the chicken breast noodles with wanton soup was a great meal choice …"
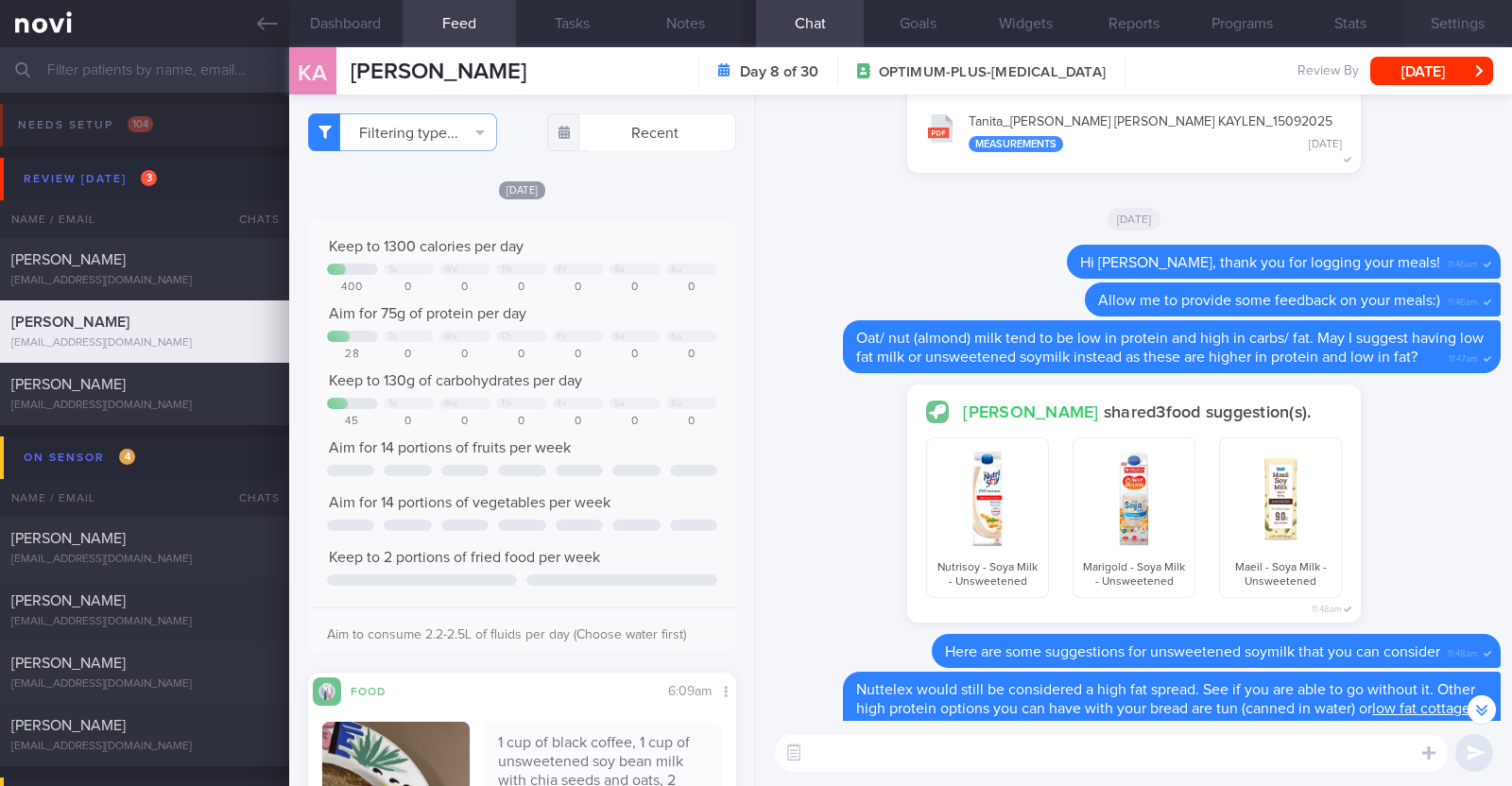
scroll to position [-708, 0]
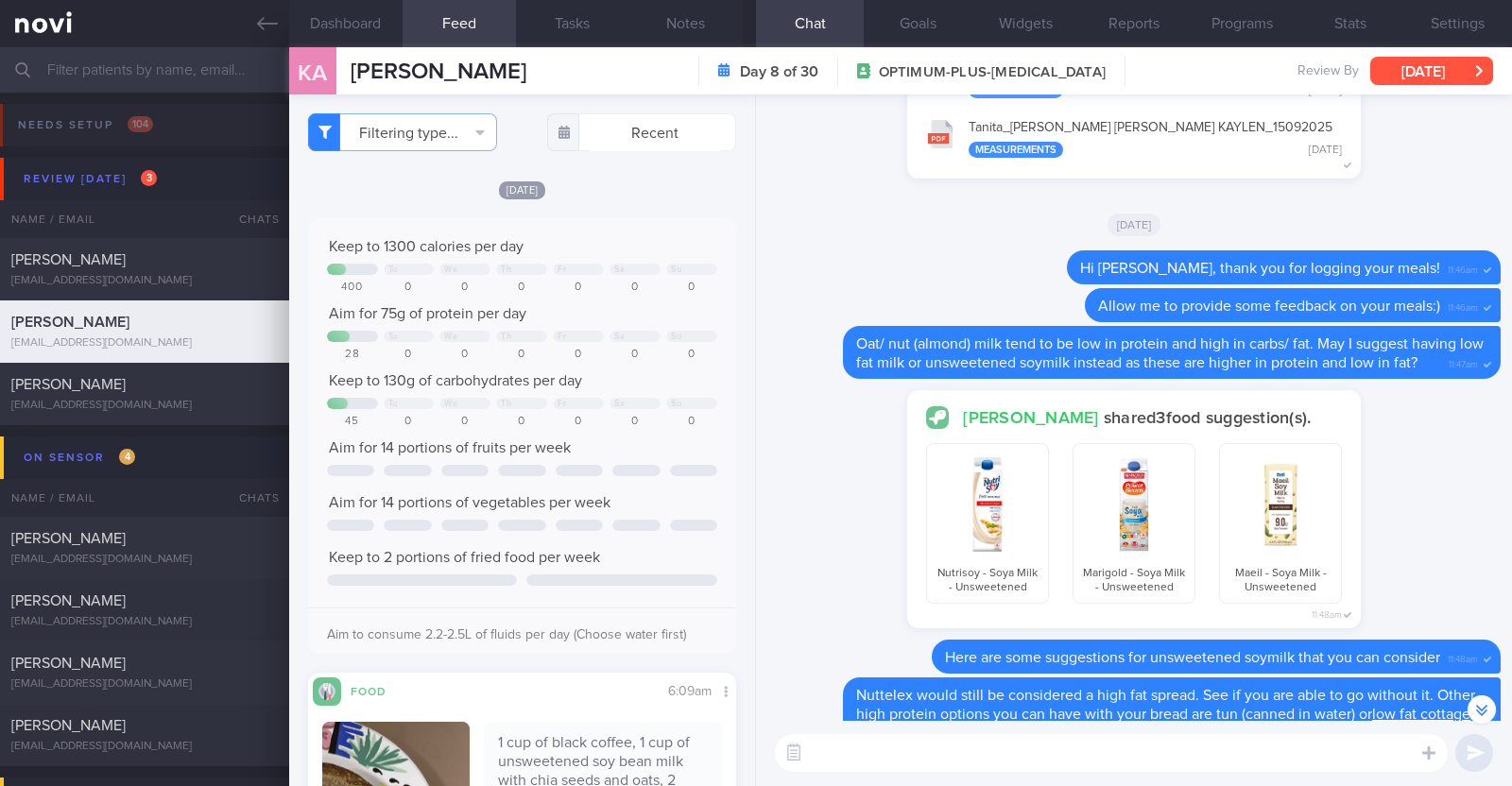
click at [1429, 68] on button "[DATE]" at bounding box center [1432, 71] width 123 height 28
click at [789, 439] on div "Charlotte Tan shared 3 food suggestion(s). Nutrisoy - Soya Milk - Unsweetened M…" at bounding box center [1134, 514] width 733 height 249
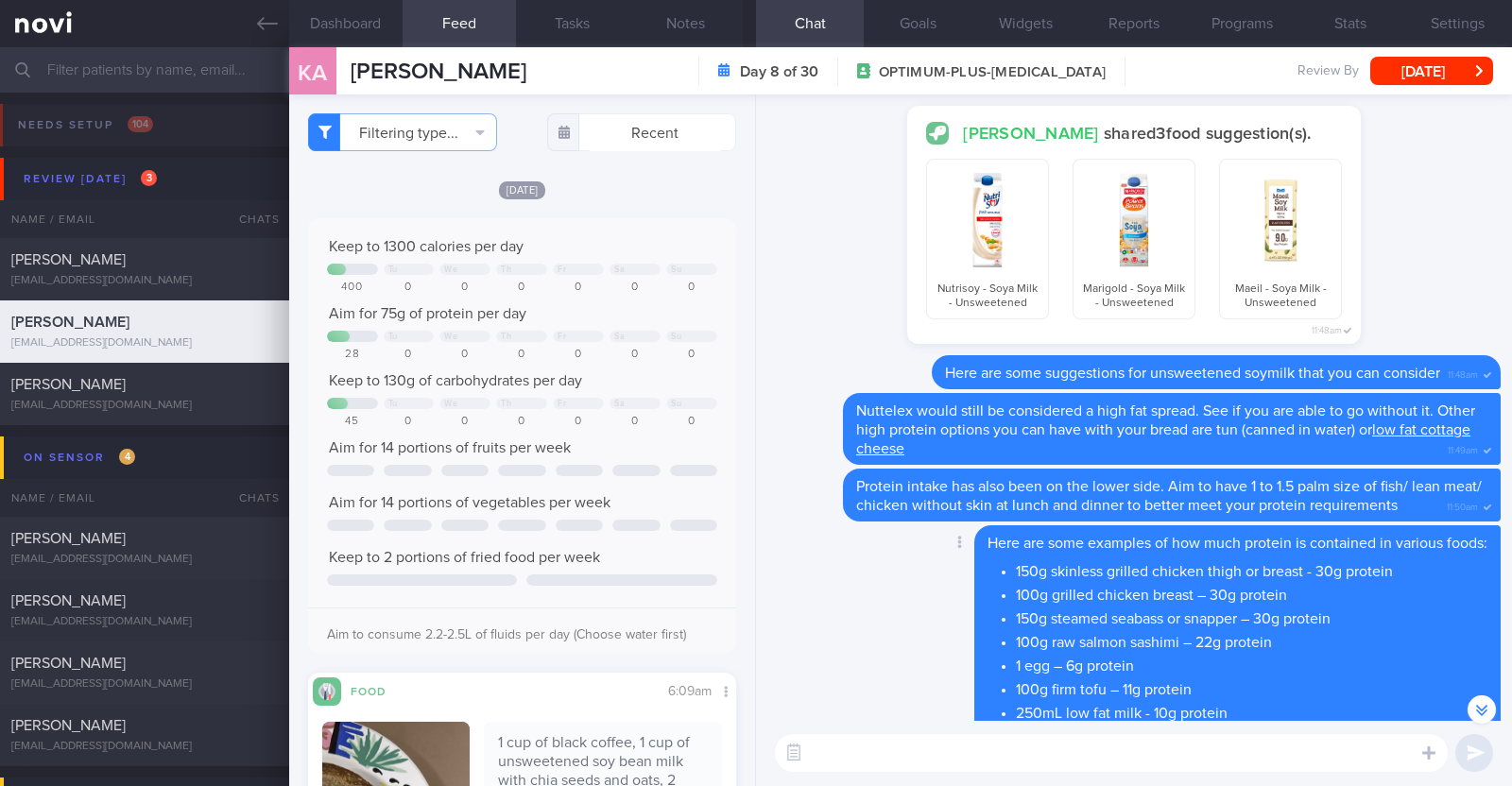
scroll to position [0, 0]
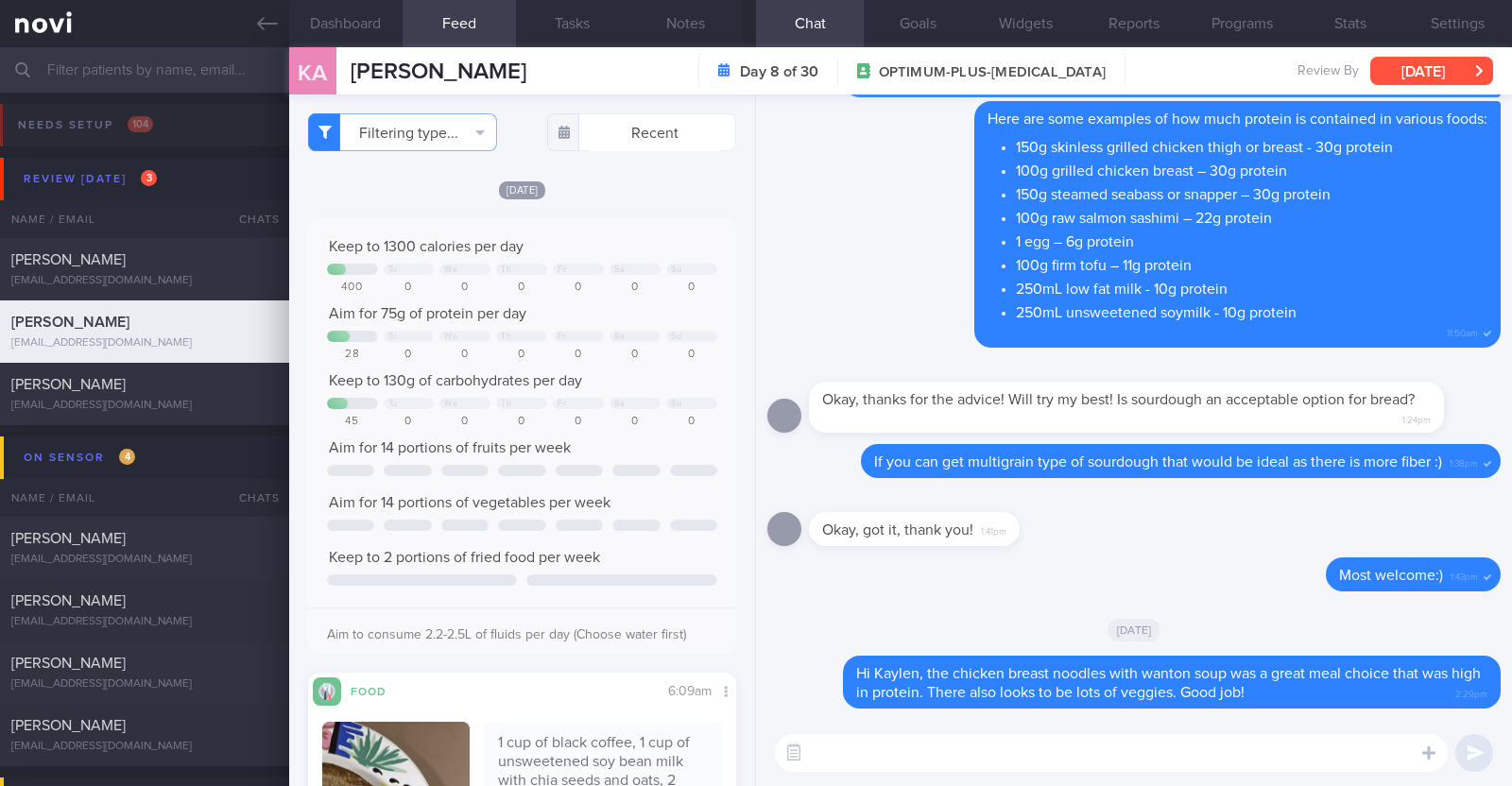
click at [1457, 73] on button "[DATE]" at bounding box center [1432, 71] width 123 height 28
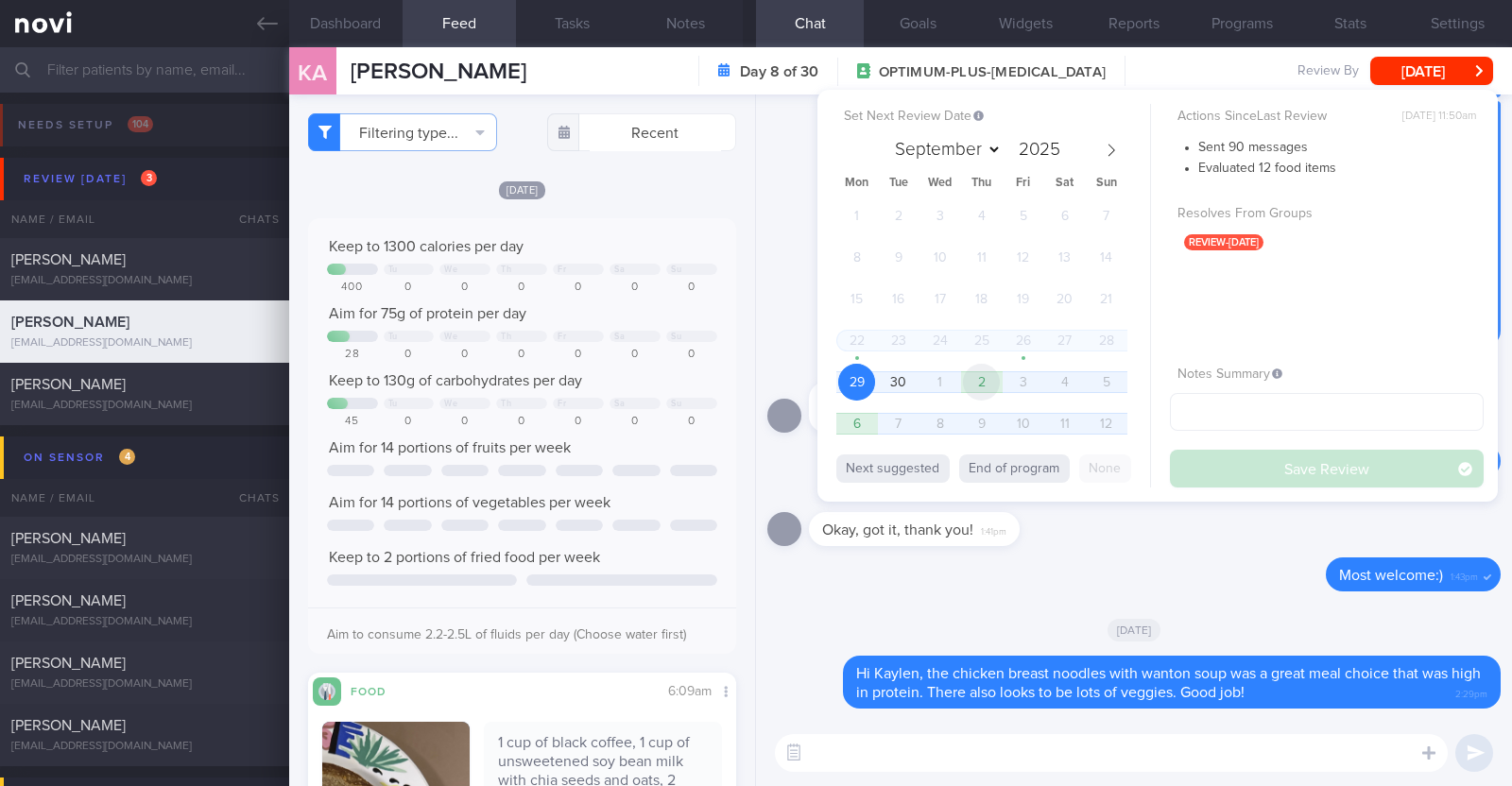
click at [998, 384] on span "2" at bounding box center [981, 382] width 37 height 37
select select "9"
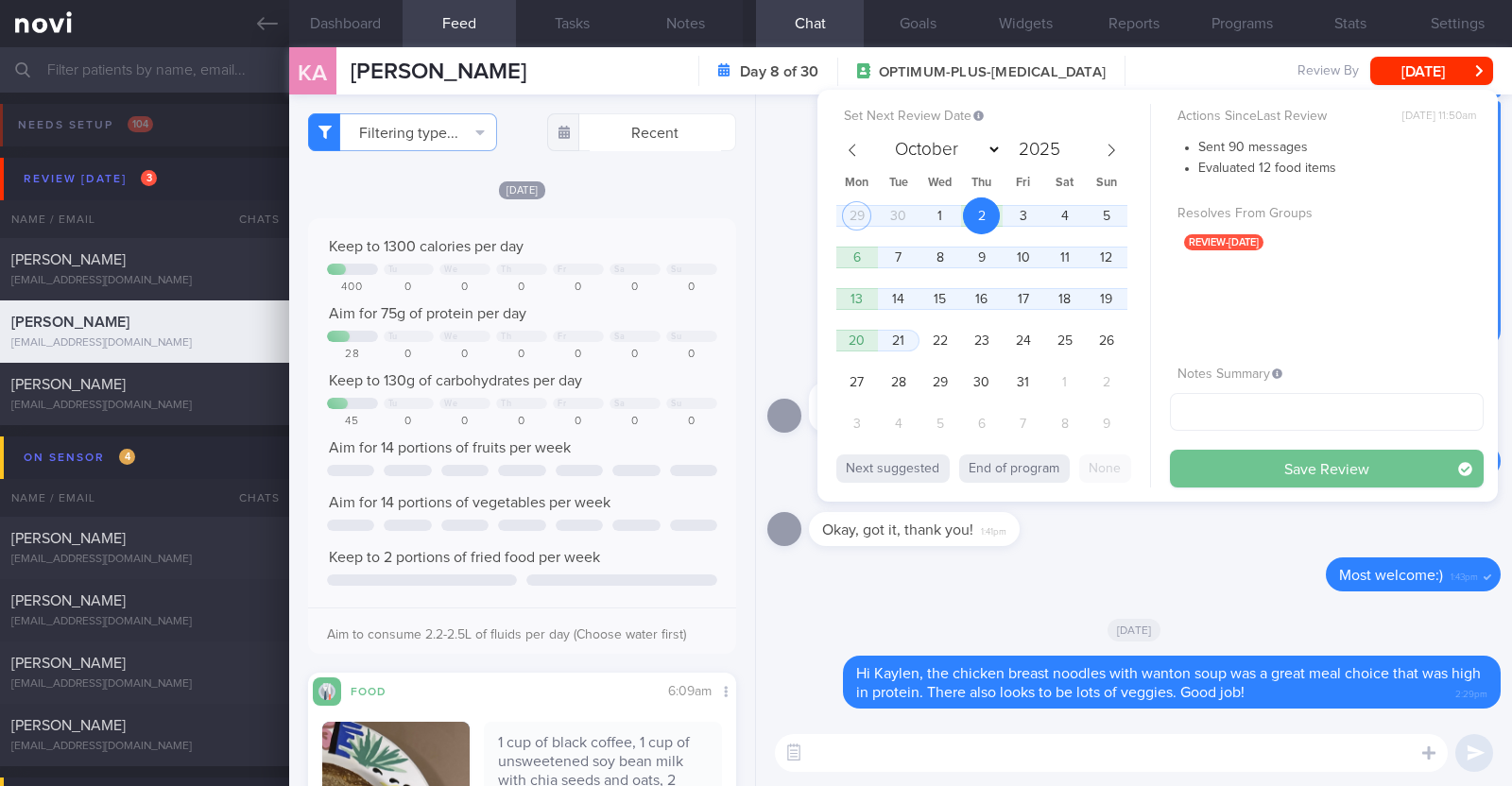
click at [1301, 466] on button "Save Review" at bounding box center [1326, 468] width 314 height 38
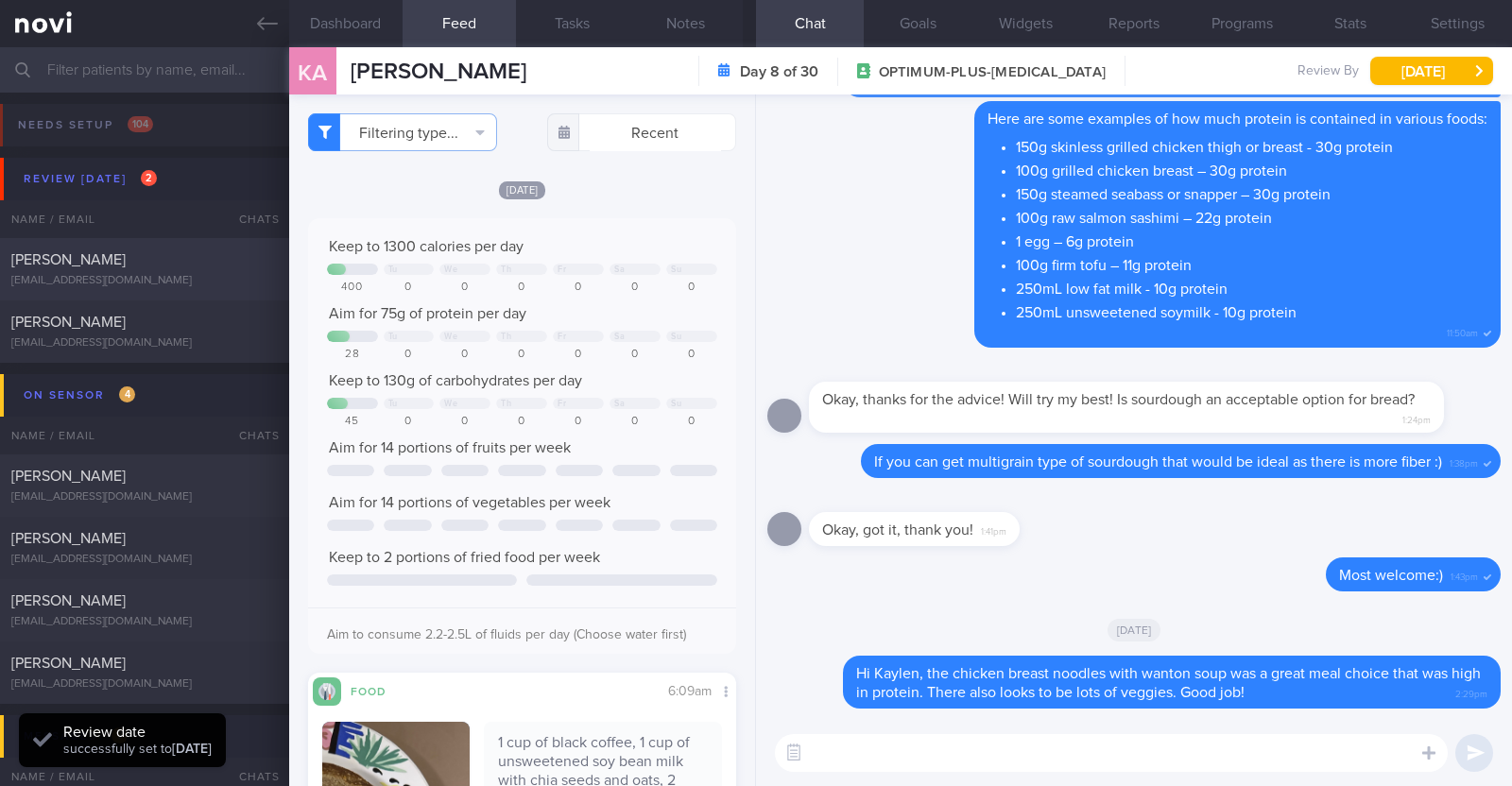
scroll to position [191, 382]
click at [186, 307] on div "Wan Lijun lijun_wan87@hotmail.com Today 4 days ago OPTIMUM-PLUS-RYBELSUS" at bounding box center [756, 332] width 1512 height 63
type textarea "37F Comorbidities: PCOS April 2025: Cervical spine C5 disc fissure tear, unable…"
select select "8"
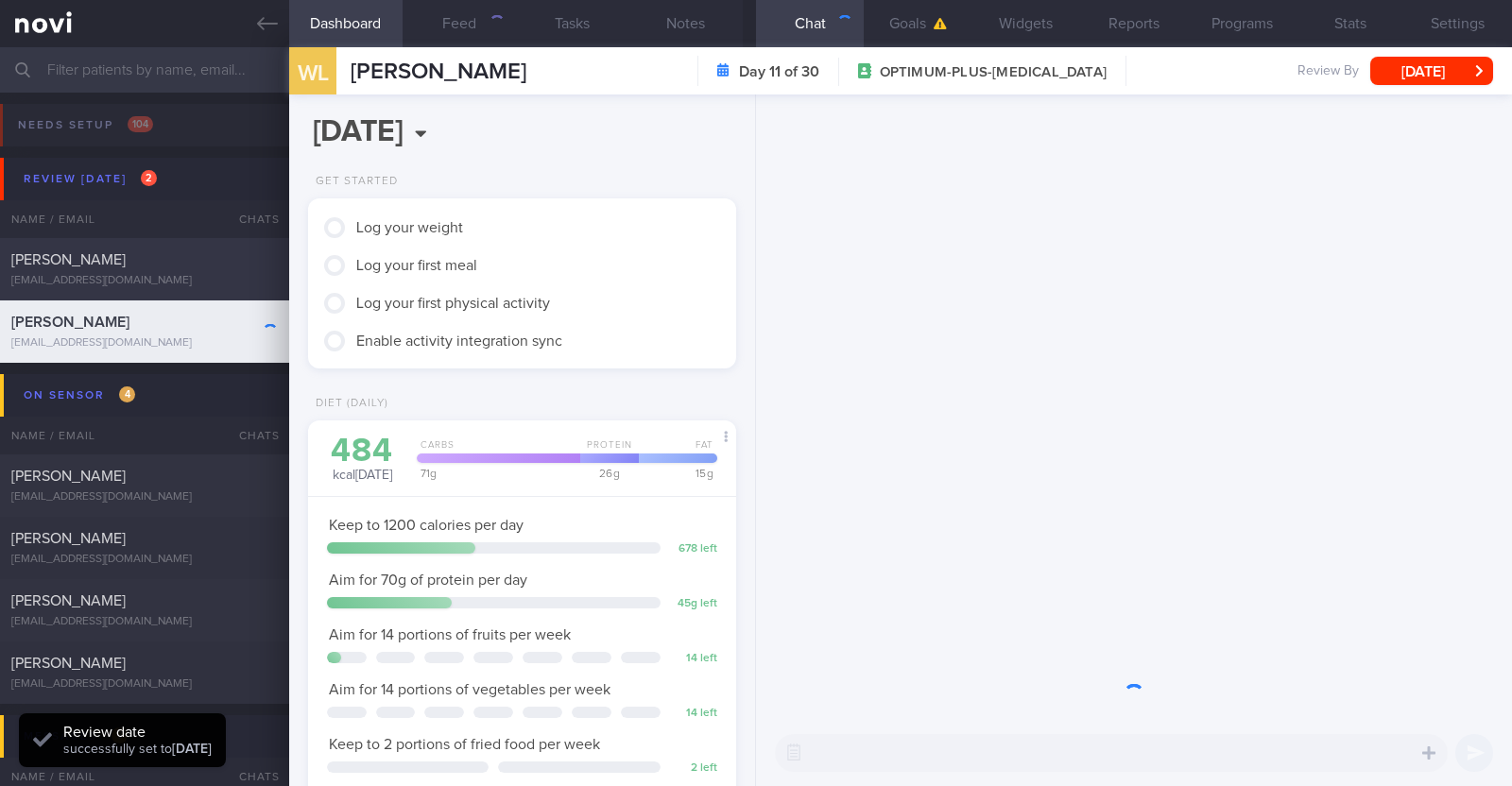
scroll to position [214, 377]
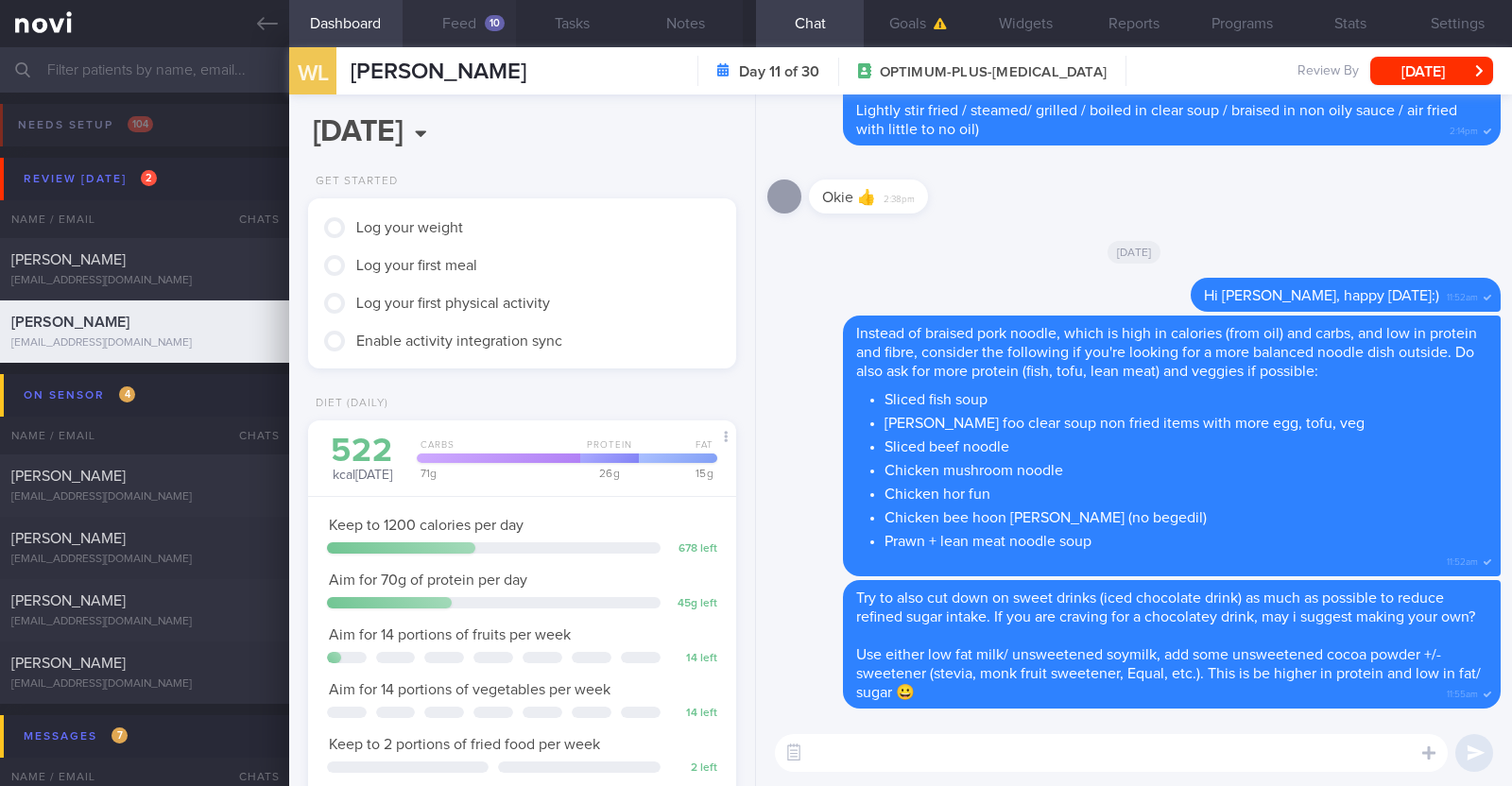
click at [453, 26] on button "Feed 10" at bounding box center [459, 24] width 114 height 47
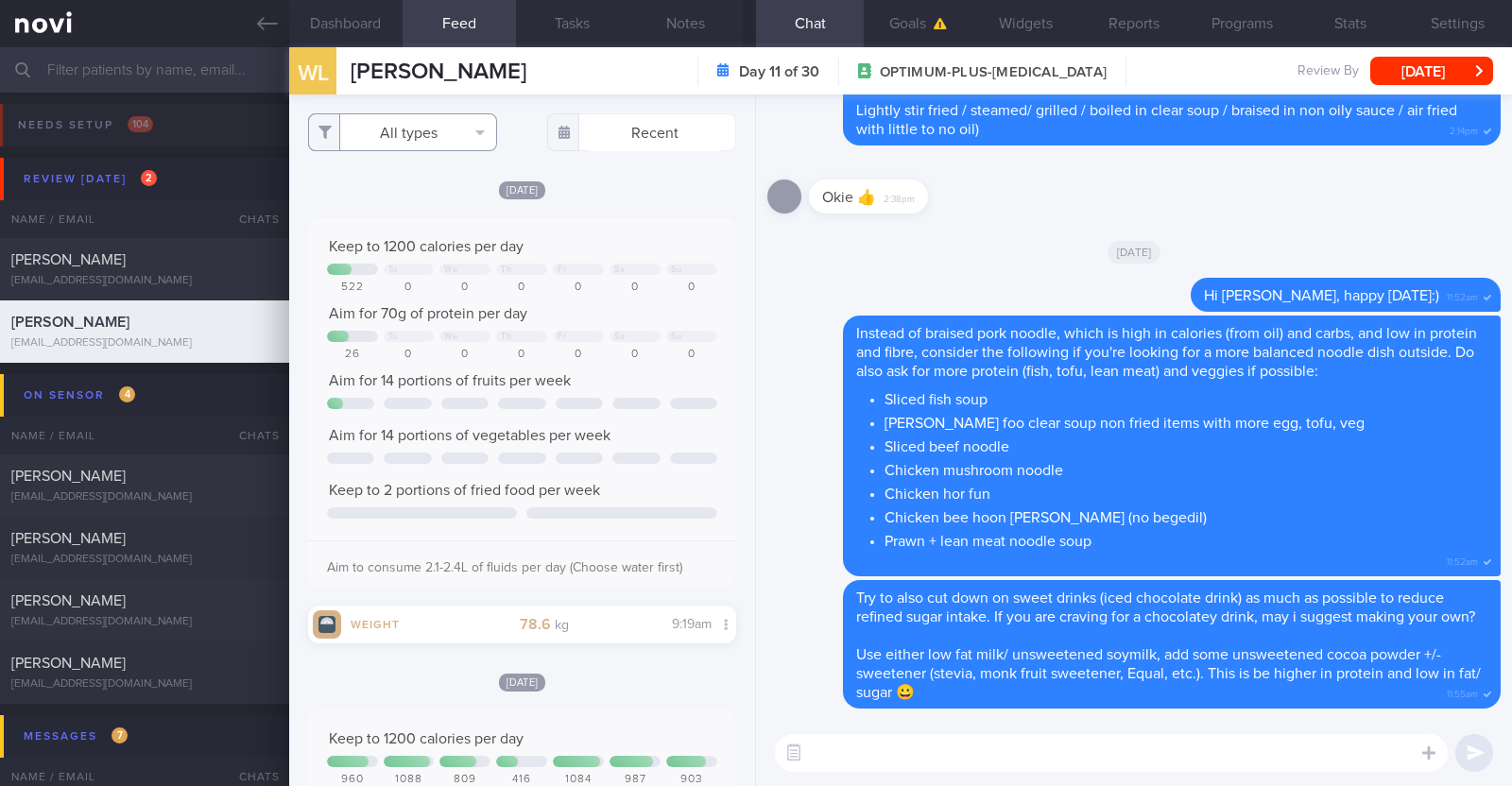
click at [466, 145] on button "All types" at bounding box center [402, 133] width 189 height 38
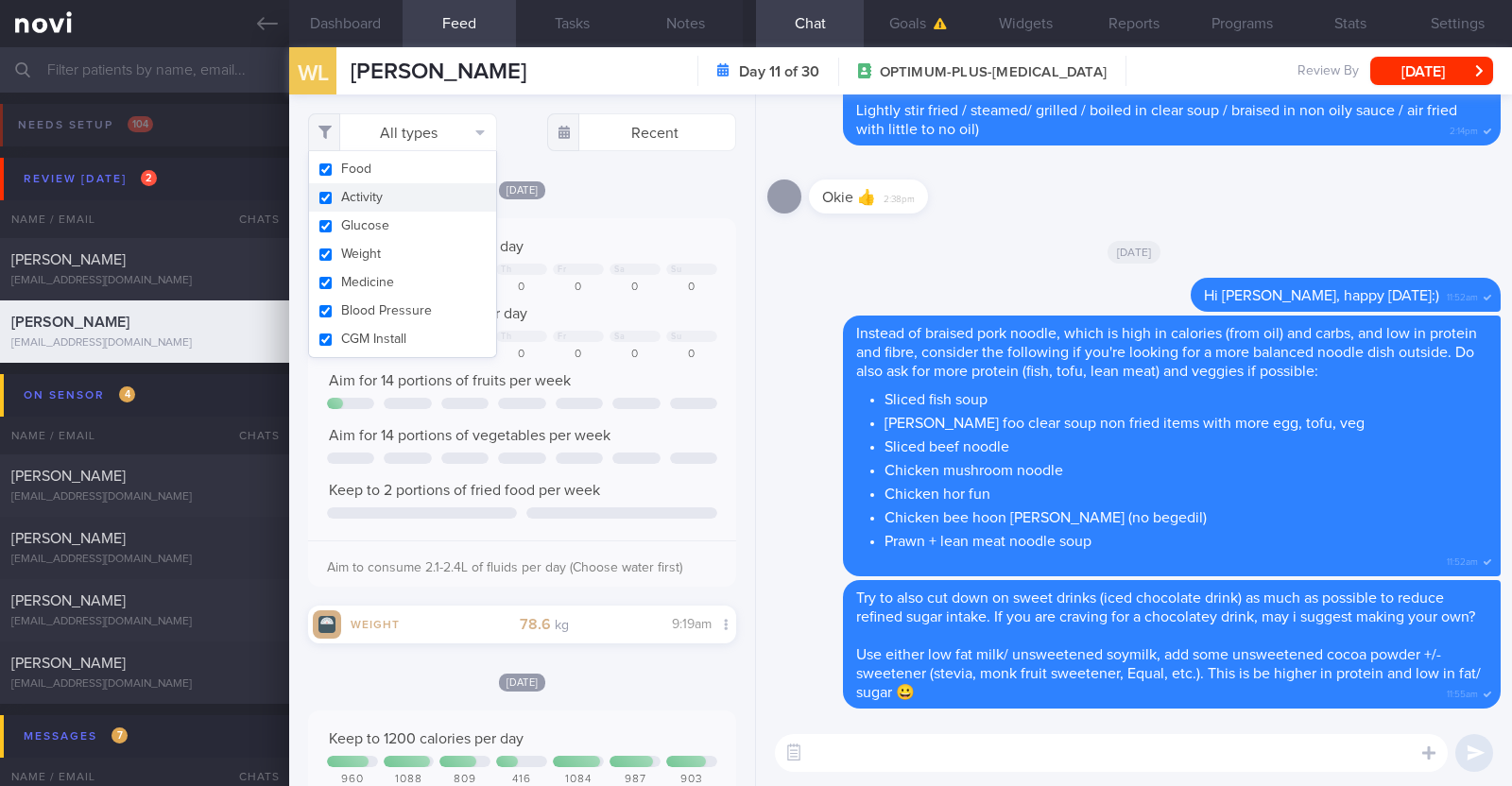
click at [606, 182] on div "[DATE]" at bounding box center [522, 189] width 428 height 20
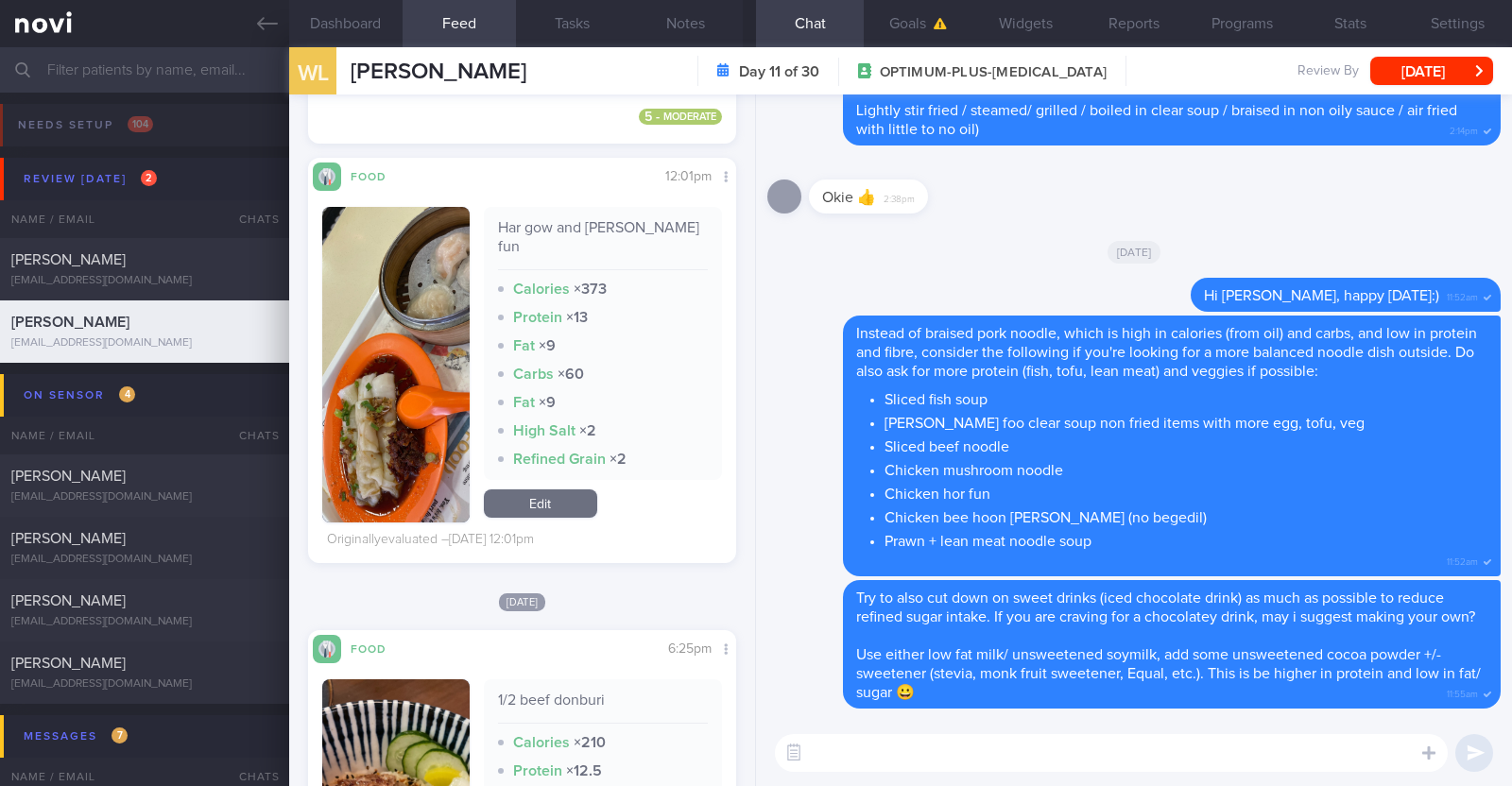
scroll to position [3187, 0]
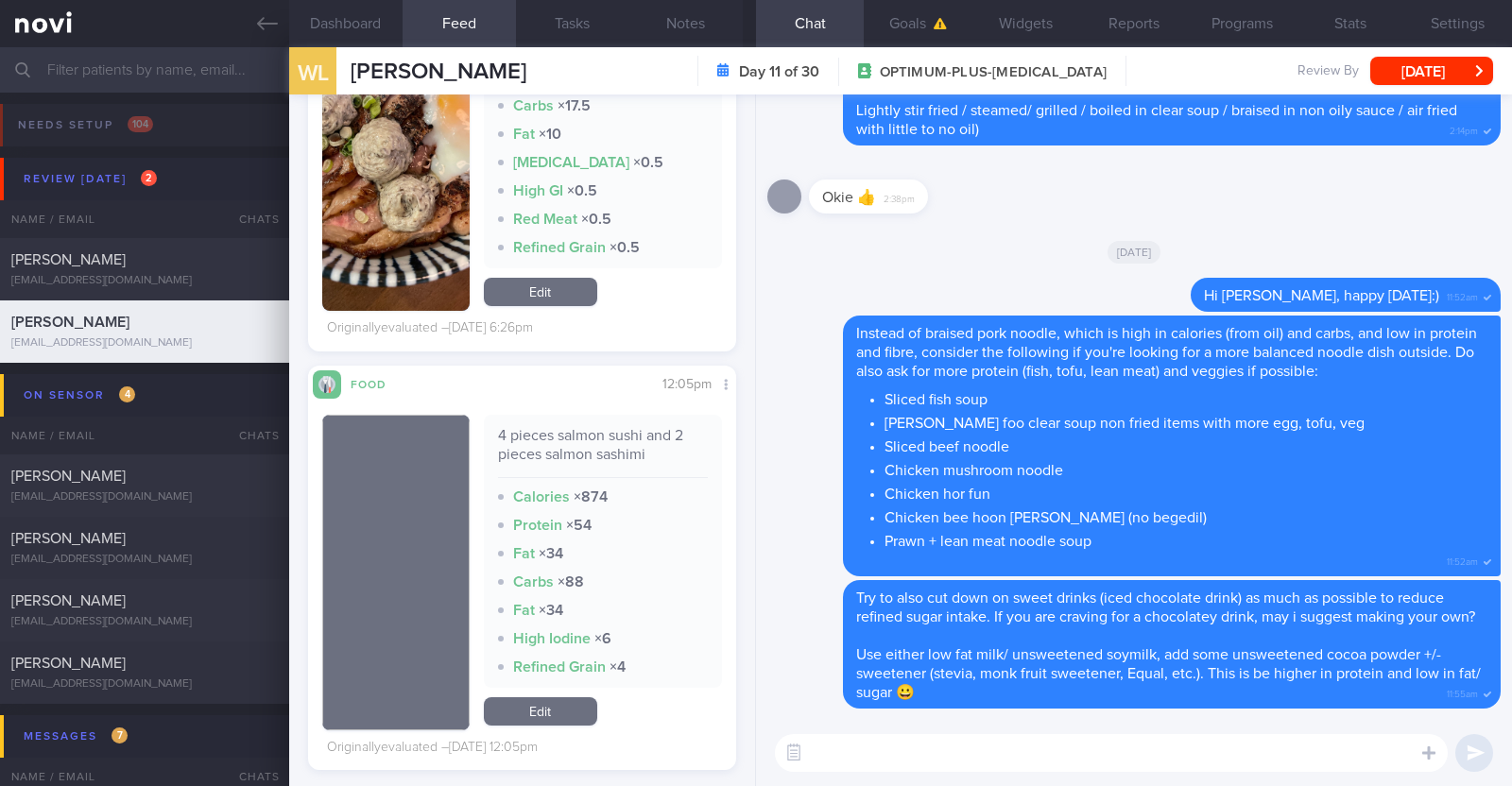
click at [1427, 225] on div "[DATE]" at bounding box center [1134, 251] width 733 height 53
drag, startPoint x: 529, startPoint y: 699, endPoint x: 549, endPoint y: 625, distance: 76.7
click at [529, 699] on link "Edit" at bounding box center [541, 711] width 114 height 28
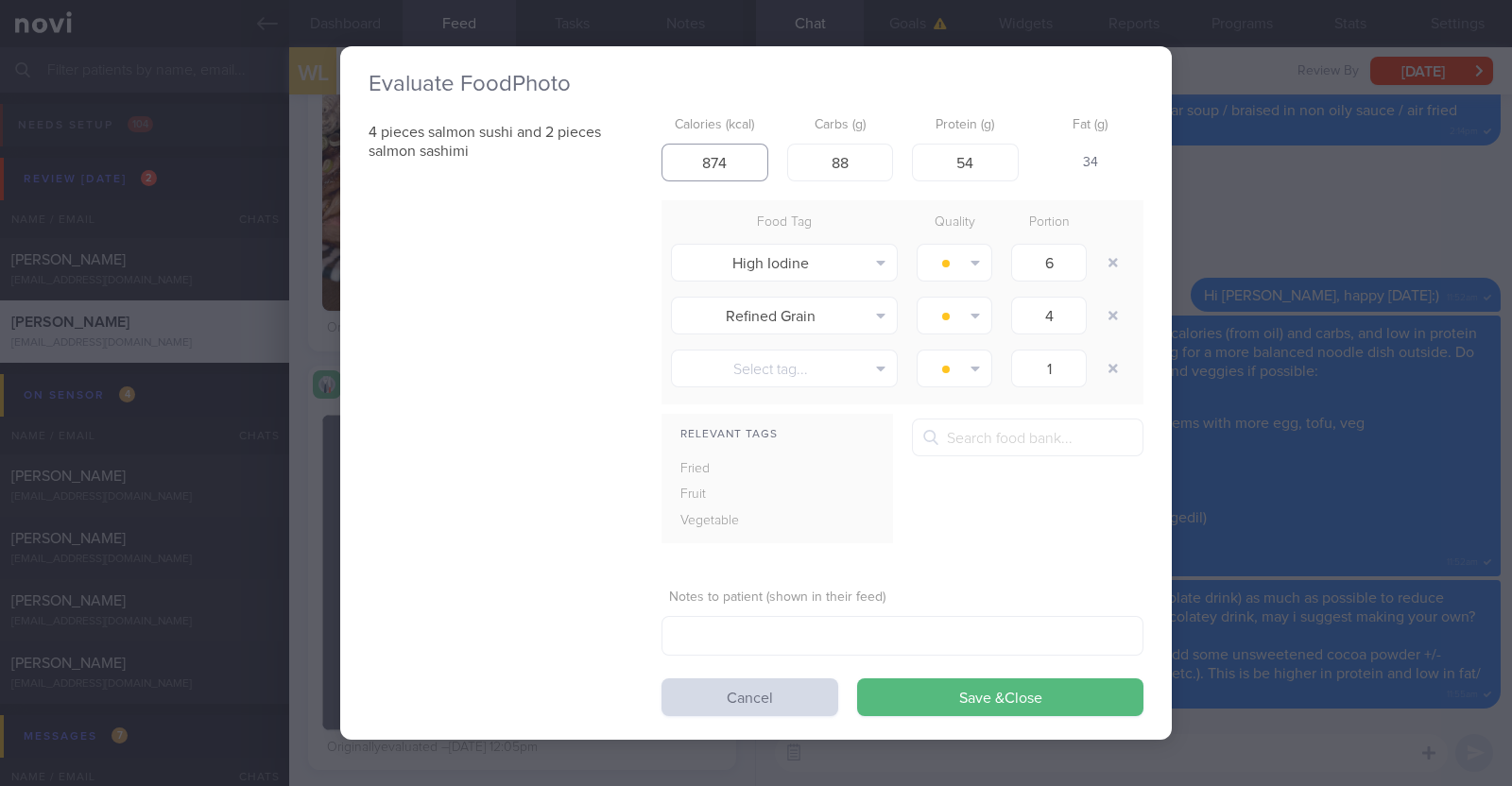
drag, startPoint x: 734, startPoint y: 164, endPoint x: 467, endPoint y: 78, distance: 280.5
click at [467, 78] on div "Evaluate Food Photo 4 pieces salmon sushi and 2 pieces salmon sashimi Calories …" at bounding box center [756, 393] width 832 height 693
type input "299"
drag, startPoint x: 861, startPoint y: 153, endPoint x: 682, endPoint y: 159, distance: 179.1
click at [682, 159] on div "Calories (kcal) 299 Carbs (g) 88 Protein (g) 54 Fat (g) -" at bounding box center [902, 145] width 482 height 75
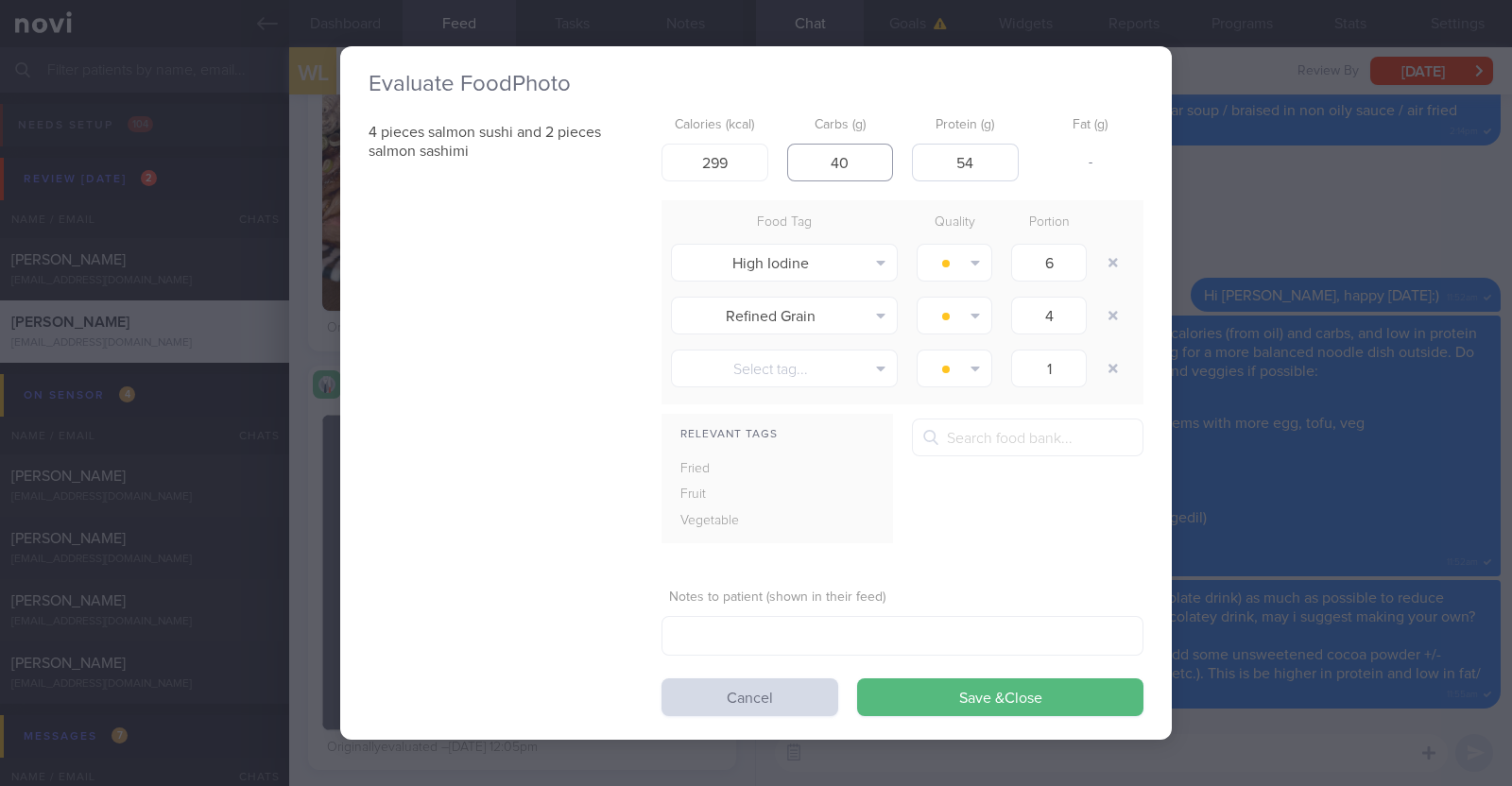
type input "40"
drag, startPoint x: 989, startPoint y: 158, endPoint x: 878, endPoint y: 137, distance: 113.0
click at [883, 137] on div "Calories (kcal) 299 Carbs (g) 40 Protein (g) 54 Fat (g) -" at bounding box center [902, 145] width 482 height 75
type input "15.4"
click at [966, 548] on div "Relevant Tags Fried Fruit Vegetable" at bounding box center [902, 487] width 482 height 139
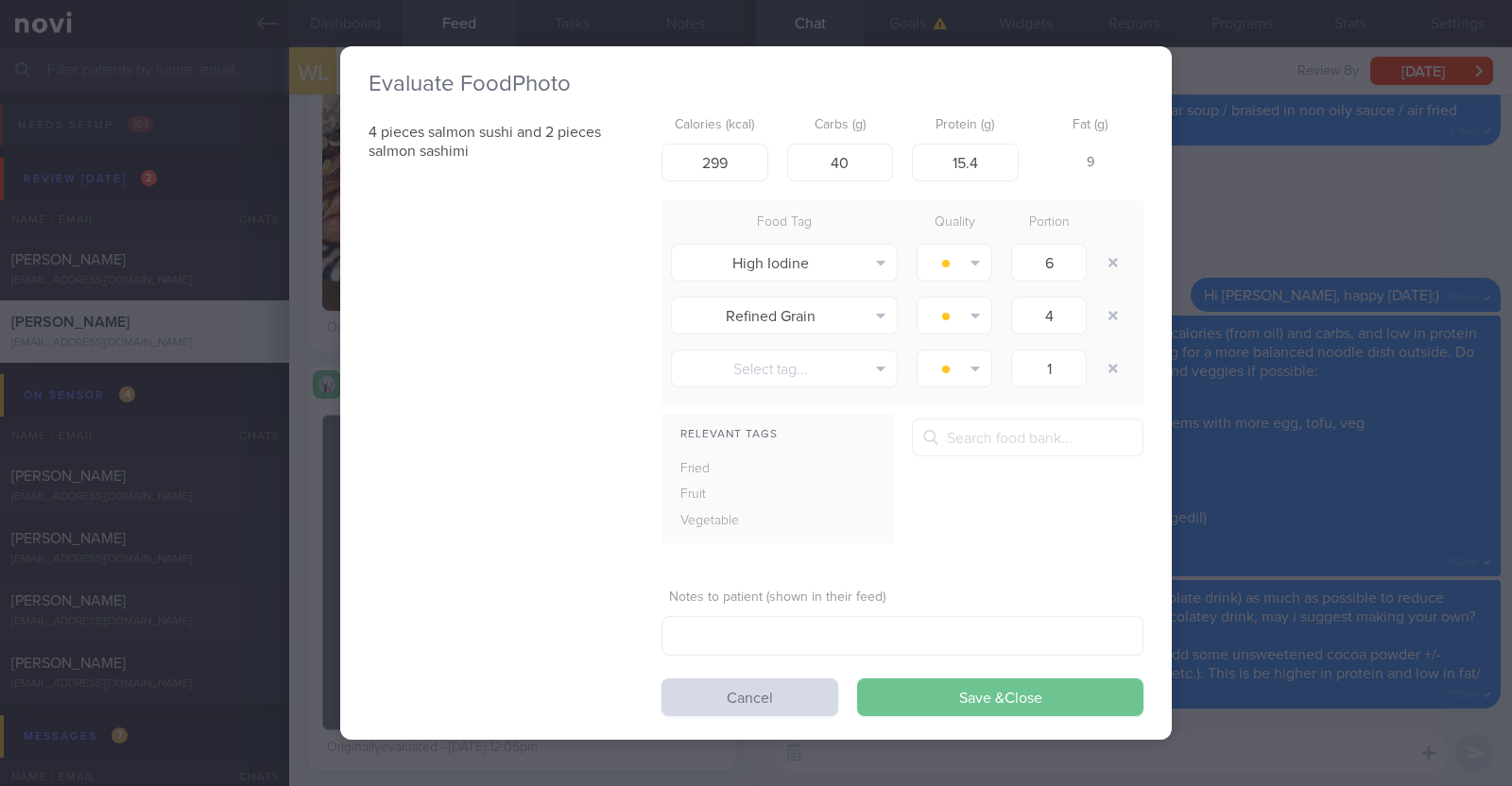
click at [1055, 684] on button "Save & Close" at bounding box center [1001, 697] width 286 height 38
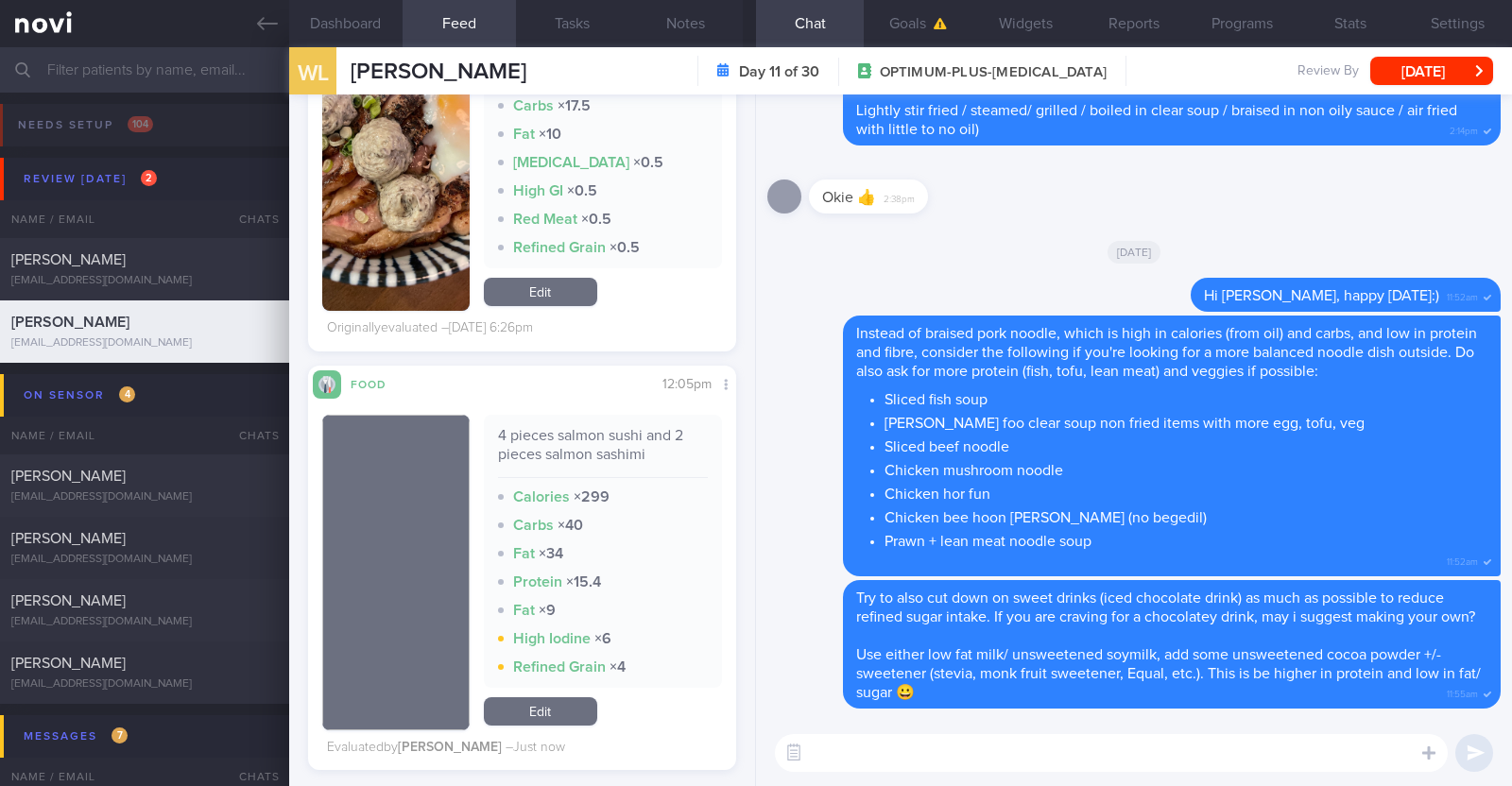
click at [896, 745] on textarea at bounding box center [1111, 753] width 673 height 38
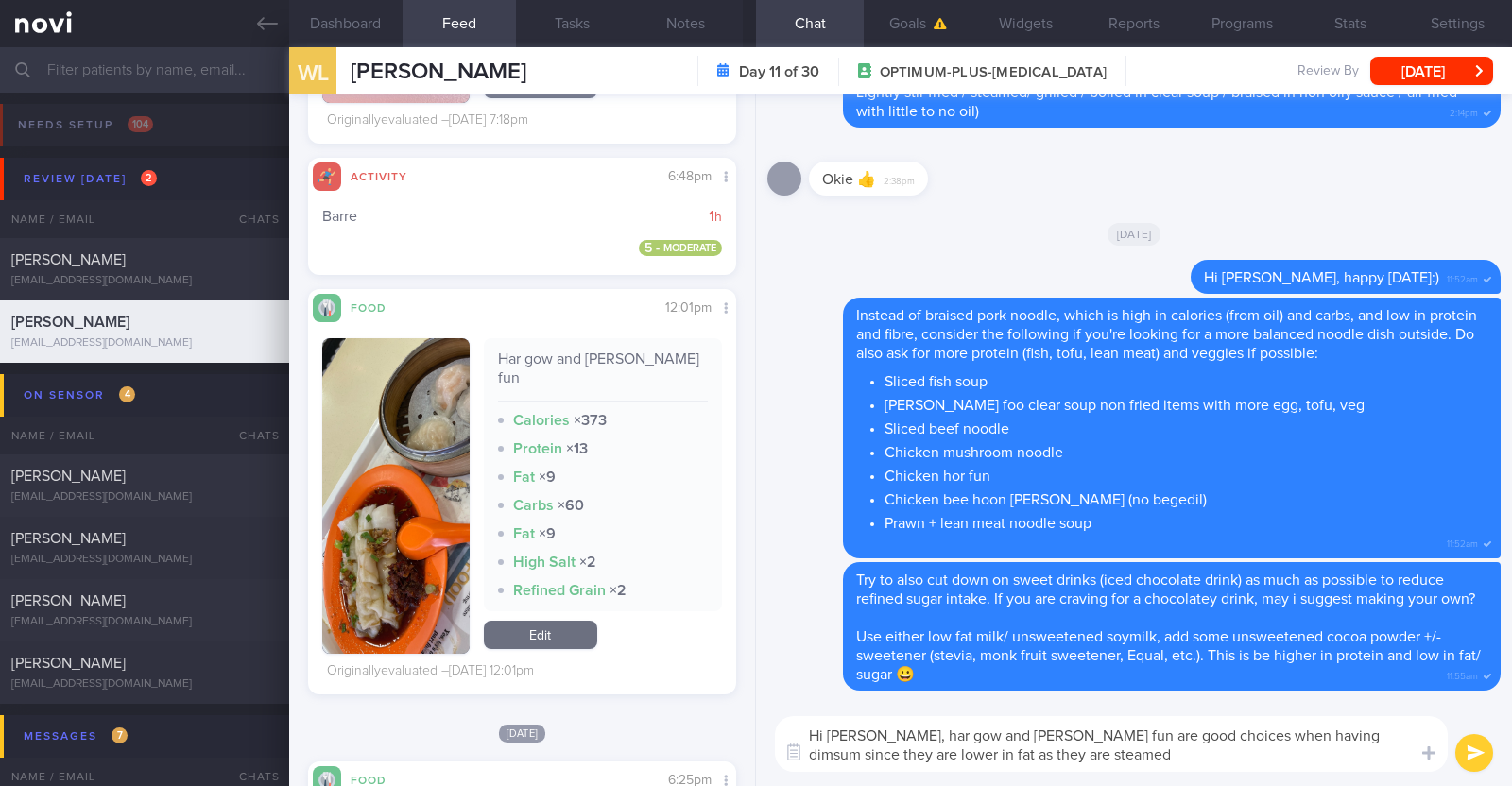
paste textarea "👍"
type textarea "Hi Lijun, har gow and chee cheong fun are good choices when having dimsum since…"
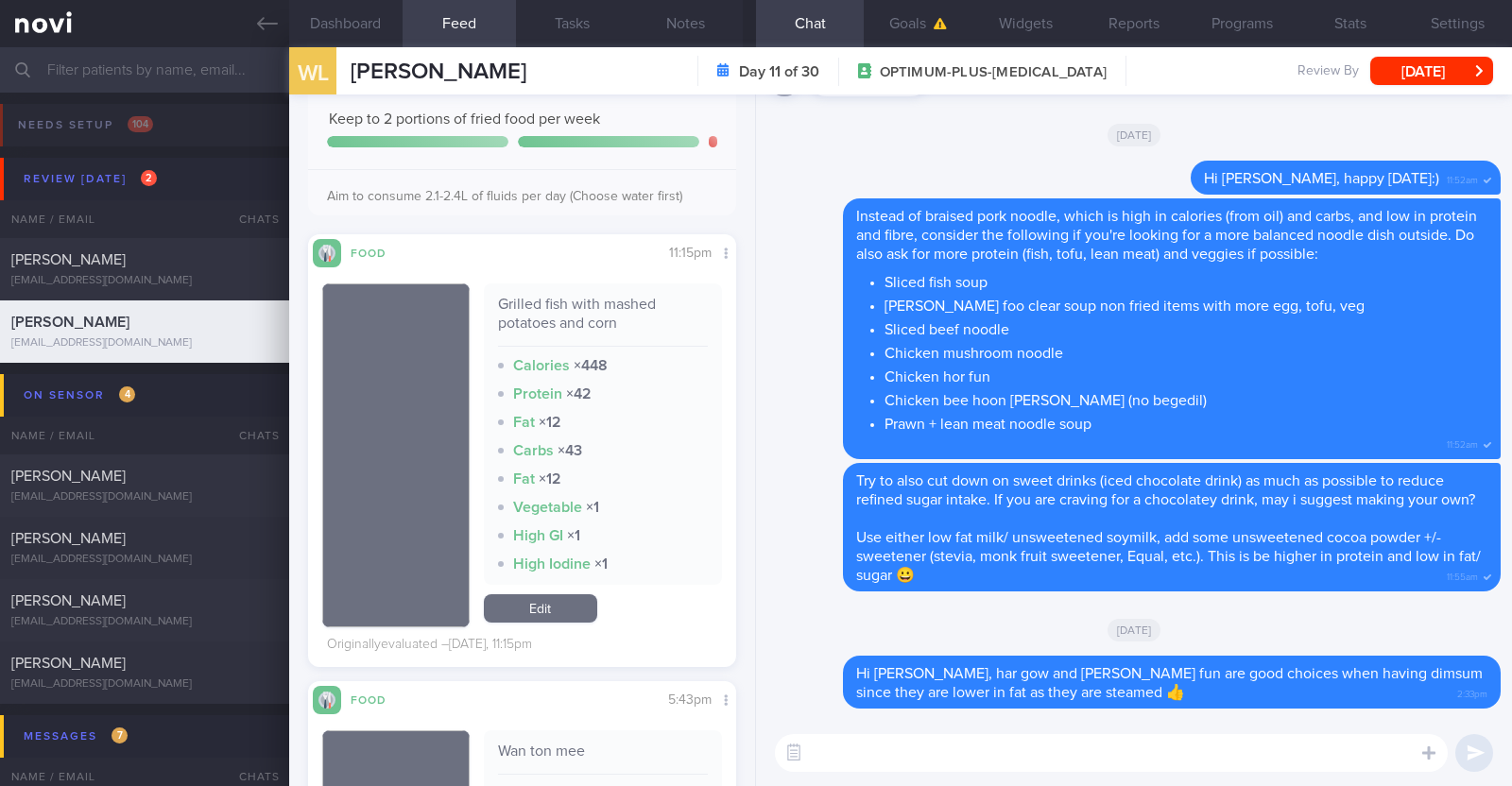
scroll to position [826, 0]
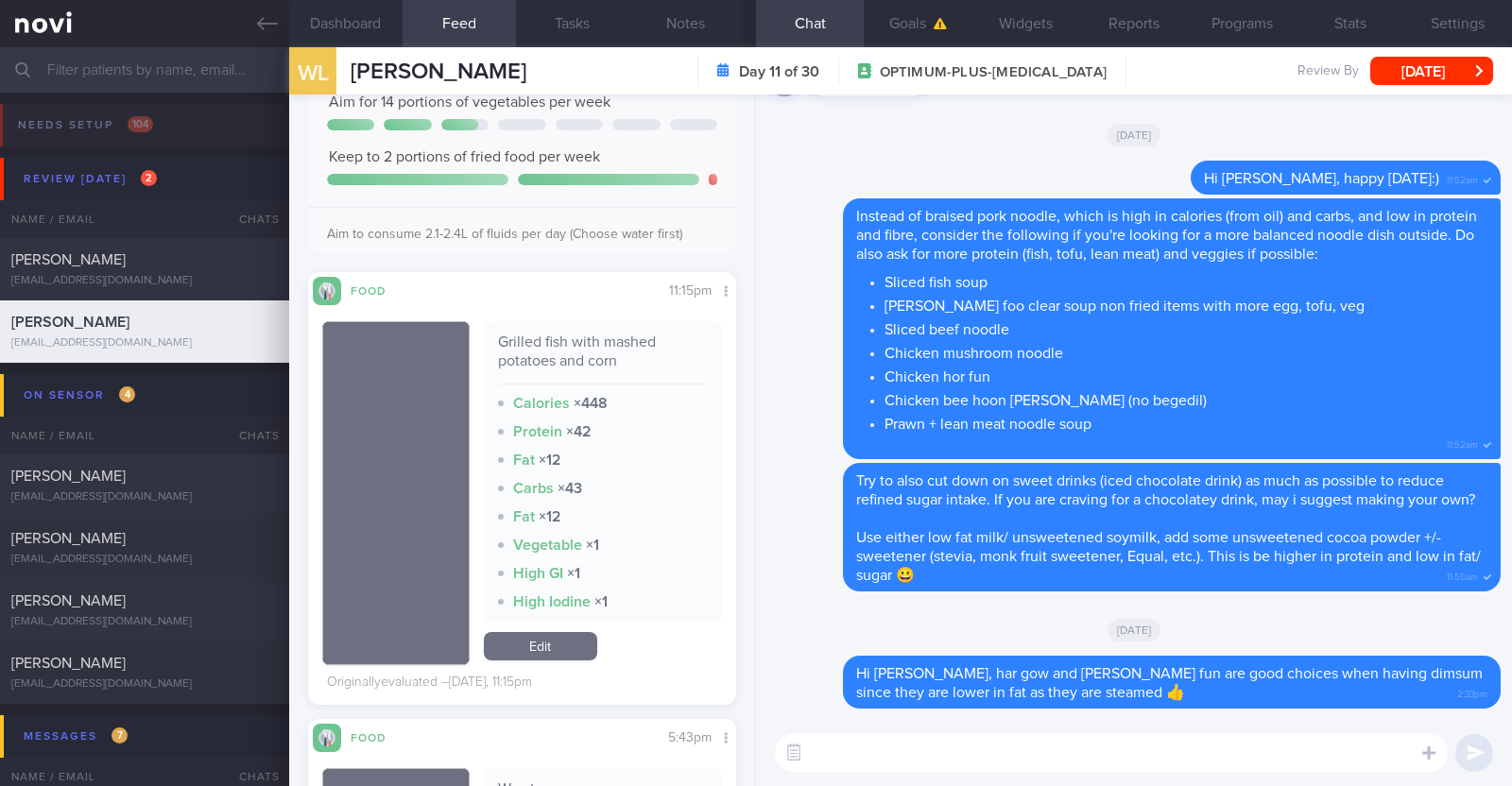
click at [907, 753] on textarea at bounding box center [1111, 753] width 673 height 38
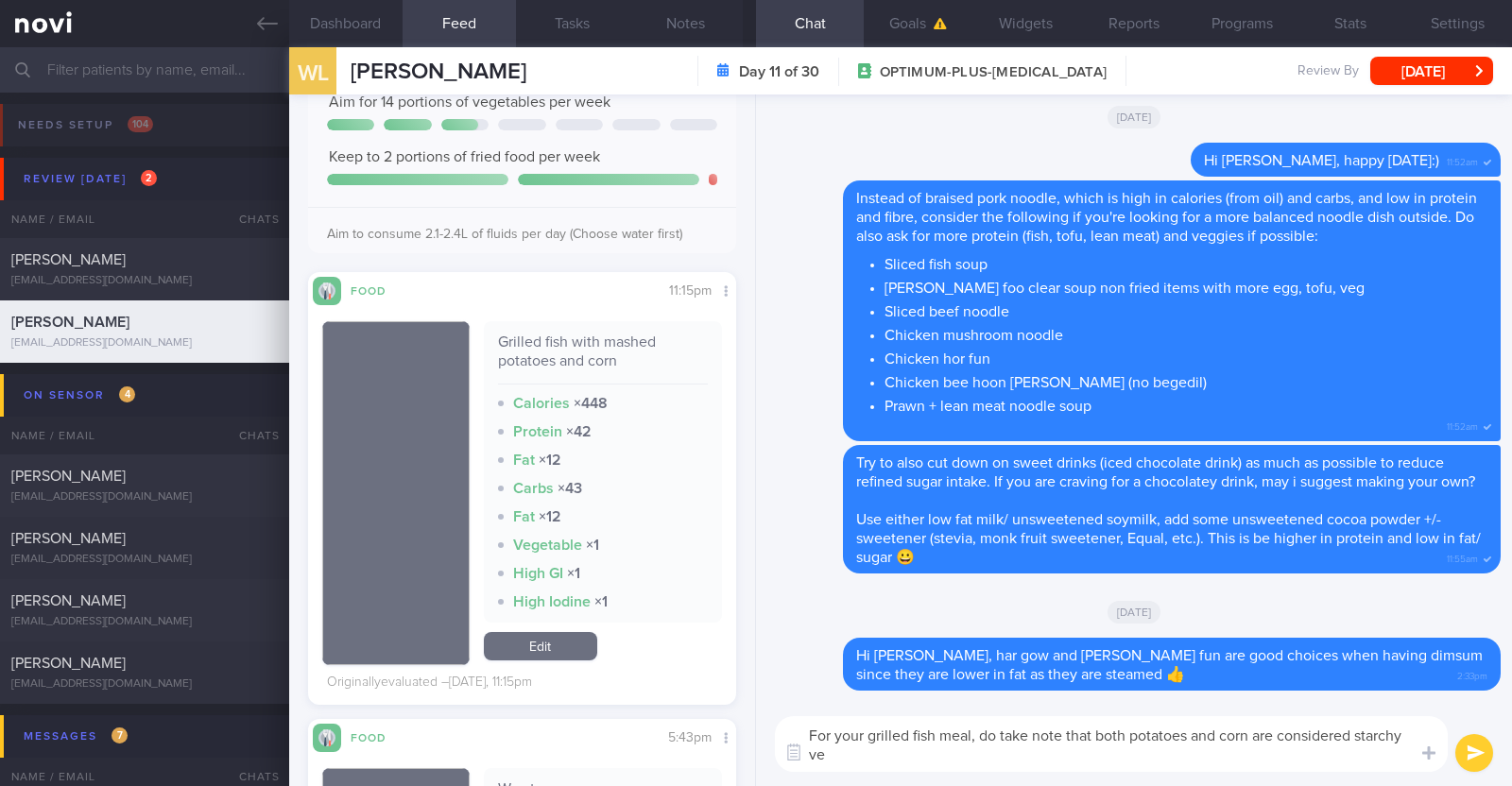
scroll to position [0, 0]
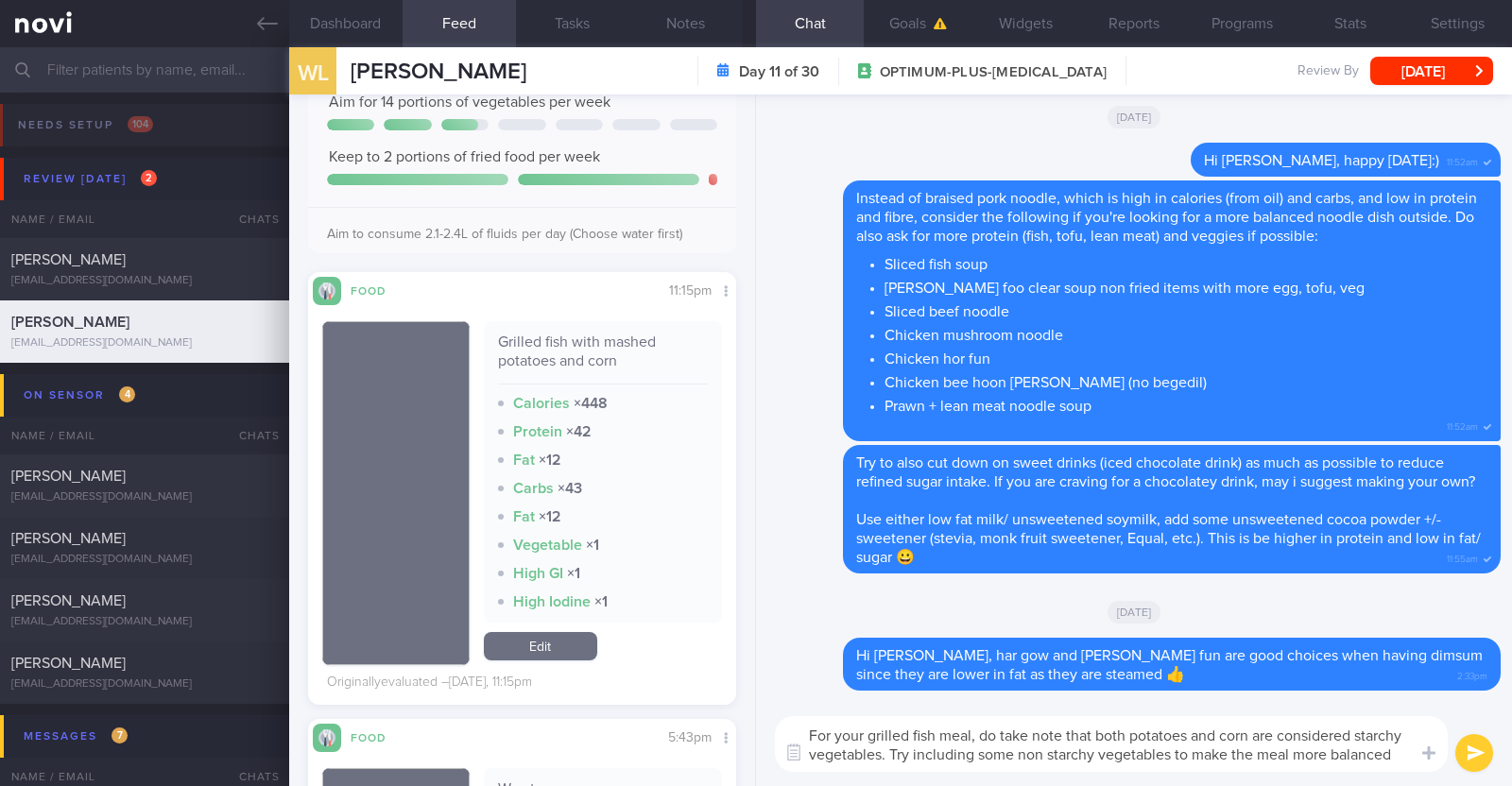
click at [1167, 748] on textarea "For your grilled fish meal, do take note that both potatoes and corn are consid…" at bounding box center [1111, 743] width 673 height 56
paste textarea "green leafy vegetables, broccoli, cauliflower, bell peppers, long beans, brinja…"
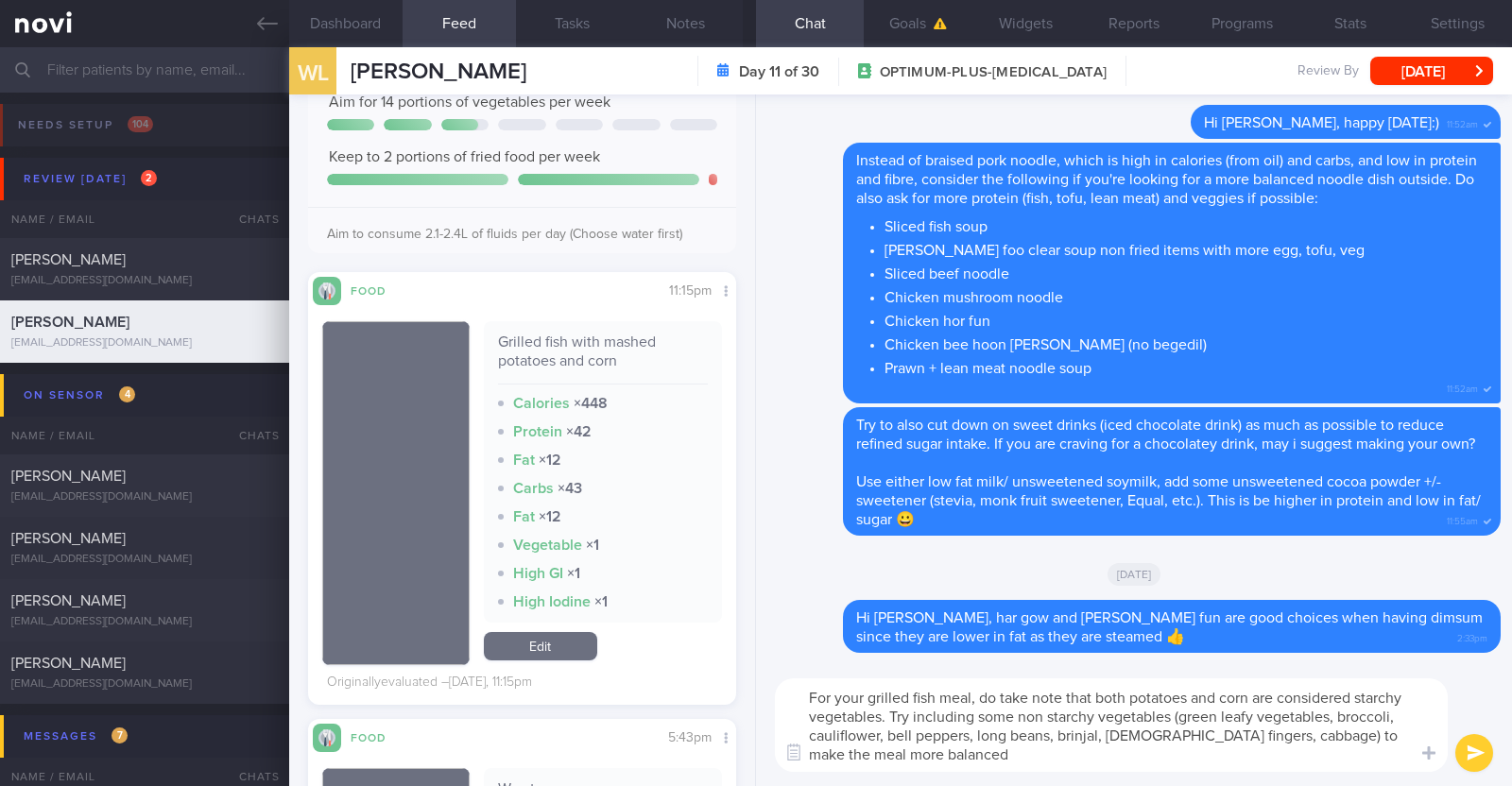
click at [1030, 767] on textarea "For your grilled fish meal, do take note that both potatoes and corn are consid…" at bounding box center [1111, 724] width 673 height 94
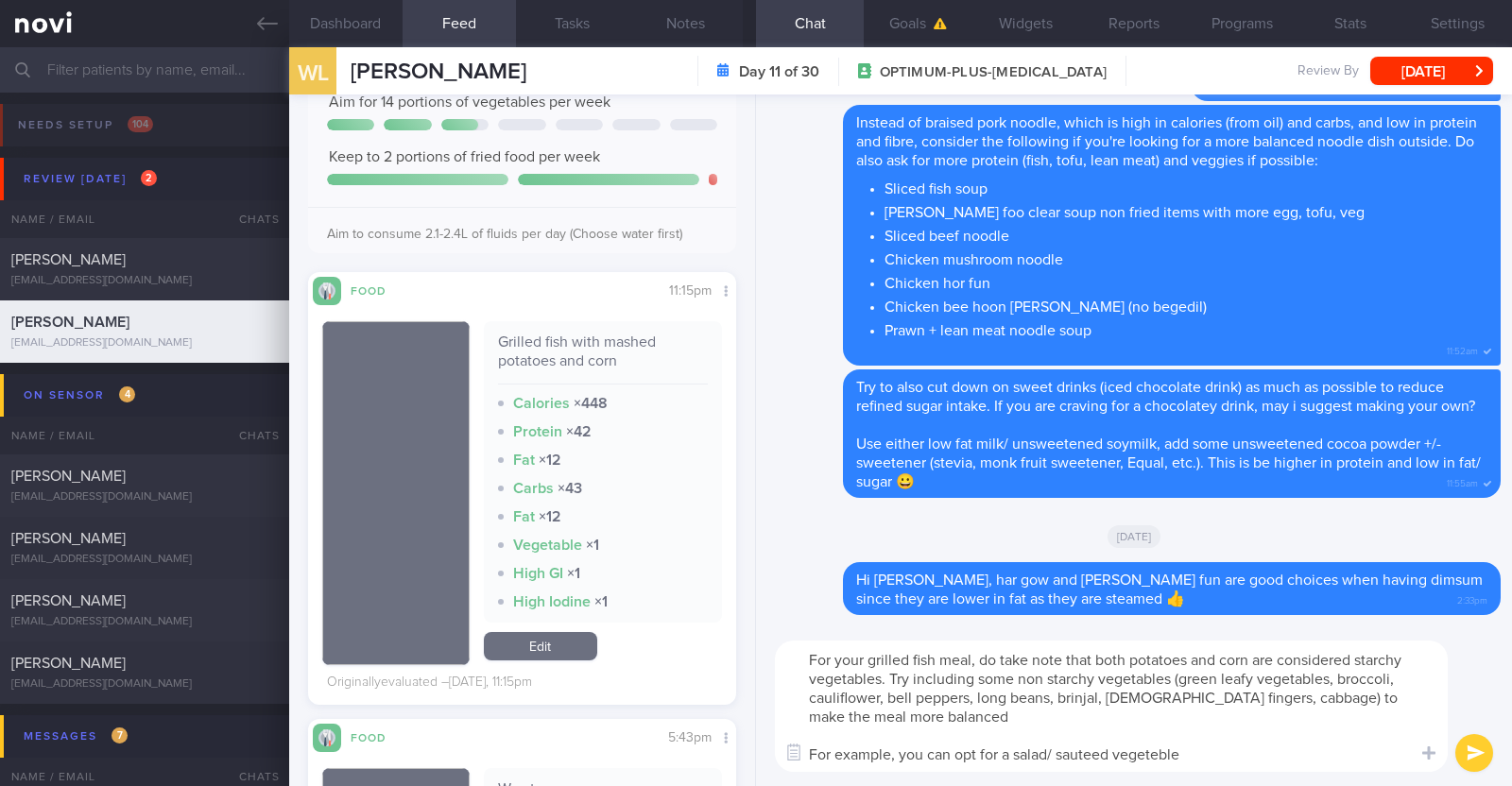
type textarea "For your grilled fish meal, do take note that both potatoes and corn are consid…"
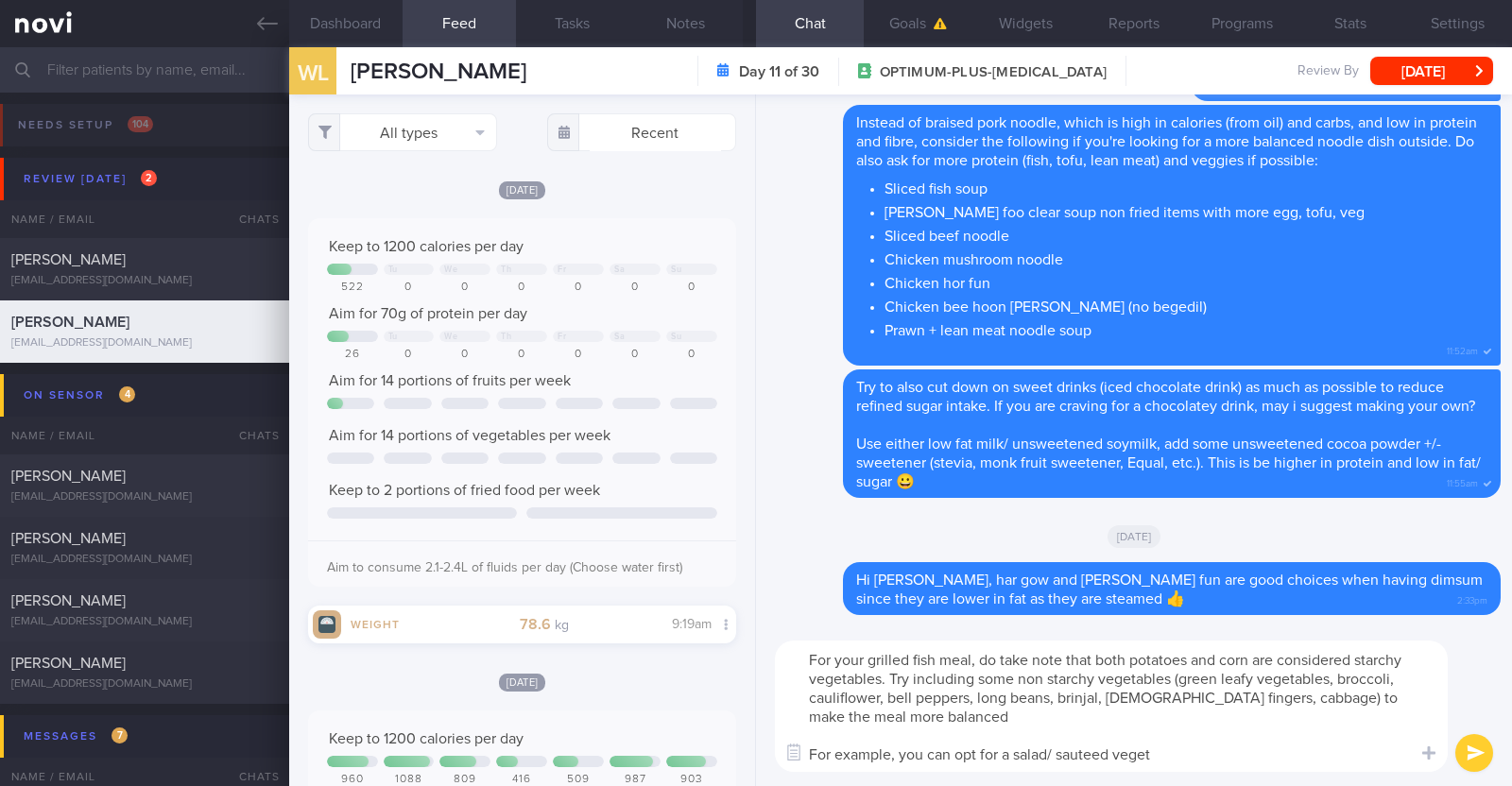
scroll to position [826, 0]
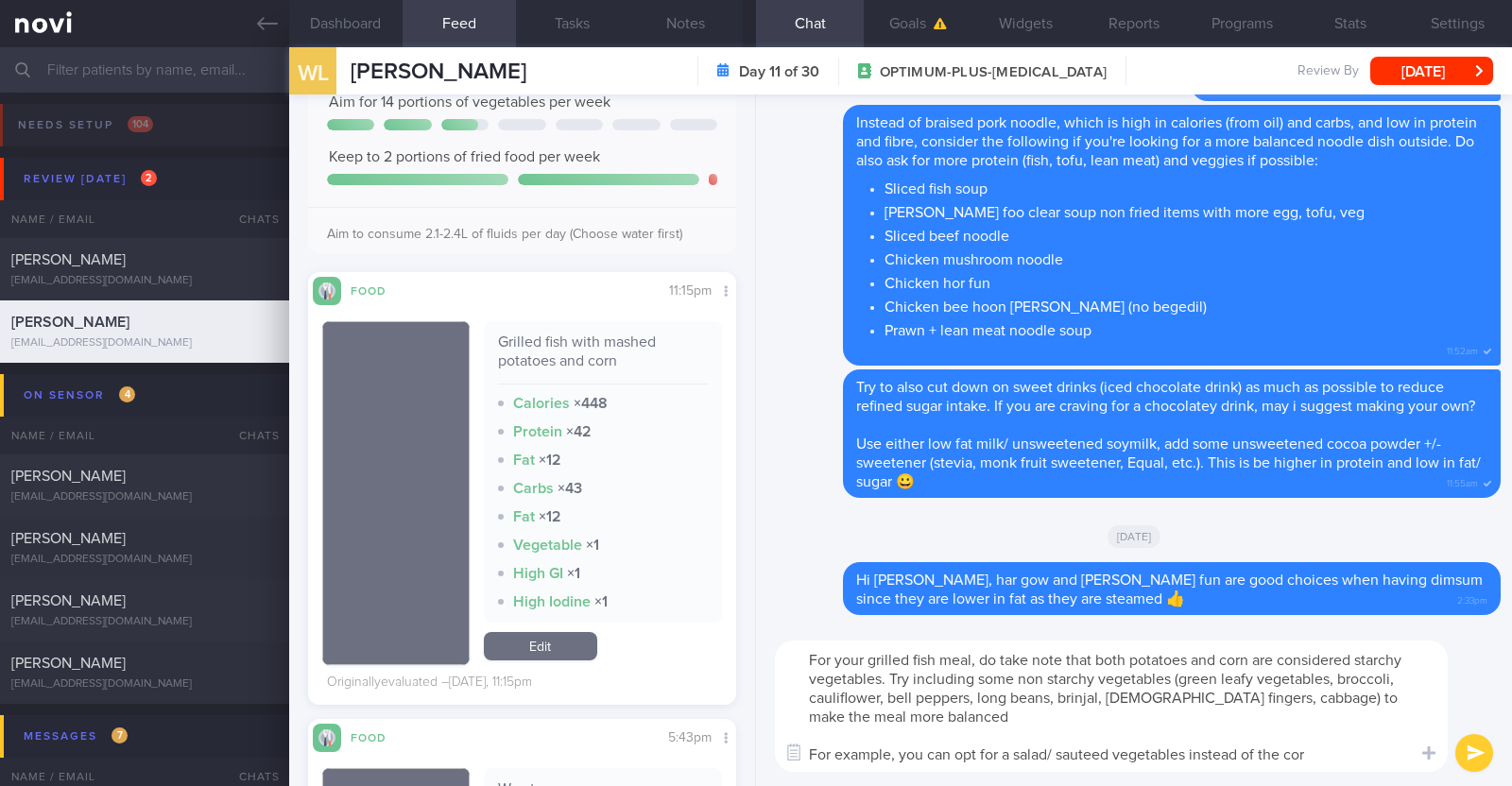
type textarea "For your grilled fish meal, do take note that both potatoes and corn are consid…"
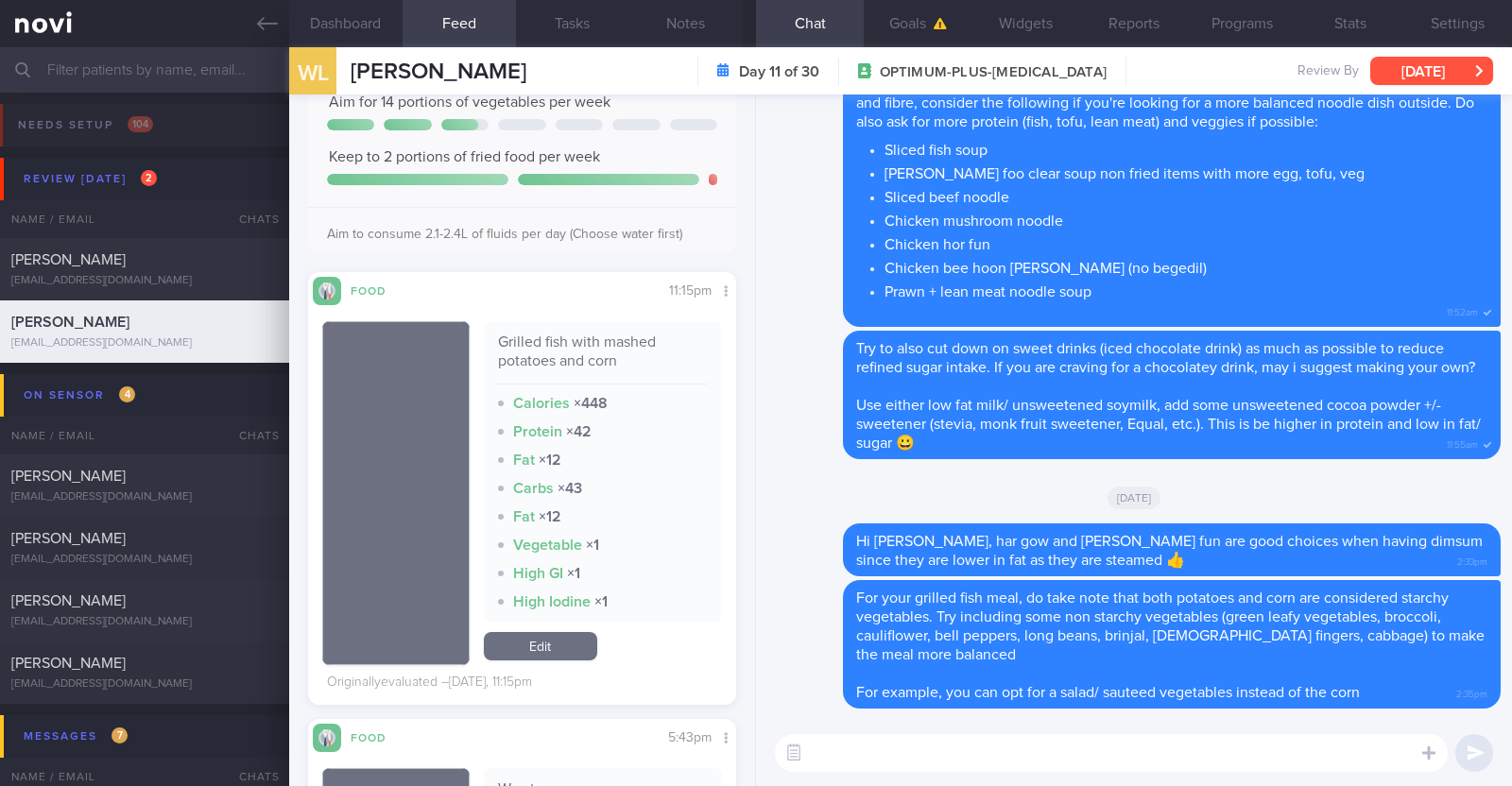
click at [1415, 64] on button "[DATE]" at bounding box center [1432, 71] width 123 height 28
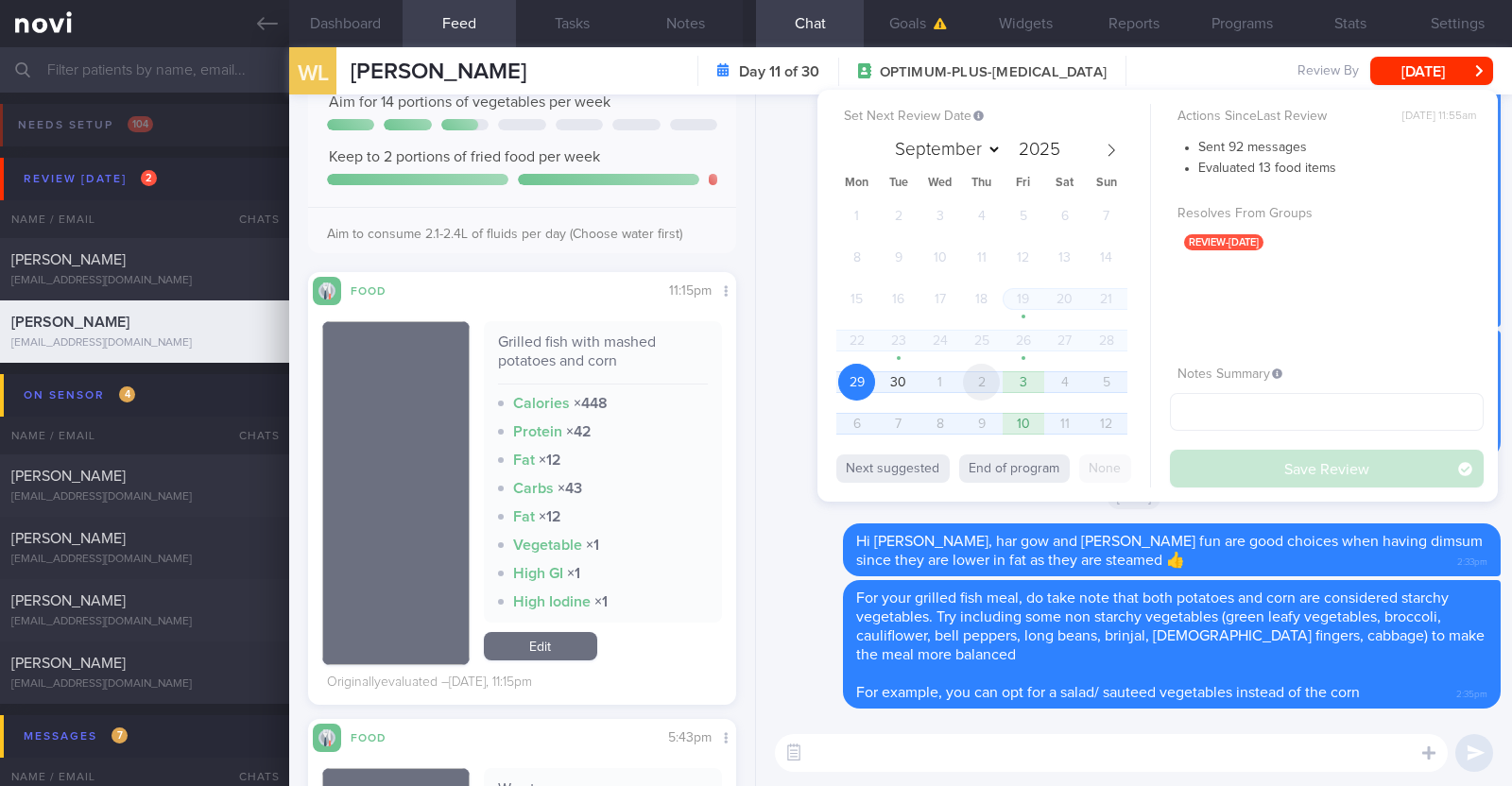
click at [997, 378] on span "2" at bounding box center [981, 382] width 37 height 37
select select "9"
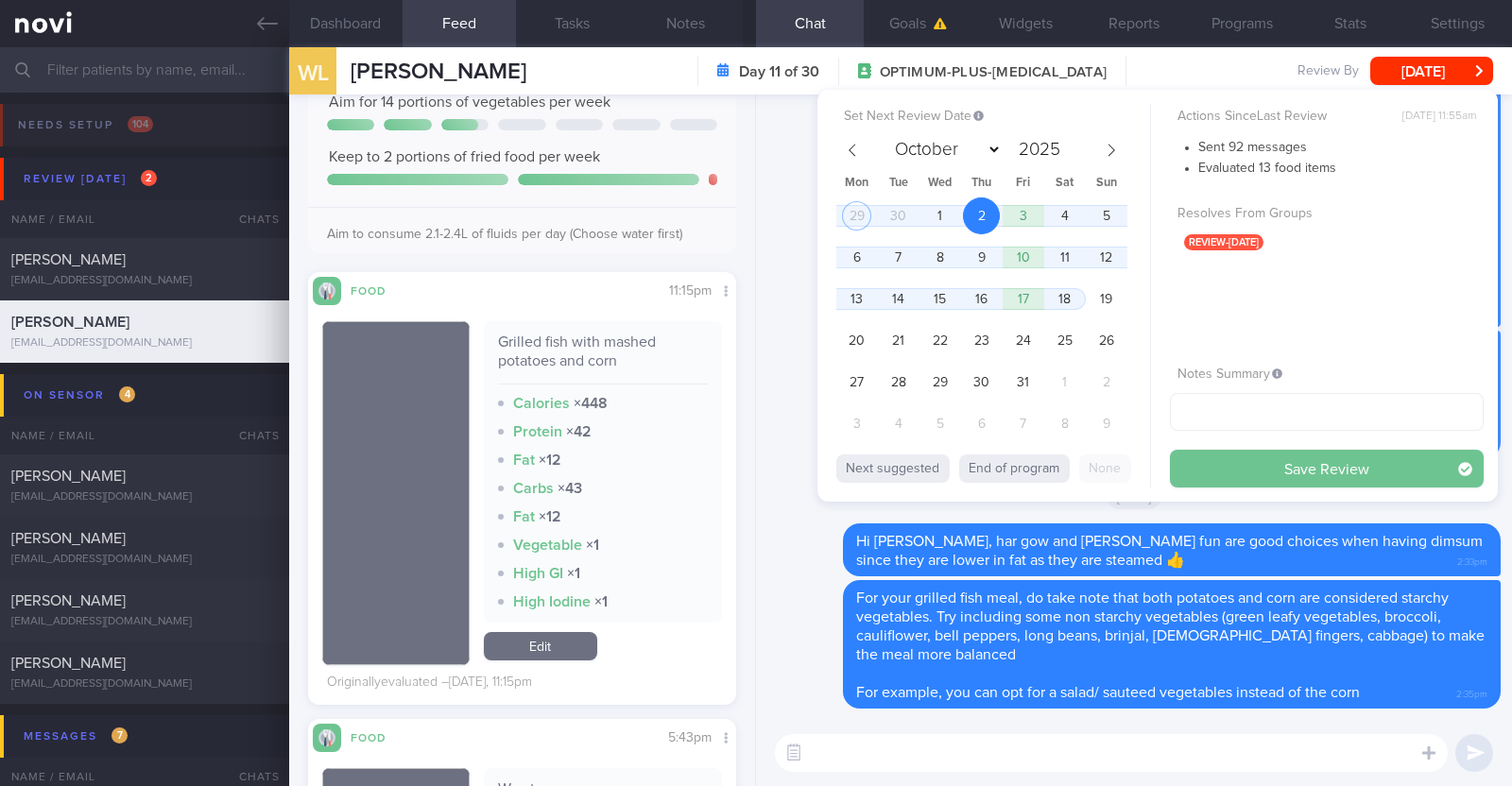
click at [1247, 464] on button "Save Review" at bounding box center [1326, 468] width 314 height 38
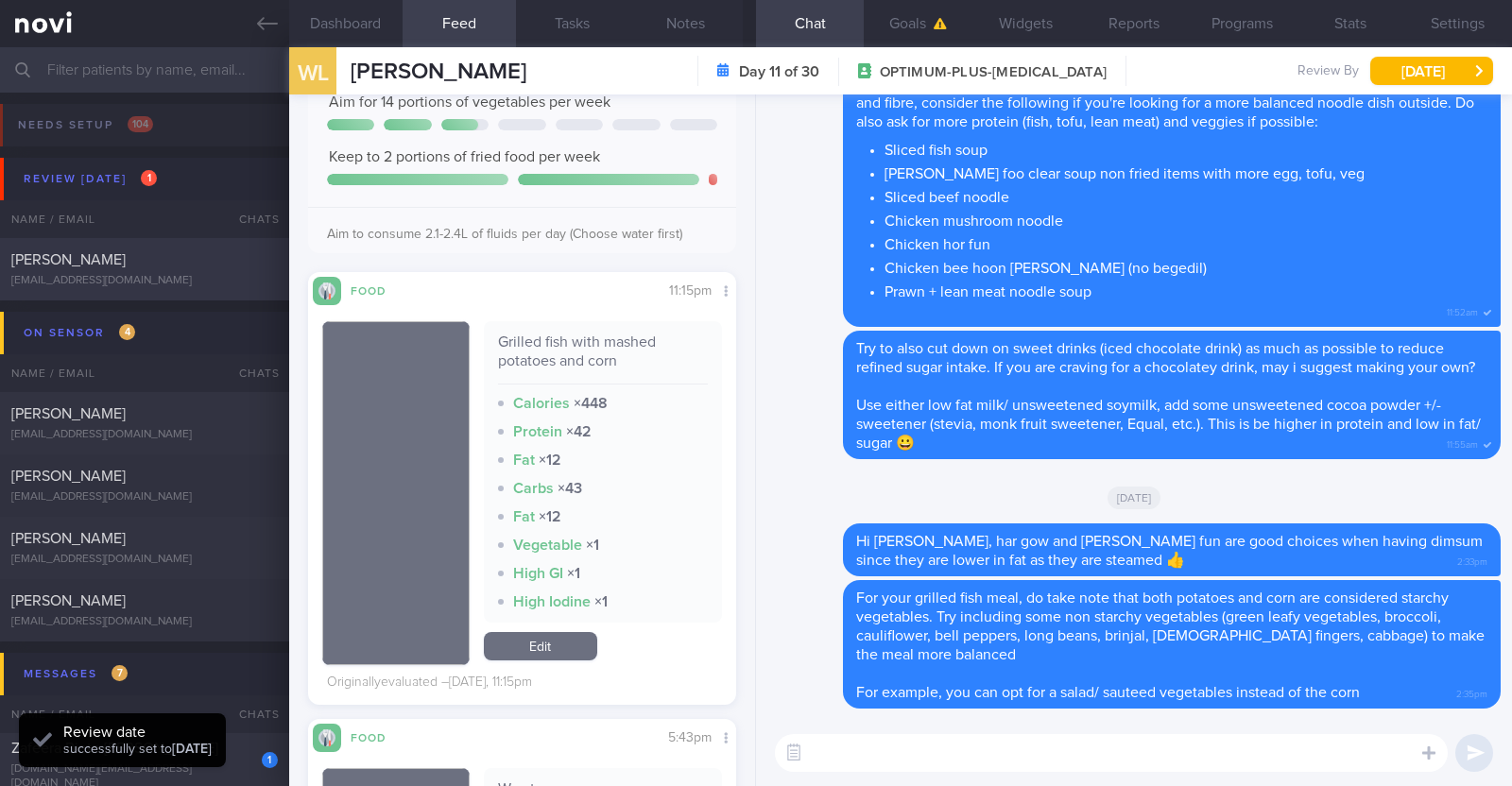
click at [211, 283] on div "[EMAIL_ADDRESS][DOMAIN_NAME]" at bounding box center [144, 281] width 267 height 14
type input "Monitor for hypos!!!"
type textarea "63F Co-morbidities: DM HTN HLD CKD G1/A2 Hepatic [MEDICAL_DATA] [MEDICAL_DATA] …"
select select "8"
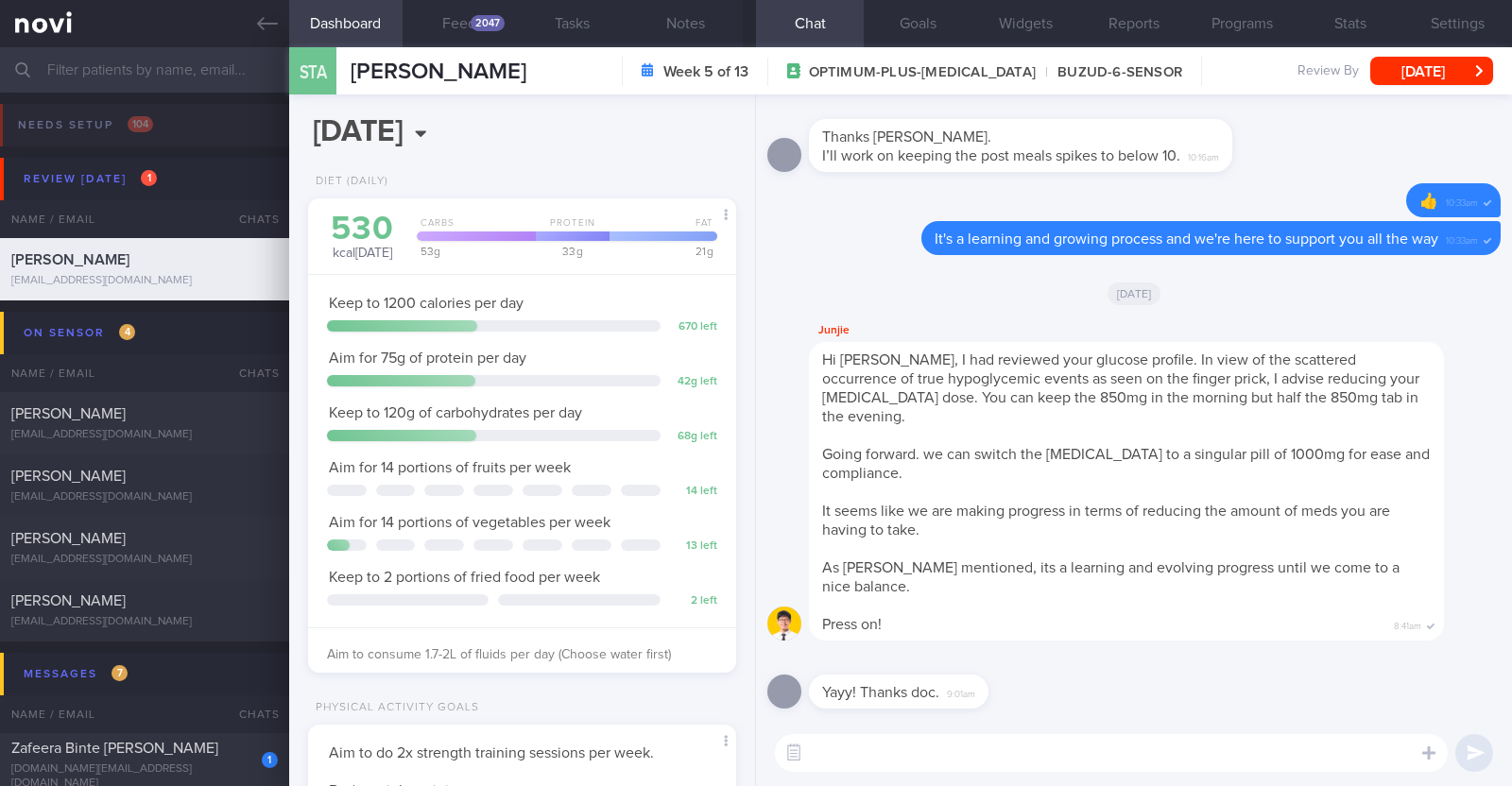
click at [1016, 749] on textarea at bounding box center [1111, 753] width 673 height 38
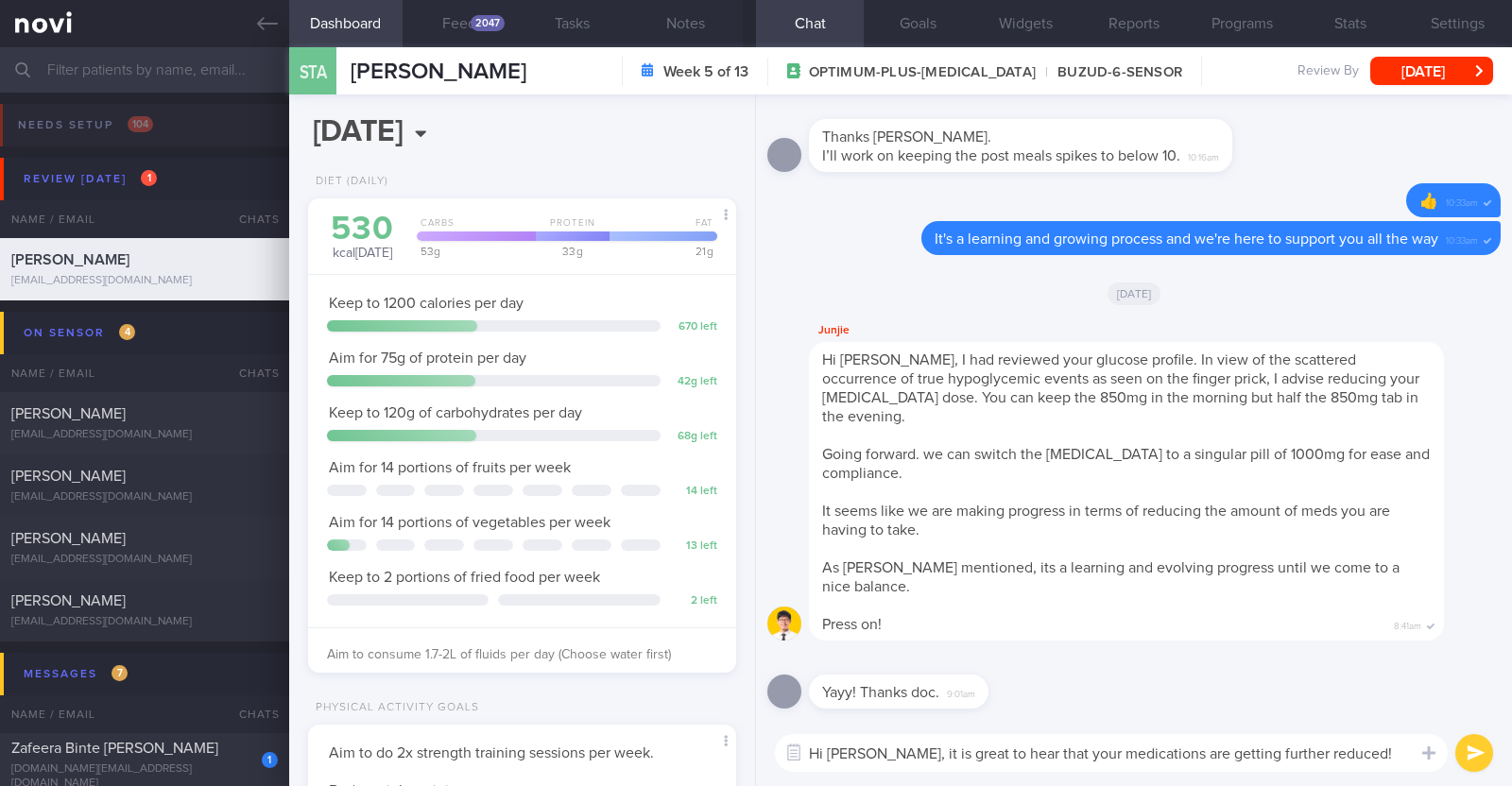
paste textarea "🤗"
type textarea "Hi Anne, it is great to hear that your medications are getting further reduced!…"
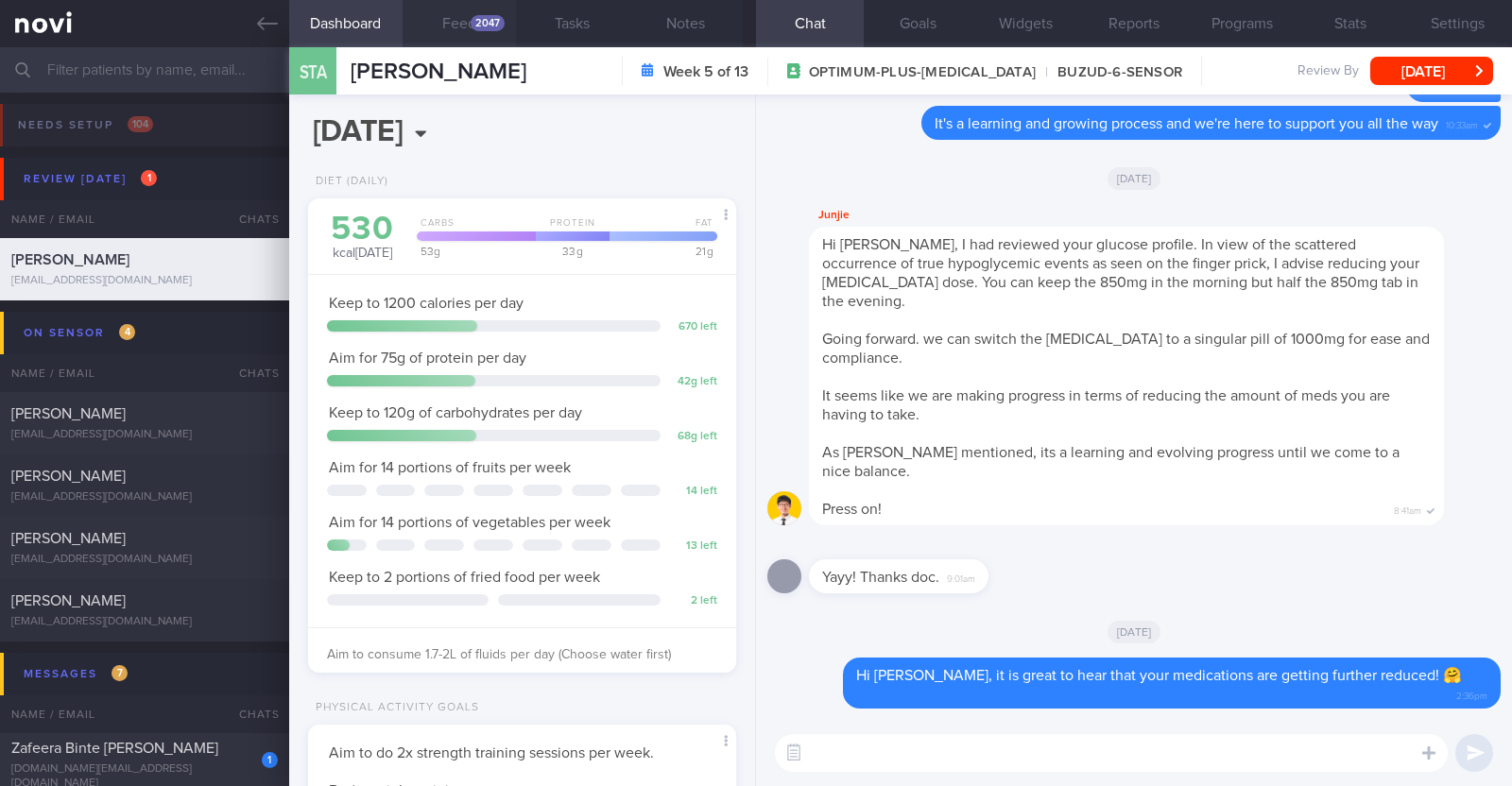
click at [474, 26] on div "2047" at bounding box center [488, 23] width 34 height 16
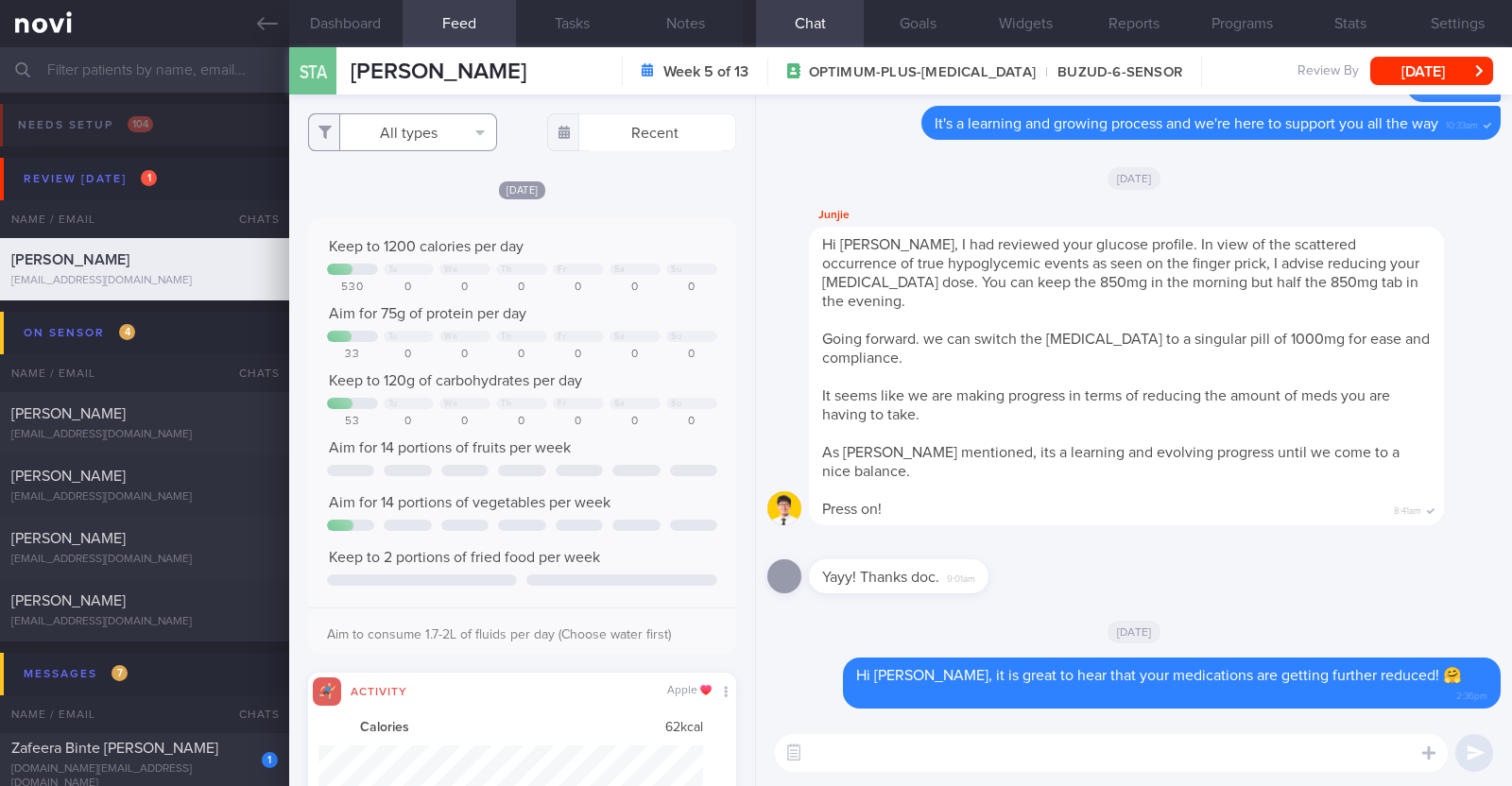
click at [432, 143] on button "All types" at bounding box center [402, 133] width 189 height 38
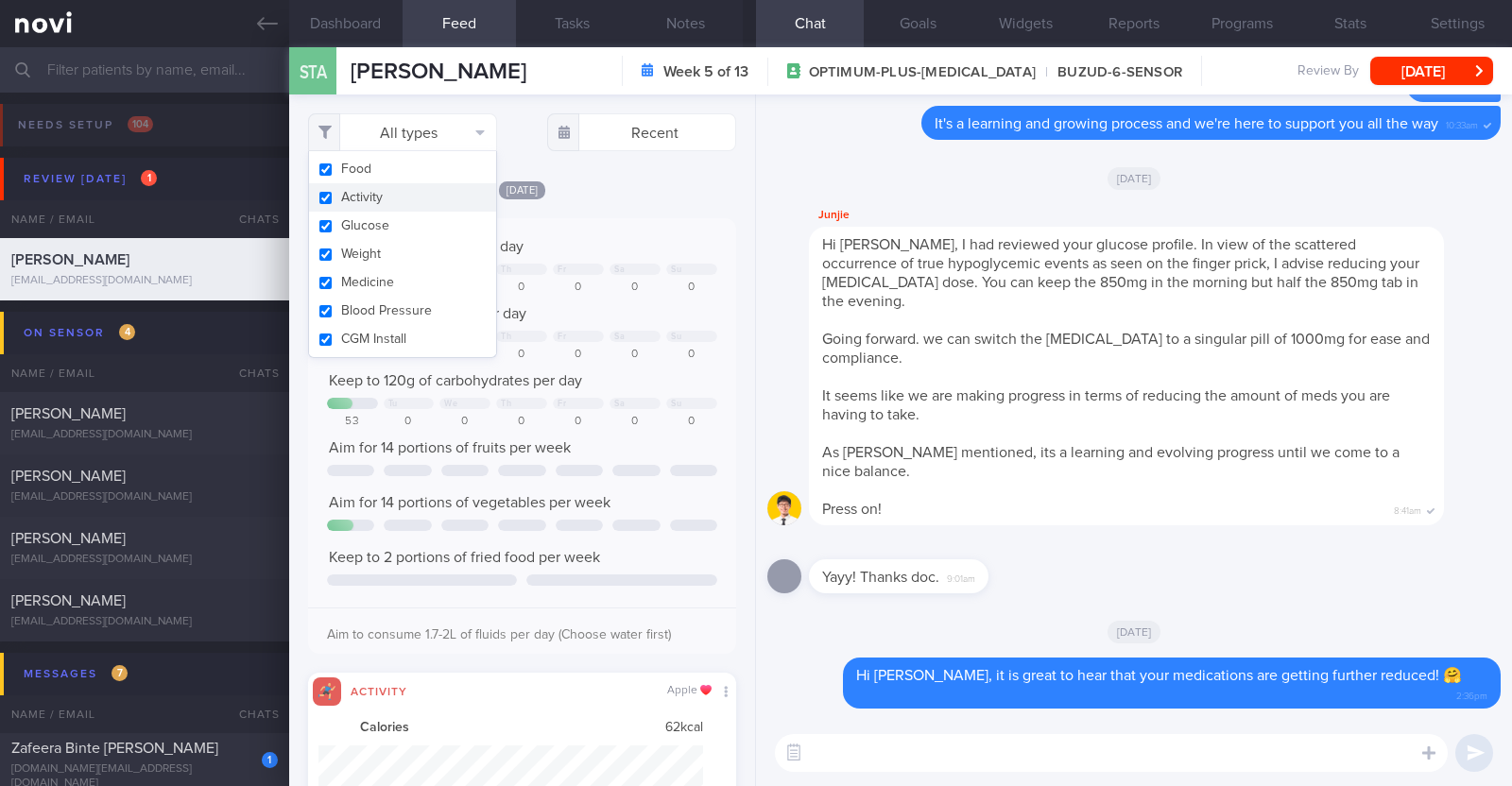
click at [392, 192] on button "Activity" at bounding box center [402, 197] width 187 height 28
checkbox input "false"
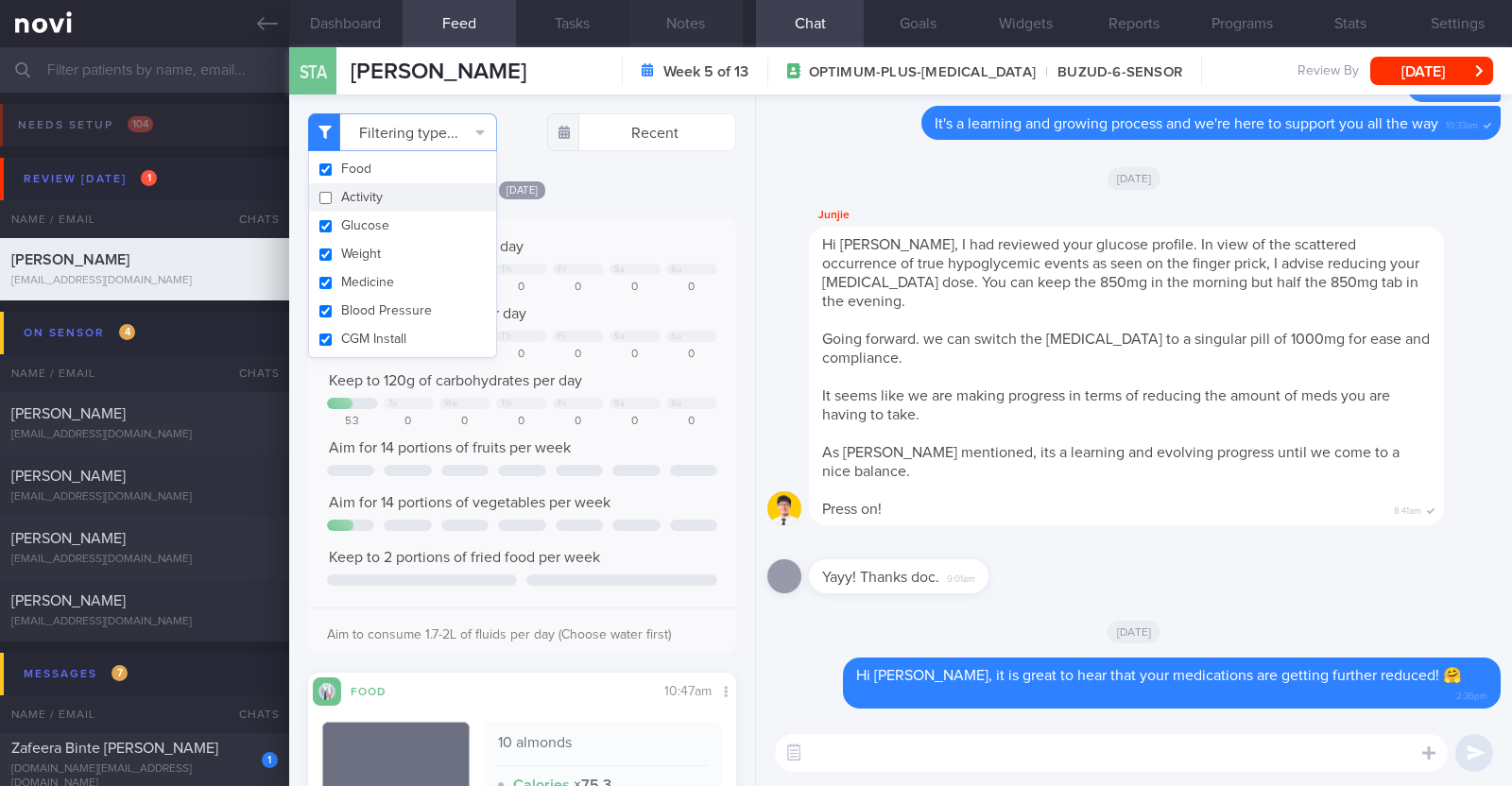
scroll to position [191, 382]
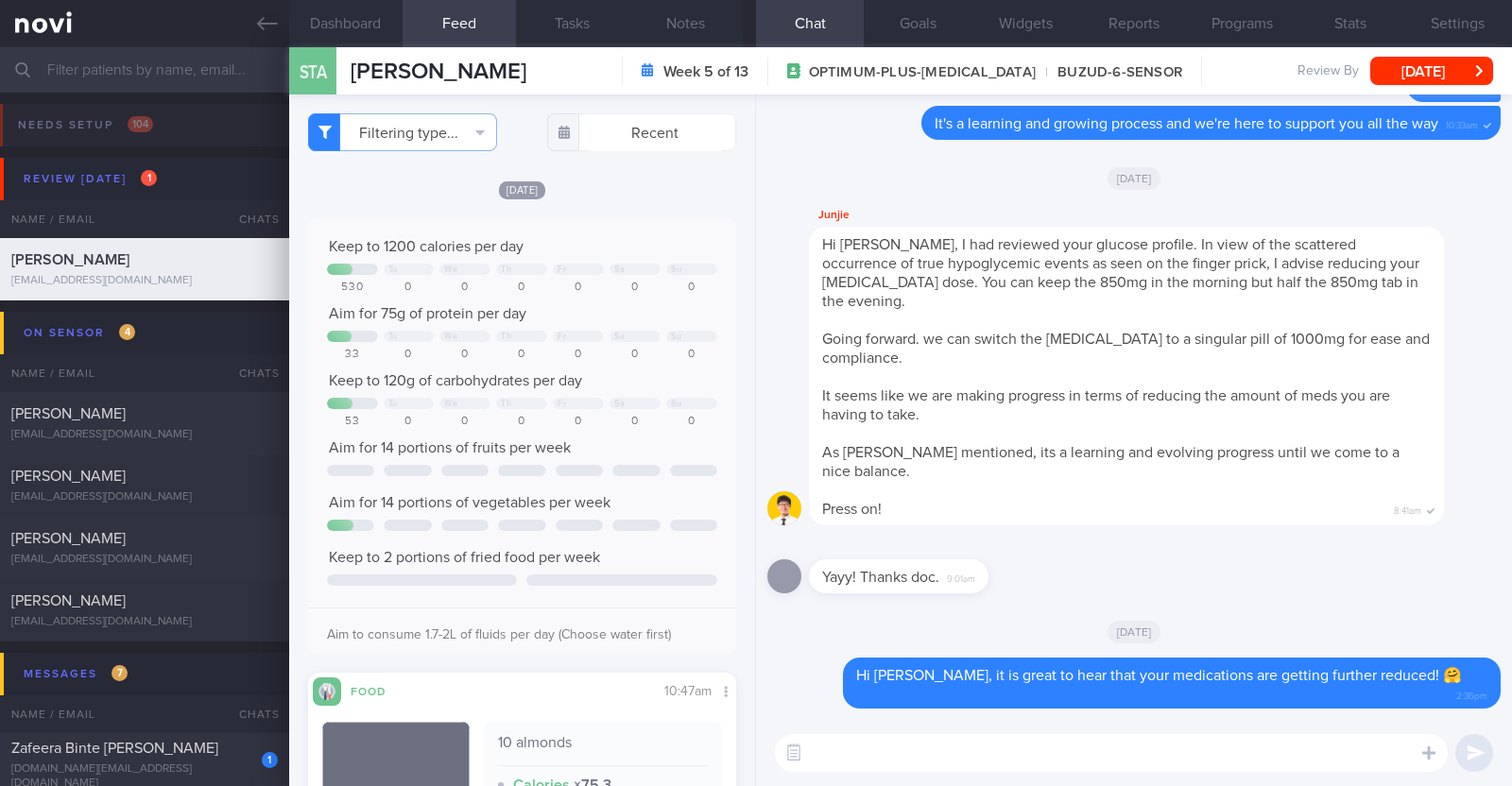
click at [668, 200] on div "Today Keep to 1200 calories per day Tu We Th Fr Sa Su 530 0 0 0 0 0 0 Aim for 7…" at bounding box center [522, 618] width 428 height 879
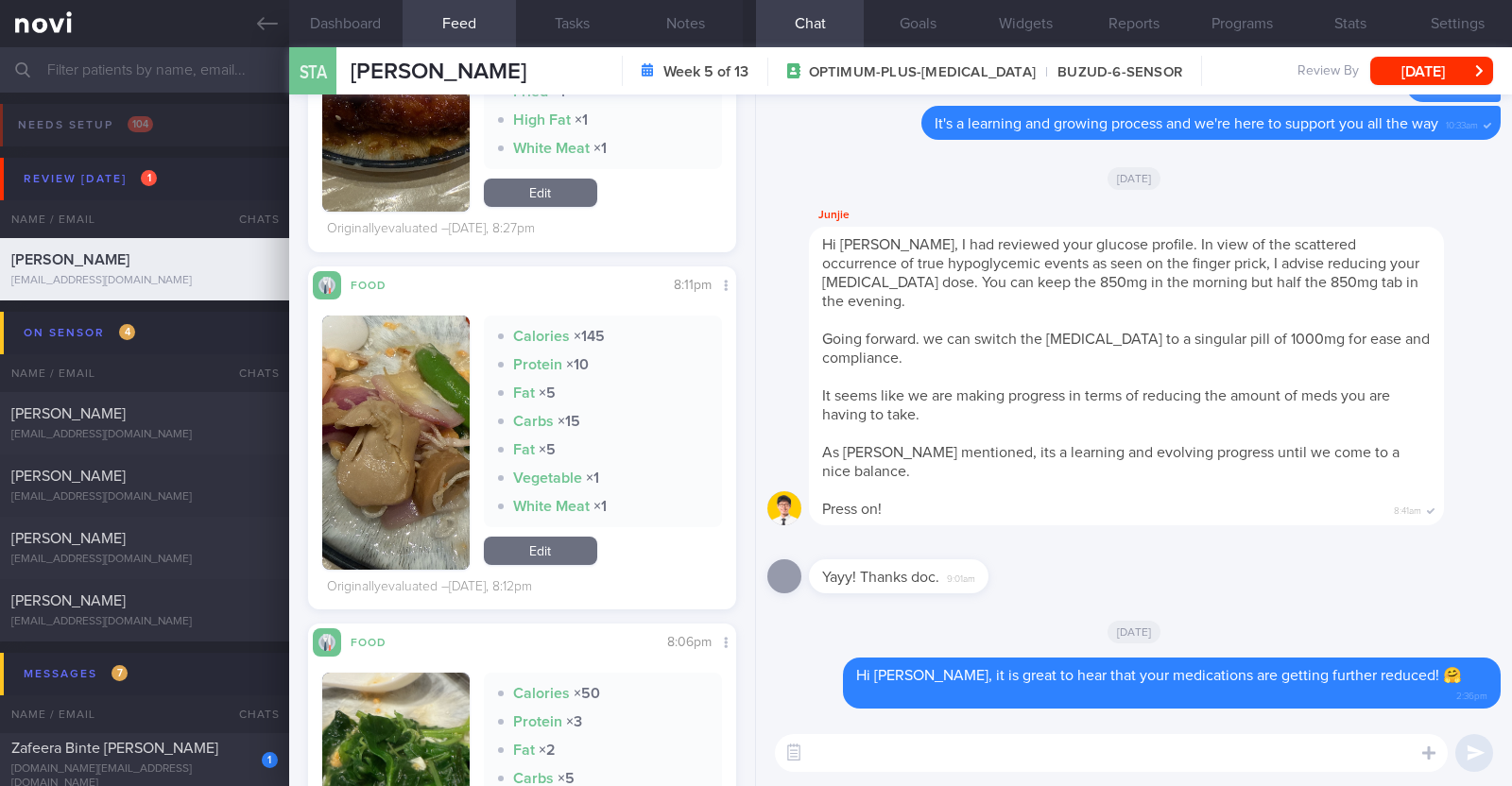
scroll to position [2126, 0]
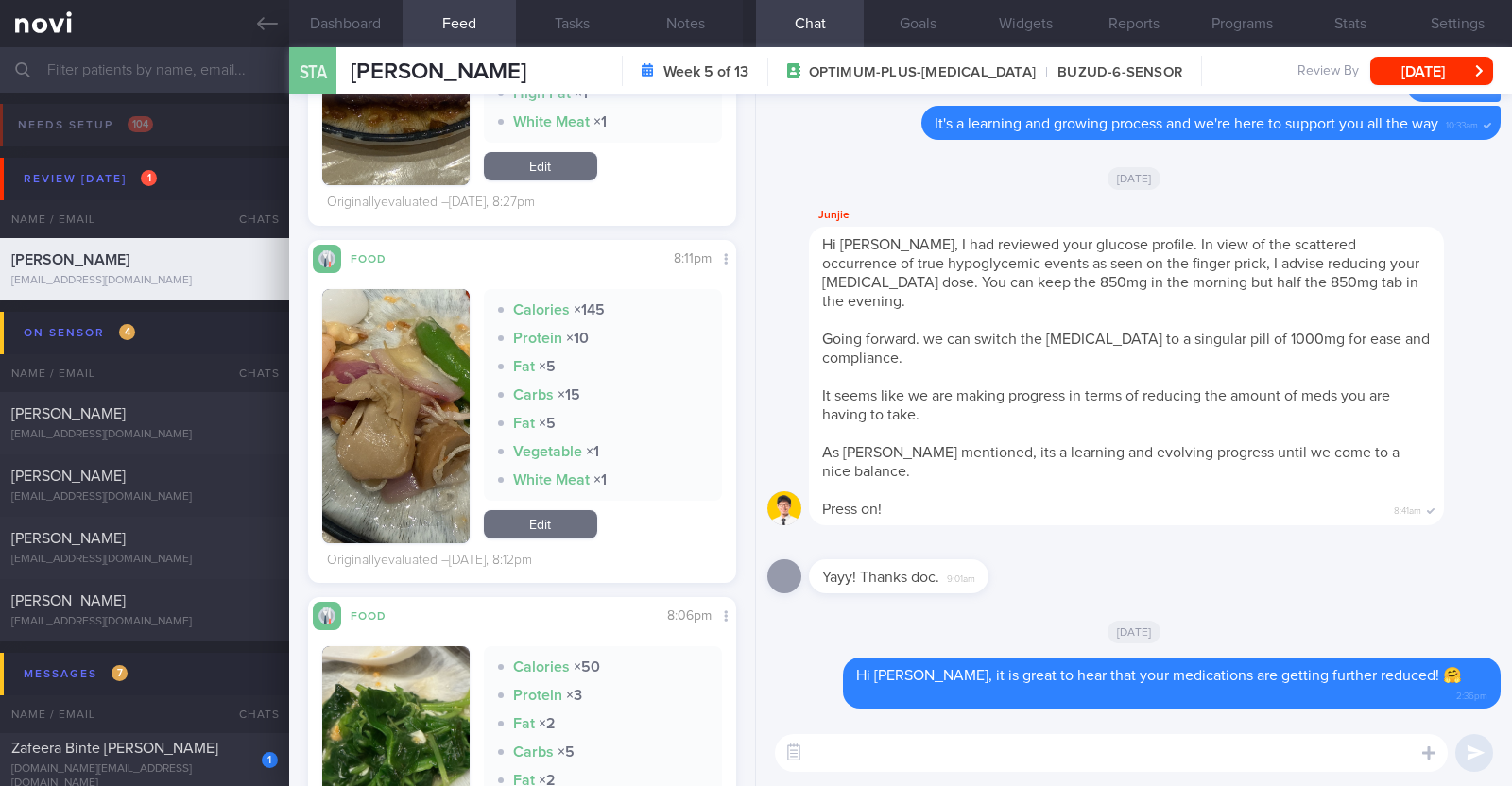
click at [359, 452] on button "button" at bounding box center [396, 416] width 147 height 254
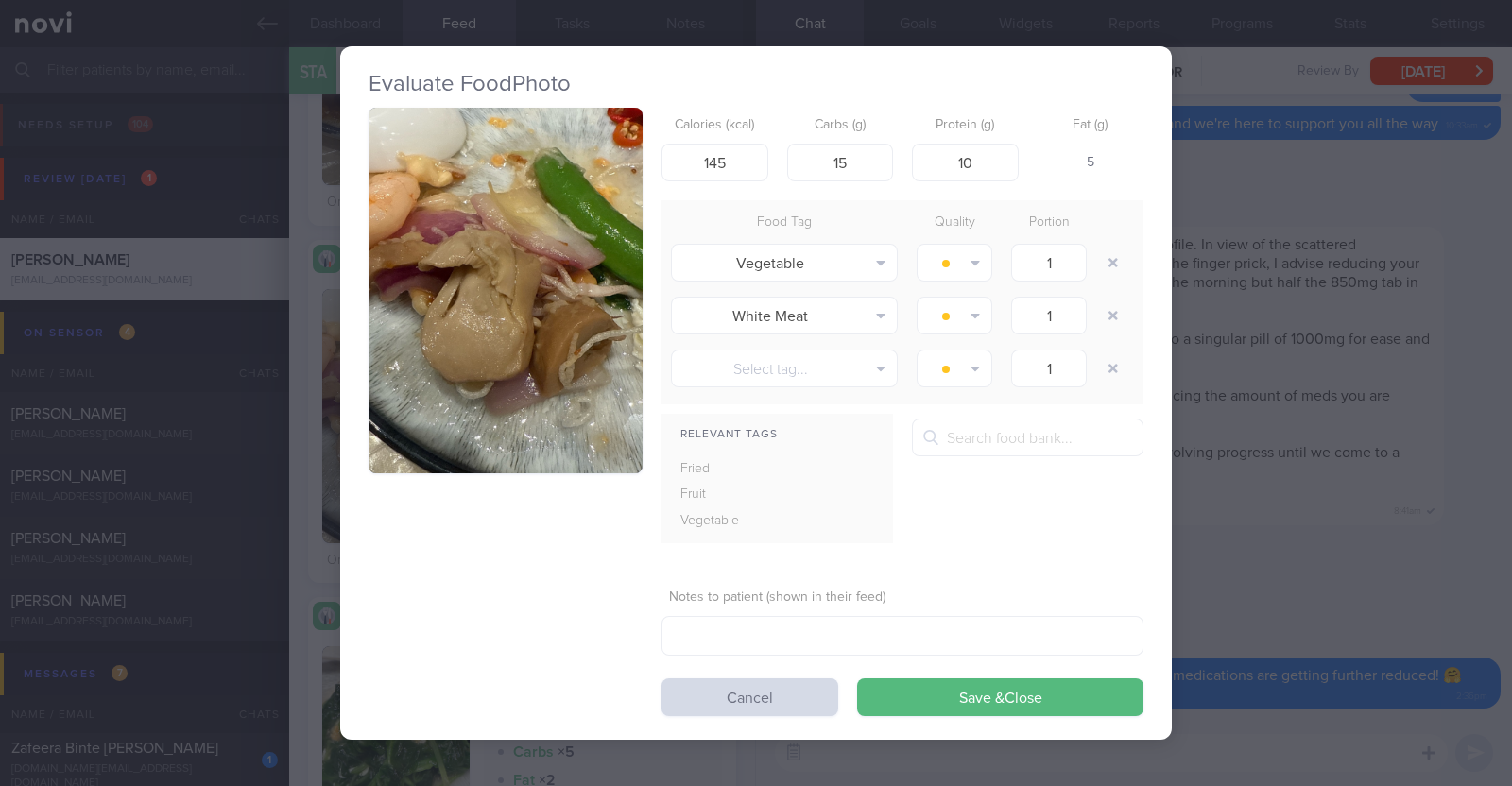
click at [319, 476] on div "Evaluate Food Photo Calories (kcal) 145 Carbs (g) 15 Protein (g) 10 Fat (g) 5 F…" at bounding box center [756, 393] width 1512 height 786
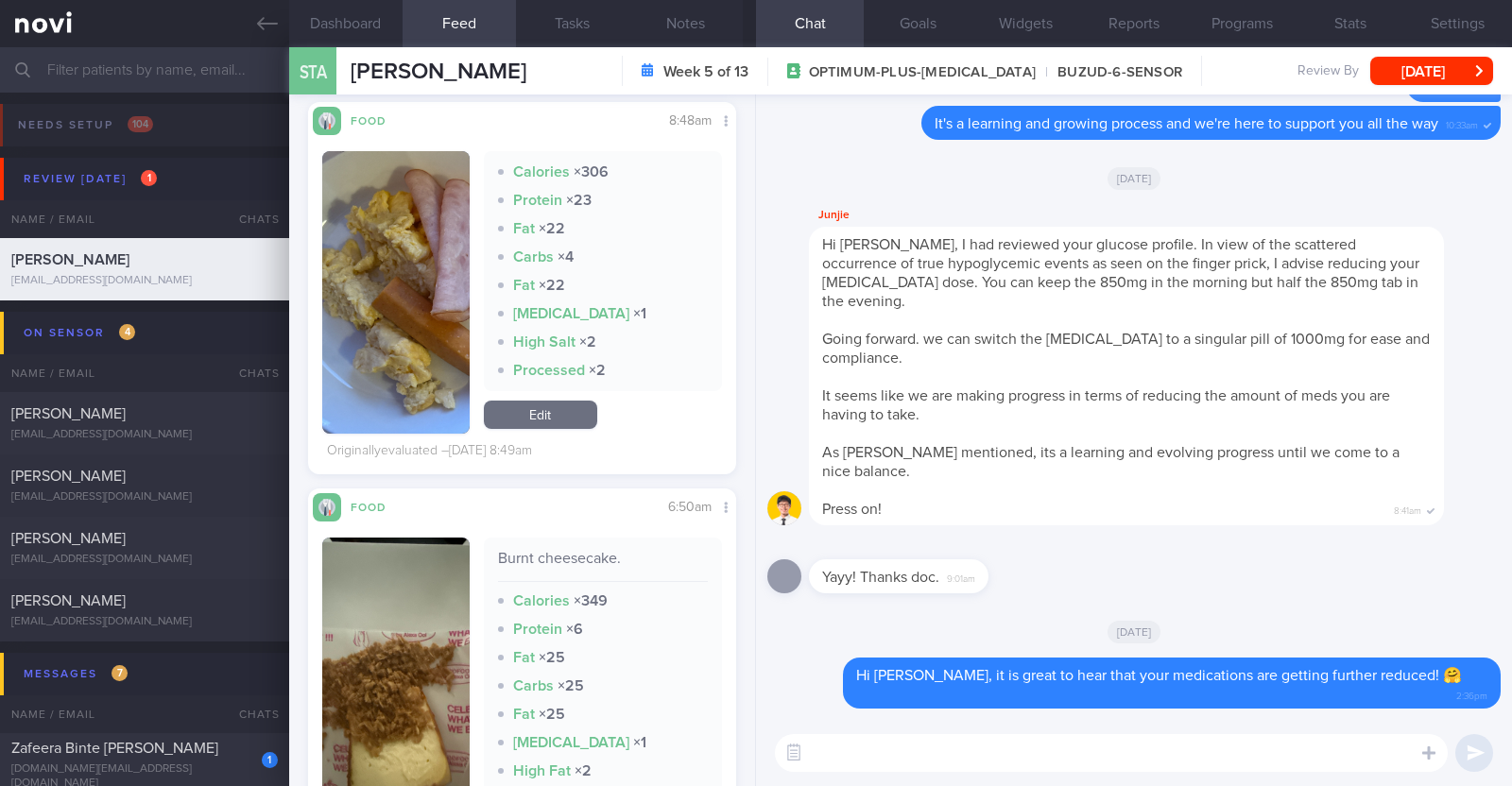
scroll to position [6493, 0]
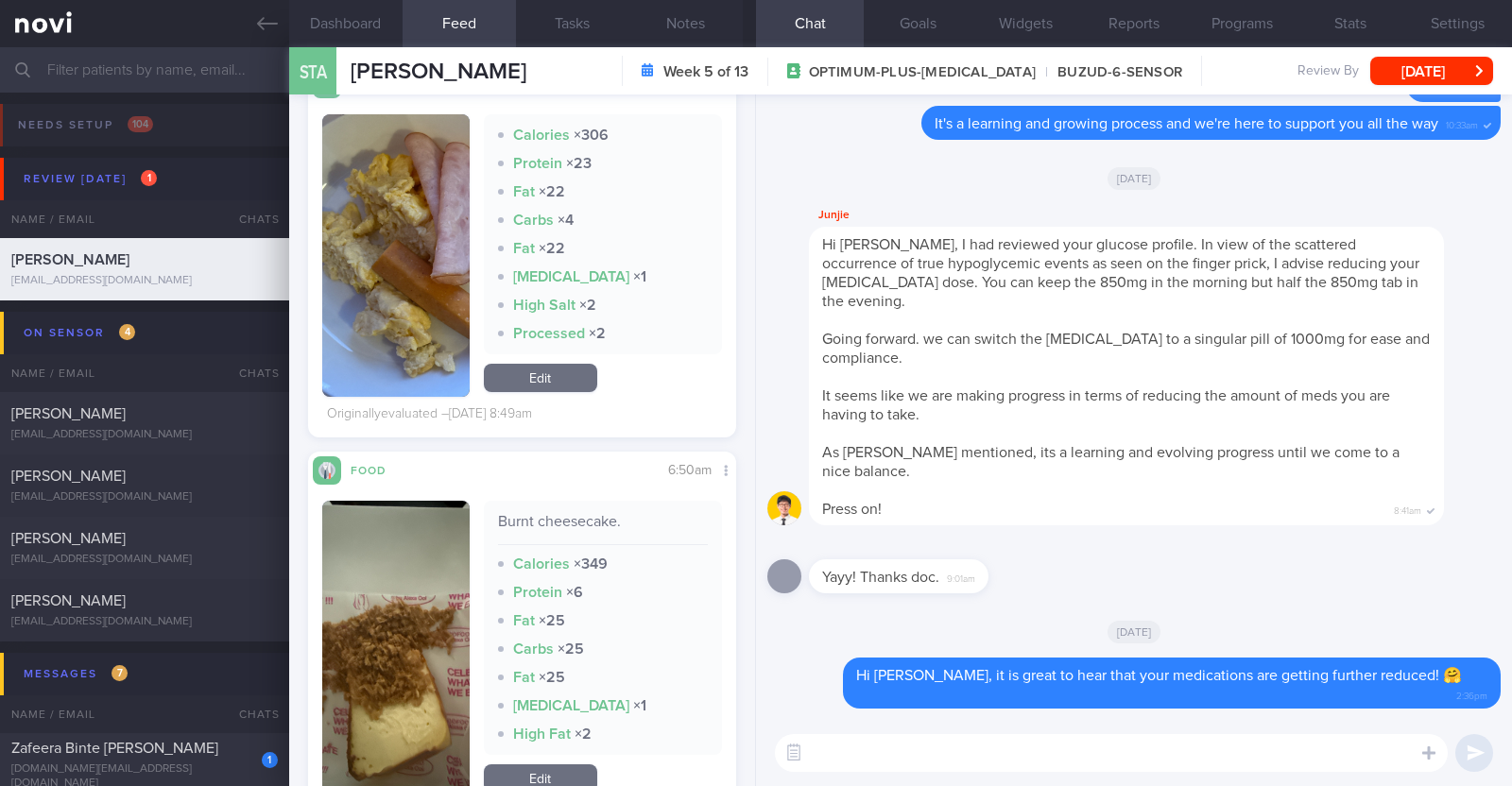
click at [922, 756] on textarea at bounding box center [1111, 753] width 673 height 38
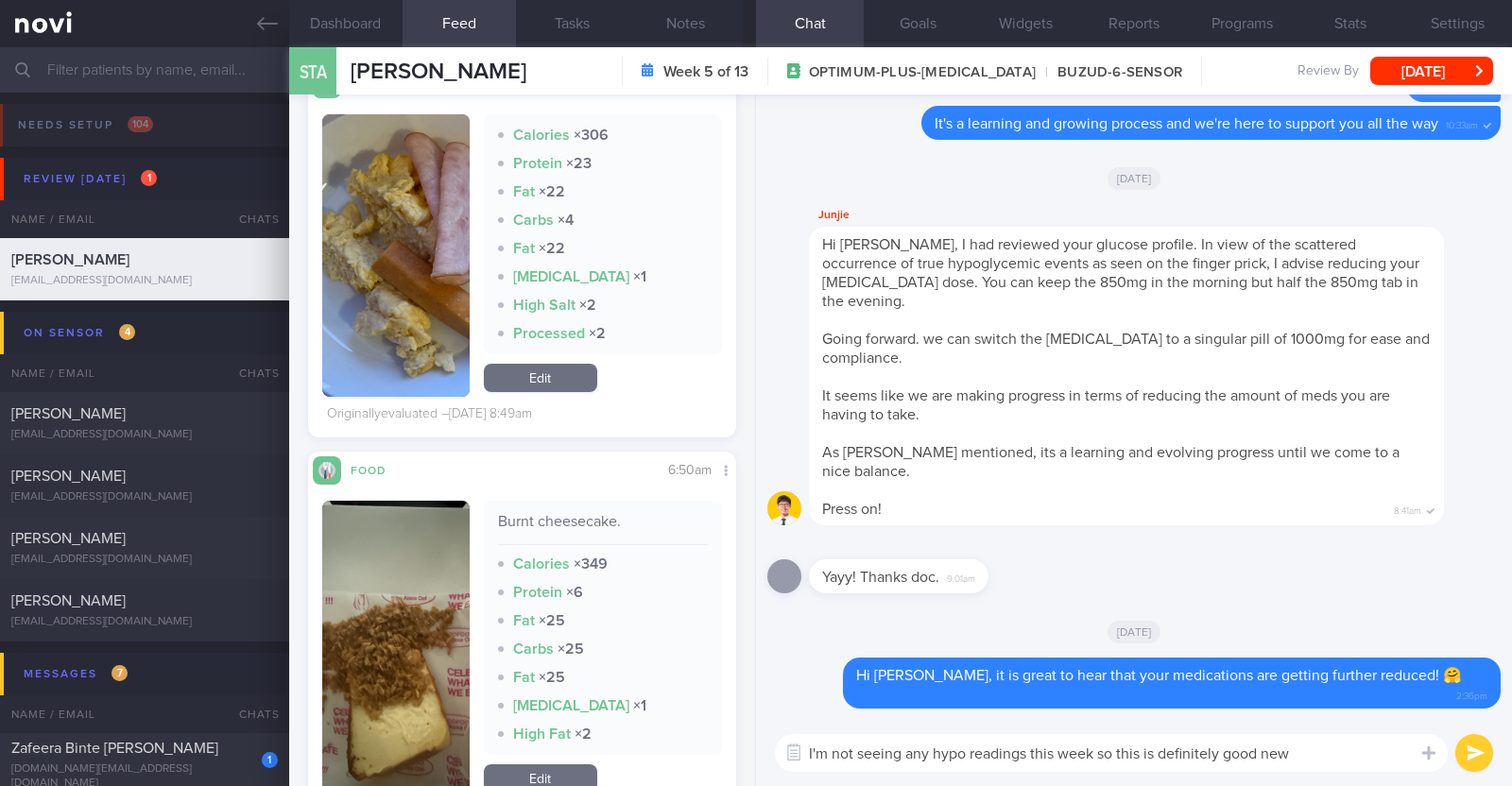
type textarea "I'm not seeing any hypo readings this week so this is definitely good news"
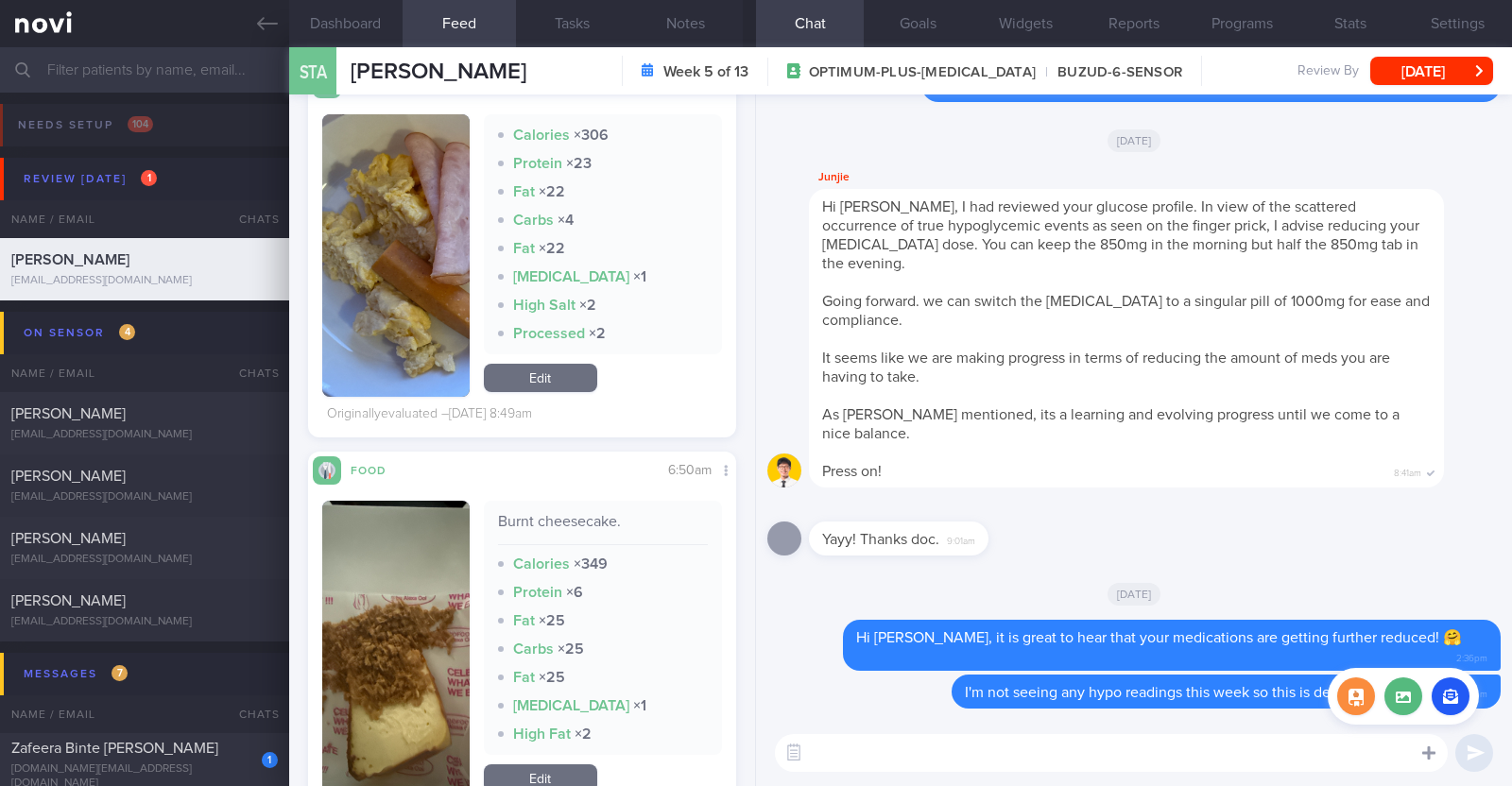
click at [1431, 749] on icon at bounding box center [1429, 753] width 13 height 17
click at [1403, 705] on label at bounding box center [1404, 696] width 38 height 38
click at [0, 0] on input "file" at bounding box center [0, 0] width 0 height 0
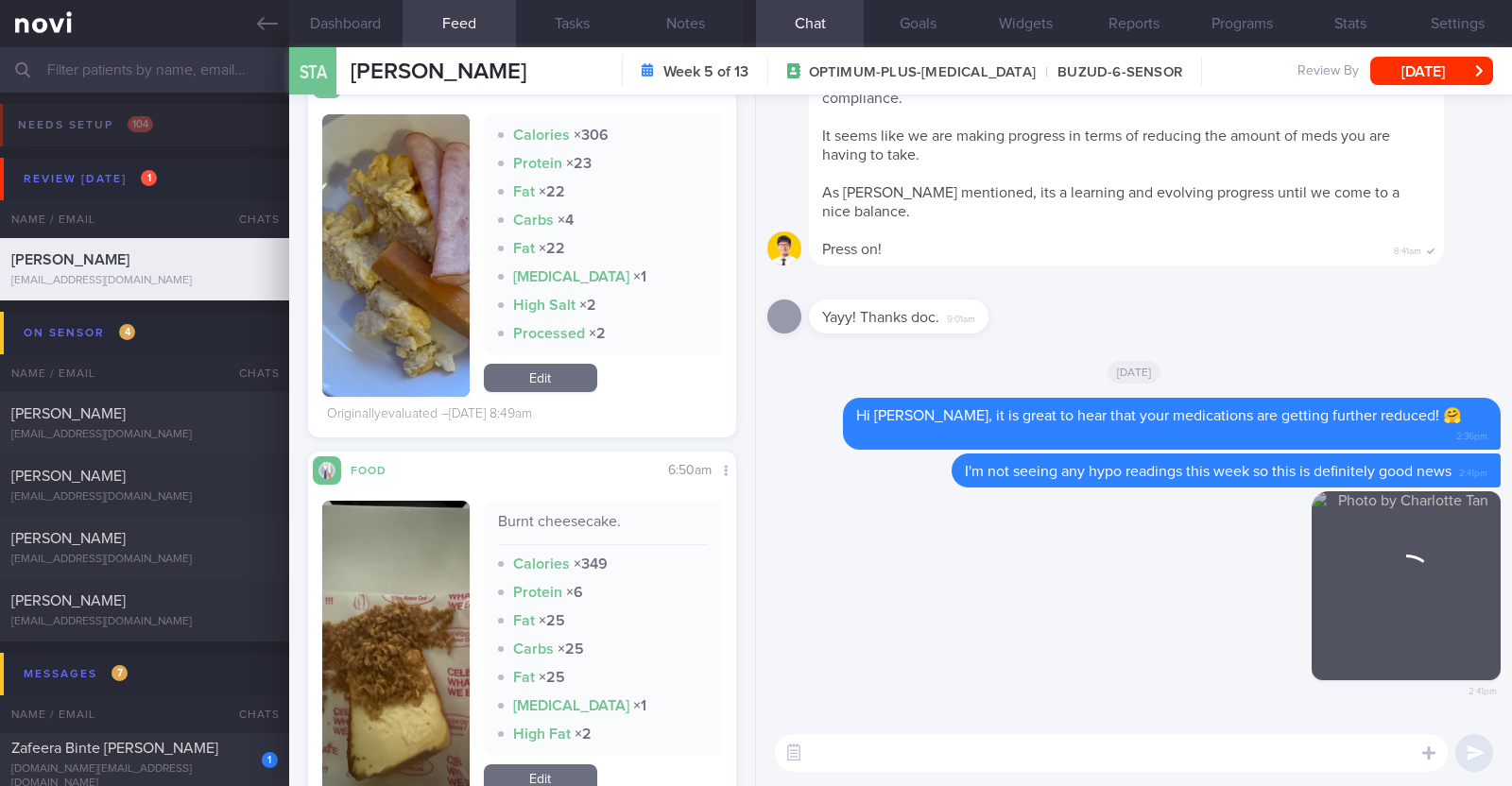
click at [884, 764] on textarea at bounding box center [1111, 753] width 673 height 38
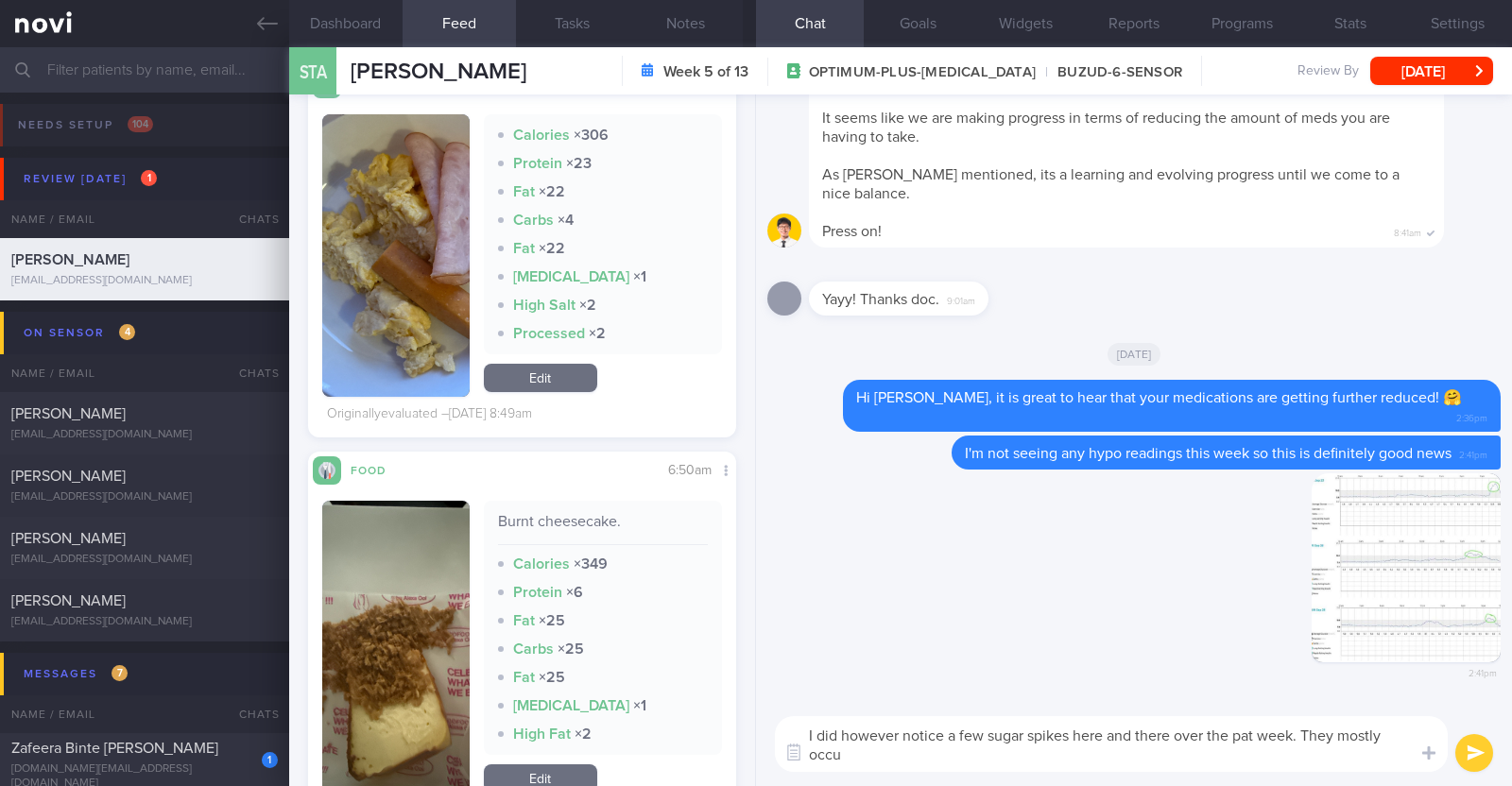
scroll to position [0, 0]
type textarea "I did however notice a few sugar spikes here and there over the pat week. They …"
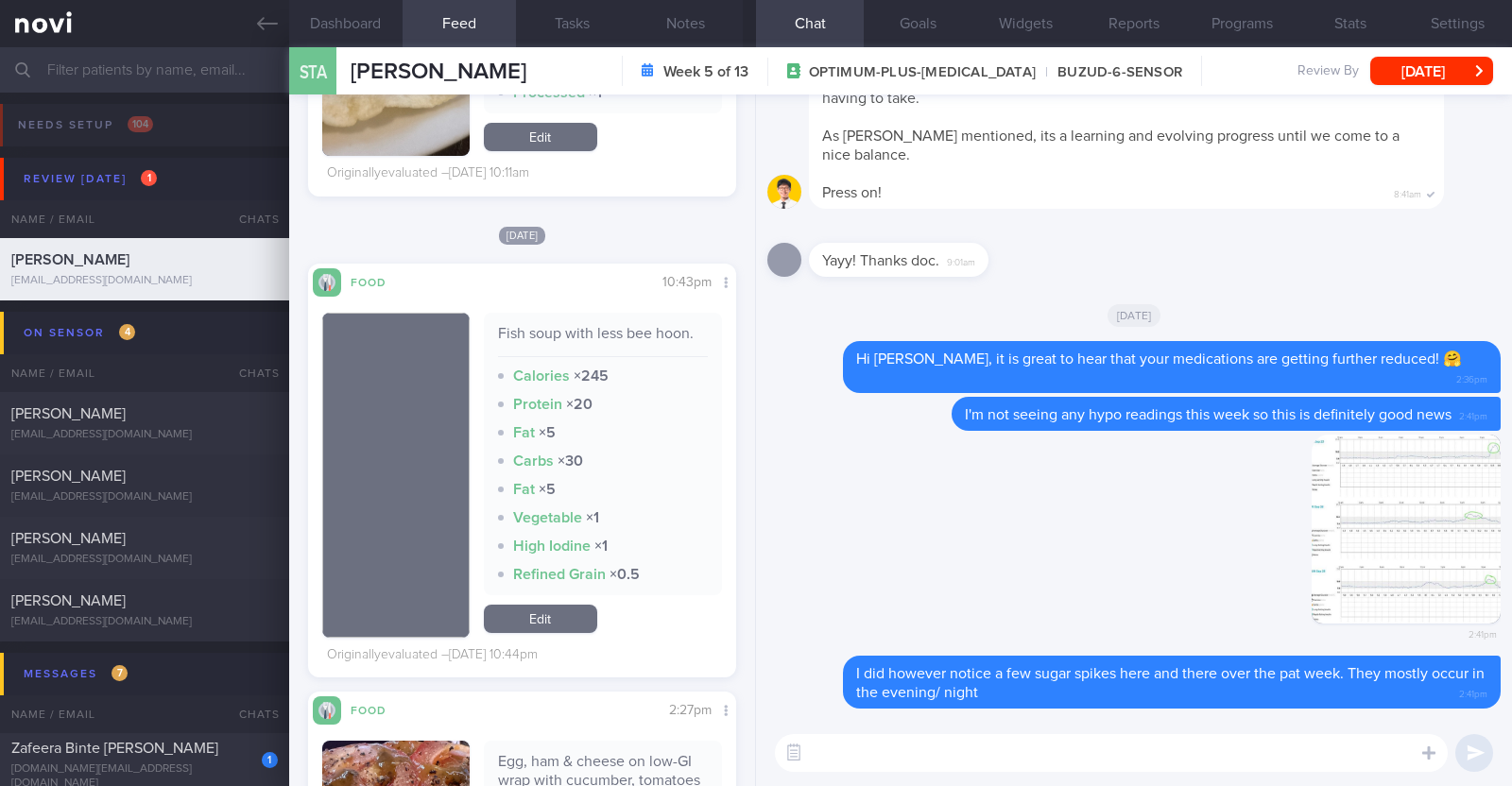
scroll to position [9800, 0]
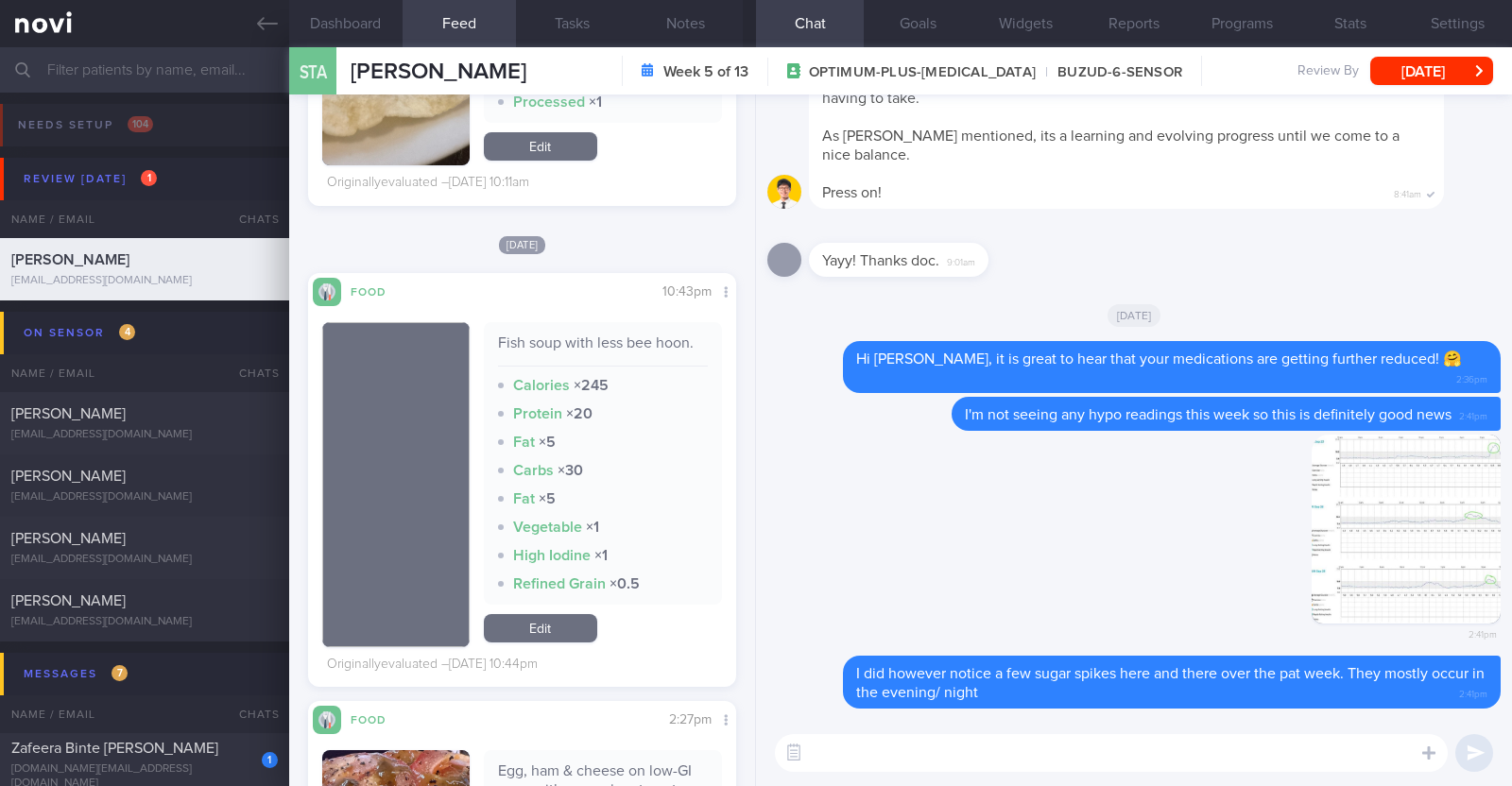
click at [1077, 752] on textarea at bounding box center [1111, 753] width 673 height 38
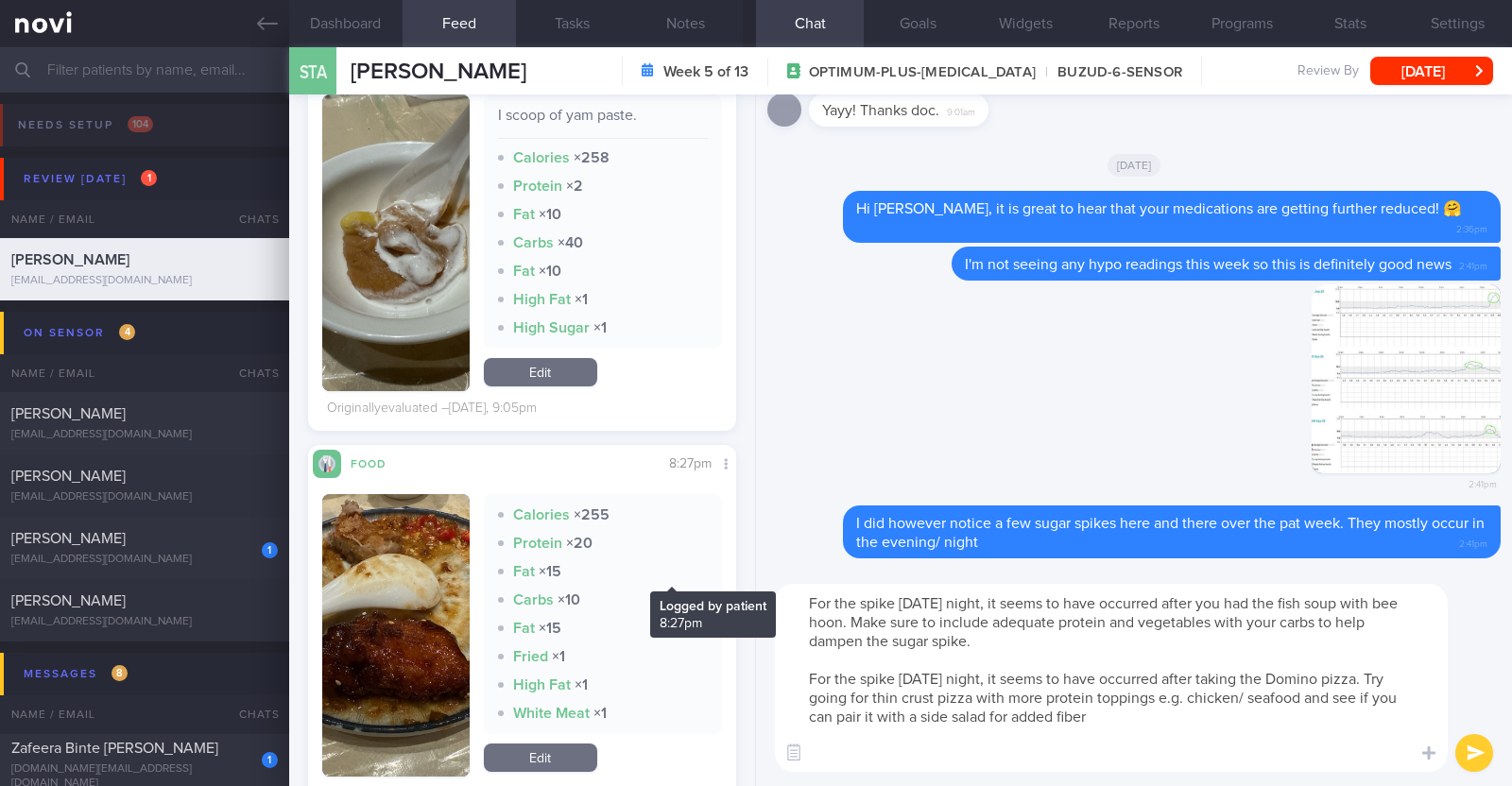
scroll to position [1417, 0]
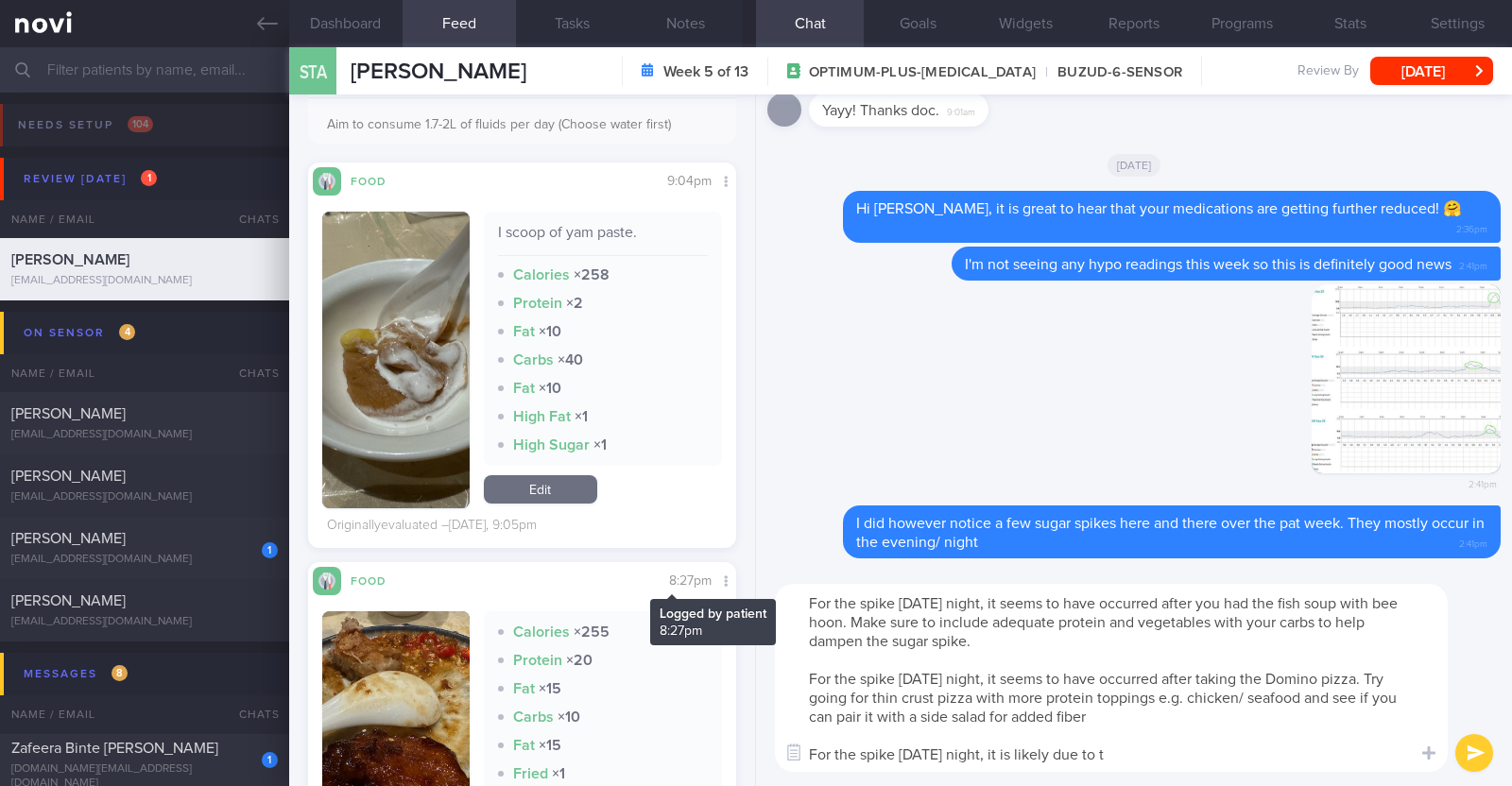
type textarea "For the spike on Tuesday night, it seems to have occurred after you had the fis…"
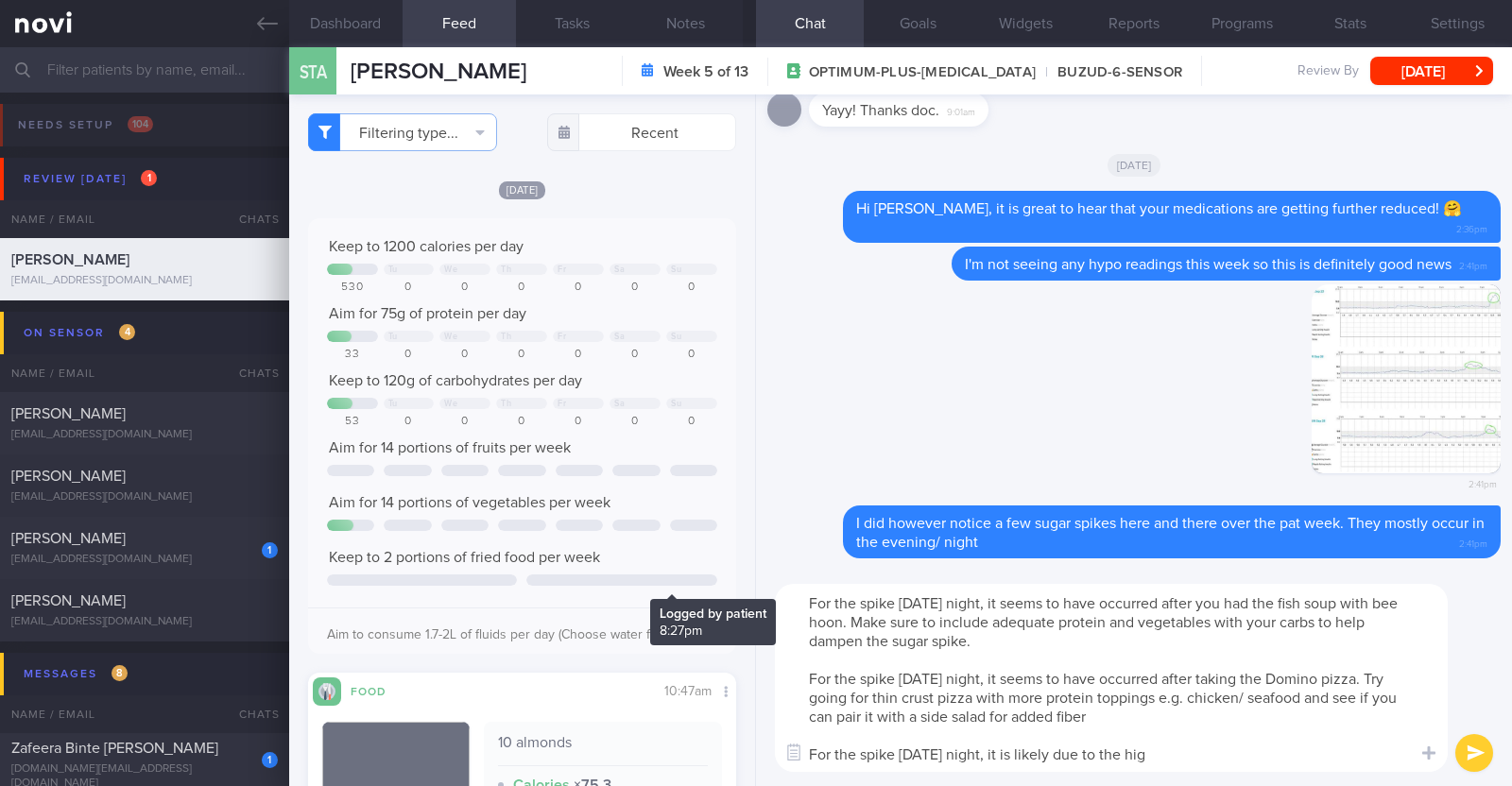
select select "8"
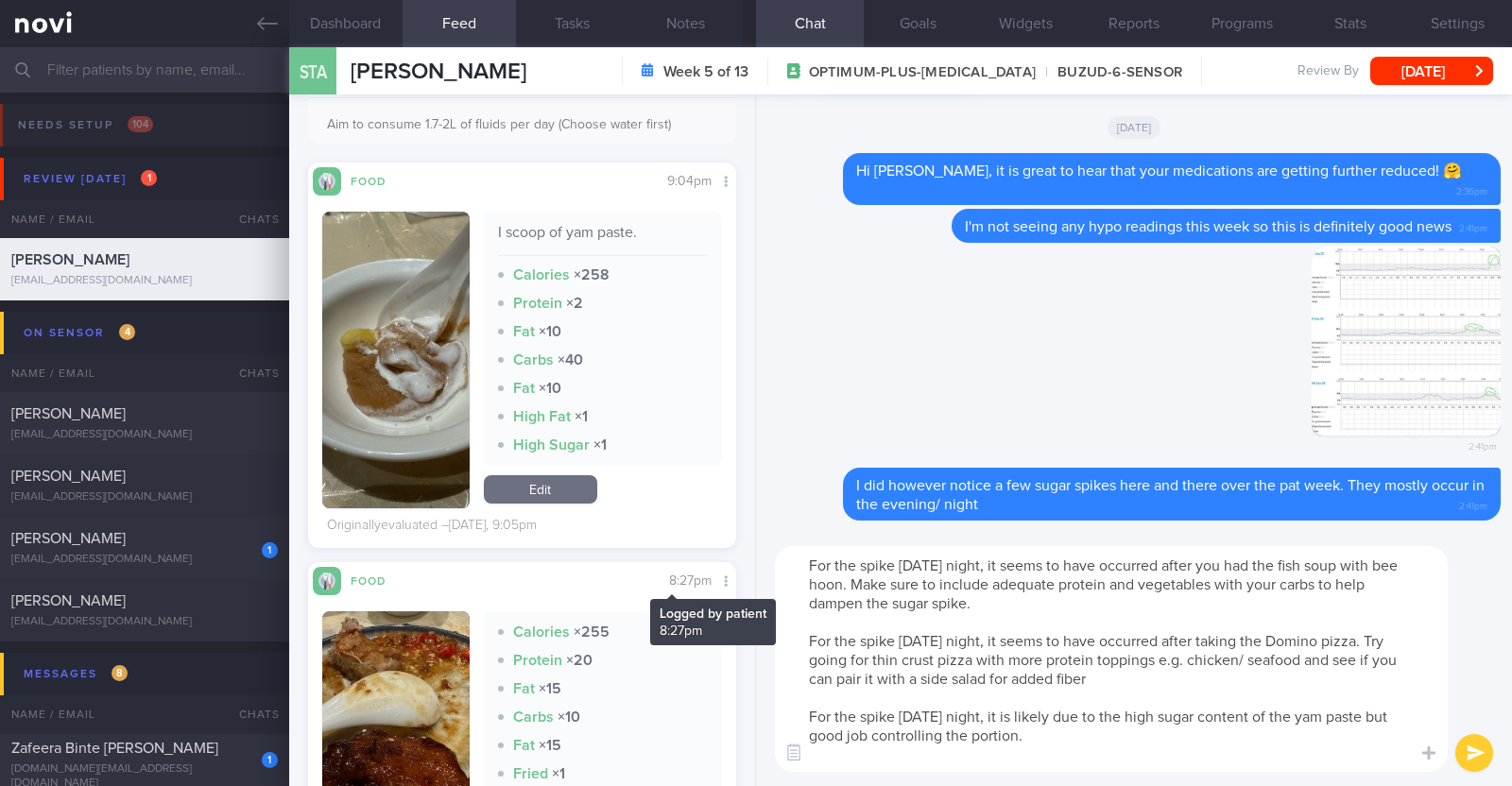
type textarea "For the spike [DATE] night, it seems to have occurred after you had the fish so…"
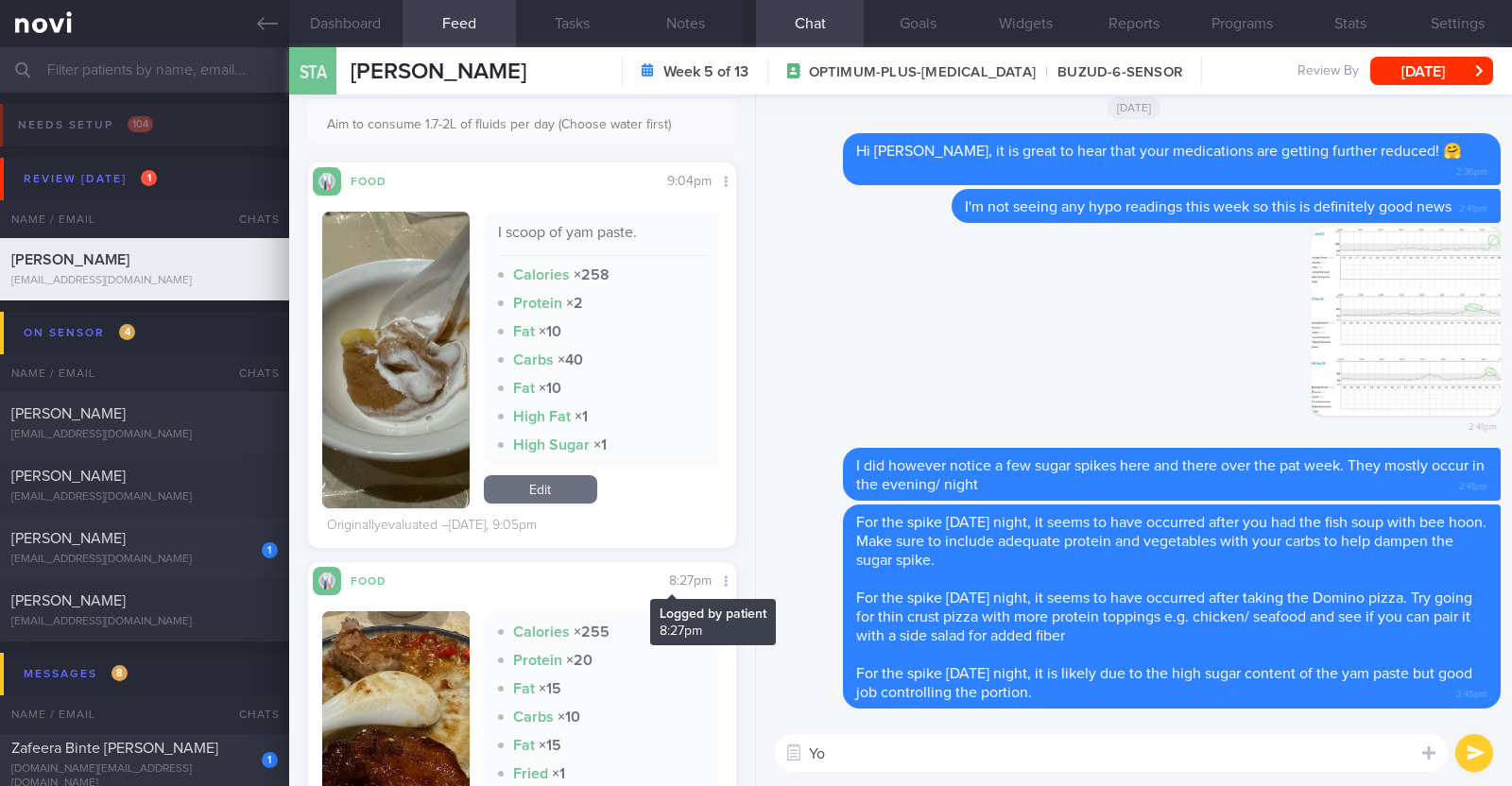
type textarea "Y"
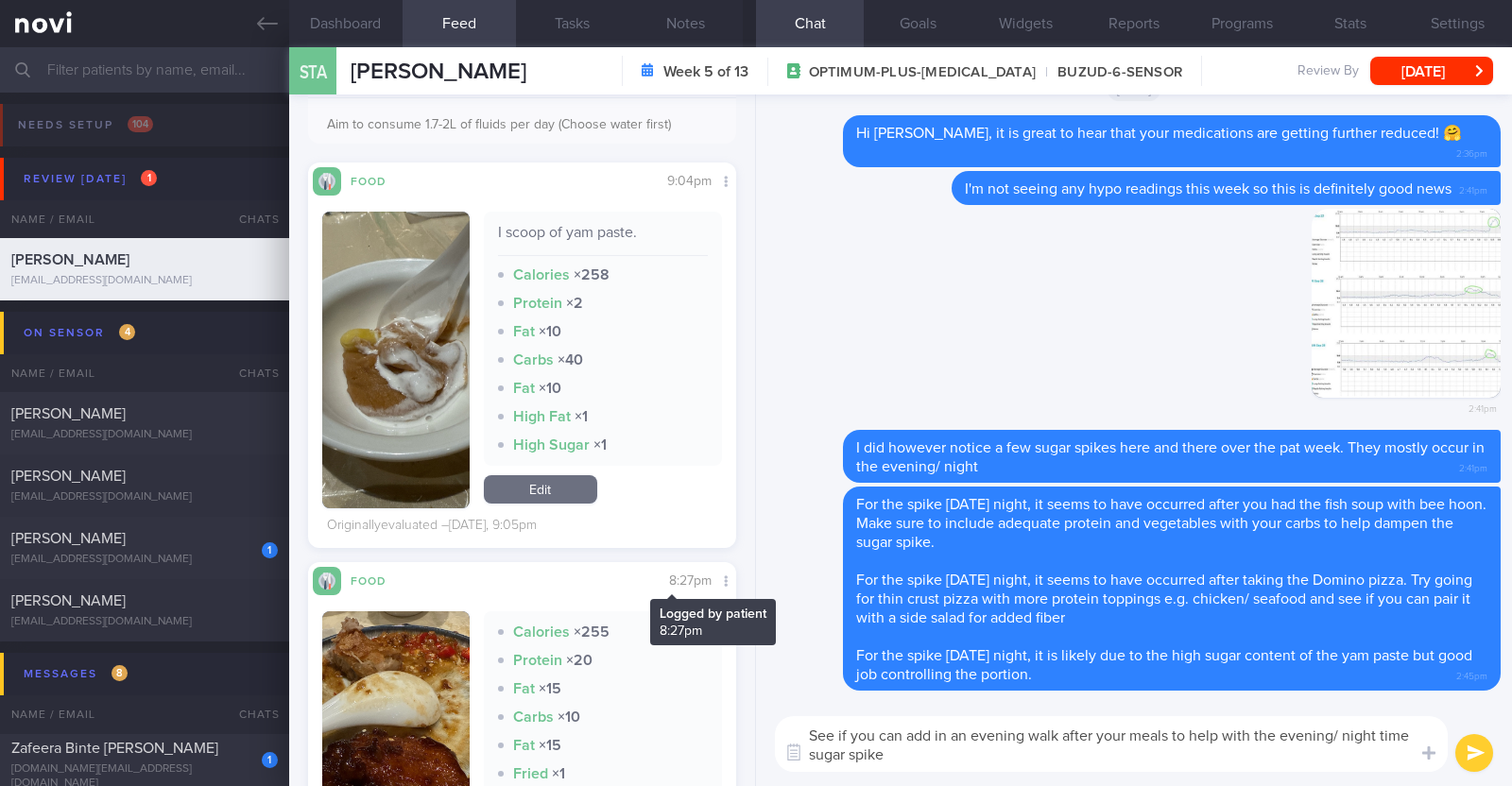
type textarea "See if you can add in an evening walk after your meals to help with the evening…"
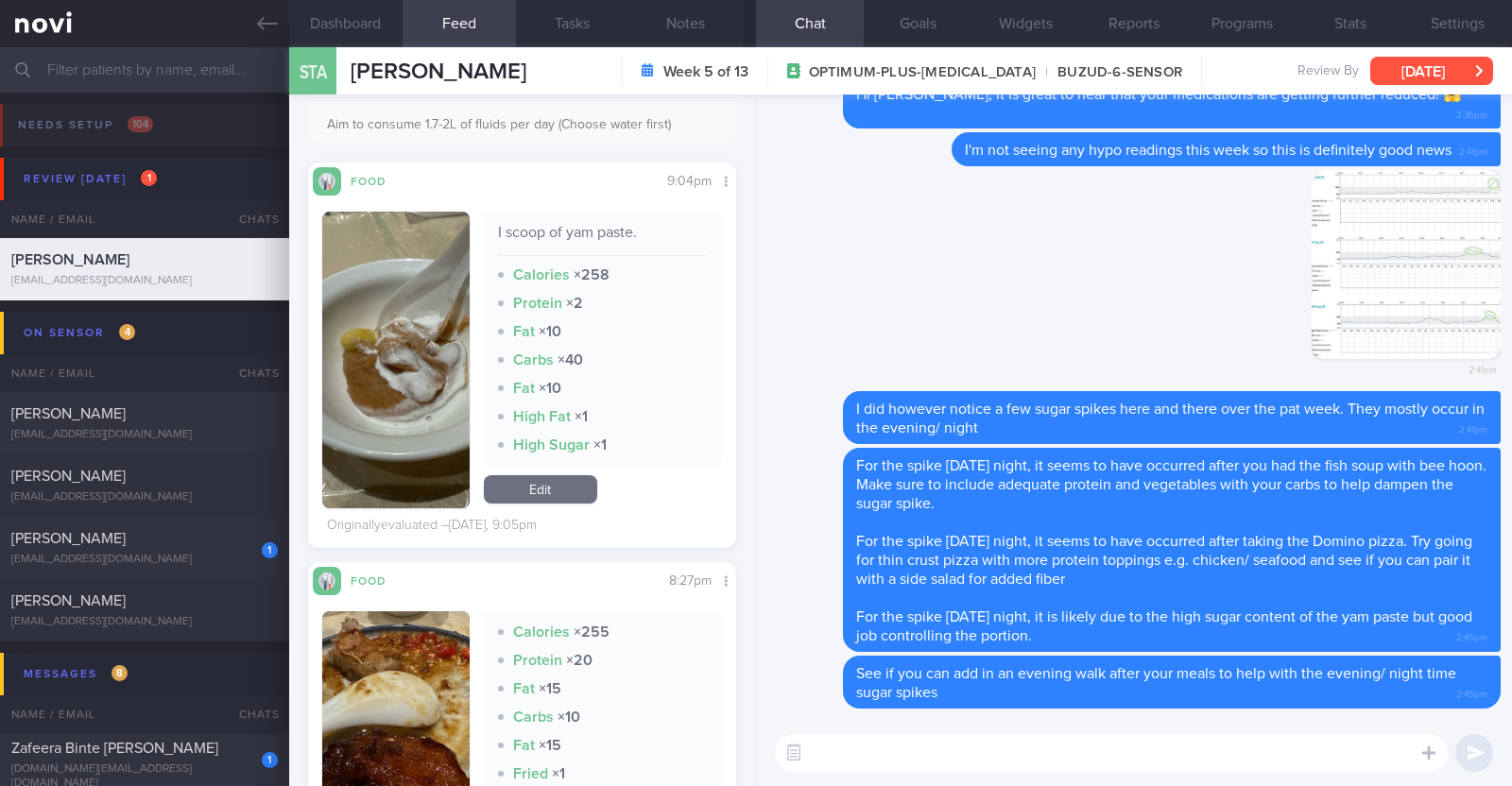
click at [1413, 64] on button "[DATE]" at bounding box center [1432, 71] width 123 height 28
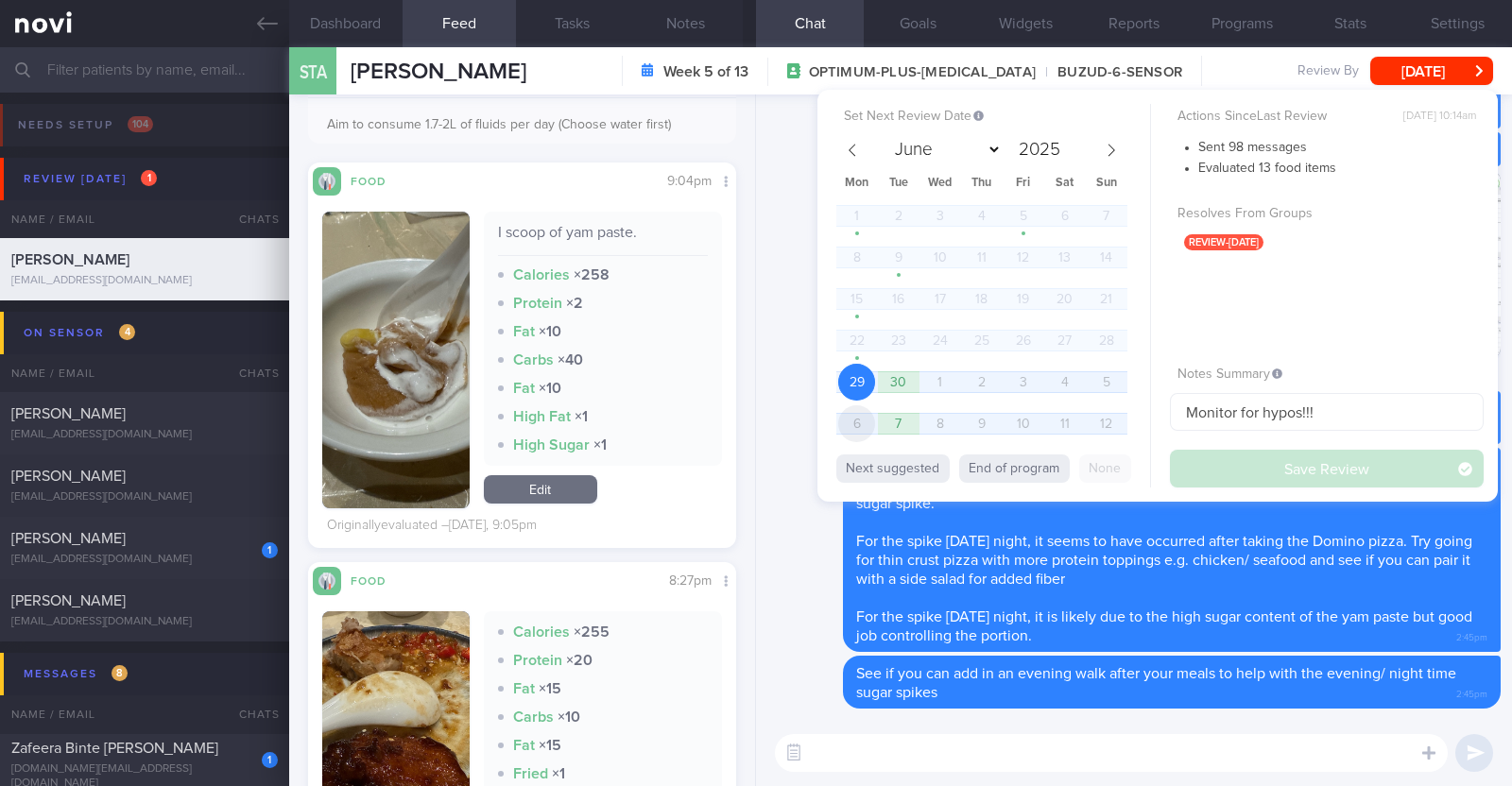
click at [855, 411] on span "6" at bounding box center [857, 423] width 37 height 37
select select "9"
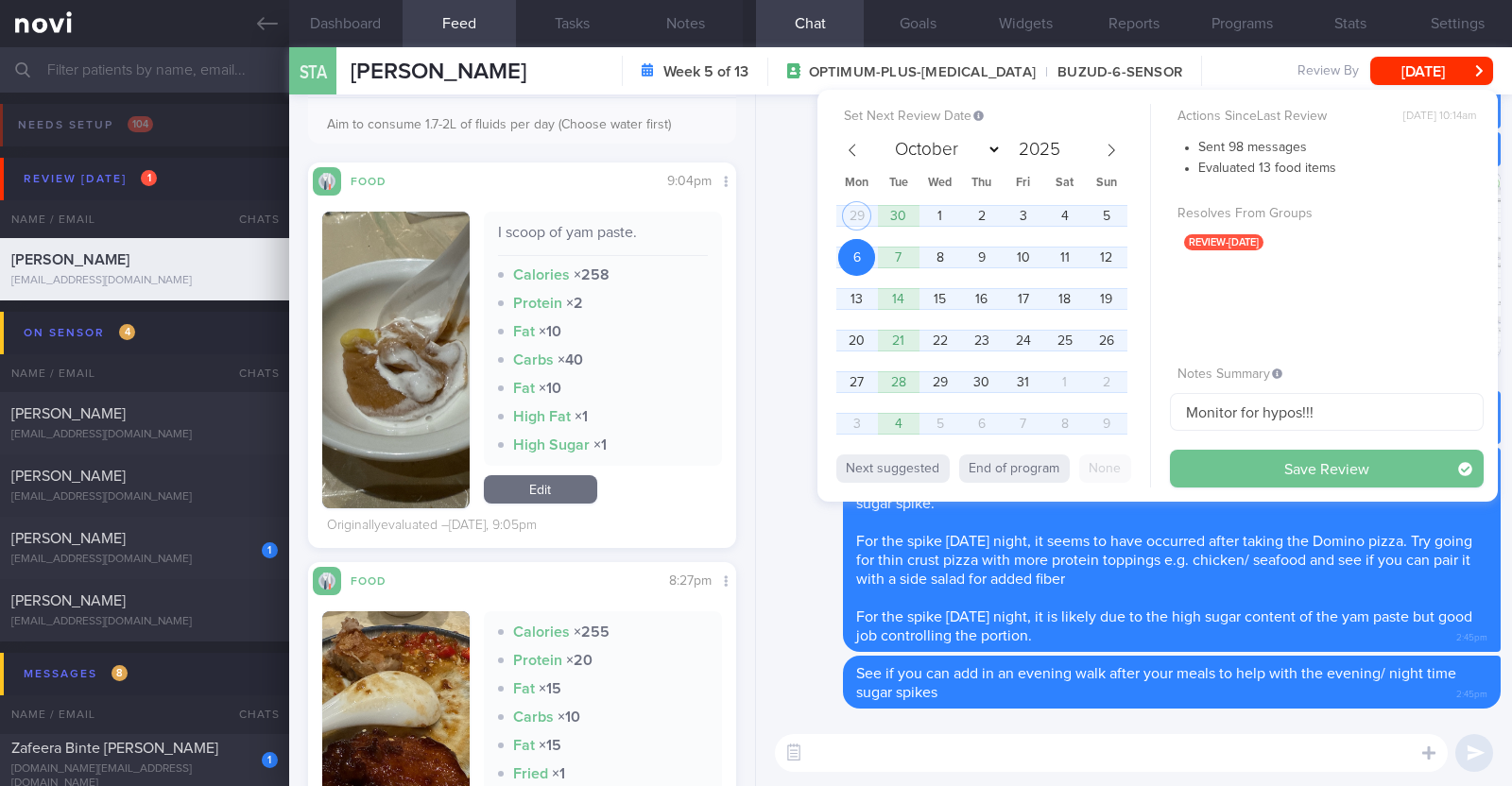
click at [1285, 469] on button "Save Review" at bounding box center [1326, 468] width 314 height 38
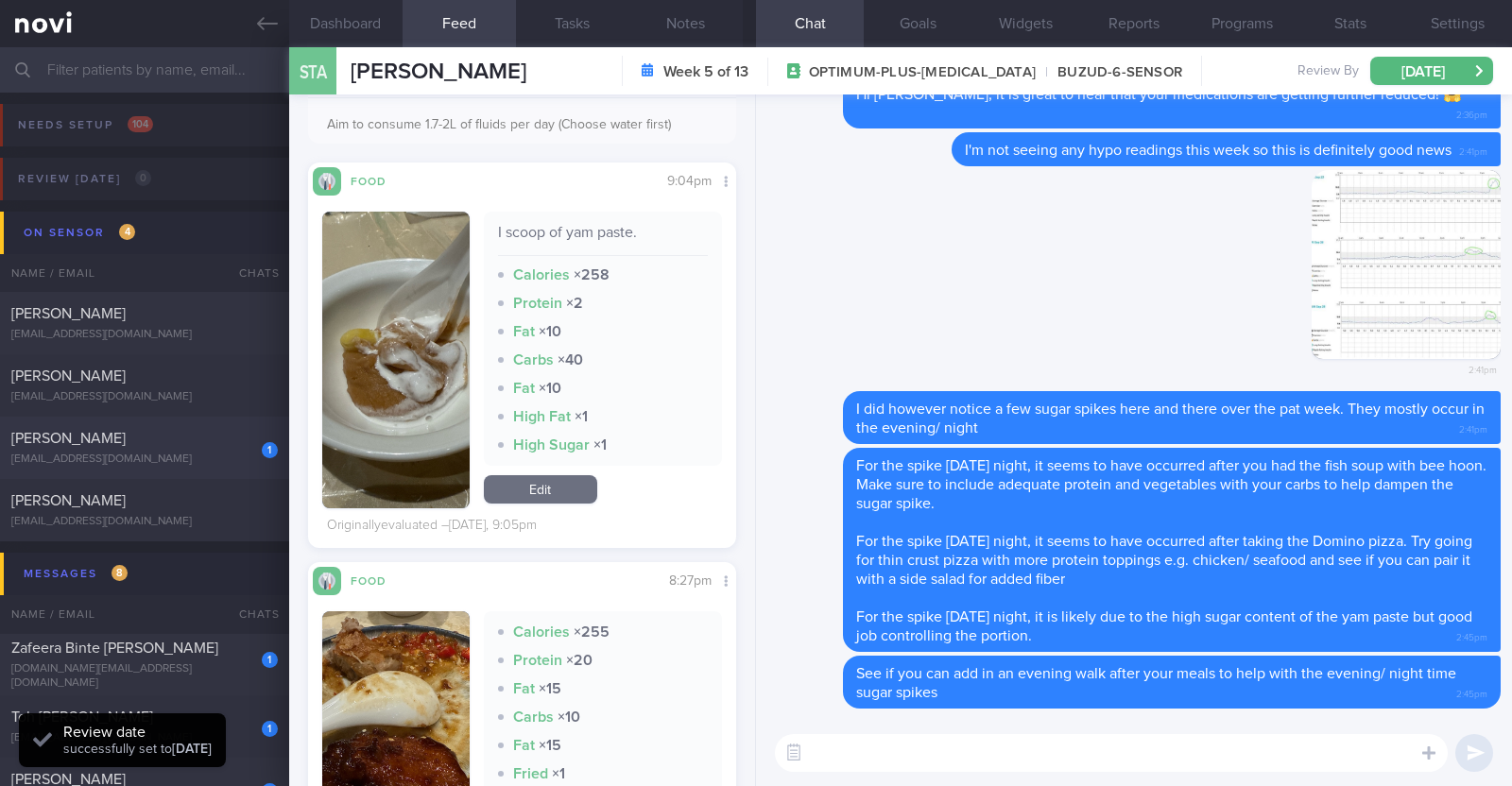
click at [213, 455] on div "[EMAIL_ADDRESS][DOMAIN_NAME]" at bounding box center [144, 459] width 267 height 14
type textarea "22M Comorbidities: ACL surgery in [DATE] Nil meds Running x 3-4/week (60-120h) …"
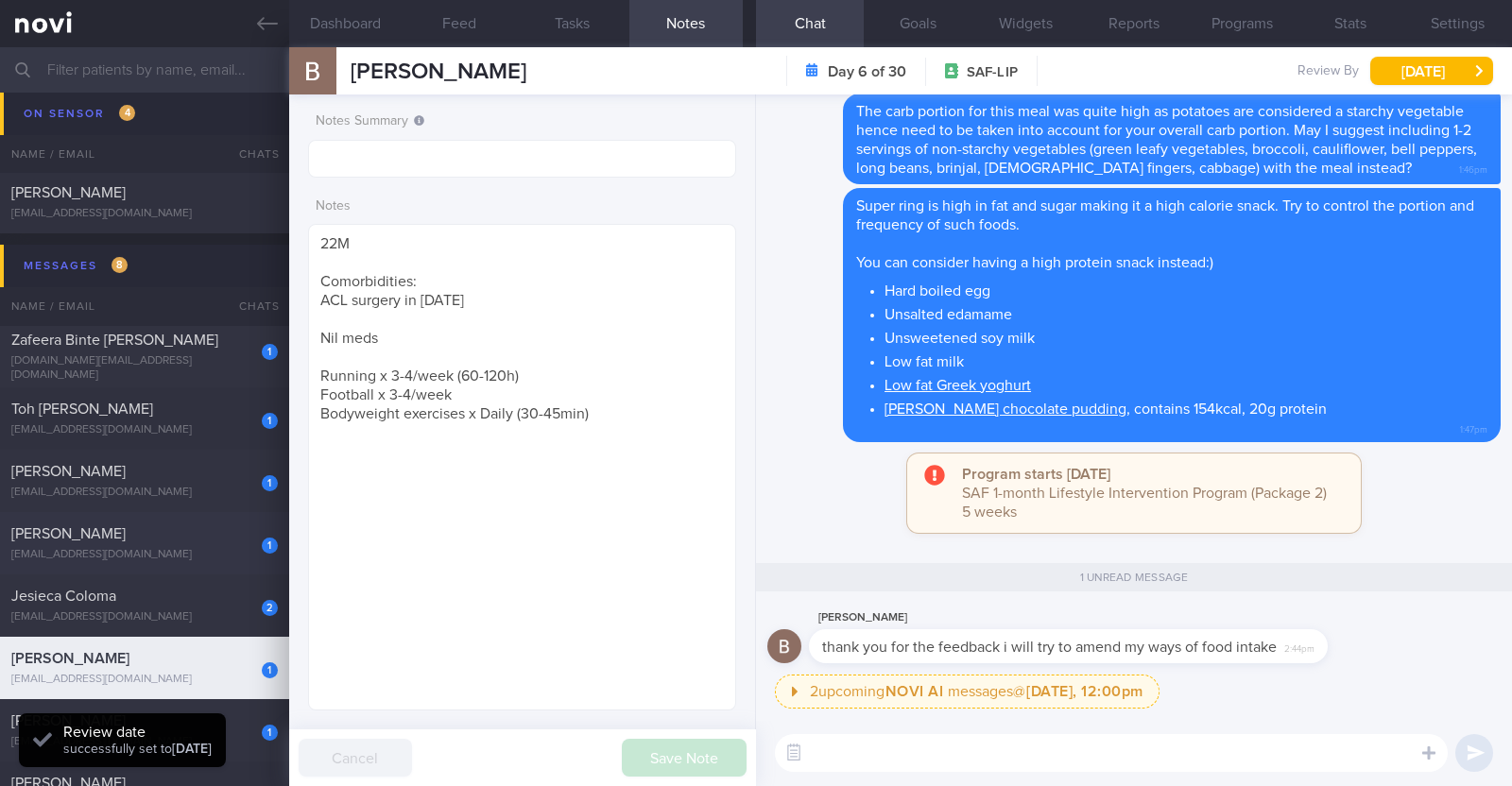
scroll to position [355, 0]
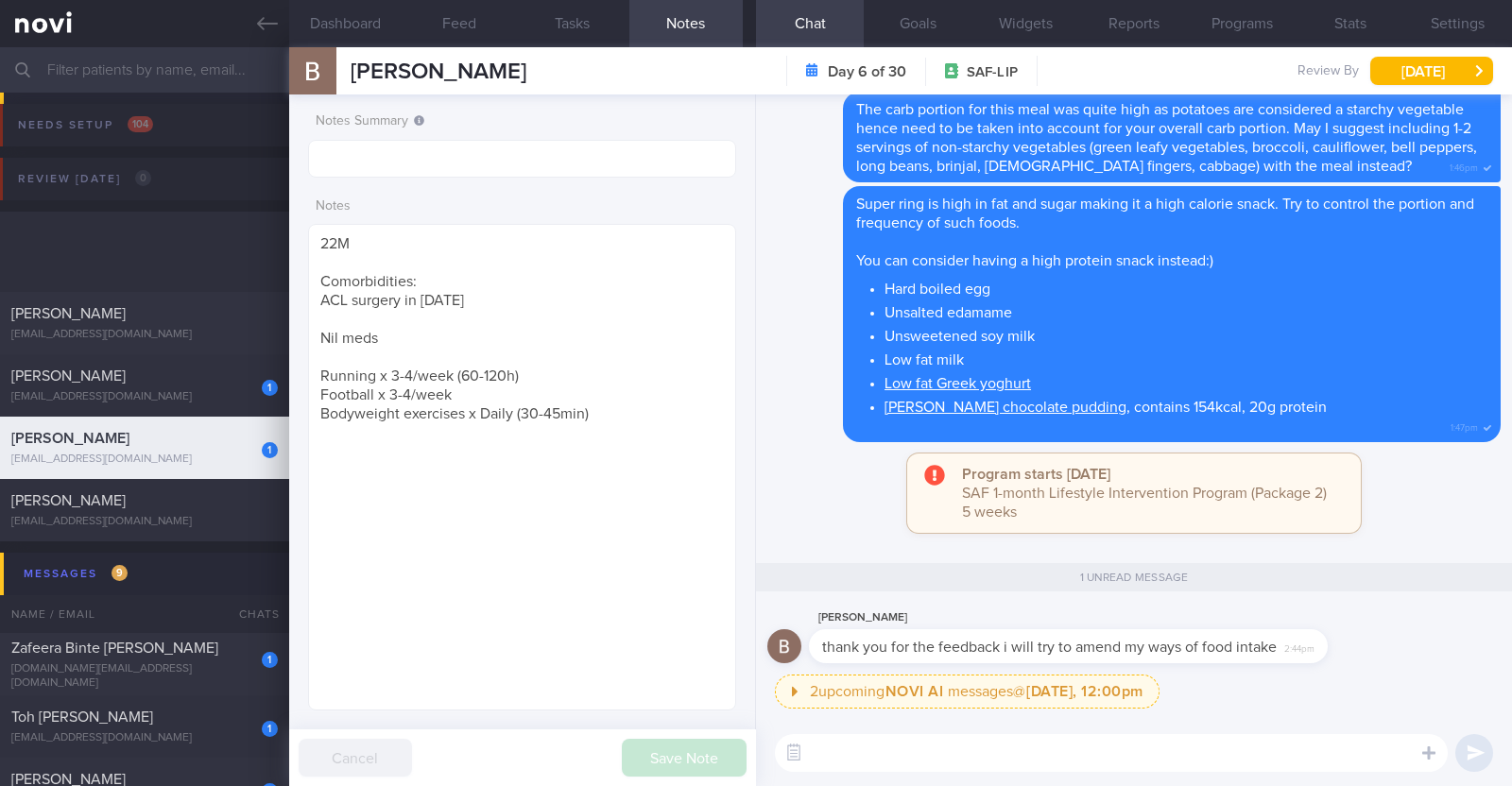
select select "9"
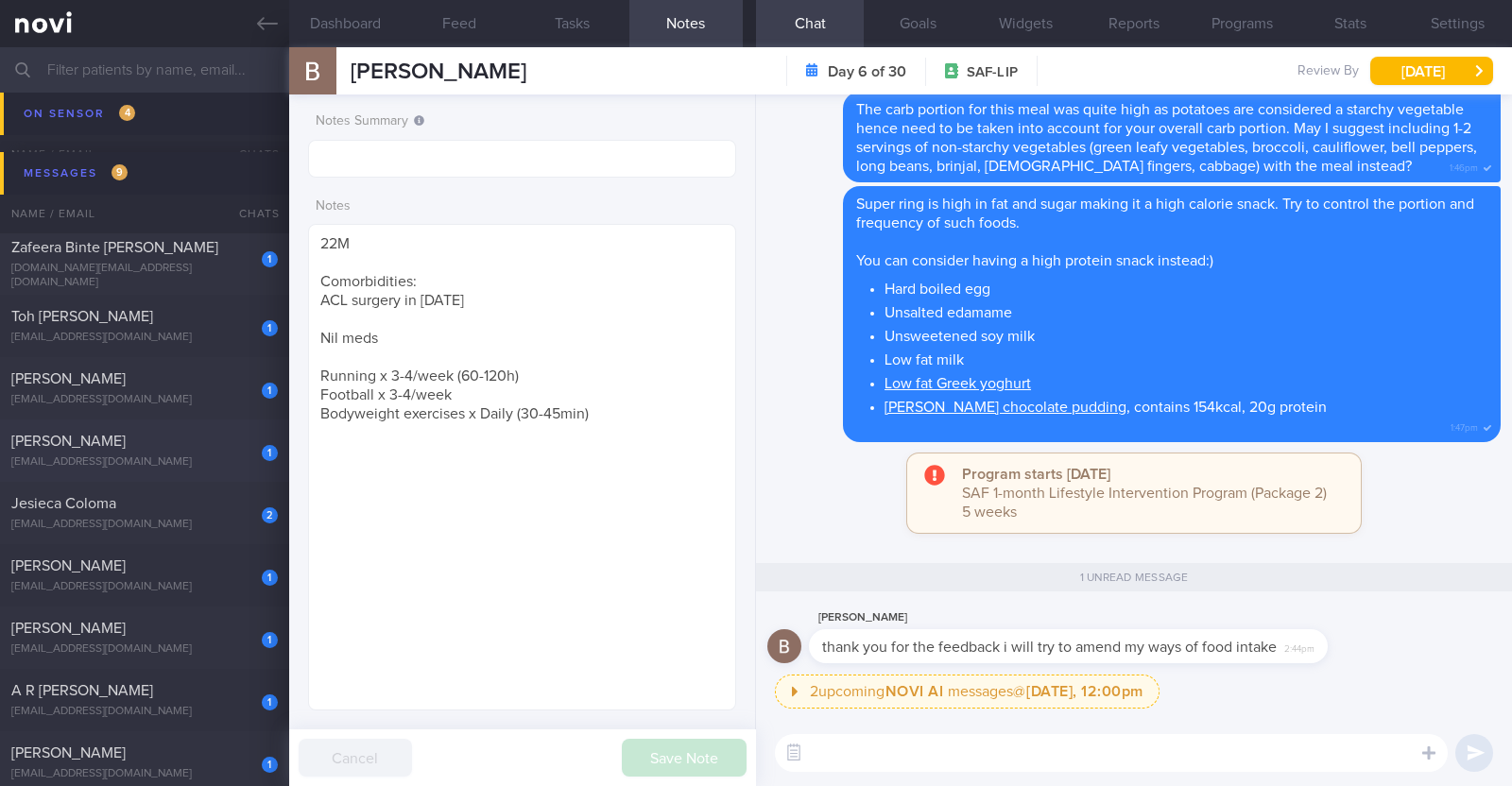
scroll to position [471, 0]
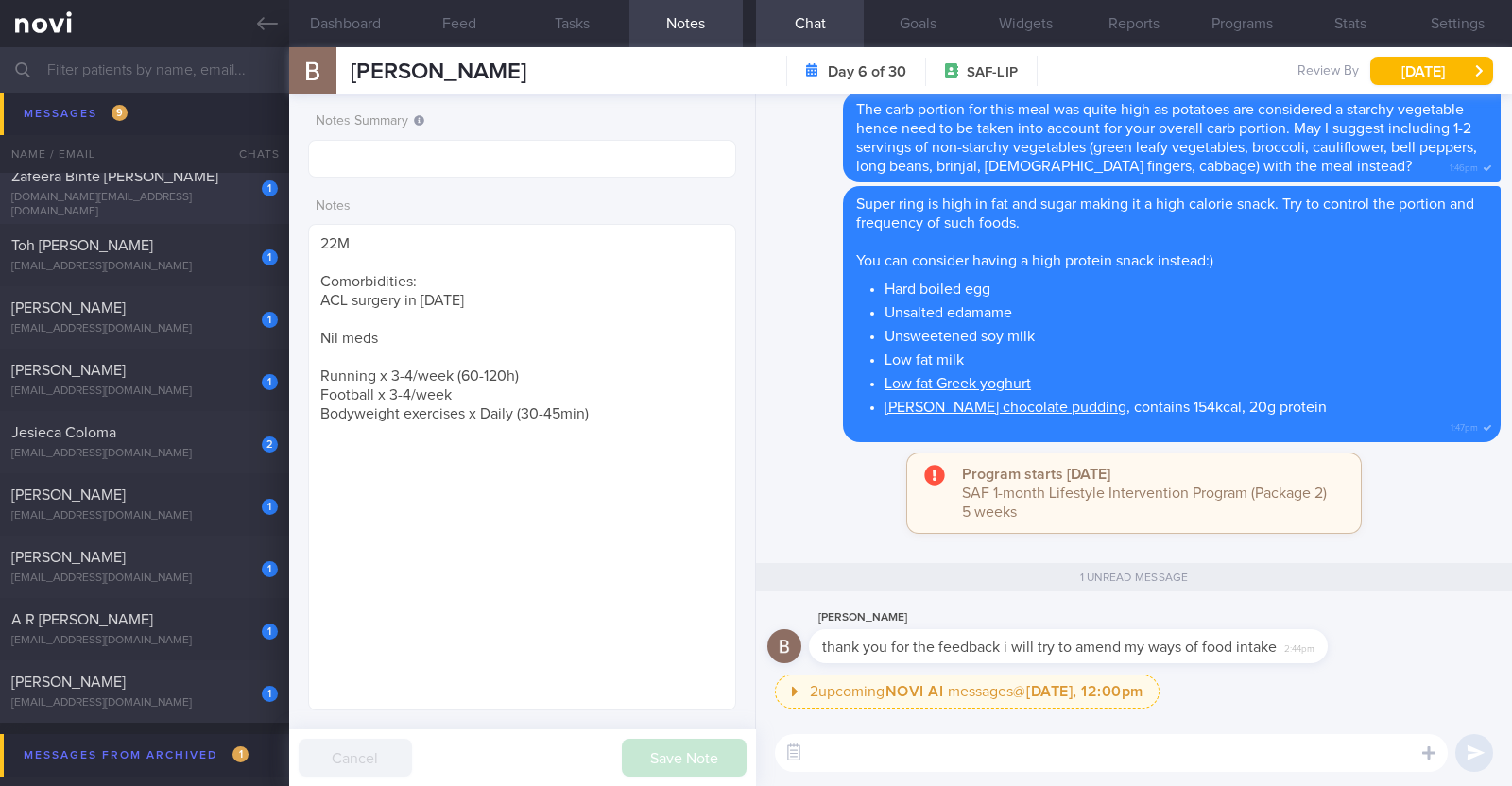
click at [165, 181] on span "Zafeera Binte [PERSON_NAME]" at bounding box center [115, 176] width 207 height 15
type input "R/v with Dr [DATE]."
type textarea "43F Comorbidities: 1. [MEDICAL_DATA] - diagnosed in [DATE] 2. Mild [MEDICAL_DAT…"
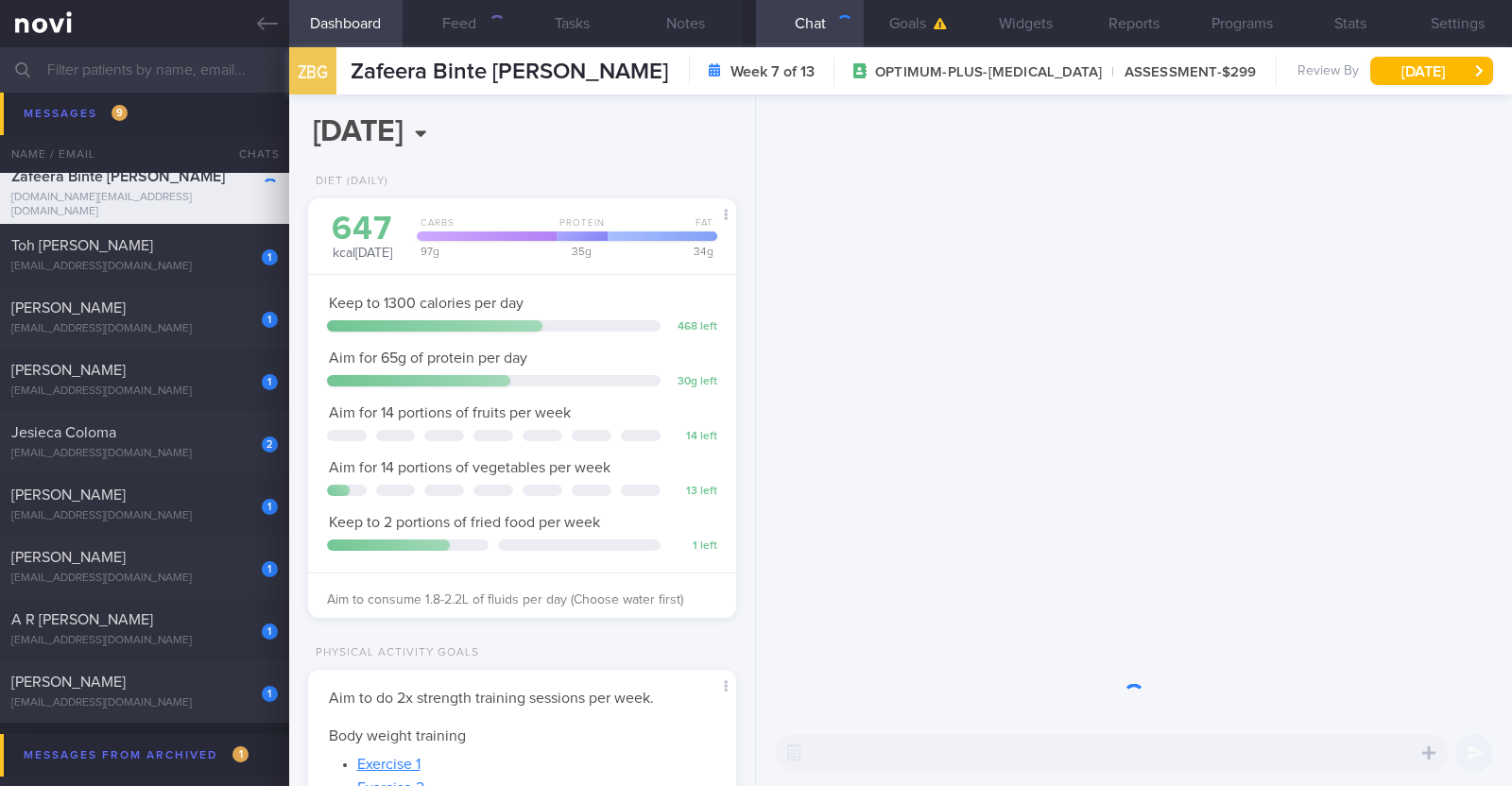
scroll to position [214, 377]
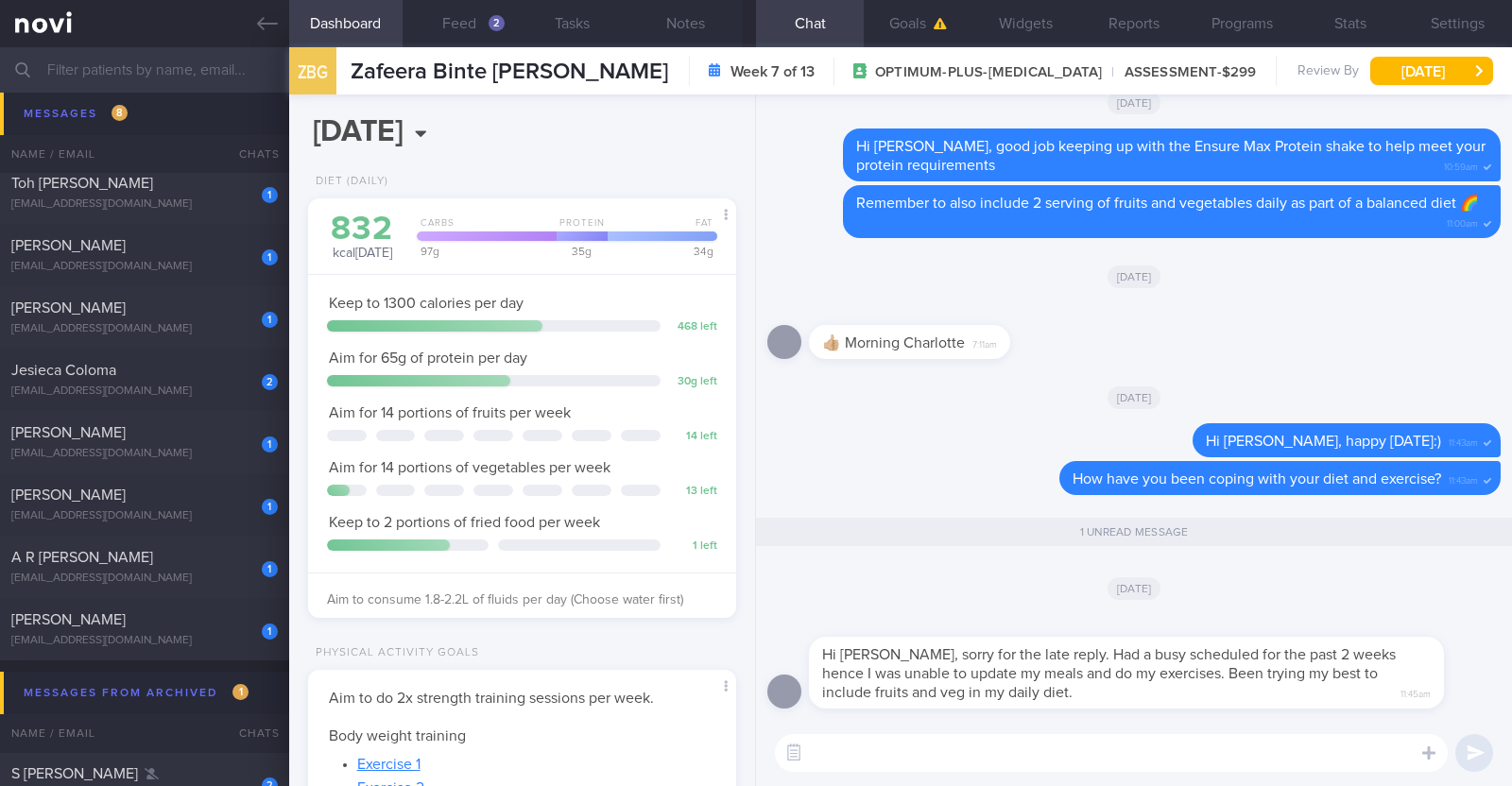
click at [1205, 592] on div "[DATE]" at bounding box center [1134, 588] width 733 height 53
click at [1116, 741] on textarea at bounding box center [1111, 753] width 673 height 38
click at [1079, 748] on textarea "No worries [PERSON_NAME], we all get" at bounding box center [1111, 753] width 673 height 38
type textarea "No worries Zafeera, we all have busier periods:)"
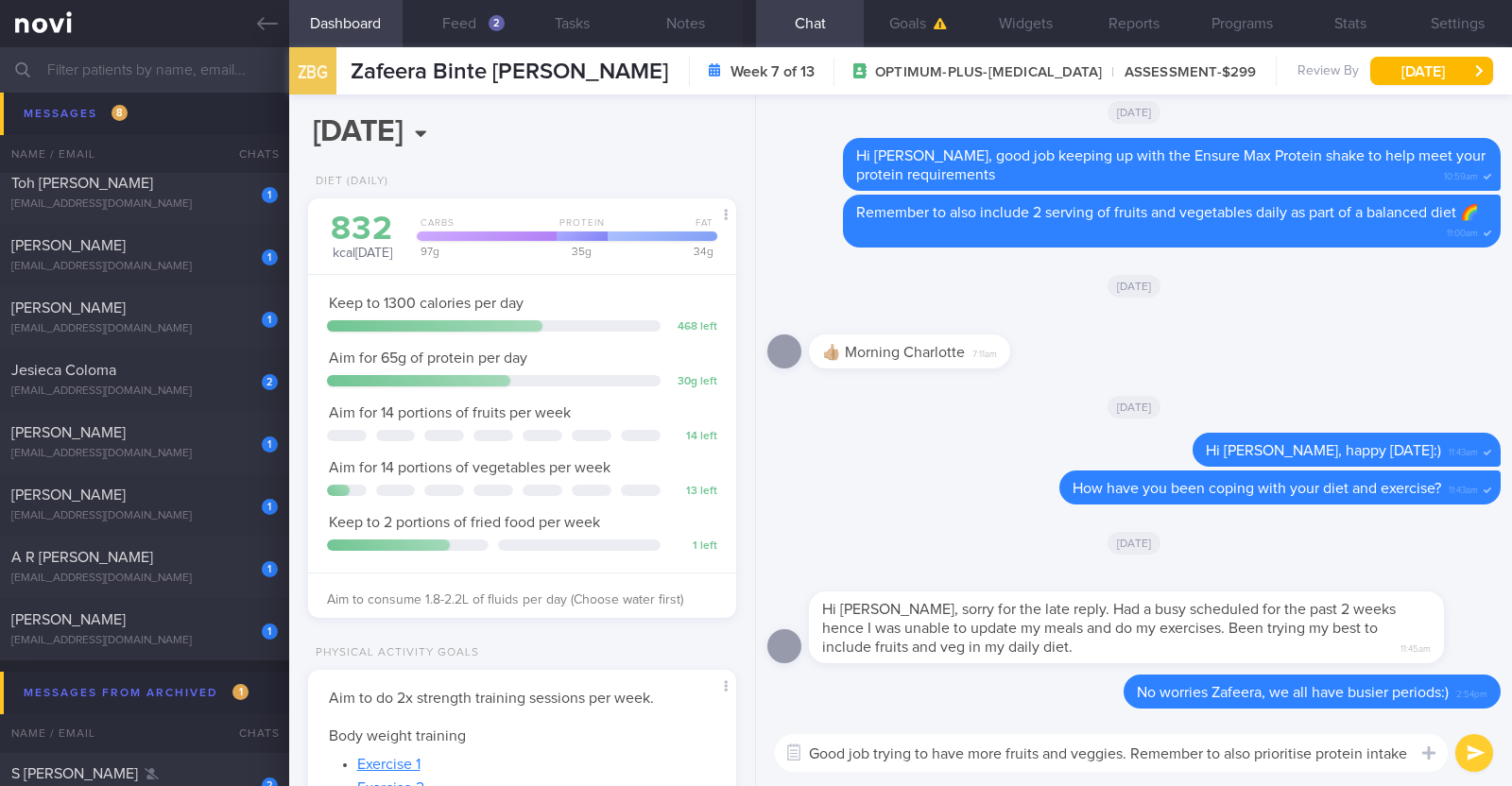
scroll to position [0, 0]
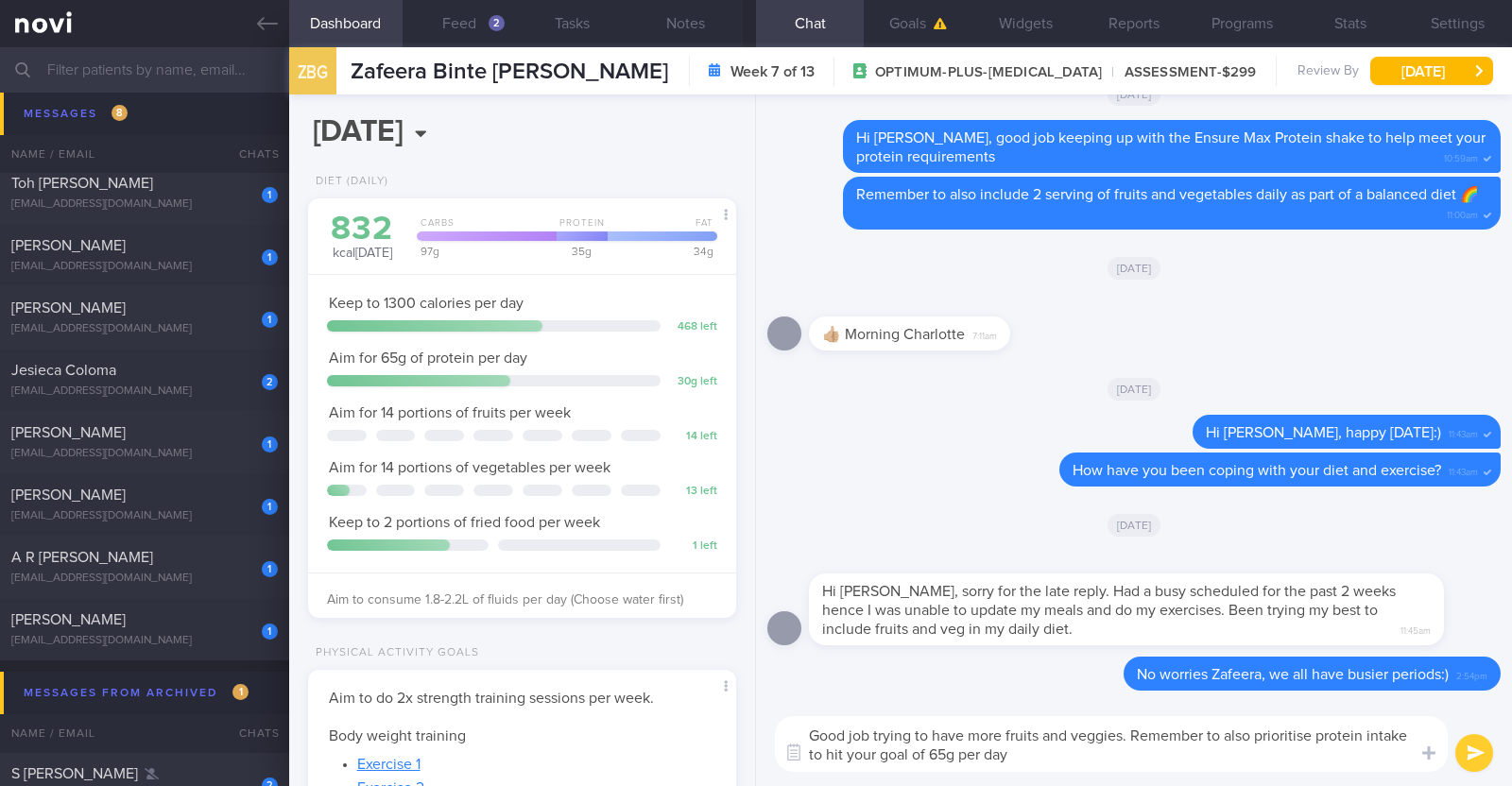
type textarea "Good job trying to have more fruits and veggies. Remember to also prioritise pr…"
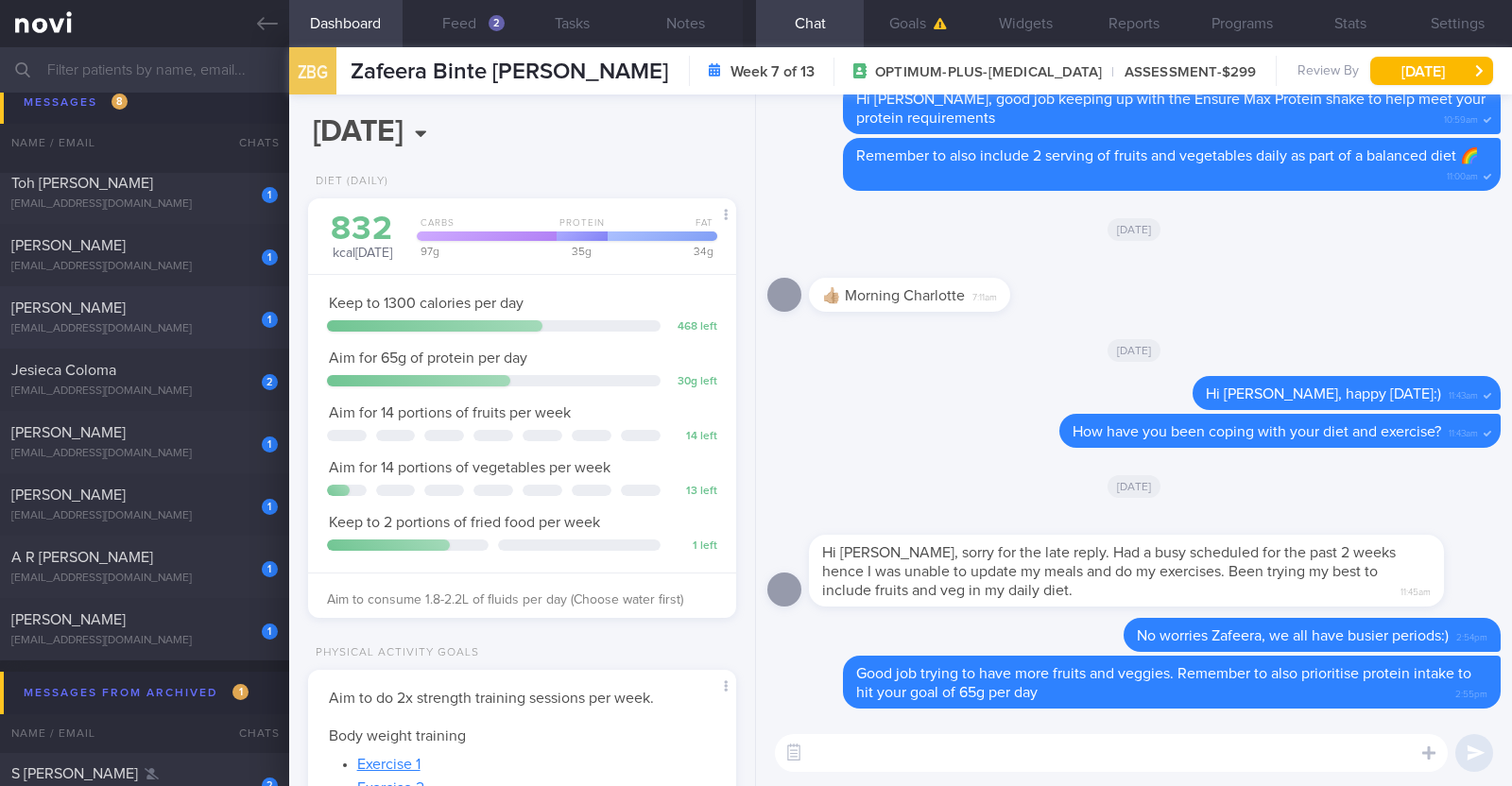
scroll to position [118, 0]
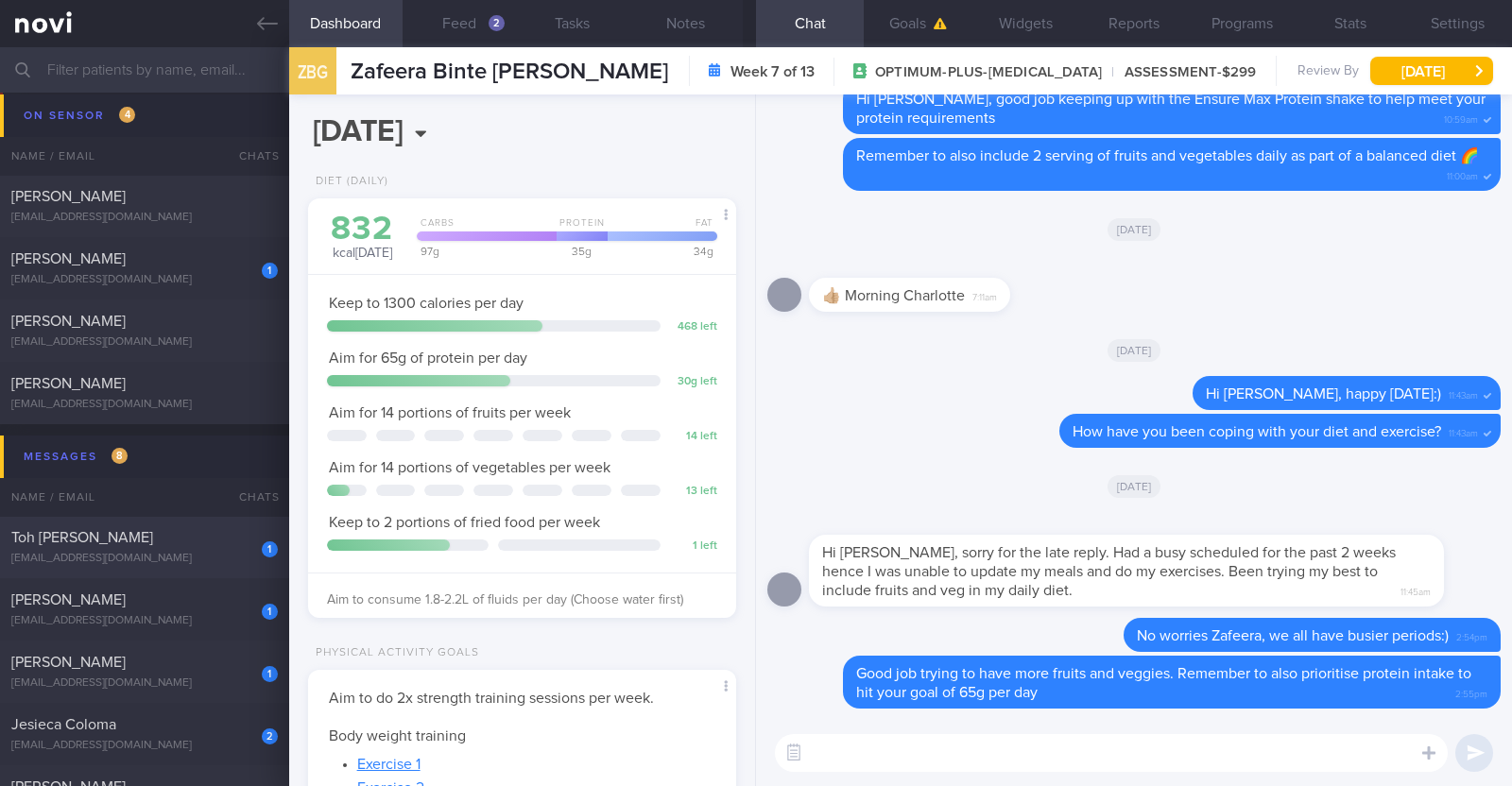
click at [154, 539] on div "Toh [PERSON_NAME]" at bounding box center [142, 538] width 262 height 19
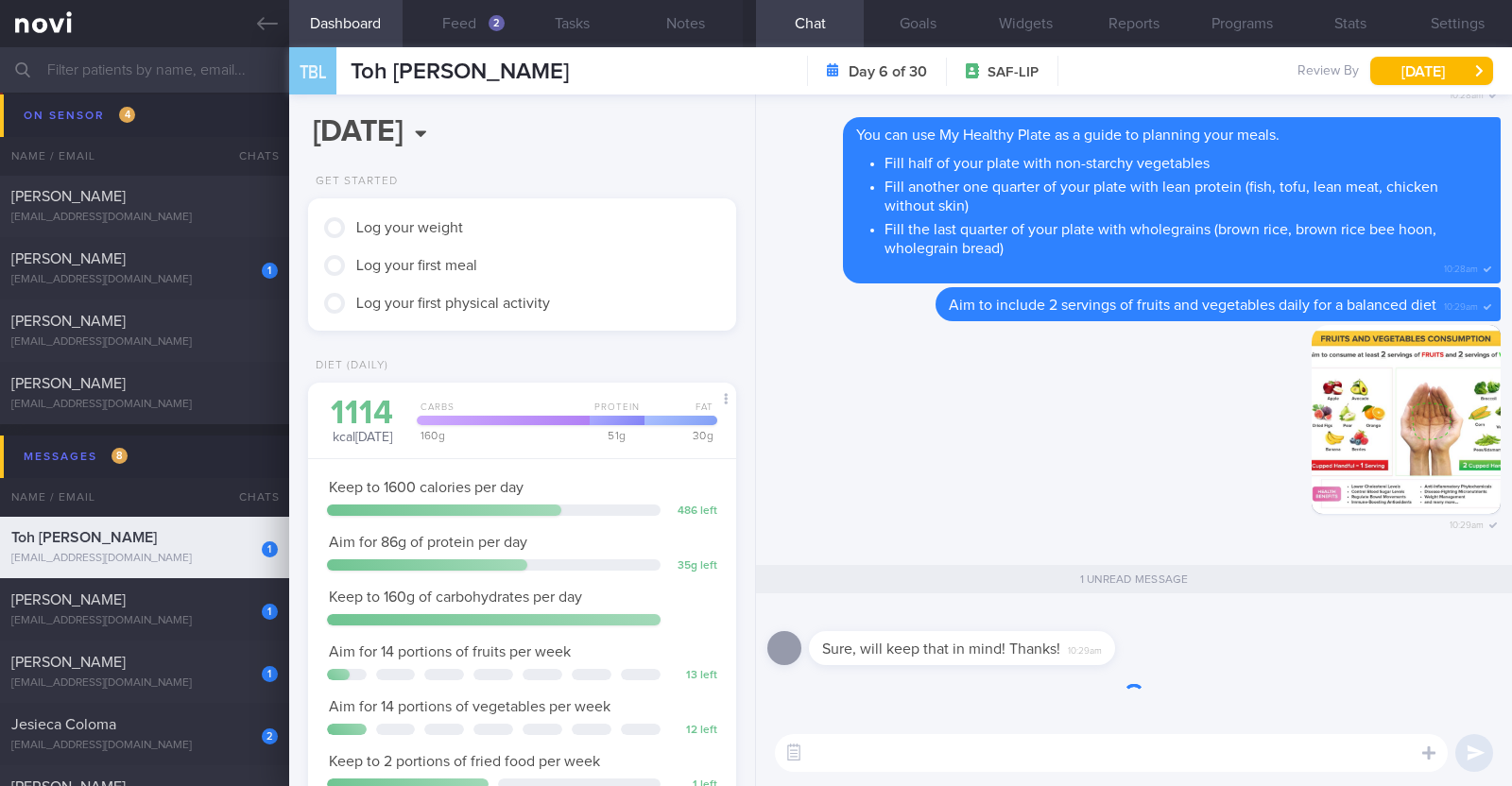
scroll to position [191, 382]
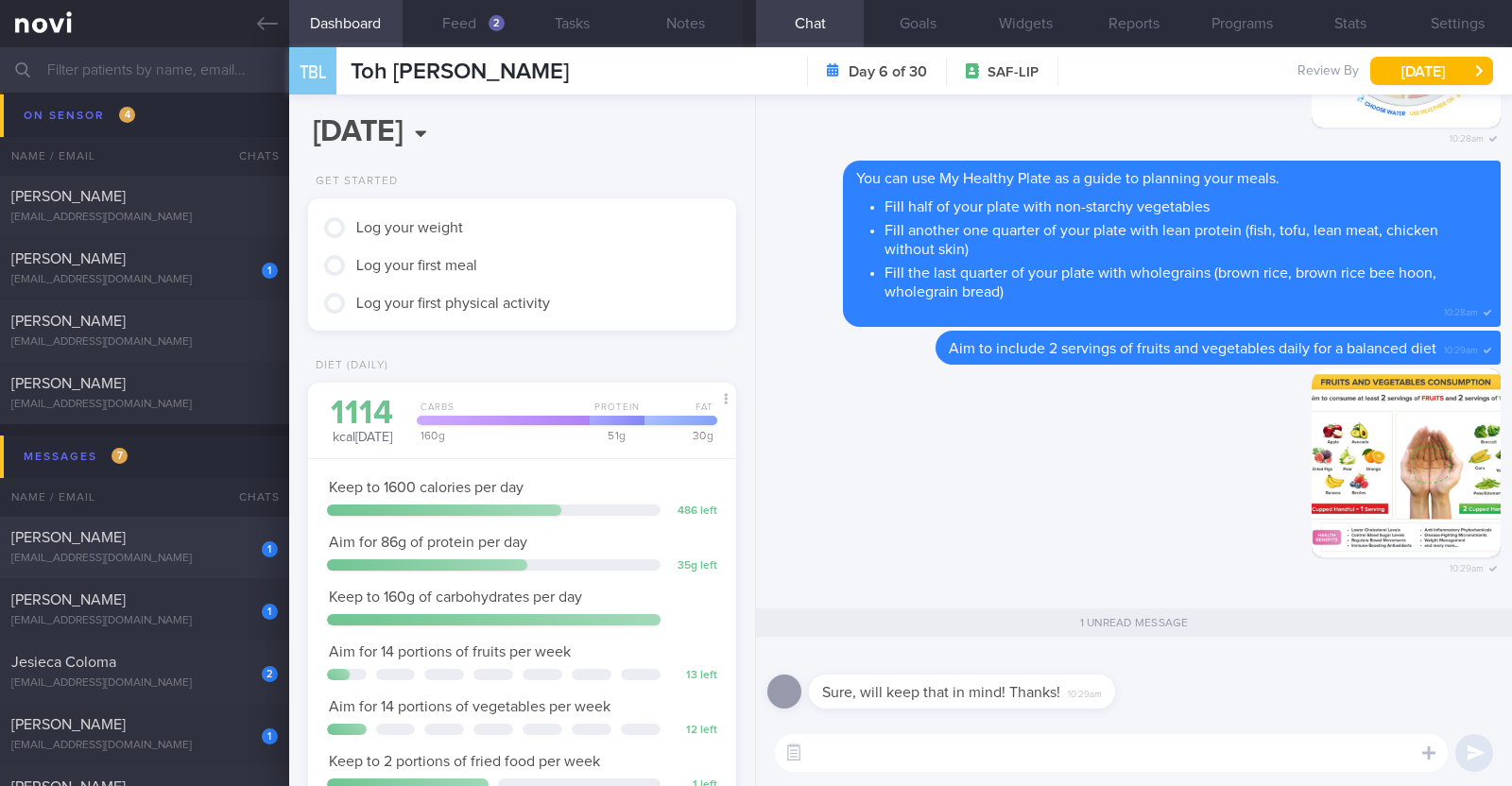
click at [225, 559] on div "[EMAIL_ADDRESS][DOMAIN_NAME]" at bounding box center [144, 558] width 267 height 14
type textarea "33F Comorbidities: [MEDICAL_DATA] [MEDICAL_DATA] - dx at 20 Medication: Atorvas…"
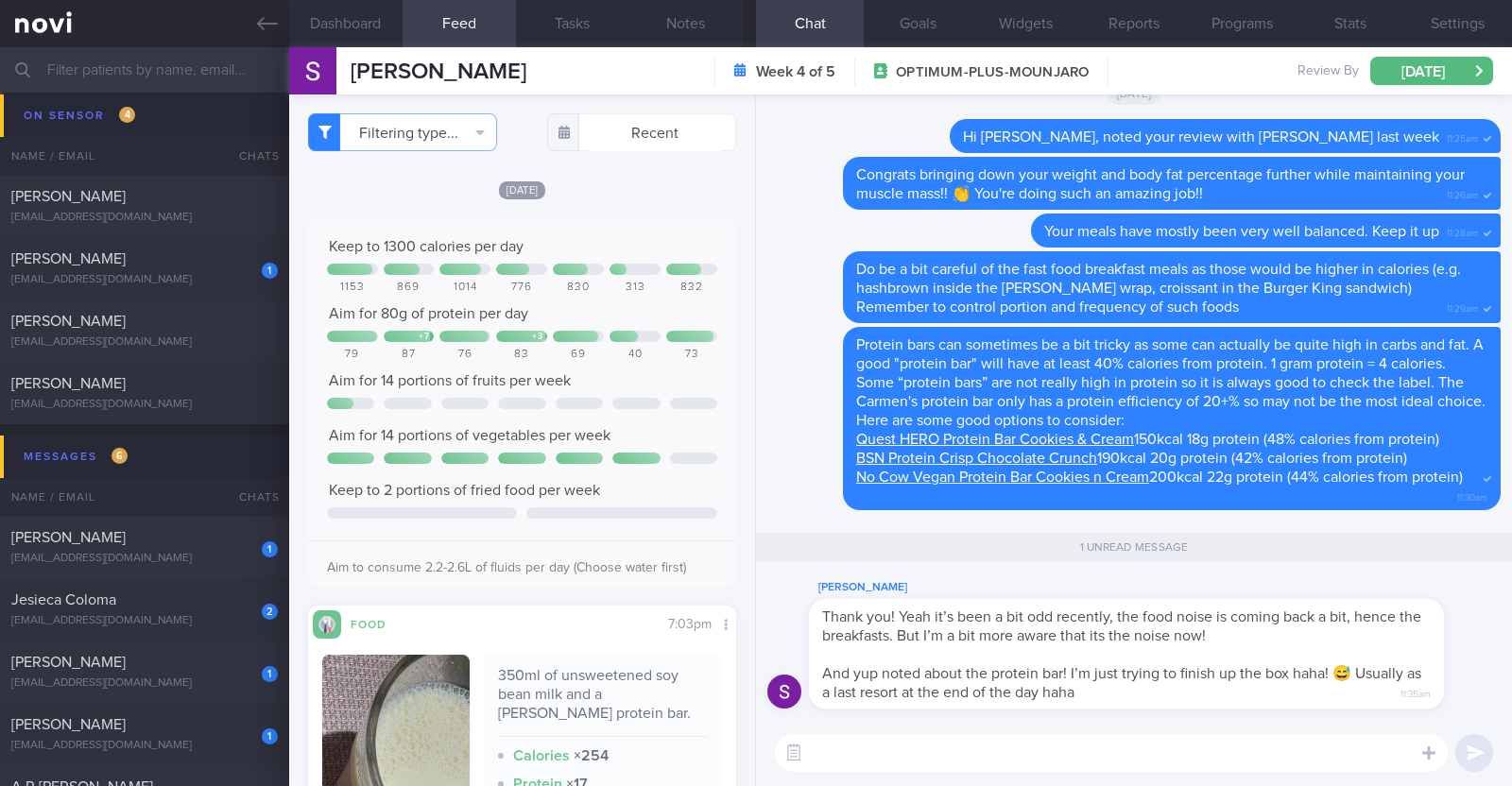
click at [1040, 758] on textarea at bounding box center [1111, 753] width 673 height 38
type textarea "Ah I see!"
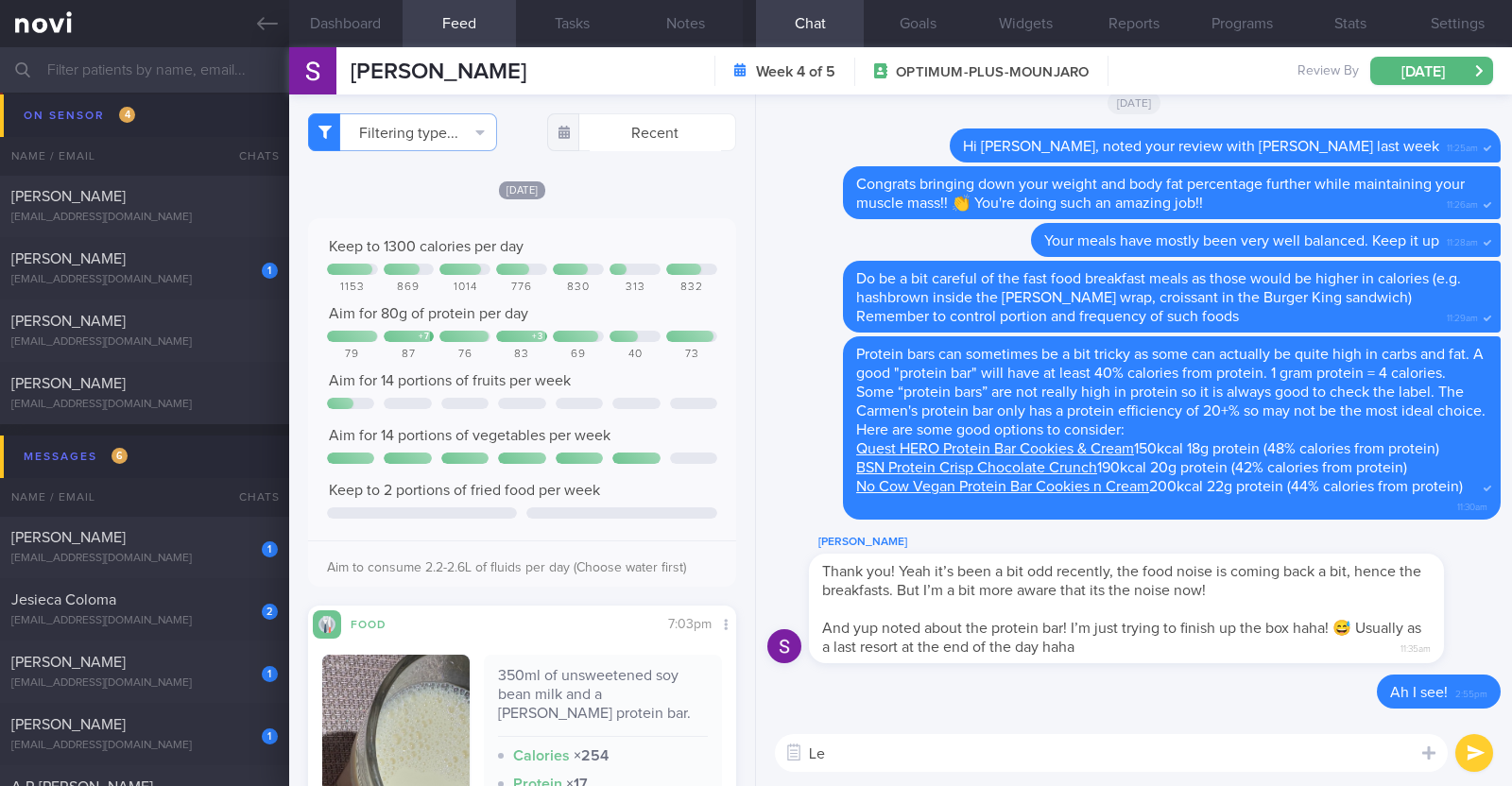
type textarea "L"
click at [172, 545] on div "[PERSON_NAME]" at bounding box center [142, 538] width 262 height 19
type textarea "25M Co-morbidities: PreDM [MEDICAL_DATA] [MEDICAL_DATA] Medication/Supplements:…"
checkbox input "true"
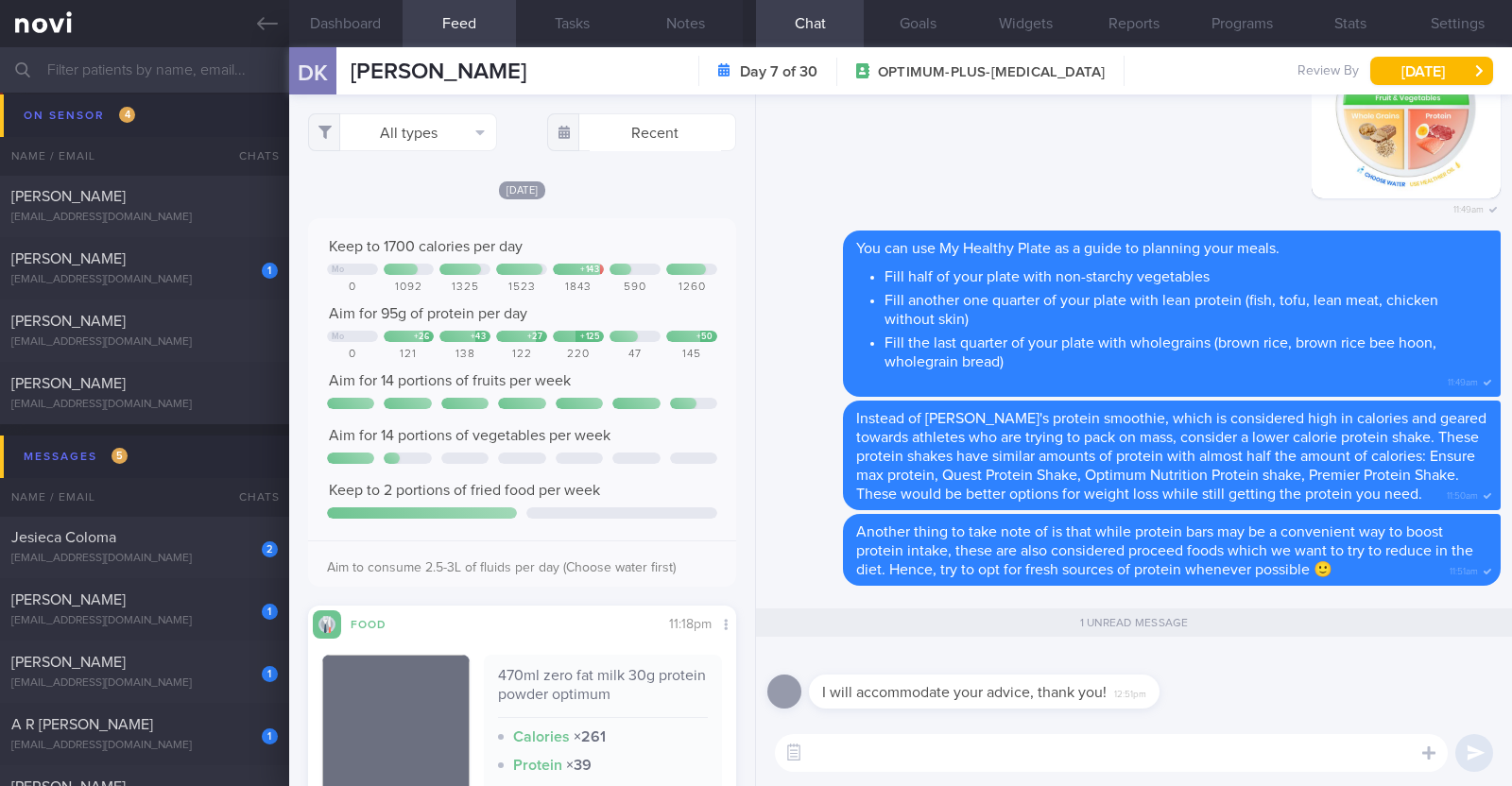
click at [897, 766] on textarea at bounding box center [1111, 753] width 673 height 38
type textarea "You're most welcome:)"
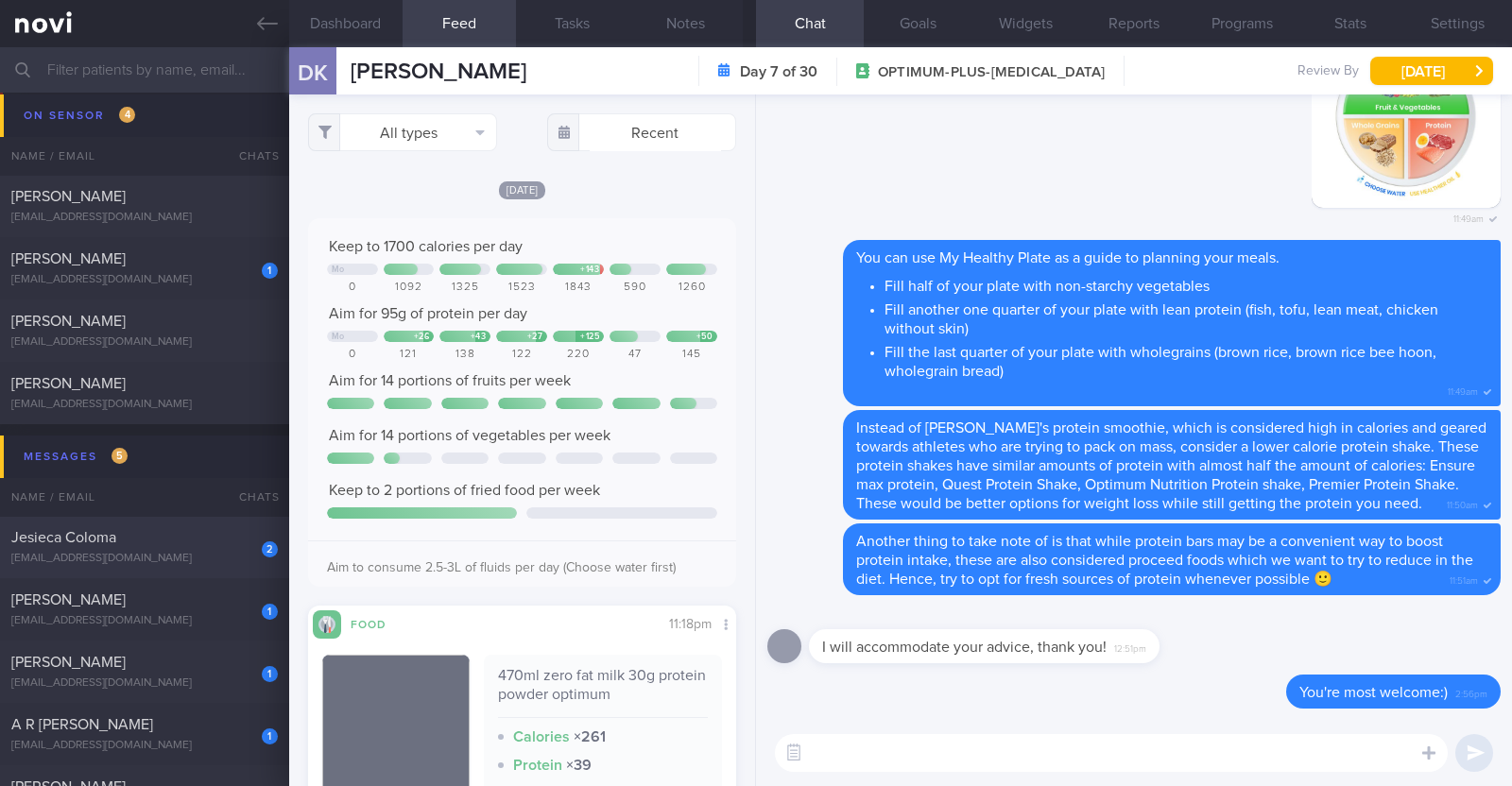
click at [165, 536] on div "Jesieca Coloma" at bounding box center [142, 538] width 262 height 19
type input "R/v with [PERSON_NAME] 6/10"
type textarea "43F Comorbidities: Pre-DM (dx 2023), hx of GDM, frequent UTI and [MEDICAL_DATA]…"
checkbox input "false"
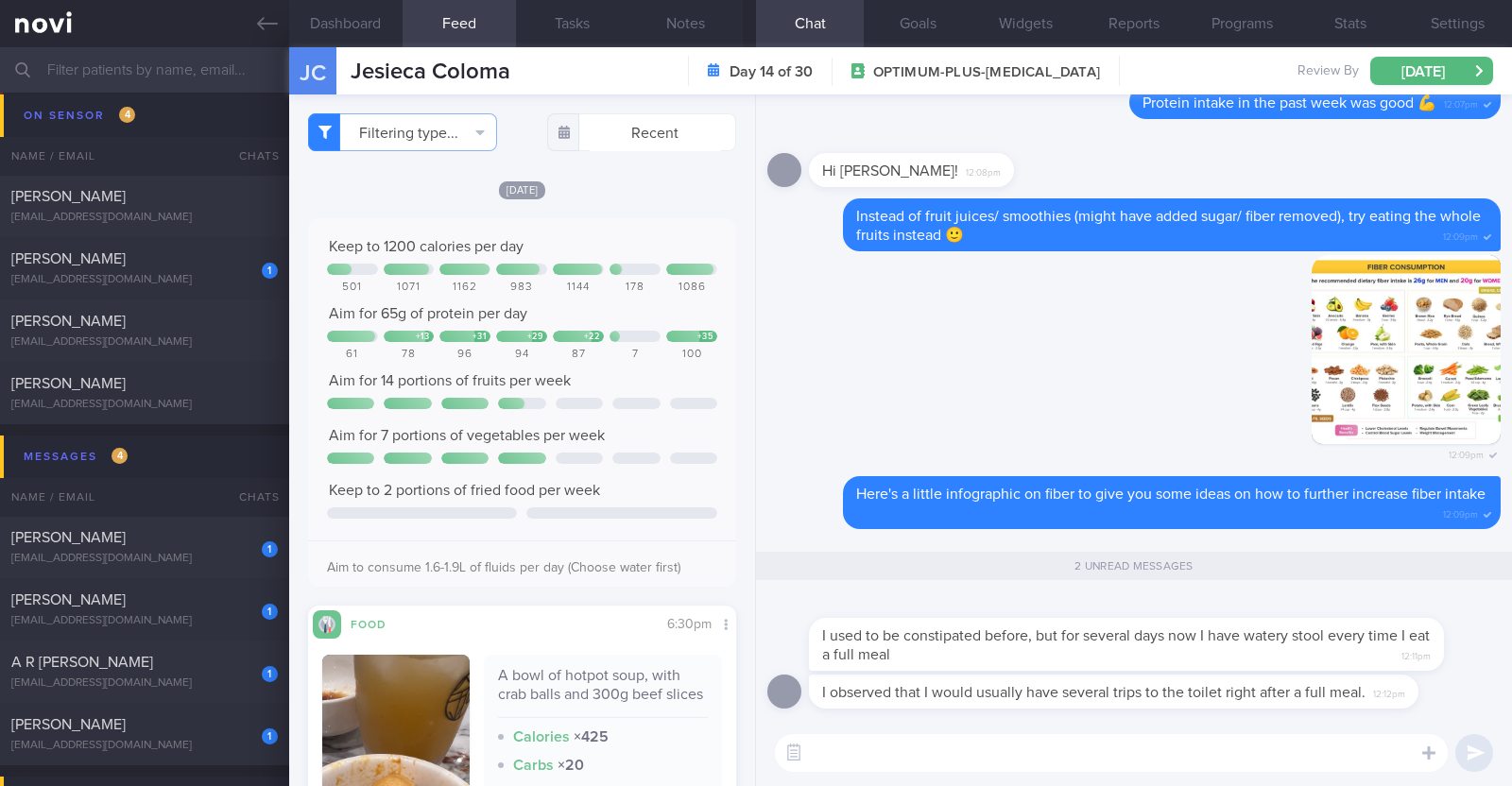
click at [854, 757] on textarea at bounding box center [1111, 753] width 673 height 38
type textarea "Thank you for sharing this"
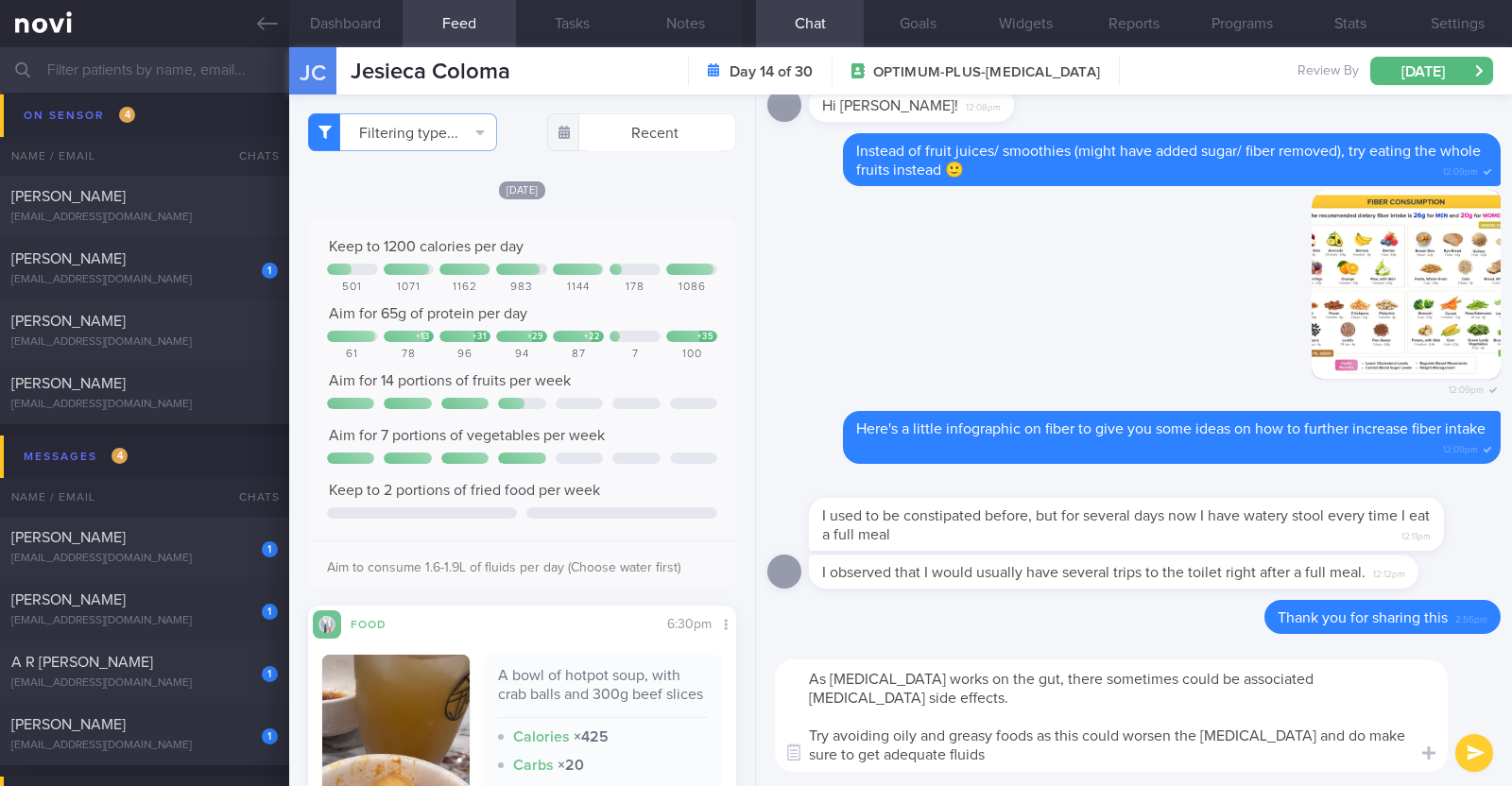
type textarea "As [MEDICAL_DATA] works on the gut, there sometimes could be associated [MEDICA…"
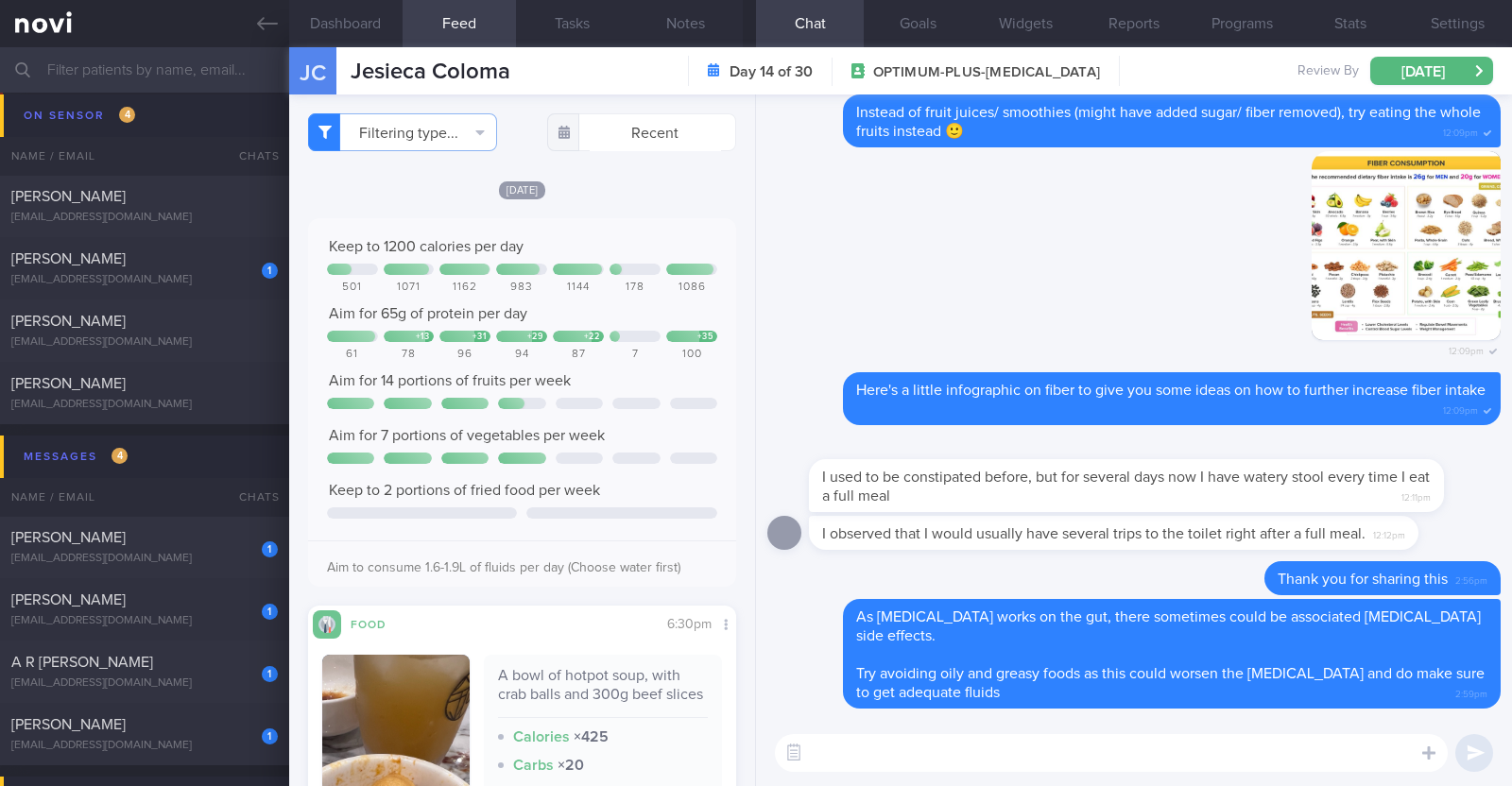
click at [1275, 753] on textarea at bounding box center [1111, 753] width 673 height 38
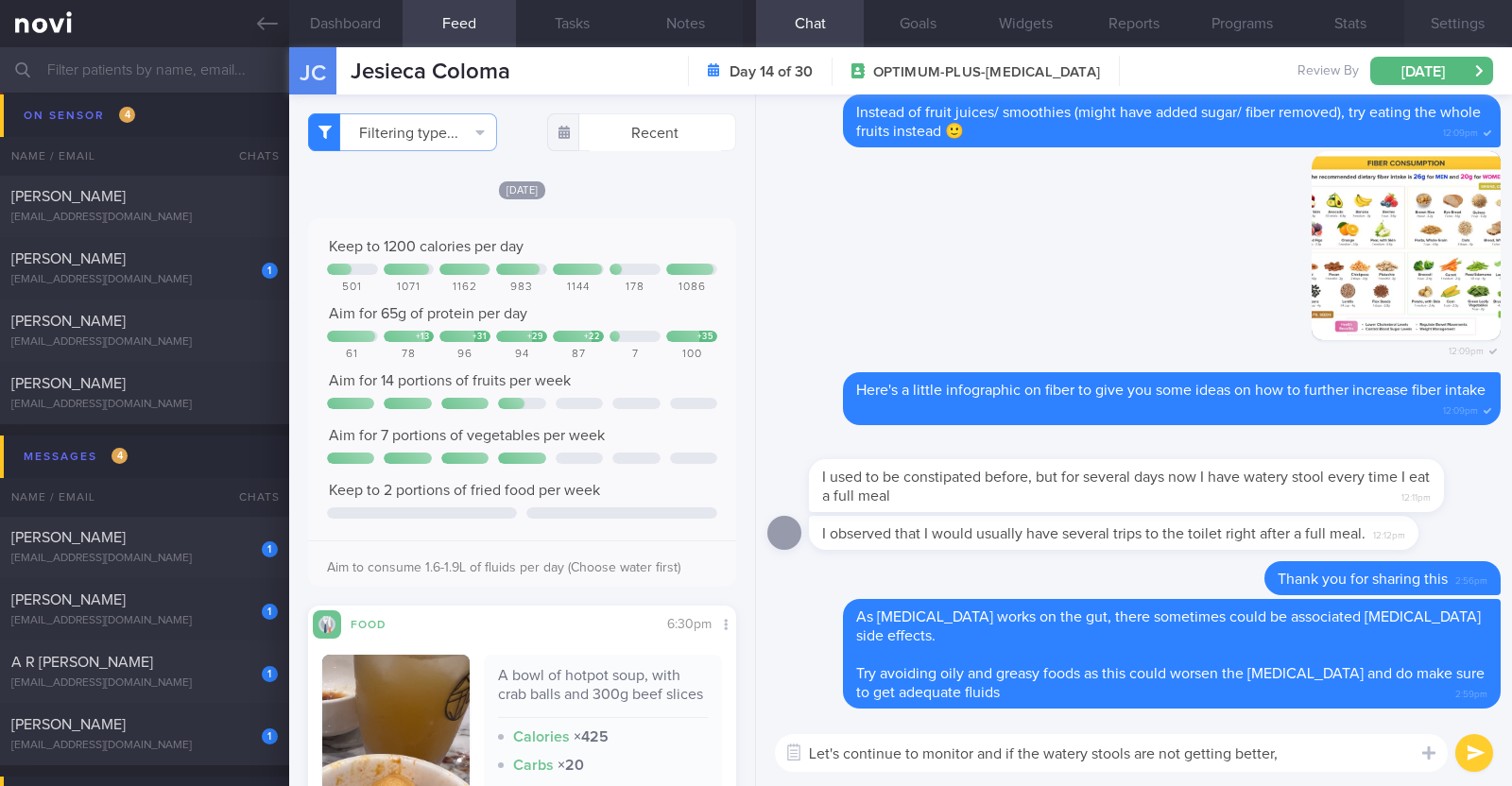
click at [1467, 25] on button "Settings" at bounding box center [1458, 24] width 108 height 47
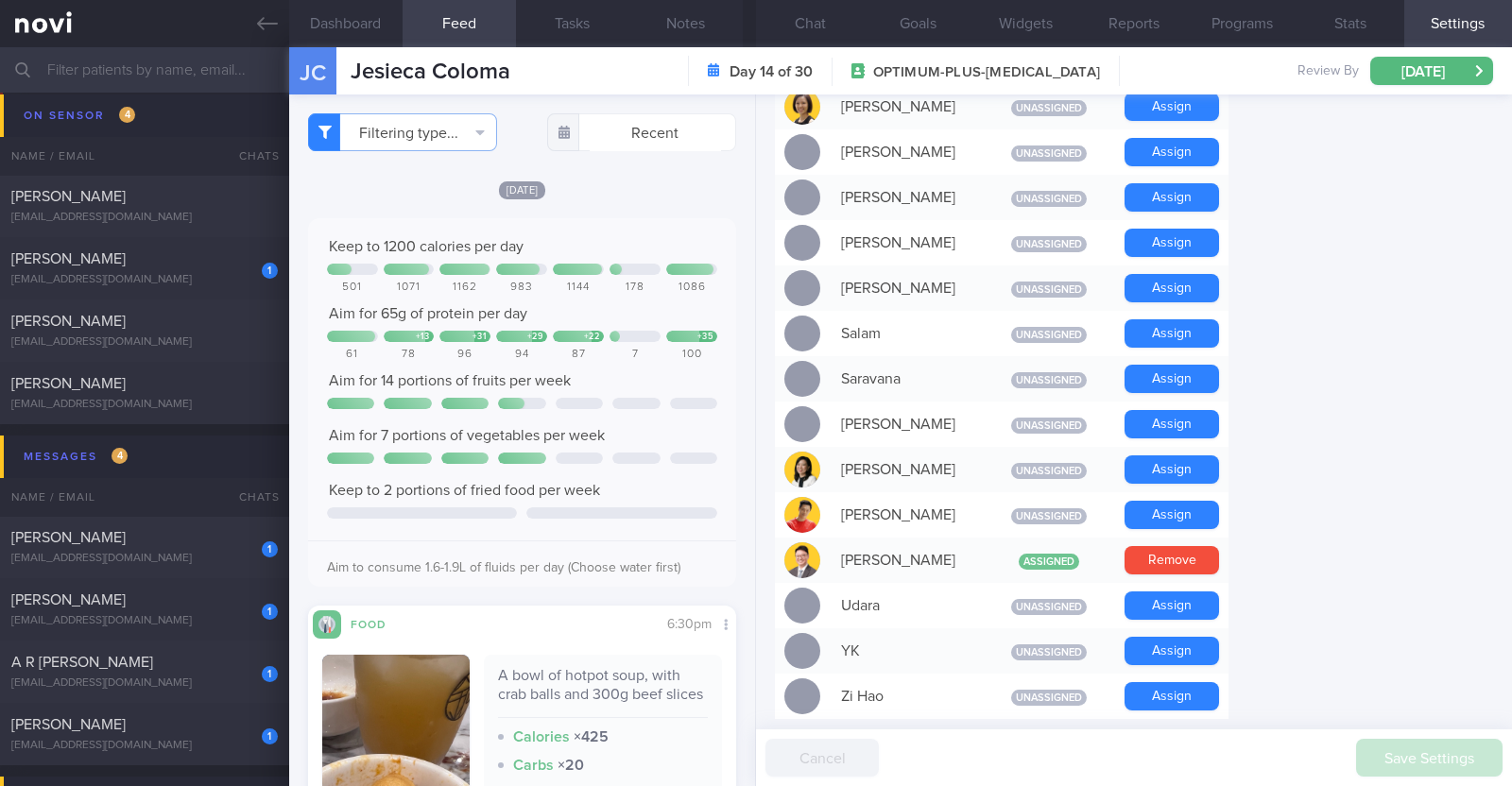
scroll to position [1417, 0]
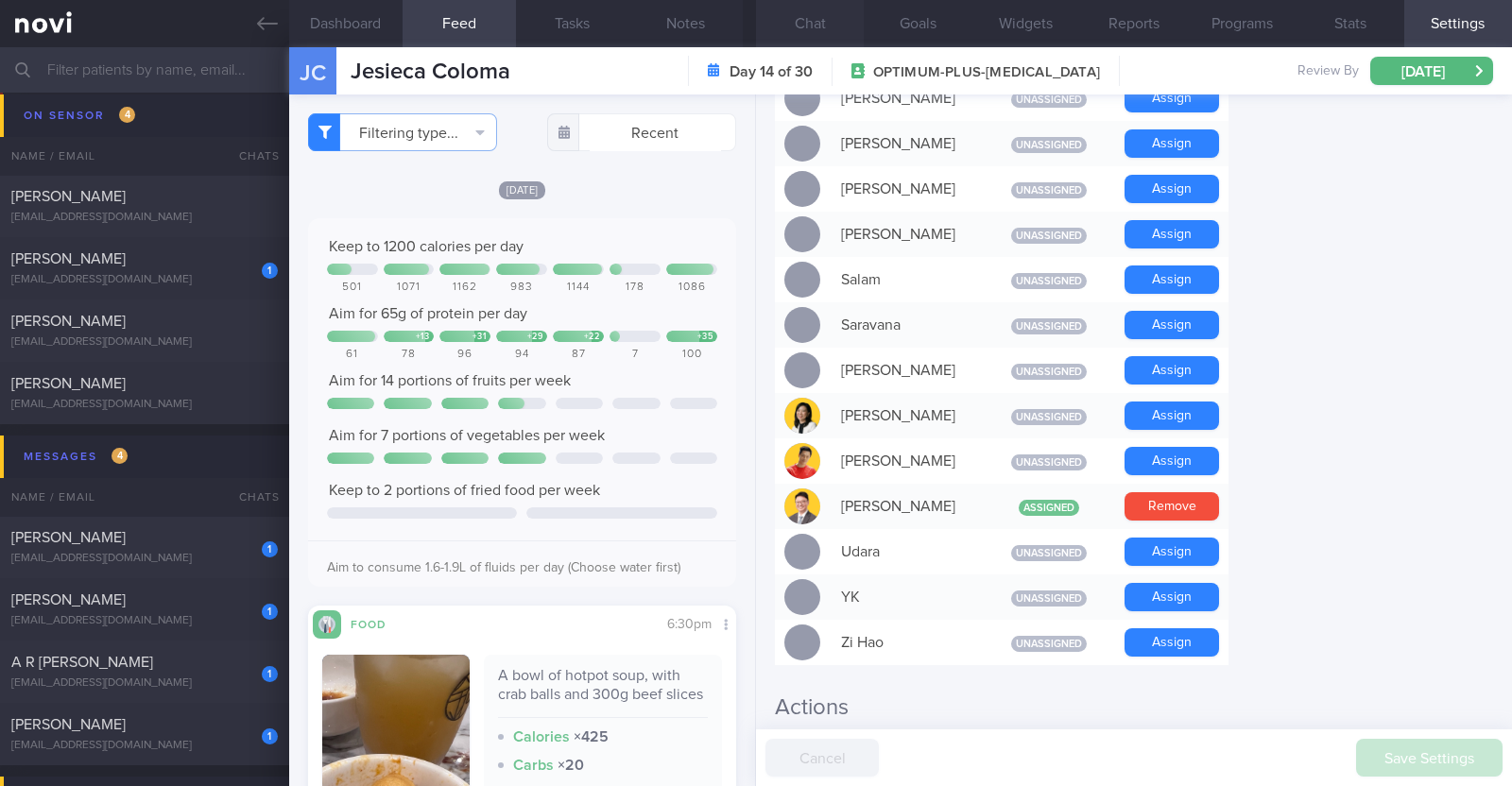
click at [811, 30] on button "Chat" at bounding box center [810, 24] width 108 height 47
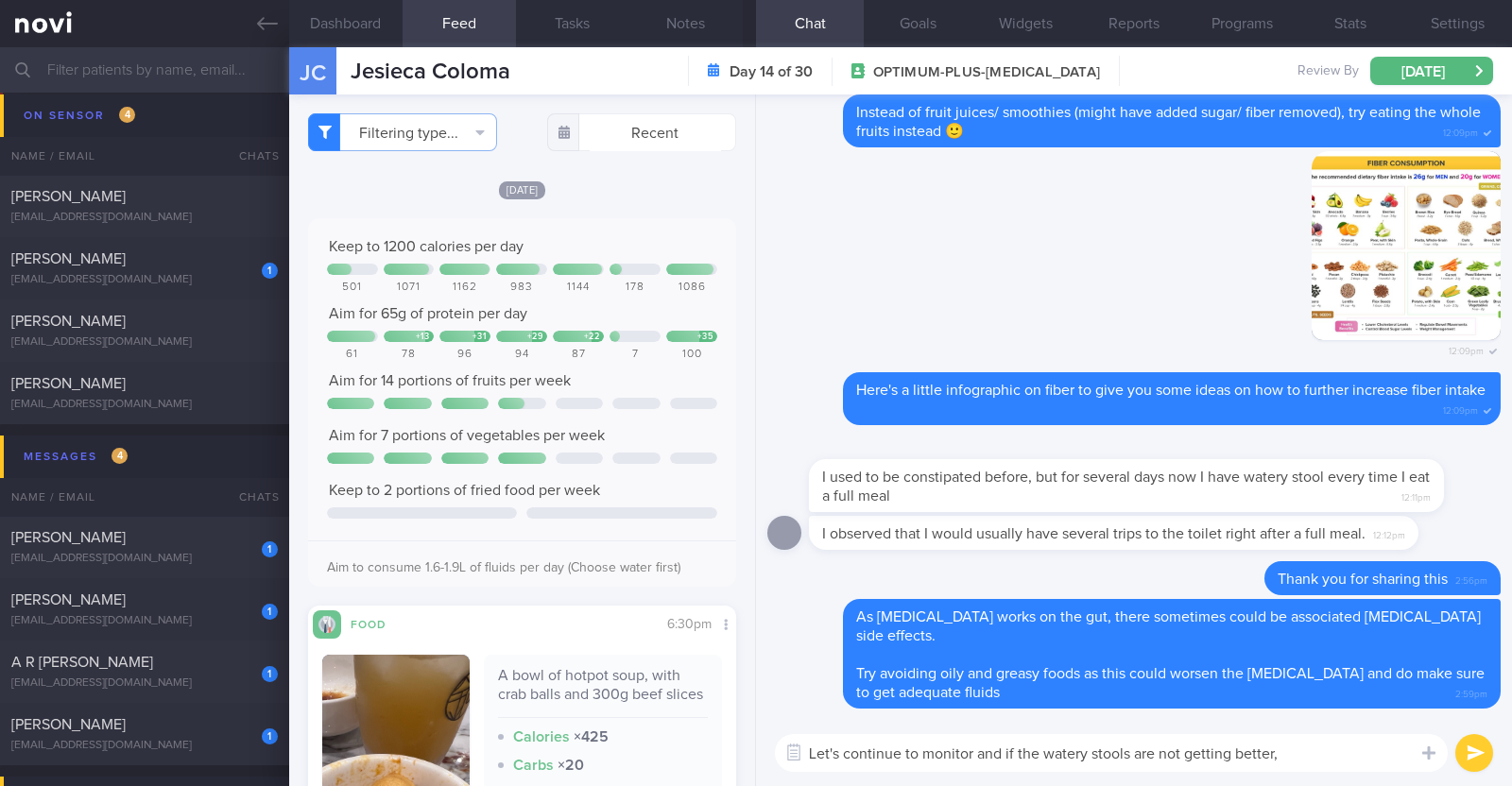
click at [1319, 748] on textarea "Let's continue to monitor and if the watery stools are not getting better," at bounding box center [1111, 753] width 673 height 38
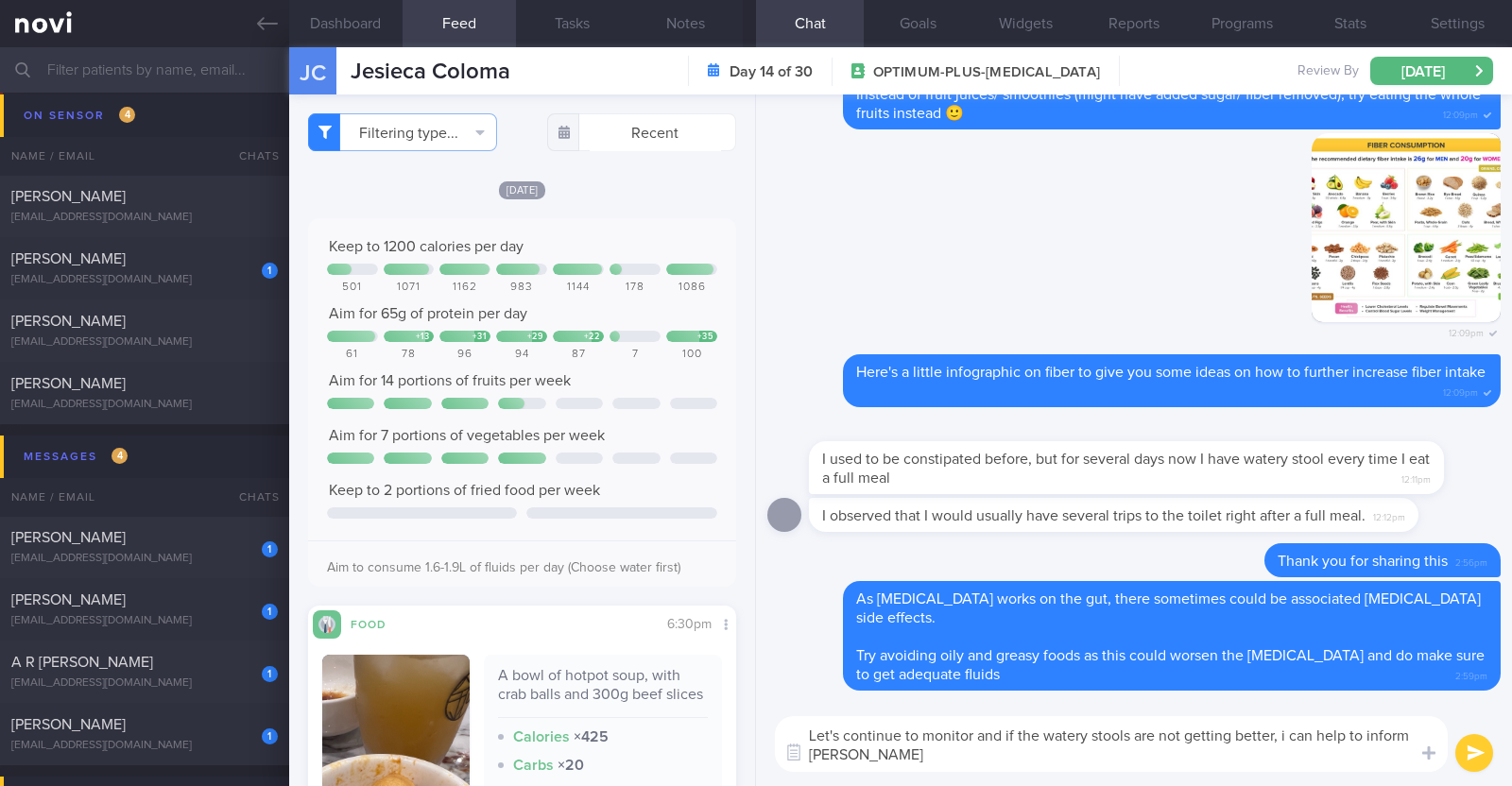
click at [1284, 732] on textarea "Let's continue to monitor and if the watery stools are not getting better, i ca…" at bounding box center [1111, 743] width 673 height 56
type textarea "Let's continue to monitor and if the watery stools are not getting better, I ca…"
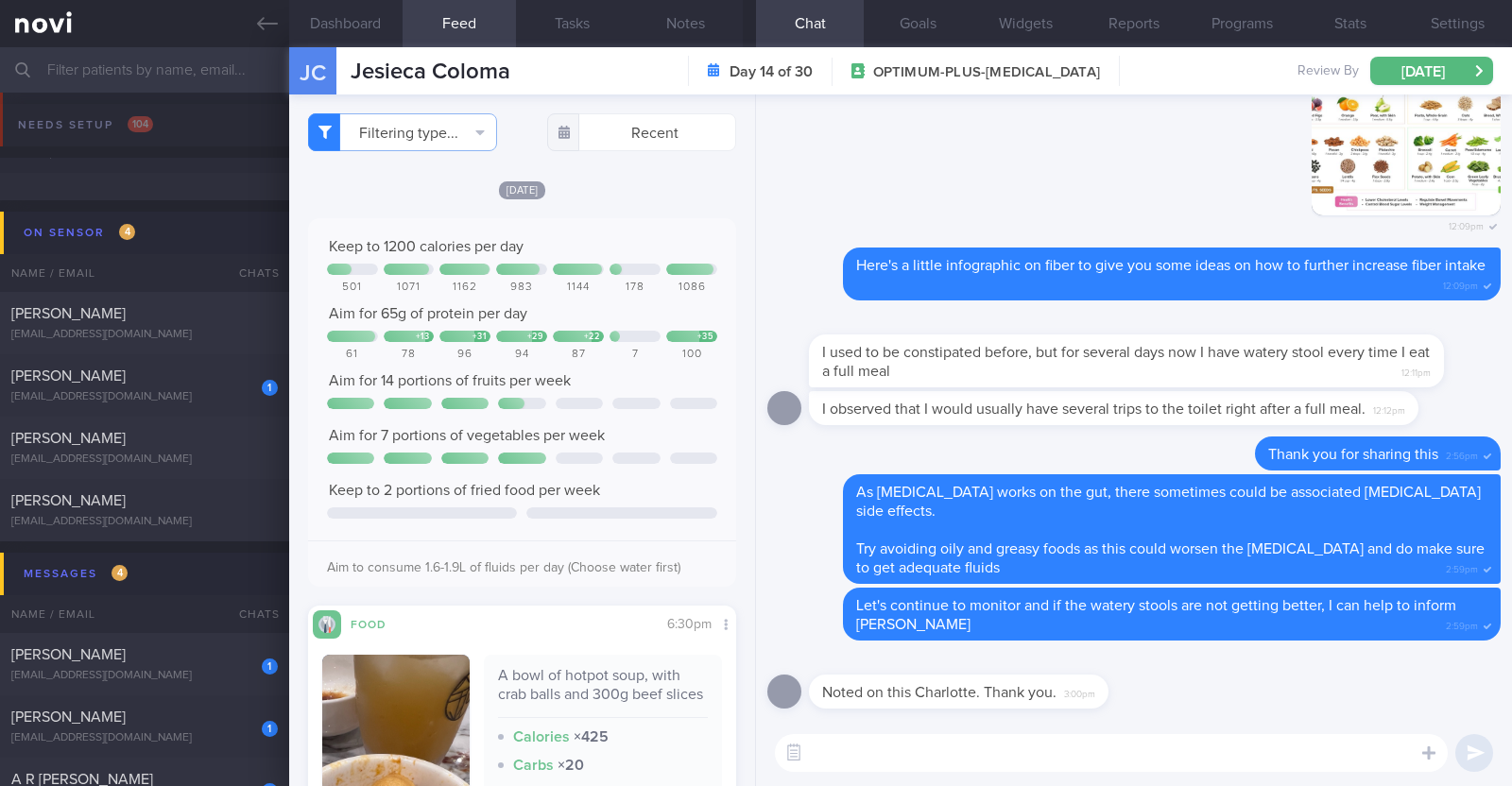
select select "9"
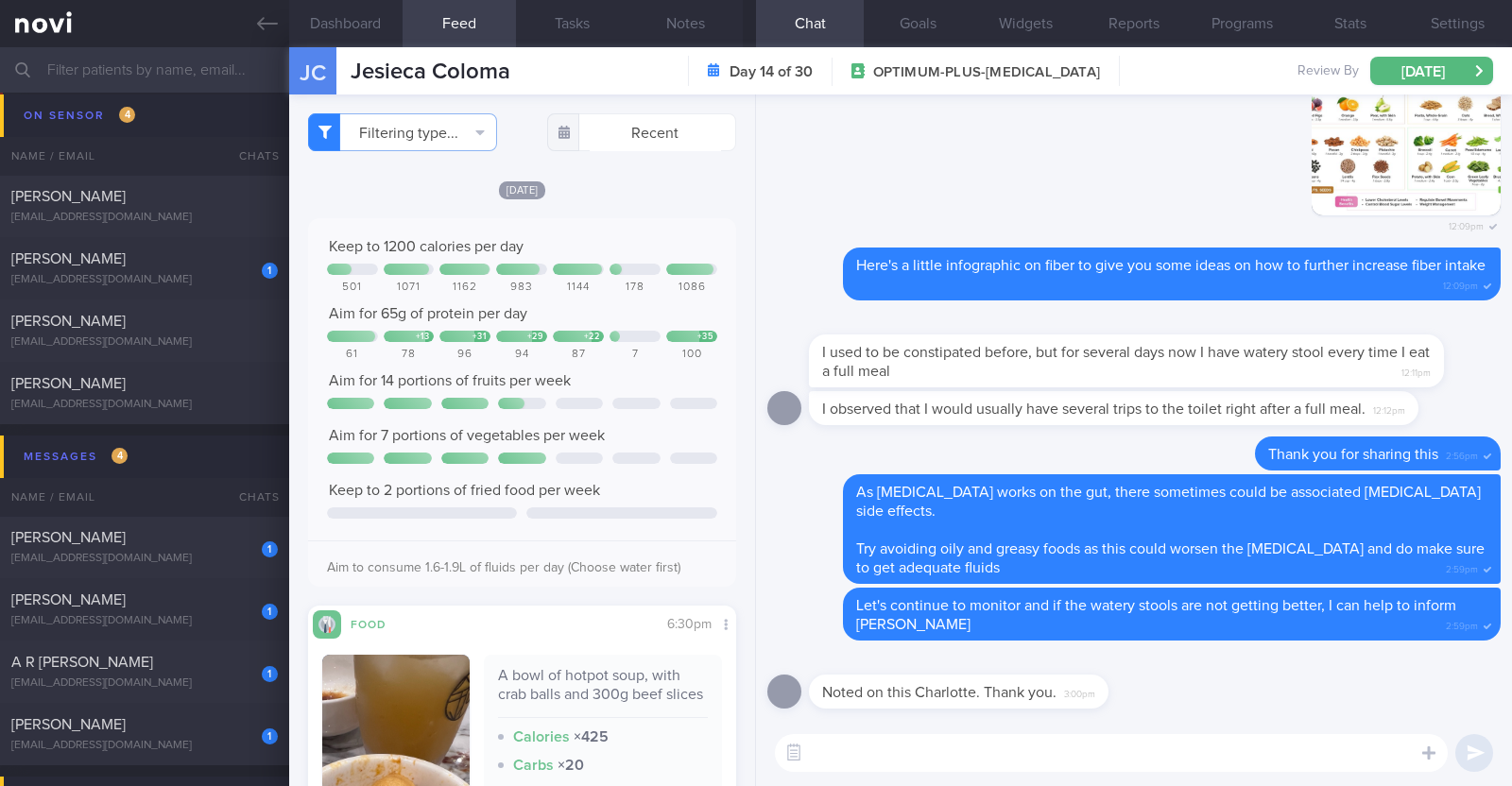
click at [951, 758] on textarea at bounding box center [1111, 753] width 673 height 38
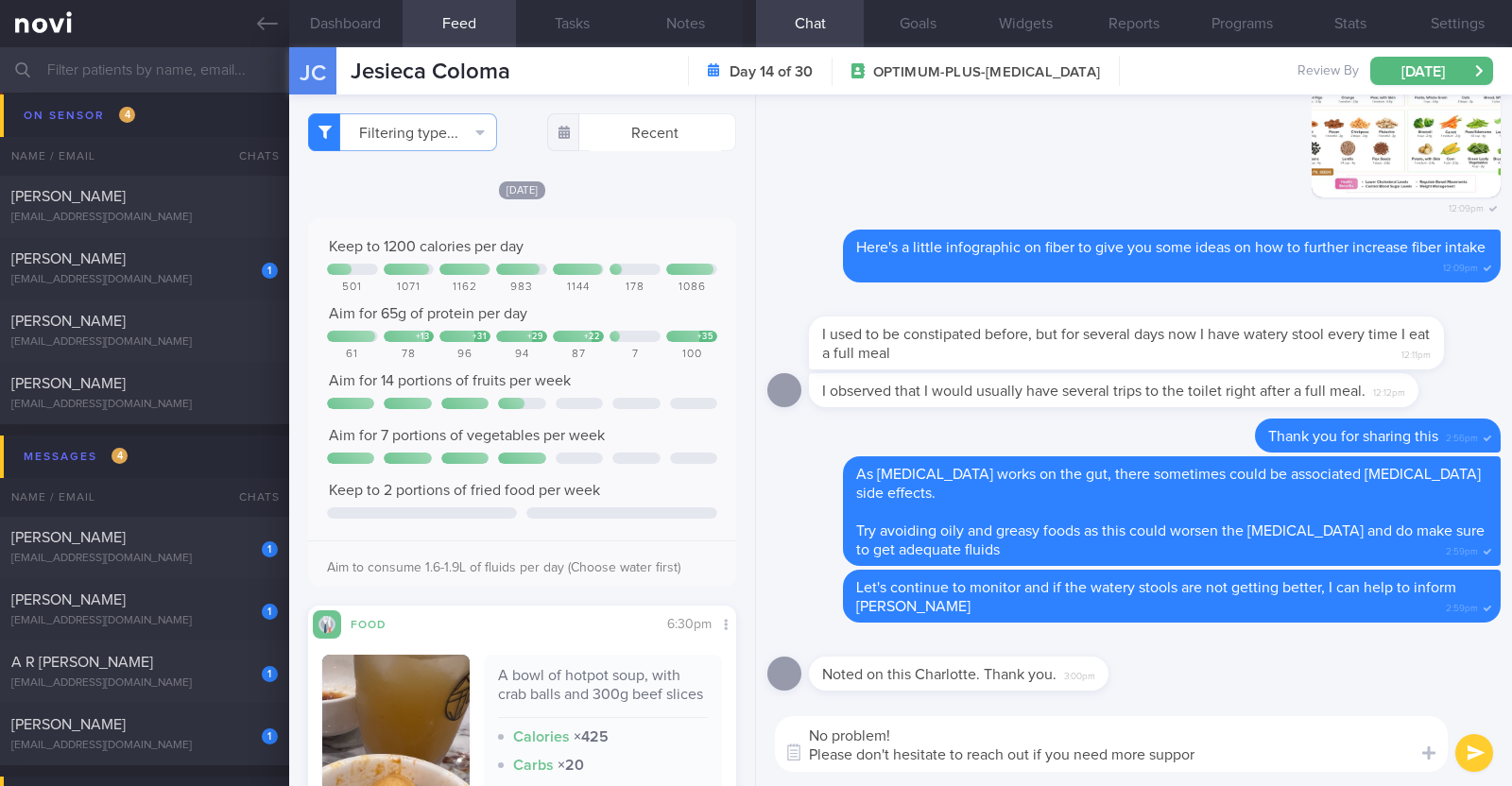
type textarea "No problem! Please don't hesitate to reach out if you need more support"
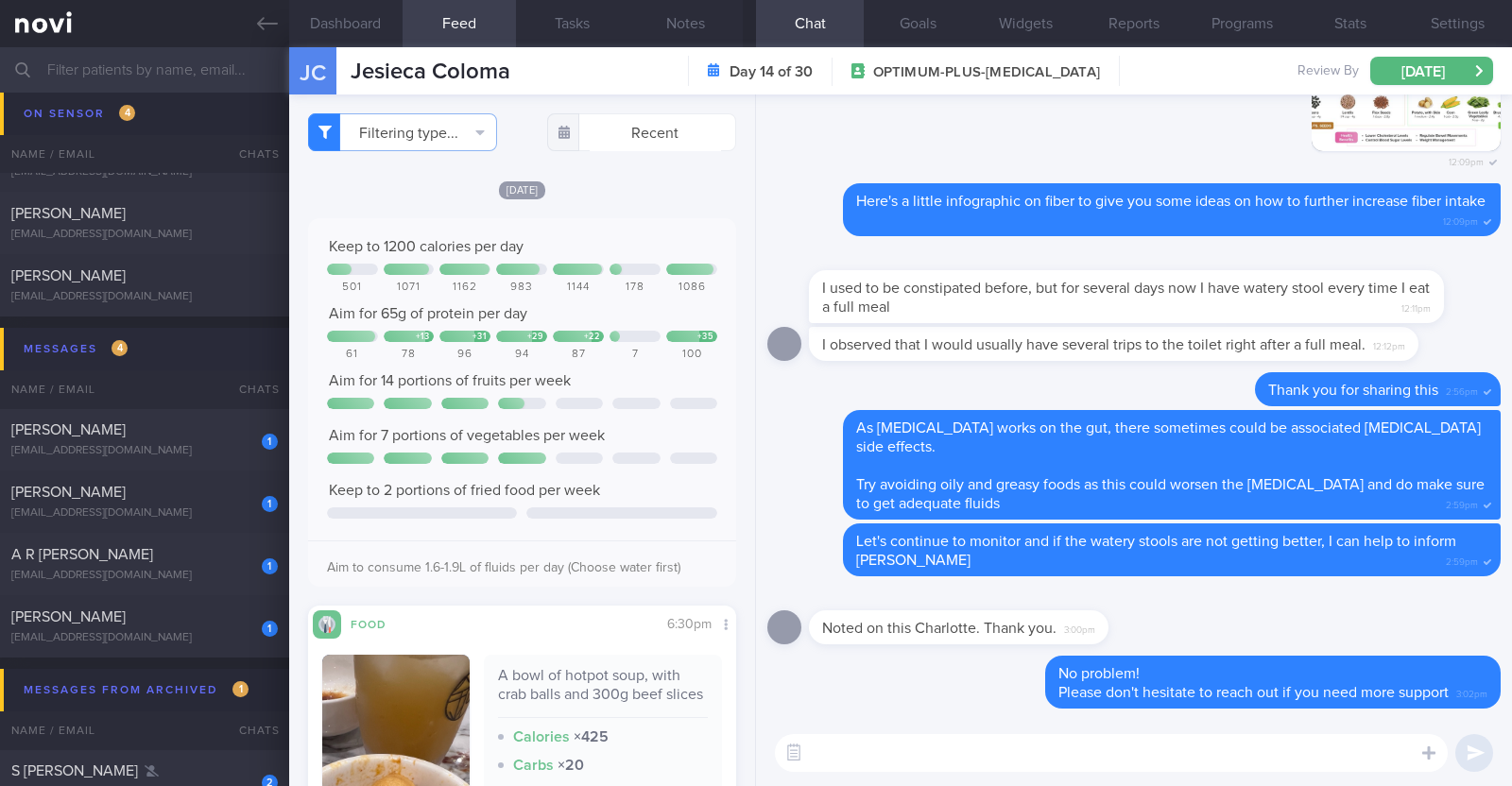
scroll to position [235, 0]
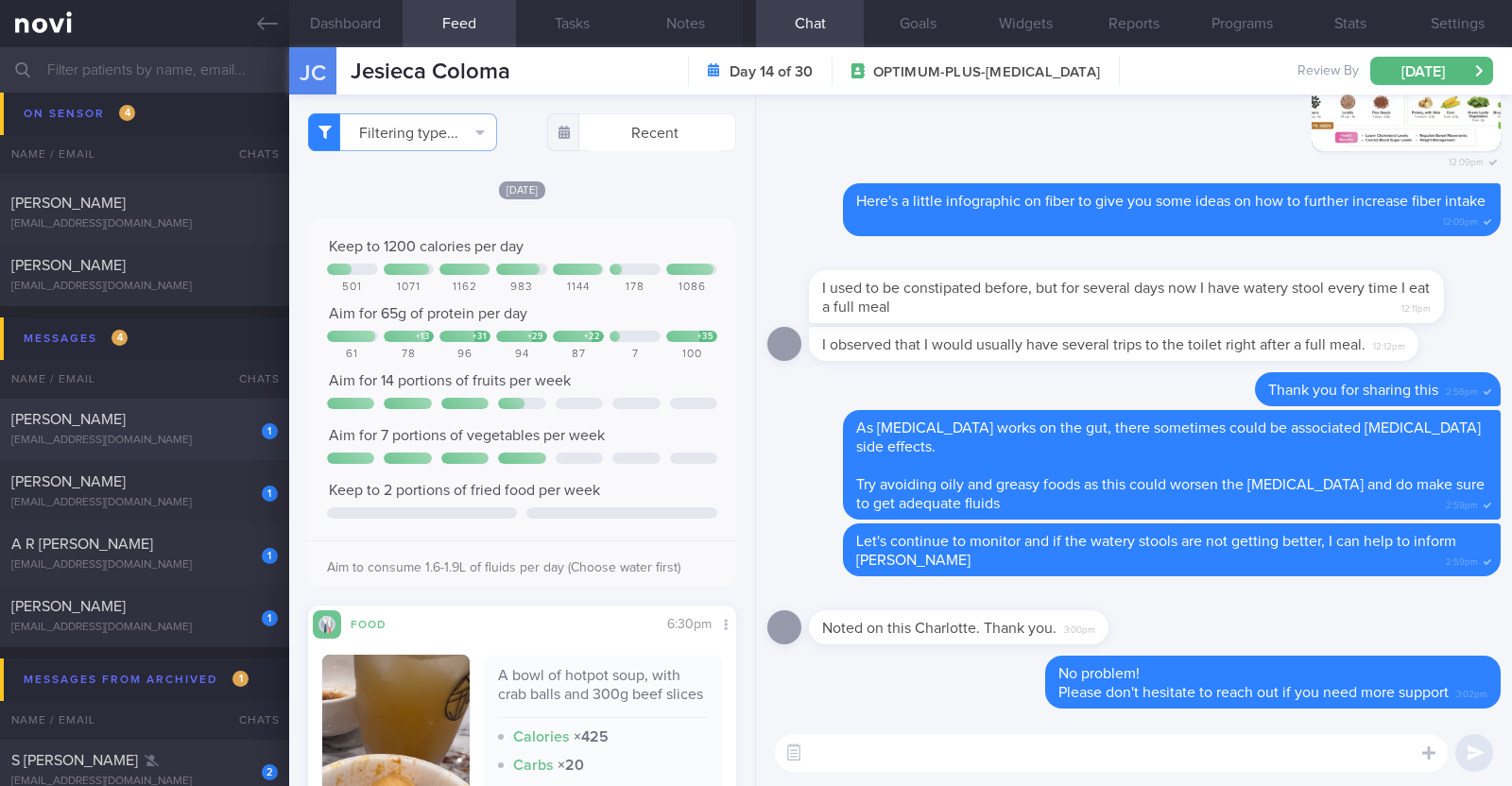
click at [170, 423] on div "[PERSON_NAME]" at bounding box center [142, 419] width 262 height 19
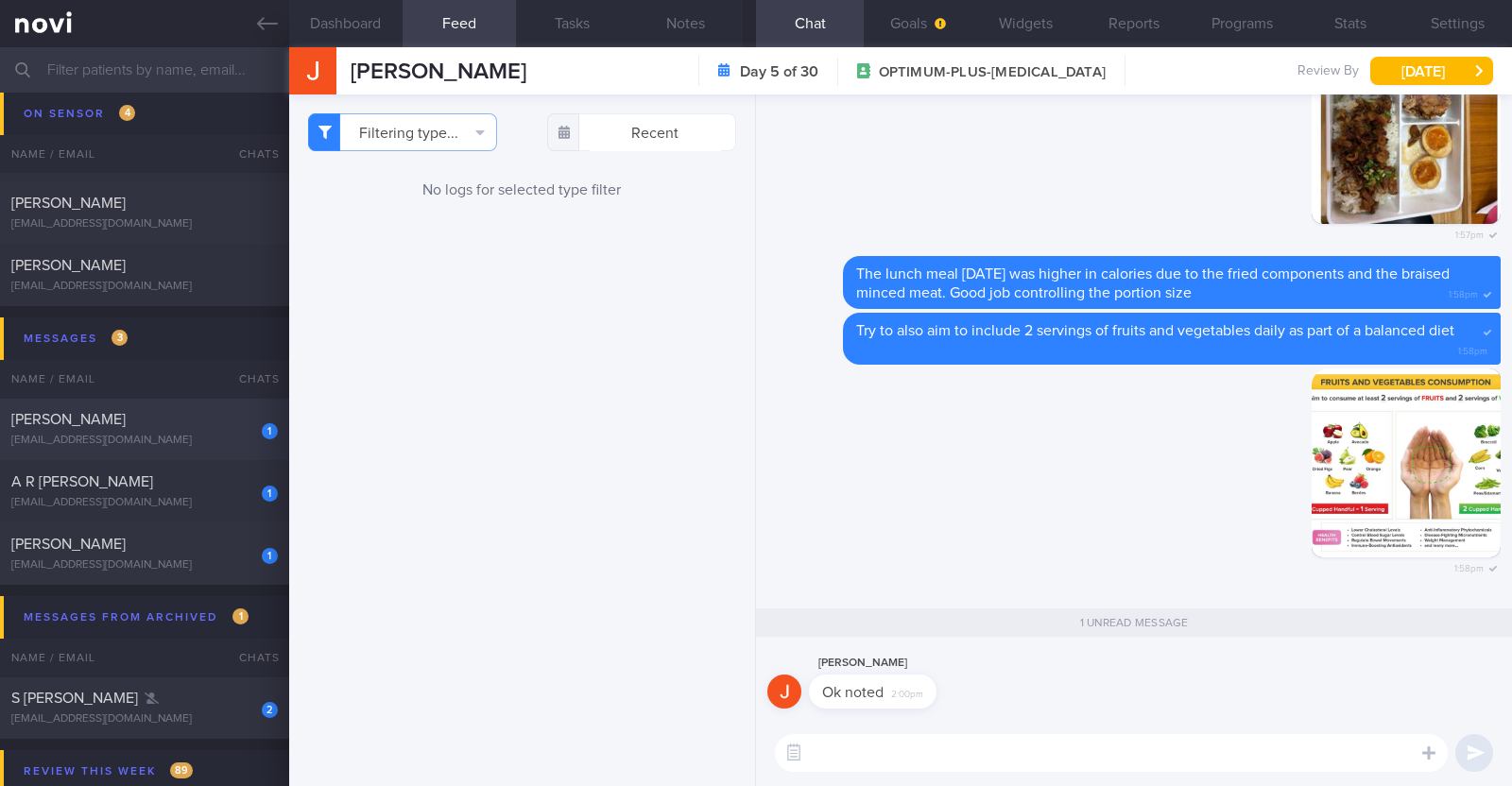
click at [172, 423] on div "[PERSON_NAME]" at bounding box center [142, 419] width 262 height 19
type textarea "32M Nil PMHx/ Meds Running x 4-5/week (30-90min)"
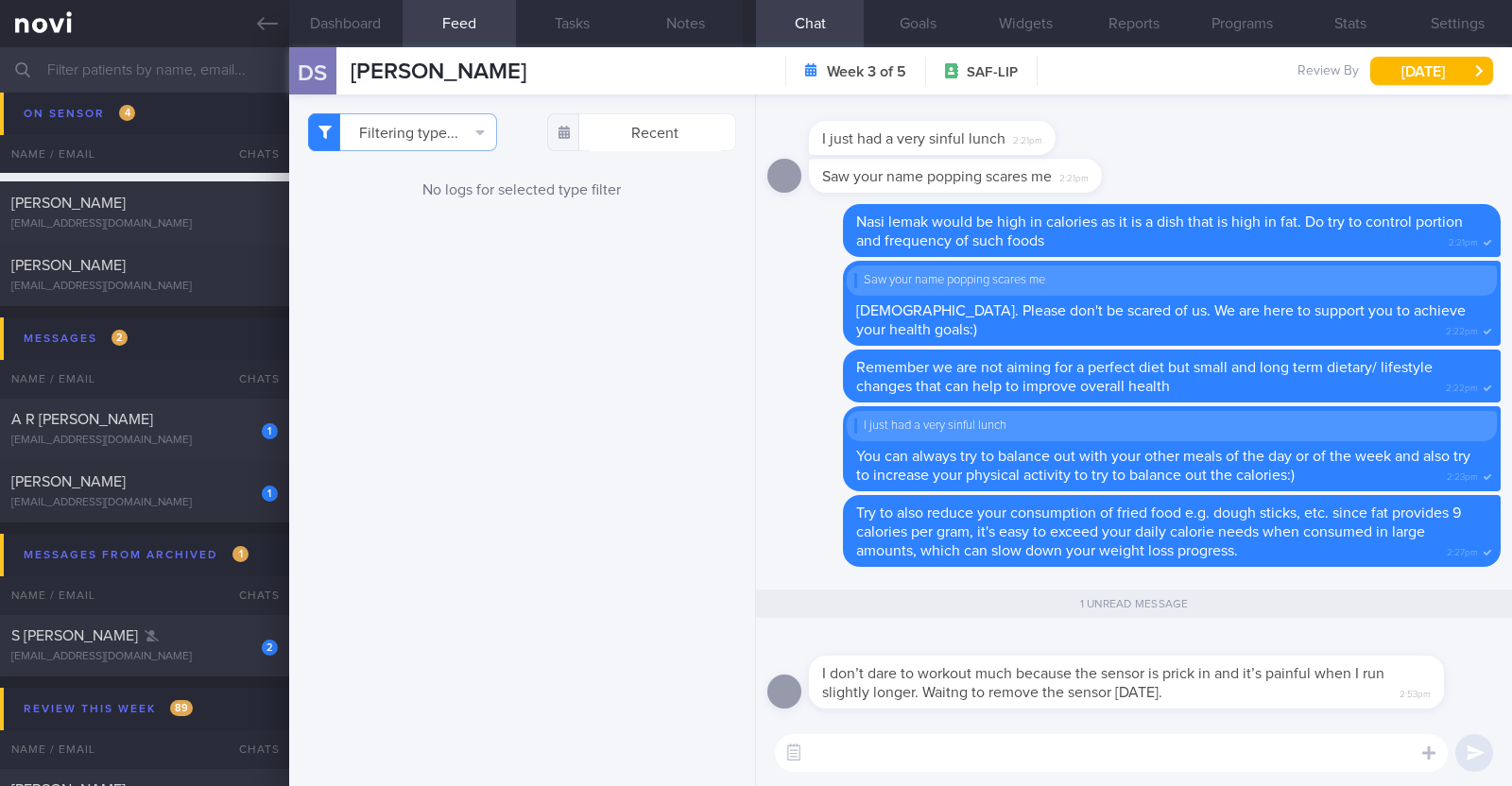
click at [913, 745] on textarea at bounding box center [1111, 753] width 673 height 38
type textarea "A"
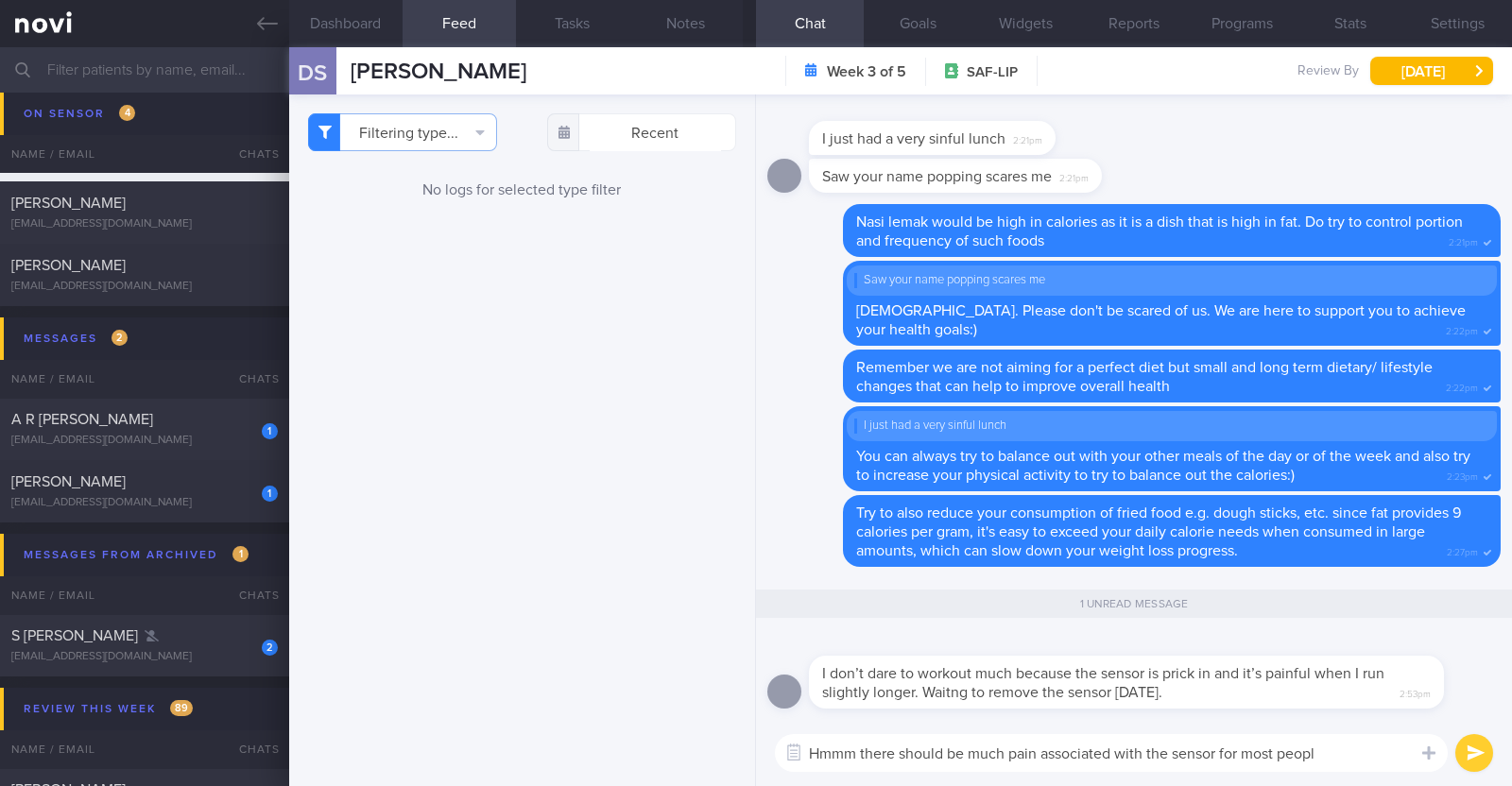
type textarea "Hmmm there should be much pain associated with the sensor for most people"
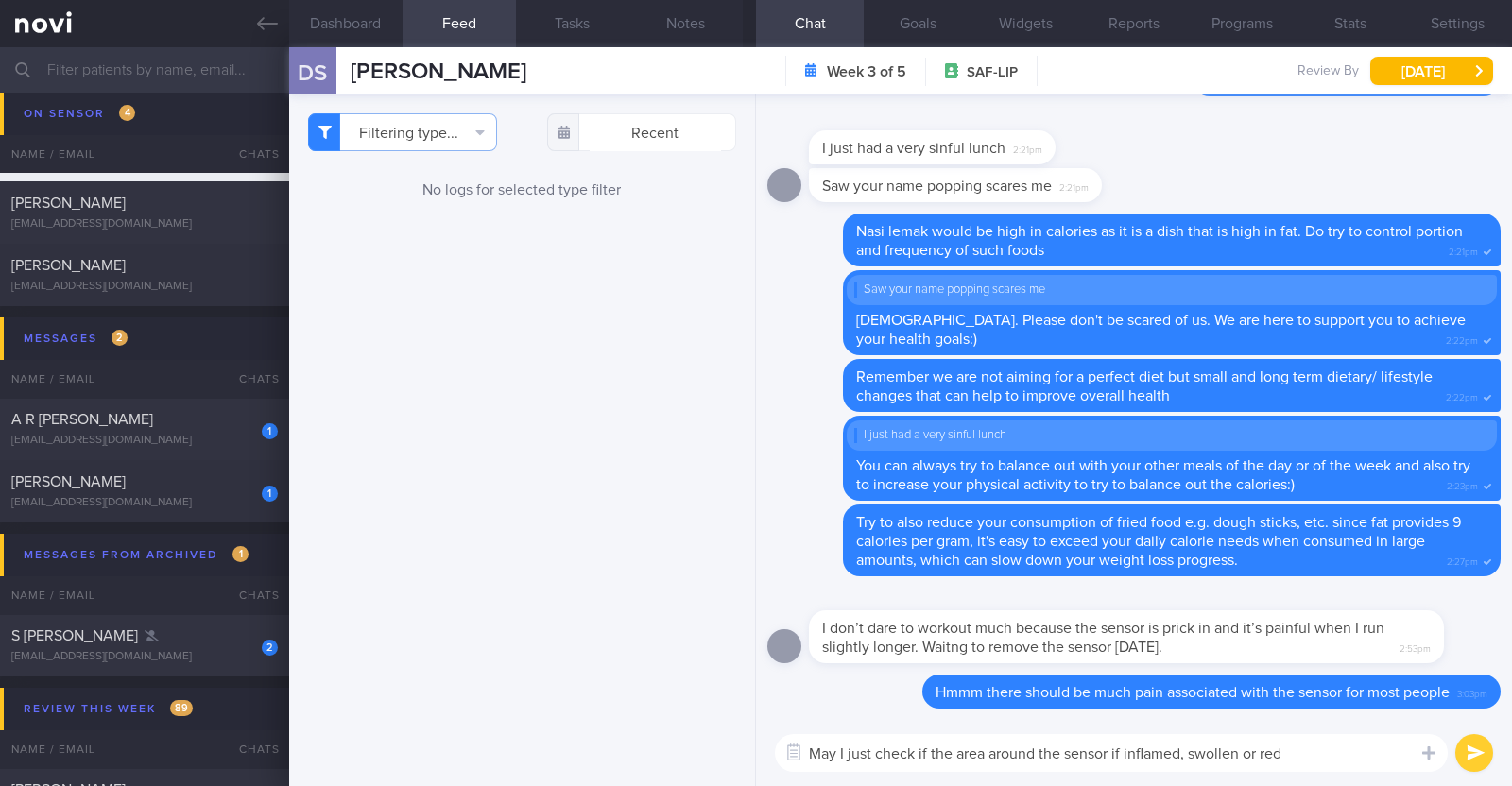
type textarea "May I just check if the area around the sensor if inflamed, swollen or red?"
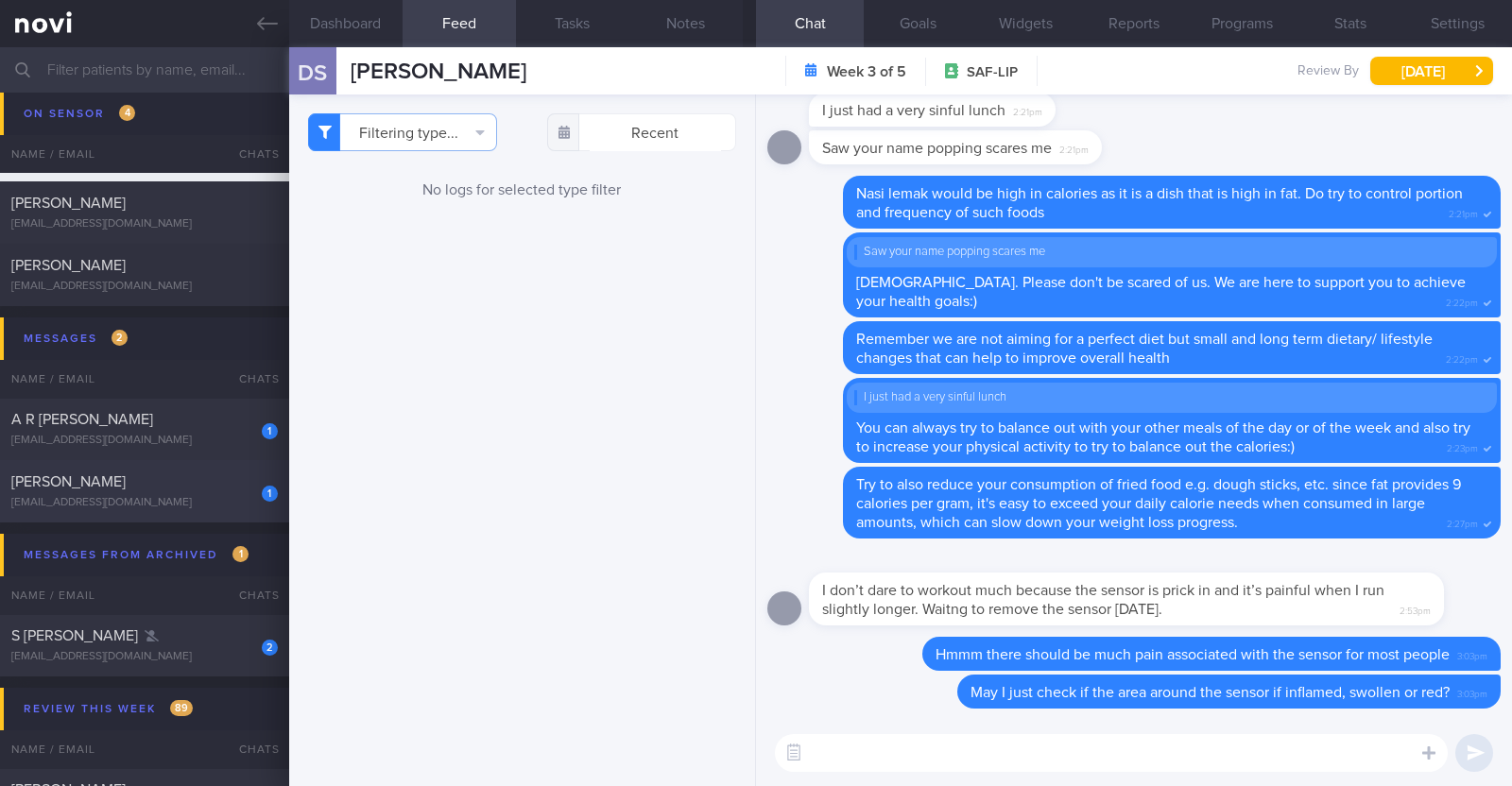
click at [126, 482] on span "[PERSON_NAME]" at bounding box center [68, 482] width 115 height 15
type input "R/v with Dr [PERSON_NAME] on 2/10. r/v 6/10"
type textarea "37M Co-morbidities OSA - CPAP Dyslipidemia Hepatic steatosis Cluster headache H…"
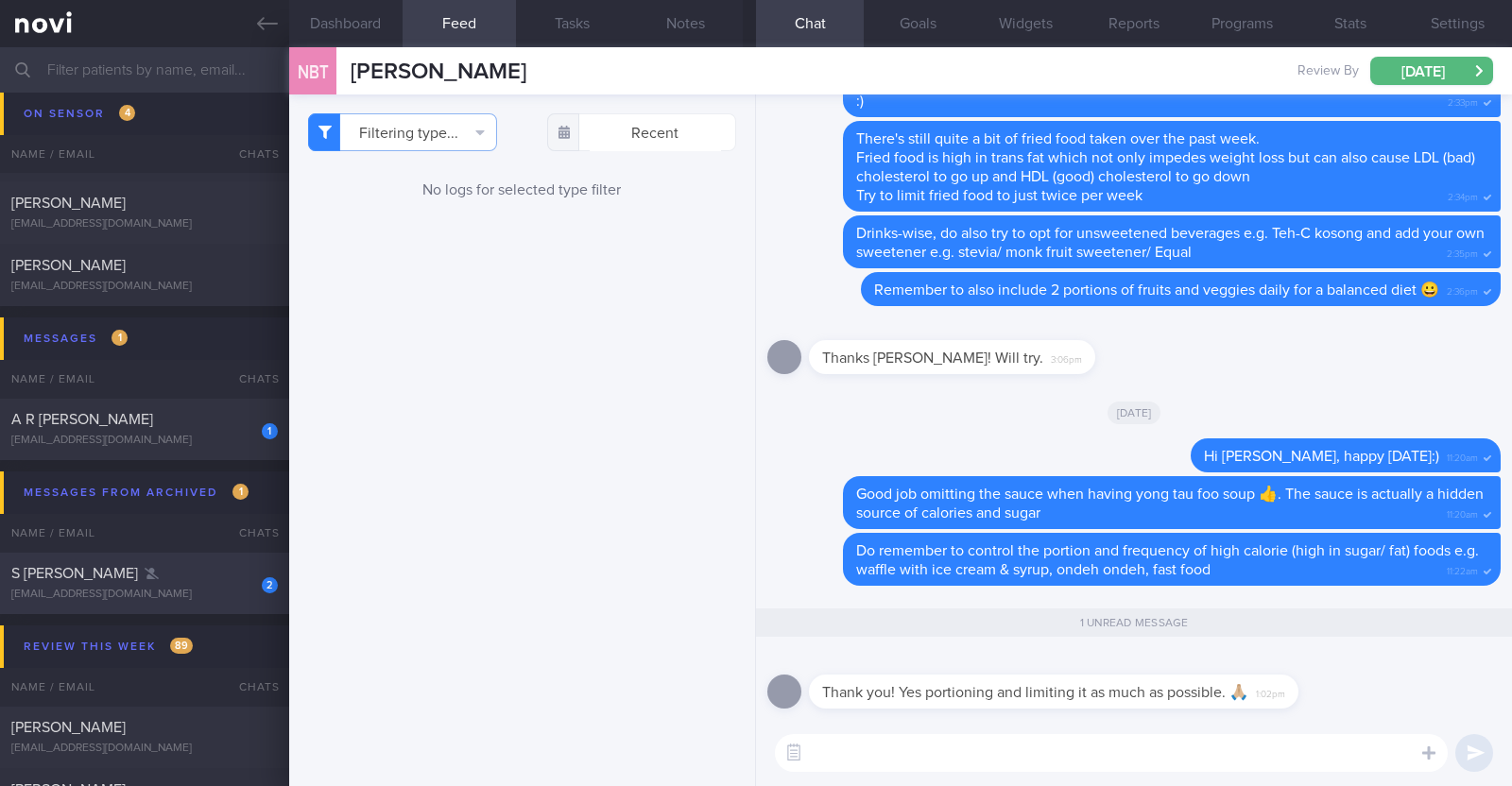
click at [189, 567] on div "S navveen Prakkash" at bounding box center [142, 574] width 262 height 19
type input "Not continuing with program after it ends"
type textarea "29M Comorbidities Obesity Elevated BP Likely insulin resistance Dyslipidemia Vi…"
select select "8"
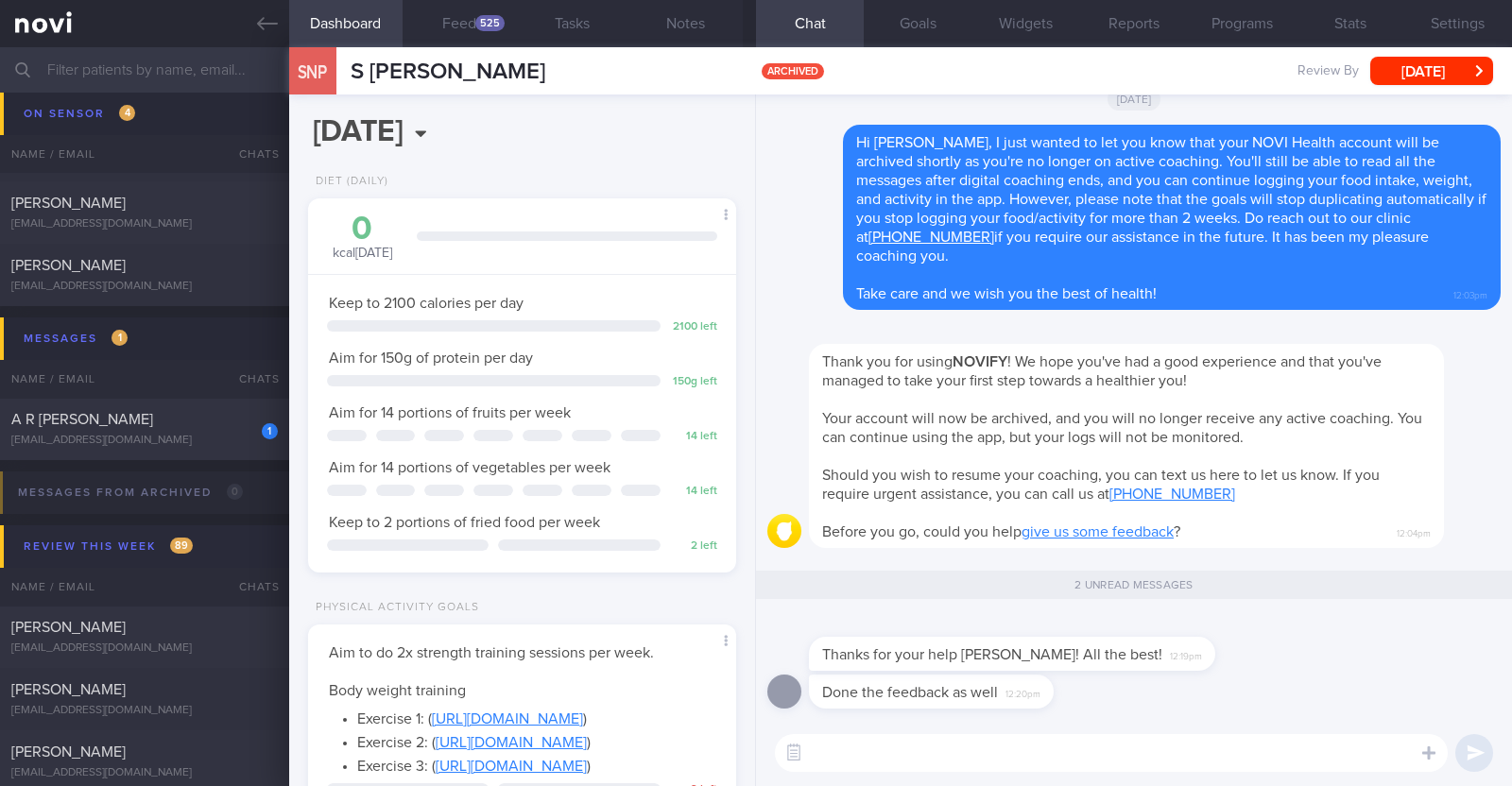
scroll to position [214, 377]
click at [1089, 743] on textarea at bounding box center [1111, 753] width 673 height 38
click at [1005, 745] on textarea "Thank you Navveen!" at bounding box center [1111, 753] width 673 height 38
paste textarea "🤗"
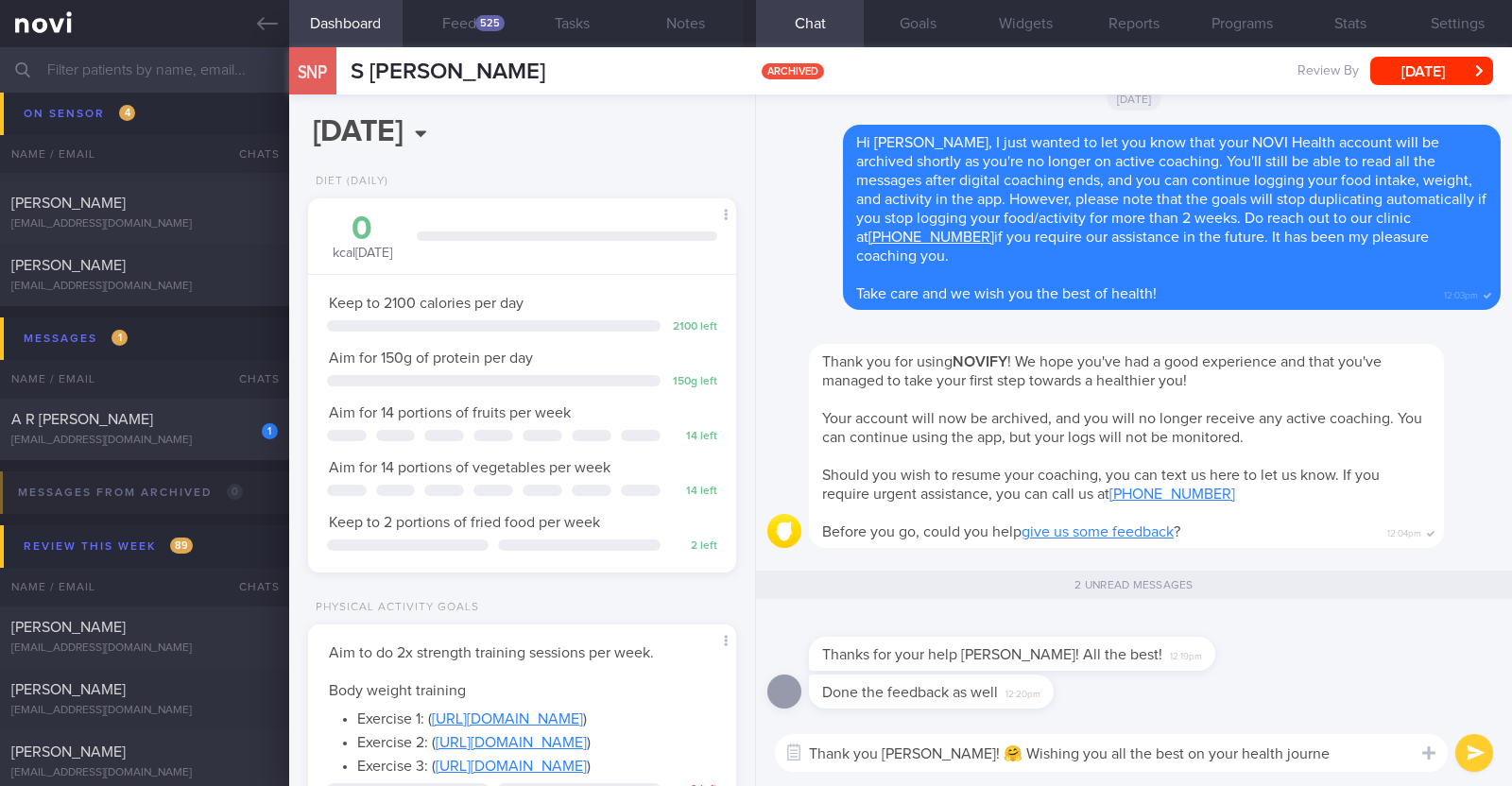
type textarea "Thank you Navveen! 🤗 Wishing you all the best on your health journey"
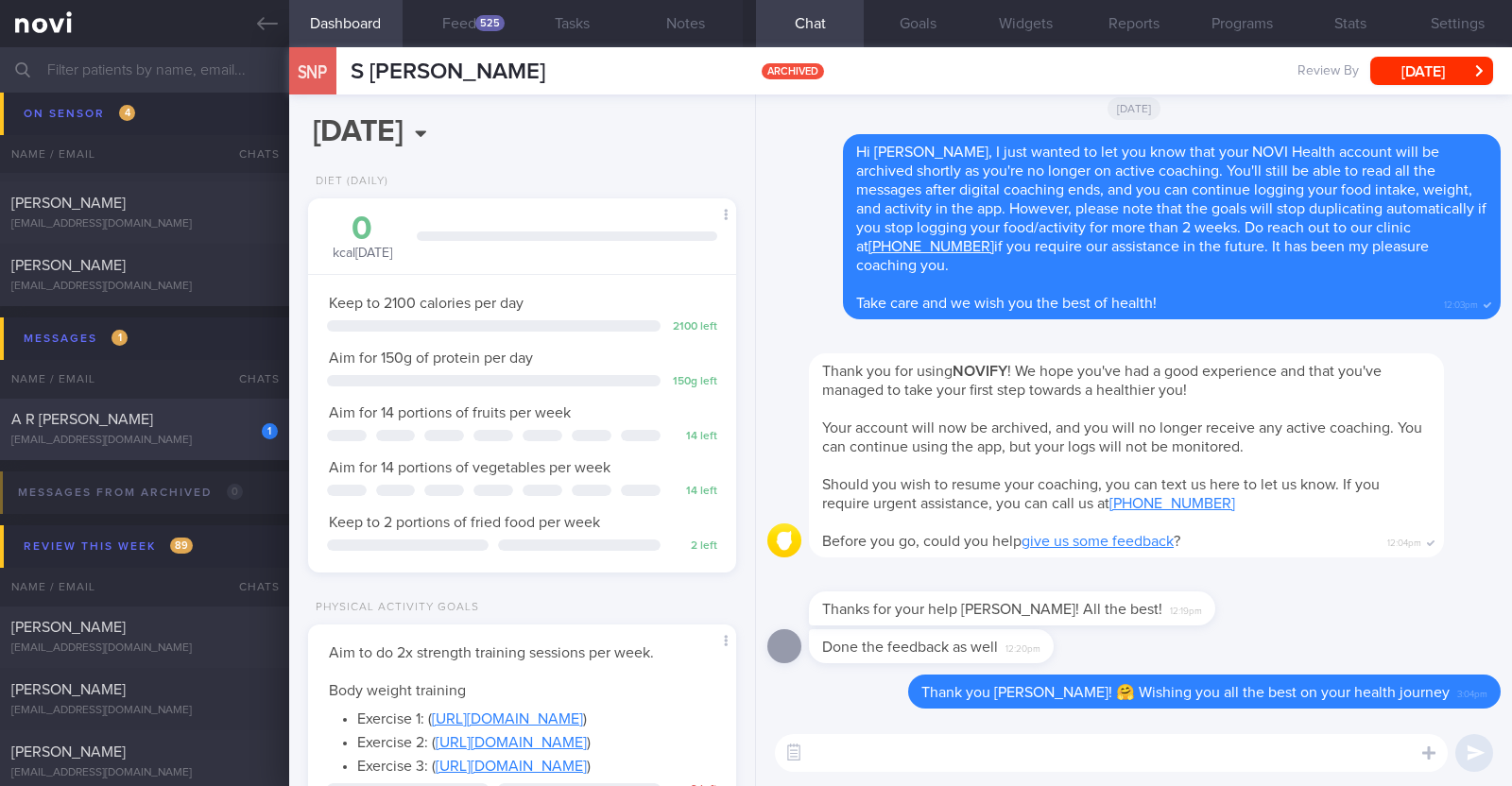
click at [223, 427] on div "A R [PERSON_NAME]" at bounding box center [142, 419] width 262 height 19
type input "R/v with [PERSON_NAME] on 29/9. r/v 30/9"
type textarea "49F Comorbidities: T2DM Hyperlipdiemia Hypothyroidism Iron deficiency anaemia F…"
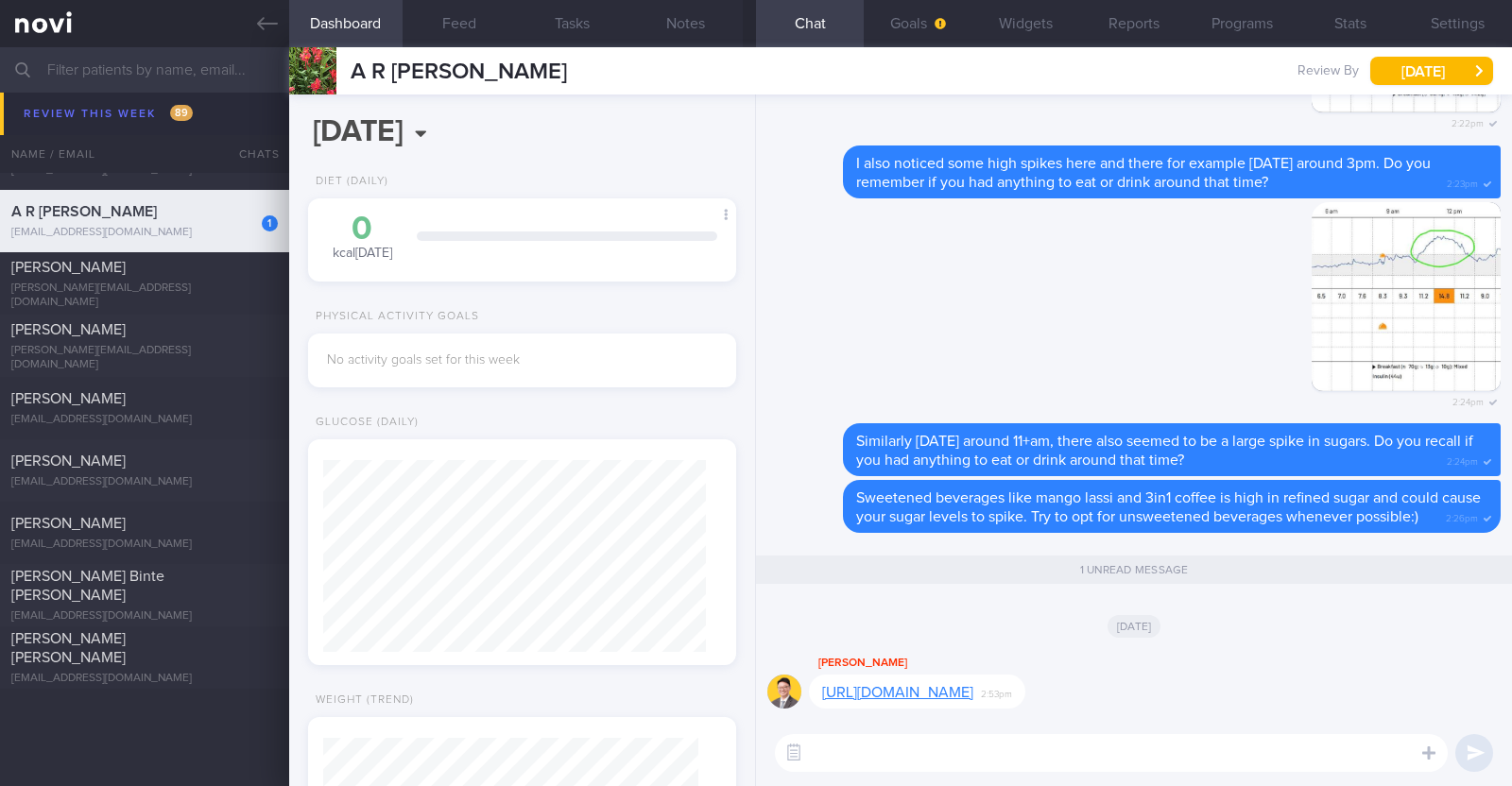
scroll to position [826, 0]
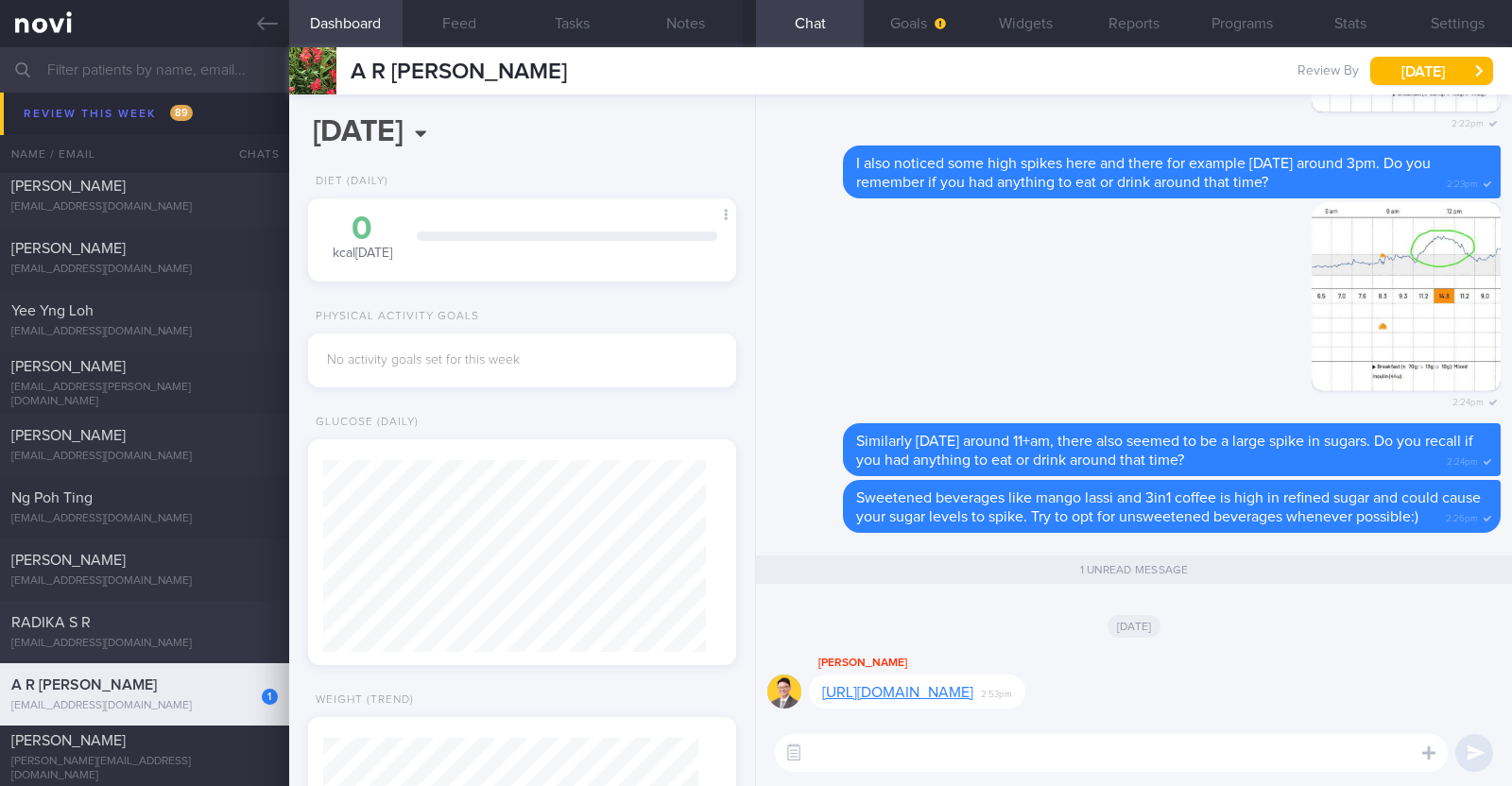
click at [123, 636] on div "[EMAIL_ADDRESS][DOMAIN_NAME]" at bounding box center [144, 643] width 267 height 14
type input "r/v 30/9"
type textarea "61F Indian vegetarian diet; takes dairy but not egg Co-morbidities: Dyslipidemi…"
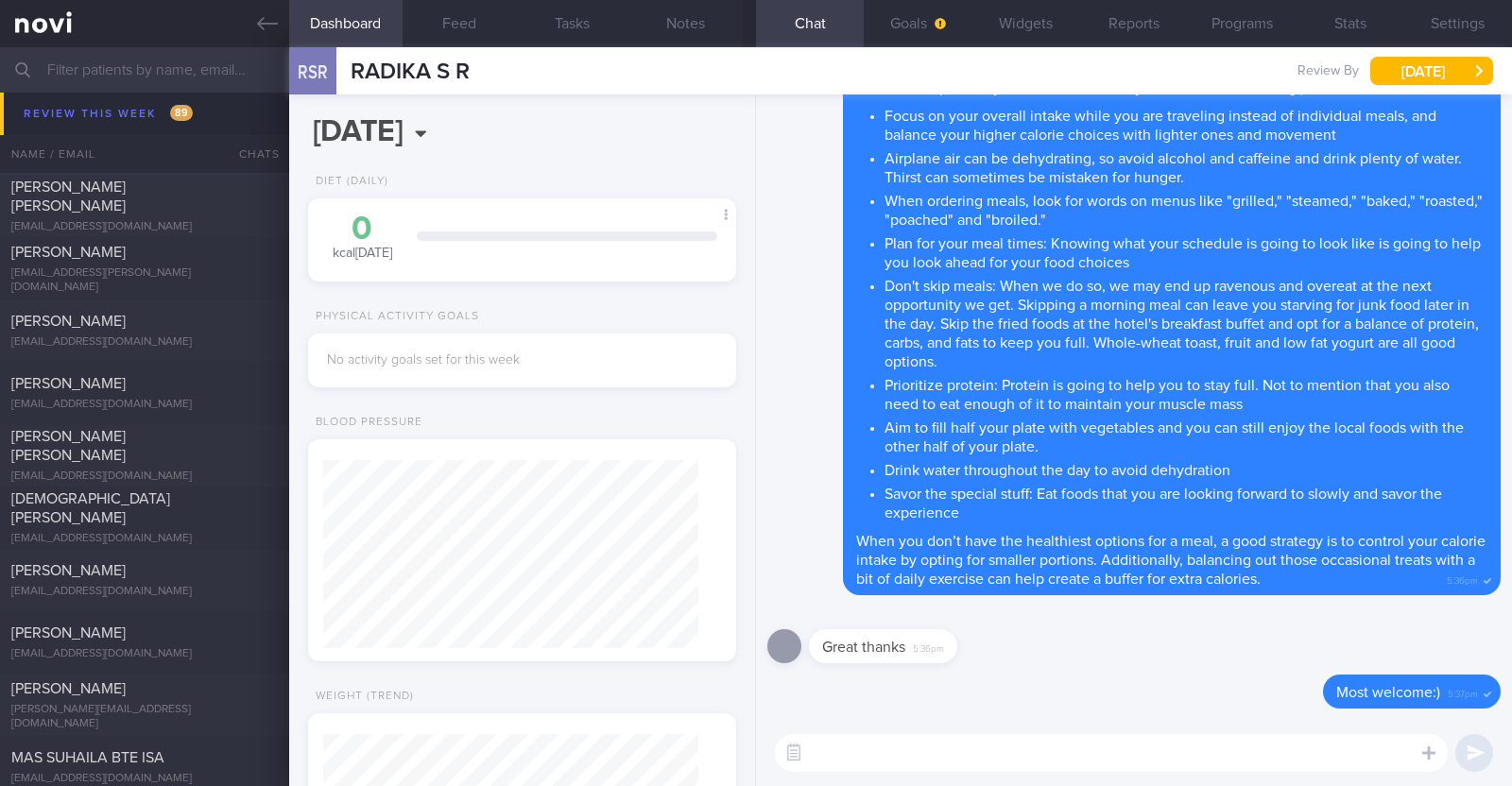
scroll to position [2829, 0]
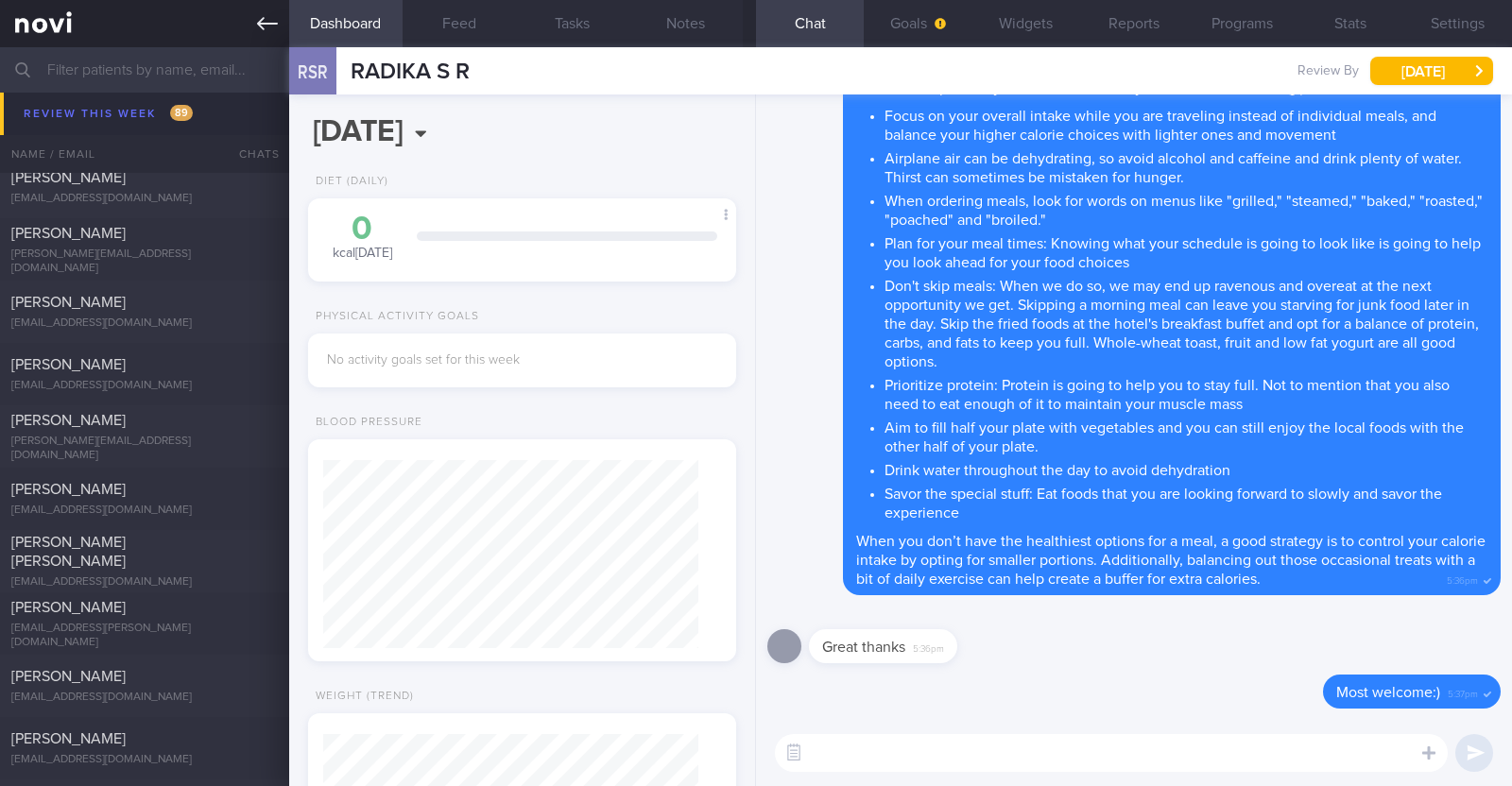
click at [268, 17] on icon at bounding box center [267, 24] width 21 height 21
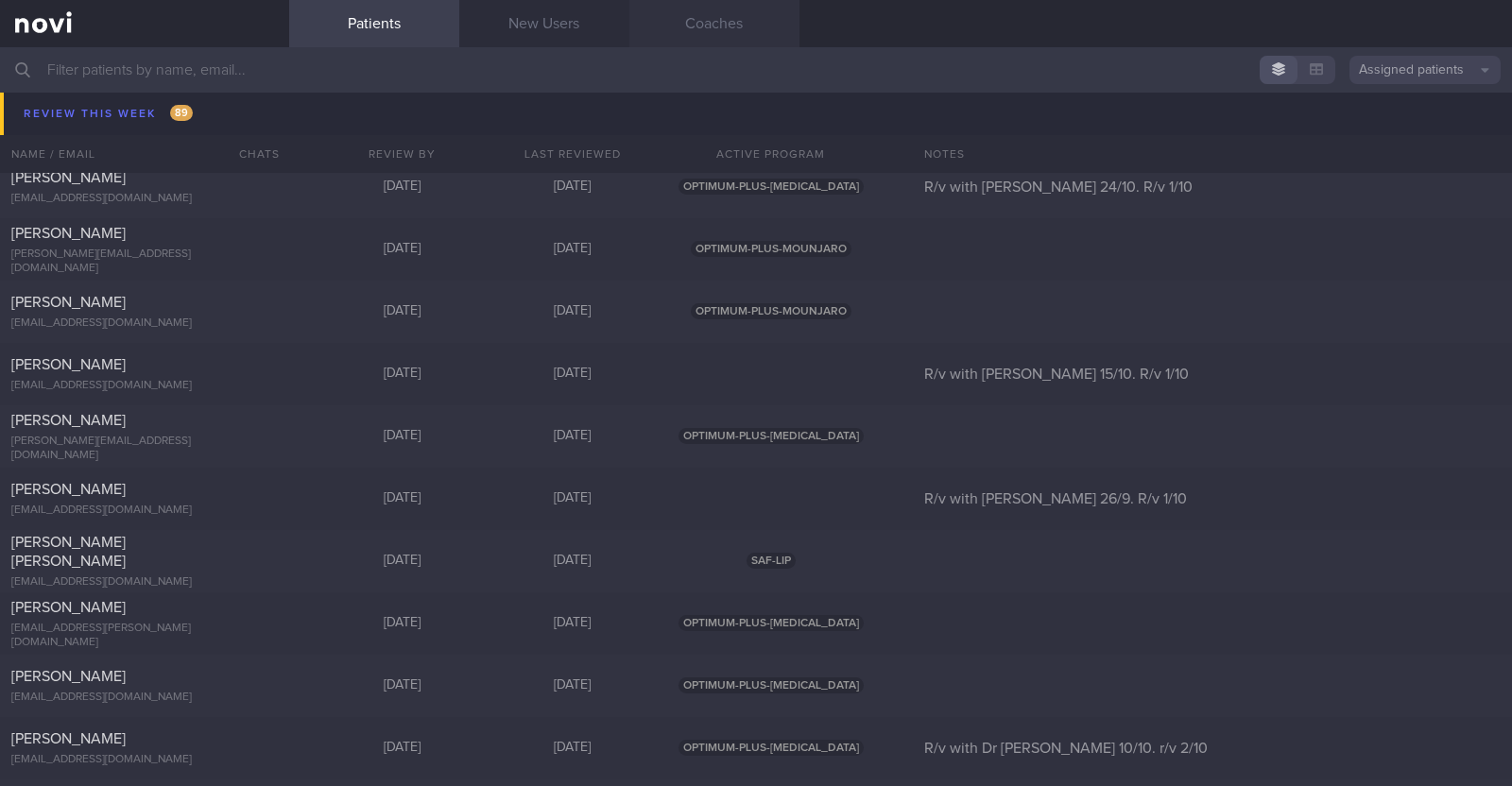
click at [749, 26] on link "Coaches" at bounding box center [714, 24] width 170 height 47
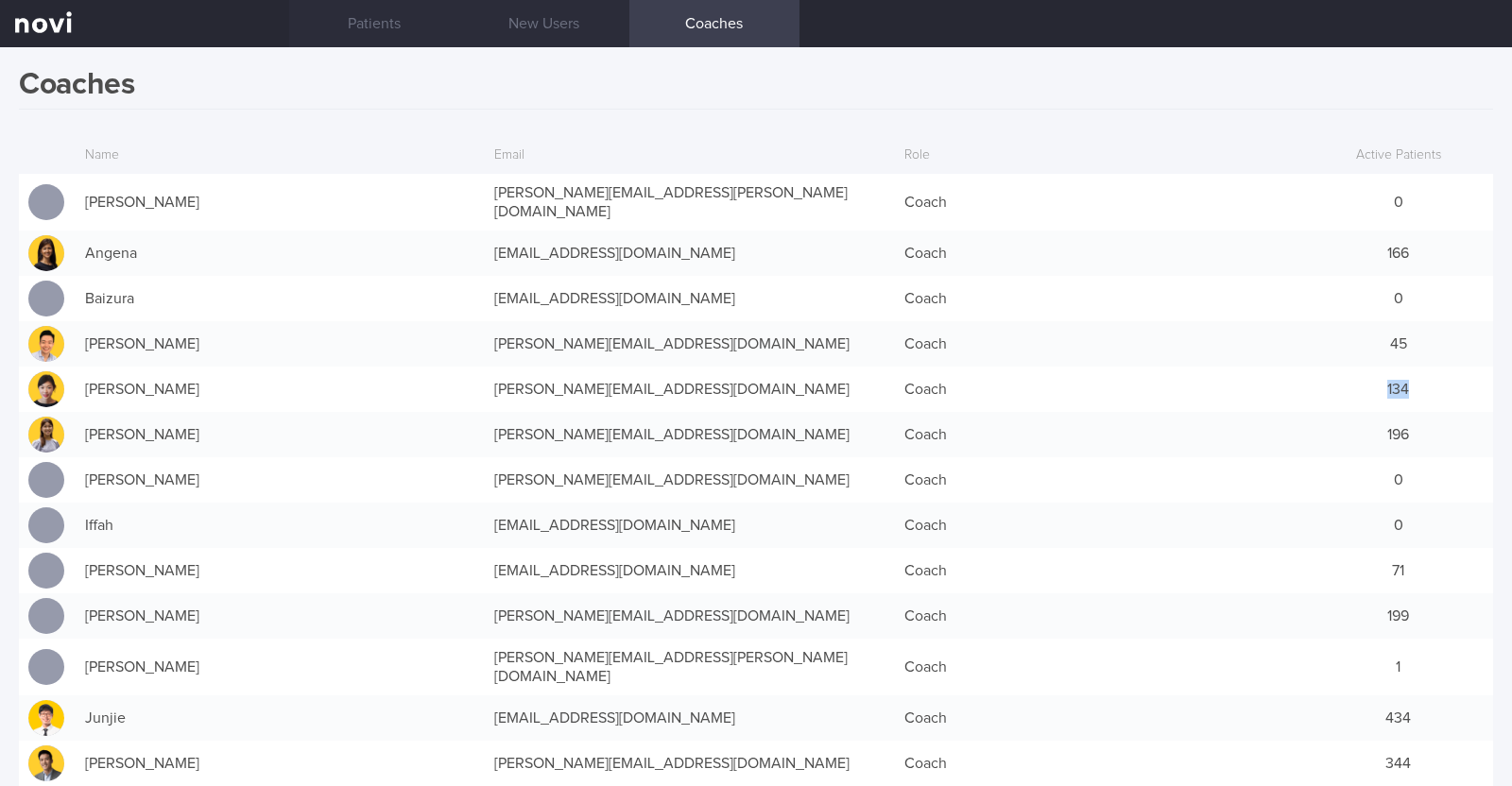
drag, startPoint x: 1367, startPoint y: 370, endPoint x: 1422, endPoint y: 371, distance: 55.0
click at [1422, 371] on div "134" at bounding box center [1398, 390] width 189 height 38
drag, startPoint x: 1361, startPoint y: 422, endPoint x: 1406, endPoint y: 424, distance: 45.0
click at [1406, 424] on div "196" at bounding box center [1398, 434] width 189 height 38
drag, startPoint x: 1358, startPoint y: 606, endPoint x: 1398, endPoint y: 606, distance: 40.0
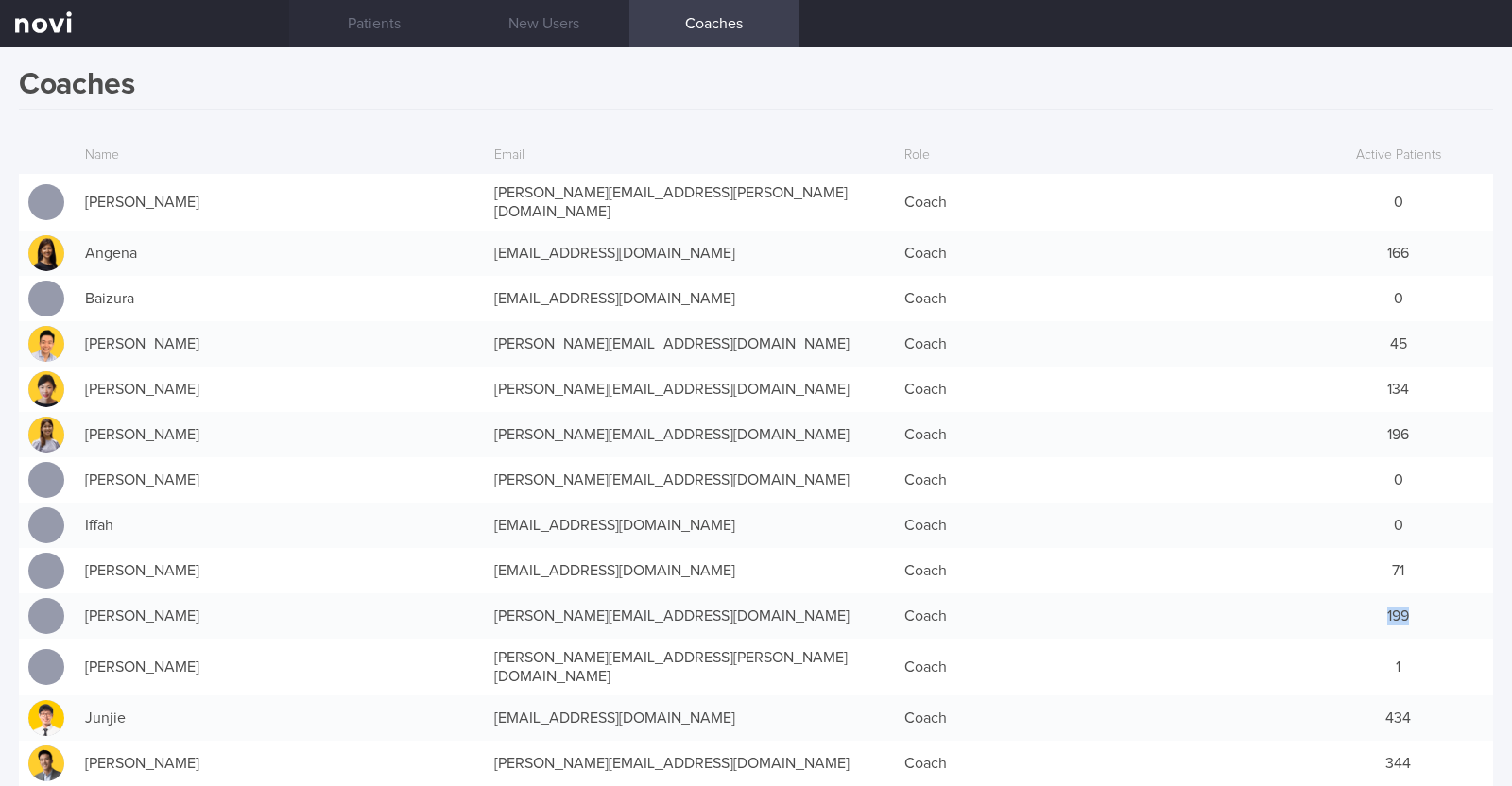
click at [1398, 606] on div "199" at bounding box center [1398, 616] width 189 height 38
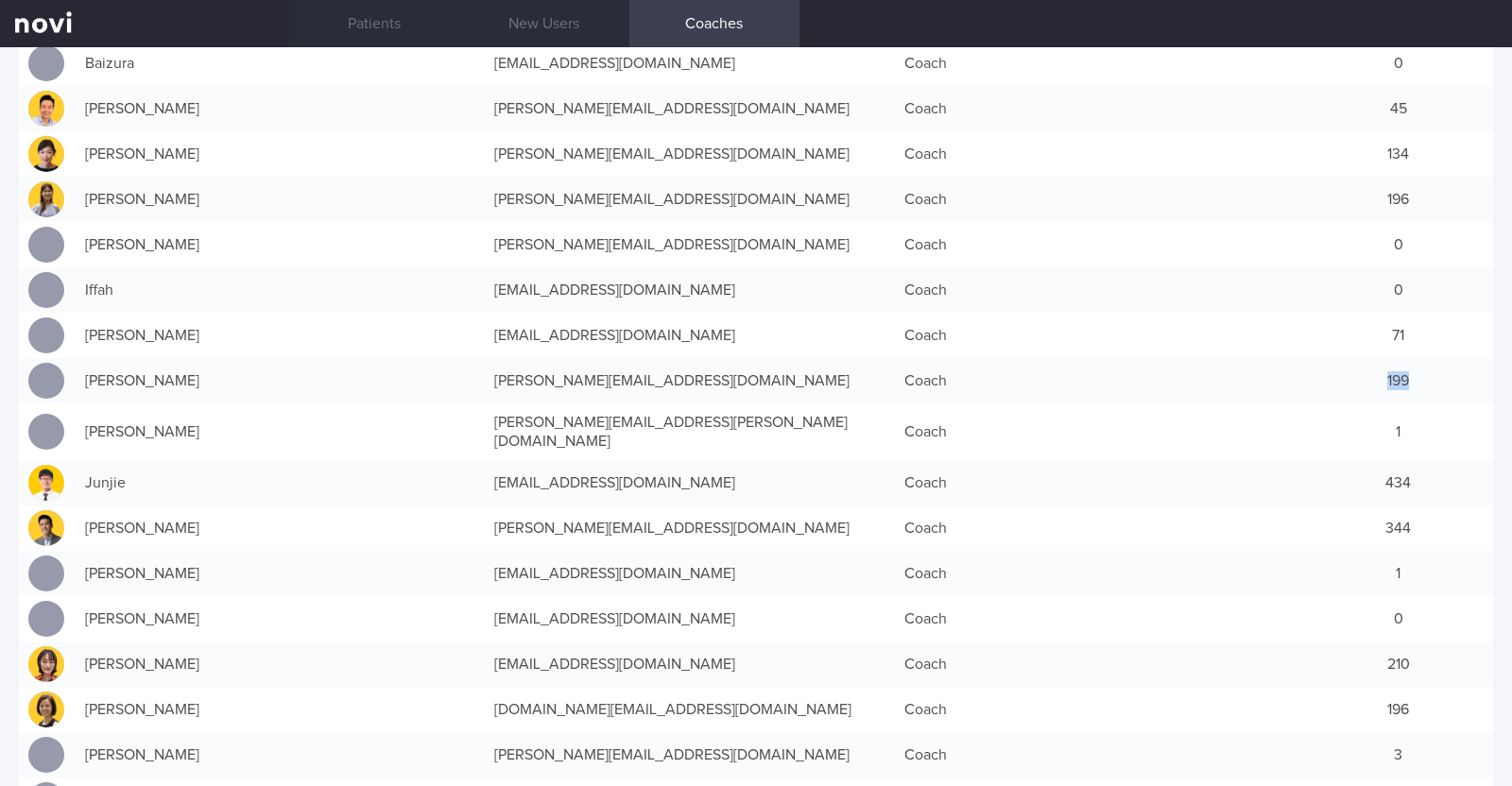
scroll to position [355, 0]
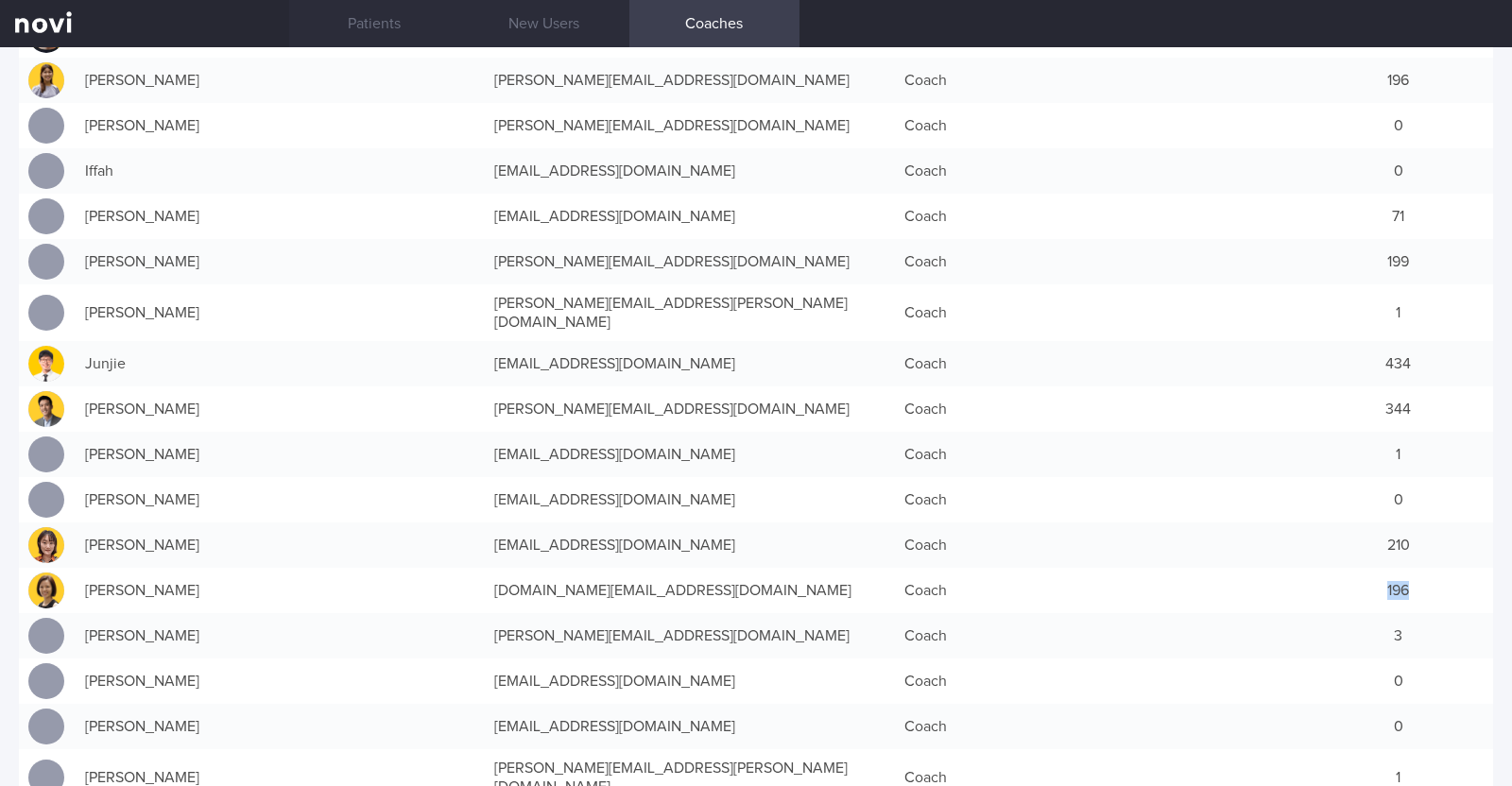
drag, startPoint x: 1365, startPoint y: 571, endPoint x: 1411, endPoint y: 571, distance: 46.0
click at [1411, 572] on div "196" at bounding box center [1398, 591] width 189 height 38
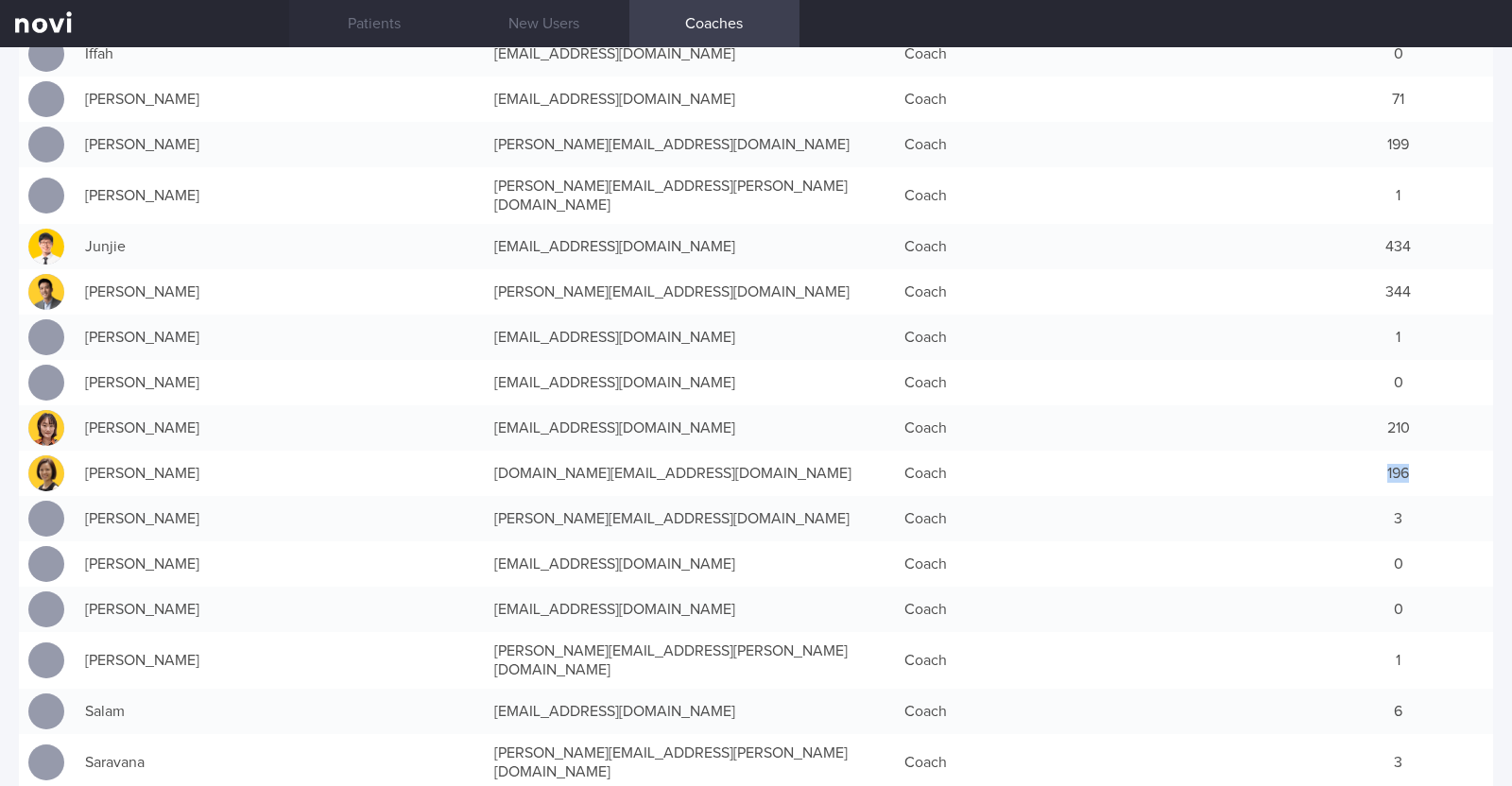
scroll to position [591, 0]
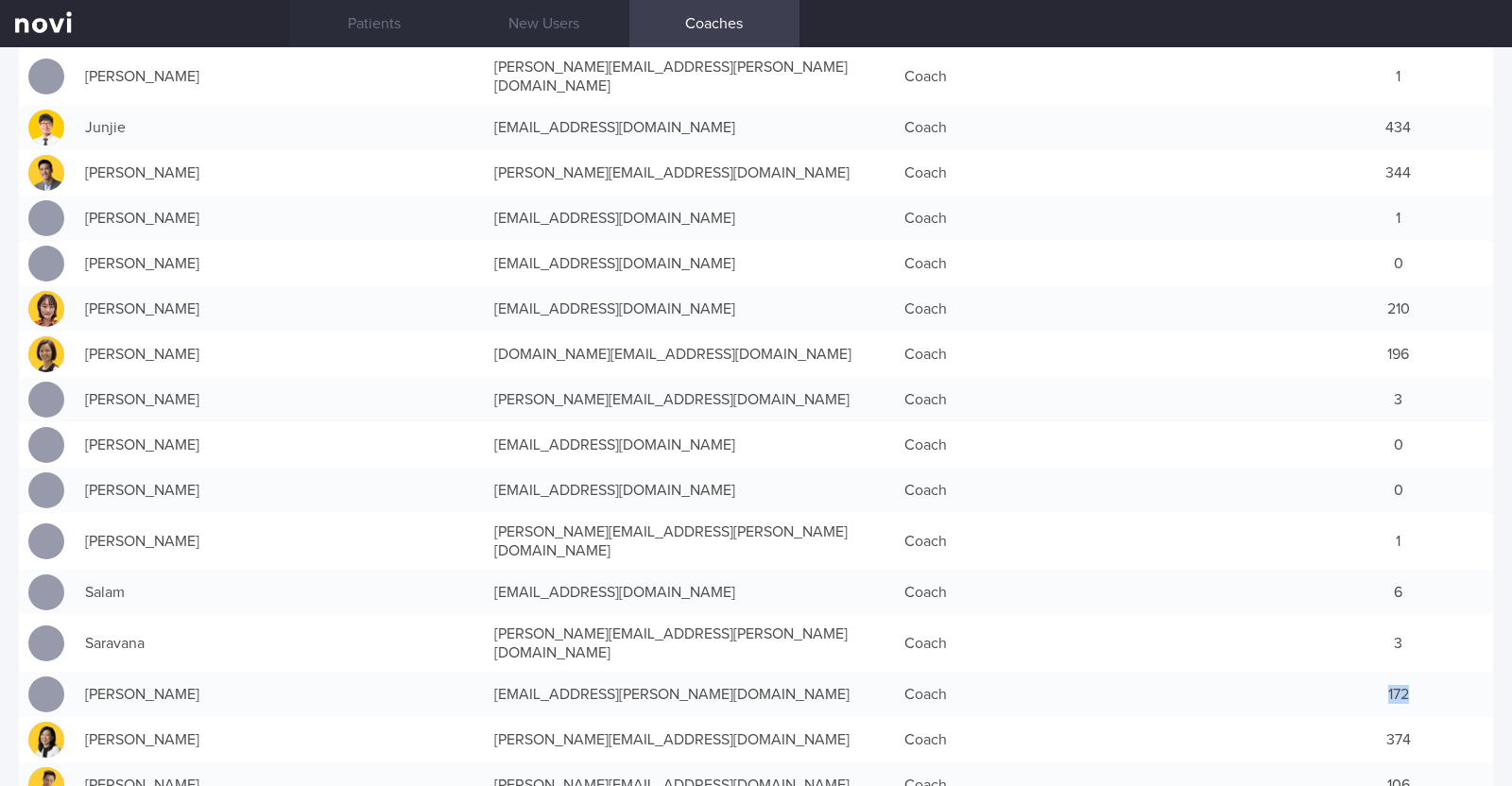
drag, startPoint x: 1361, startPoint y: 645, endPoint x: 1410, endPoint y: 645, distance: 49.0
click at [1410, 675] on div "172" at bounding box center [1398, 694] width 189 height 38
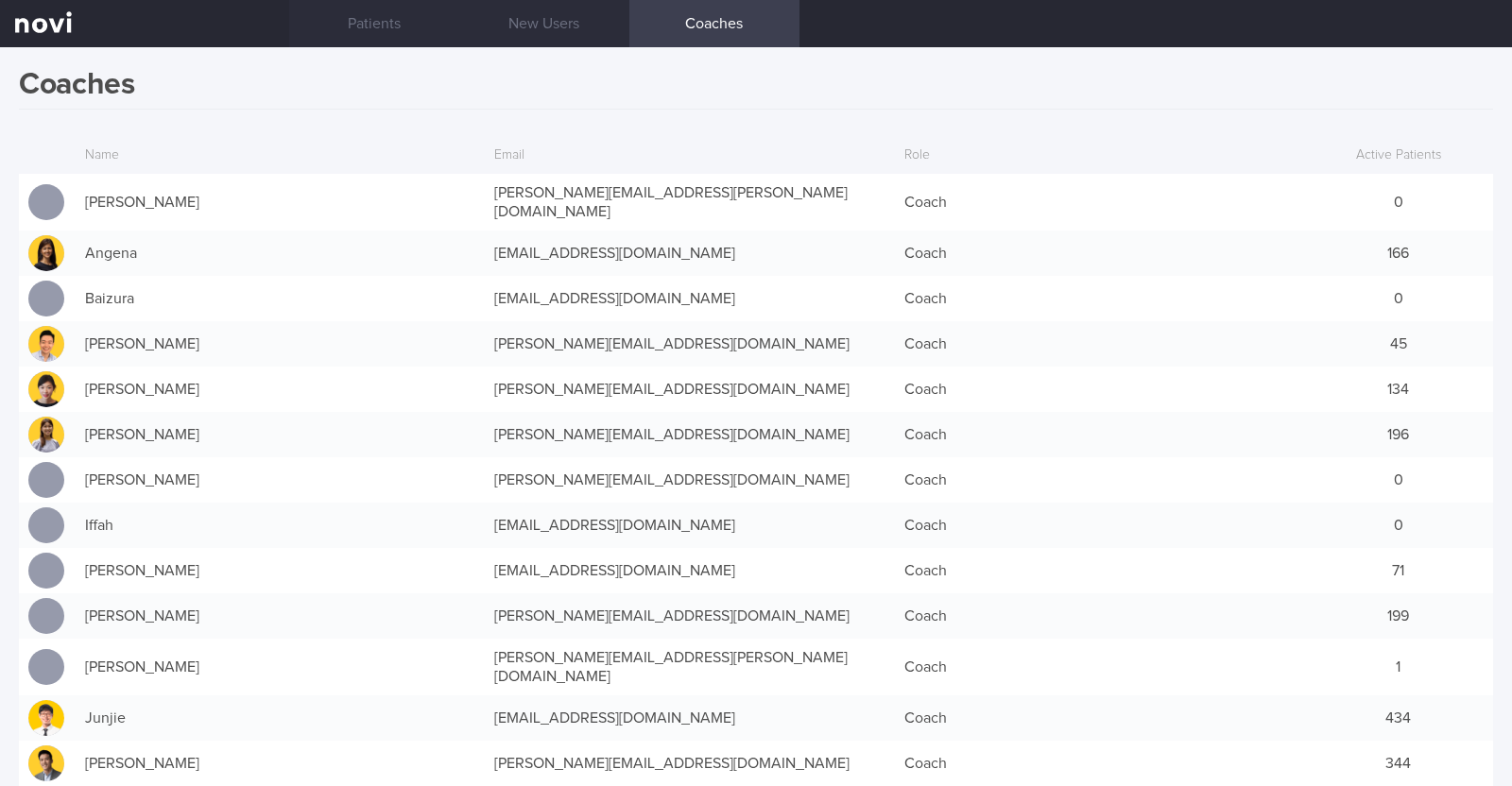
scroll to position [0, 0]
click at [583, 21] on link "New Users" at bounding box center [544, 24] width 170 height 47
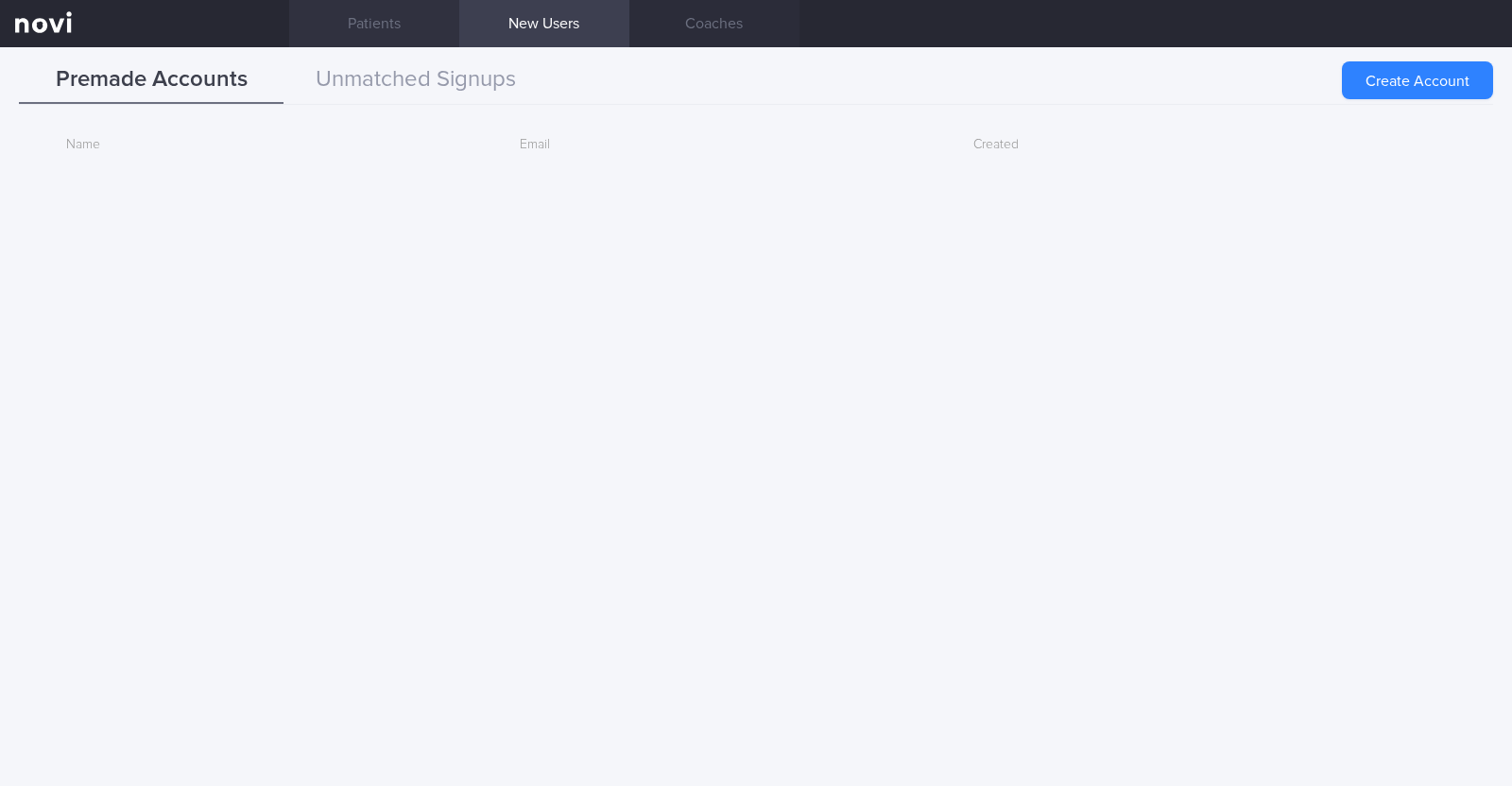
click at [343, 22] on link "Patients" at bounding box center [374, 24] width 170 height 47
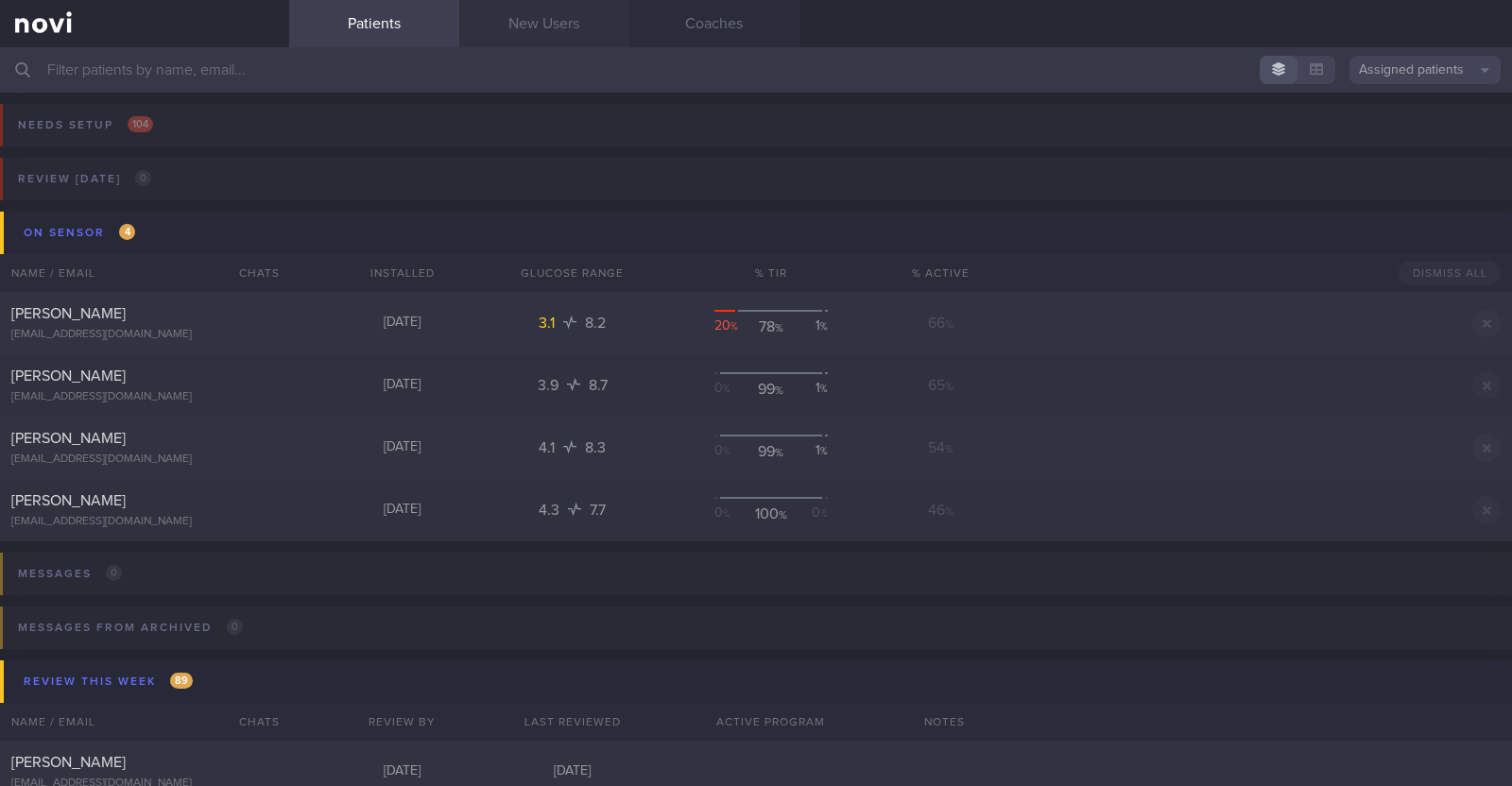
click at [553, 26] on link "New Users" at bounding box center [544, 24] width 170 height 47
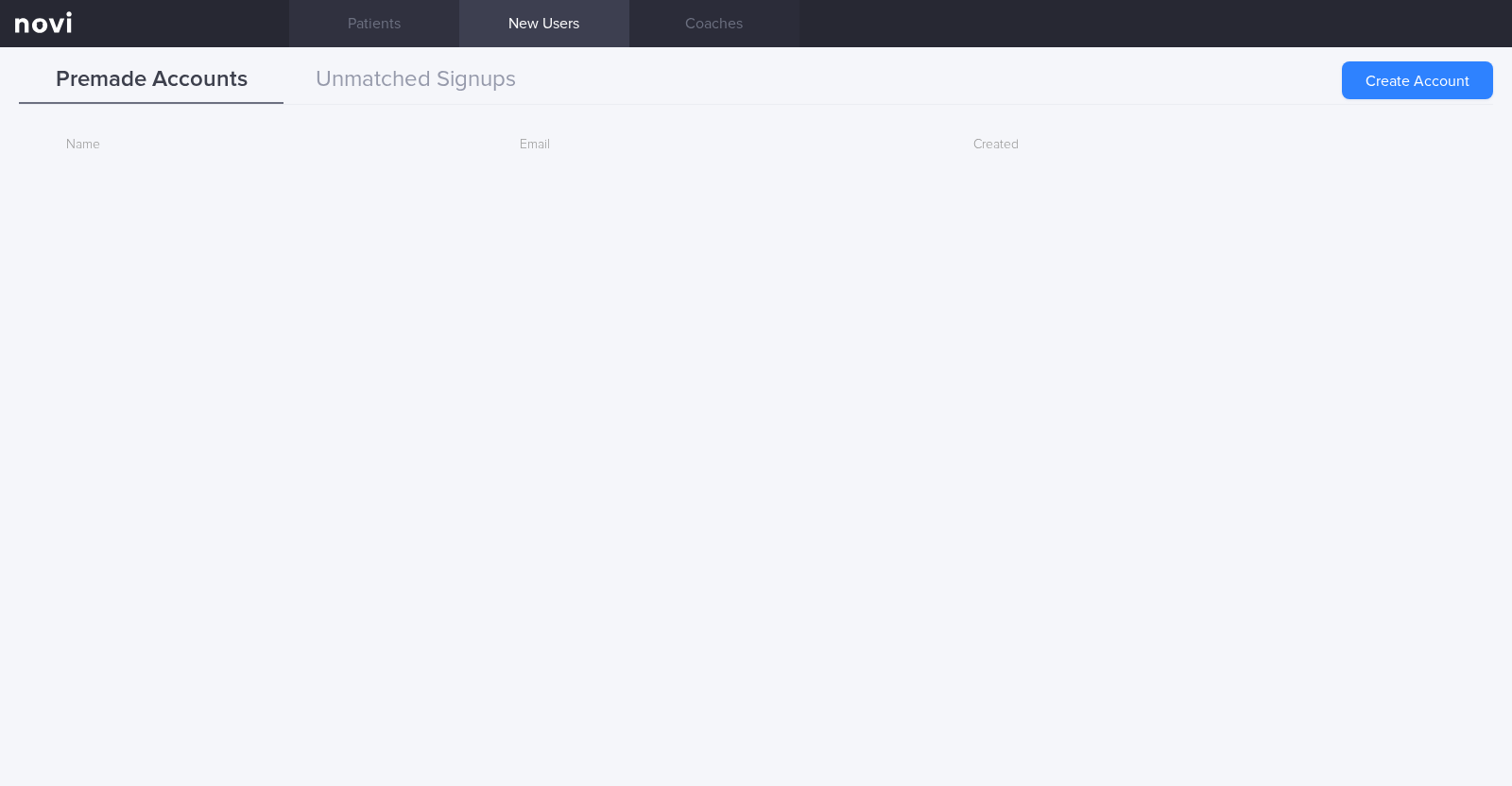
click at [393, 10] on link "Patients" at bounding box center [374, 24] width 170 height 47
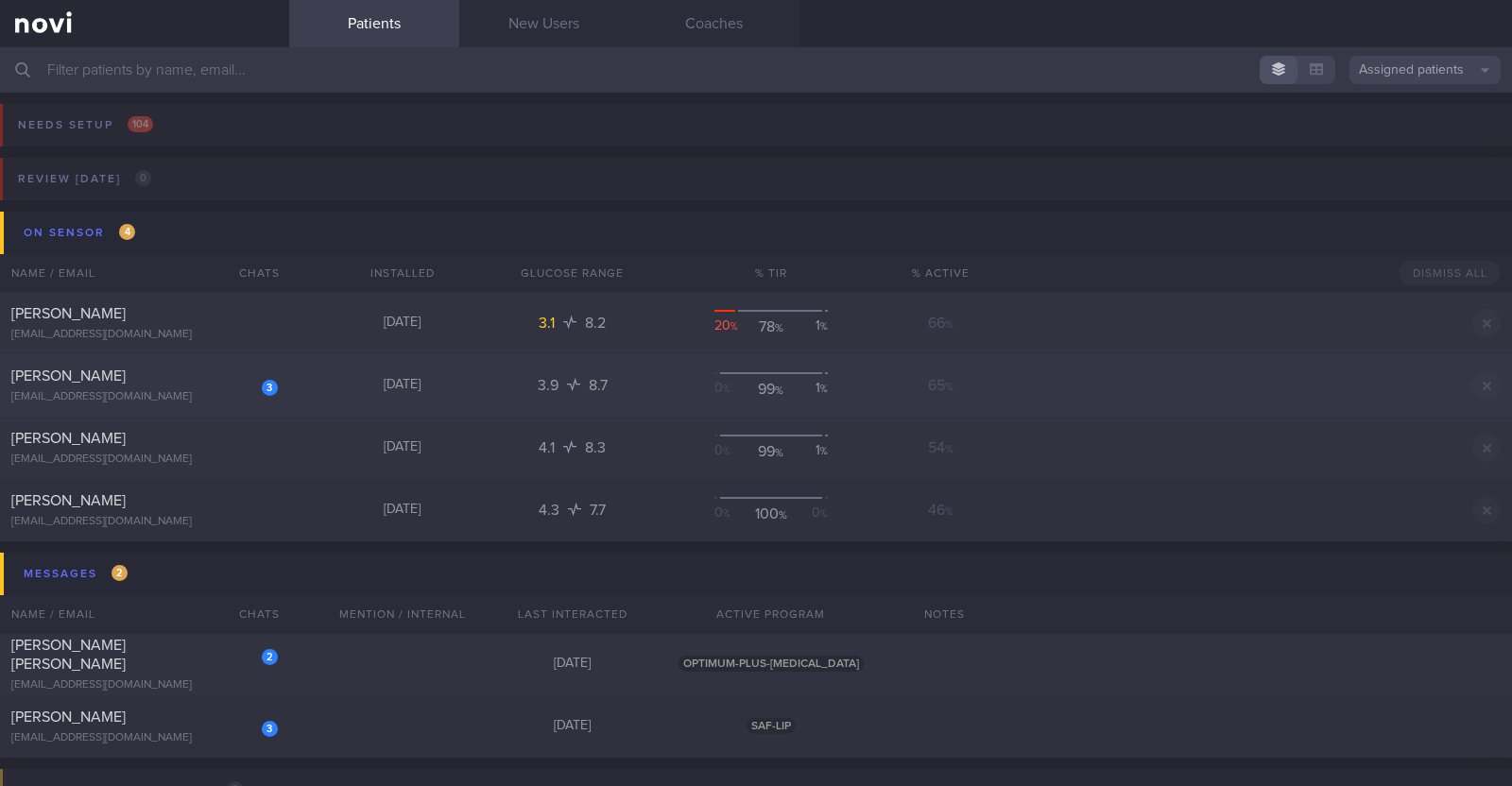
click at [319, 407] on div "3 [PERSON_NAME] [EMAIL_ADDRESS][DOMAIN_NAME] [DATE] 3.9 8.7 0 % 99 % 1 % 65 % D…" at bounding box center [756, 386] width 1512 height 63
select select "9"
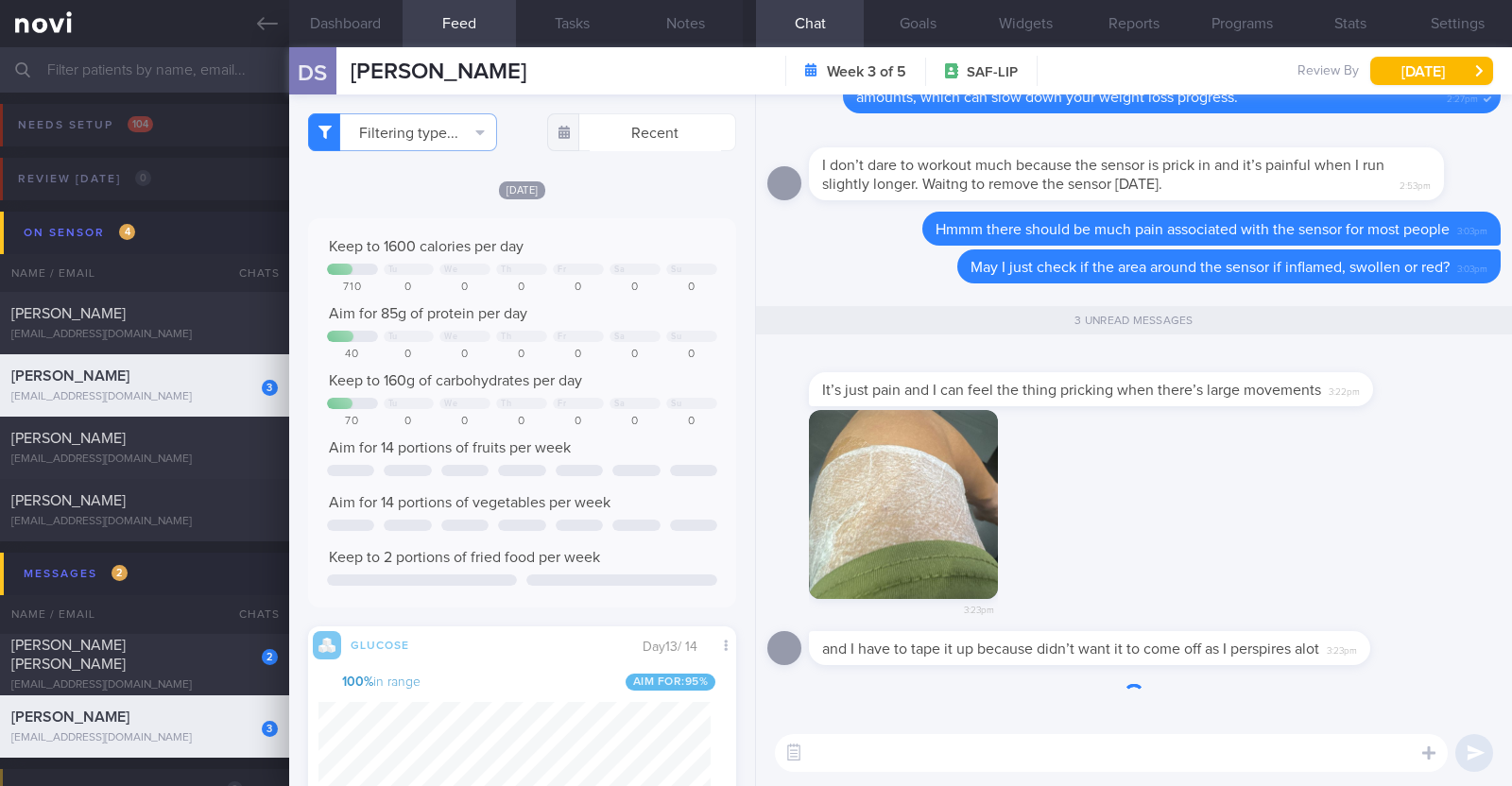
scroll to position [260, 392]
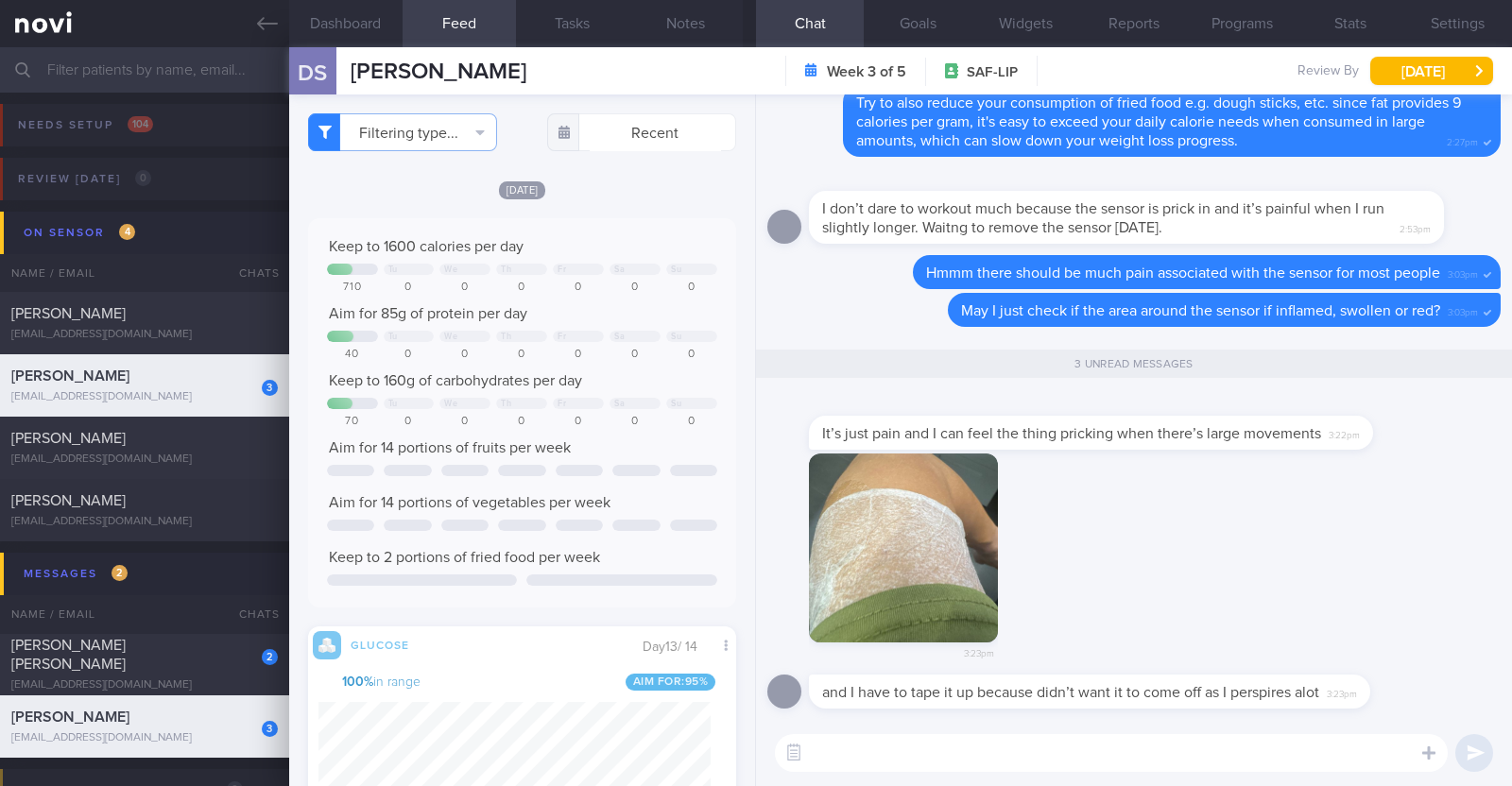
click at [931, 603] on button "button" at bounding box center [903, 547] width 189 height 189
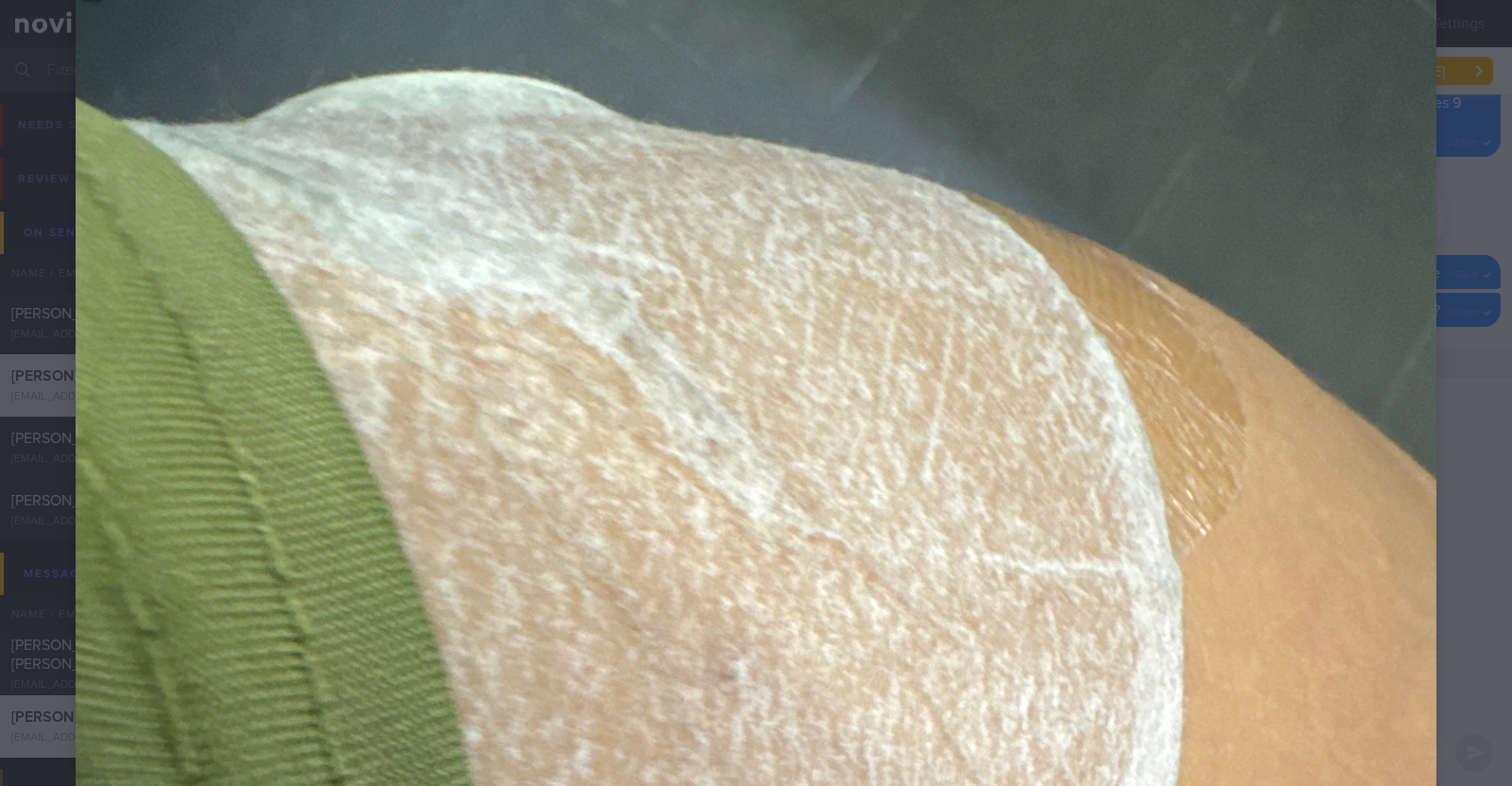
scroll to position [0, 0]
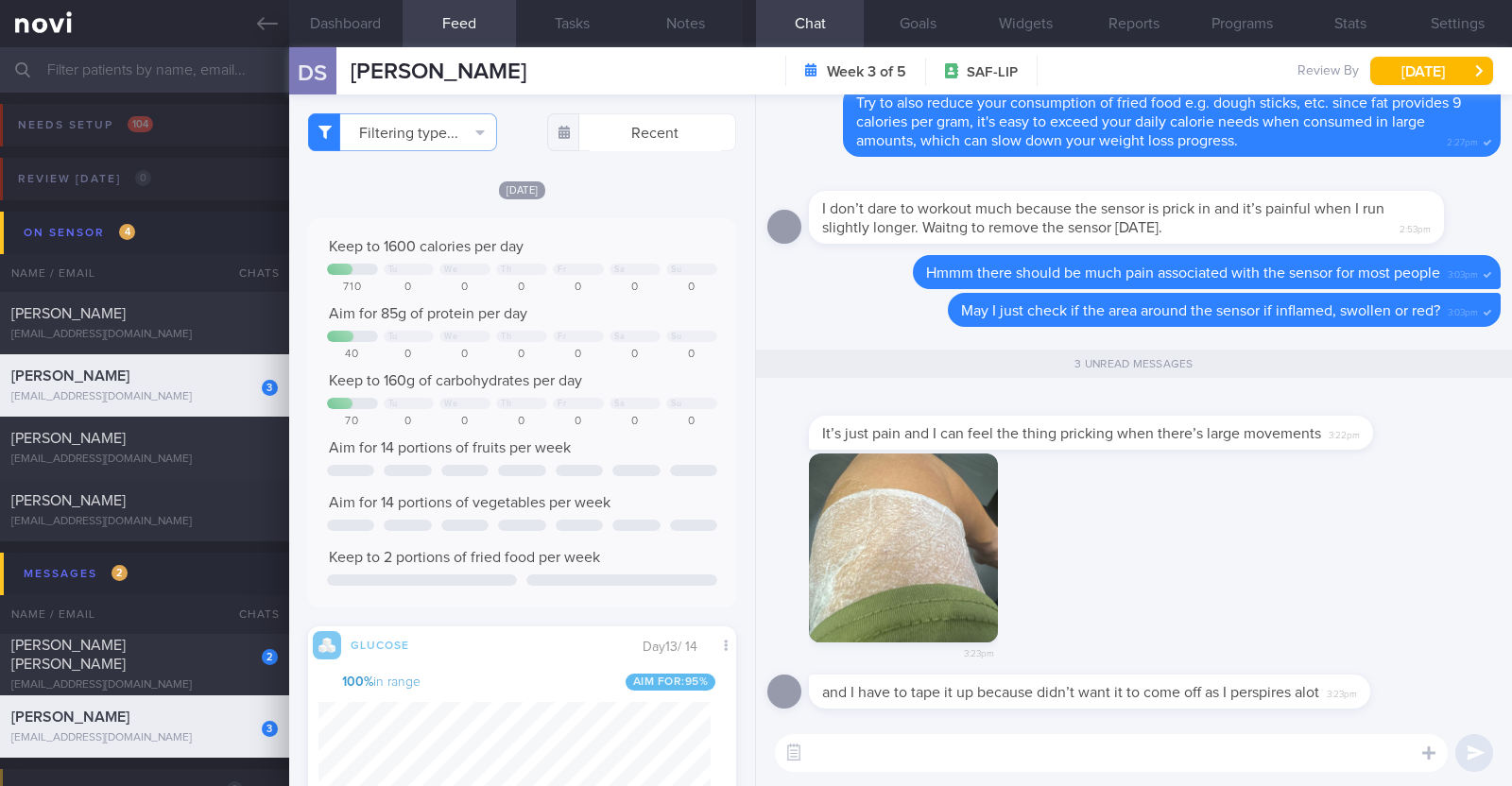
click at [1082, 753] on textarea at bounding box center [1111, 753] width 673 height 38
type textarea "thank you for the extra effort in ensuring it doesn't drop off!"
click at [1257, 753] on textarea "thank you for the extra effort in ensuring it doesn't drop off!" at bounding box center [1111, 753] width 673 height 38
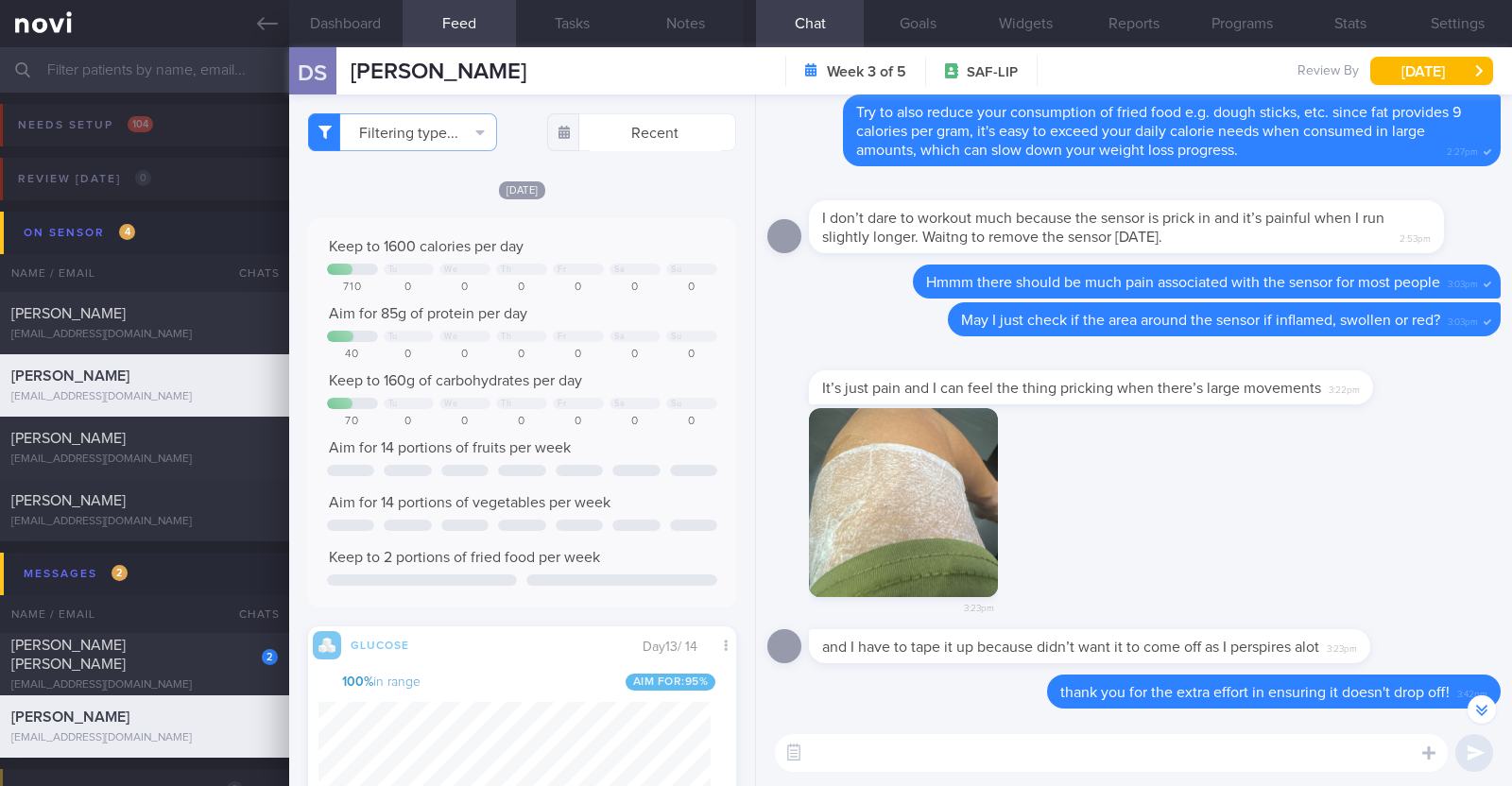
scroll to position [-44, 0]
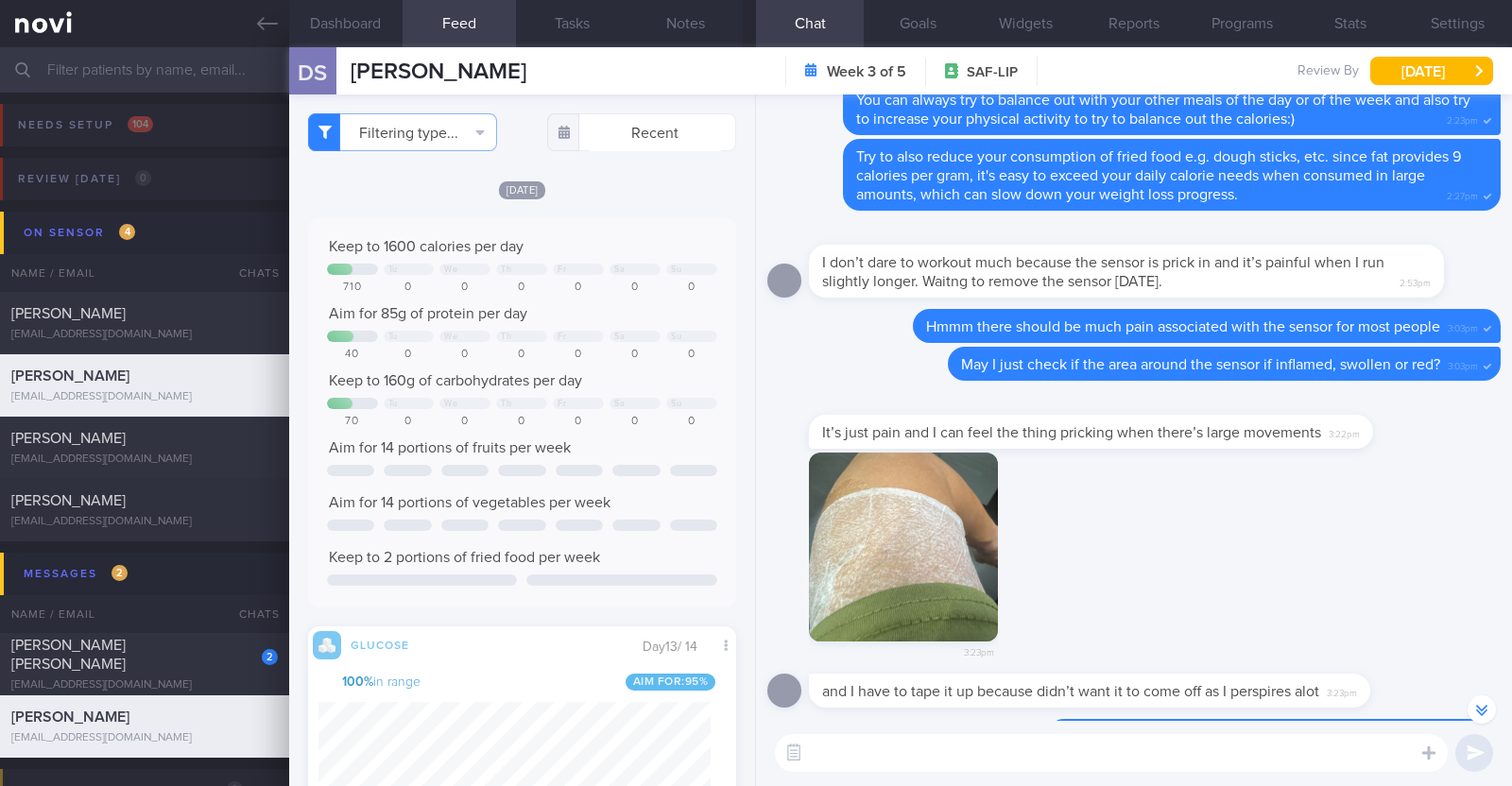
click at [1257, 753] on textarea at bounding box center [1111, 753] width 673 height 38
type textarea "Do let us know if there is any redness or swelling"
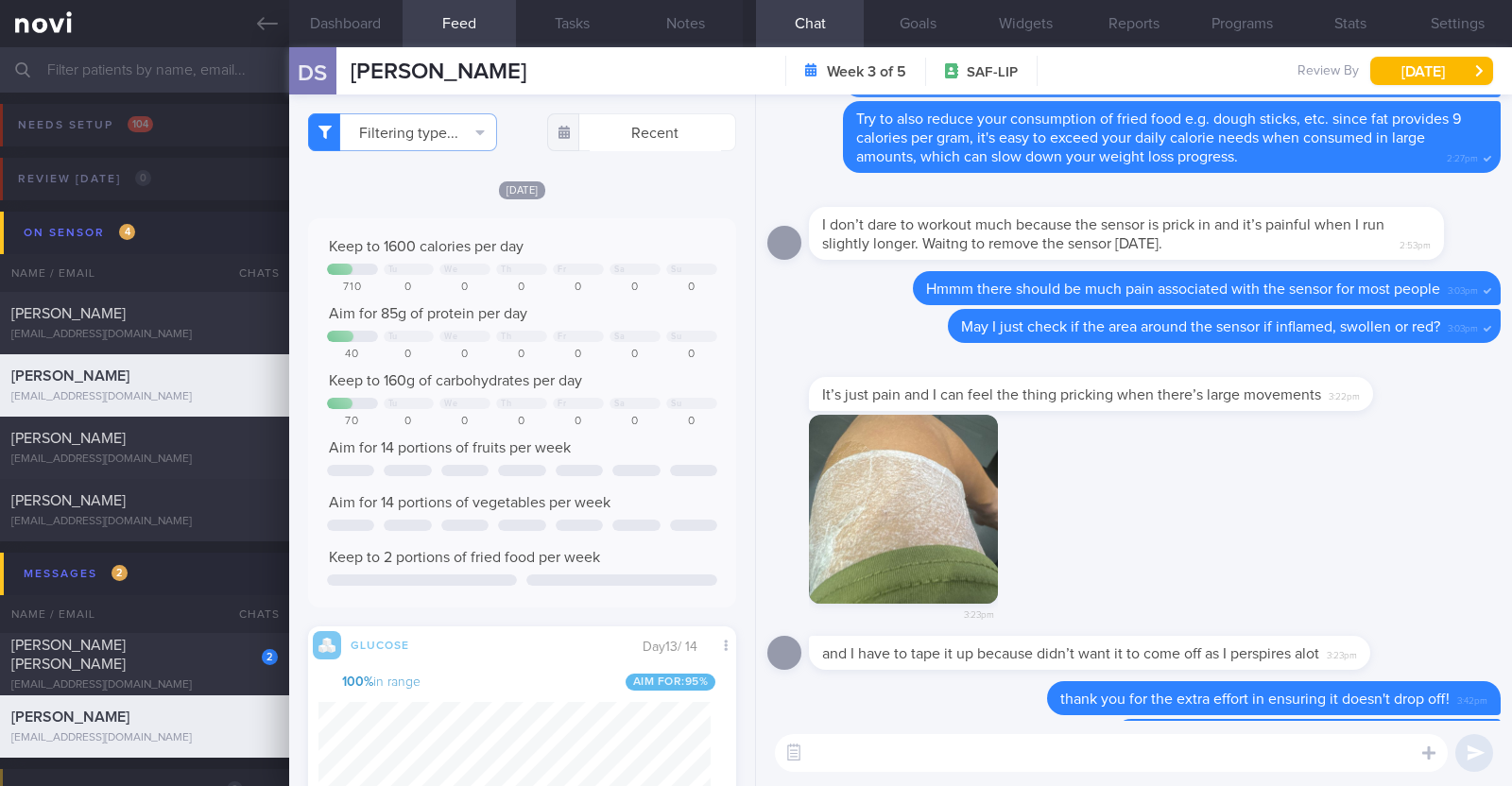
scroll to position [0, 0]
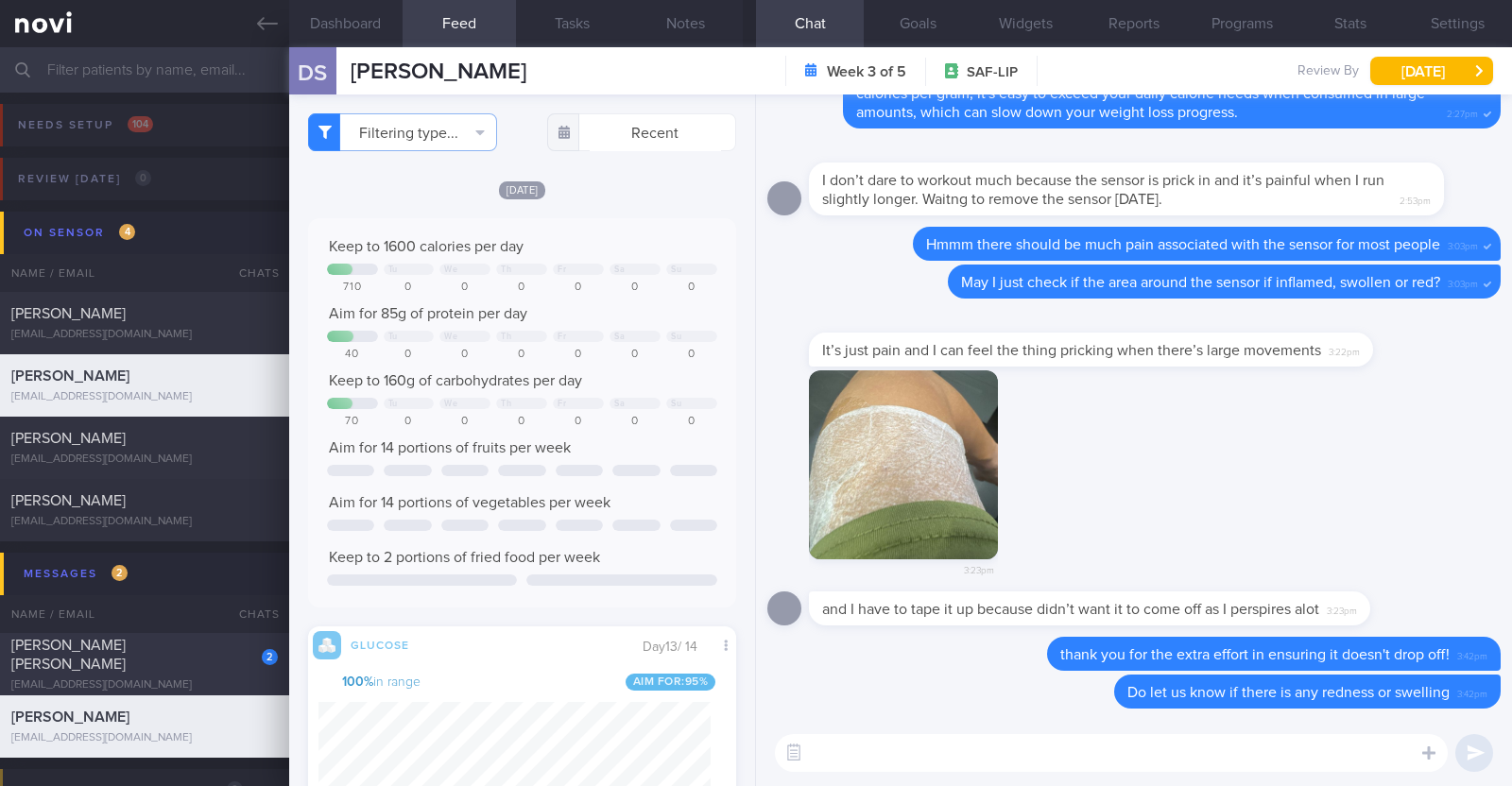
click at [186, 666] on div "2 [PERSON_NAME] [PERSON_NAME] [EMAIL_ADDRESS][DOMAIN_NAME]" at bounding box center [144, 664] width 289 height 57
select select "8"
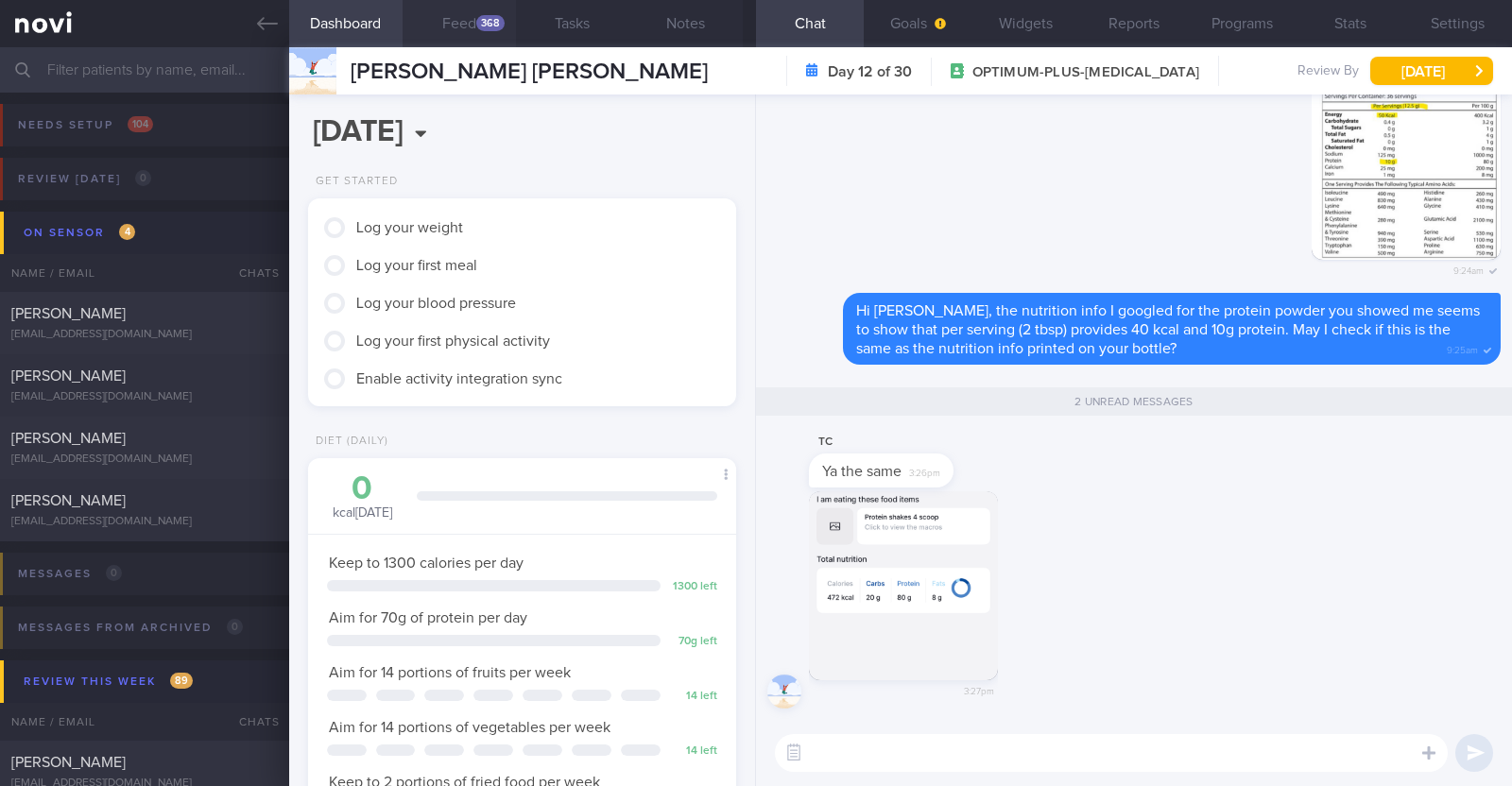
click at [471, 32] on button "Feed 368" at bounding box center [459, 24] width 114 height 47
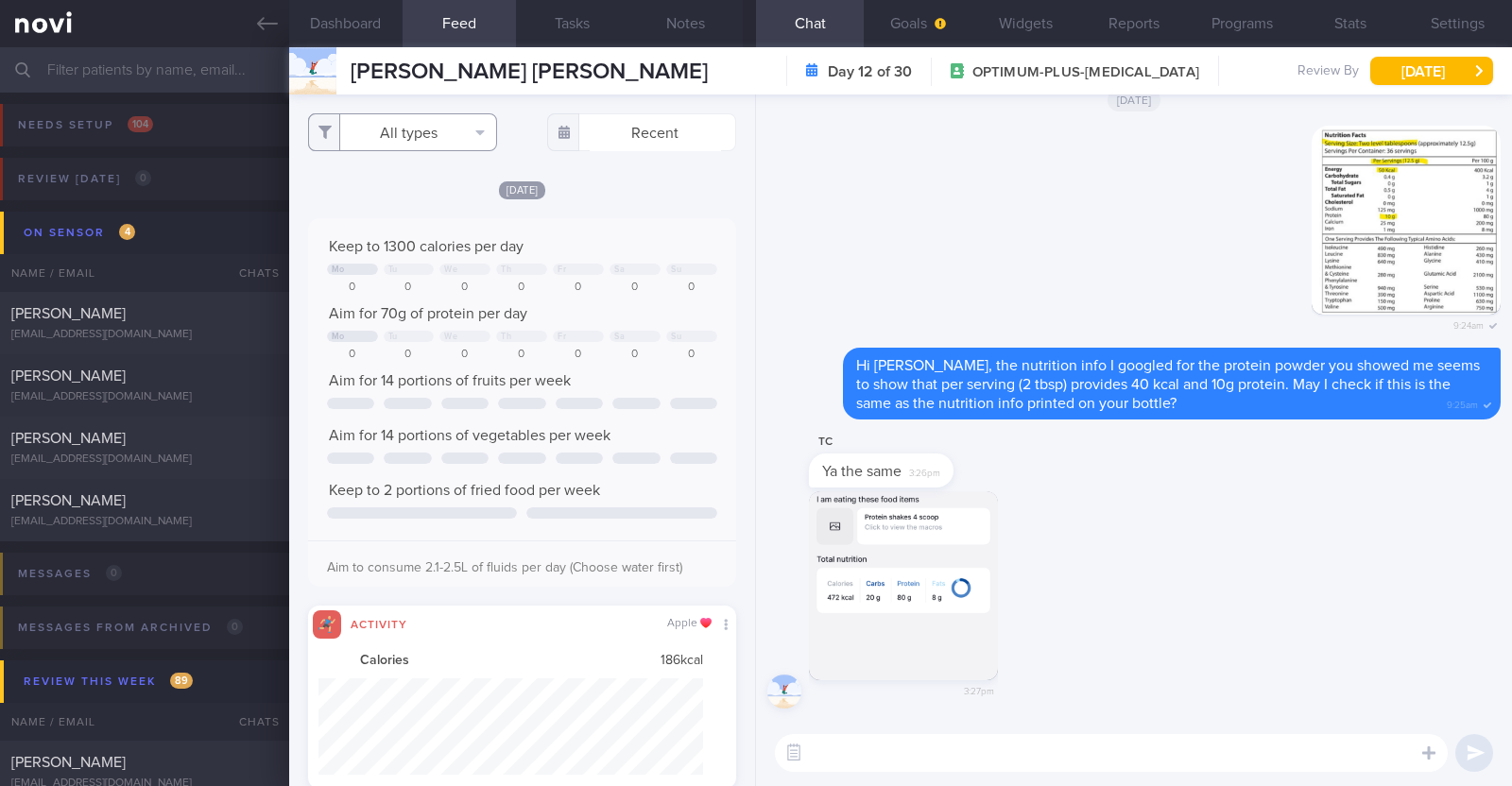
click at [408, 131] on button "All types" at bounding box center [402, 133] width 189 height 38
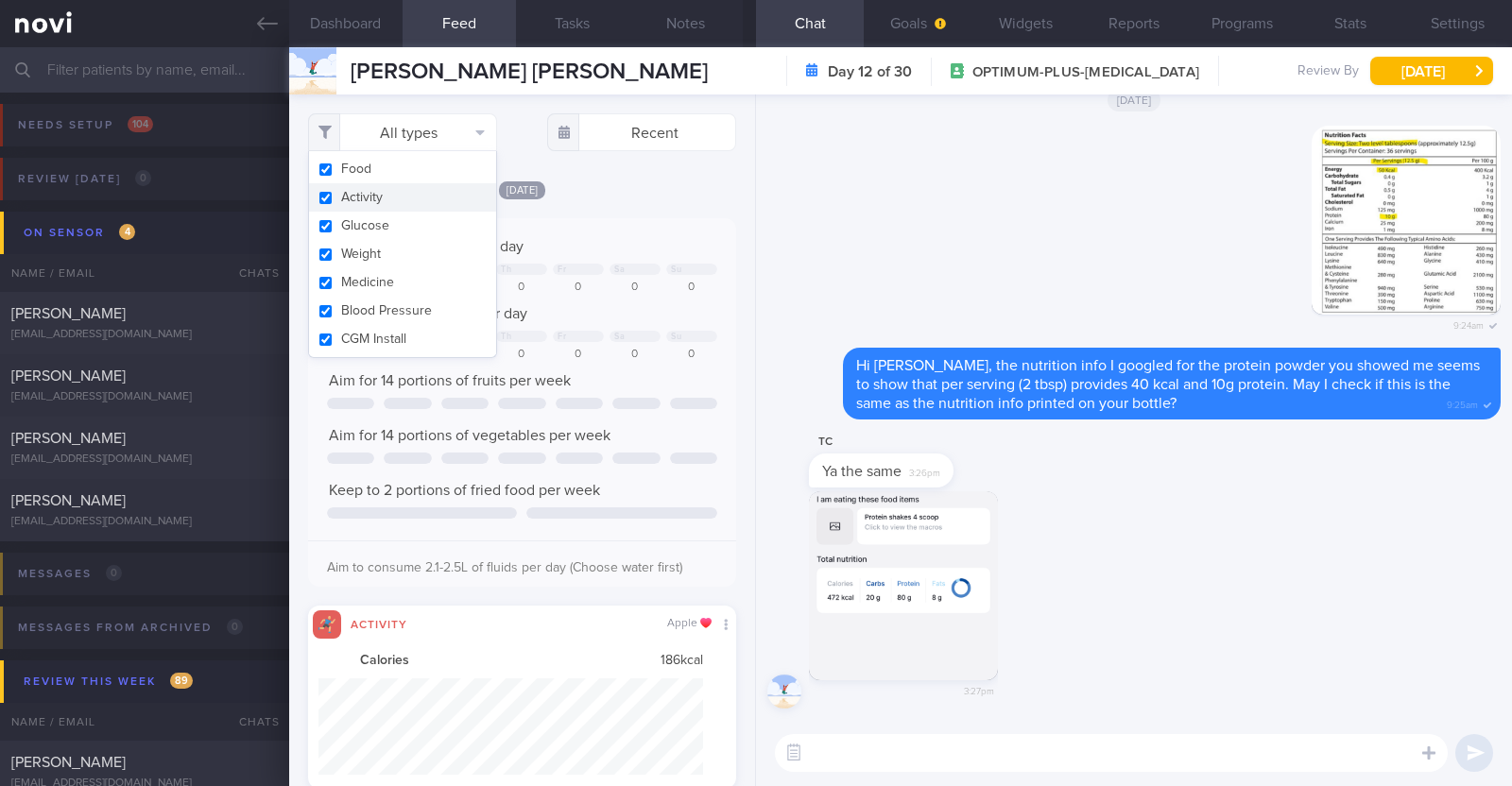
click at [424, 194] on button "Activity" at bounding box center [402, 197] width 187 height 28
checkbox input "false"
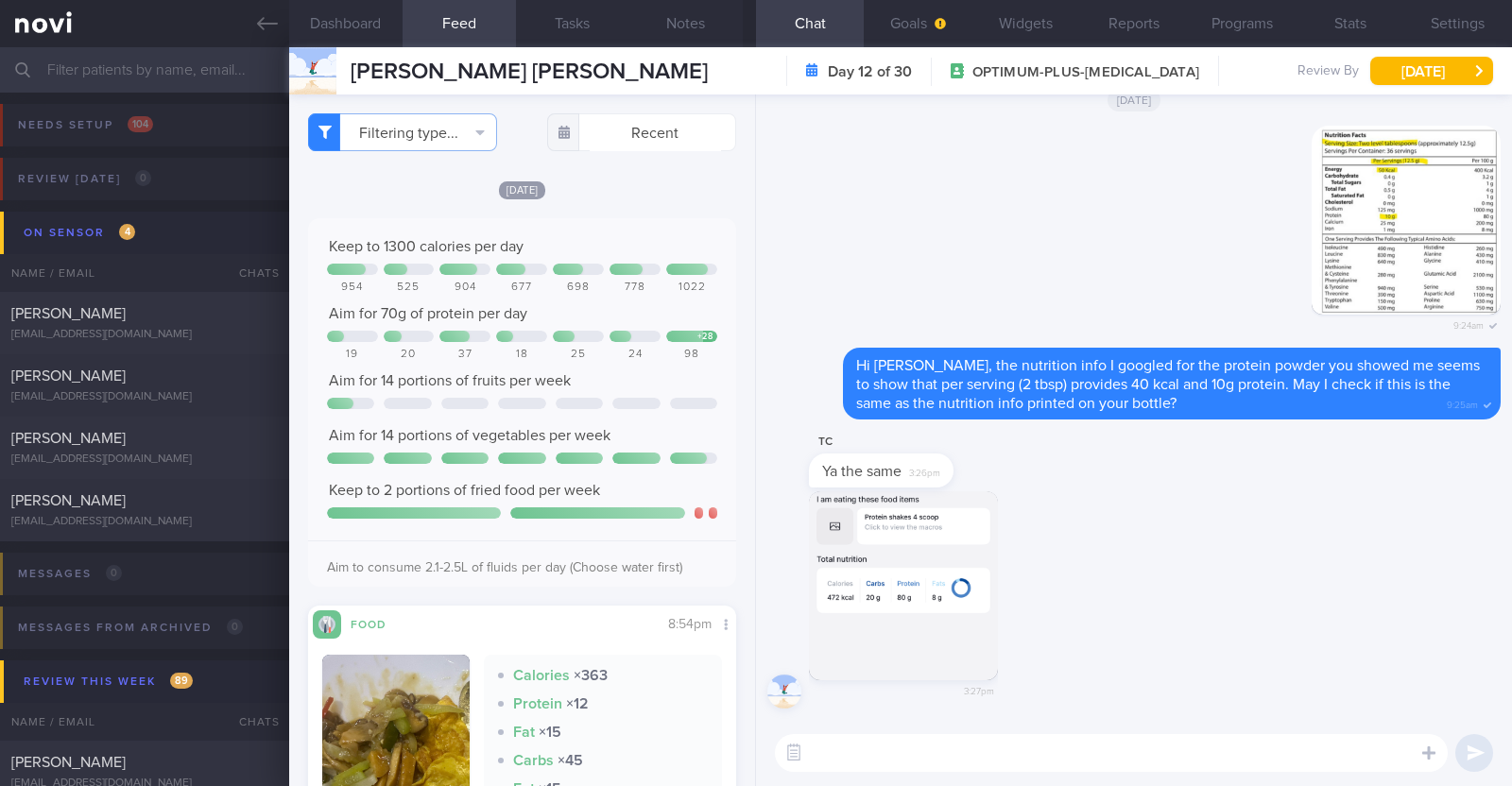
click at [658, 174] on div "Filtering type... Food Activity Glucose Weight Medicine [MEDICAL_DATA] [MEDICAL…" at bounding box center [522, 440] width 466 height 691
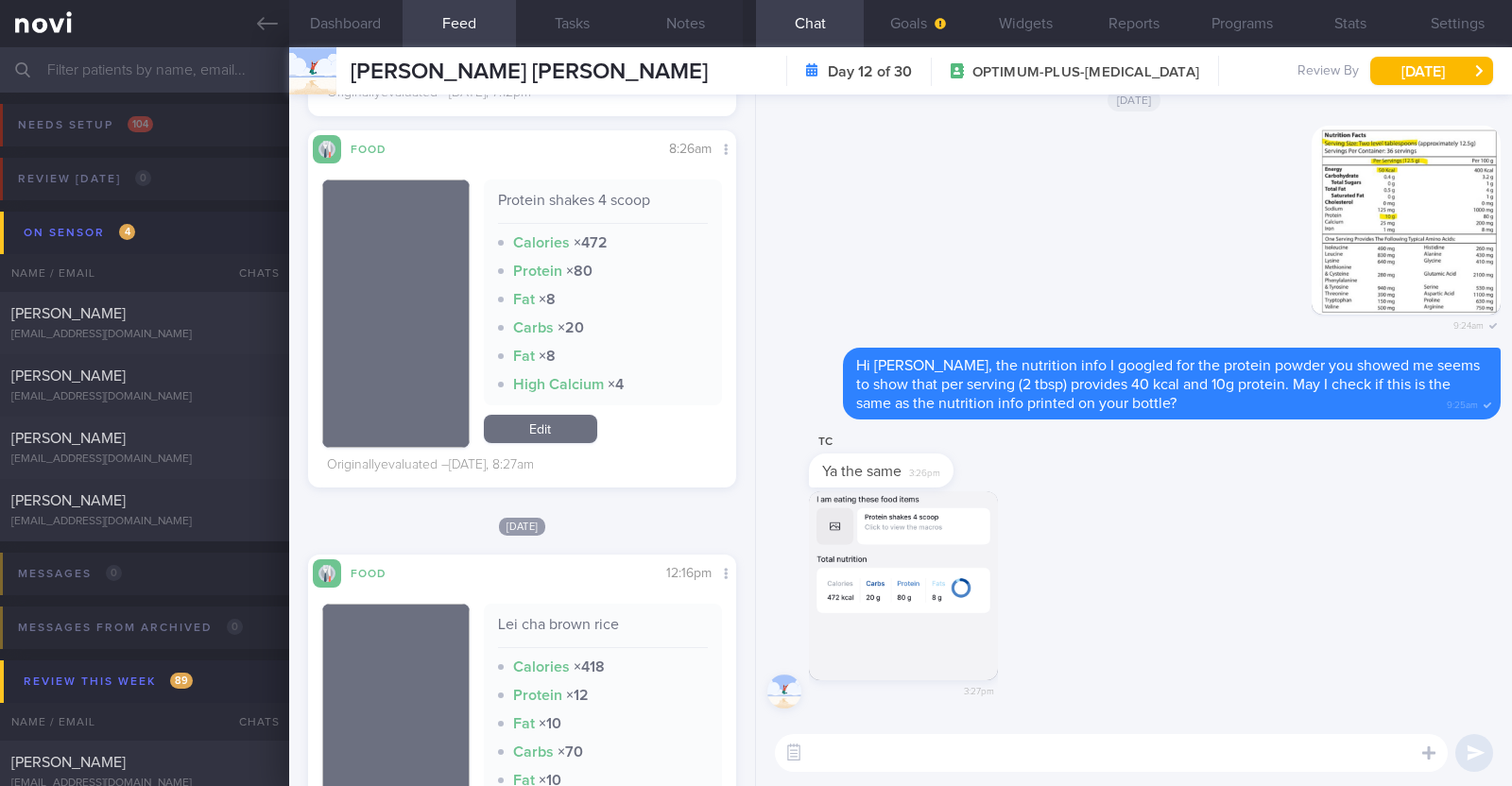
scroll to position [1299, 0]
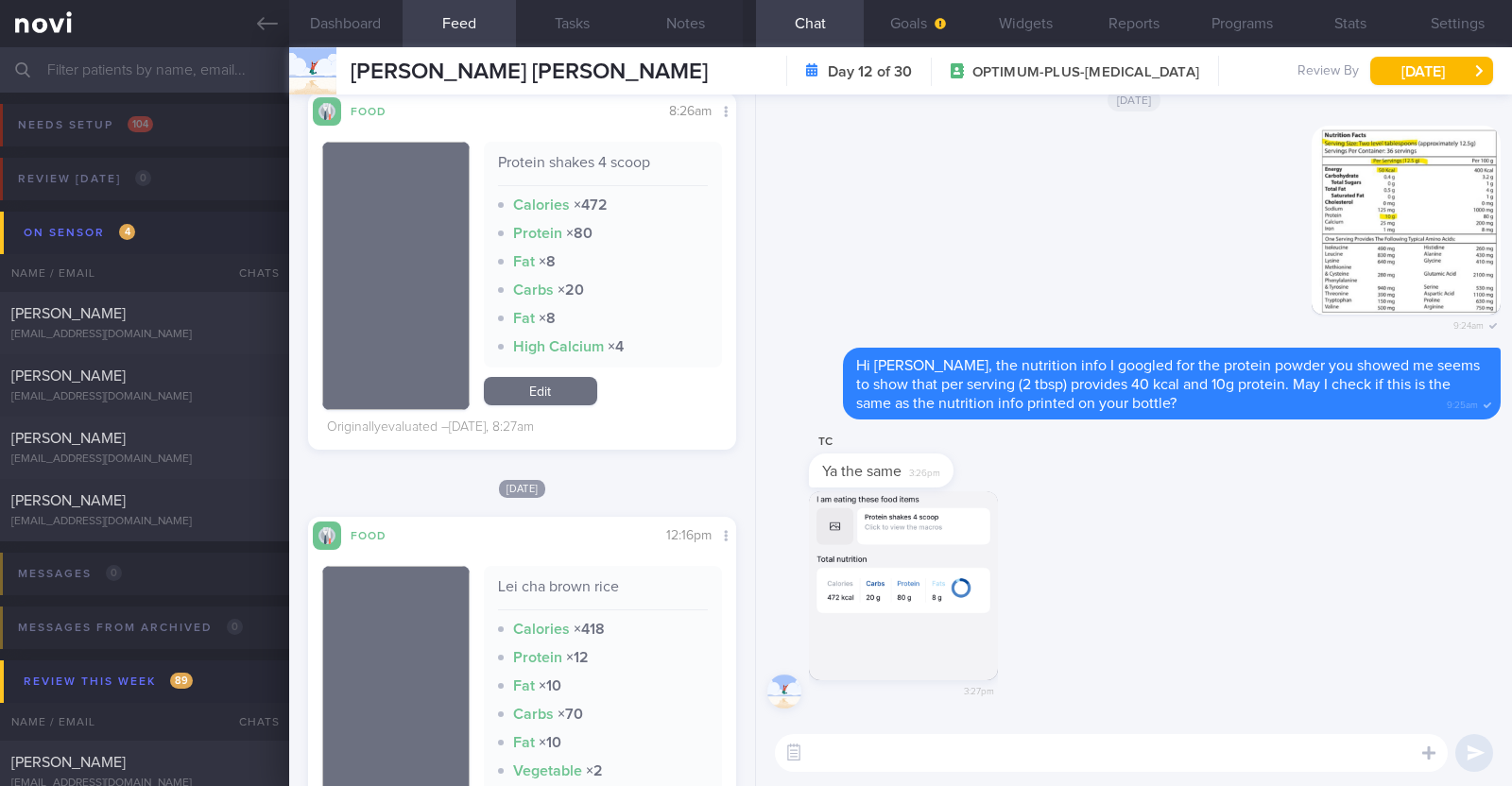
click at [868, 762] on textarea at bounding box center [1111, 753] width 673 height 38
type textarea "I think the picture didn"
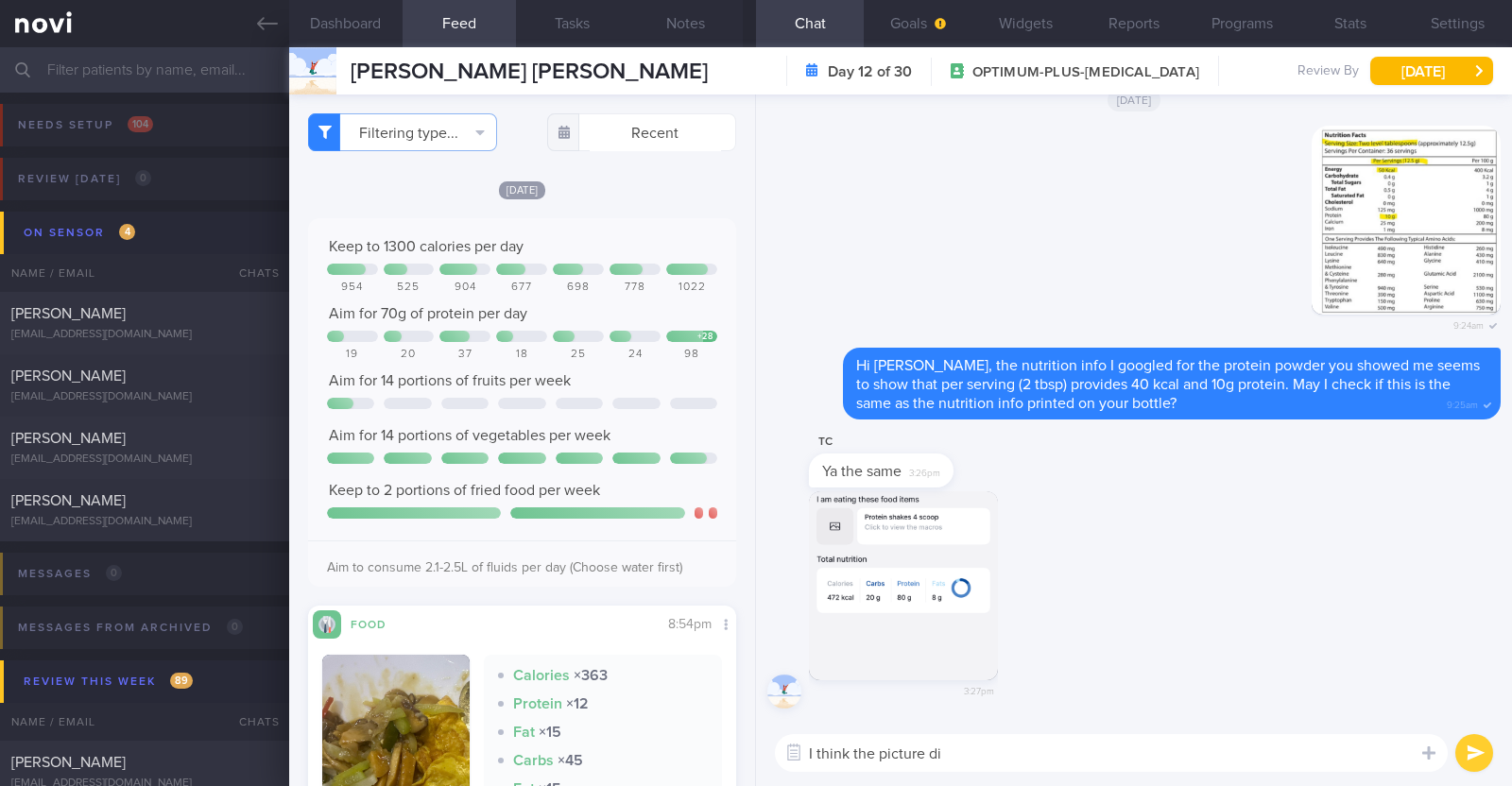
scroll to position [1299, 0]
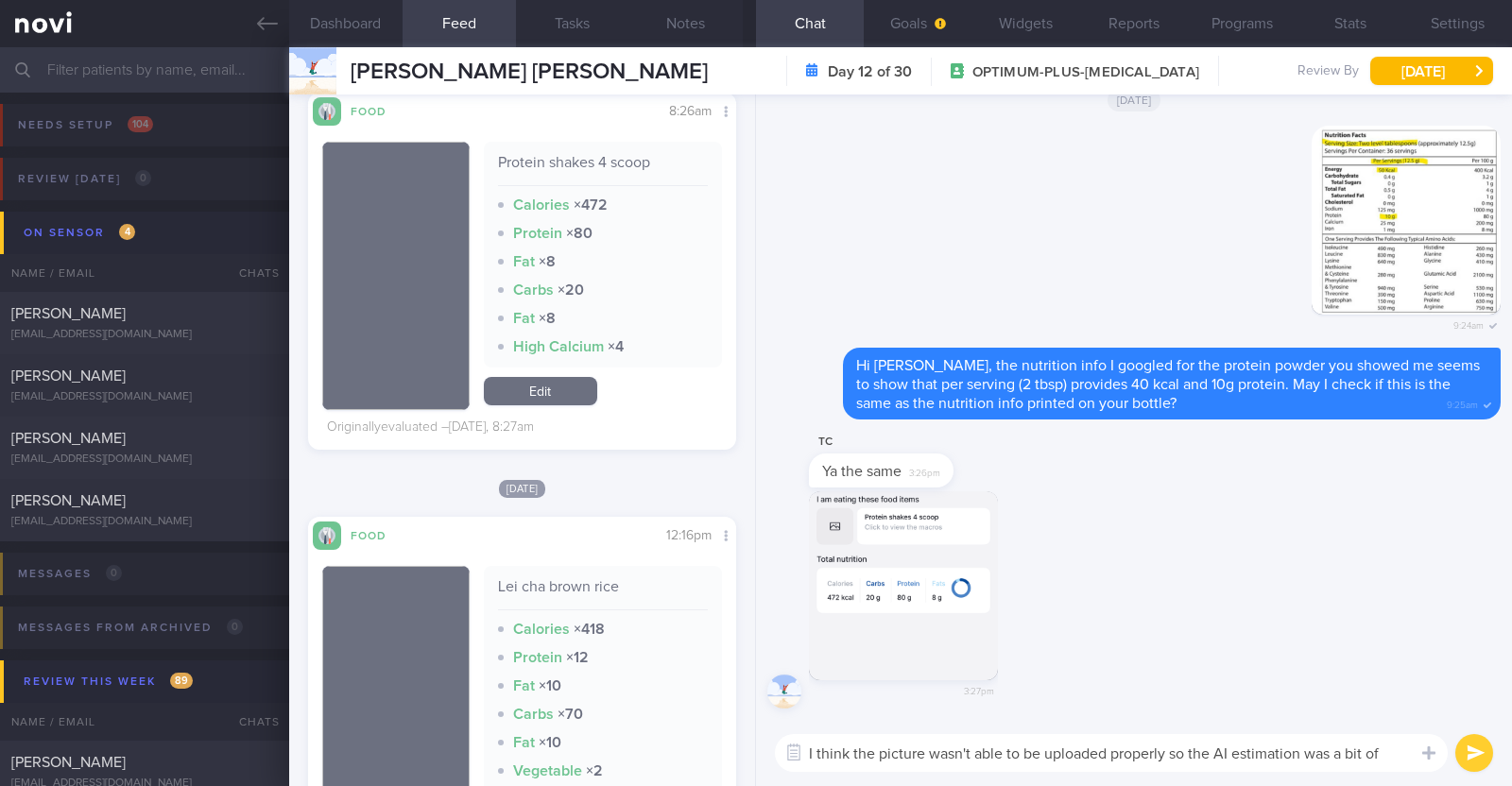
type textarea "I think the picture wasn't able to be uploaded properly so the AI estimation wa…"
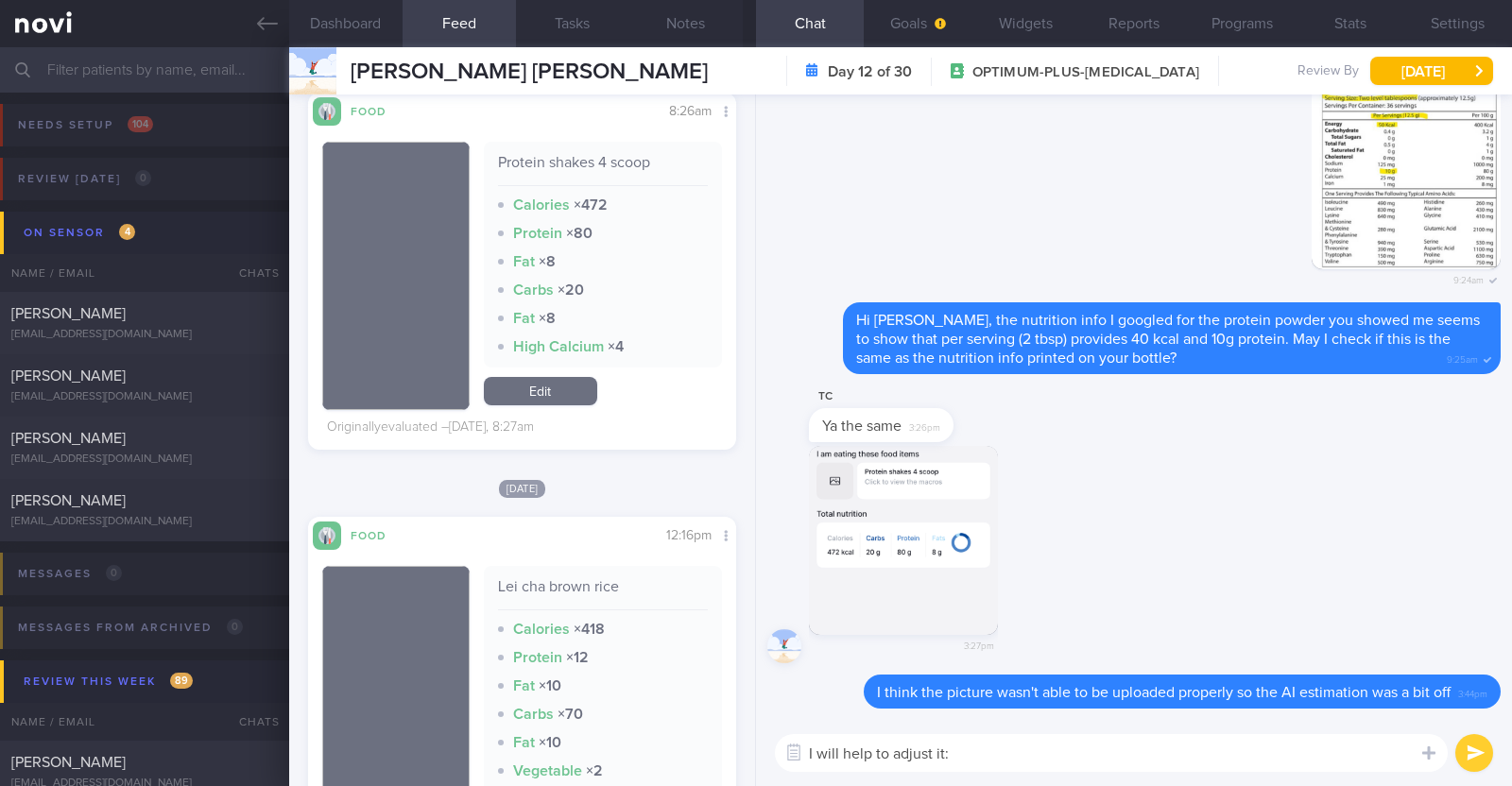
type textarea "I will help to adjust it:)"
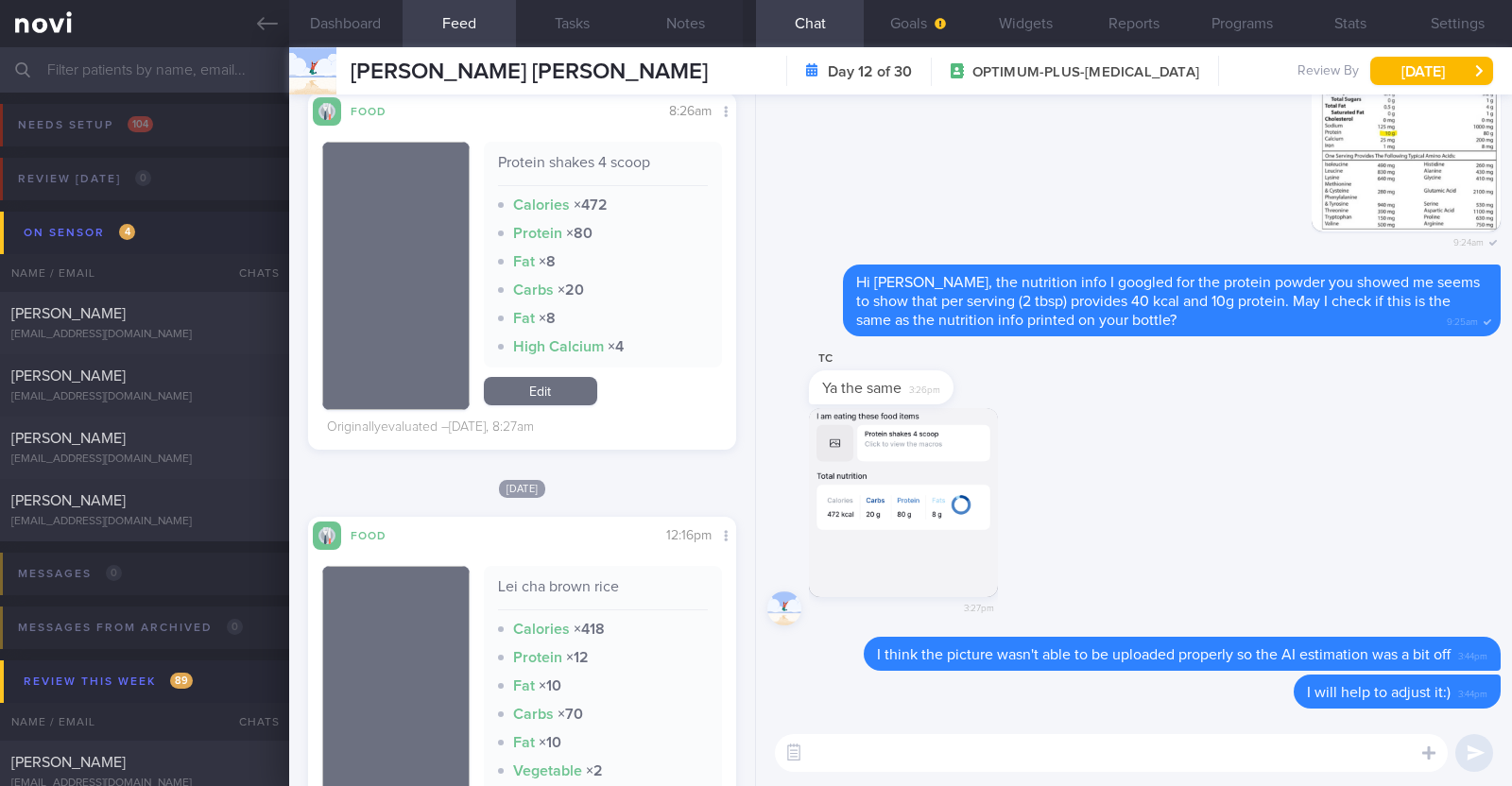
click at [1377, 155] on button "button" at bounding box center [1406, 137] width 189 height 189
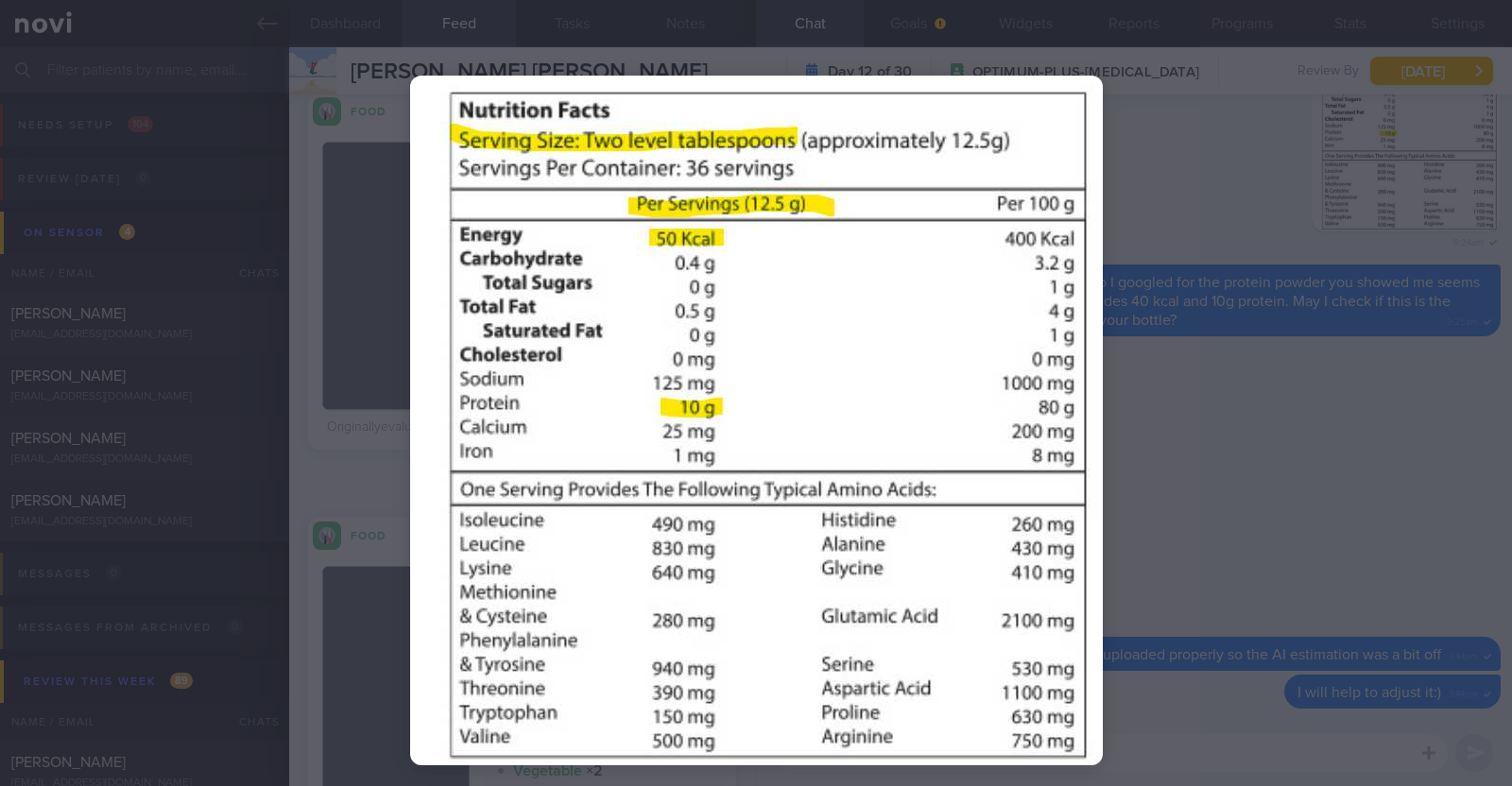
click at [1314, 400] on div at bounding box center [756, 393] width 1512 height 786
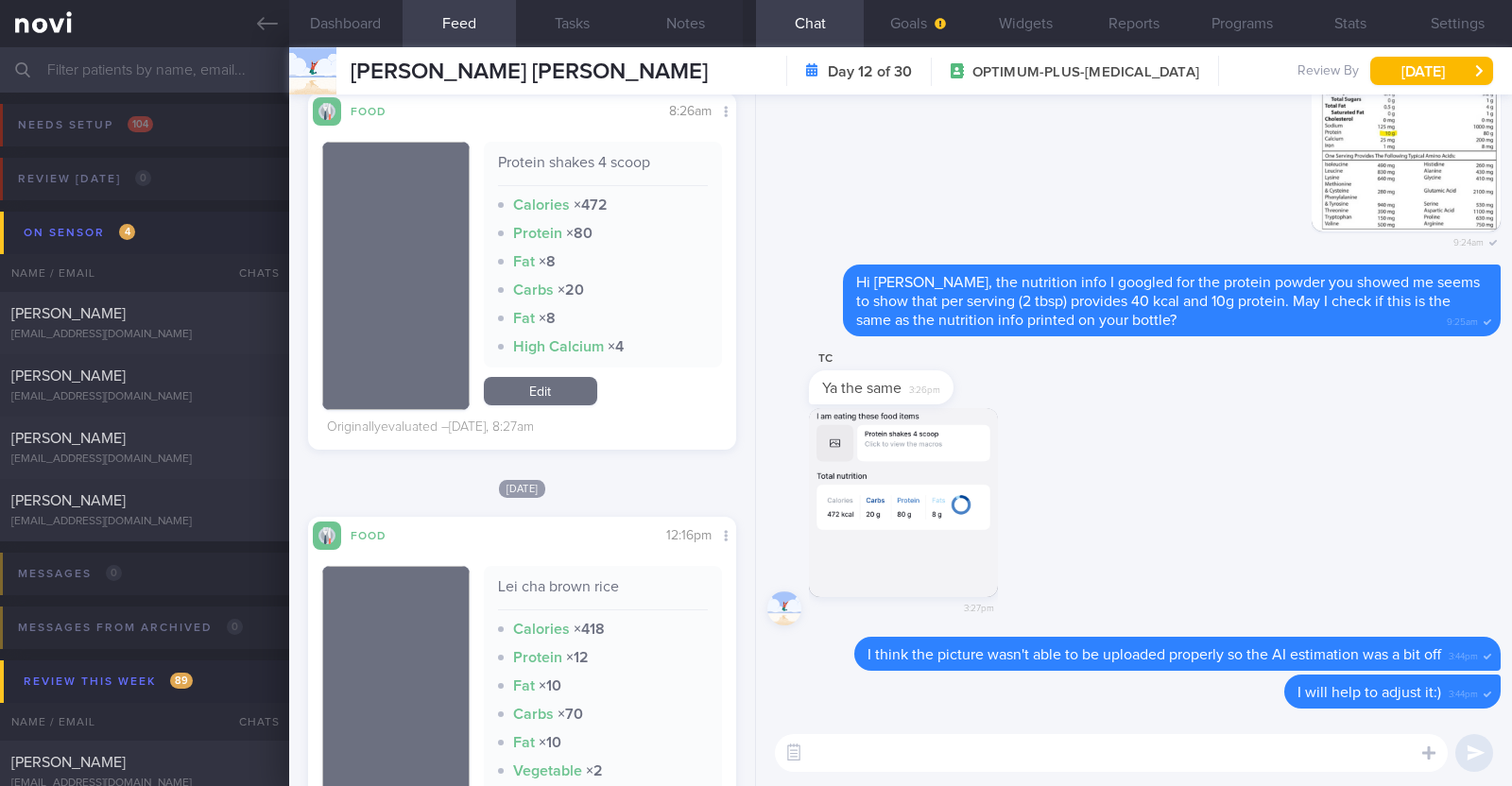
click at [565, 382] on link "Edit" at bounding box center [541, 392] width 114 height 28
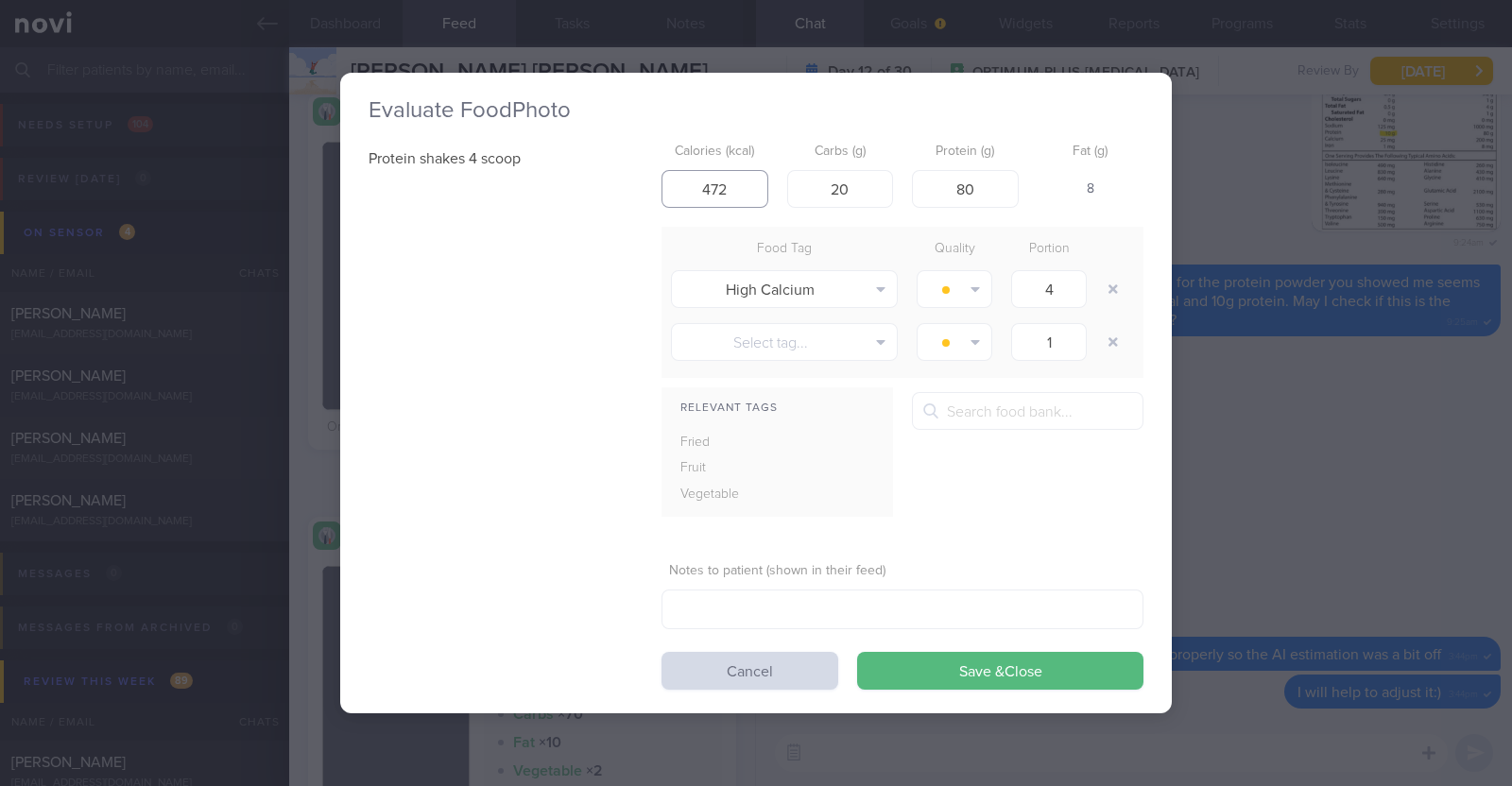
drag, startPoint x: 729, startPoint y: 188, endPoint x: 616, endPoint y: 167, distance: 114.9
click at [616, 167] on div "Protein shakes 4 scoop Calories (kcal) 472 Carbs (g) 20 Protein (g) 80 Fat (g) …" at bounding box center [756, 411] width 775 height 556
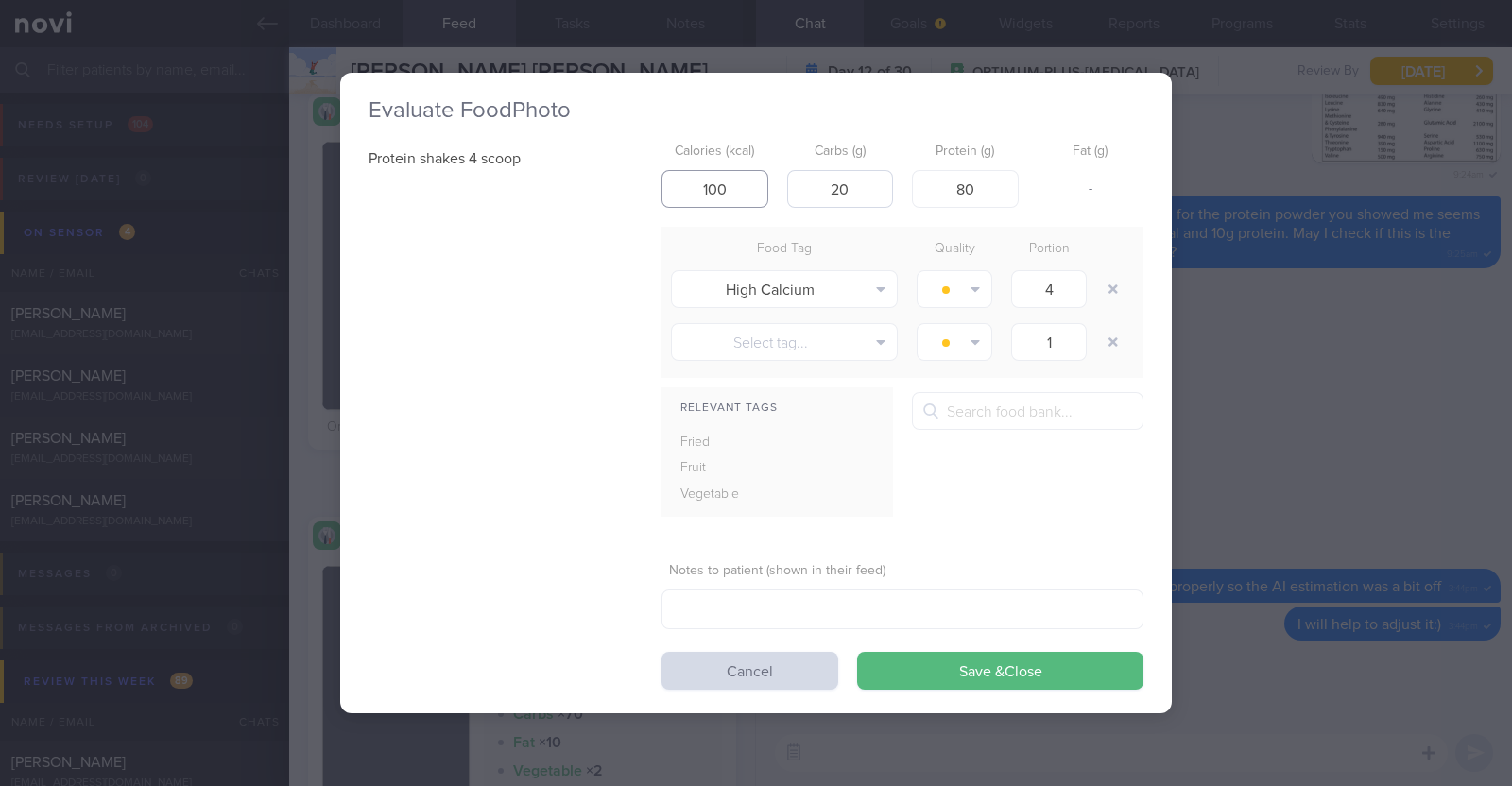
type input "100"
drag, startPoint x: 860, startPoint y: 197, endPoint x: 591, endPoint y: 95, distance: 287.7
click at [655, 139] on div "Protein shakes 4 scoop Calories (kcal) 100 Carbs (g) 20 Protein (g) 80 Fat (g) …" at bounding box center [756, 411] width 775 height 556
type input "0.8"
drag, startPoint x: 974, startPoint y: 190, endPoint x: 591, endPoint y: 64, distance: 403.2
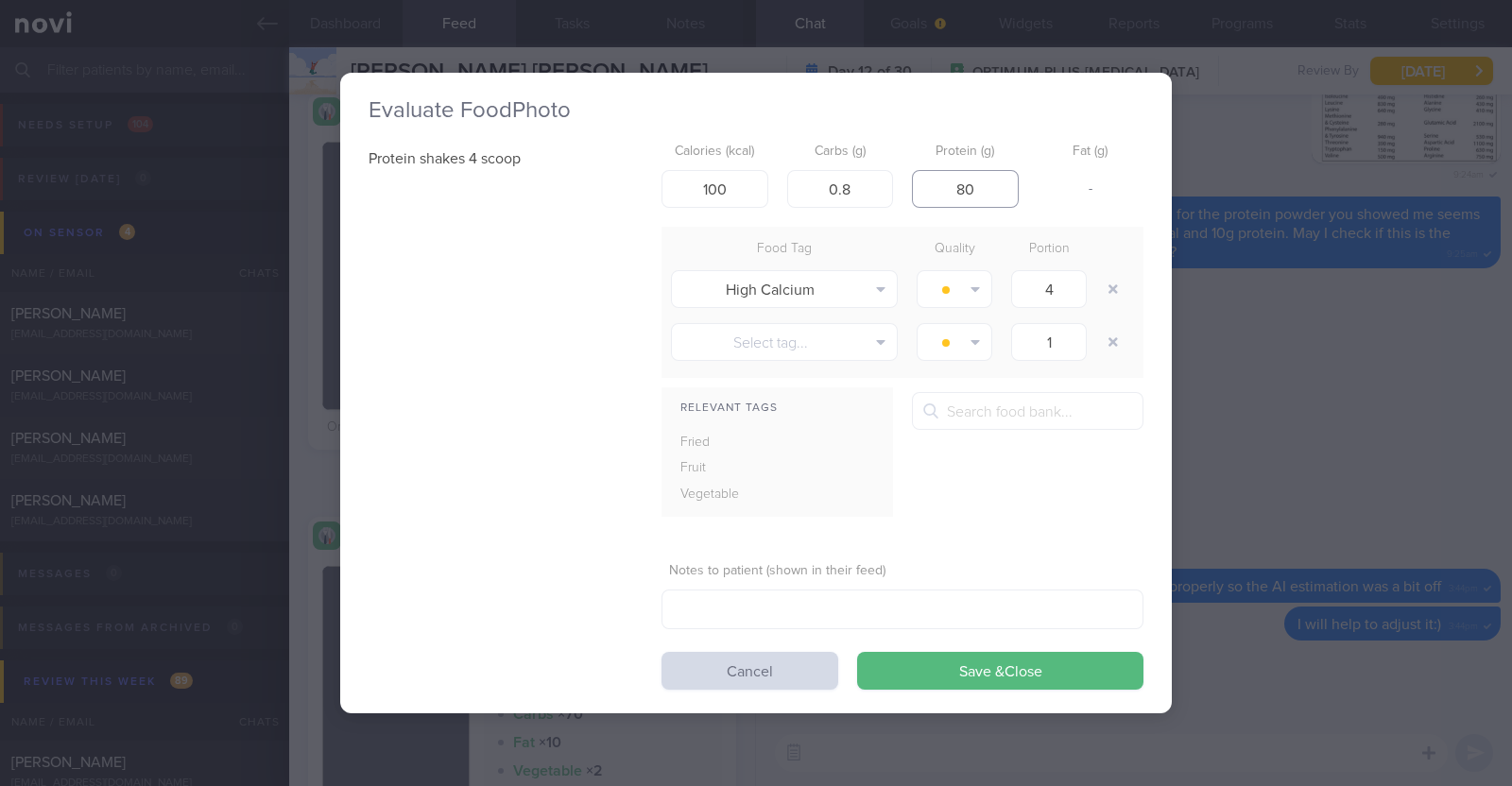
click at [596, 68] on div "Evaluate Food Photo Protein shakes 4 scoop Calories (kcal) 100 Carbs (g) 0.8 Pr…" at bounding box center [756, 393] width 832 height 786
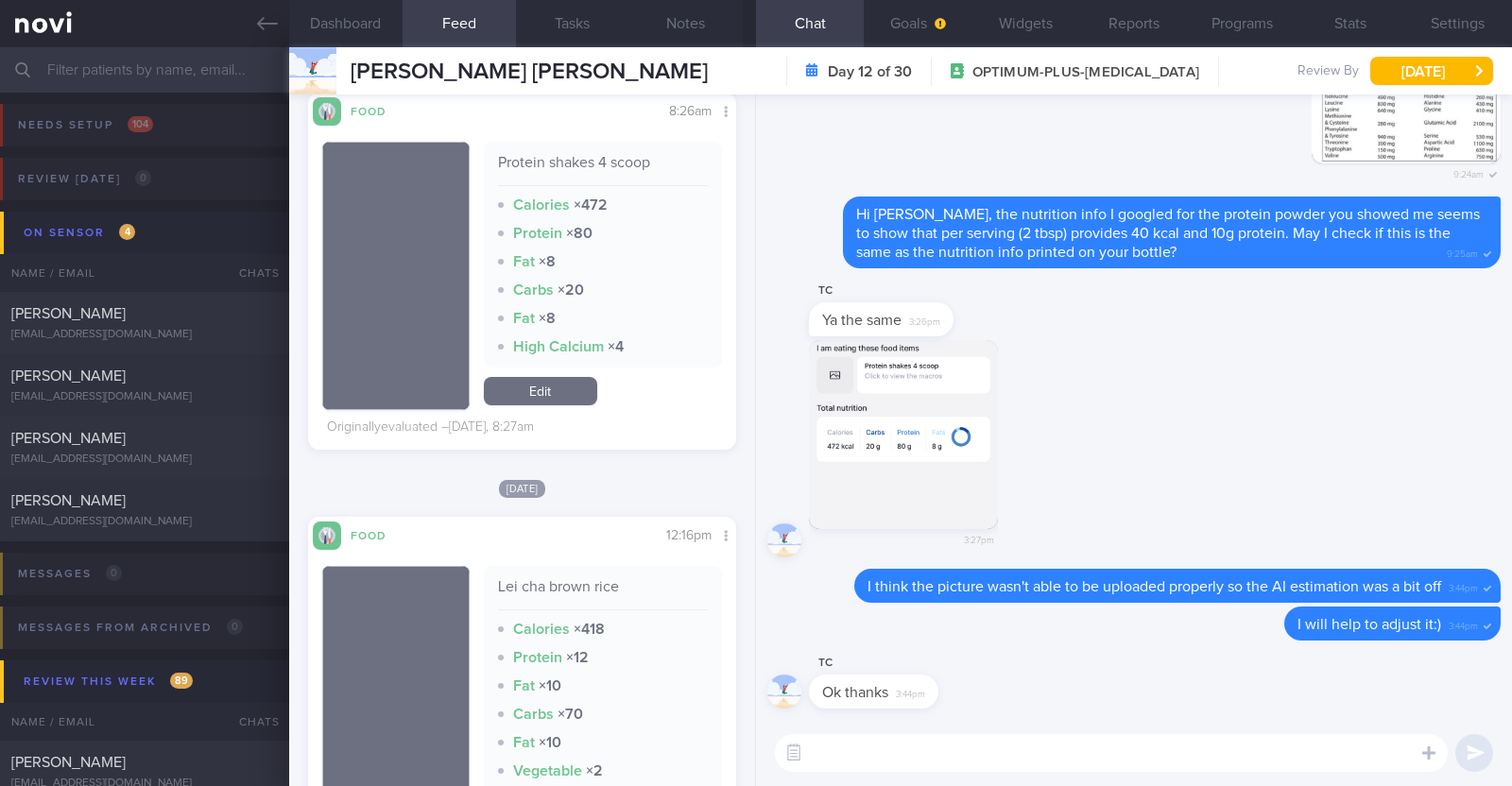
click at [573, 399] on link "Edit" at bounding box center [541, 392] width 114 height 28
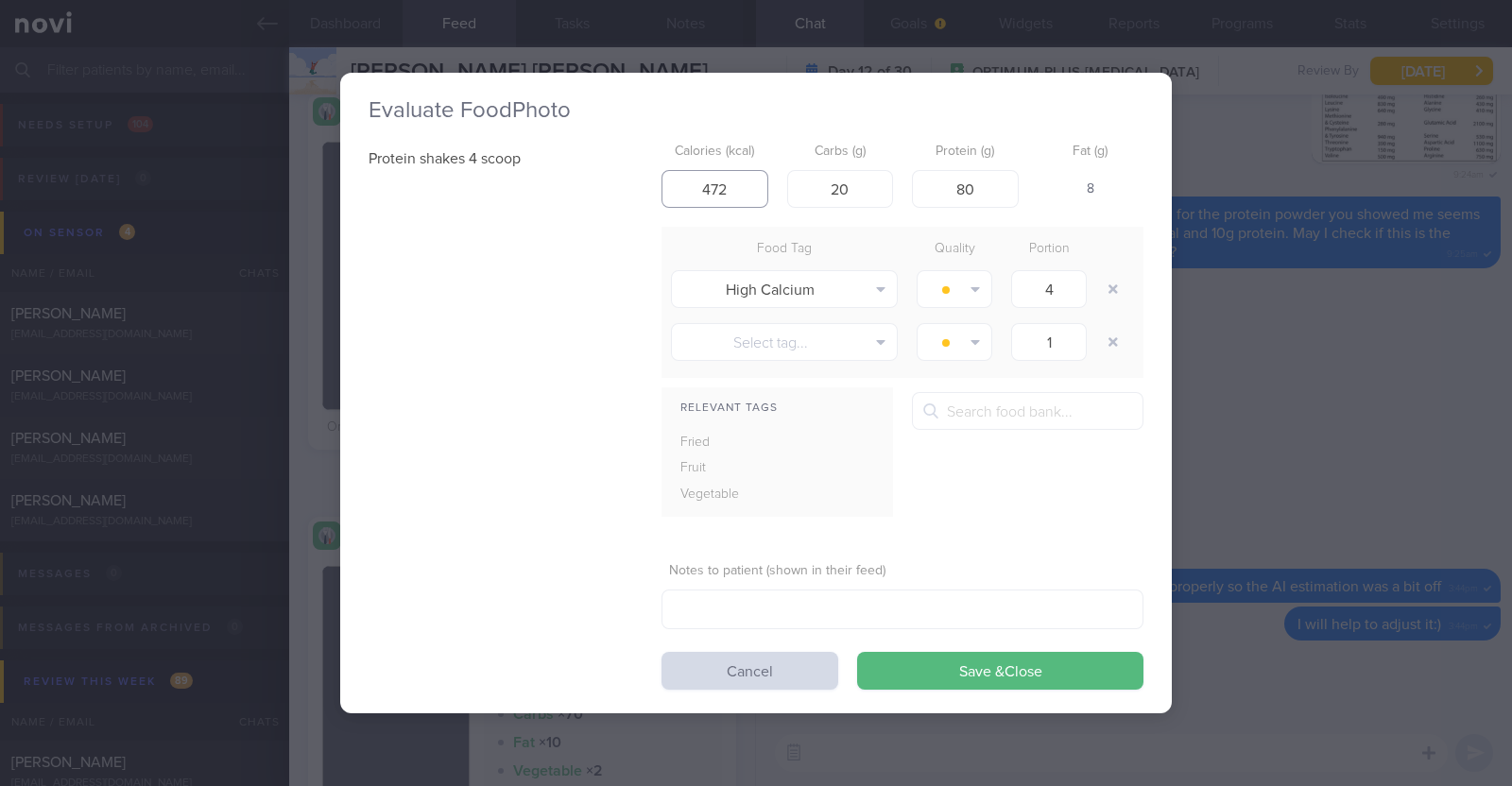
drag, startPoint x: 725, startPoint y: 180, endPoint x: 650, endPoint y: 171, distance: 75.5
click at [650, 171] on div "Protein shakes 4 scoop Calories (kcal) 472 Carbs (g) 20 Protein (g) 80 Fat (g) …" at bounding box center [756, 411] width 775 height 556
type input "100"
drag, startPoint x: 853, startPoint y: 186, endPoint x: 647, endPoint y: 167, distance: 206.9
click at [647, 167] on div "Protein shakes 4 scoop Calories (kcal) 100 Carbs (g) 20 Protein (g) 80 Fat (g) …" at bounding box center [756, 411] width 775 height 556
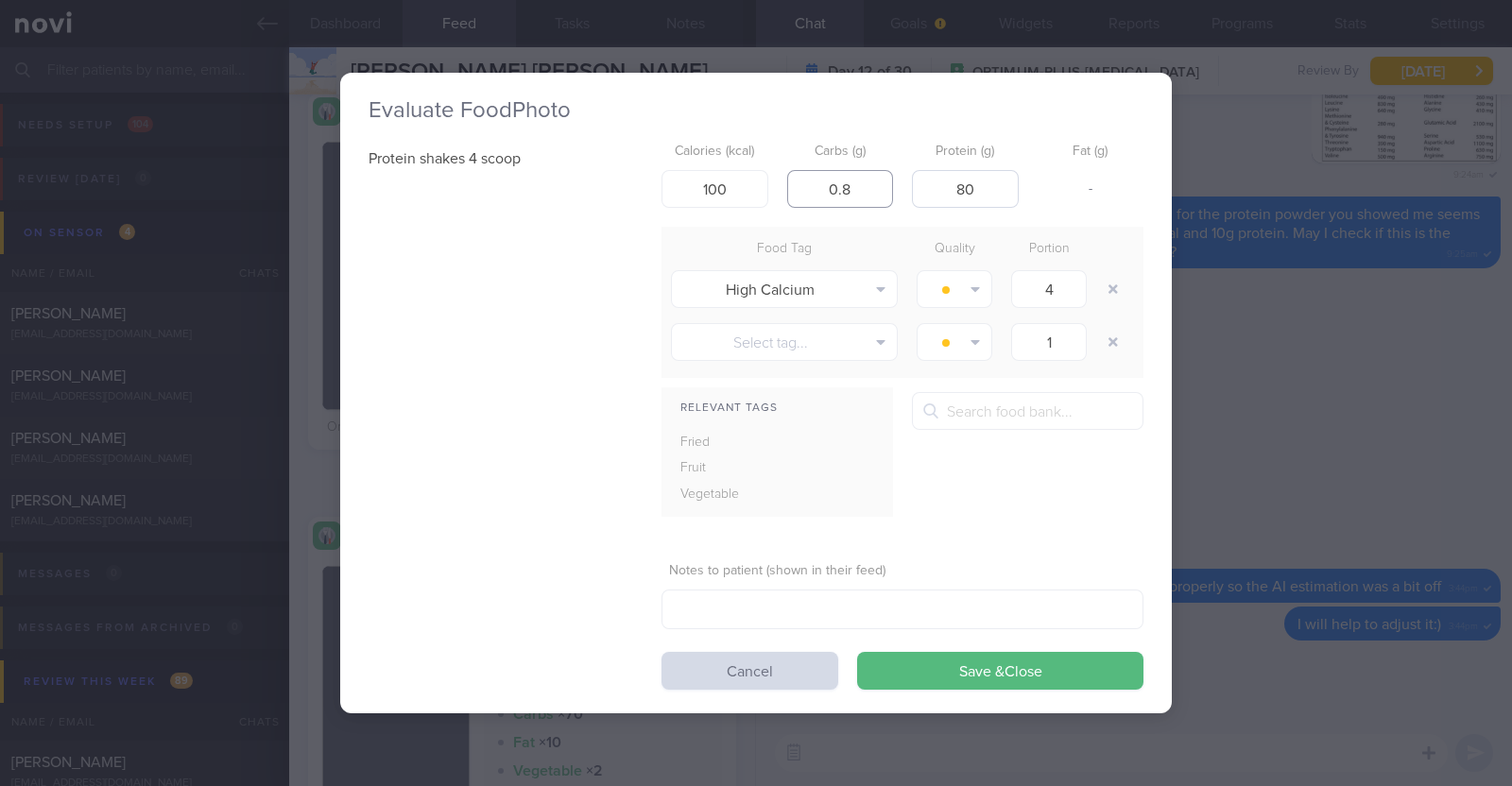
type input "0.8"
drag, startPoint x: 983, startPoint y: 195, endPoint x: 931, endPoint y: 186, distance: 52.8
click at [931, 186] on input "80" at bounding box center [965, 189] width 107 height 38
type input "20"
click at [990, 672] on button "Save & Close" at bounding box center [1001, 670] width 286 height 38
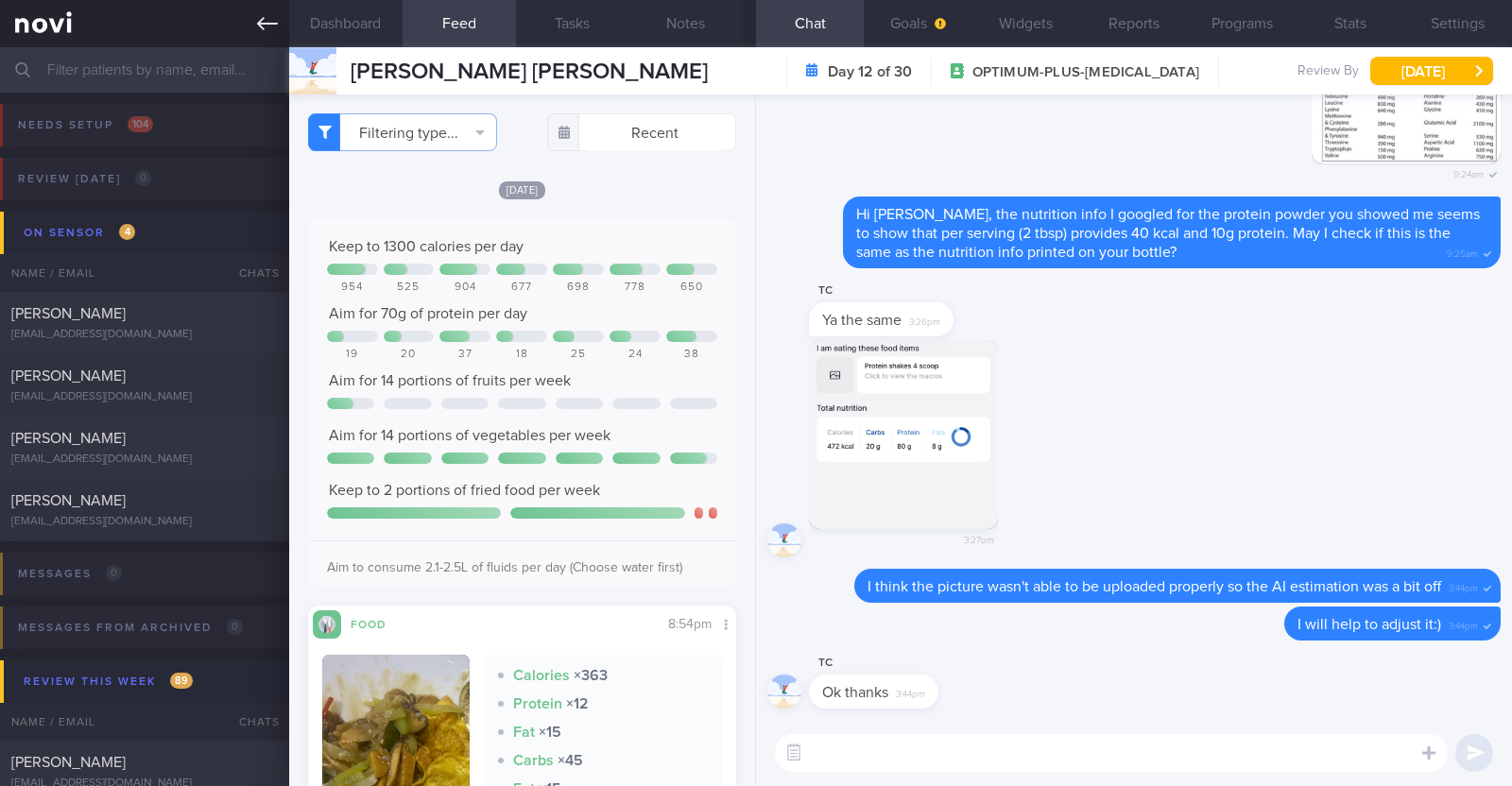
click at [268, 27] on icon at bounding box center [267, 24] width 21 height 21
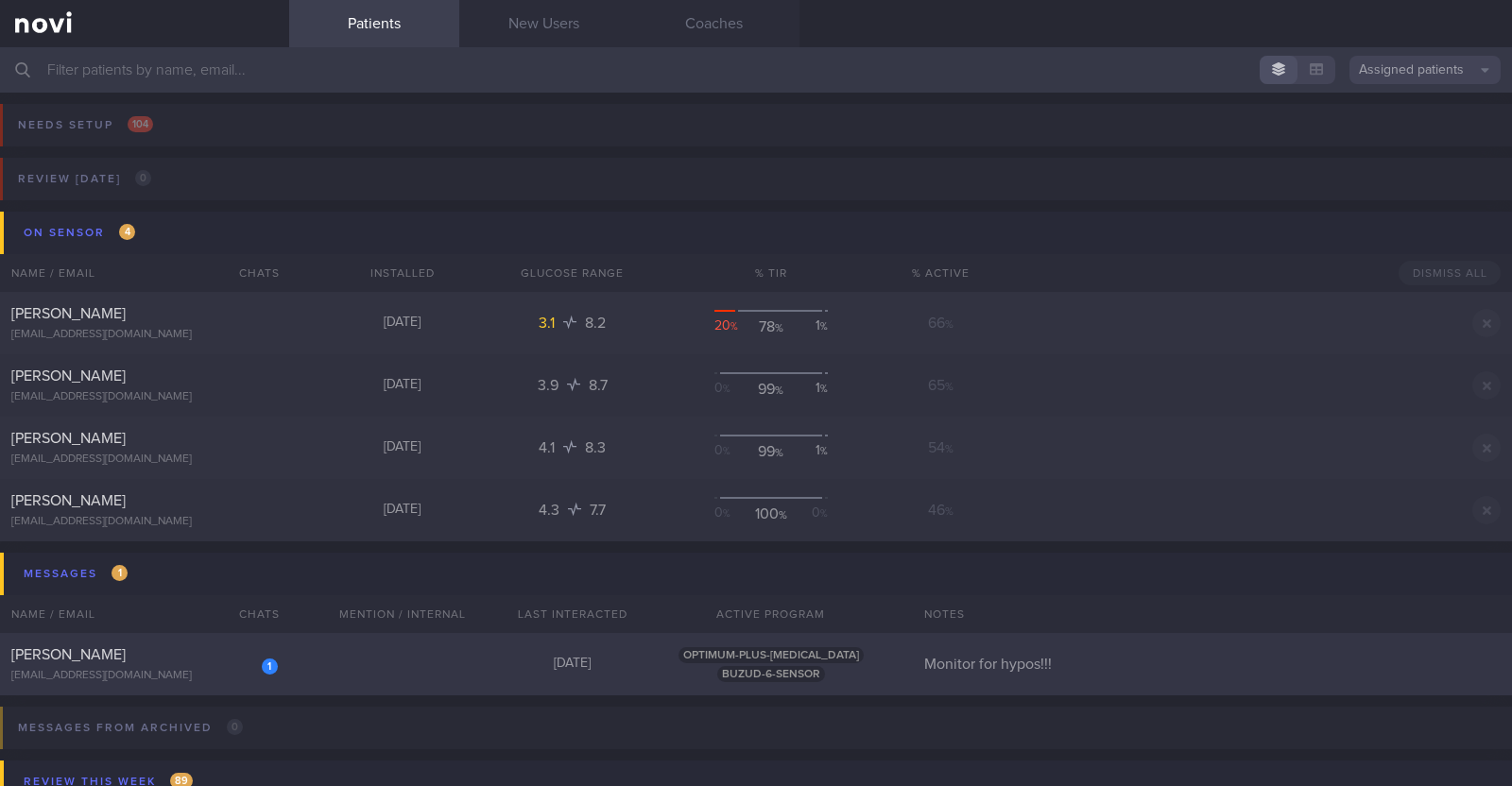
click at [198, 669] on div "[EMAIL_ADDRESS][DOMAIN_NAME]" at bounding box center [144, 675] width 267 height 14
select select "9"
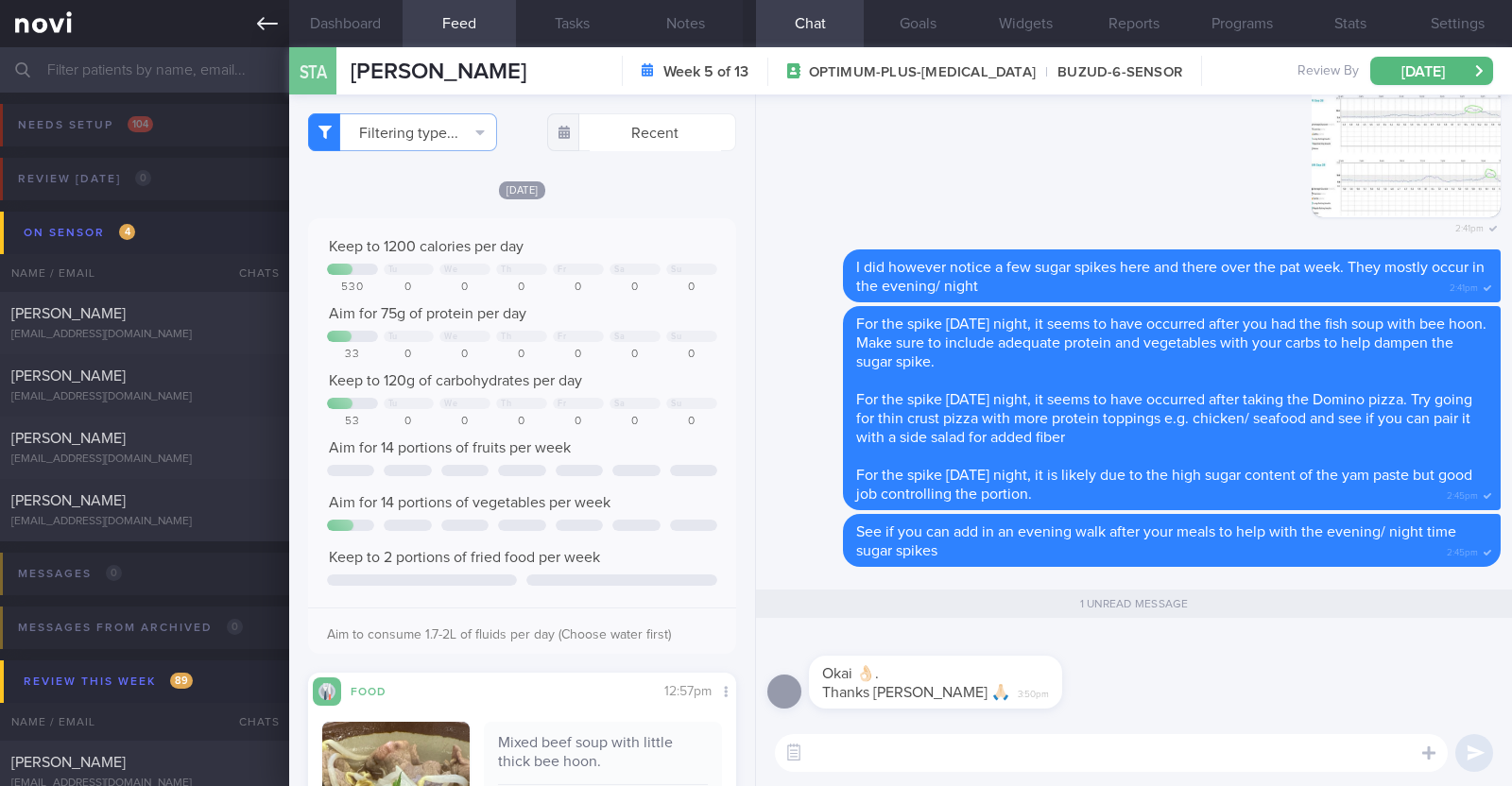
click at [258, 25] on icon at bounding box center [267, 24] width 21 height 13
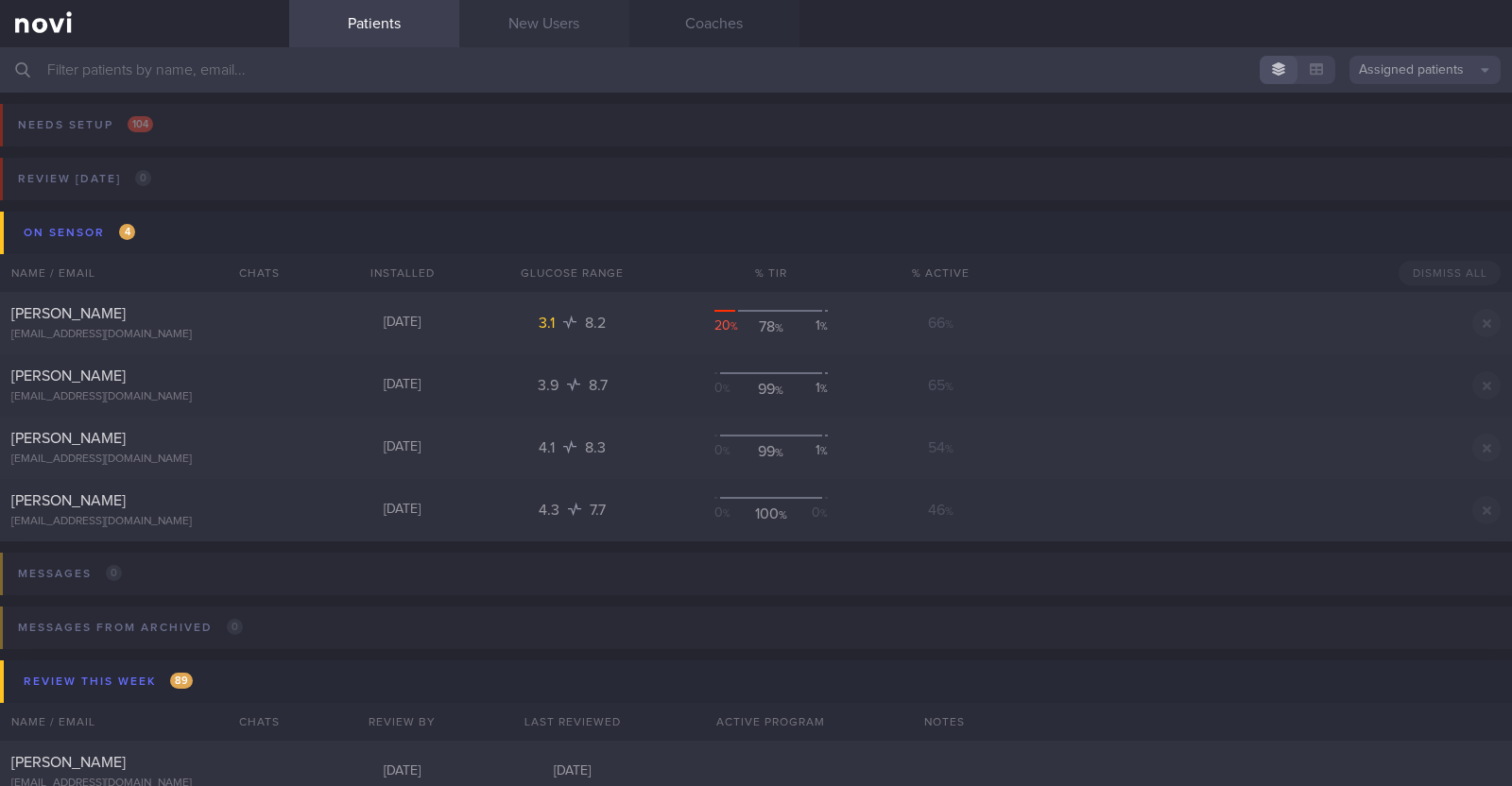
click at [575, 40] on link "New Users" at bounding box center [544, 24] width 170 height 47
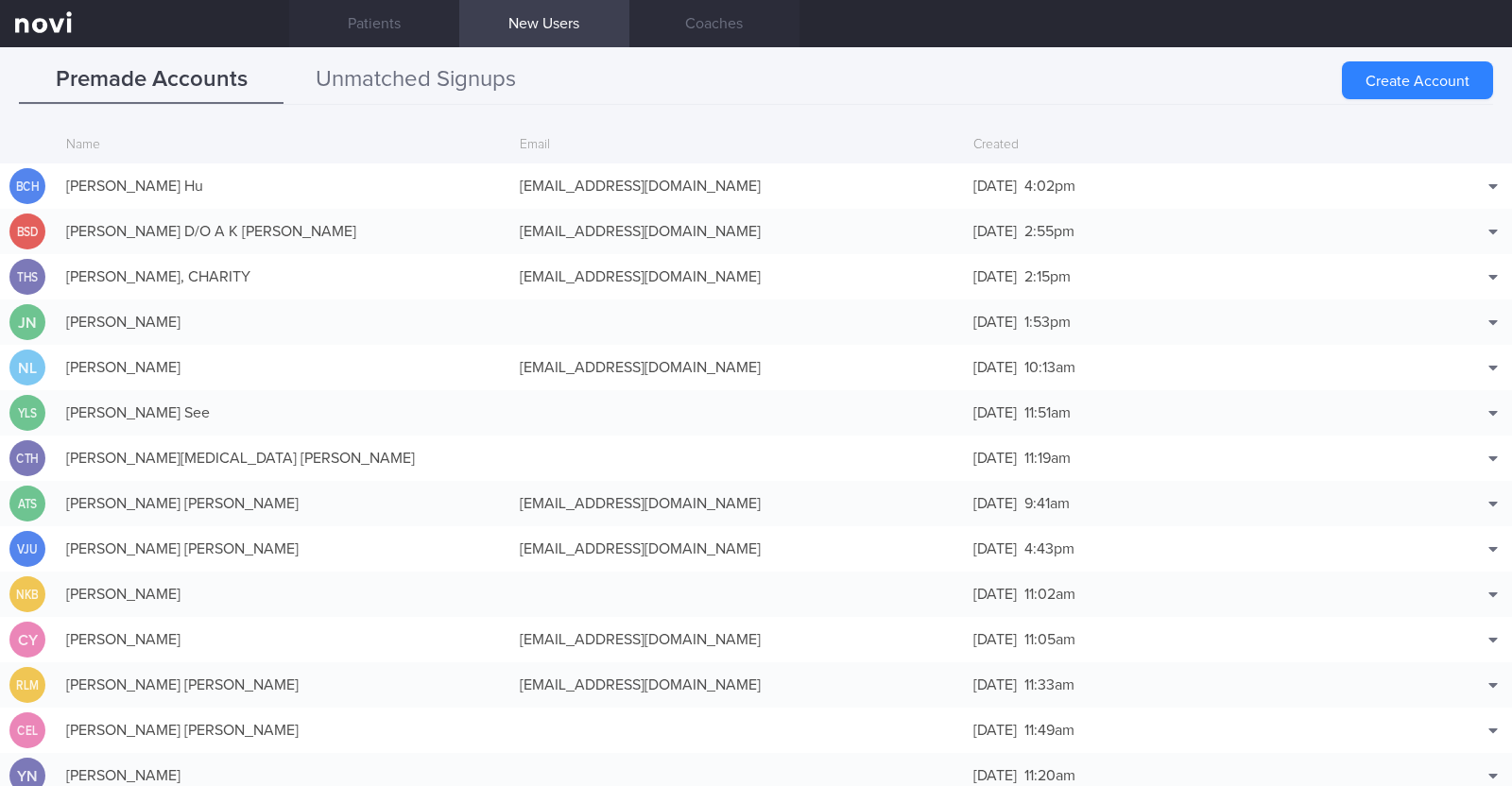
click at [502, 73] on button "Unmatched Signups" at bounding box center [415, 81] width 265 height 47
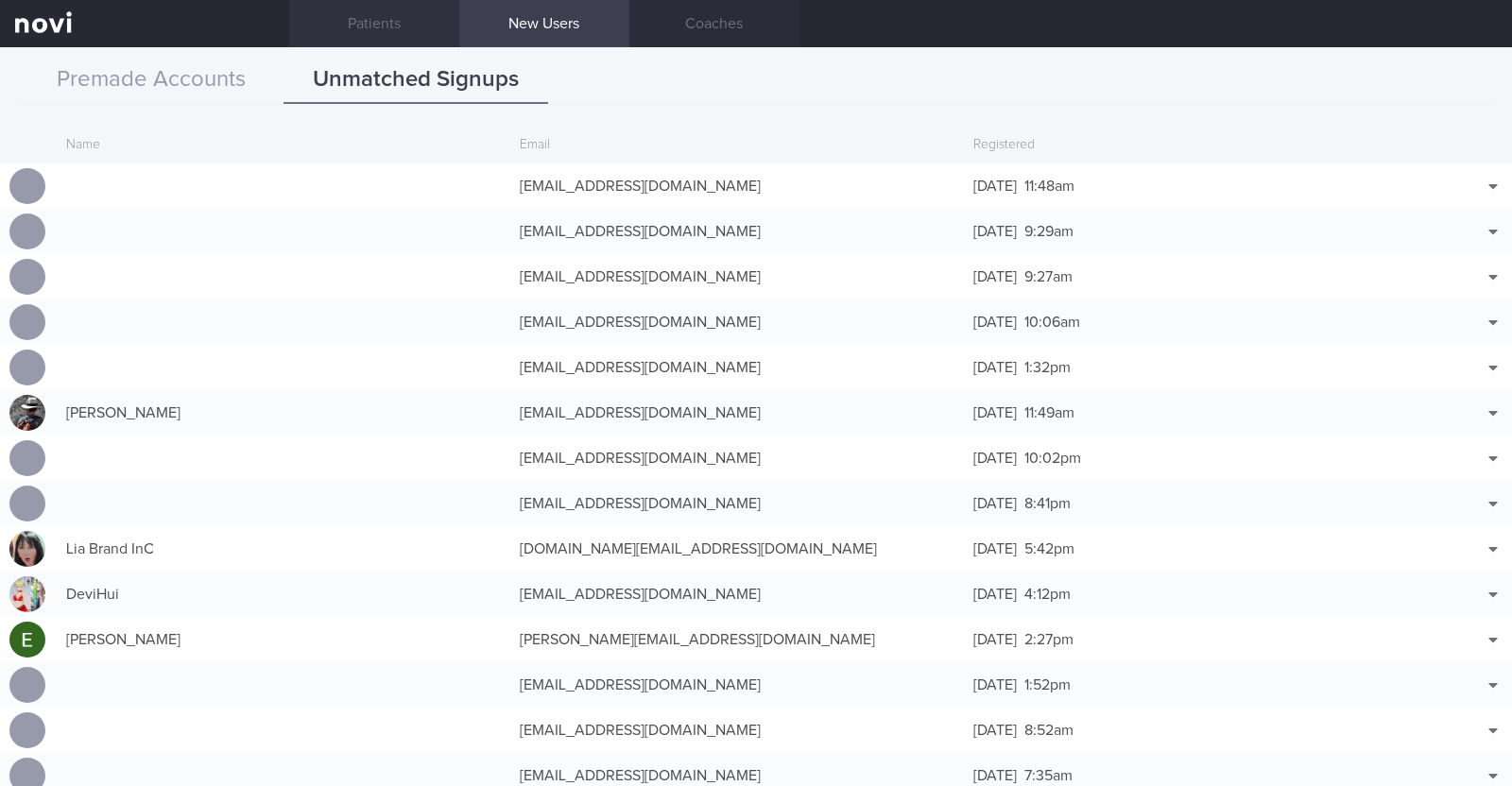
click at [407, 14] on link "Patients" at bounding box center [374, 24] width 170 height 47
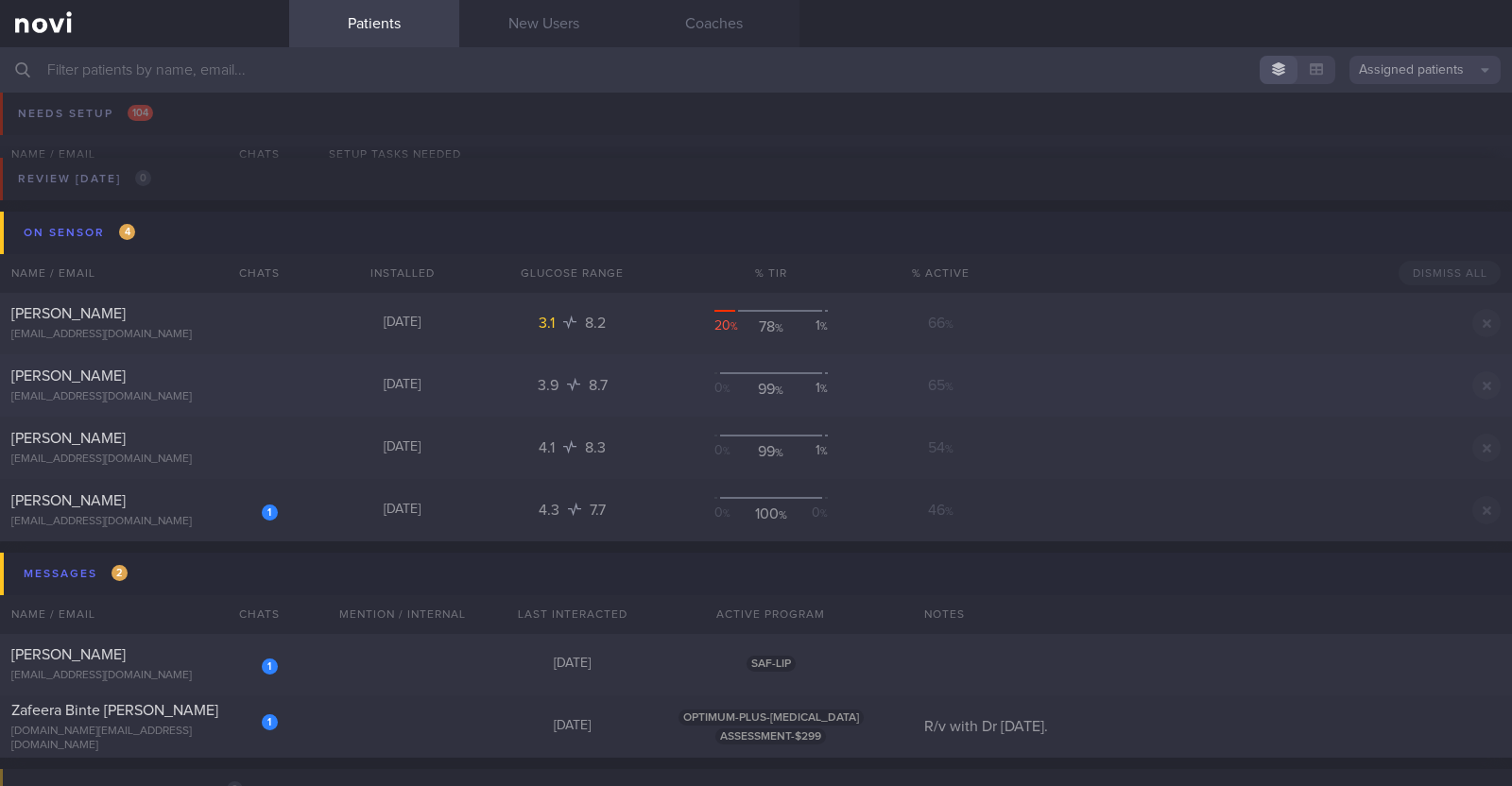
scroll to position [118, 0]
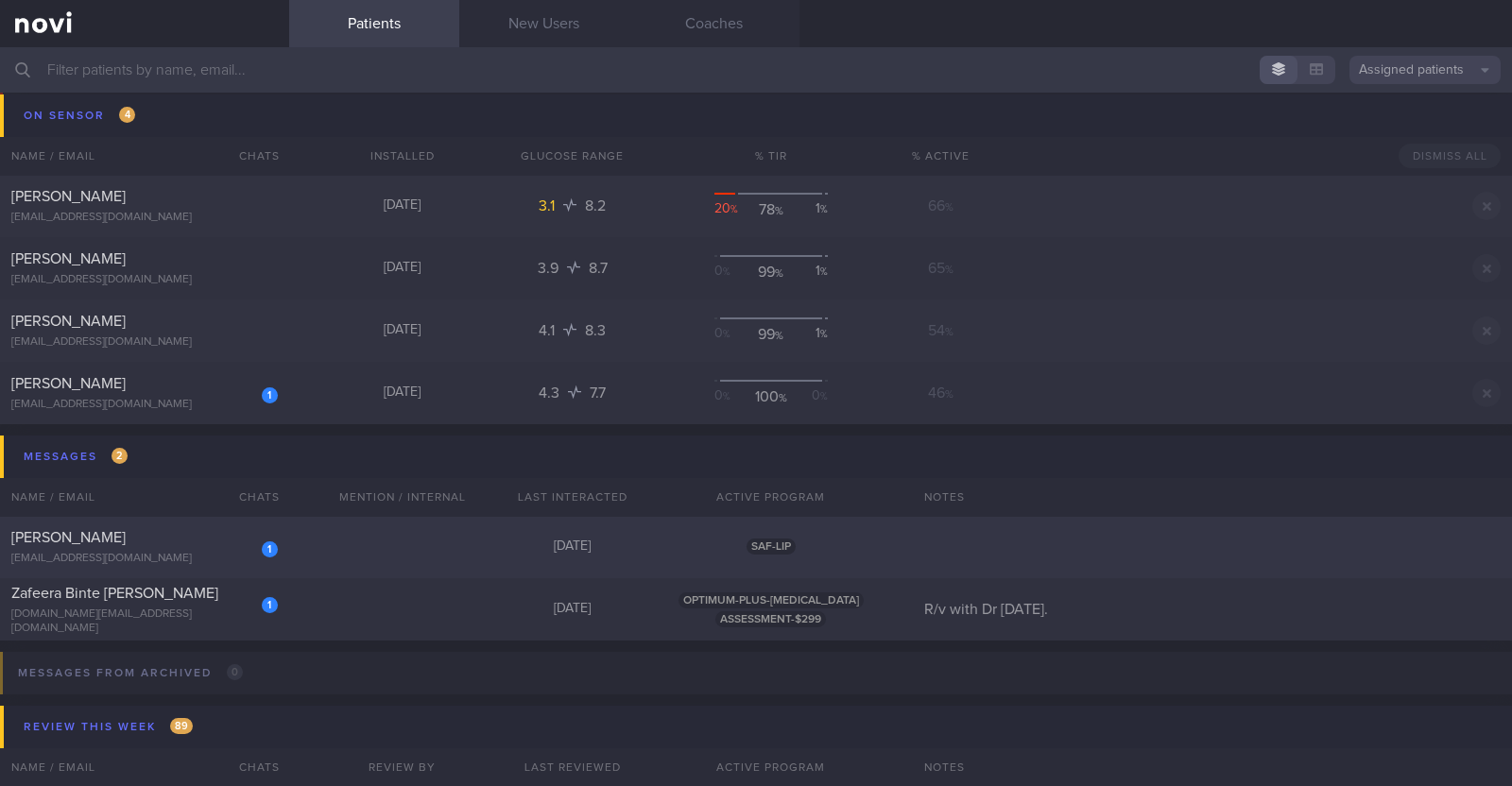
click at [435, 550] on div "1 Tan Chor Yeow [EMAIL_ADDRESS][DOMAIN_NAME] [DATE] SAF-LIP" at bounding box center [756, 547] width 1512 height 63
select select "9"
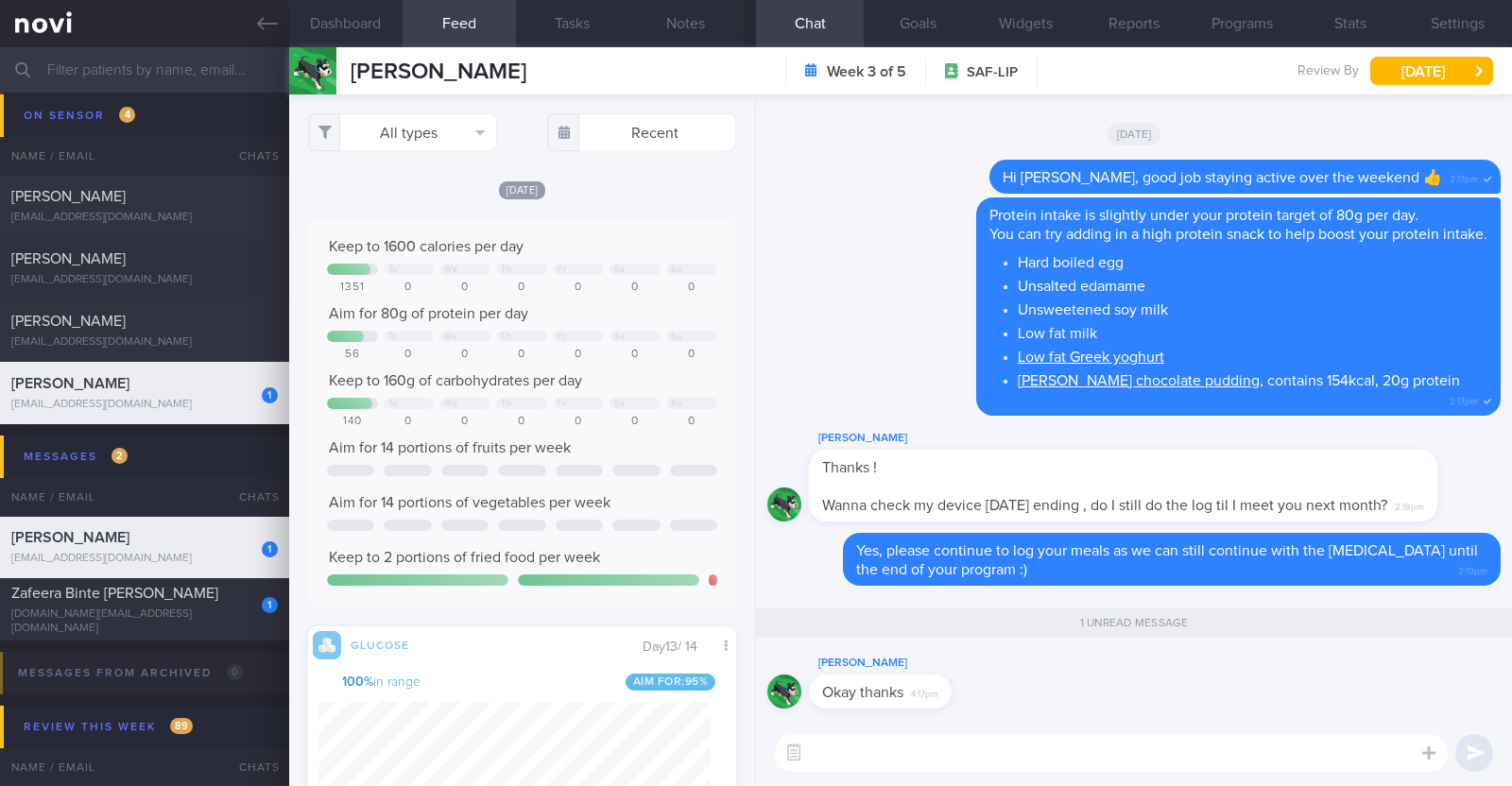
scroll to position [260, 392]
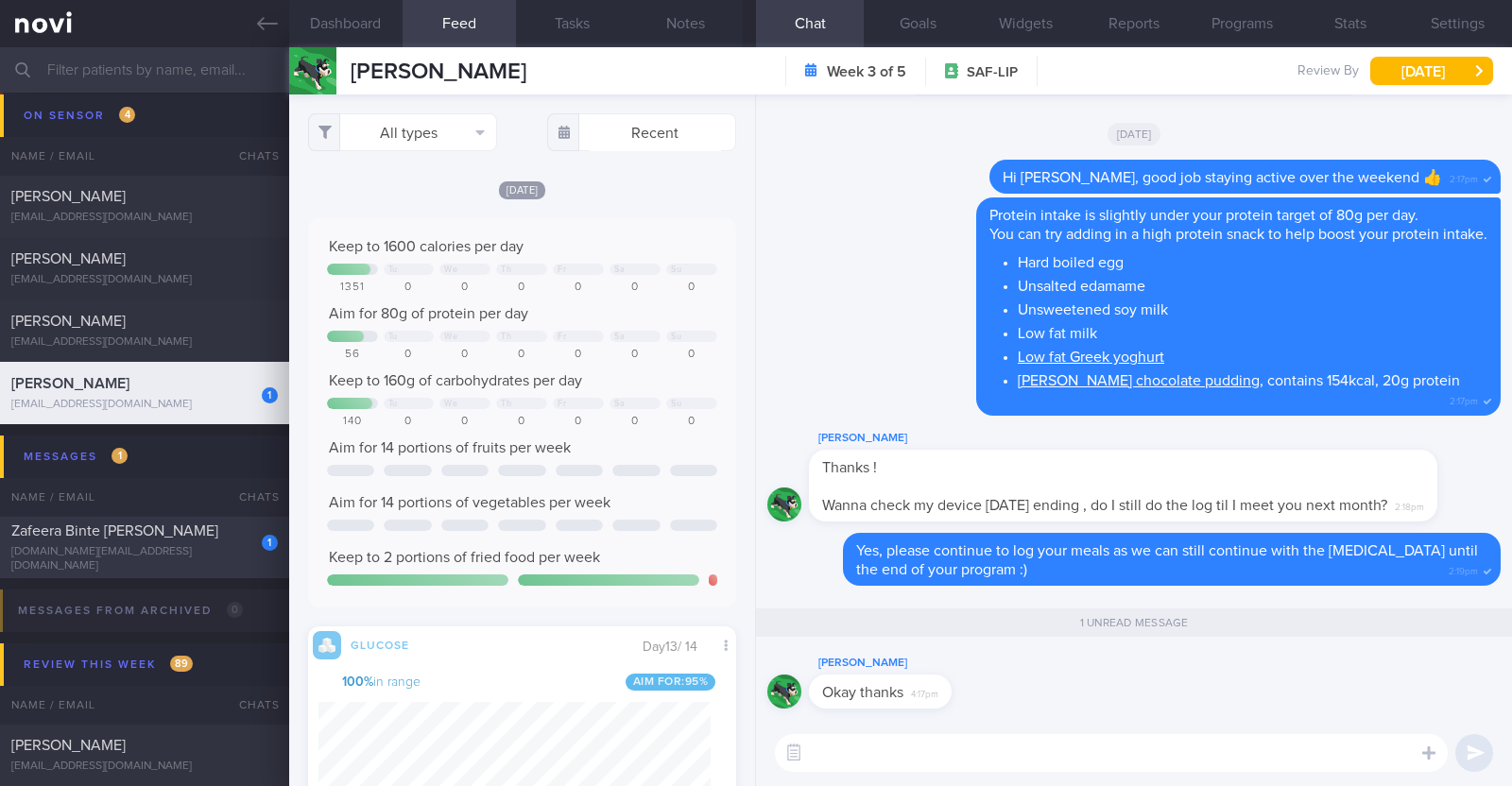
click at [224, 555] on div "[DOMAIN_NAME][EMAIL_ADDRESS][DOMAIN_NAME]" at bounding box center [144, 559] width 267 height 28
type input "R/v with Dr [DATE]."
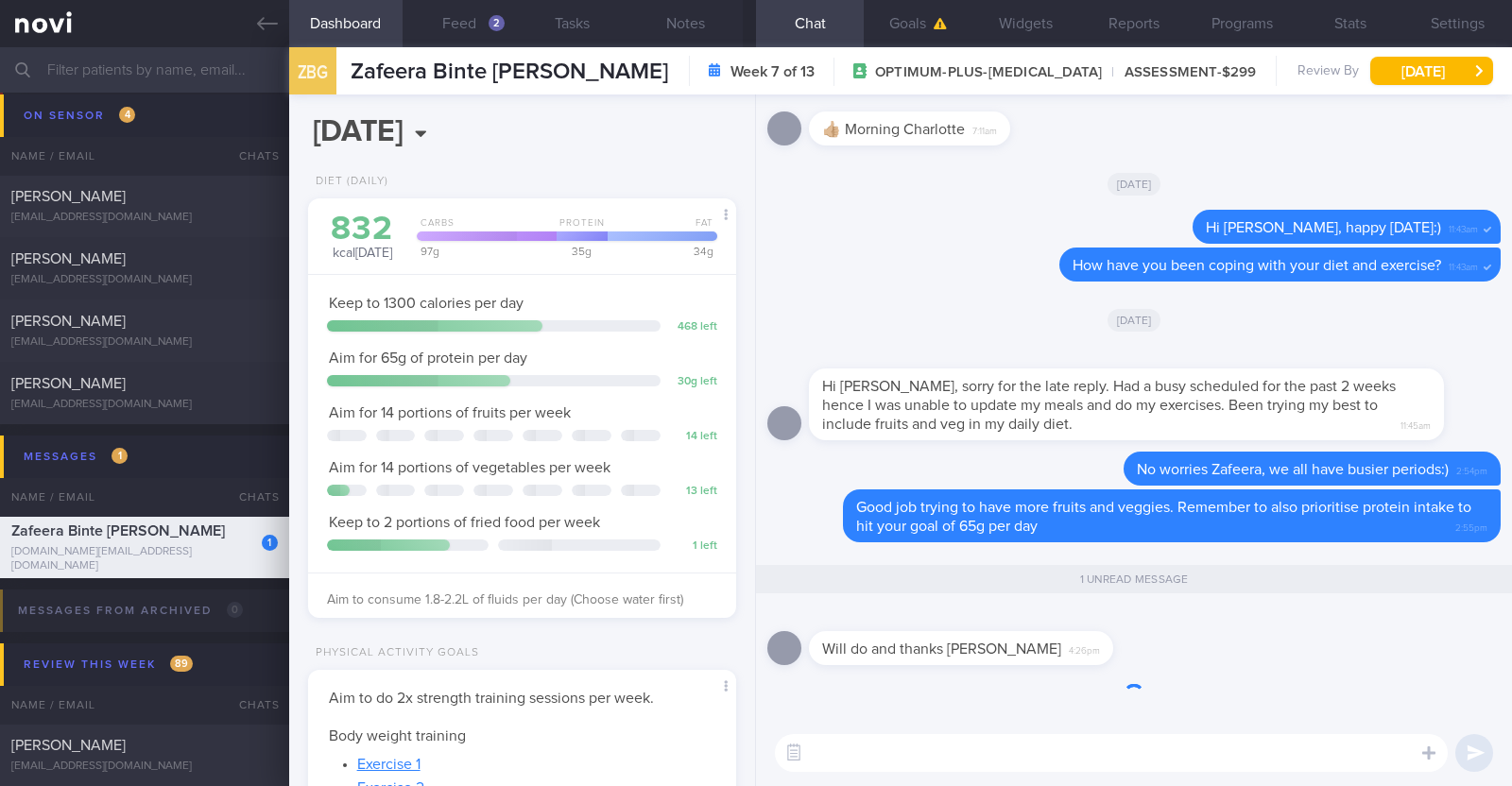
scroll to position [214, 377]
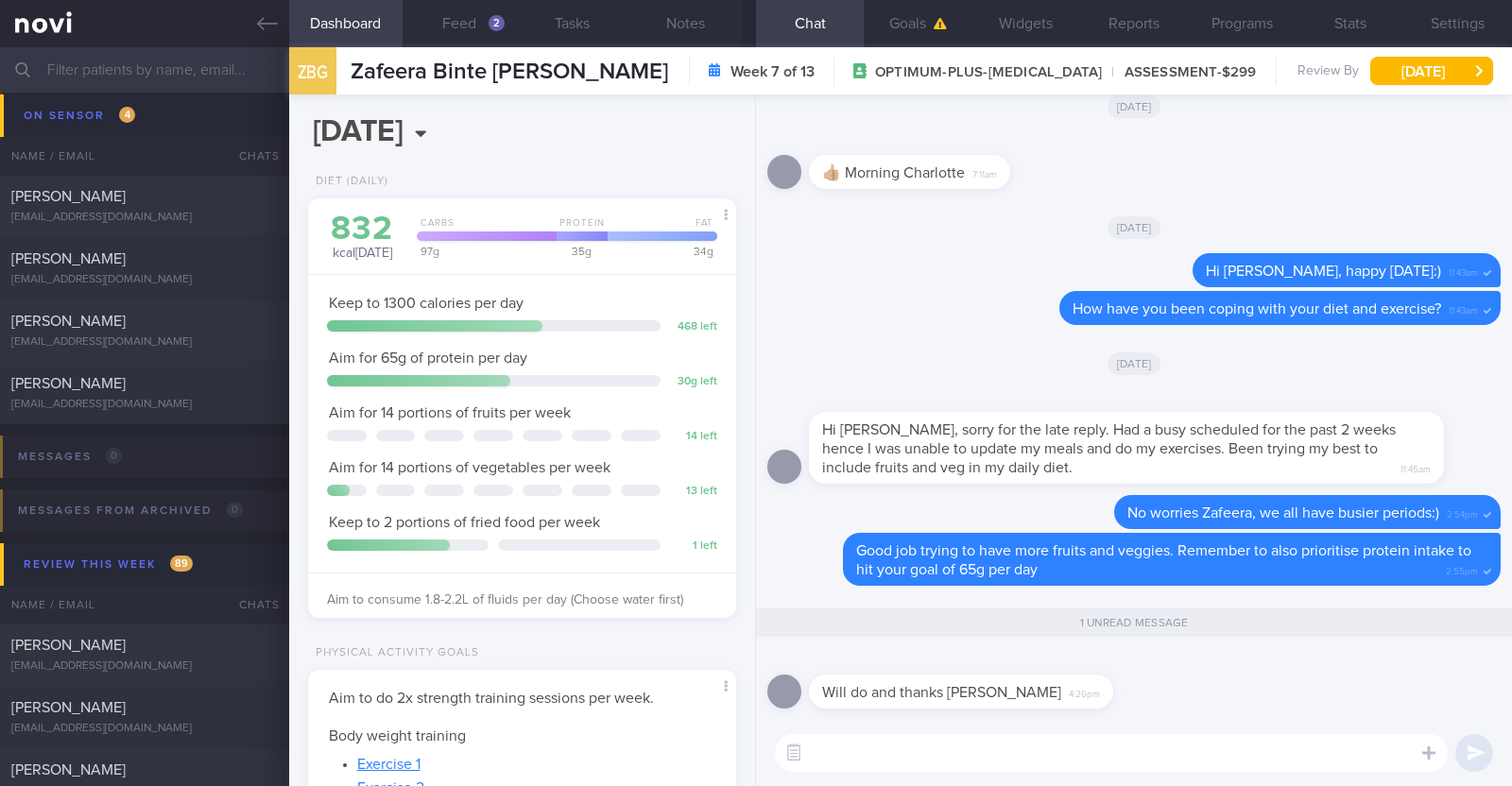
click at [1016, 755] on textarea at bounding box center [1111, 753] width 673 height 38
paste textarea "🤗"
type textarea "🤗"
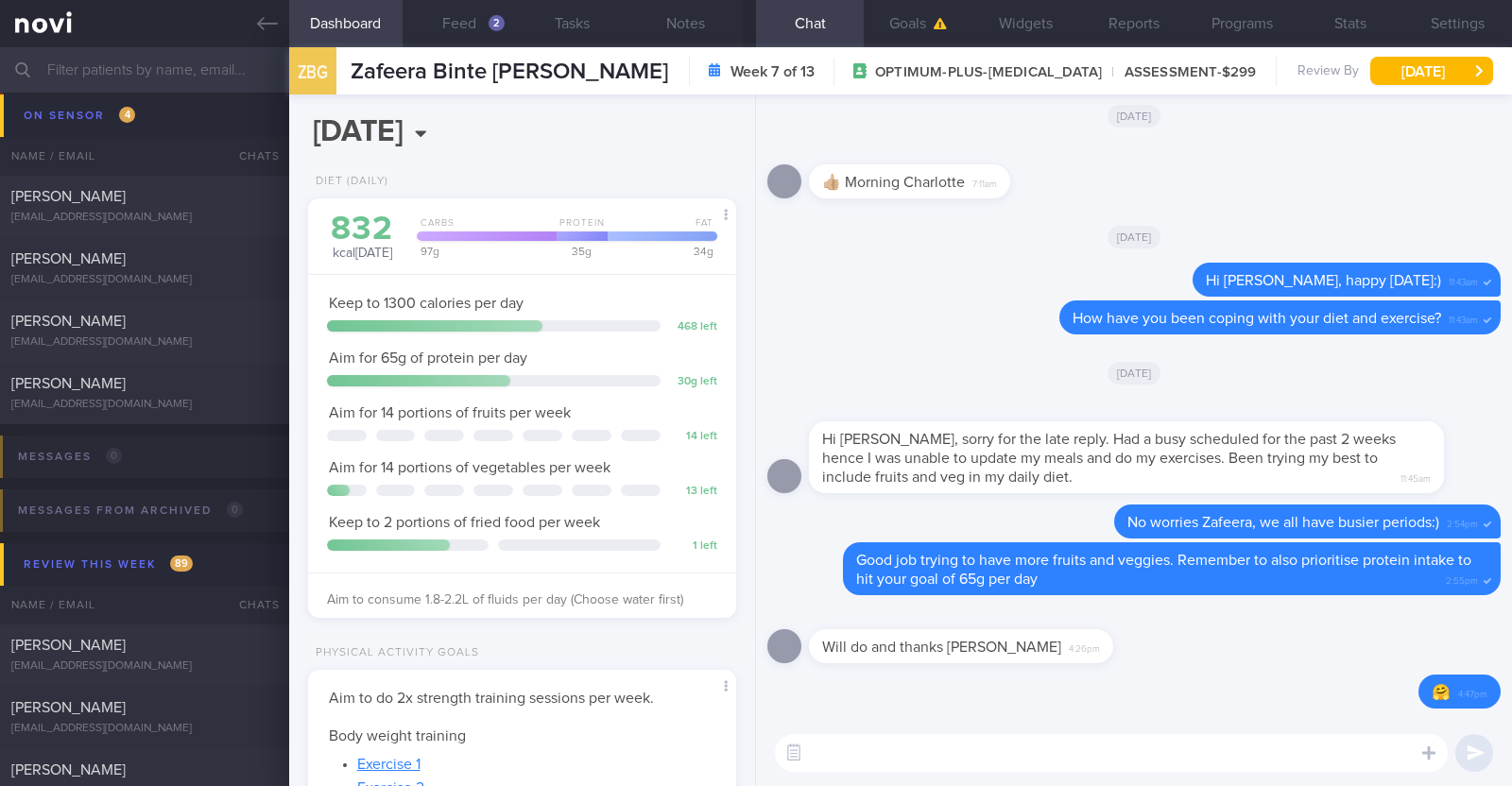
scroll to position [0, 0]
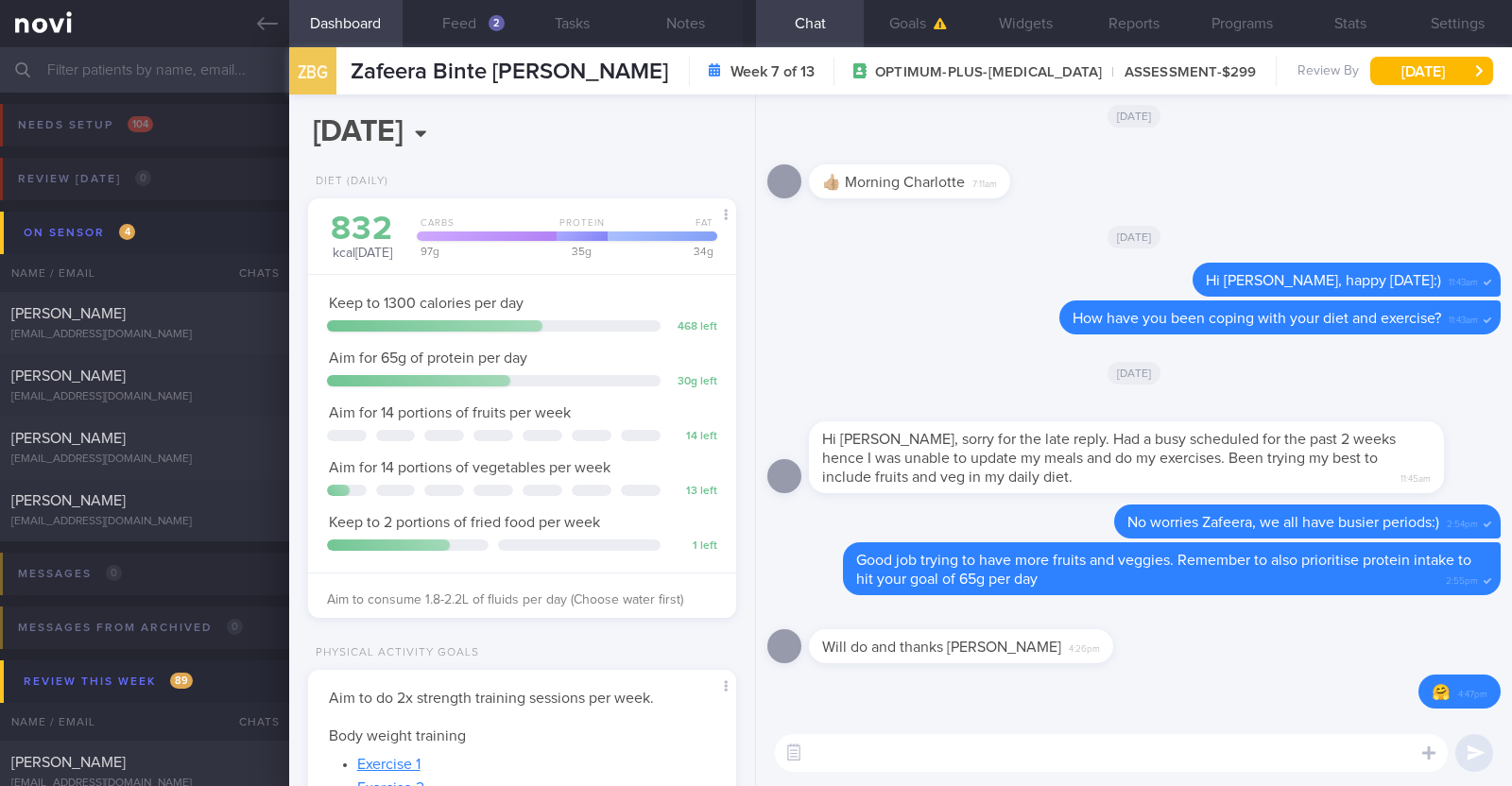
click at [90, 61] on input "text" at bounding box center [756, 70] width 1512 height 46
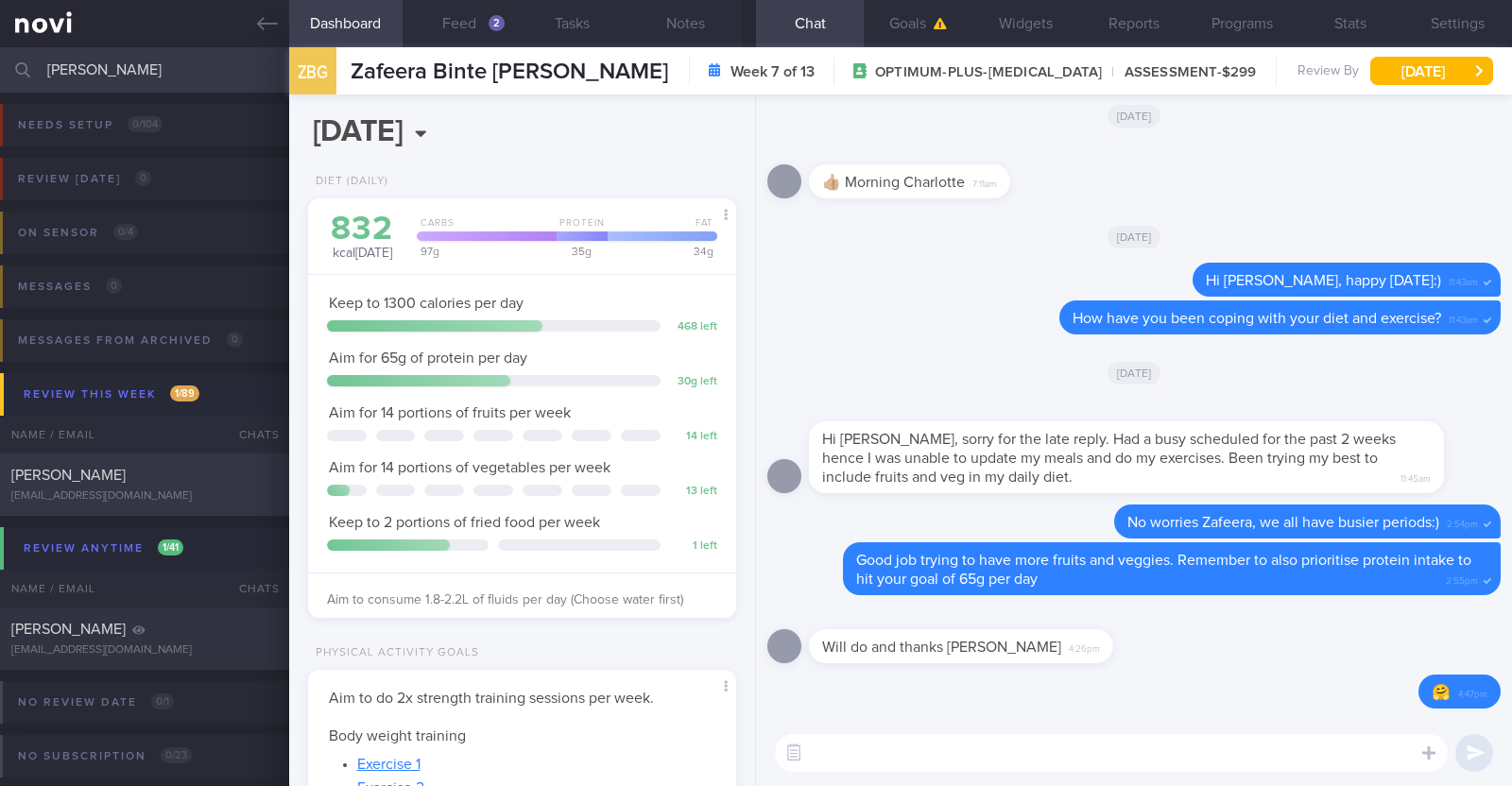
type input "[PERSON_NAME]"
click at [191, 472] on div "[PERSON_NAME]" at bounding box center [142, 475] width 262 height 19
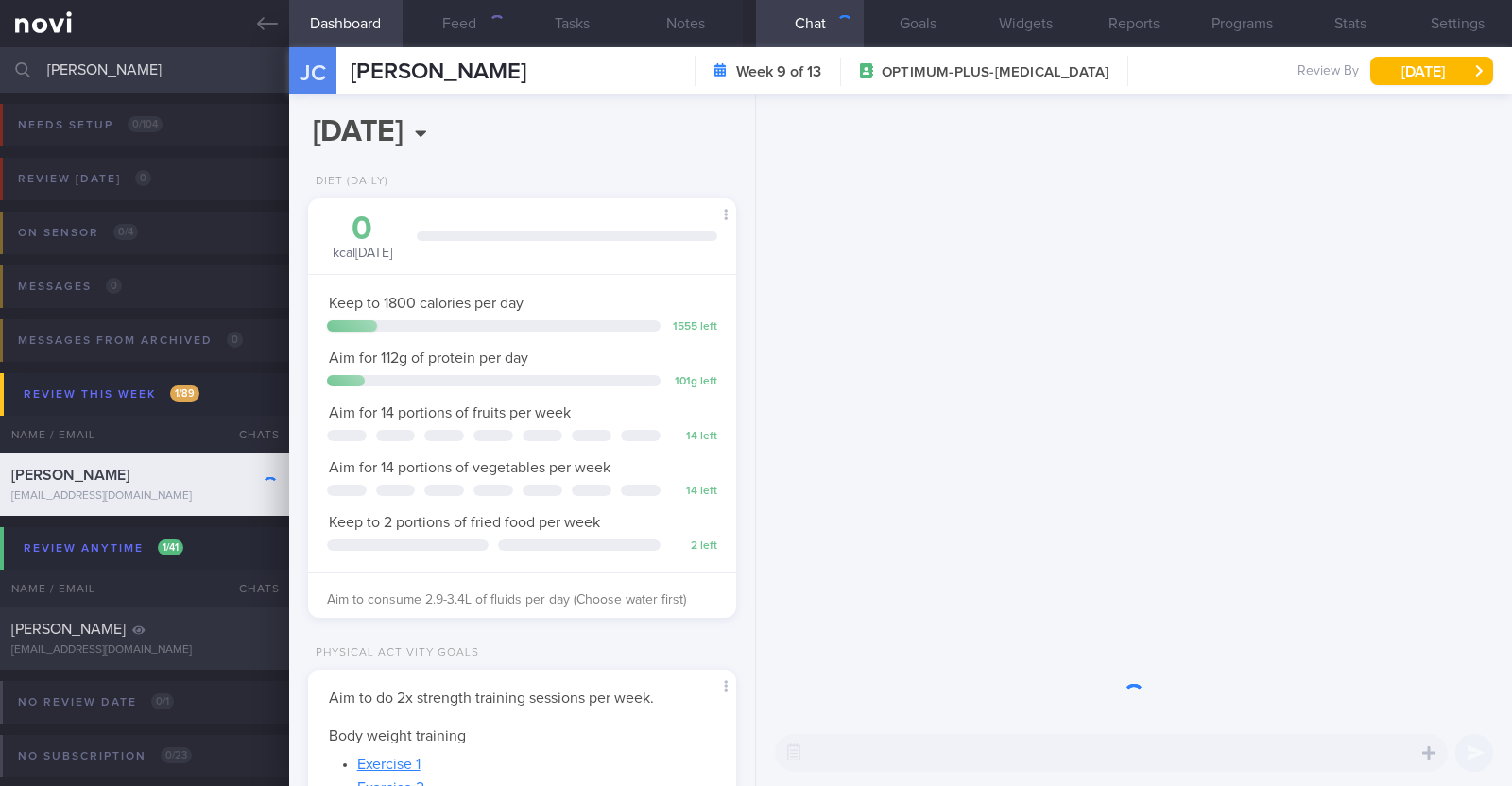
scroll to position [214, 377]
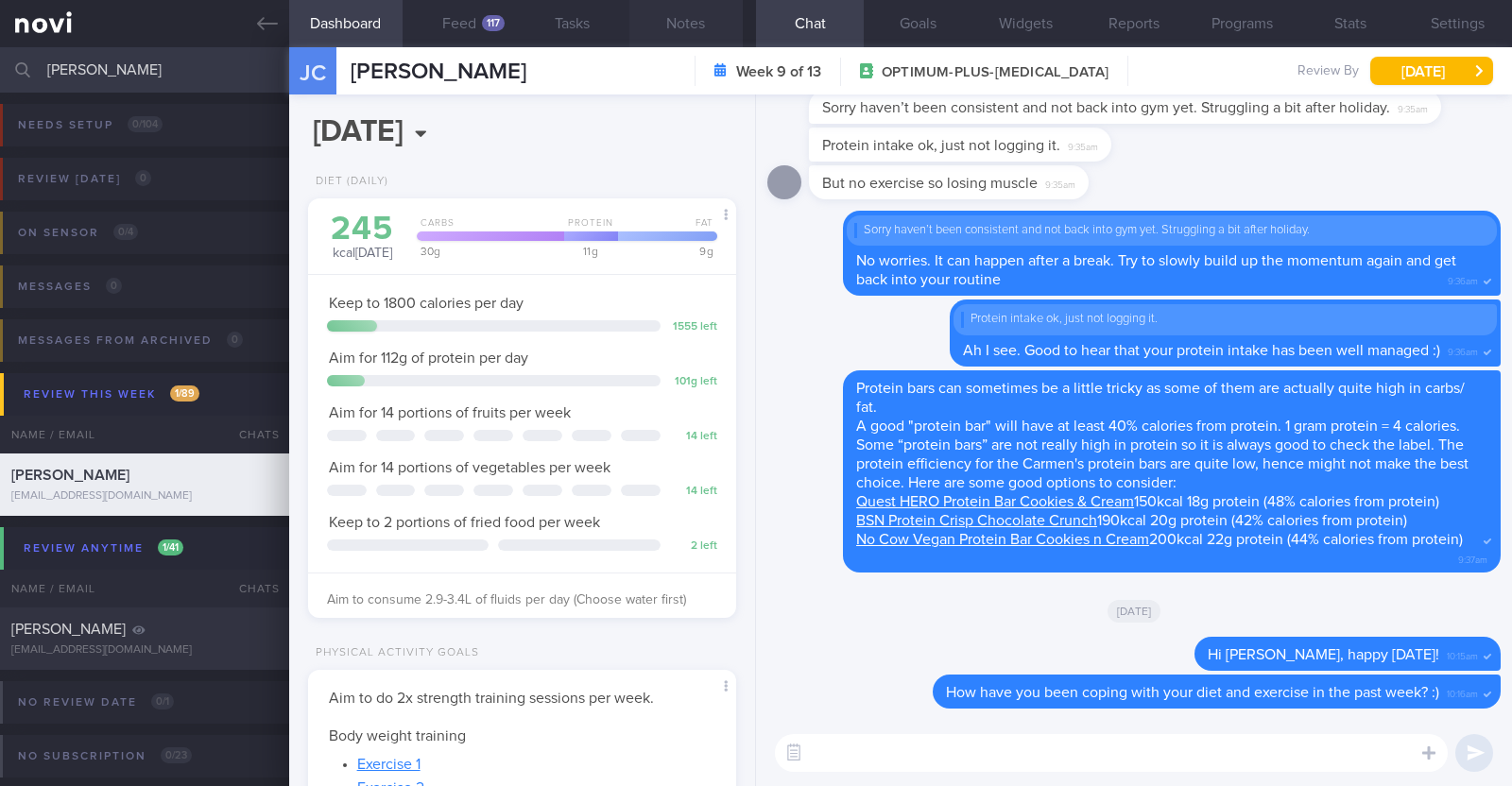
click at [708, 22] on button "Notes" at bounding box center [687, 24] width 114 height 47
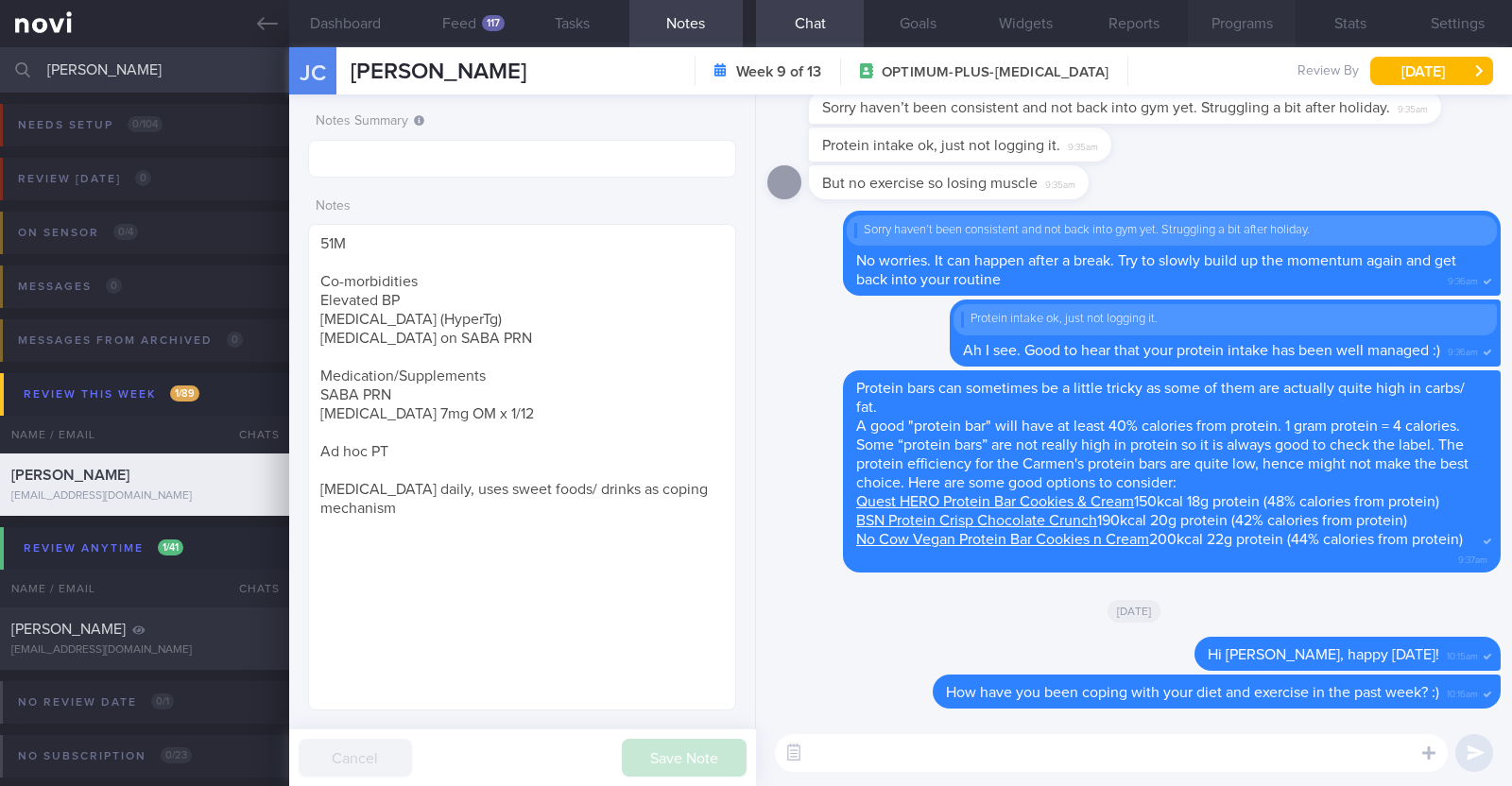
click at [1246, 26] on button "Programs" at bounding box center [1242, 24] width 108 height 47
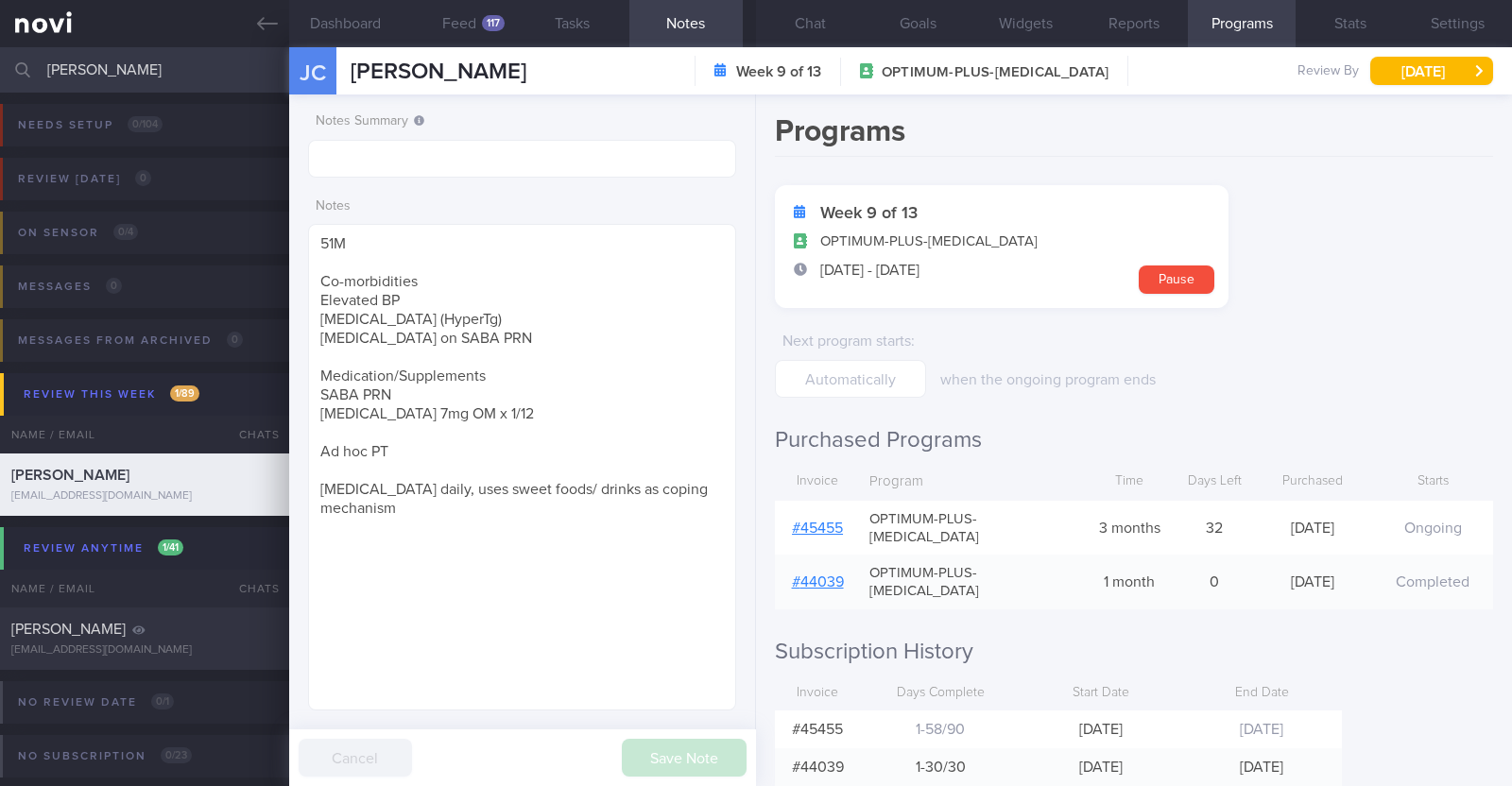
click at [822, 521] on link "# 45455" at bounding box center [818, 528] width 51 height 15
click at [641, 221] on div "Notes 51M Co-morbidities Elevated BP [MEDICAL_DATA] (HyperTg) [MEDICAL_DATA] on…" at bounding box center [522, 449] width 428 height 522
drag, startPoint x: 132, startPoint y: 70, endPoint x: 0, endPoint y: -3, distance: 150.8
click at [0, 0] on html "You are offline! Some functionality will be unavailable Patients New Users Coac…" at bounding box center [756, 393] width 1512 height 786
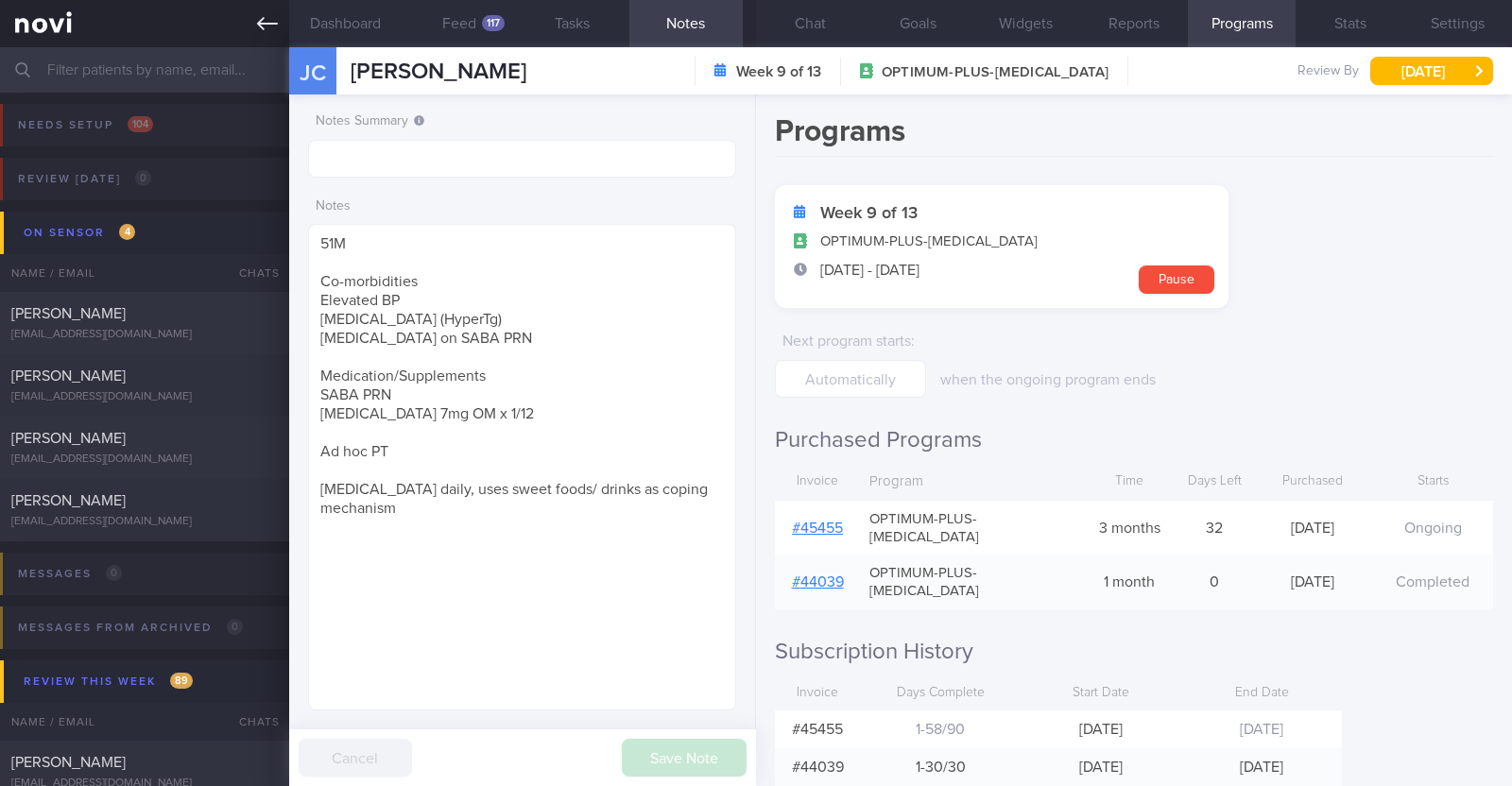
click at [266, 25] on icon at bounding box center [267, 24] width 21 height 21
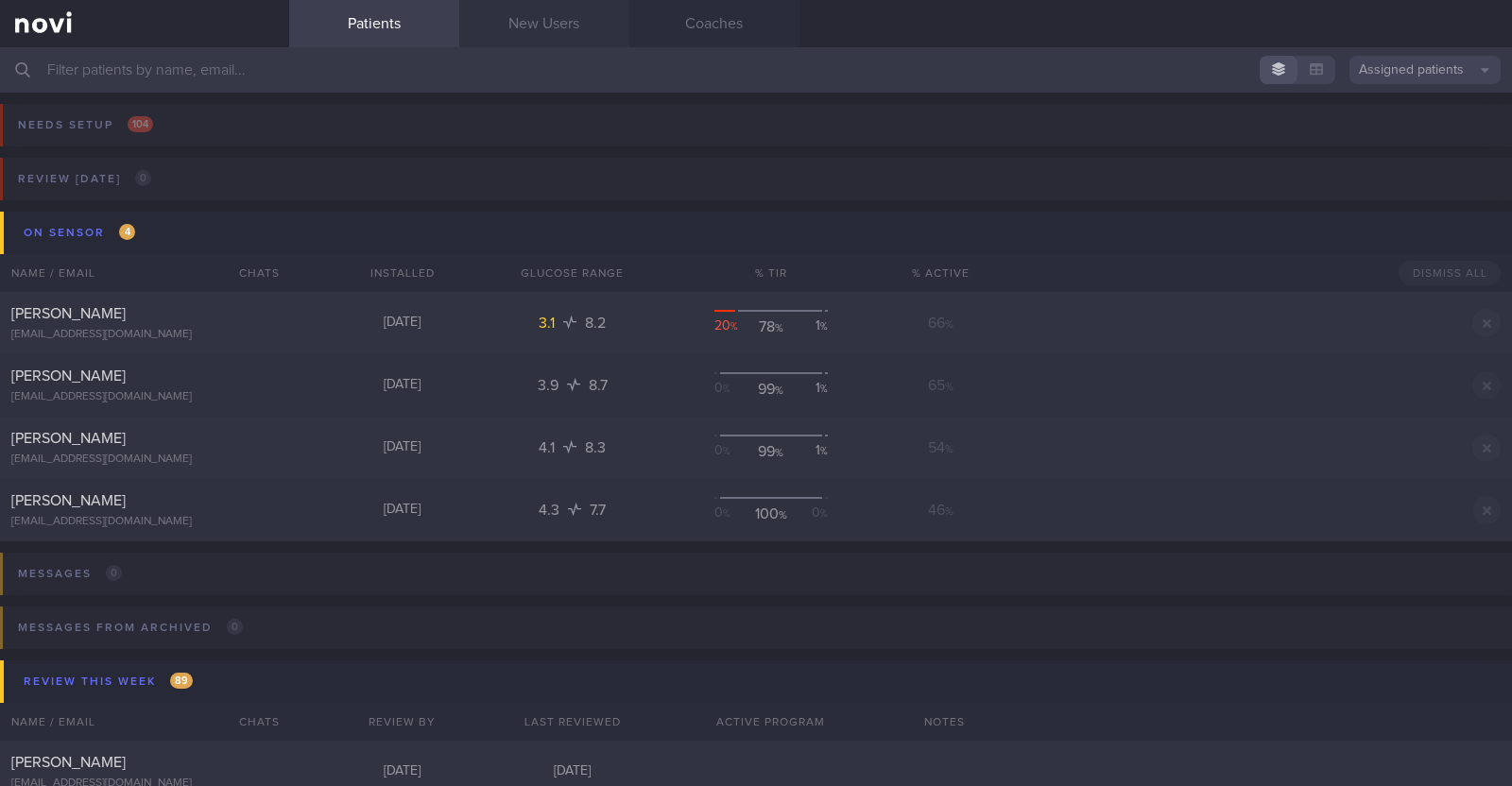
click at [489, 9] on link "New Users" at bounding box center [544, 24] width 170 height 47
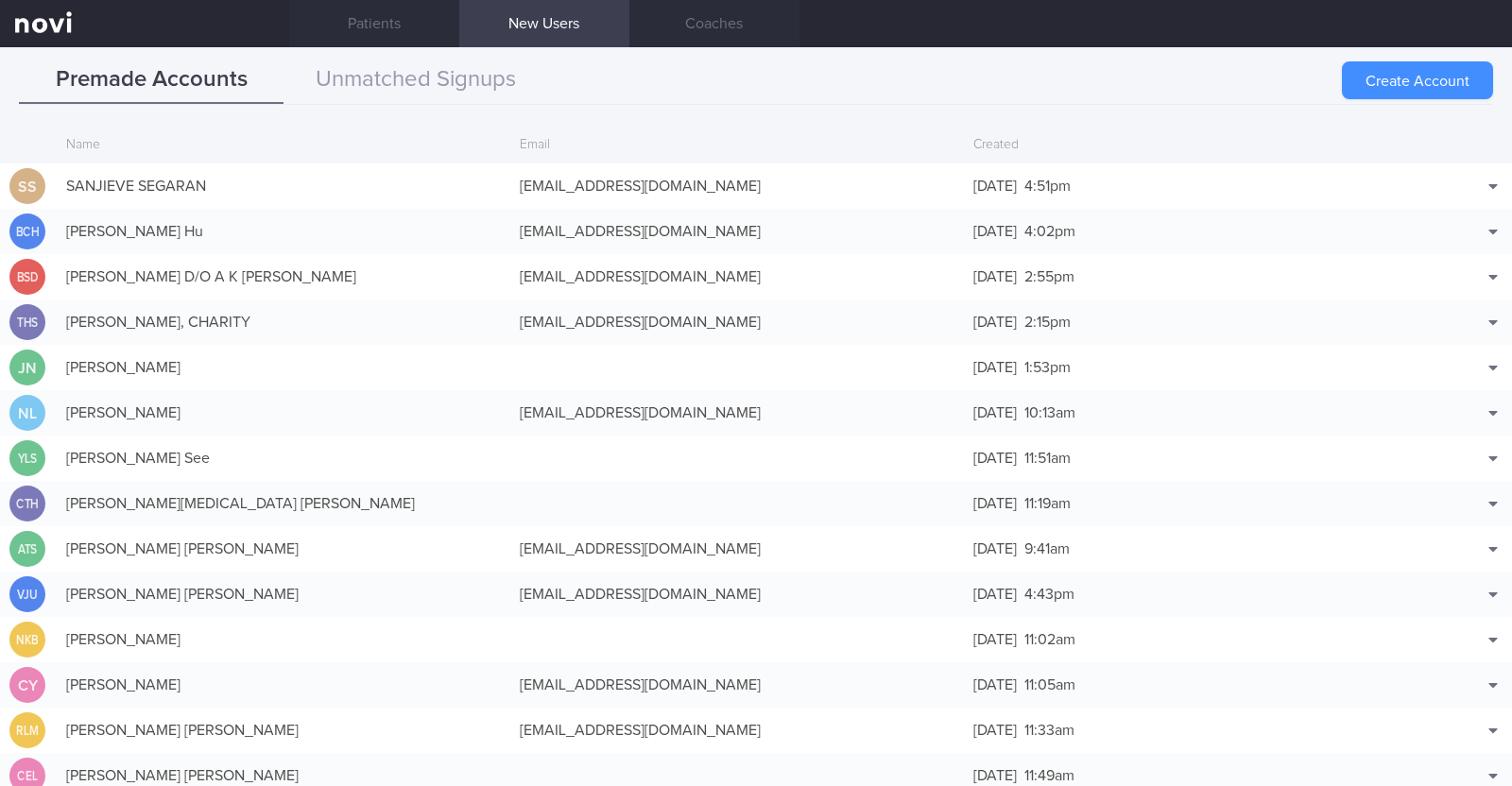
scroll to position [46, 0]
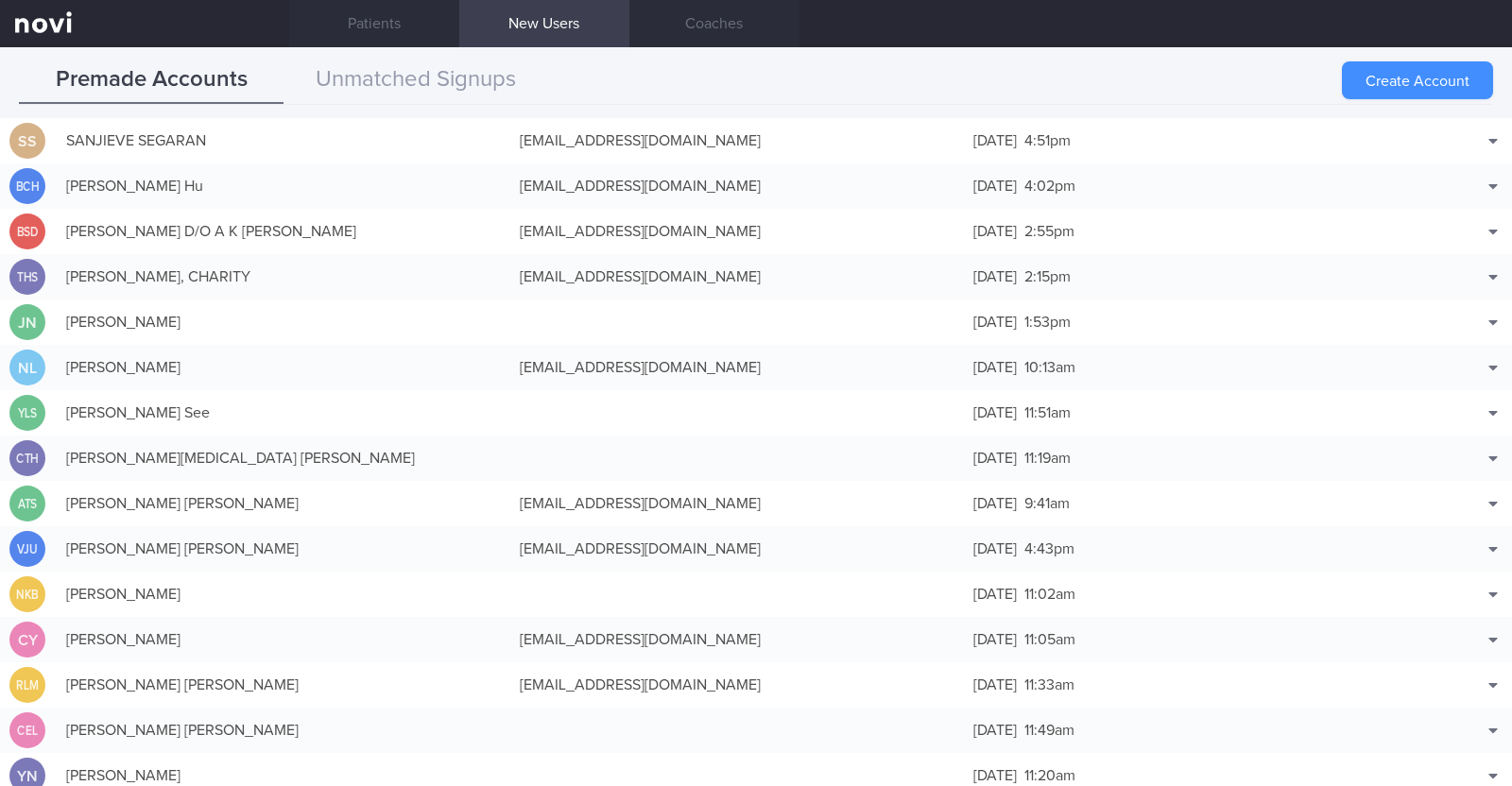
click at [1387, 73] on button "Create Account" at bounding box center [1417, 81] width 151 height 38
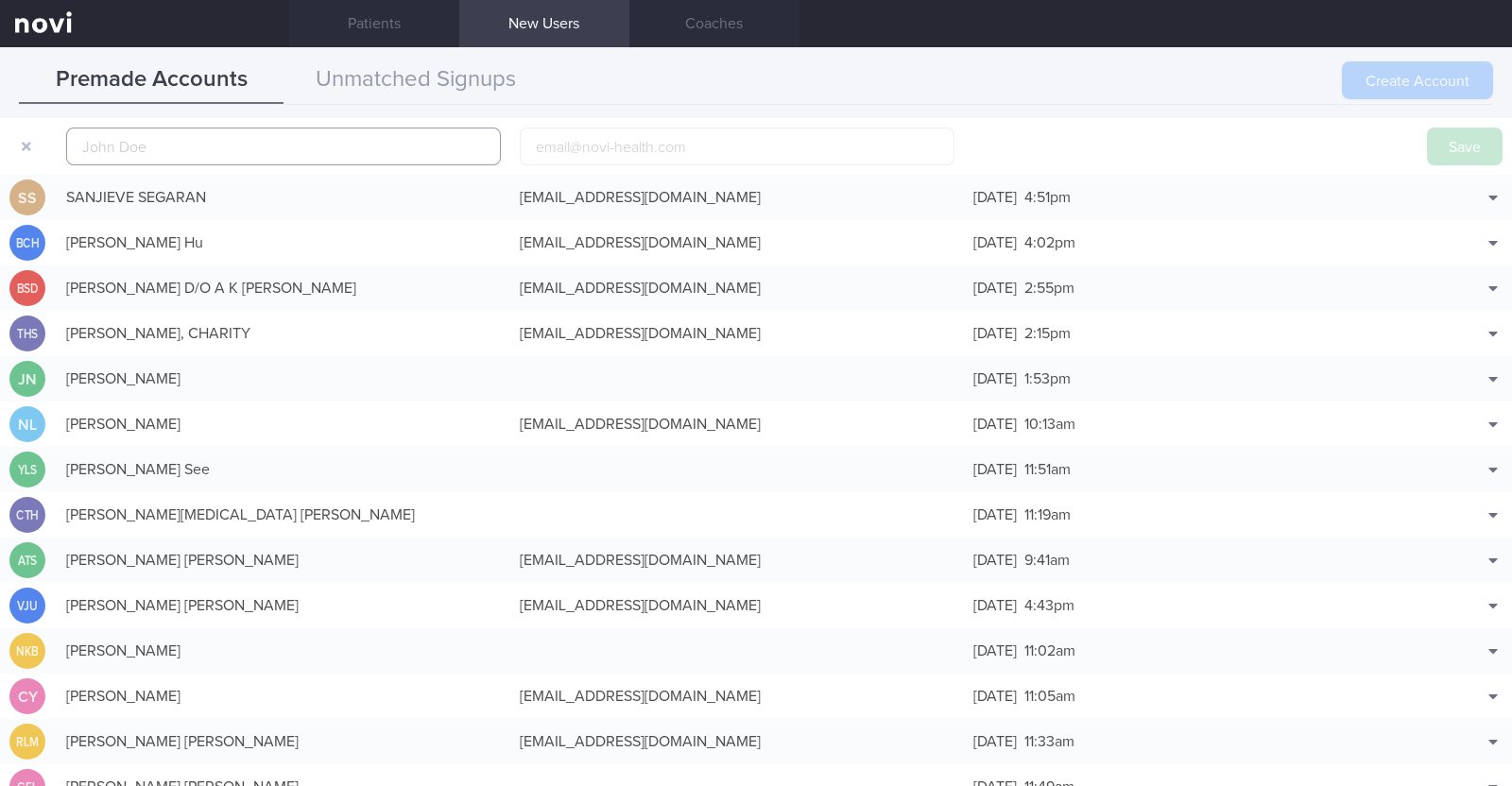
scroll to position [59, 0]
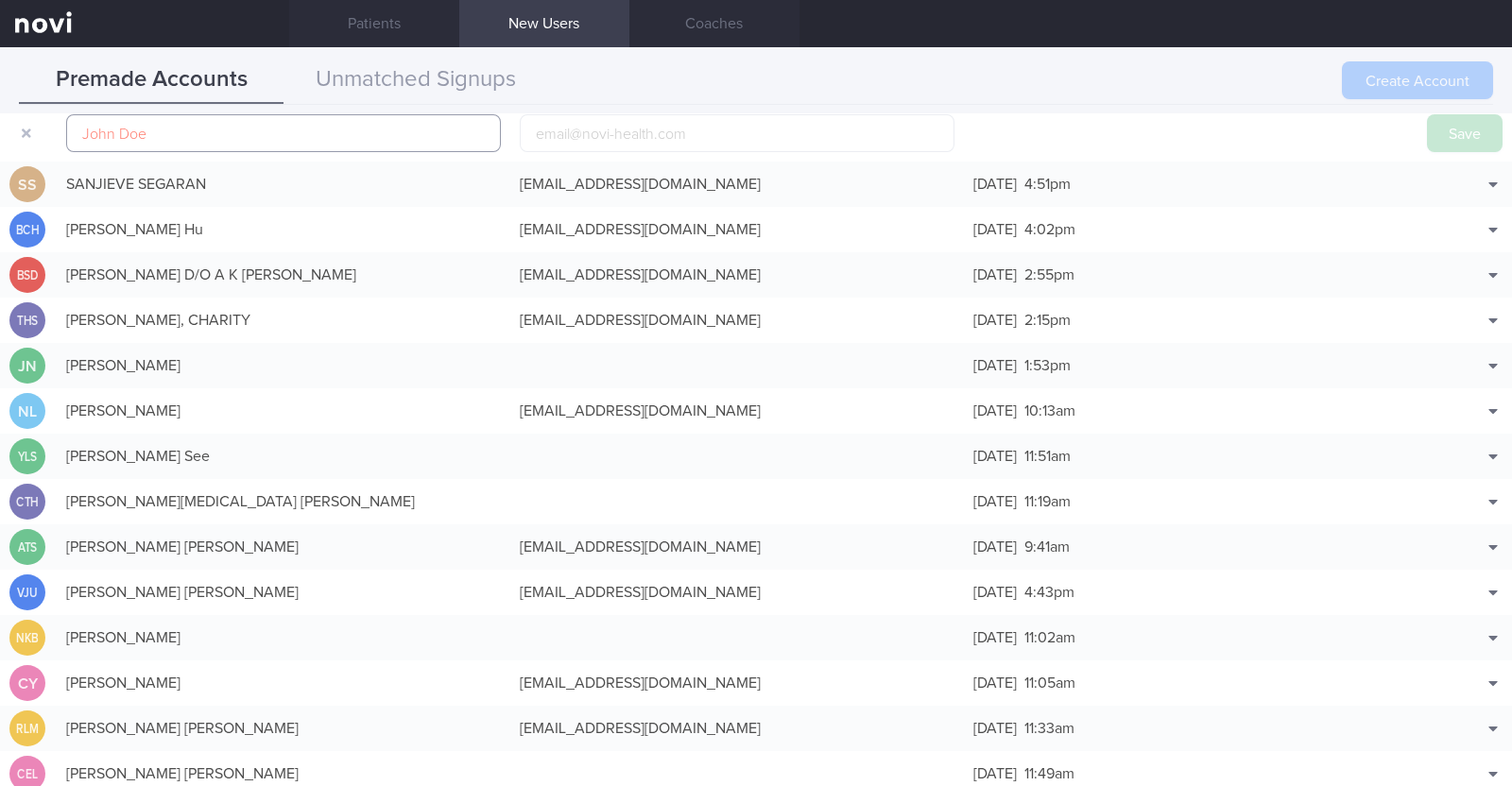
paste input "[PERSON_NAME]"
type input "[PERSON_NAME]"
click at [597, 122] on input "email" at bounding box center [737, 134] width 434 height 38
paste input "[EMAIL_ADDRESS][DOMAIN_NAME]"
click at [583, 127] on input "[EMAIL_ADDRESS][DOMAIN_NAME]" at bounding box center [737, 134] width 434 height 38
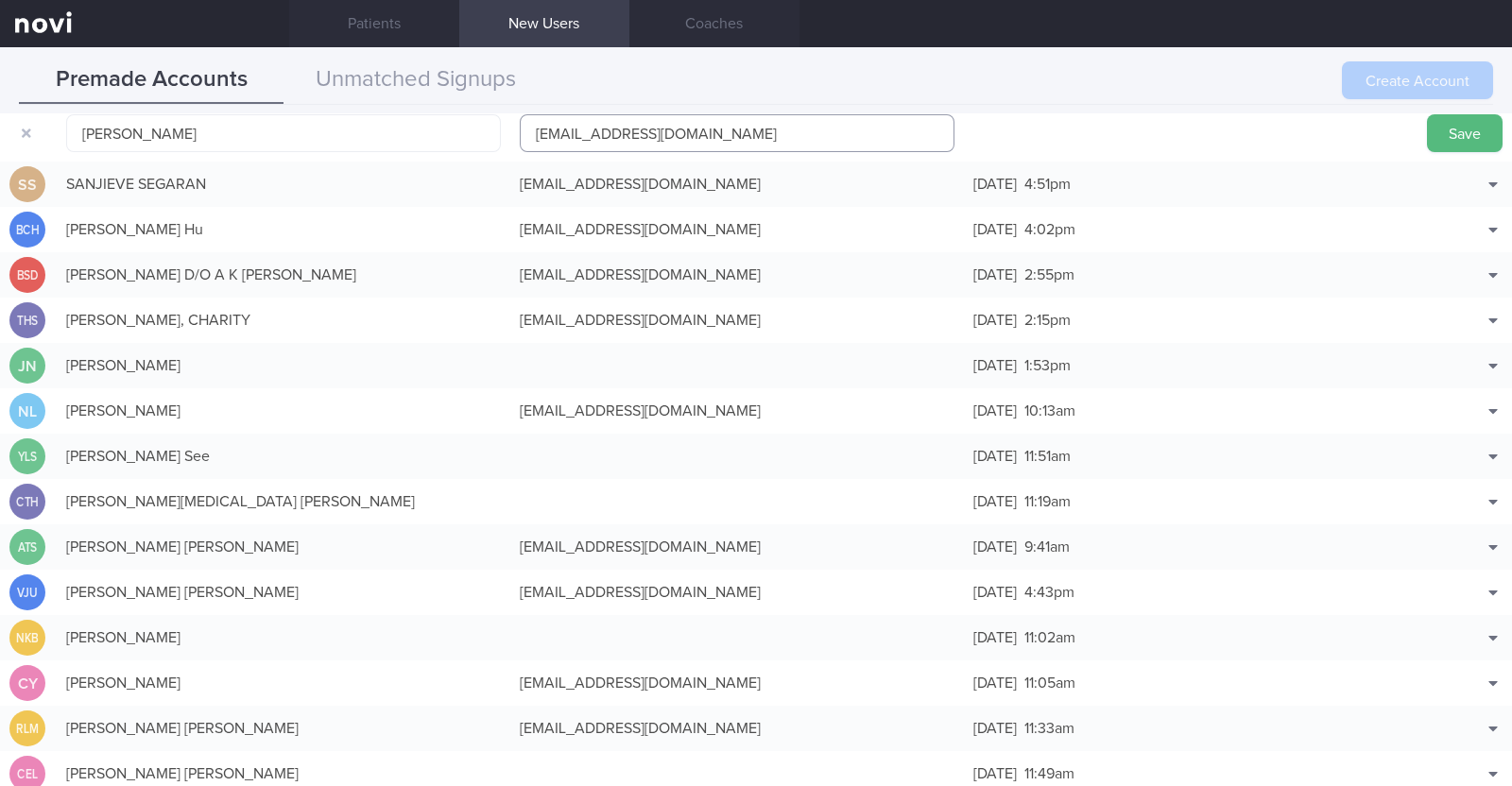
type input "[EMAIL_ADDRESS][DOMAIN_NAME]"
click button "Save" at bounding box center [1465, 134] width 76 height 38
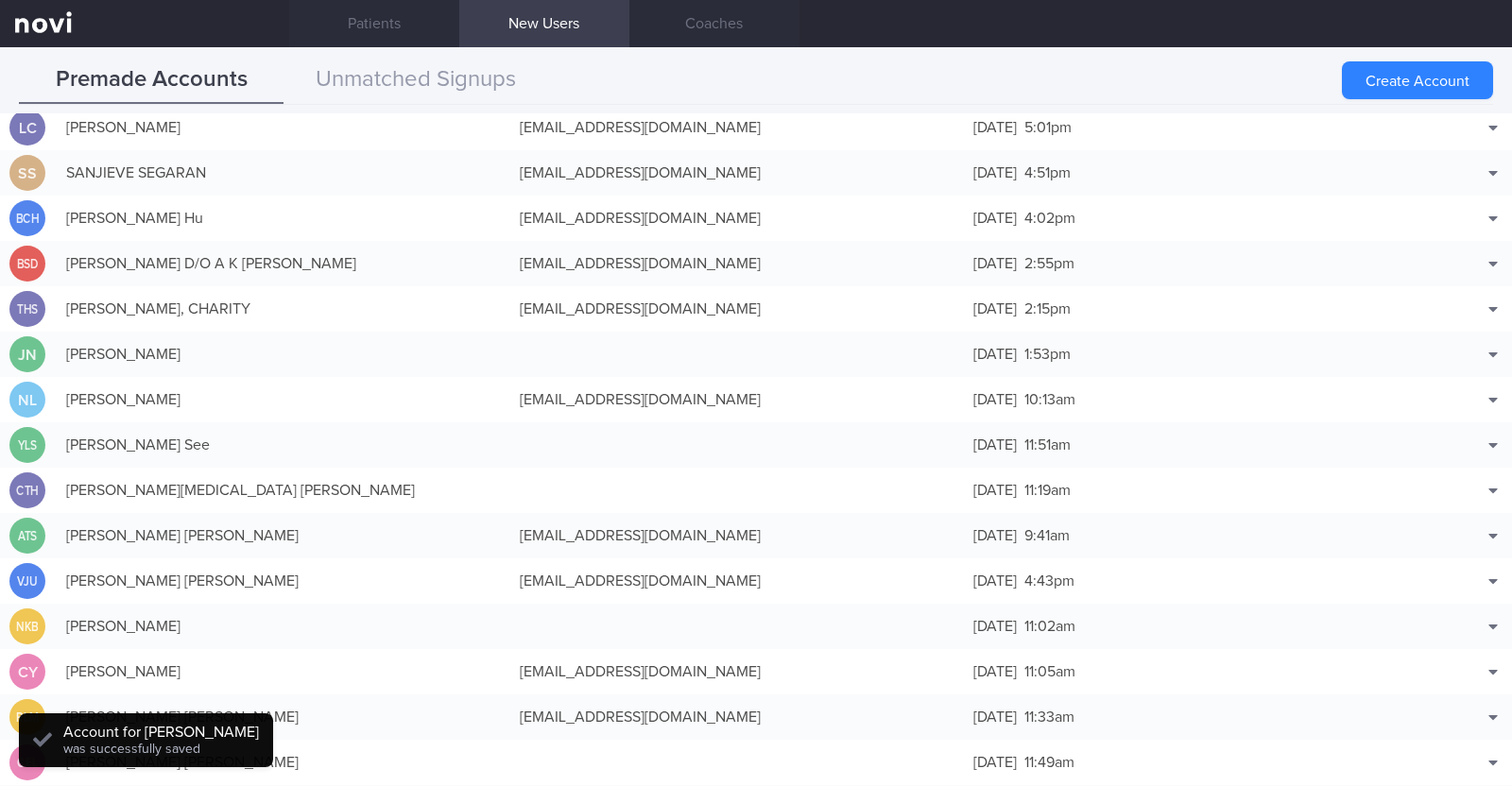
scroll to position [47, 0]
